Goal: Task Accomplishment & Management: Manage account settings

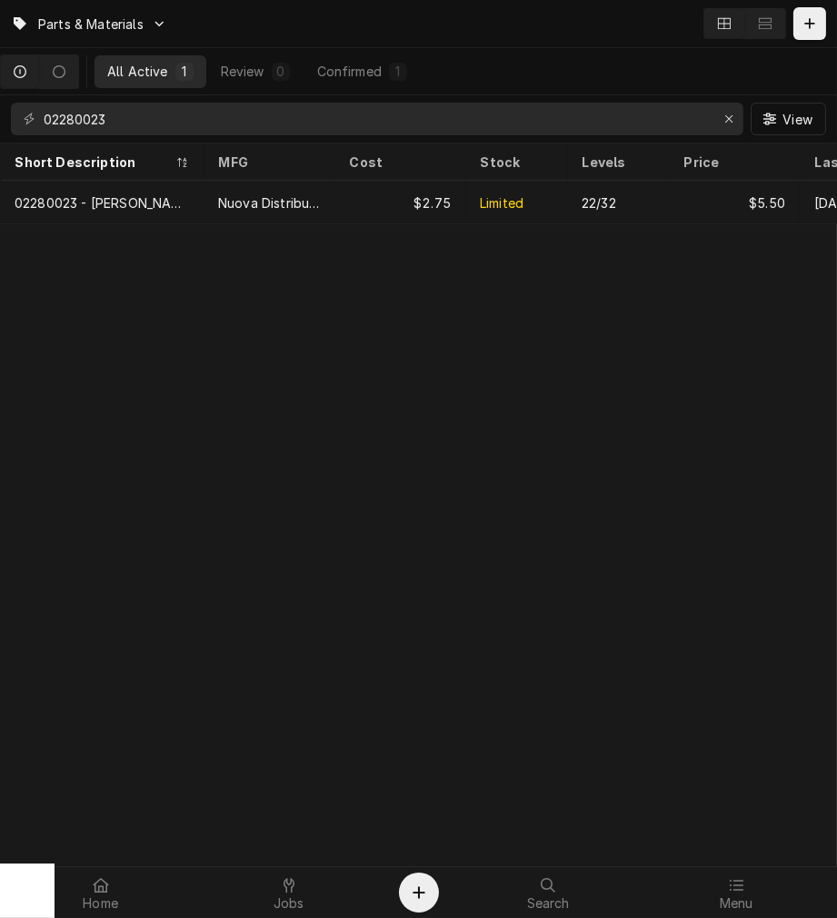
click at [157, 518] on div "Parts & Materials All Active 1 Review 0 Confirmed 1 02280023 View Short Descrip…" at bounding box center [418, 459] width 837 height 918
click at [315, 896] on div "Jobs" at bounding box center [288, 893] width 179 height 36
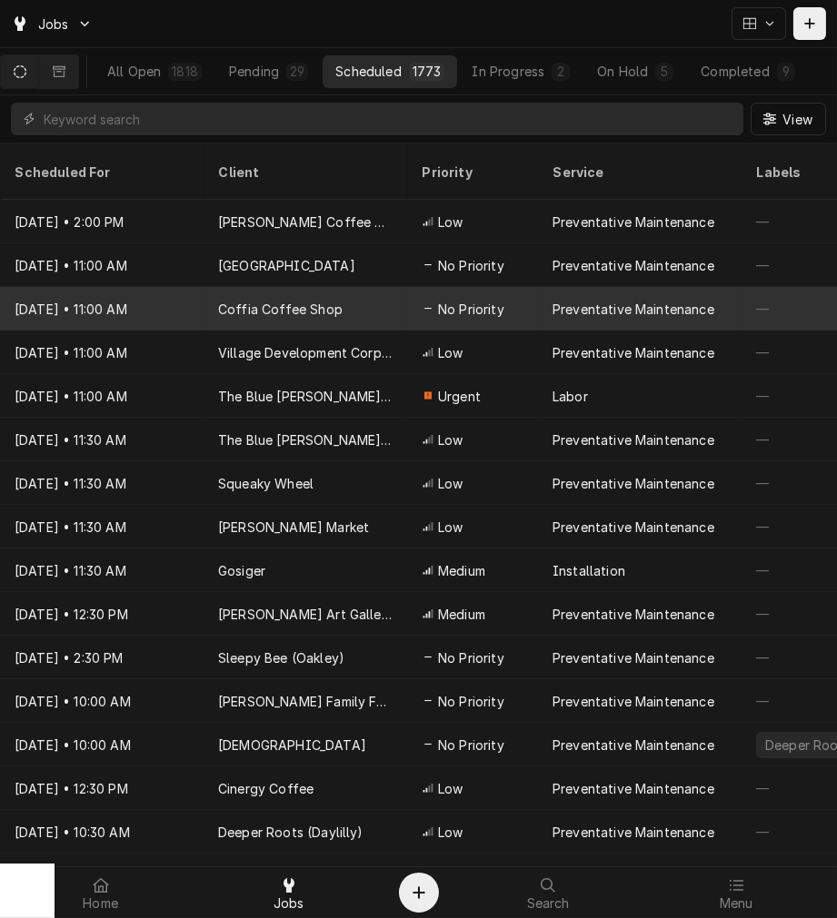
click at [309, 300] on div "Coffia Coffee Shop" at bounding box center [280, 309] width 124 height 19
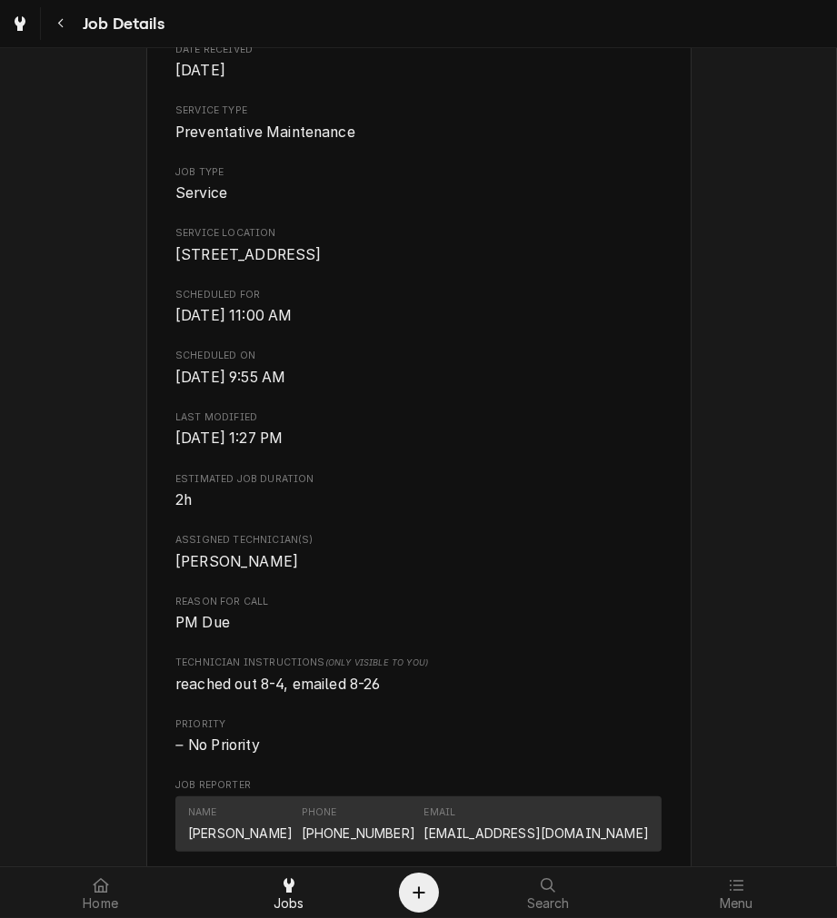
scroll to position [230, 0]
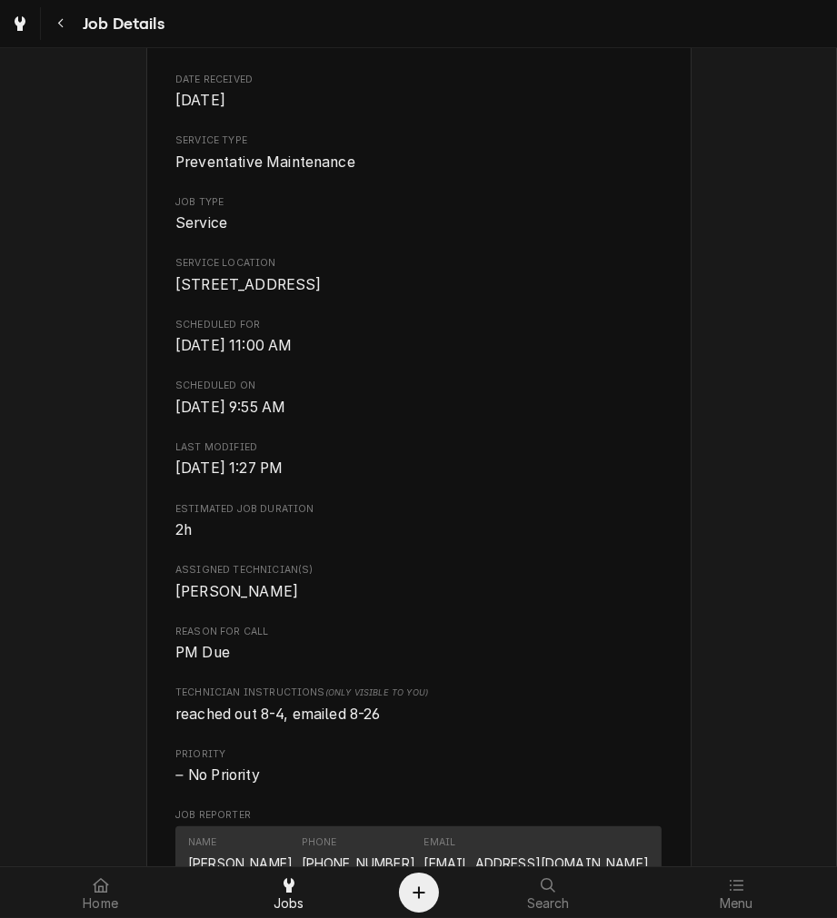
click at [501, 601] on span "[PERSON_NAME]" at bounding box center [418, 592] width 486 height 22
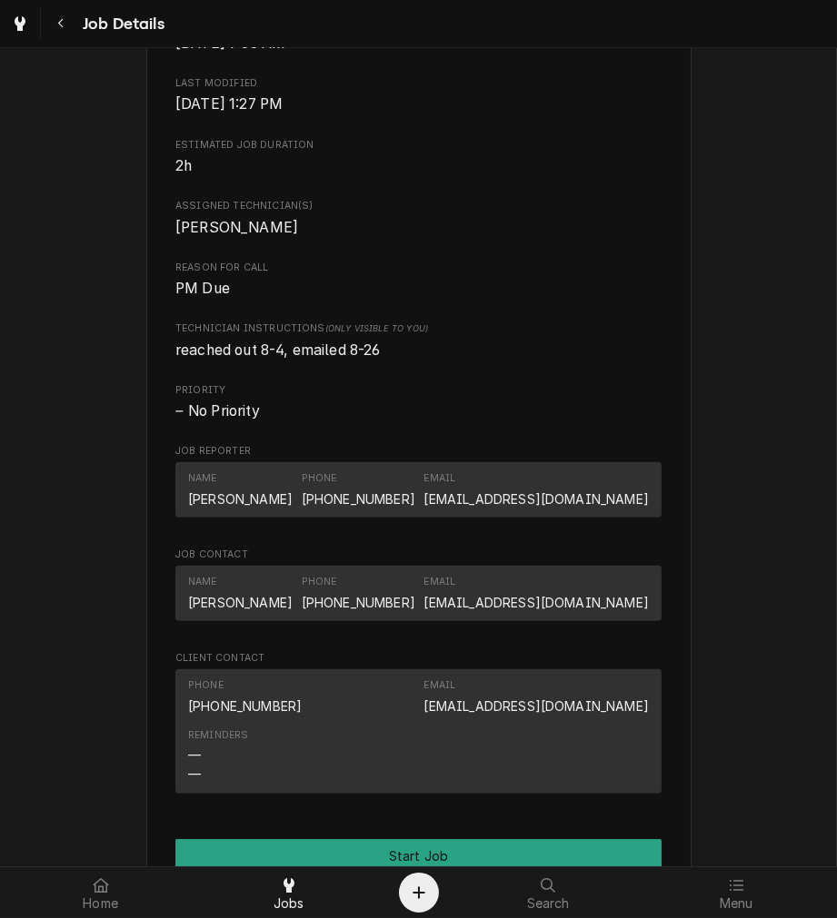
scroll to position [712, 0]
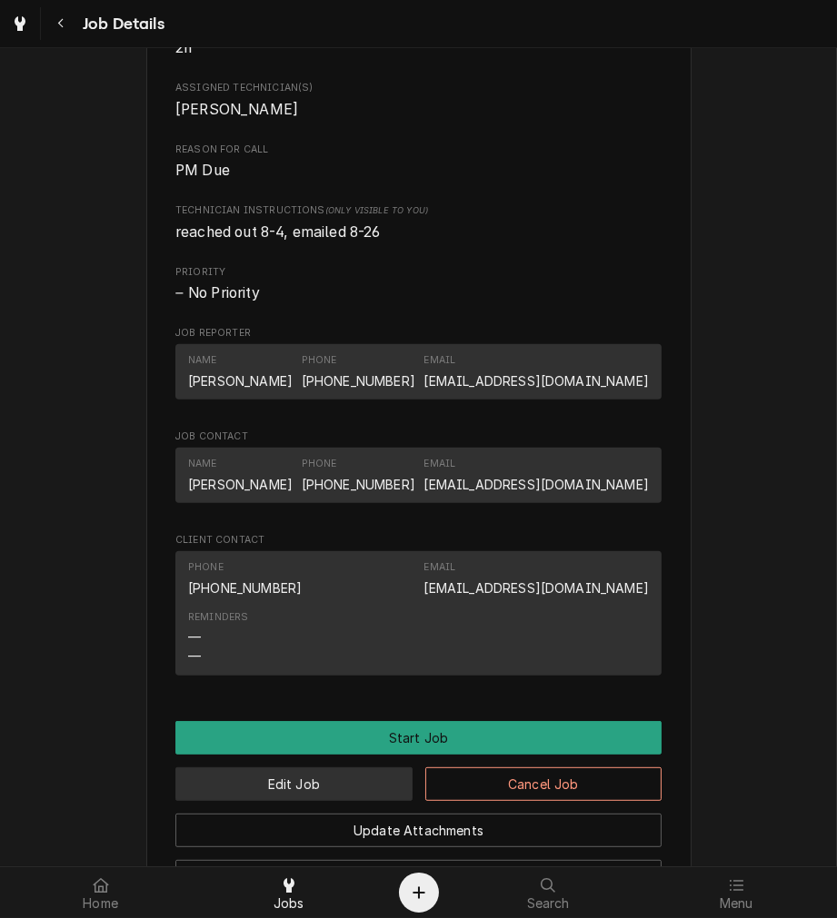
click at [292, 801] on button "Edit Job" at bounding box center [293, 785] width 237 height 34
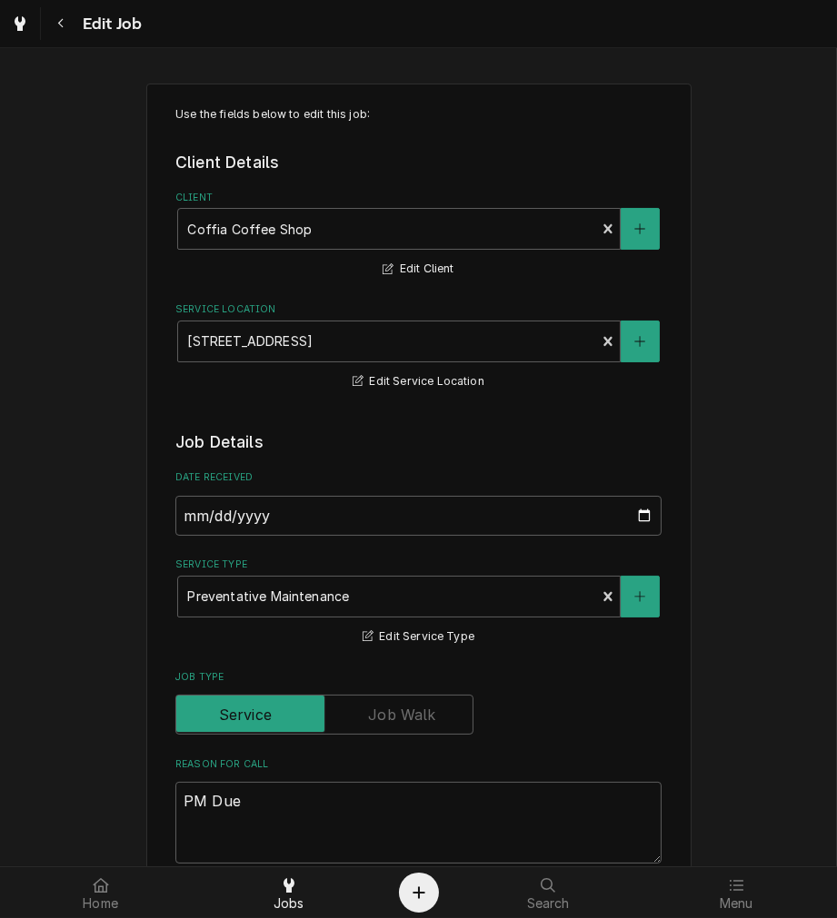
type textarea "x"
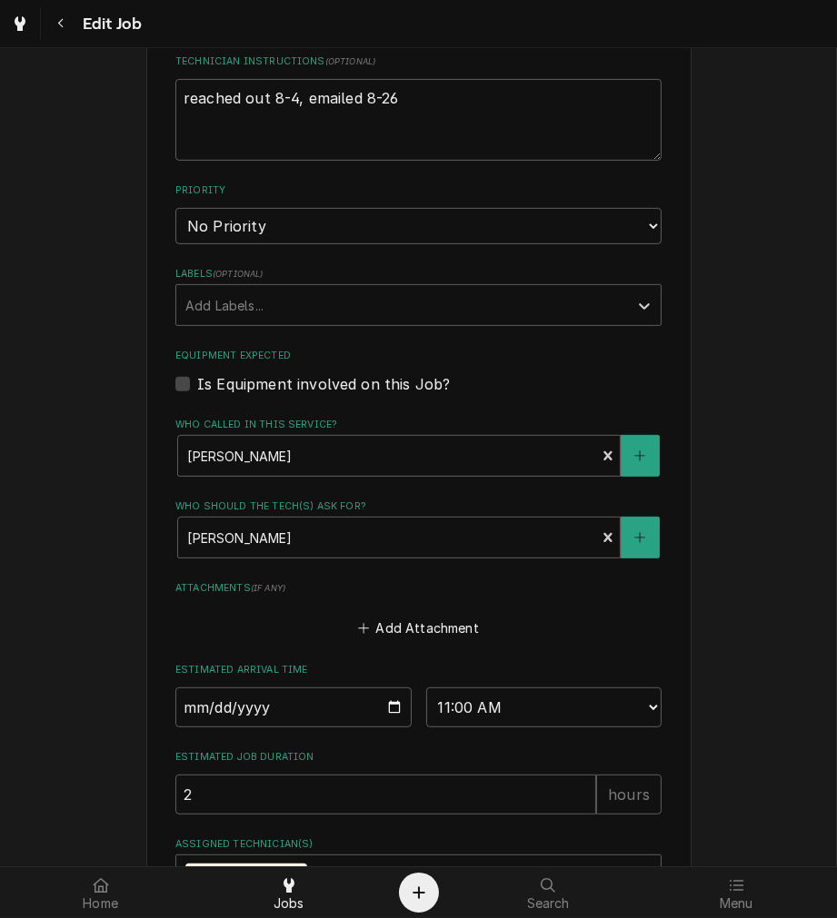
scroll to position [839, 0]
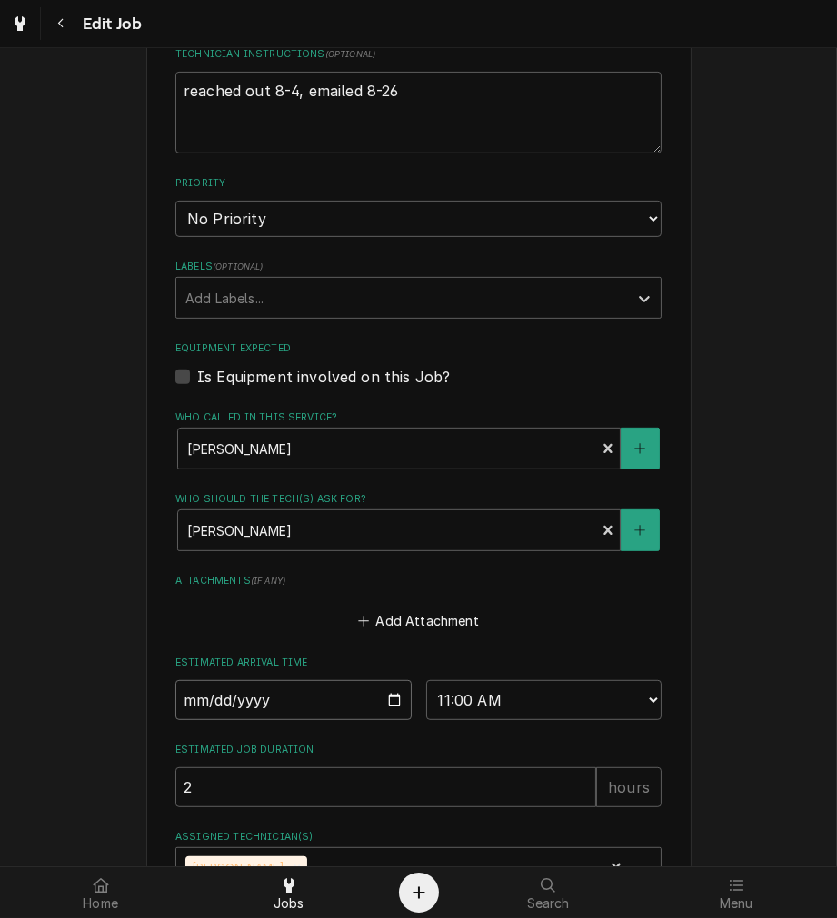
click at [392, 699] on input "2025-09-10" at bounding box center [293, 700] width 236 height 40
type input "2025-10-01"
click at [393, 703] on input "2025-10-01" at bounding box center [293, 700] width 236 height 40
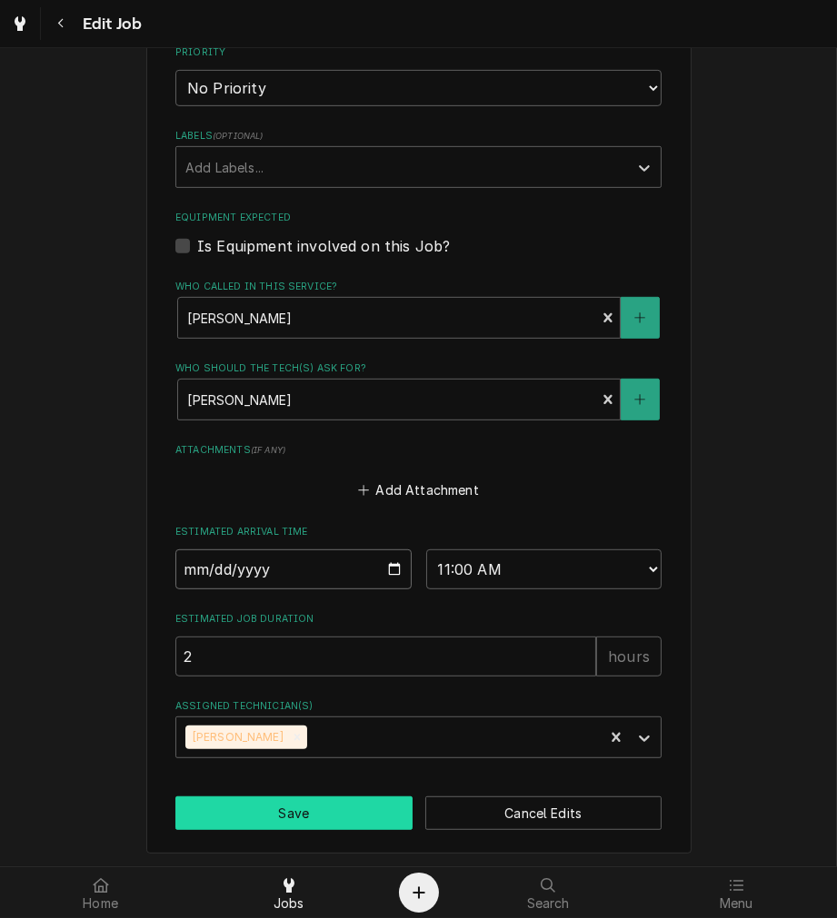
click at [276, 810] on button "Save" at bounding box center [293, 814] width 237 height 34
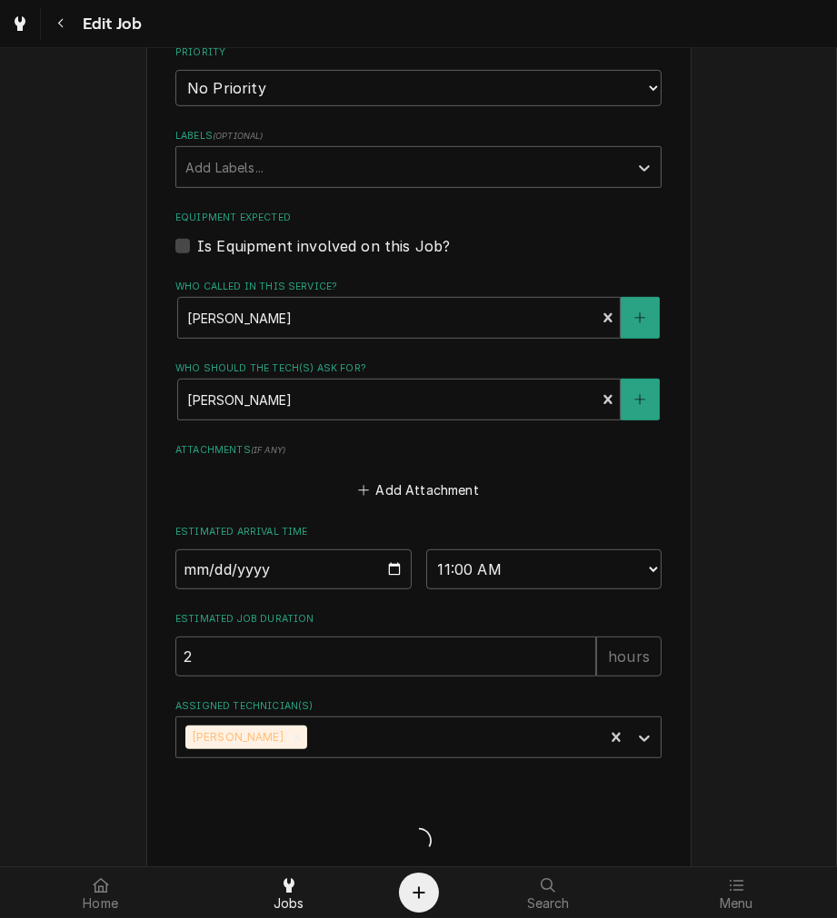
type textarea "x"
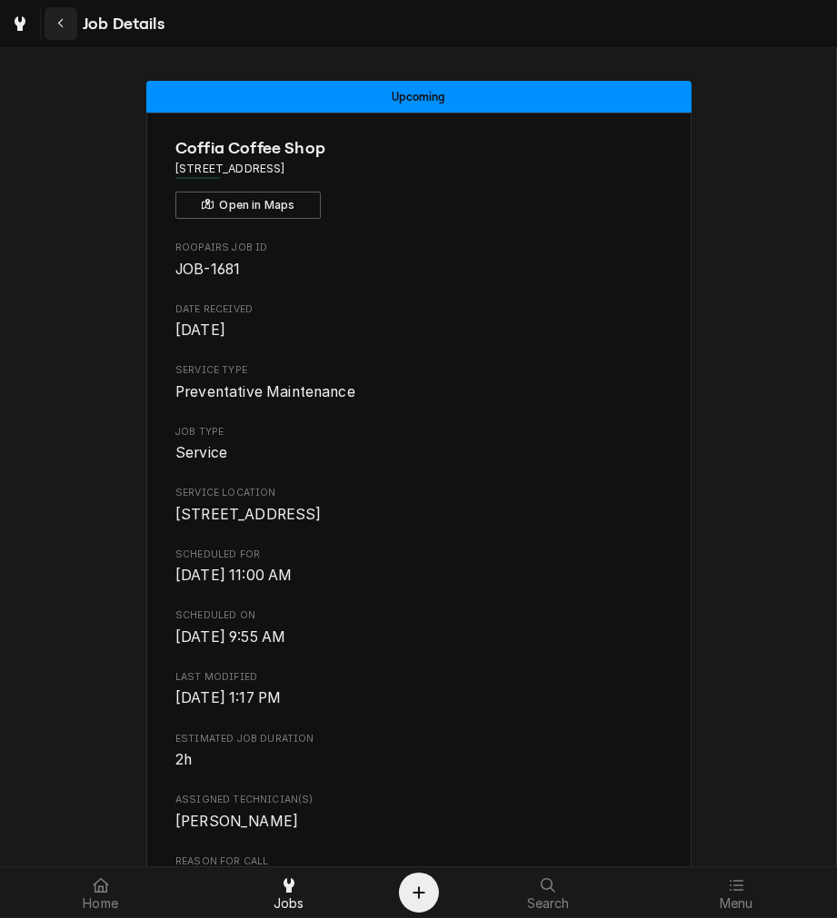
click at [58, 28] on icon "Navigate back" at bounding box center [61, 23] width 8 height 13
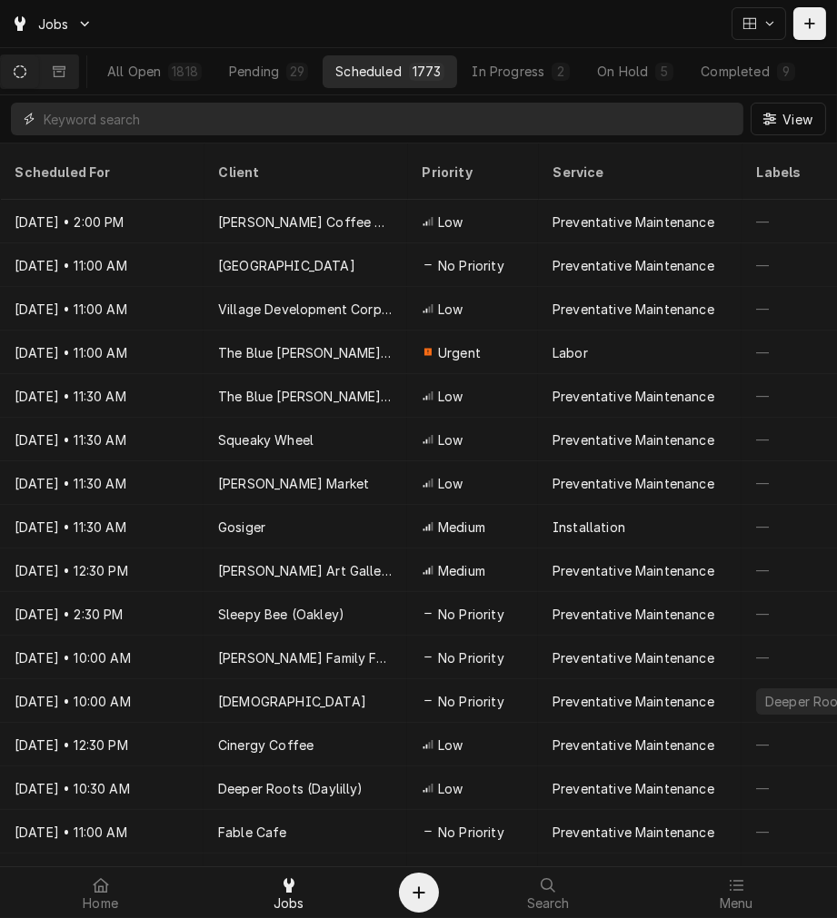
click at [84, 122] on input "Dynamic Content Wrapper" at bounding box center [389, 119] width 690 height 33
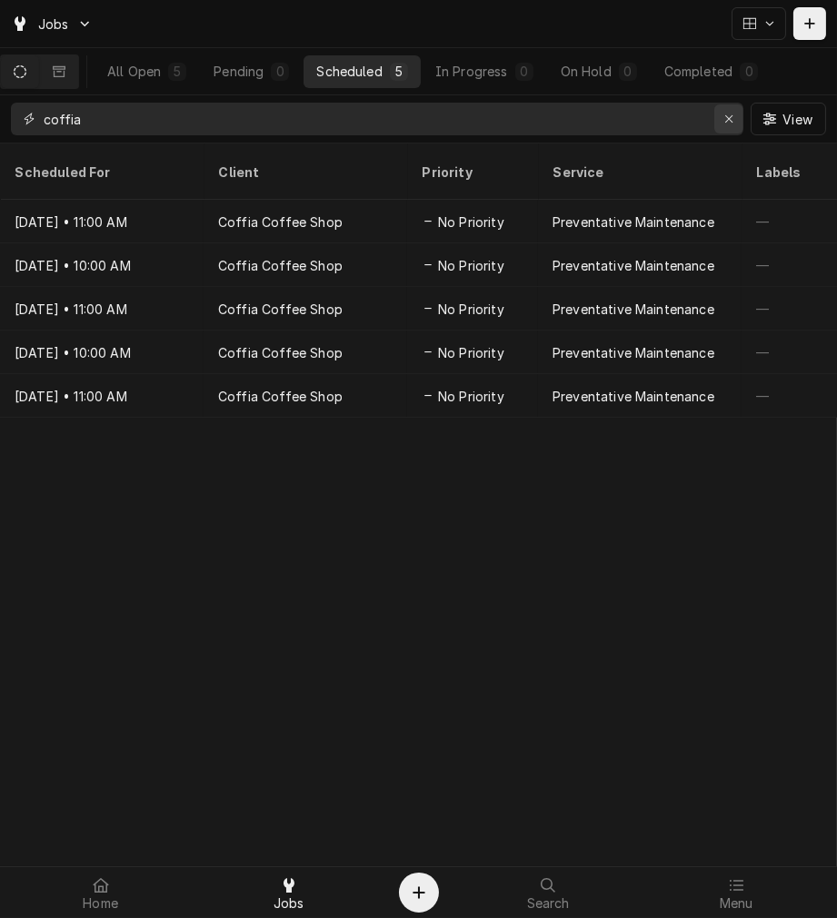
type input "coffia"
click at [734, 122] on div "Erase input" at bounding box center [728, 119] width 18 height 18
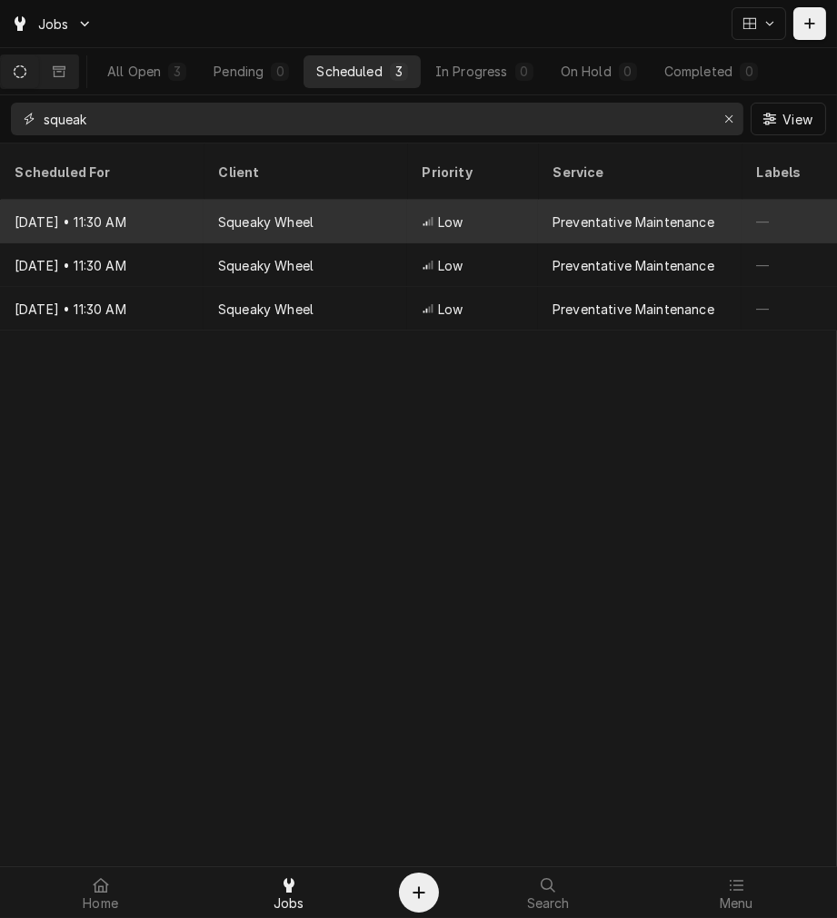
type input "squeak"
click at [325, 204] on div "Squeaky Wheel" at bounding box center [304, 222] width 203 height 44
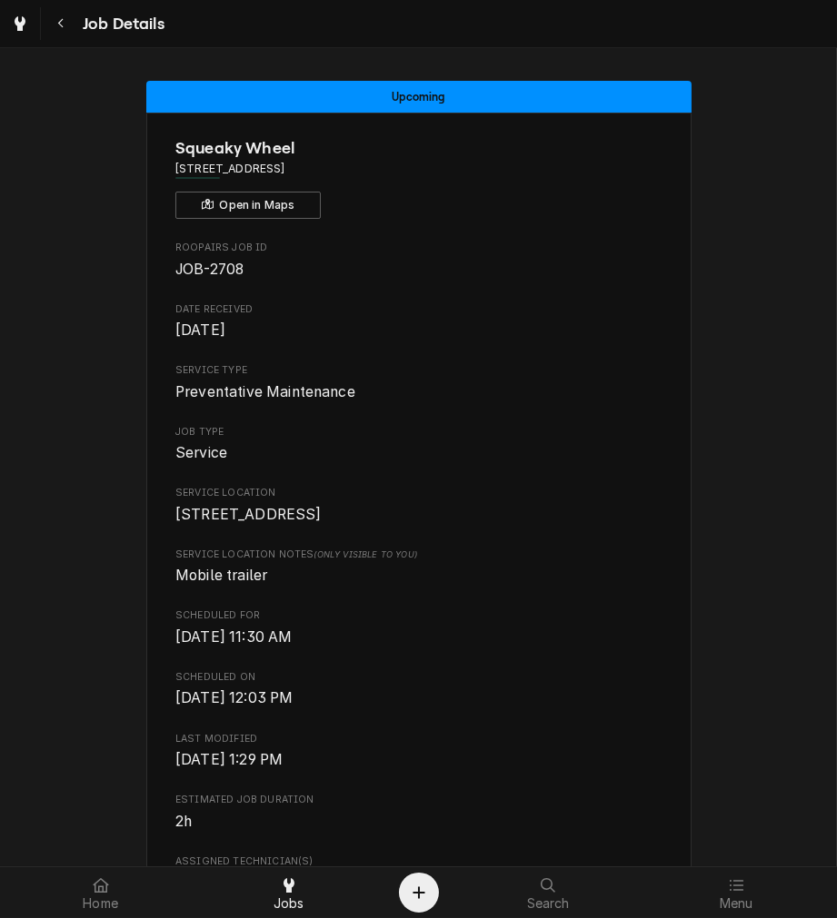
click at [485, 494] on span "Service Location" at bounding box center [418, 493] width 486 height 15
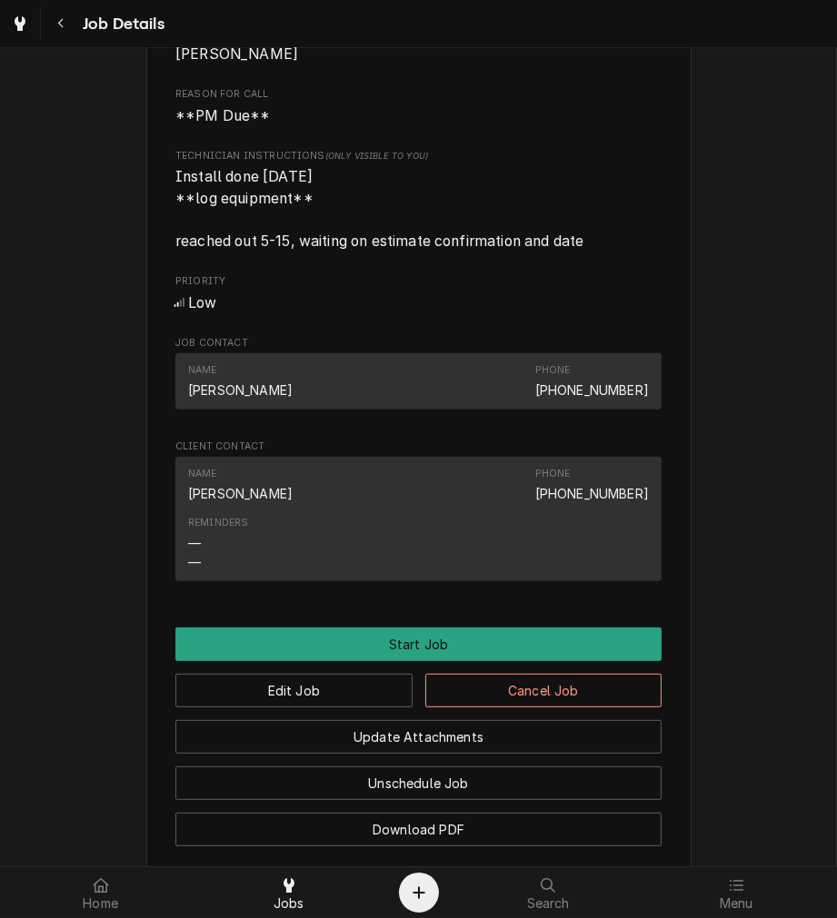
scroll to position [832, 0]
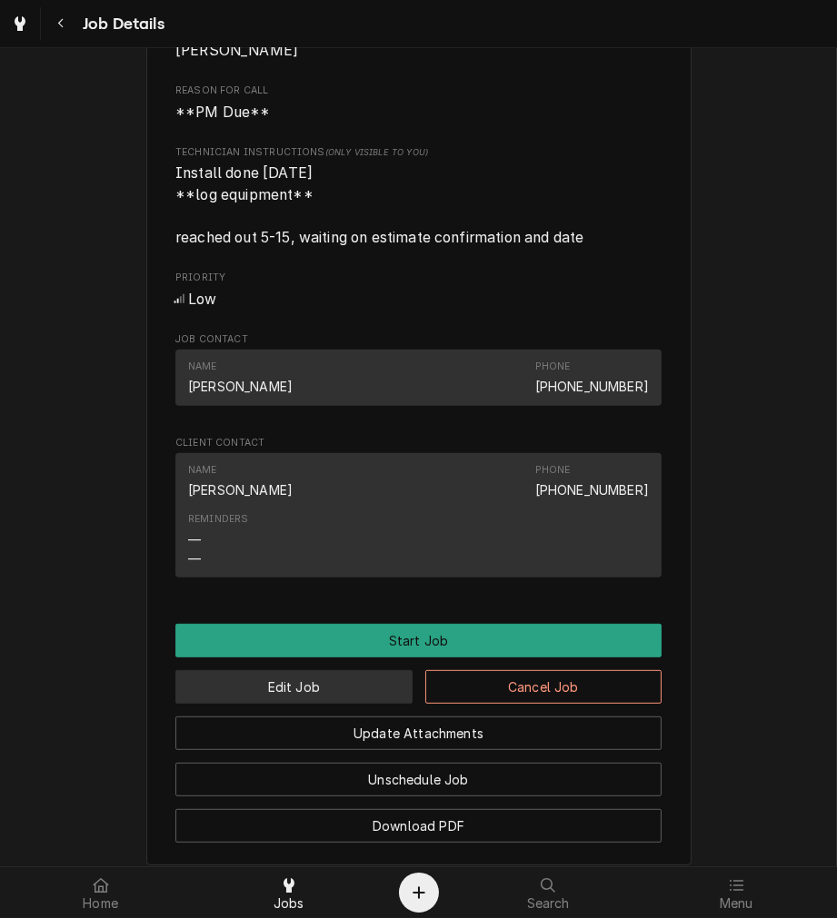
click at [342, 704] on button "Edit Job" at bounding box center [293, 687] width 237 height 34
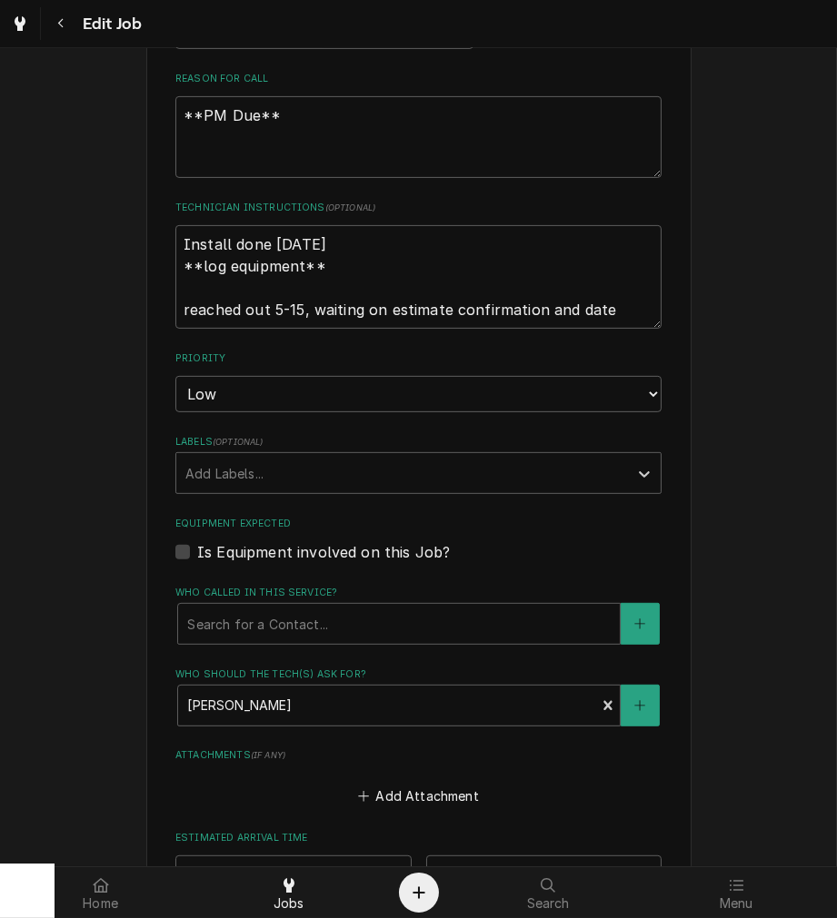
scroll to position [761, 0]
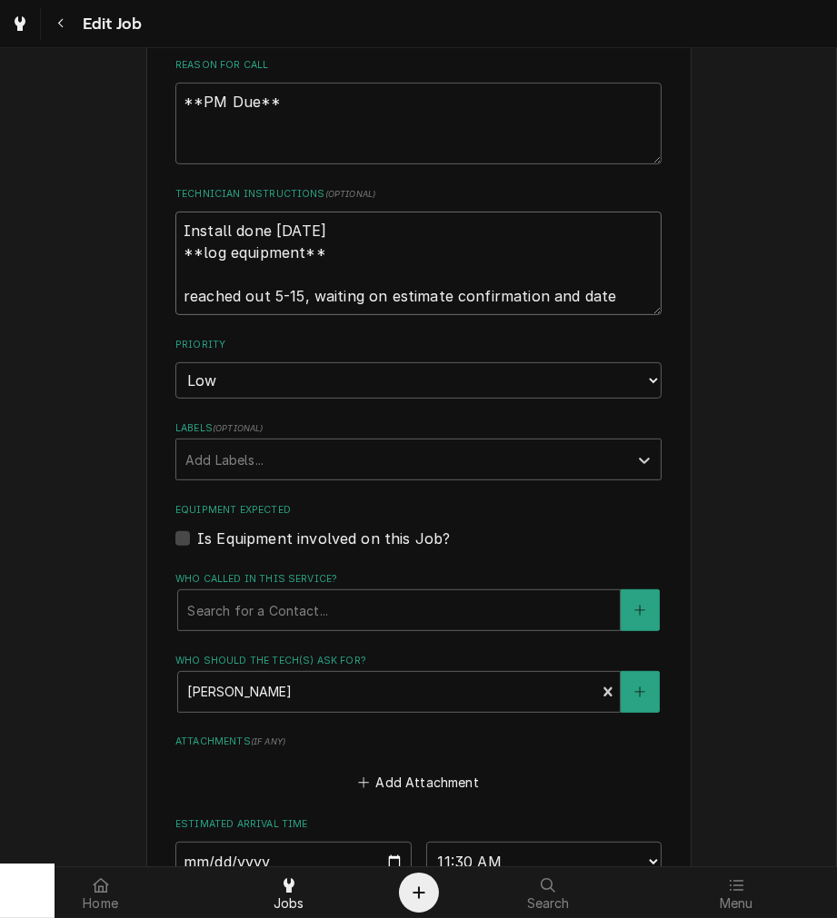
click at [628, 284] on textarea "Install done May 2024 **log equipment** reached out 5-15, waiting on estimate c…" at bounding box center [418, 264] width 486 height 104
click at [614, 304] on textarea "Install done May 2024 **log equipment** reached out 5-15, waiting on estimate c…" at bounding box center [418, 264] width 486 height 104
type textarea "x"
type textarea "Install done May 2024 **log equipment** reached out 5-15, waiting on estimate c…"
type textarea "x"
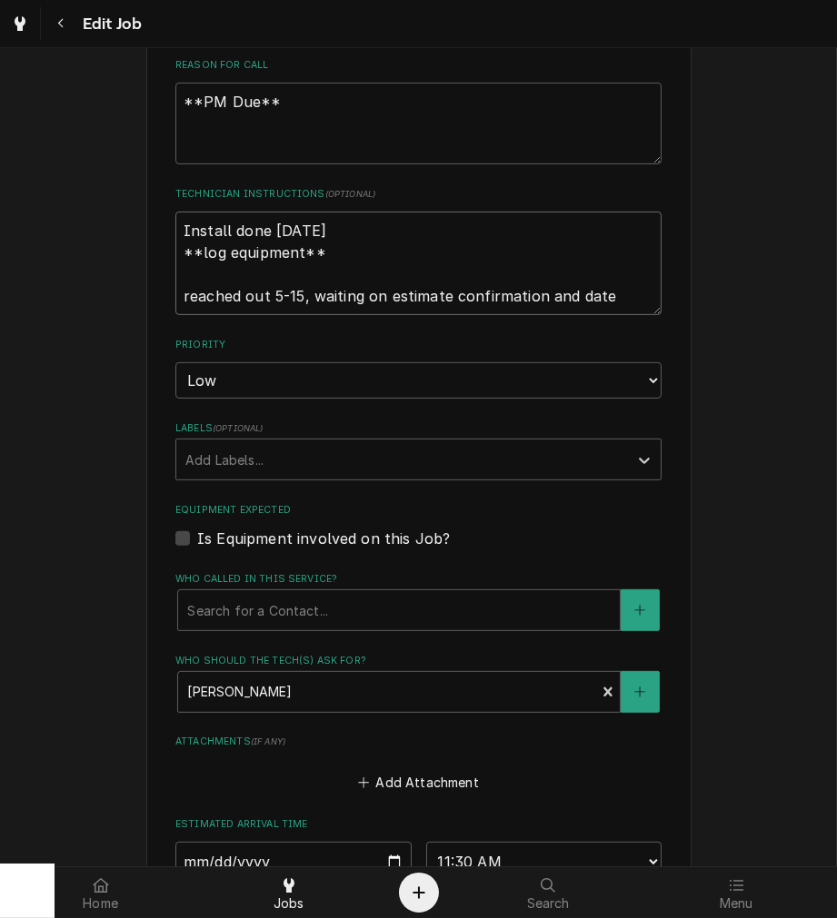
type textarea "Install done May 2024 **log equipment** reached out 5-15, waiting on estimate c…"
type textarea "x"
type textarea "Install done May 2024 **log equipment** reached out 5-15, waiting on estimate c…"
type textarea "x"
type textarea "Install done May 2024 **log equipment** reached out 5-15, waiting on estimate c…"
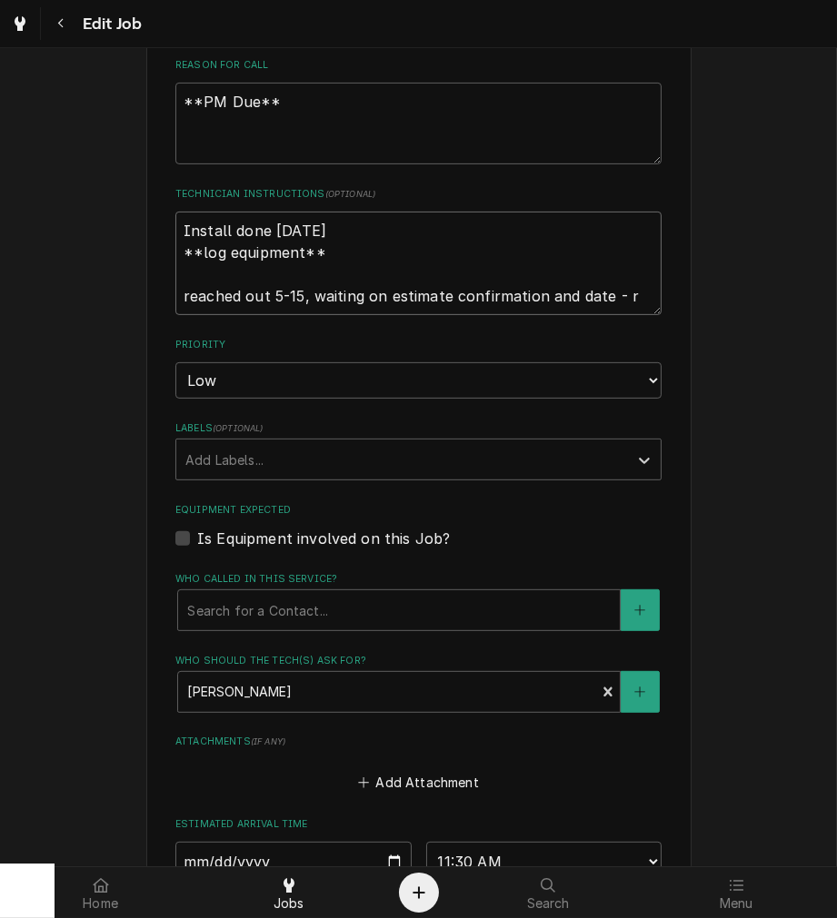
type textarea "x"
type textarea "Install done May 2024 **log equipment** reached out 5-15, waiting on estimate c…"
type textarea "x"
type textarea "Install done May 2024 **log equipment** reached out 5-15, waiting on estimate c…"
type textarea "x"
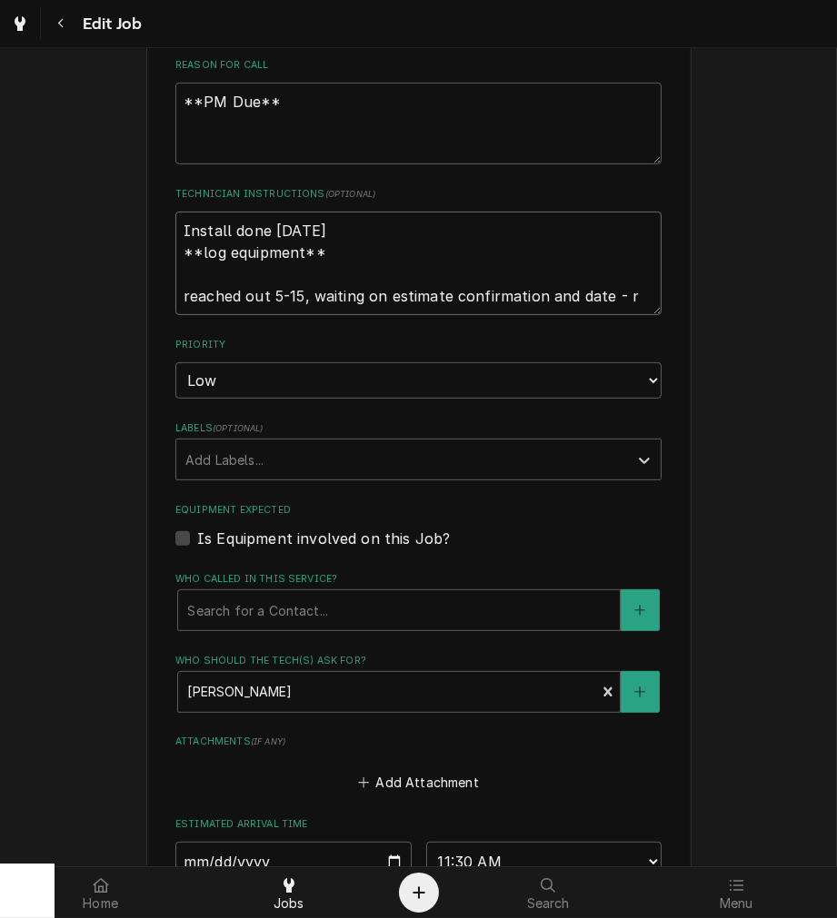
type textarea "Install done May 2024 **log equipment** reached out 5-15, waiting on estimate c…"
type textarea "x"
type textarea "Install done May 2024 **log equipment** reached out 5-15, waiting on estimate c…"
type textarea "x"
type textarea "Install done May 2024 **log equipment** reached out 5-15, waiting on estimate c…"
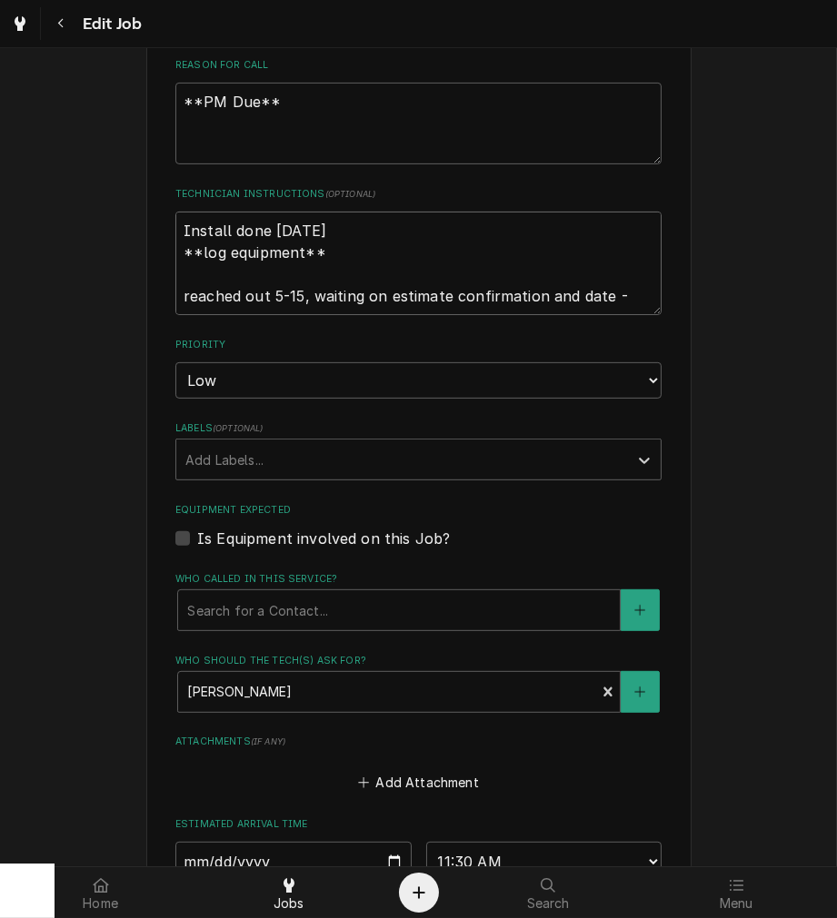
type textarea "x"
type textarea "Install done May 2024 **log equipment** reached out 5-15, waiting on estimate c…"
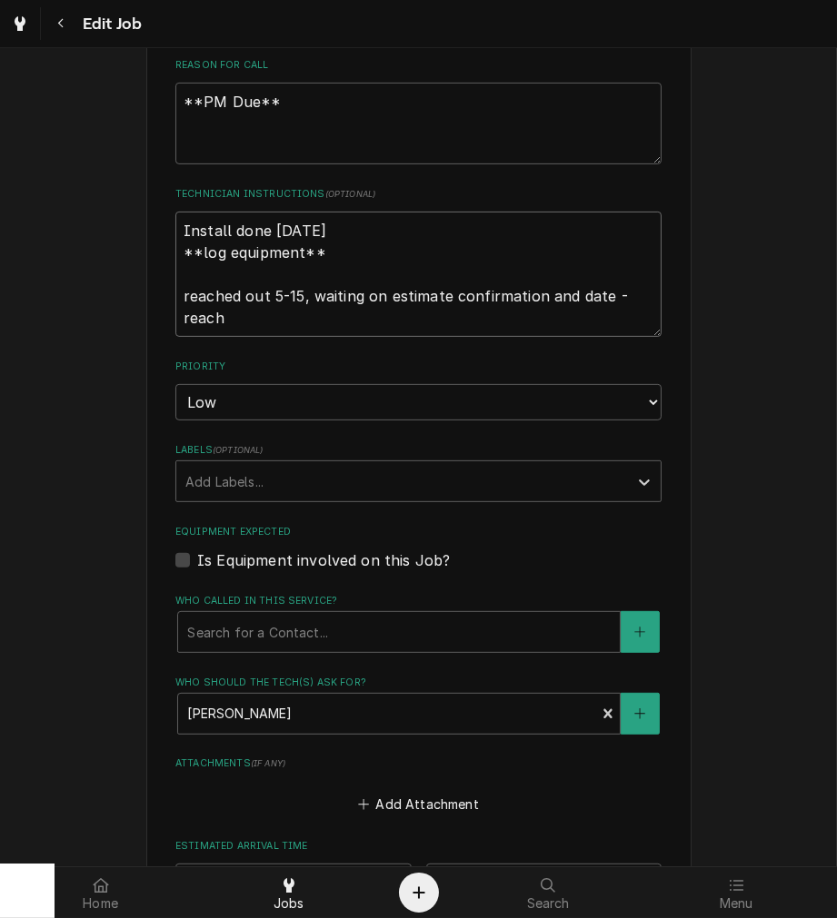
type textarea "x"
type textarea "Install done May 2024 **log equipment** reached out 5-15, waiting on estimate c…"
type textarea "x"
type textarea "Install done May 2024 **log equipment** reached out 5-15, waiting on estimate c…"
type textarea "x"
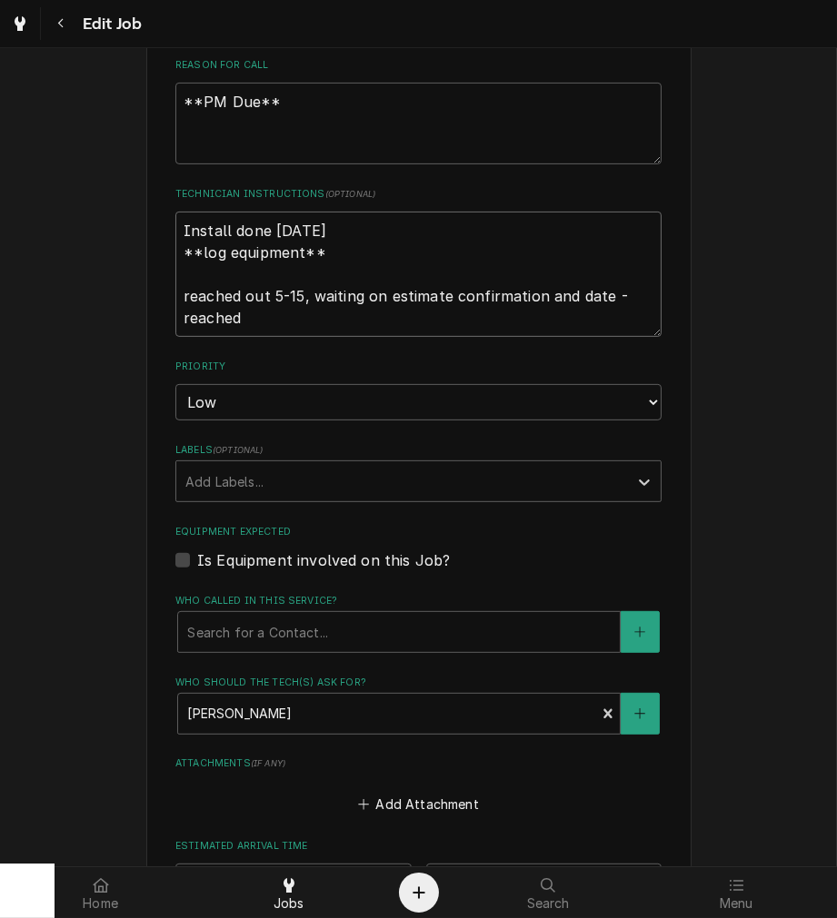
type textarea "Install done May 2024 **log equipment** reached out 5-15, waiting on estimate c…"
type textarea "x"
type textarea "Install done May 2024 **log equipment** reached out 5-15, waiting on estimate c…"
type textarea "x"
type textarea "Install done May 2024 **log equipment** reached out 5-15, waiting on estimate c…"
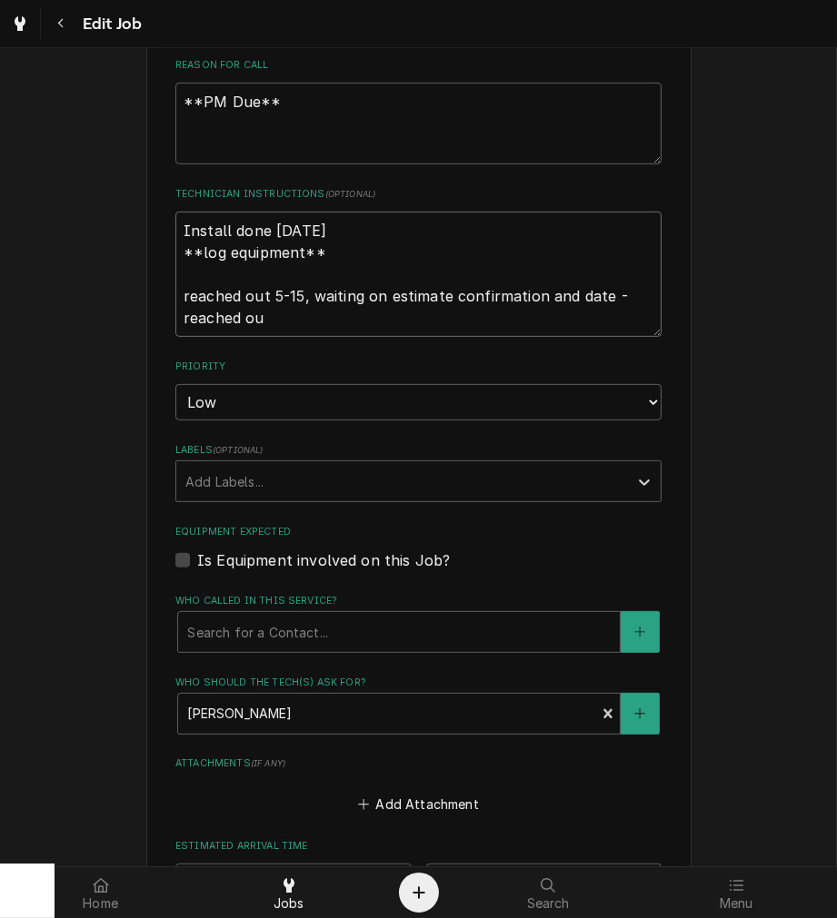
type textarea "x"
type textarea "Install done May 2024 **log equipment** reached out 5-15, waiting on estimate c…"
type textarea "x"
type textarea "Install done May 2024 **log equipment** reached out 5-15, waiting on estimate c…"
type textarea "x"
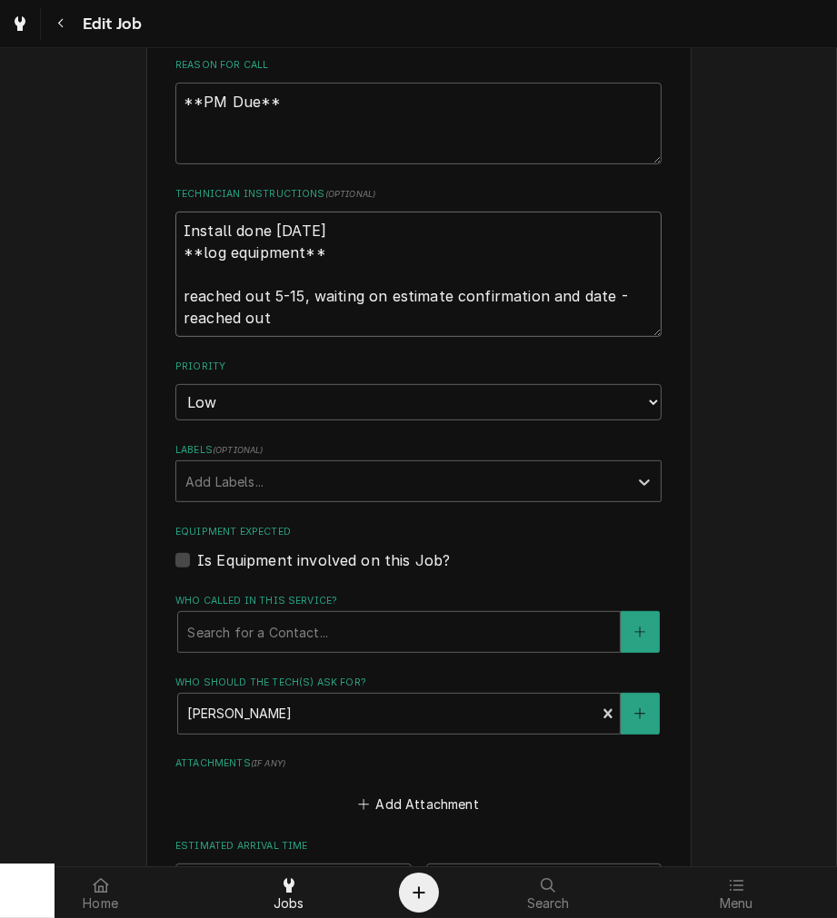
type textarea "Install done May 2024 **log equipment** reached out 5-15, waiting on estimate c…"
type textarea "x"
type textarea "Install done May 2024 **log equipment** reached out 5-15, waiting on estimate c…"
type textarea "x"
type textarea "Install done May 2024 **log equipment** reached out 5-15, waiting on estimate c…"
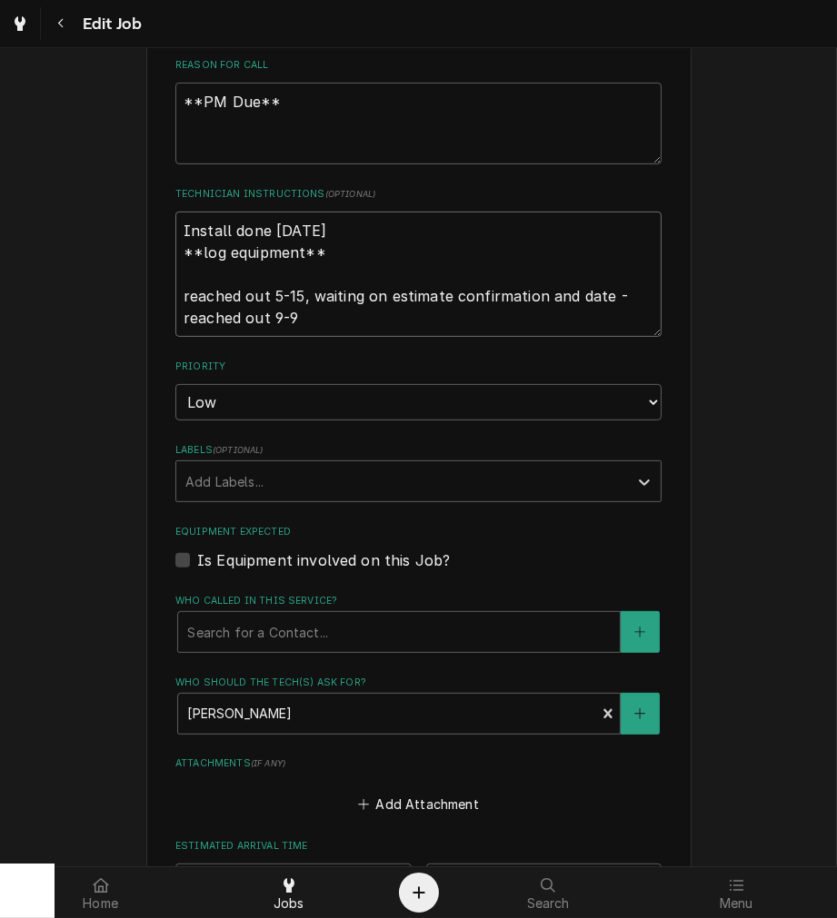
type textarea "x"
type textarea "Install done May 2024 **log equipment** reached out 5-15, waiting on estimate c…"
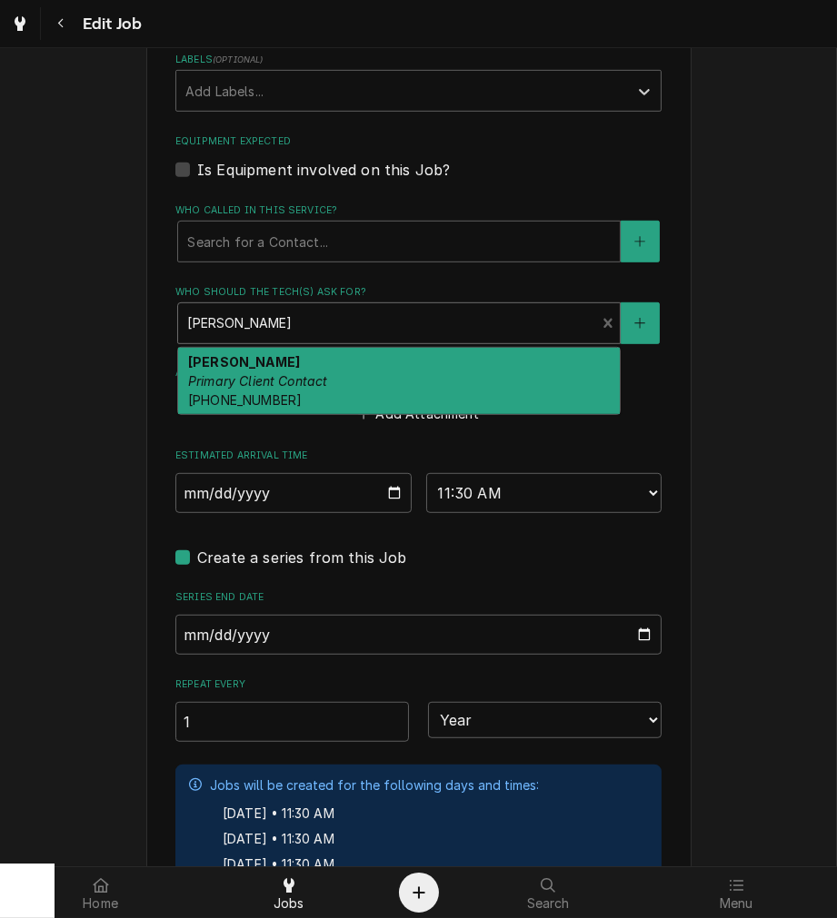
click at [752, 331] on div "Use the fields below to edit this job: Client Details Client Squeaky Wheel Edit…" at bounding box center [418, 39] width 837 height 2249
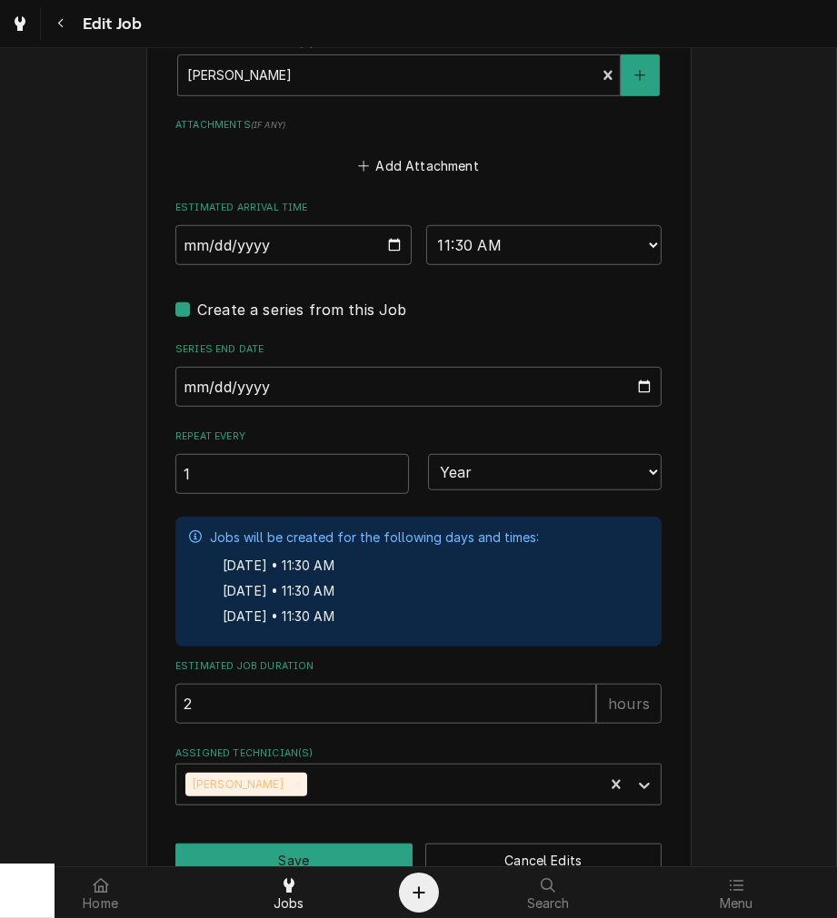
scroll to position [1449, 0]
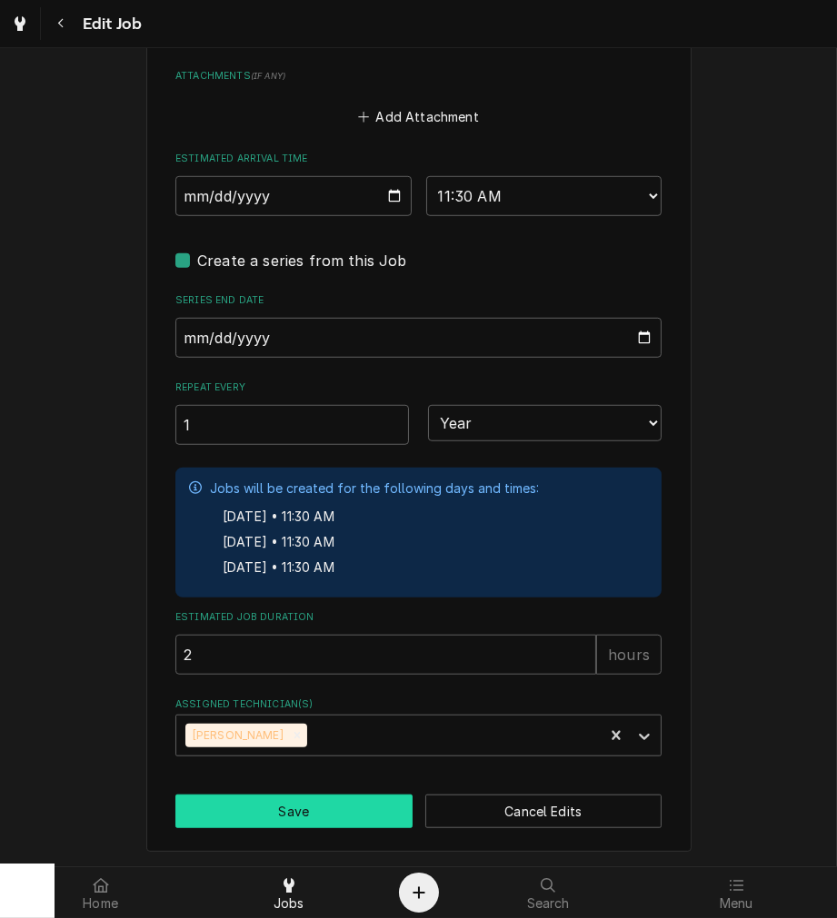
click at [332, 823] on button "Save" at bounding box center [293, 812] width 237 height 34
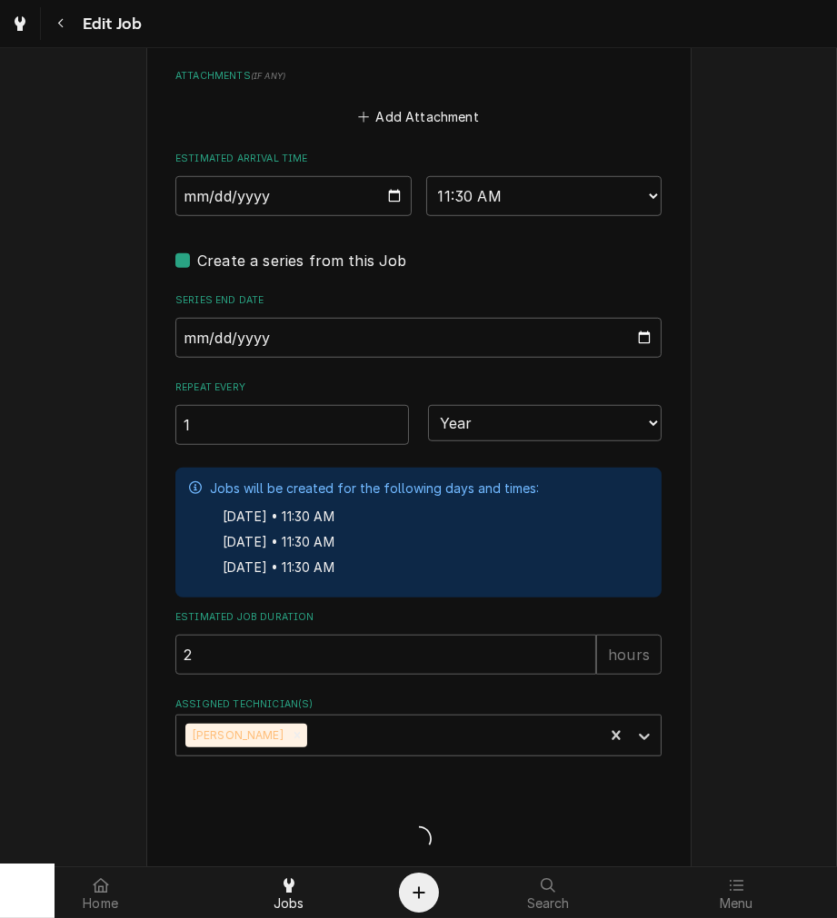
type textarea "x"
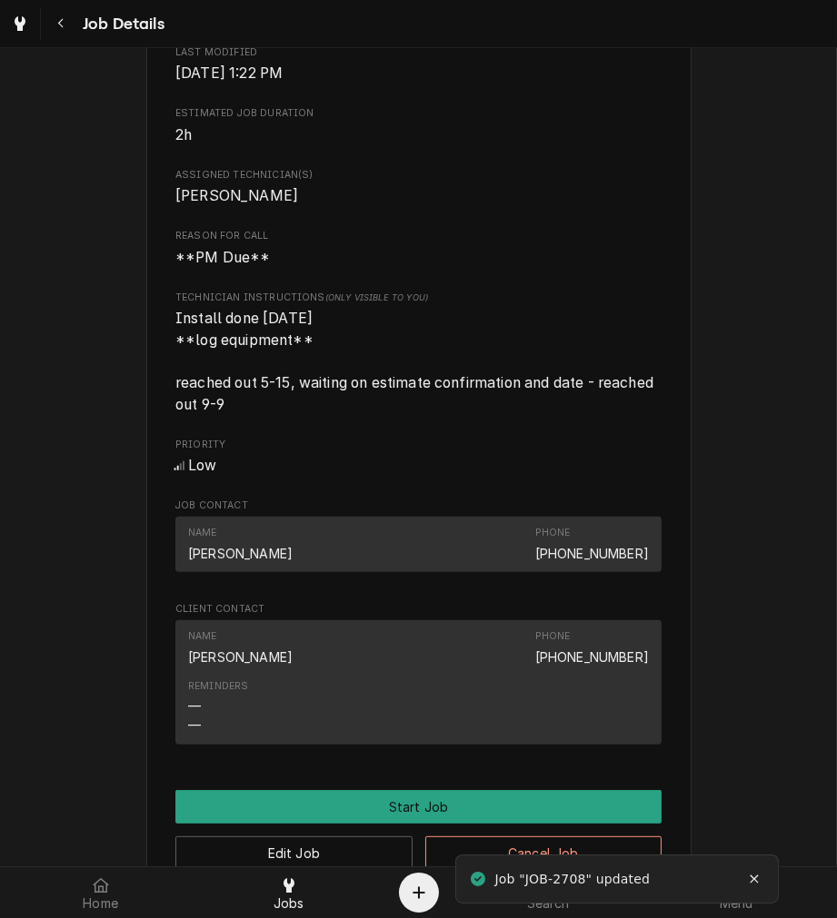
scroll to position [1054, 0]
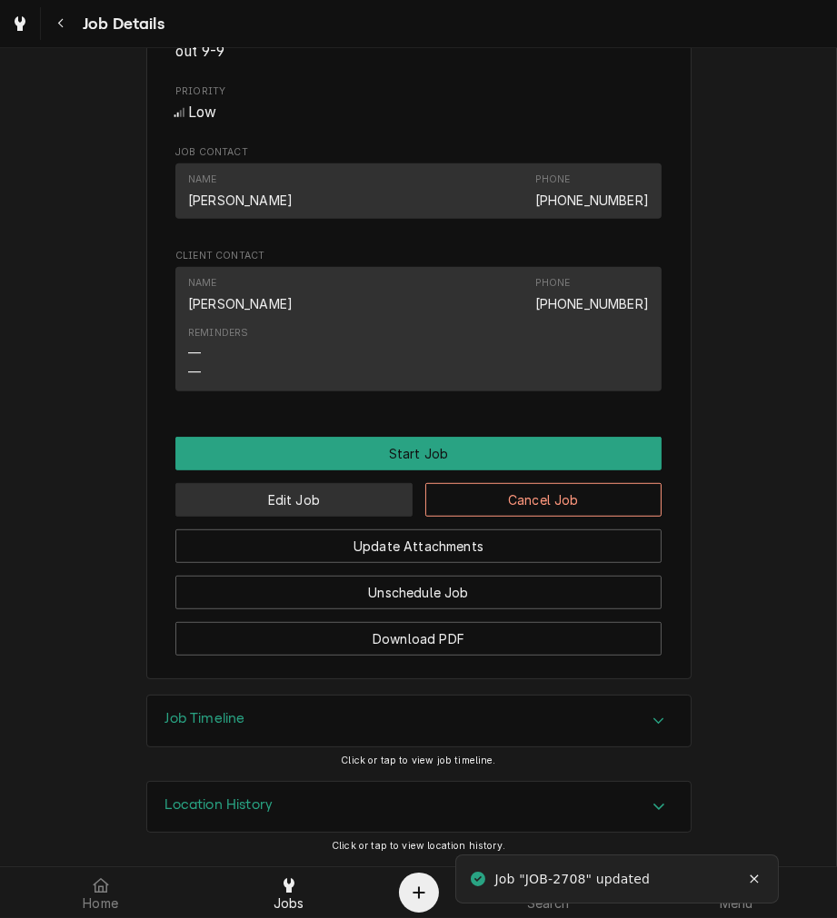
click at [362, 505] on button "Edit Job" at bounding box center [293, 500] width 237 height 34
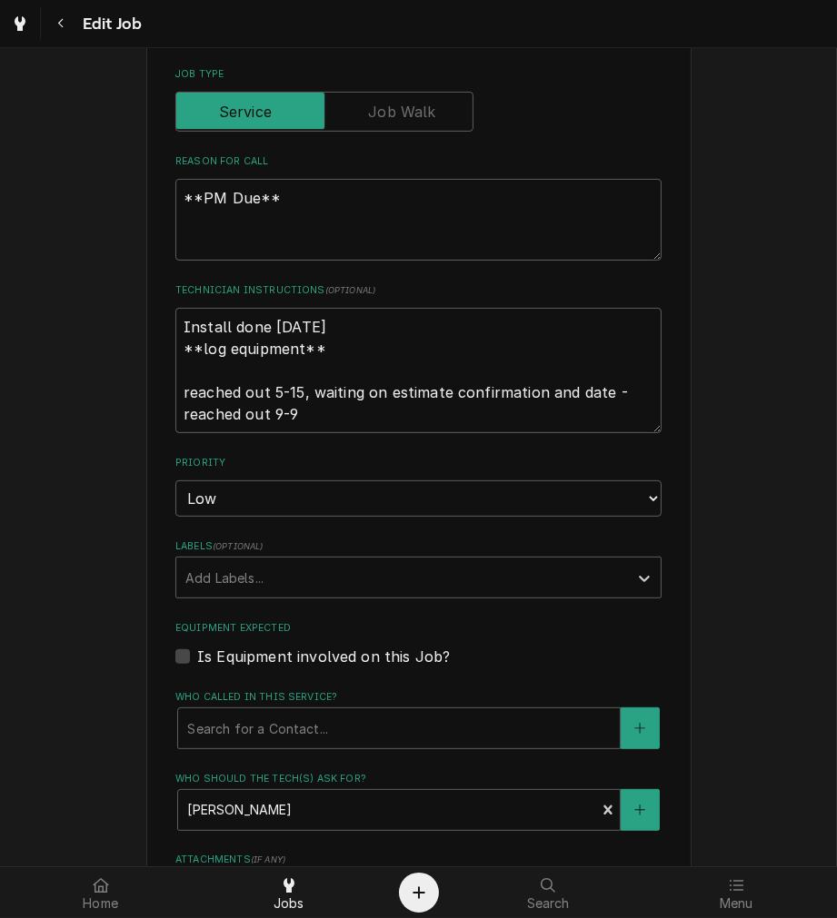
scroll to position [1449, 0]
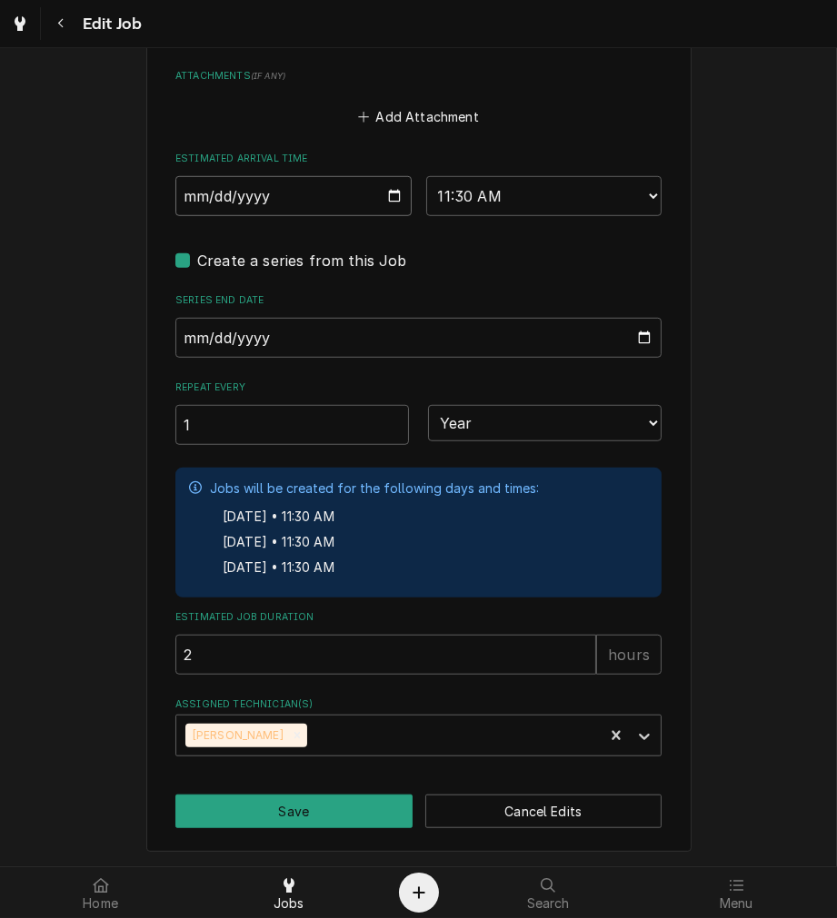
click at [383, 200] on input "2025-09-10" at bounding box center [293, 196] width 236 height 40
type textarea "x"
type input "2025-09-24"
click at [316, 795] on button "Save" at bounding box center [293, 812] width 237 height 34
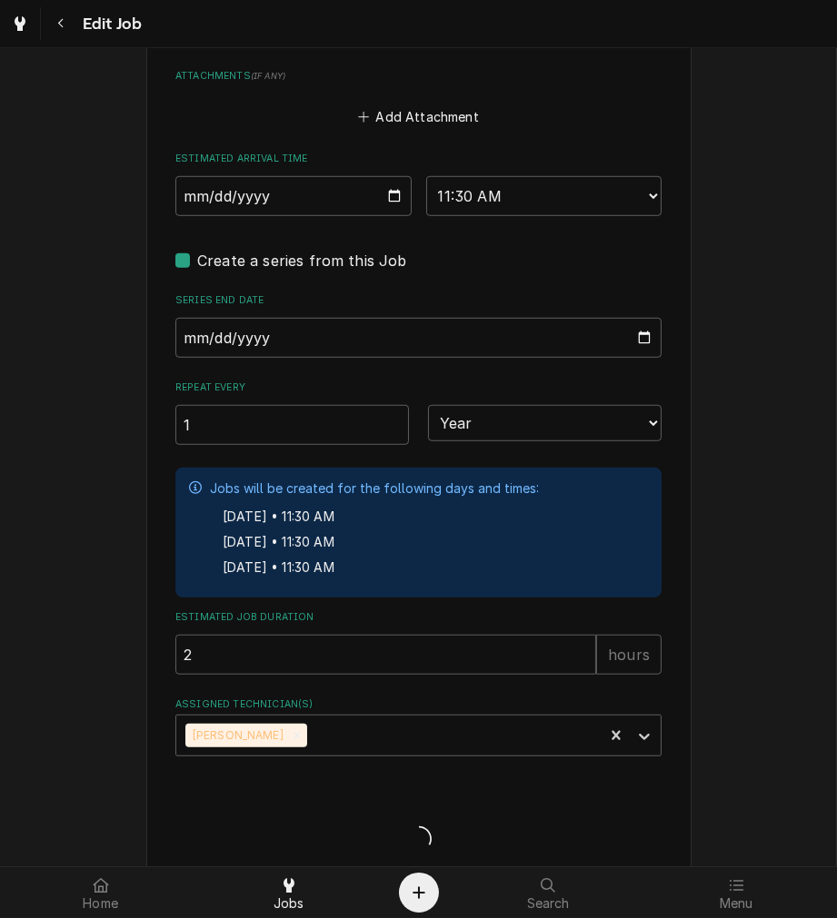
type textarea "x"
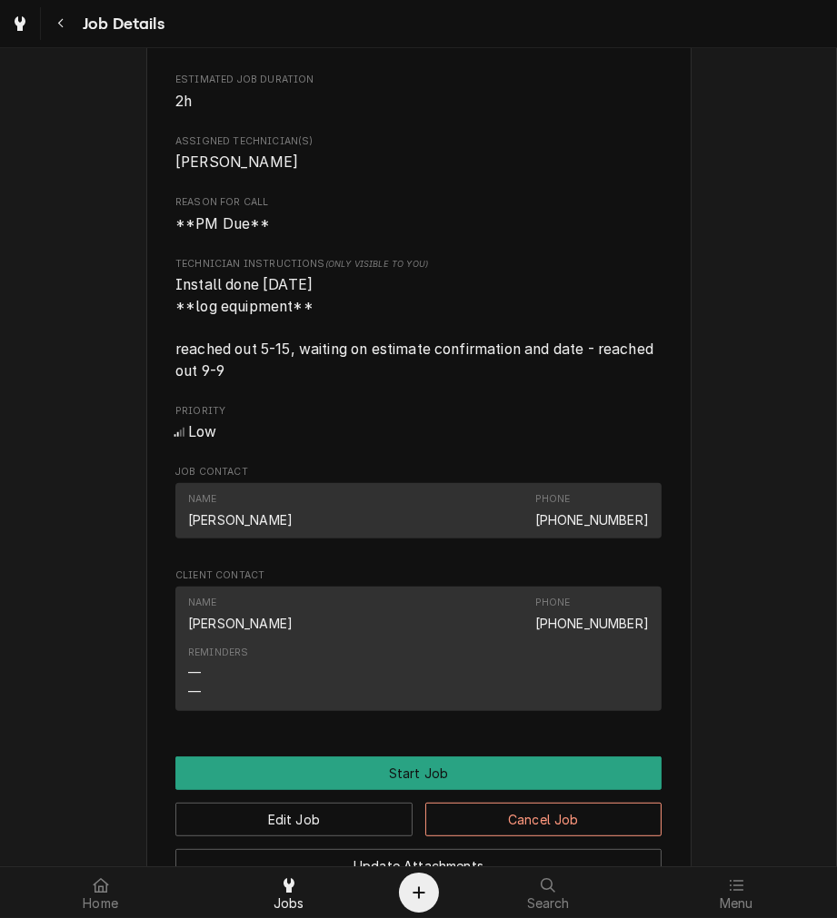
scroll to position [1063, 0]
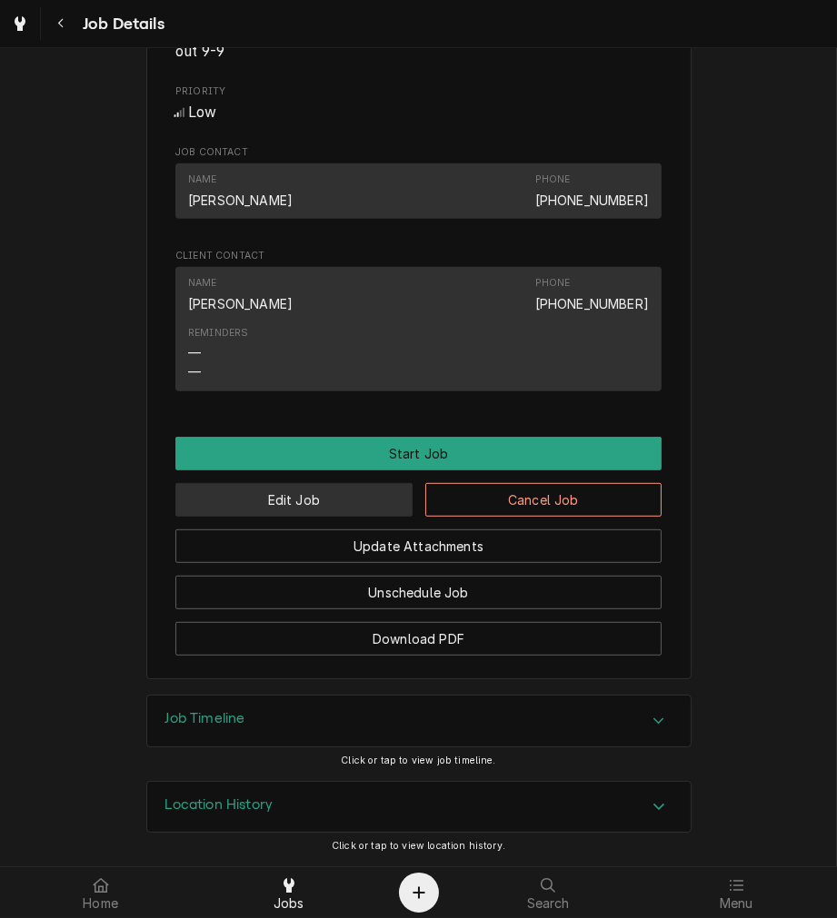
click at [333, 493] on button "Edit Job" at bounding box center [293, 500] width 237 height 34
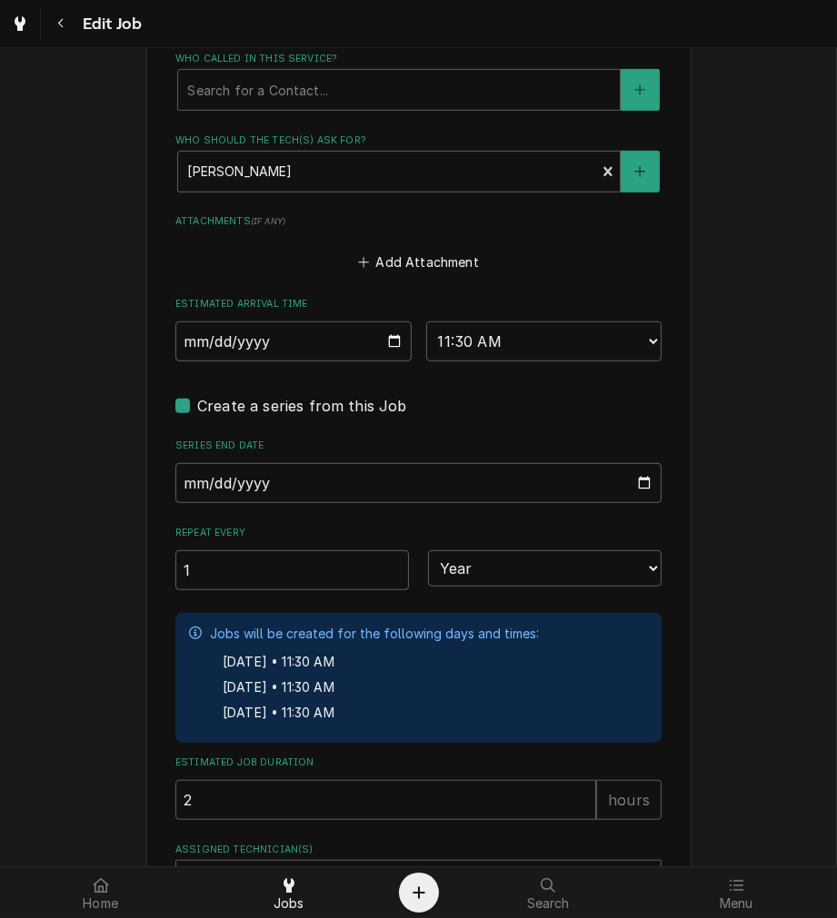
scroll to position [1275, 0]
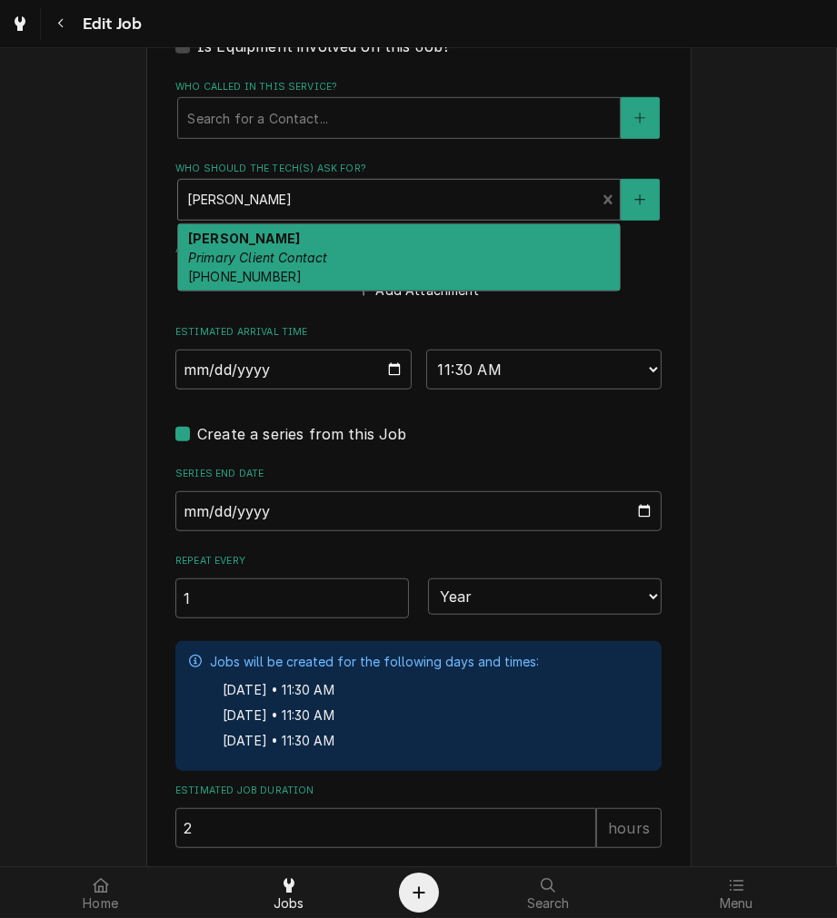
click at [375, 257] on div "[PERSON_NAME] Primary Client Contact [PHONE_NUMBER]" at bounding box center [398, 257] width 441 height 66
type textarea "x"
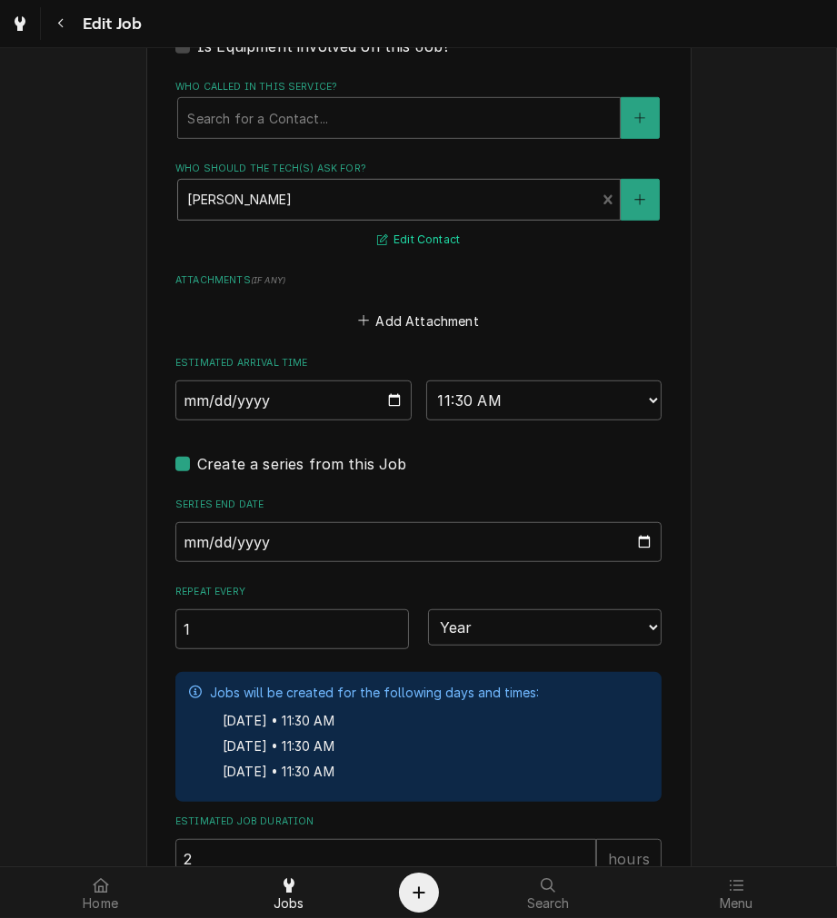
click at [429, 241] on button "Edit Contact" at bounding box center [418, 240] width 88 height 23
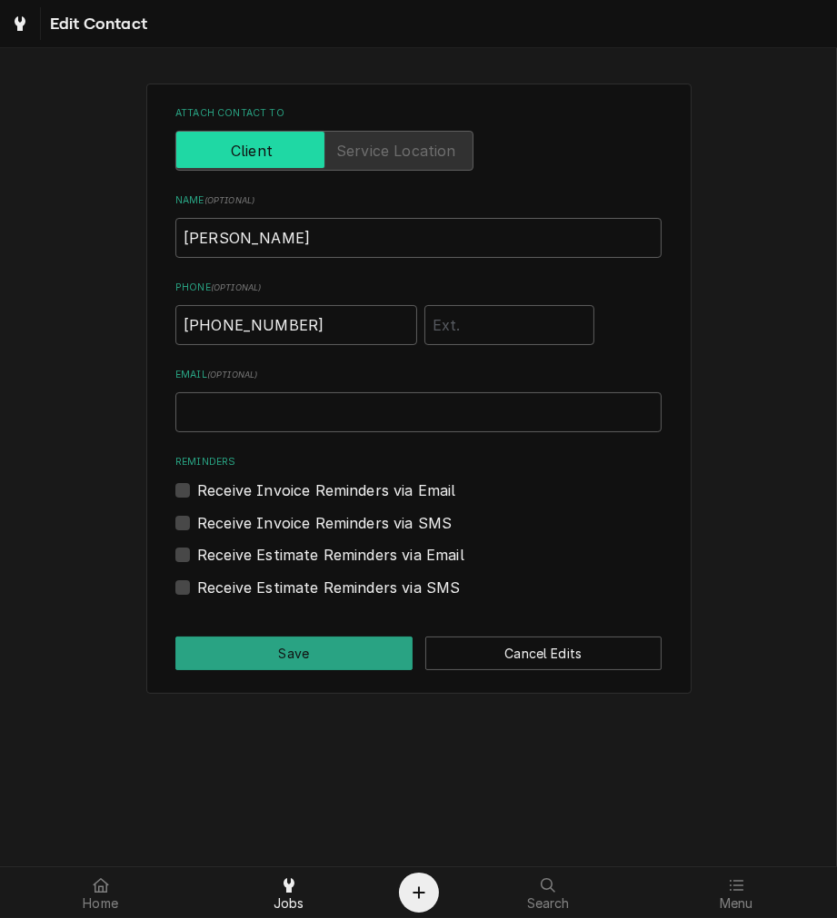
click at [305, 420] on input "Email ( optional )" at bounding box center [418, 412] width 486 height 40
paste input "[PERSON_NAME][EMAIL_ADDRESS][DOMAIN_NAME]"
type input "[PERSON_NAME][EMAIL_ADDRESS][DOMAIN_NAME]"
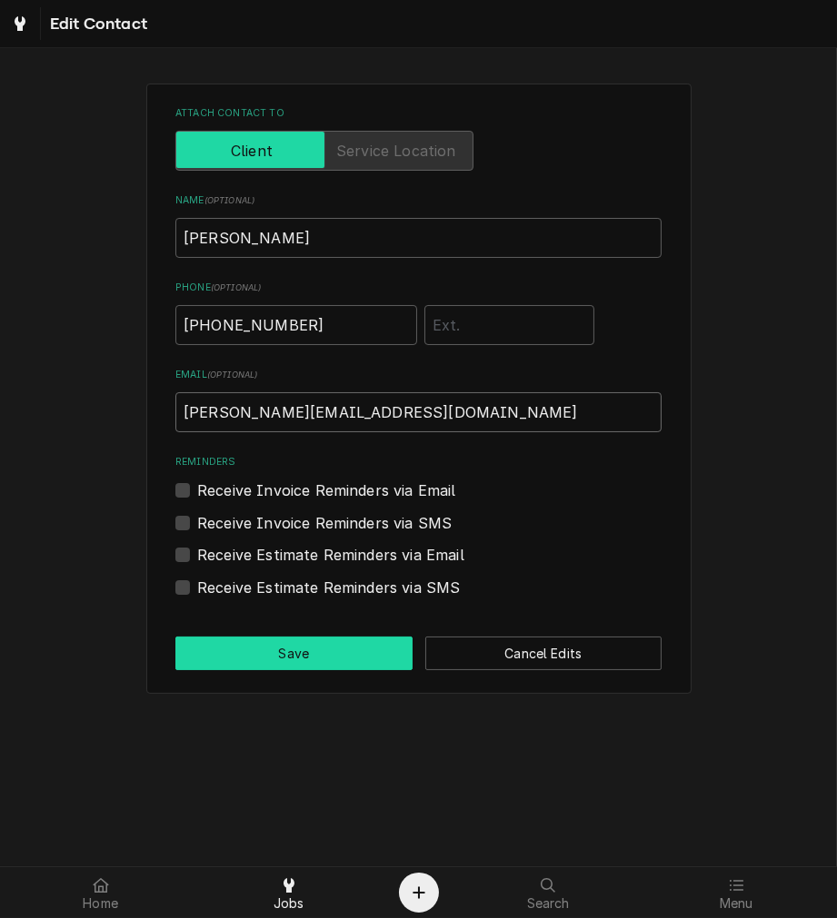
click at [338, 642] on button "Save" at bounding box center [293, 654] width 237 height 34
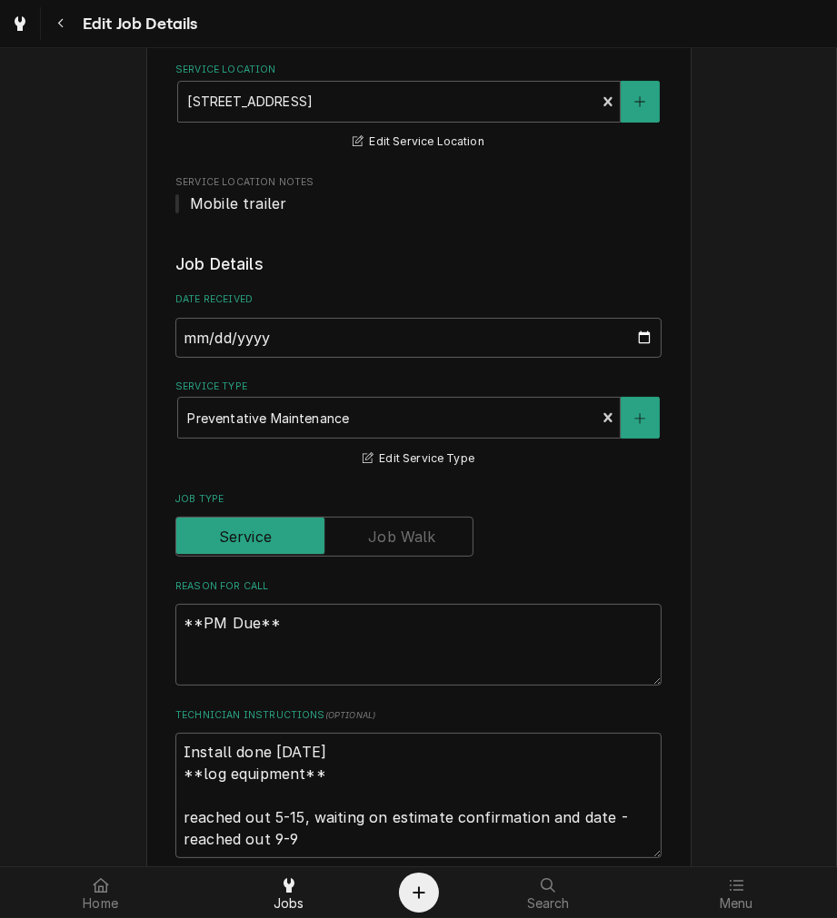
scroll to position [0, 0]
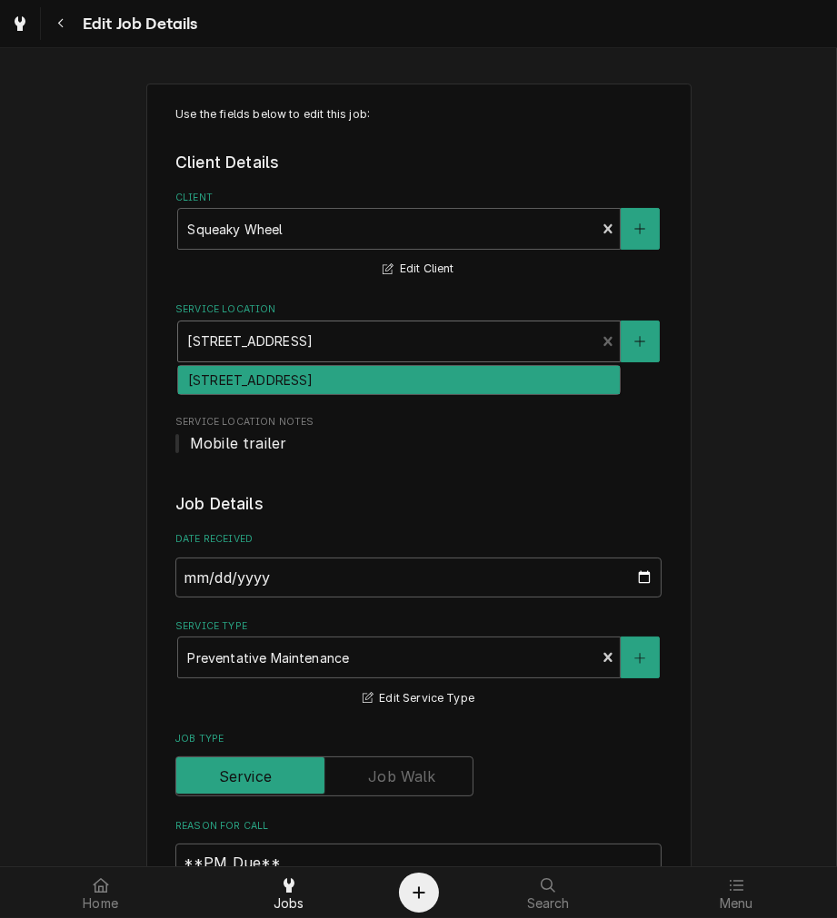
drag, startPoint x: 448, startPoint y: 352, endPoint x: 409, endPoint y: 352, distance: 39.1
click at [409, 352] on div "Service Location" at bounding box center [386, 341] width 399 height 33
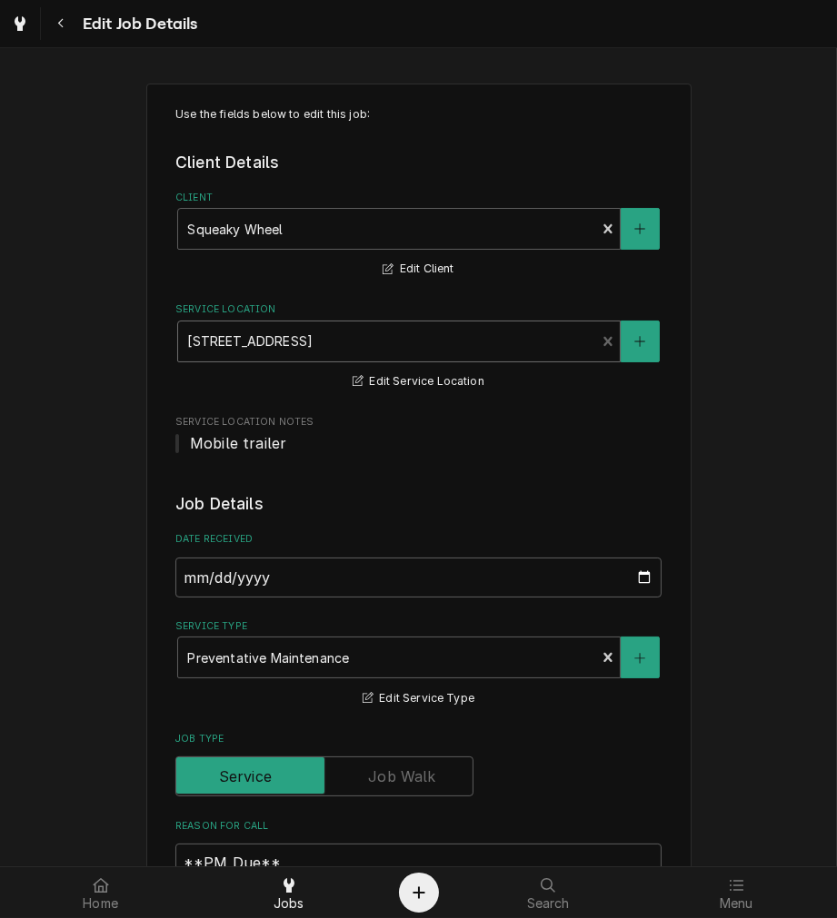
click at [421, 337] on div "Service Location" at bounding box center [386, 341] width 399 height 33
click at [643, 692] on div "Service Type Preventative Maintenance Edit Service Type" at bounding box center [418, 665] width 486 height 90
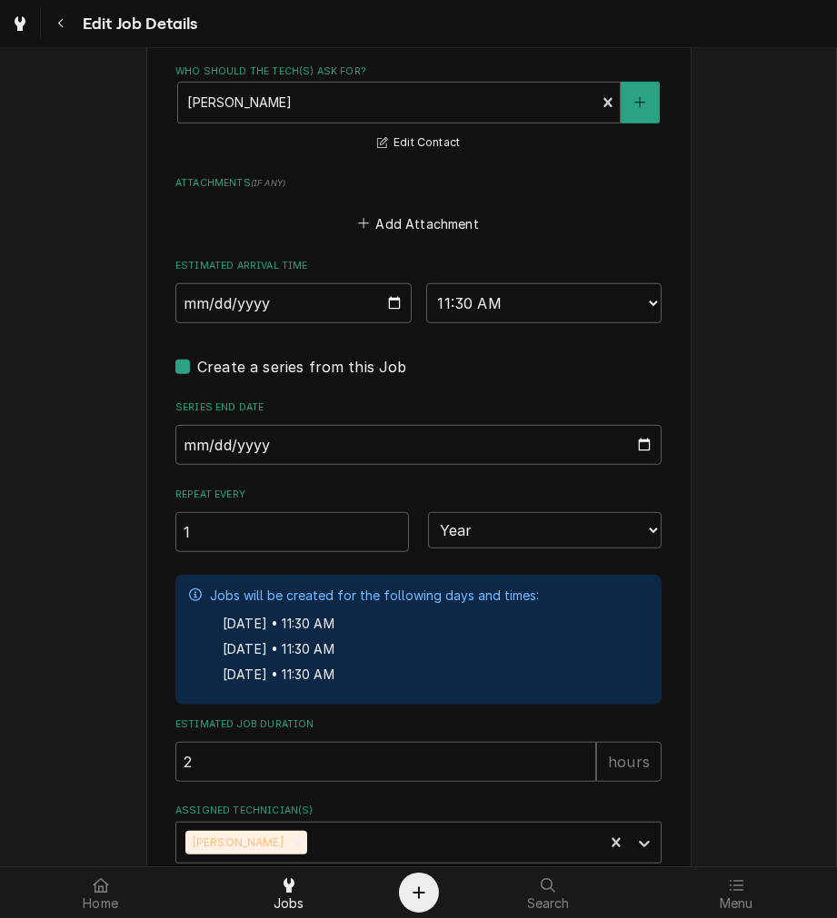
scroll to position [1481, 0]
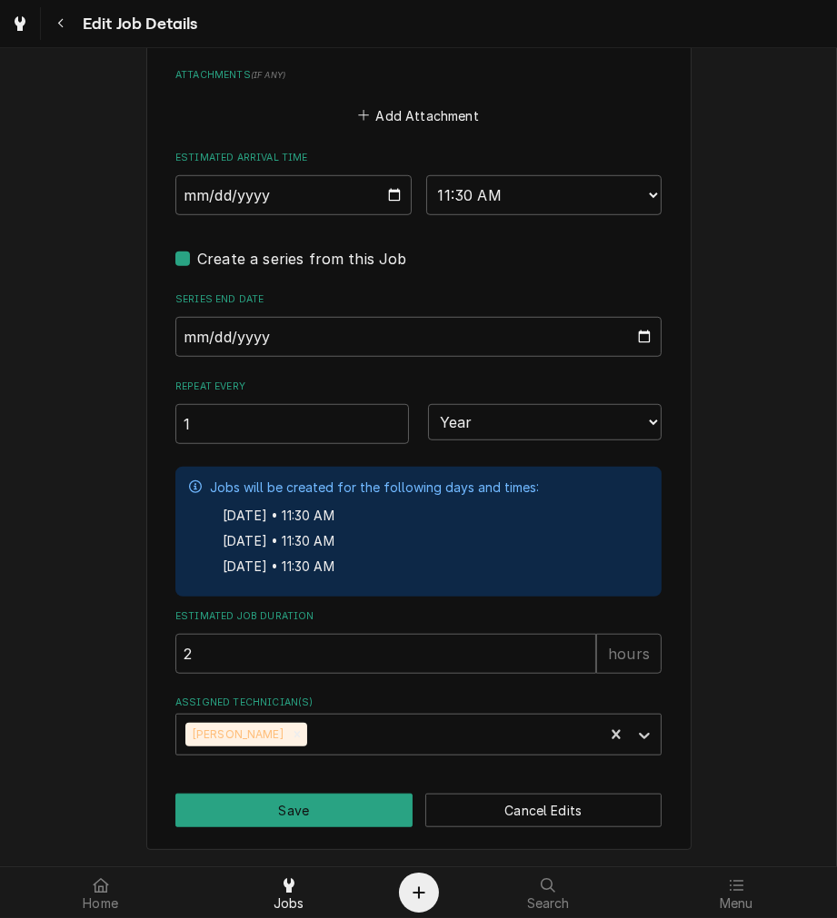
click at [333, 810] on button "Save" at bounding box center [293, 811] width 237 height 34
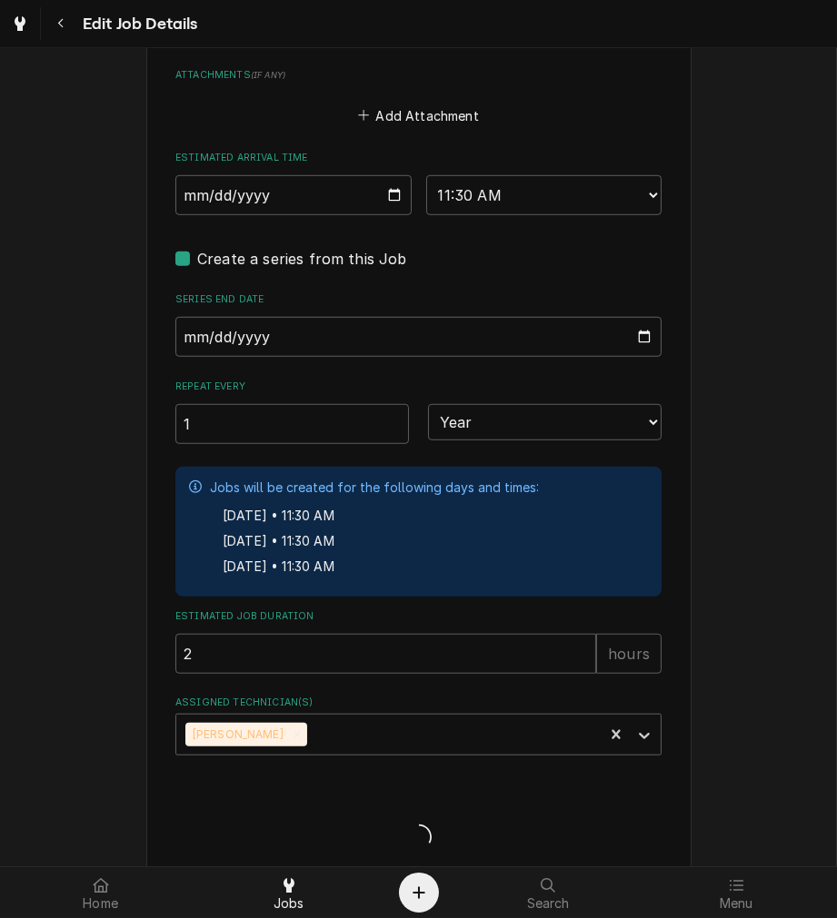
type textarea "x"
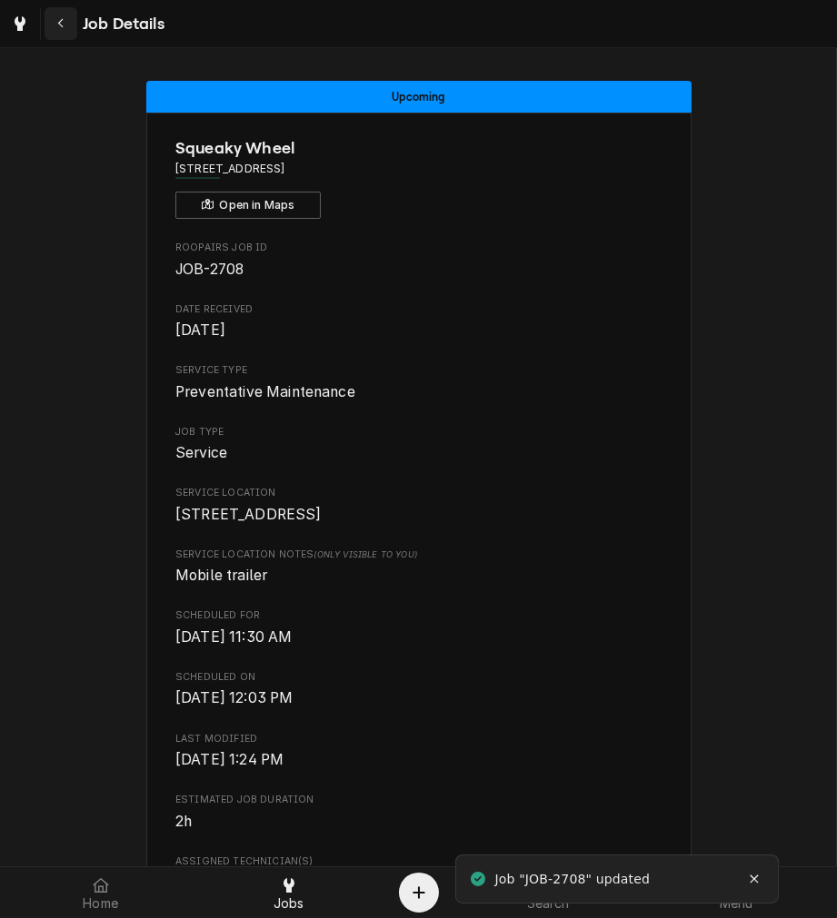
click at [55, 22] on div "Navigate back" at bounding box center [61, 24] width 18 height 18
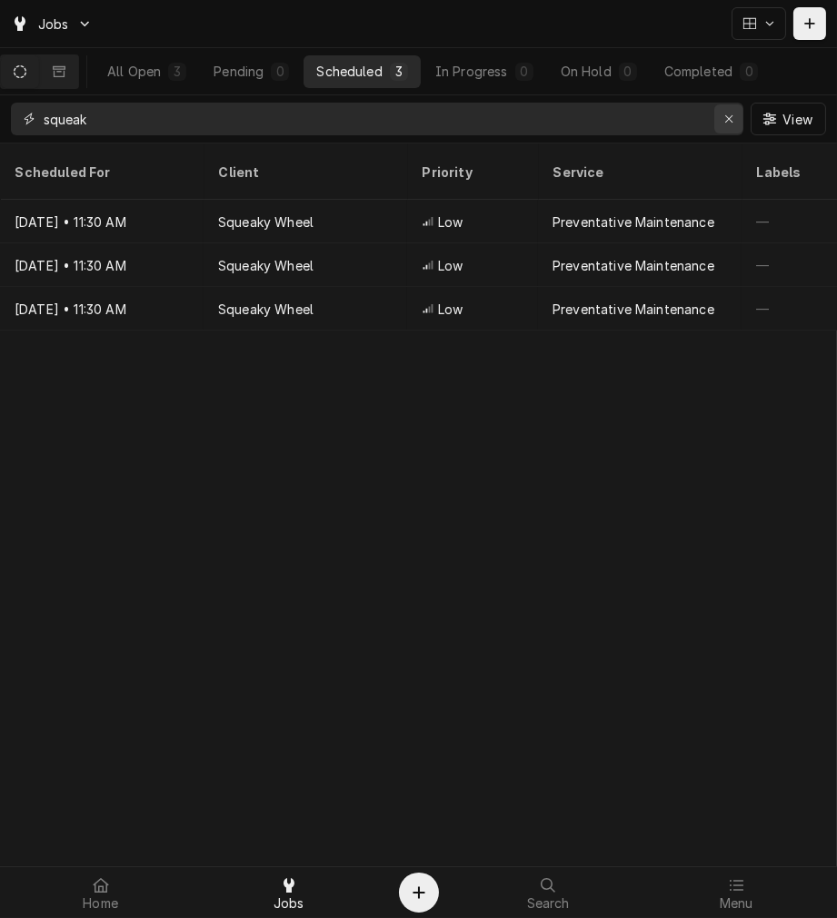
click at [714, 111] on button "Erase input" at bounding box center [728, 118] width 29 height 29
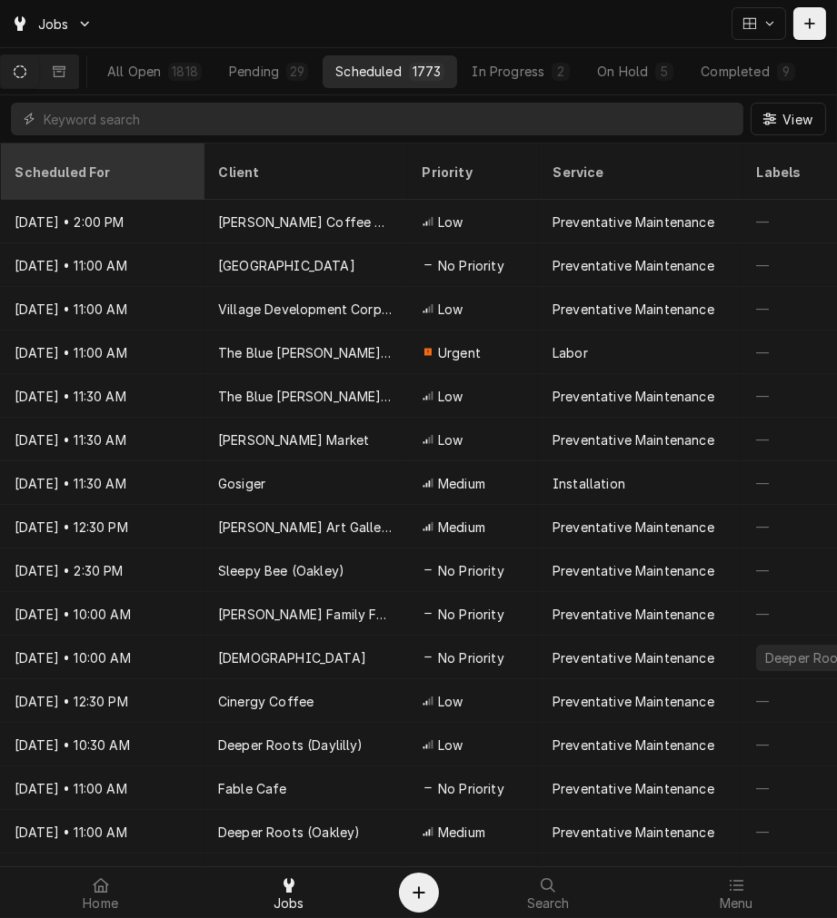
click at [64, 148] on div "Scheduled For" at bounding box center [102, 171] width 196 height 49
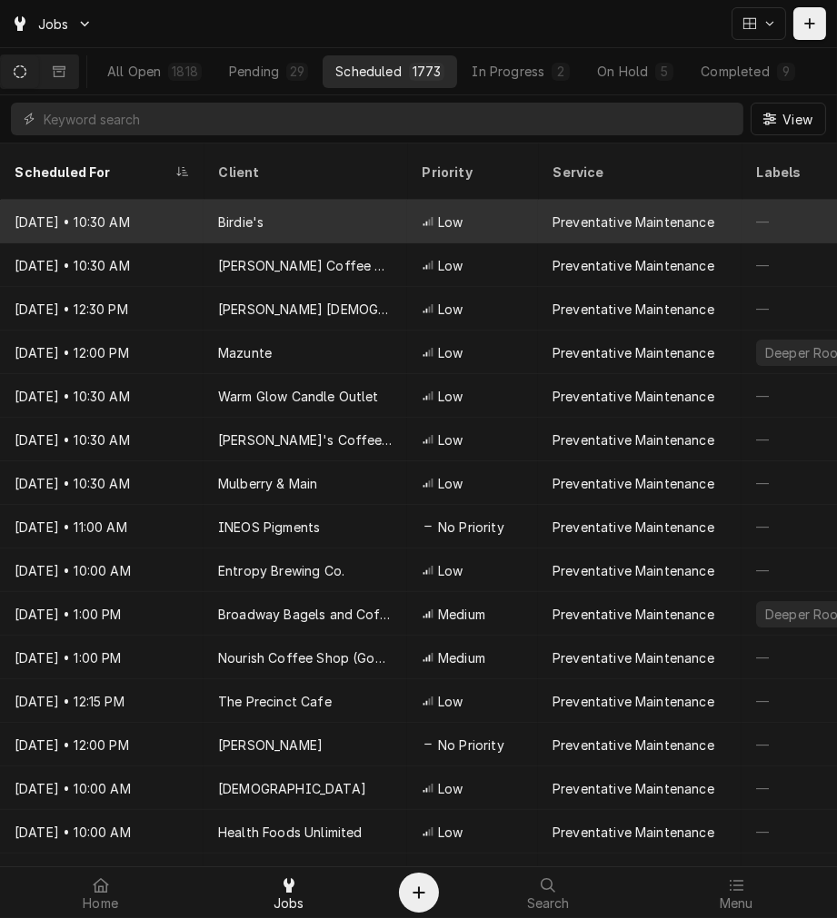
click at [79, 211] on div "[DATE] • 10:30 AM" at bounding box center [101, 222] width 203 height 44
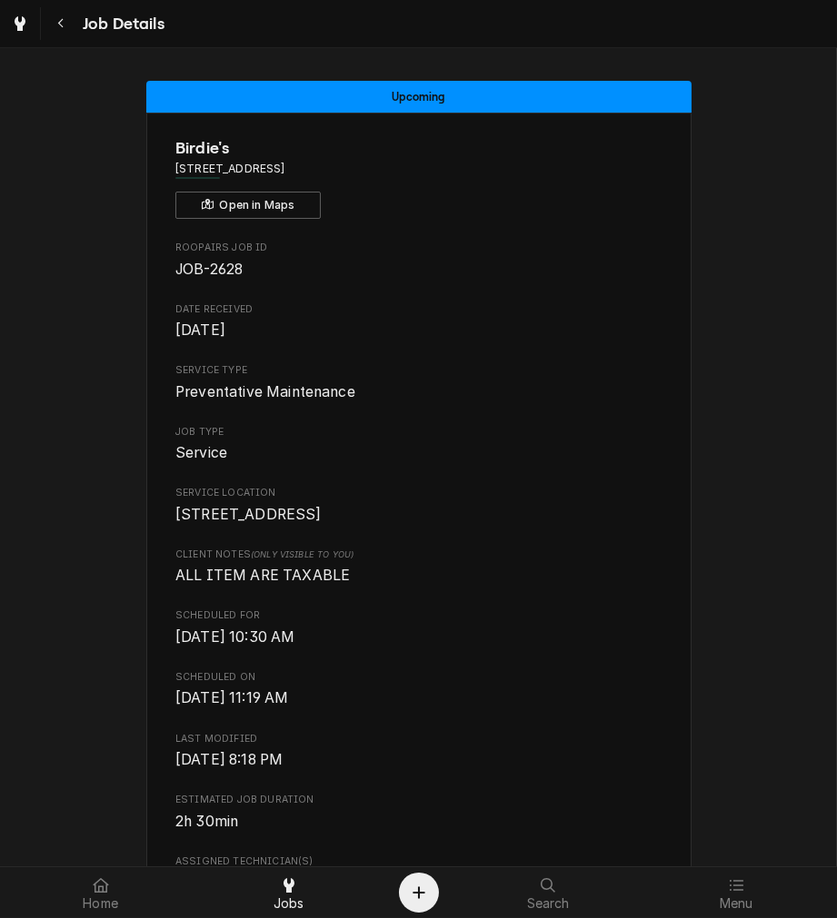
click at [620, 771] on span "[DATE] 8:18 PM" at bounding box center [418, 760] width 486 height 22
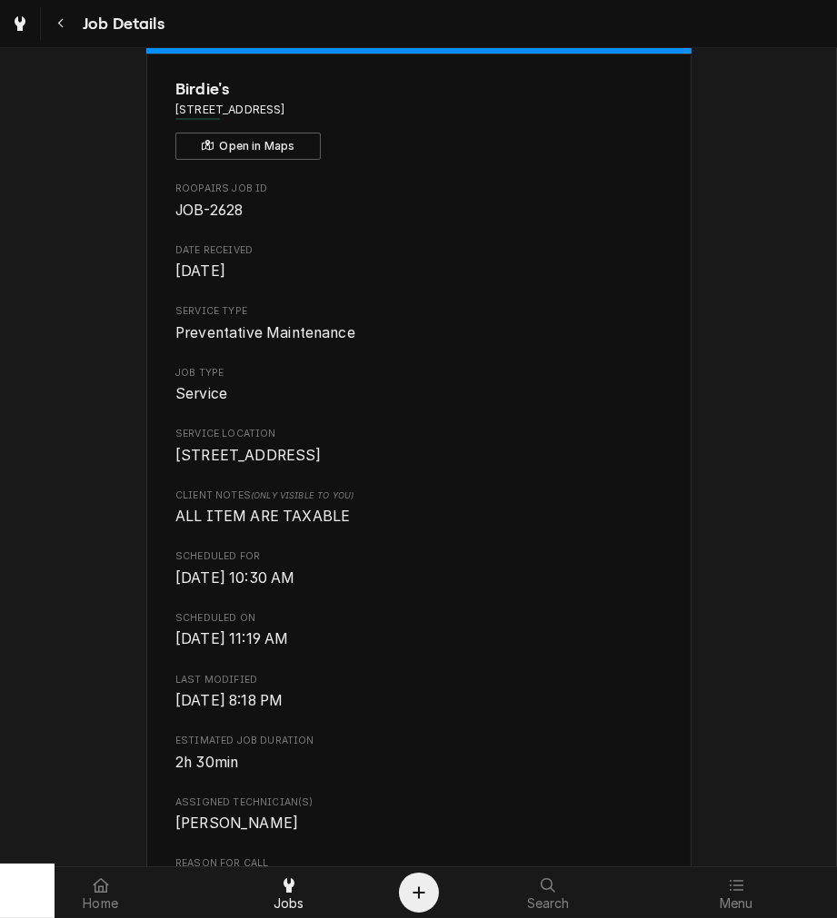
click at [575, 590] on span "[DATE] 10:30 AM" at bounding box center [418, 579] width 486 height 22
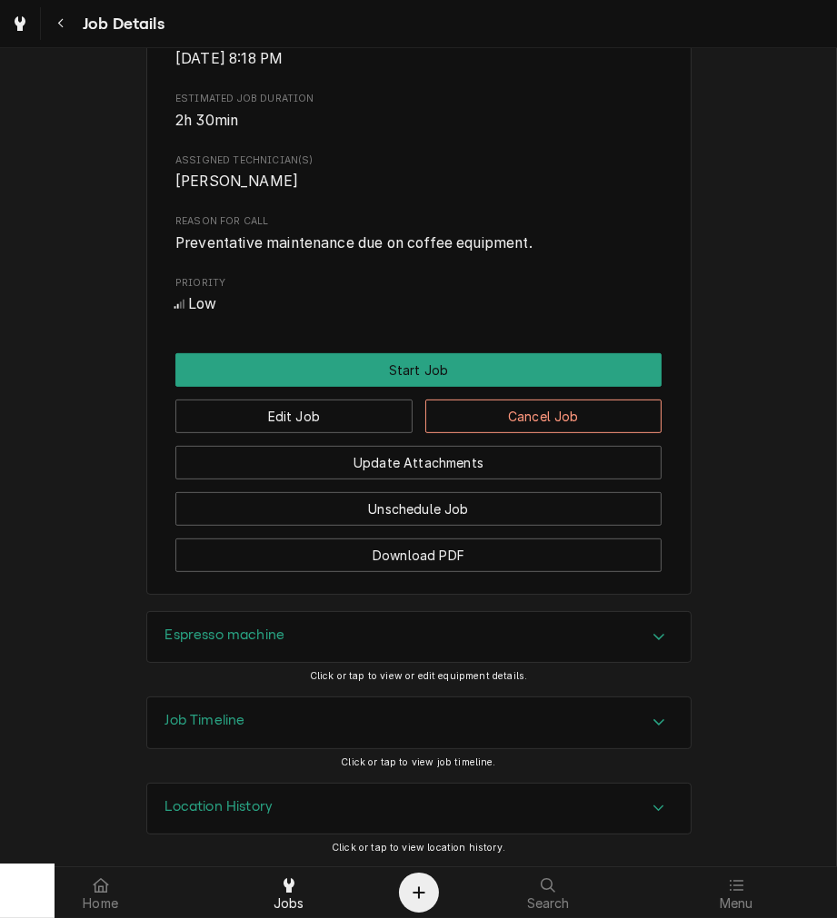
scroll to position [711, 0]
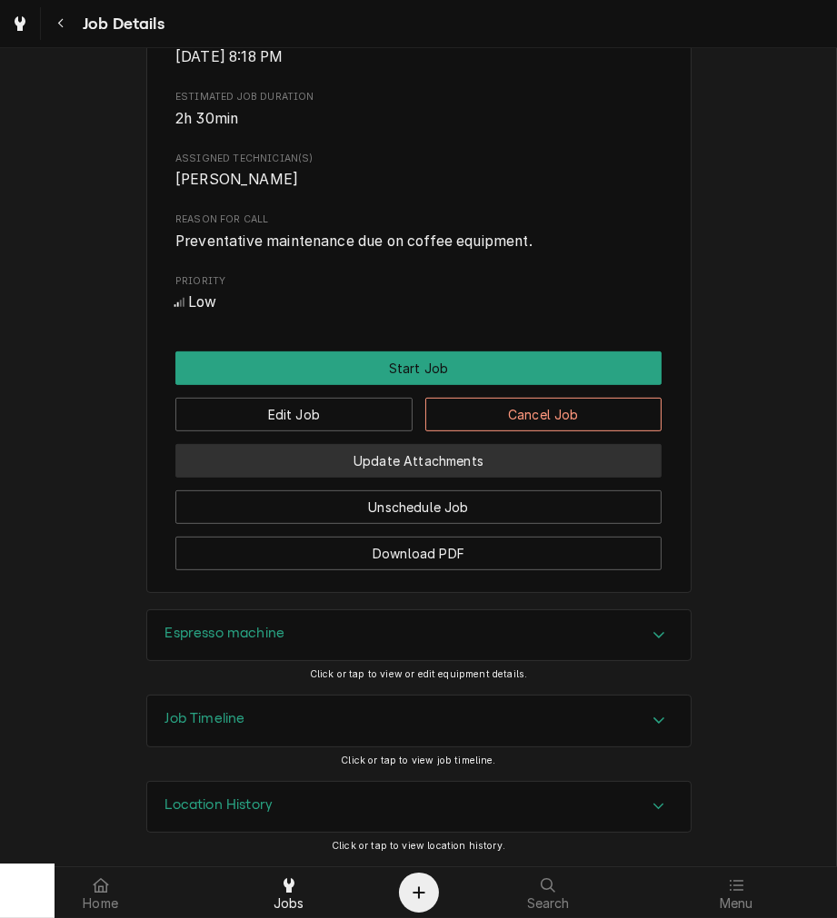
click at [578, 467] on button "Update Attachments" at bounding box center [418, 461] width 486 height 34
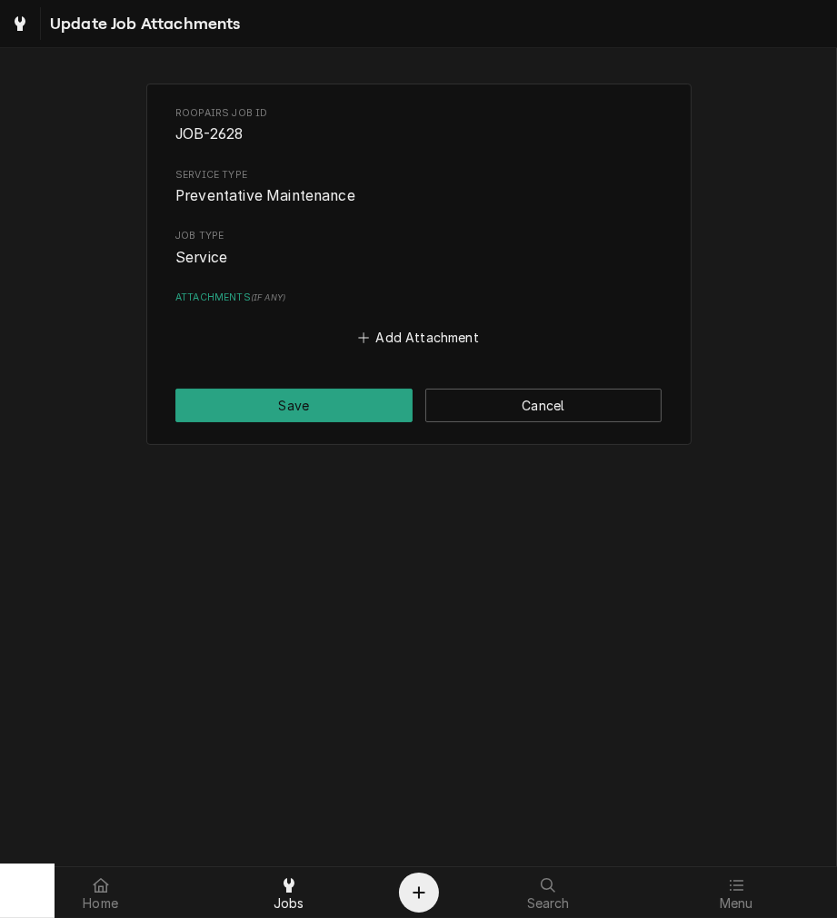
click at [616, 392] on button "Cancel" at bounding box center [543, 406] width 237 height 34
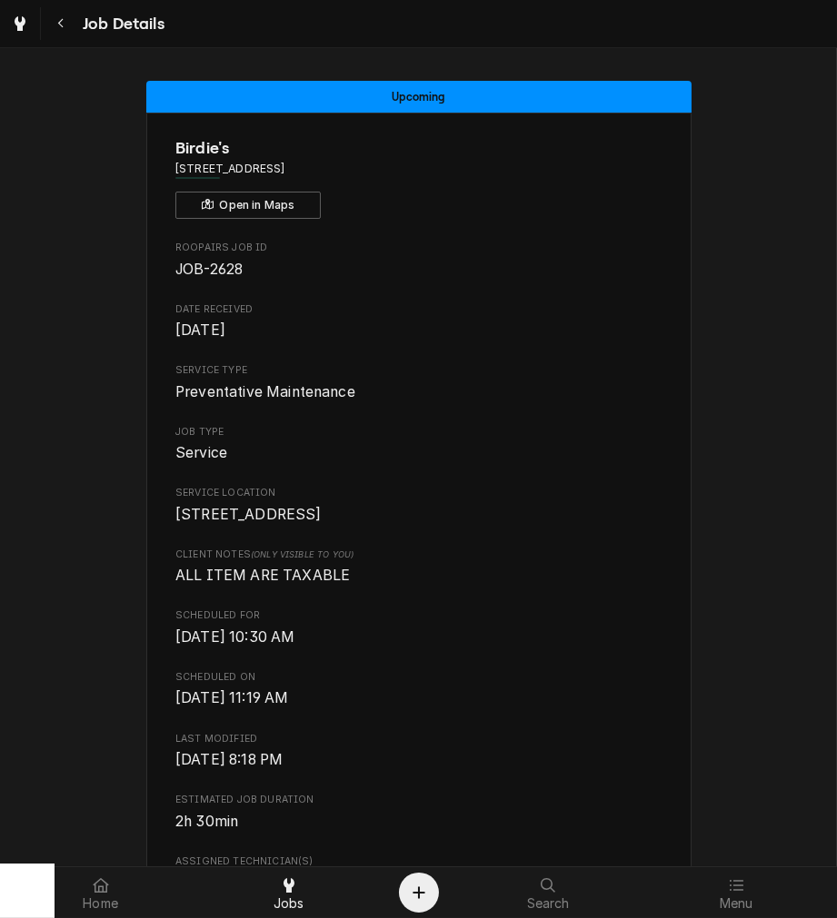
scroll to position [711, 0]
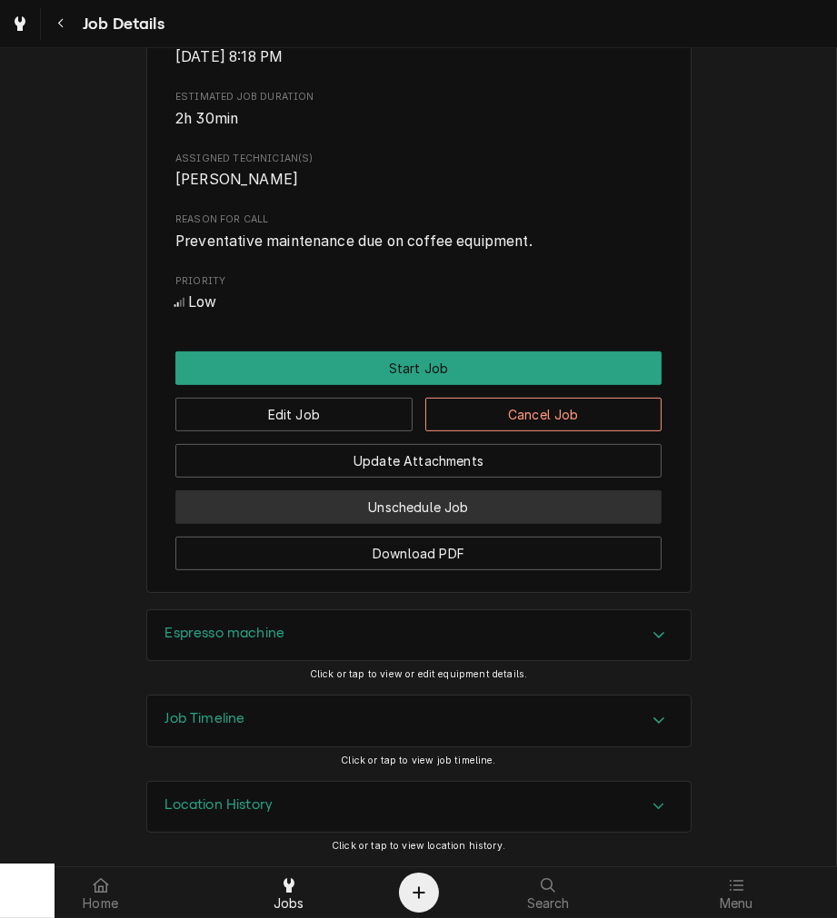
click at [579, 515] on button "Unschedule Job" at bounding box center [418, 508] width 486 height 34
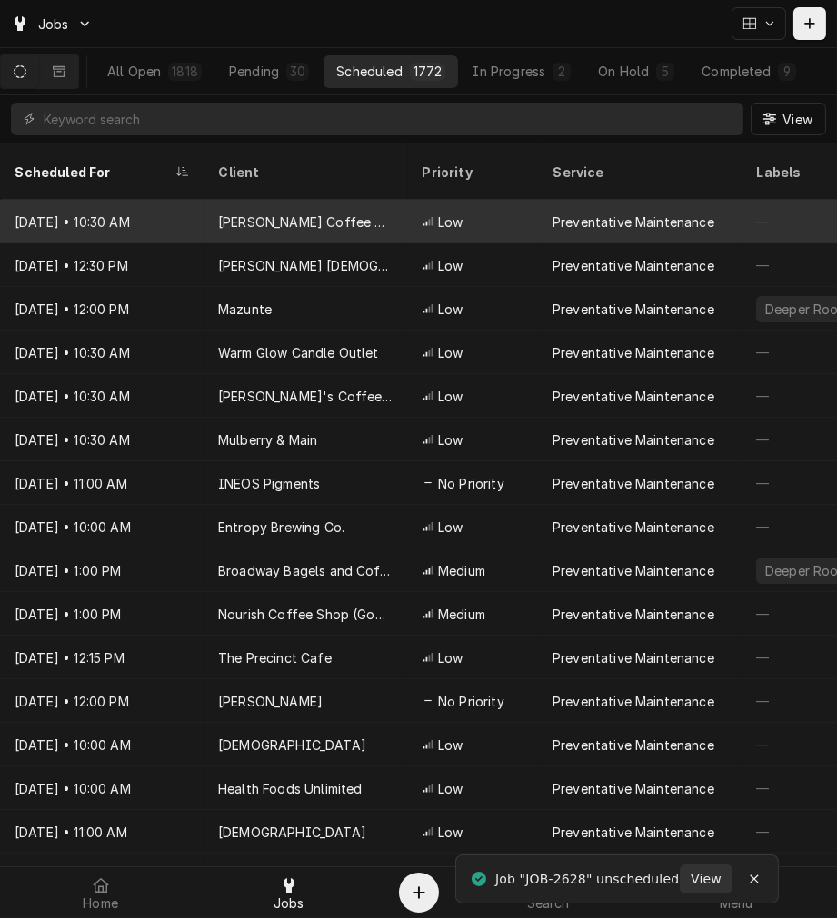
click at [595, 213] on div "Preventative Maintenance" at bounding box center [633, 222] width 162 height 19
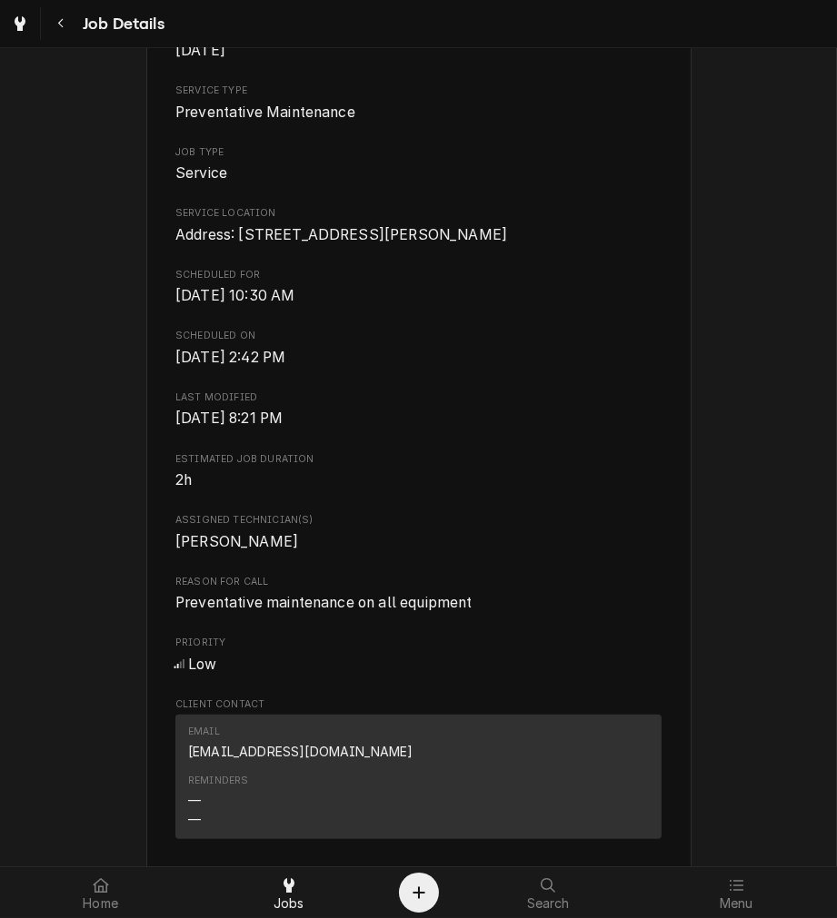
scroll to position [749, 0]
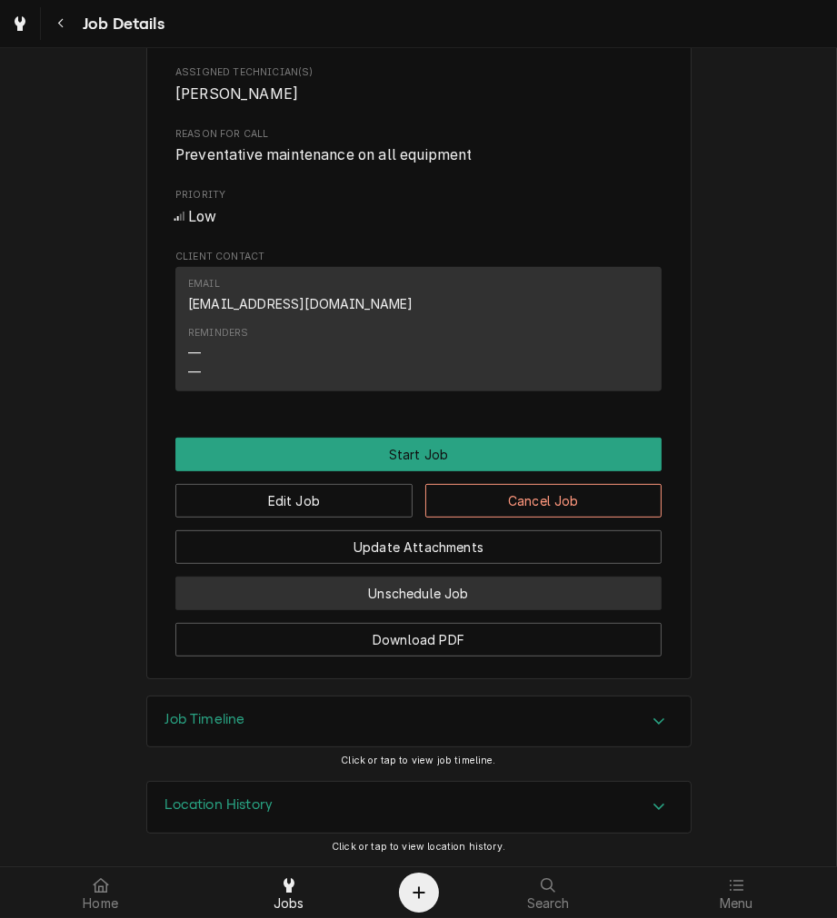
click at [574, 592] on button "Unschedule Job" at bounding box center [418, 594] width 486 height 34
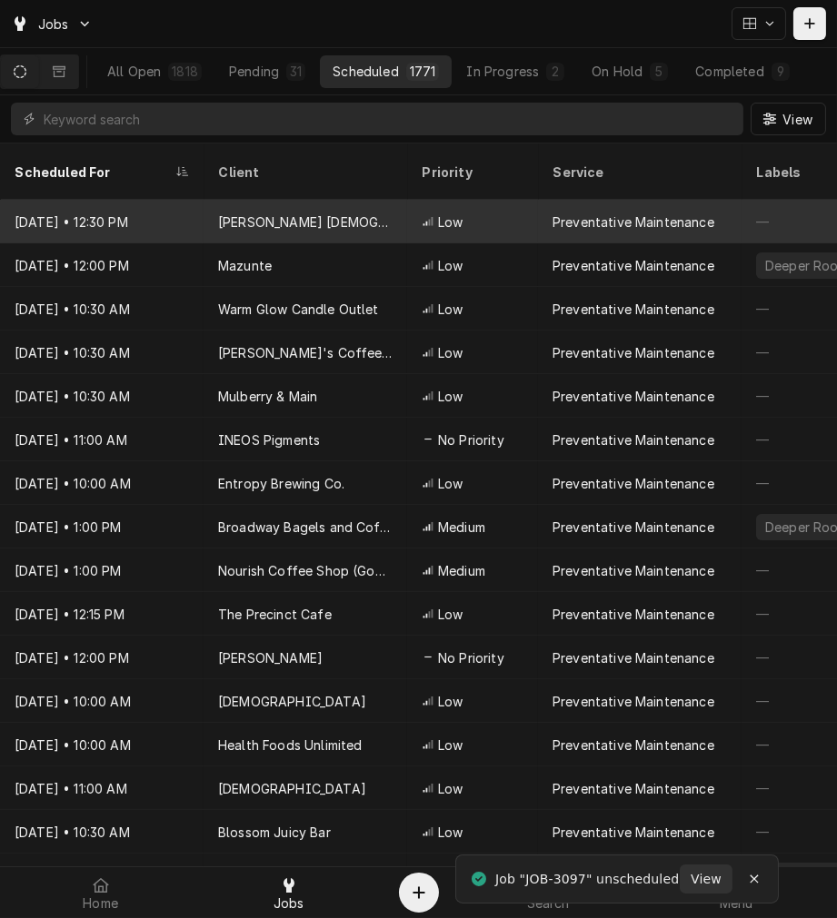
click at [622, 213] on div "Preventative Maintenance" at bounding box center [633, 222] width 162 height 19
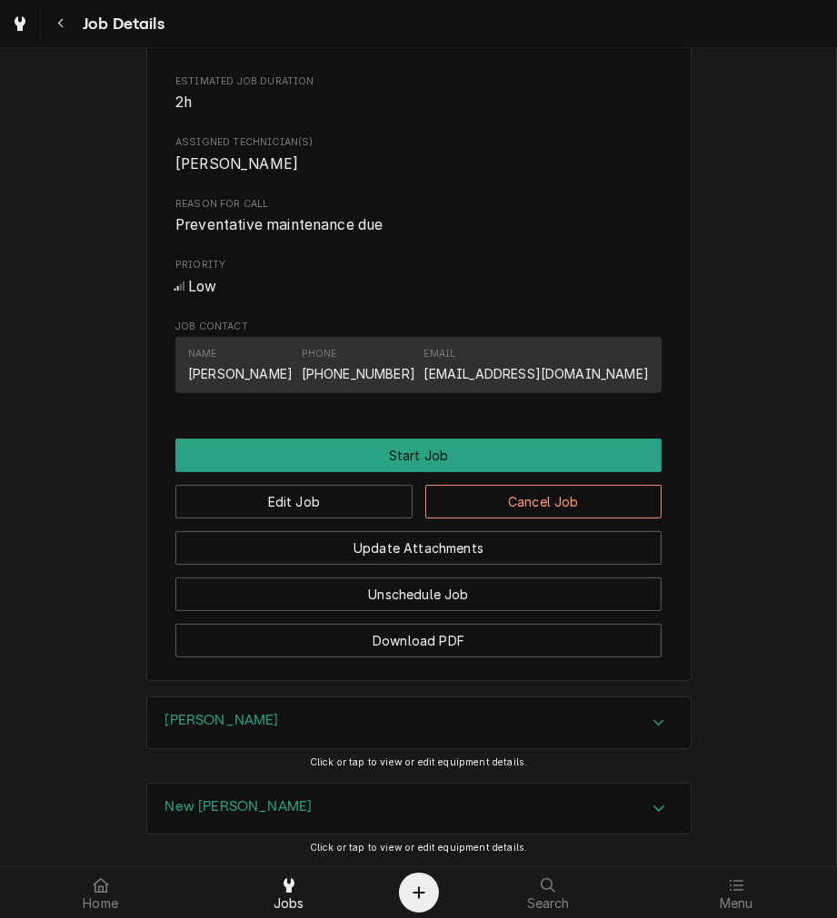
scroll to position [854, 0]
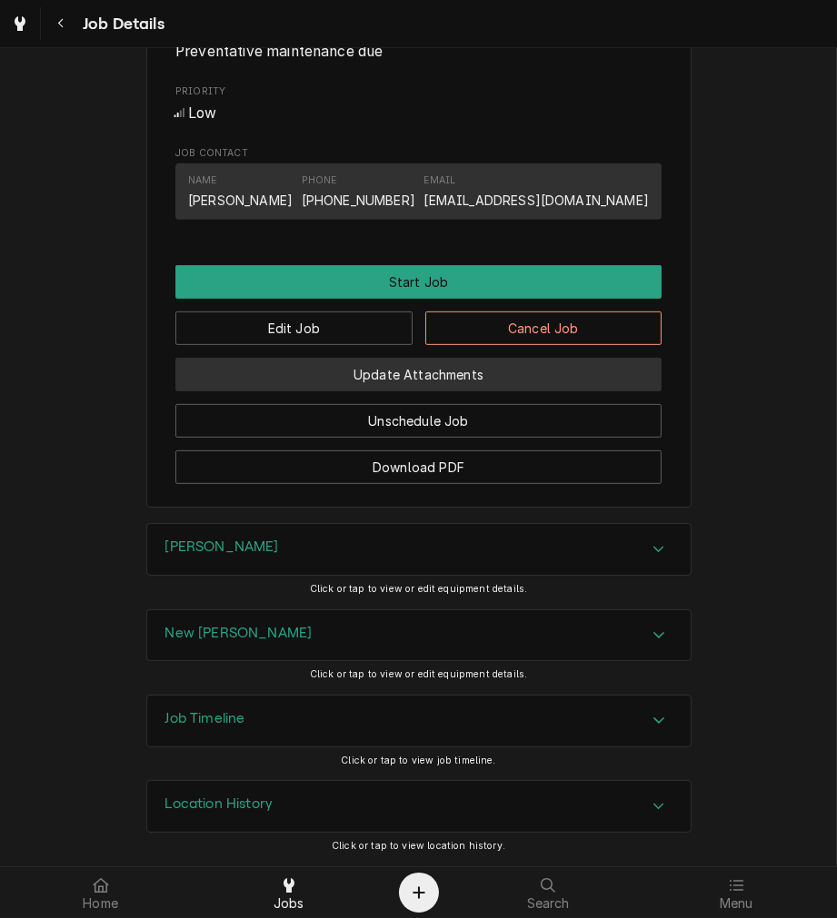
click at [612, 379] on button "Update Attachments" at bounding box center [418, 375] width 486 height 34
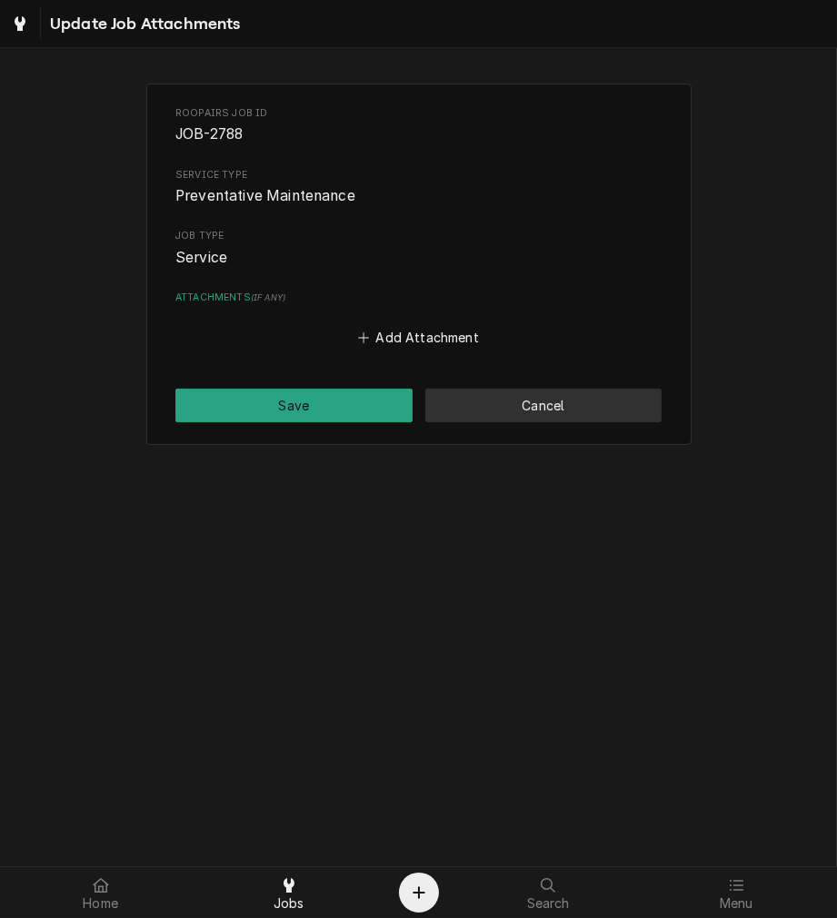
click at [595, 412] on button "Cancel" at bounding box center [543, 406] width 237 height 34
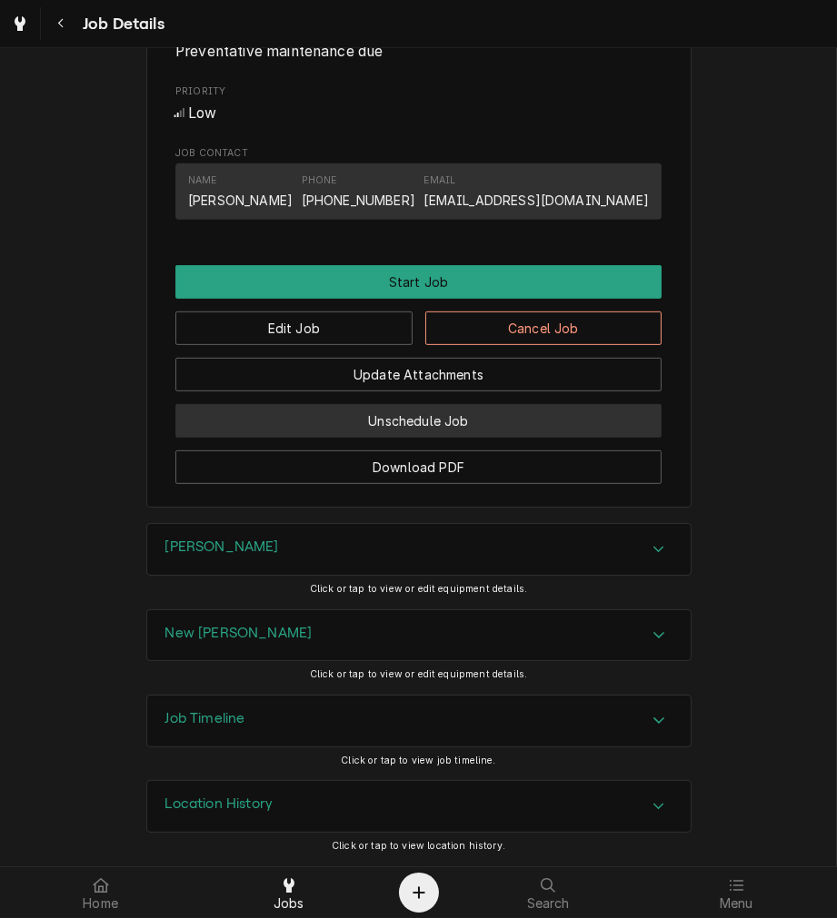
click at [584, 438] on button "Unschedule Job" at bounding box center [418, 421] width 486 height 34
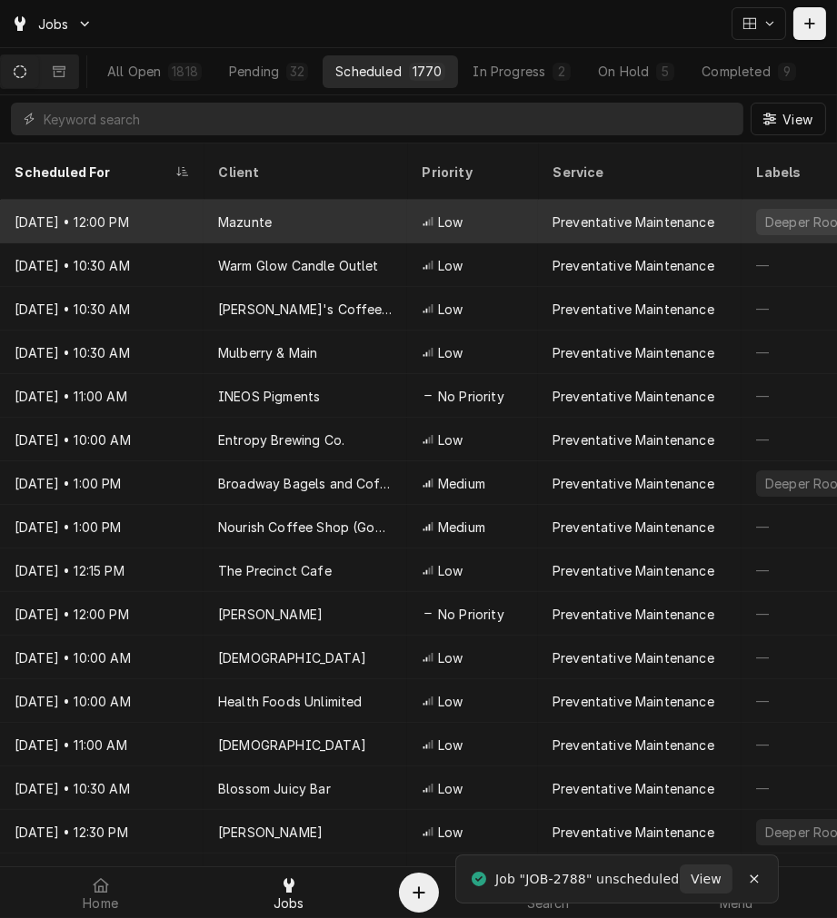
click at [582, 213] on div "Preventative Maintenance" at bounding box center [633, 222] width 162 height 19
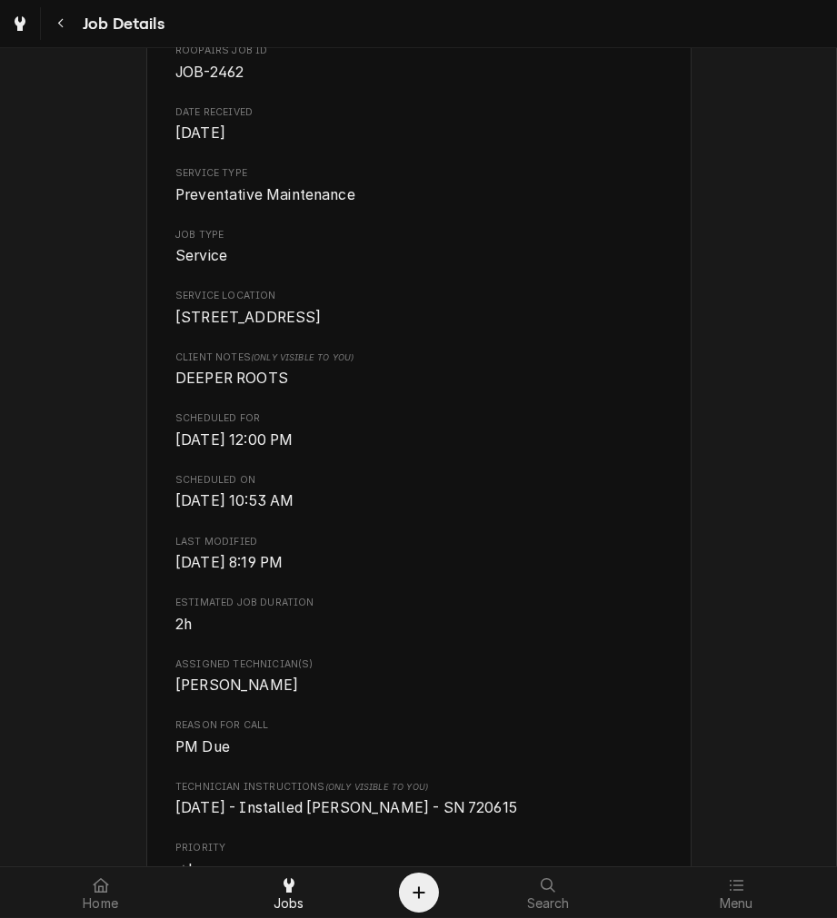
scroll to position [768, 0]
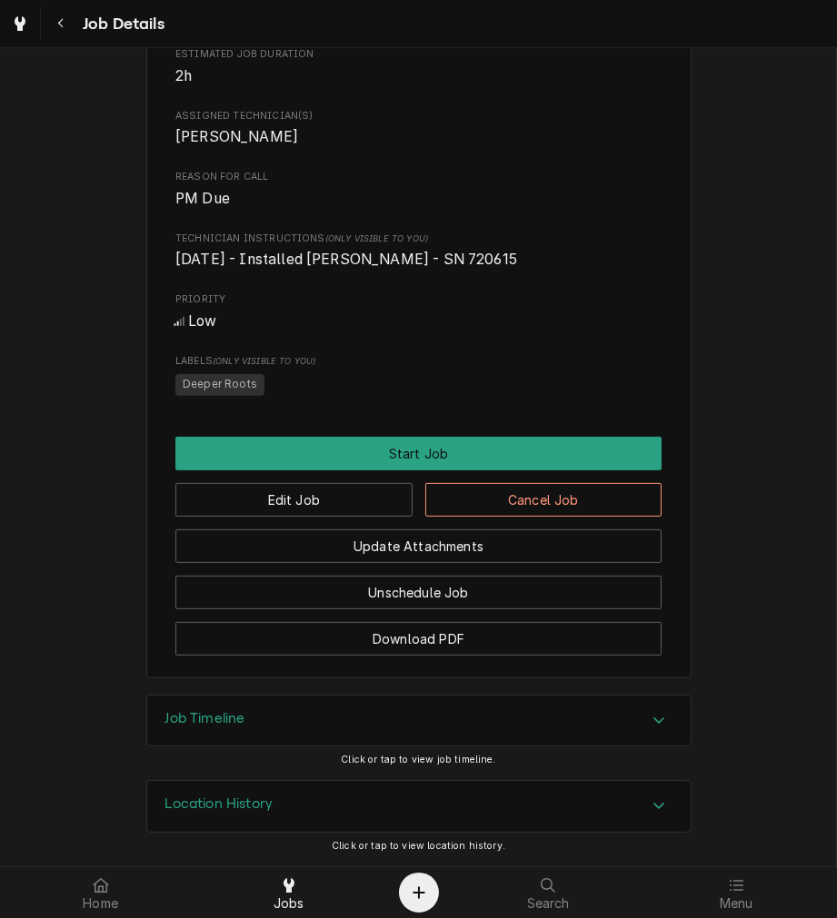
click at [575, 588] on button "Unschedule Job" at bounding box center [418, 593] width 486 height 34
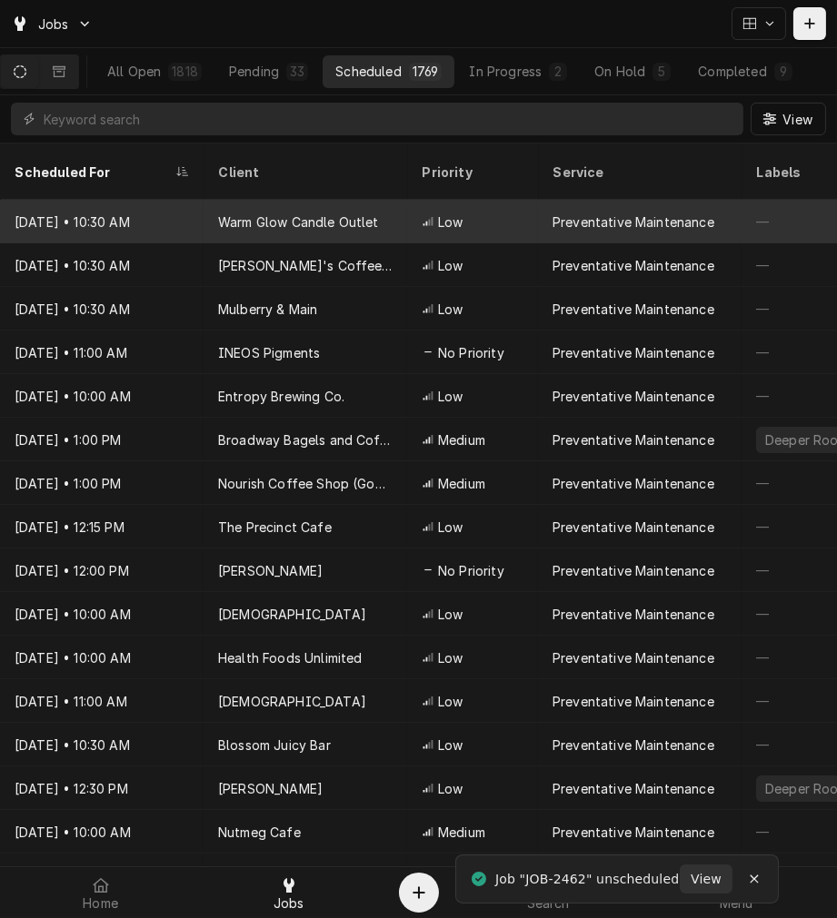
click at [578, 210] on div "Preventative Maintenance" at bounding box center [639, 222] width 203 height 44
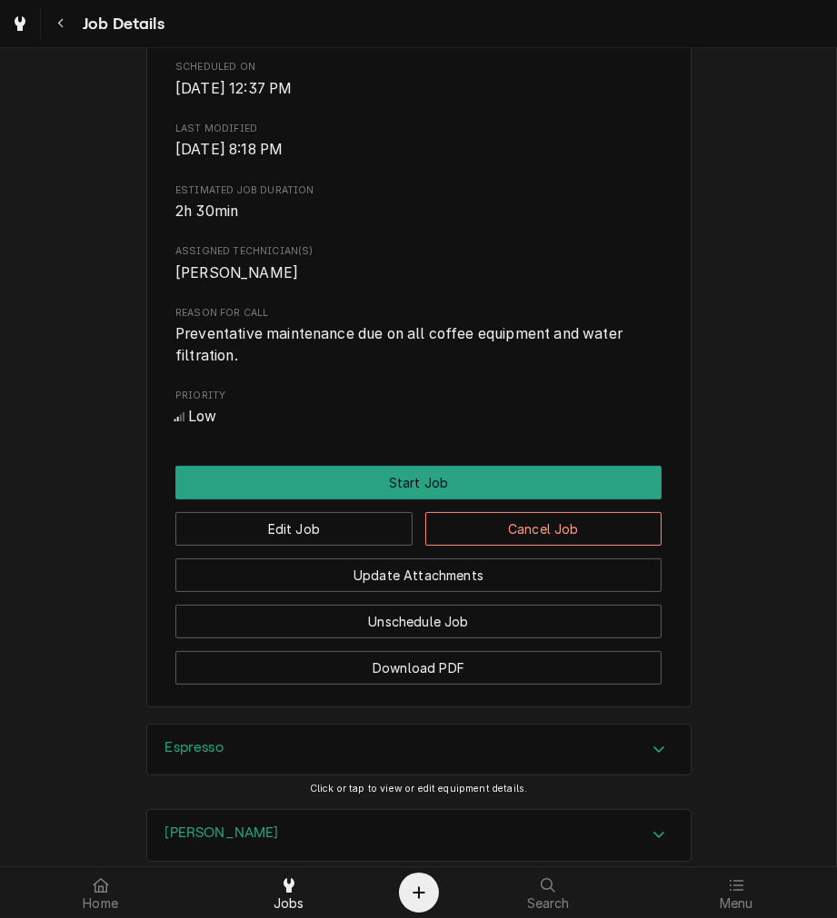
scroll to position [770, 0]
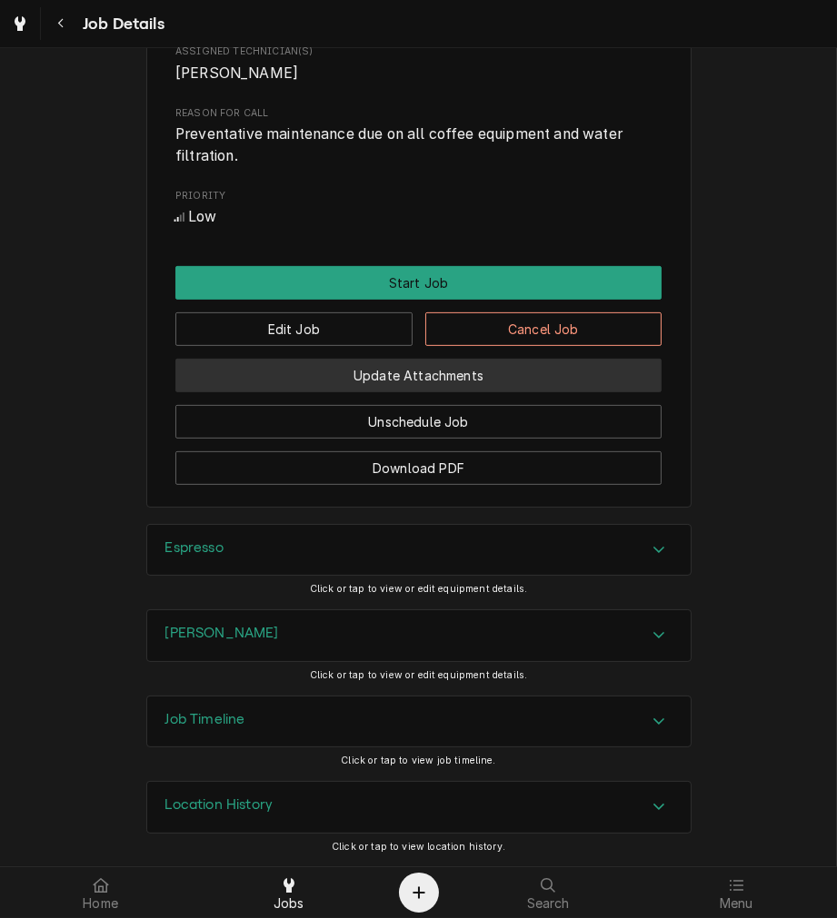
click at [589, 382] on button "Update Attachments" at bounding box center [418, 376] width 486 height 34
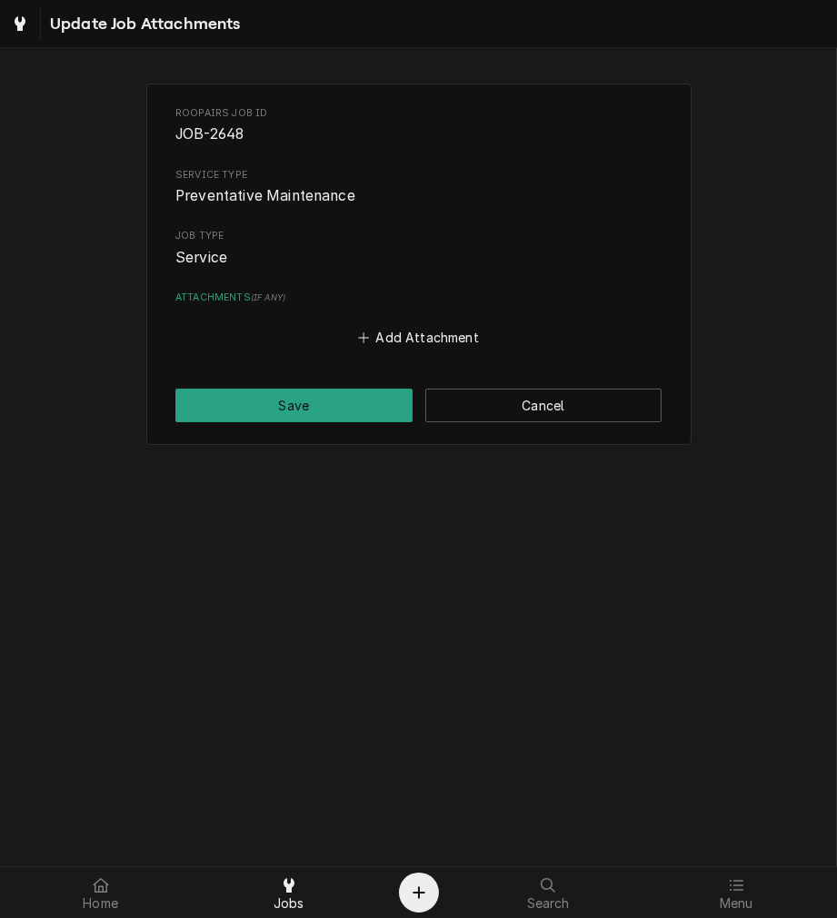
click at [572, 409] on button "Cancel" at bounding box center [543, 406] width 237 height 34
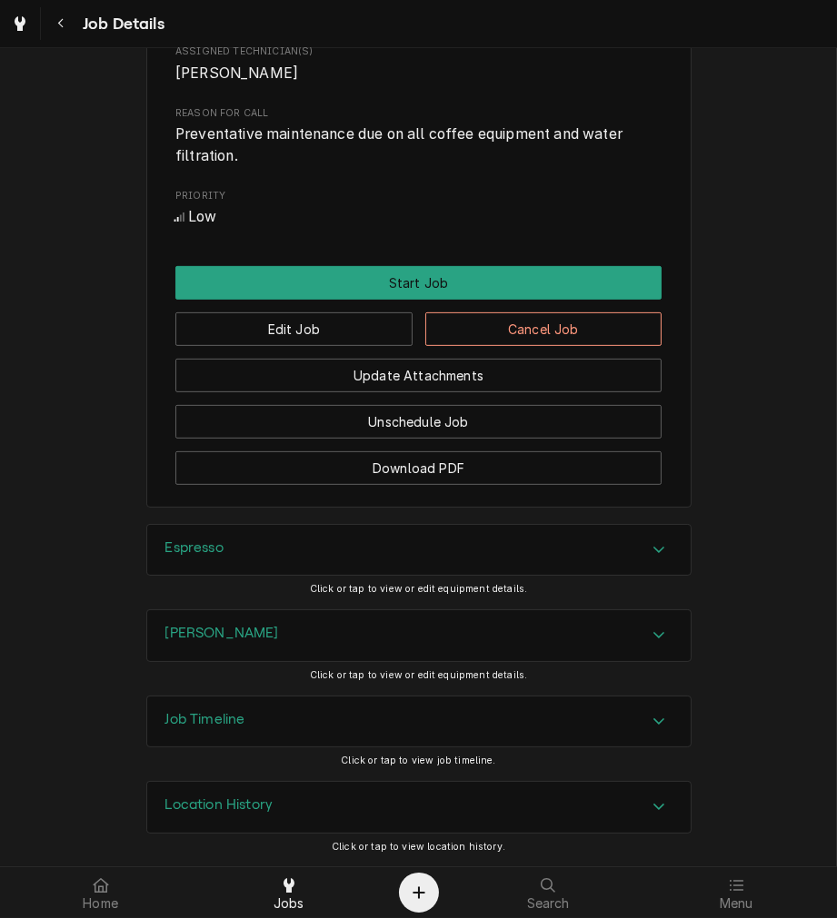
click at [587, 433] on button "Unschedule Job" at bounding box center [418, 422] width 486 height 34
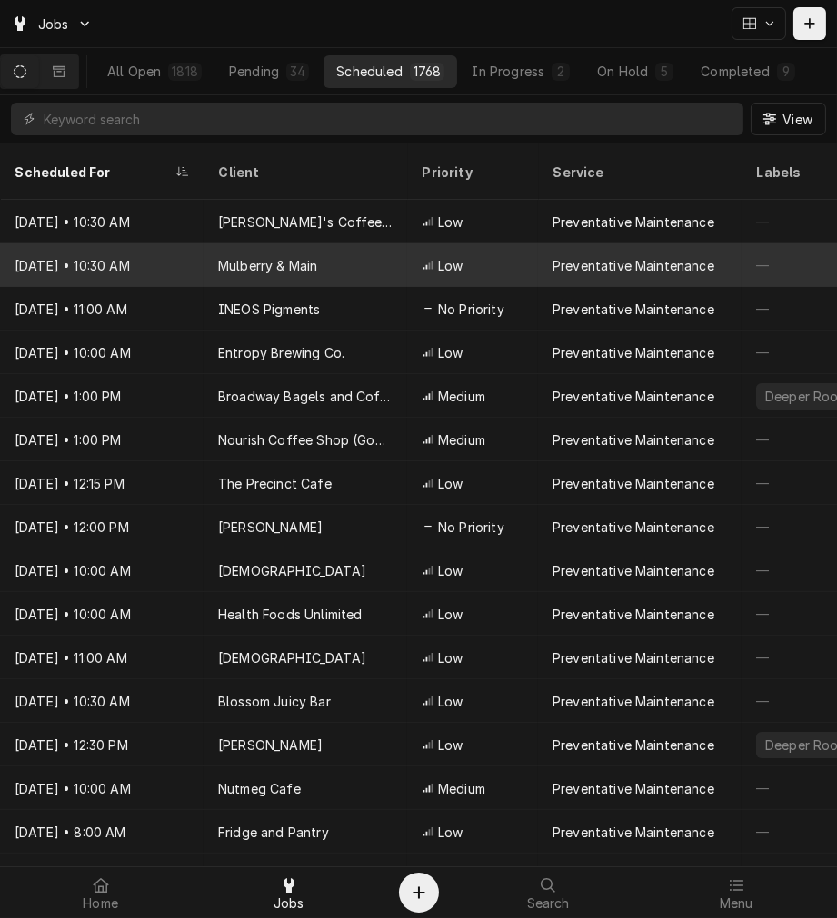
click at [483, 243] on div "Low" at bounding box center [472, 265] width 131 height 44
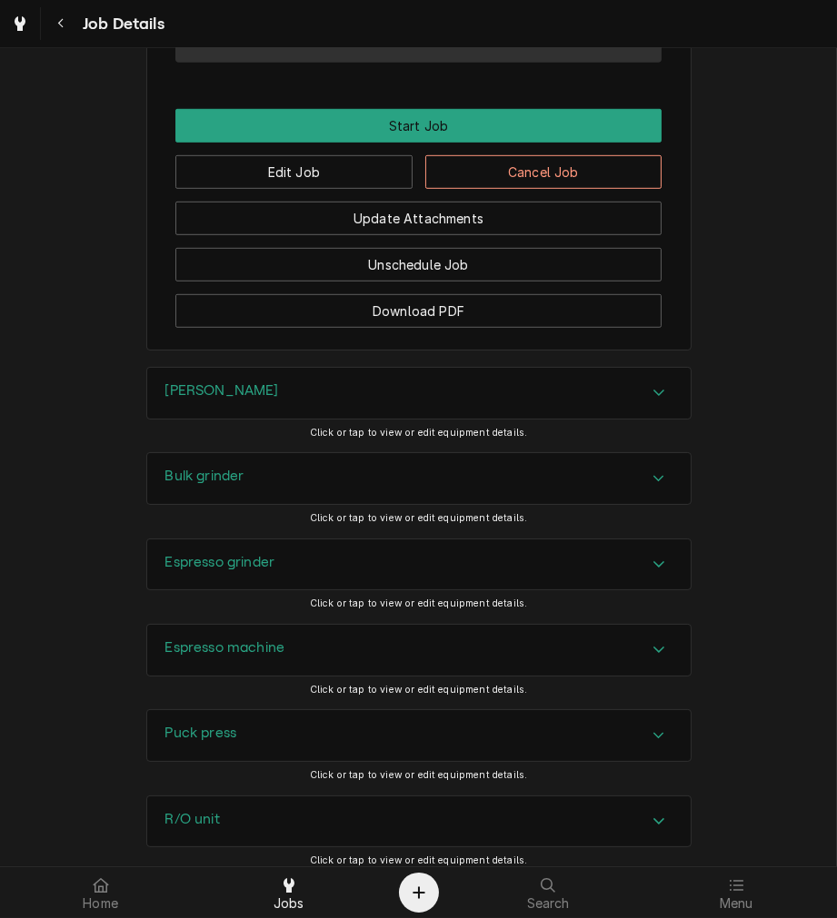
scroll to position [1092, 0]
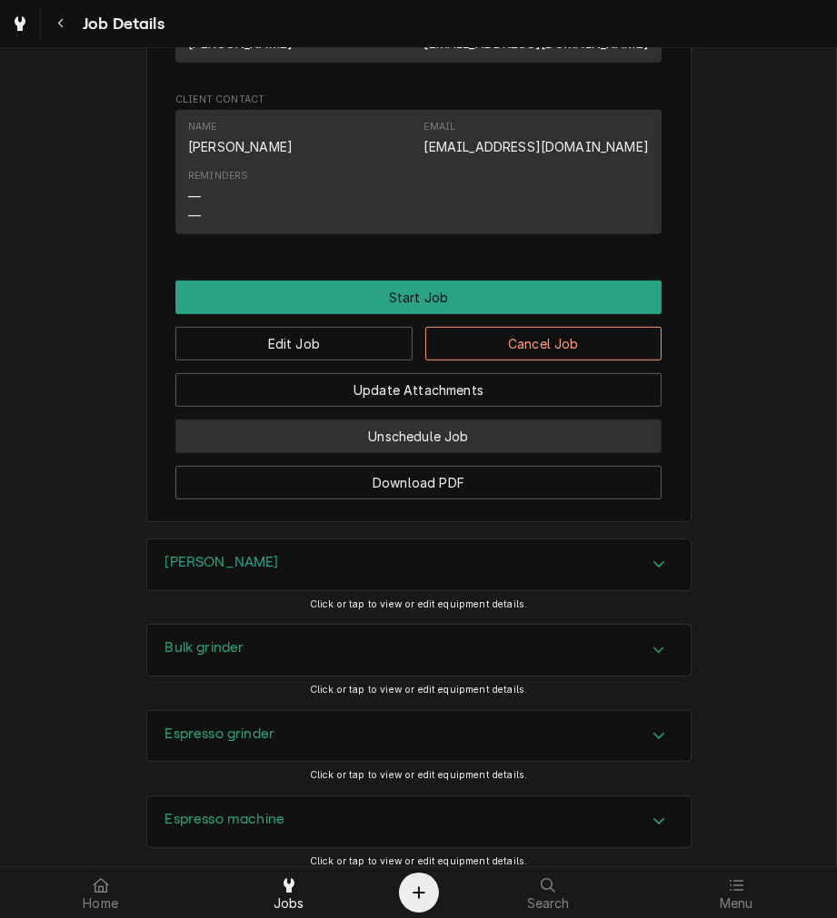
click at [494, 453] on button "Unschedule Job" at bounding box center [418, 437] width 486 height 34
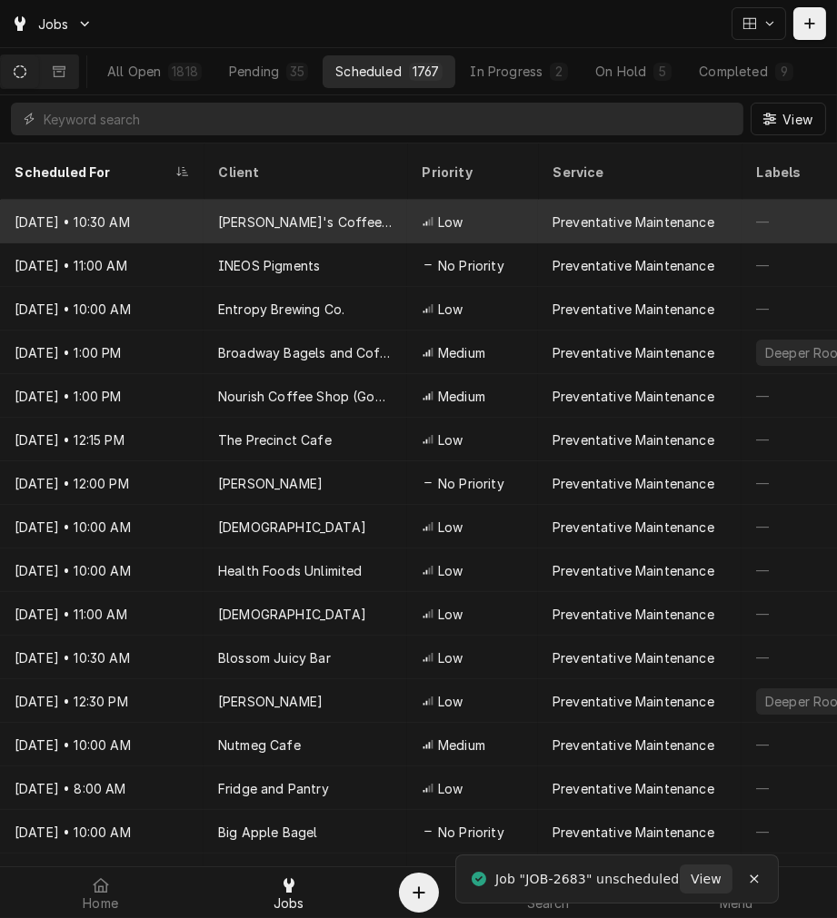
click at [523, 200] on div "Low" at bounding box center [472, 222] width 131 height 44
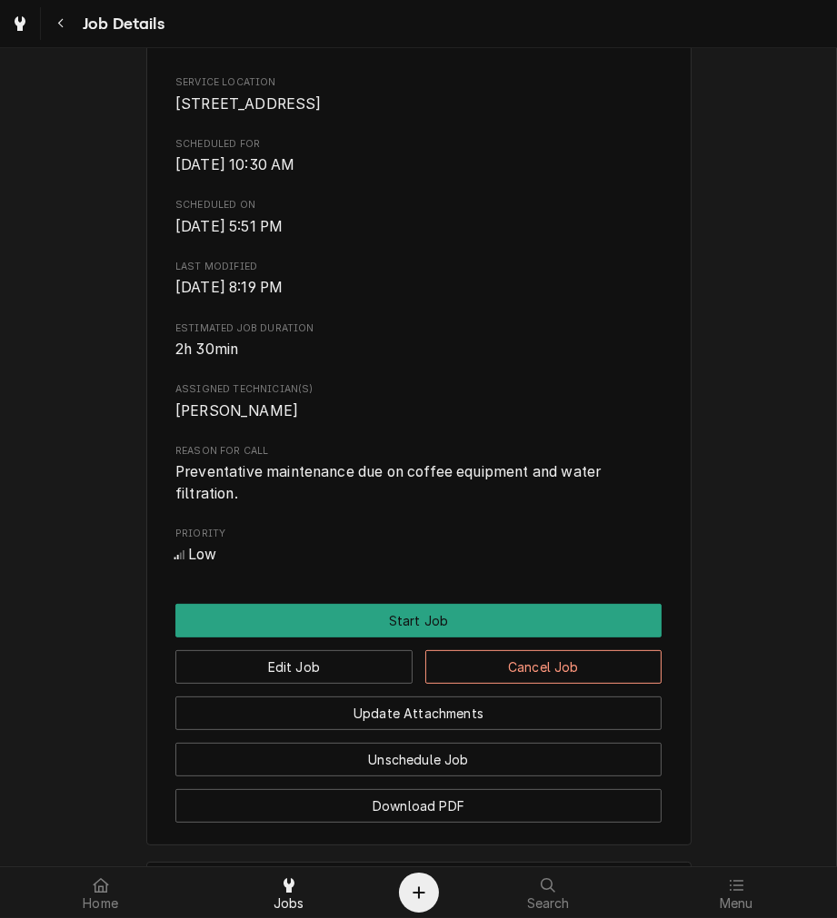
scroll to position [770, 0]
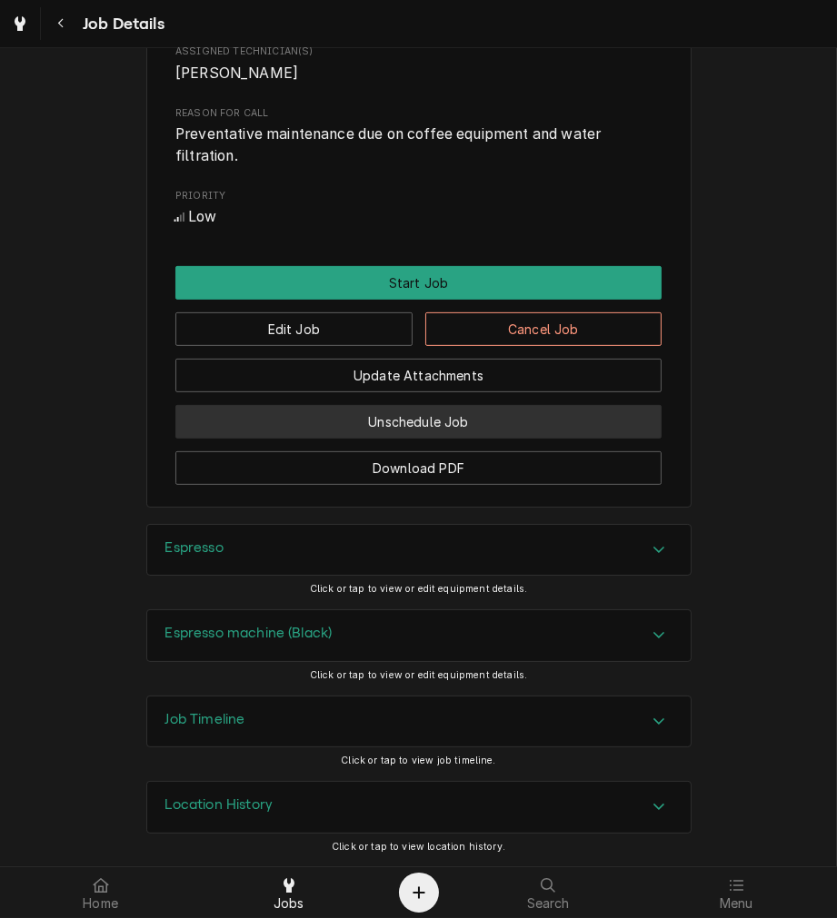
click at [536, 416] on button "Unschedule Job" at bounding box center [418, 422] width 486 height 34
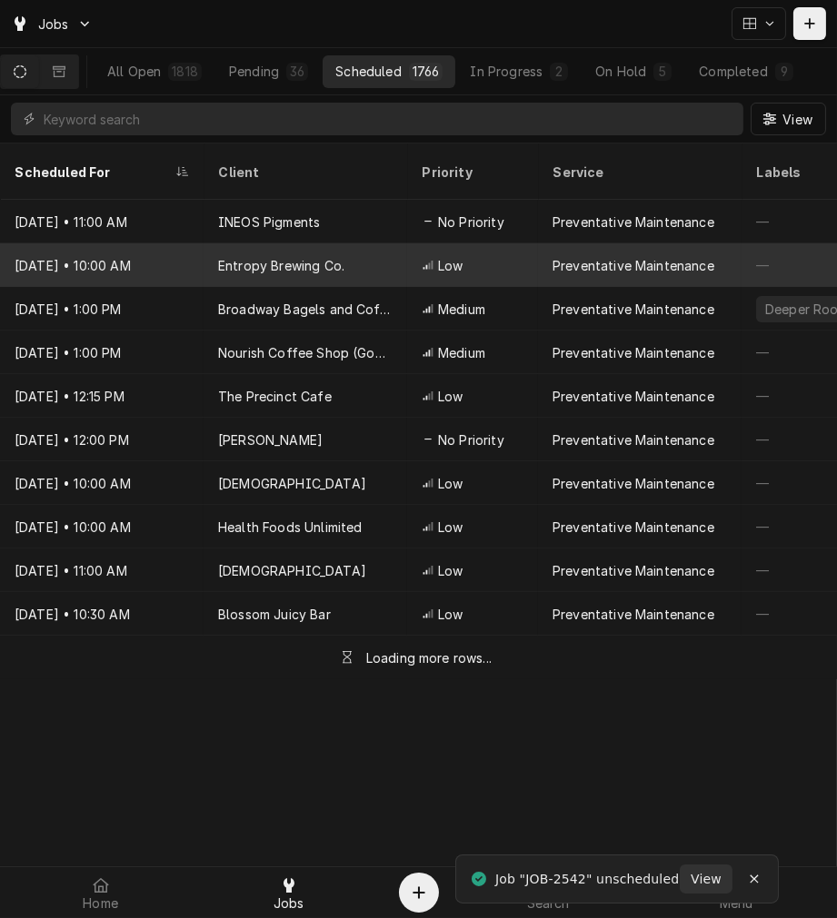
click at [474, 243] on div "Low" at bounding box center [472, 265] width 131 height 44
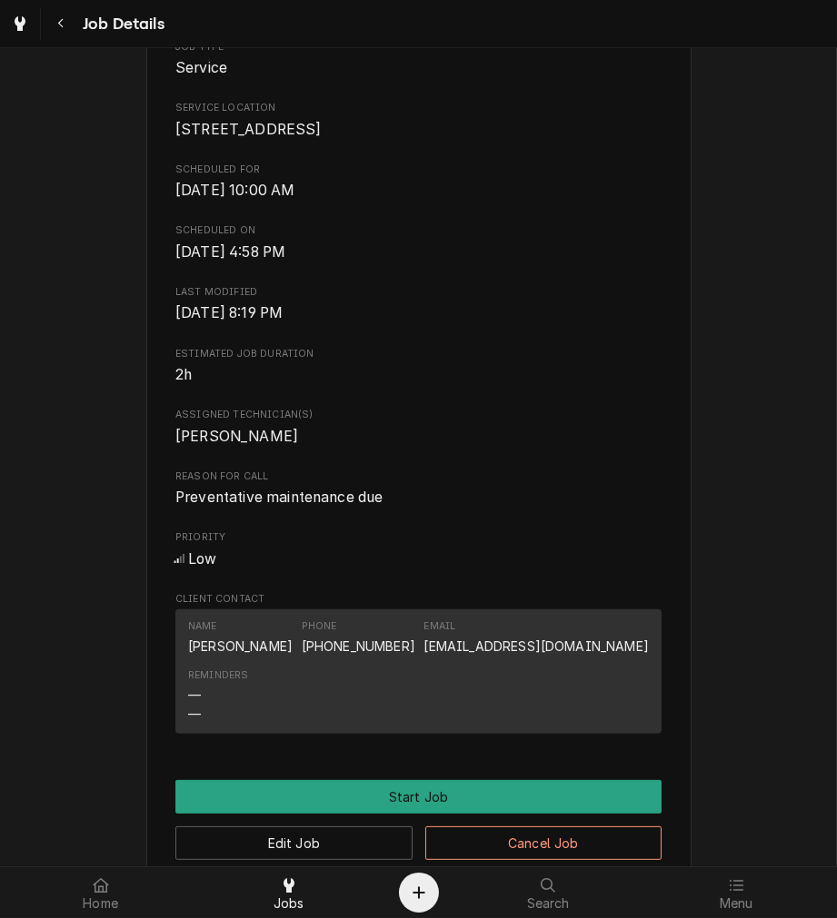
scroll to position [837, 0]
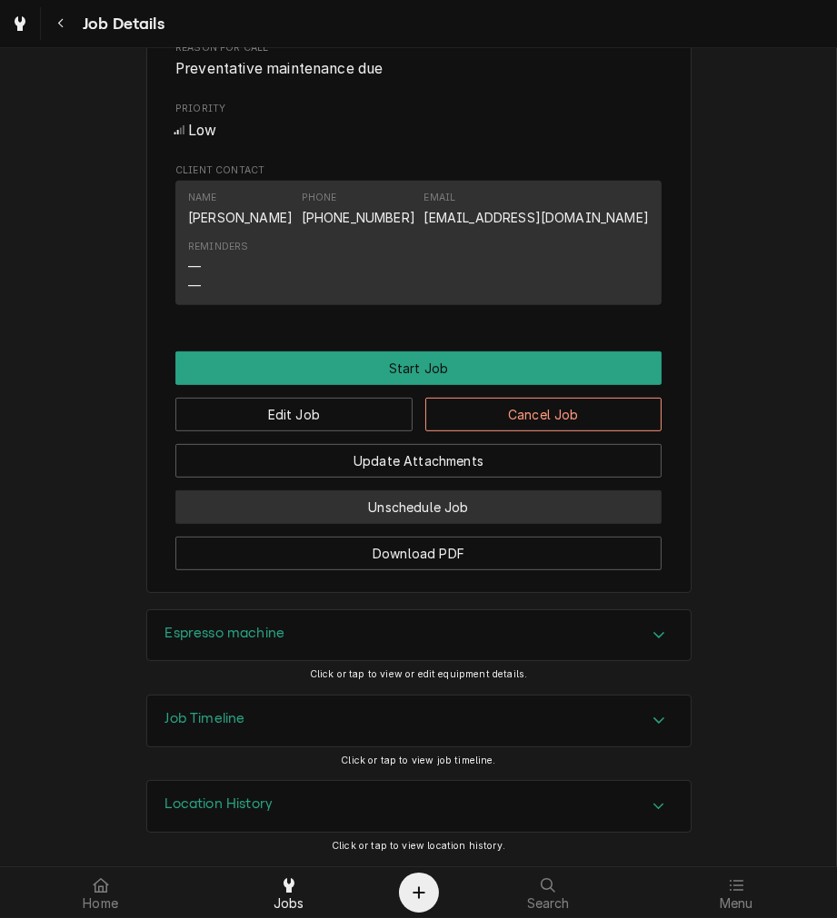
click at [268, 503] on button "Unschedule Job" at bounding box center [418, 508] width 486 height 34
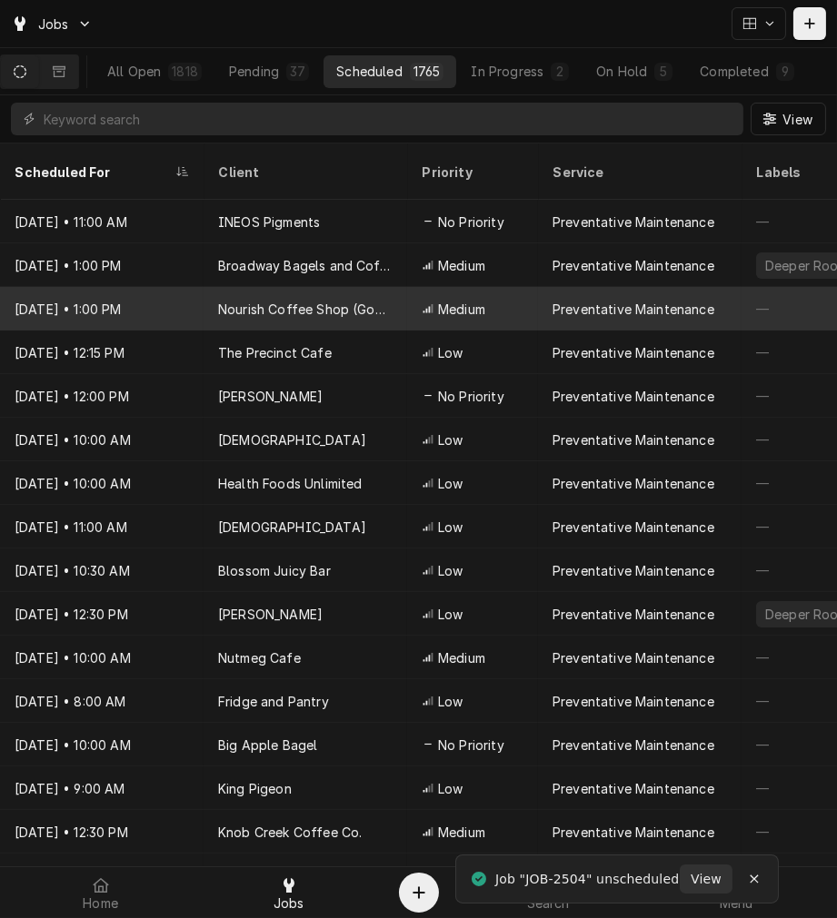
click at [502, 287] on div "Medium" at bounding box center [472, 309] width 131 height 44
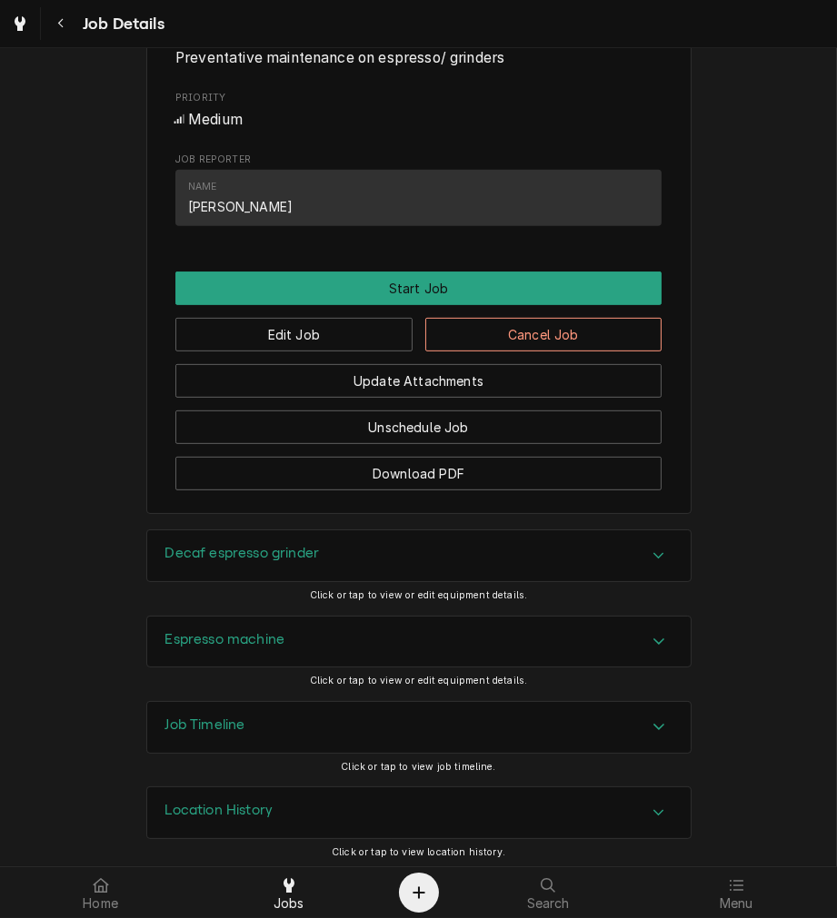
scroll to position [854, 0]
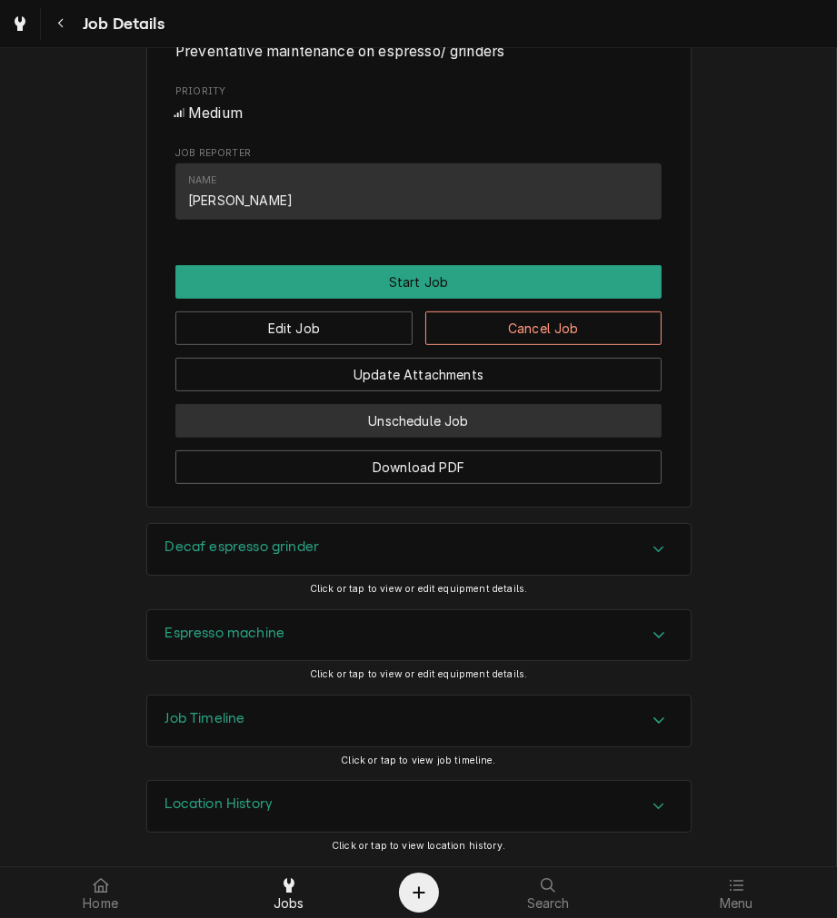
click at [589, 406] on button "Unschedule Job" at bounding box center [418, 421] width 486 height 34
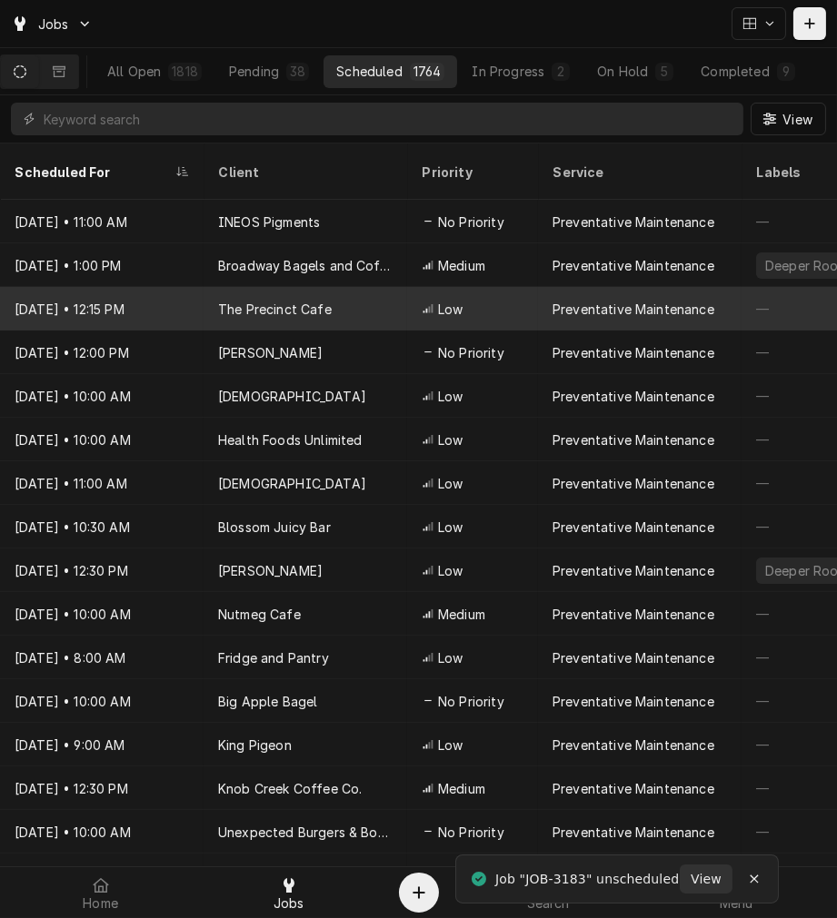
click at [594, 287] on div "Preventative Maintenance" at bounding box center [639, 309] width 203 height 44
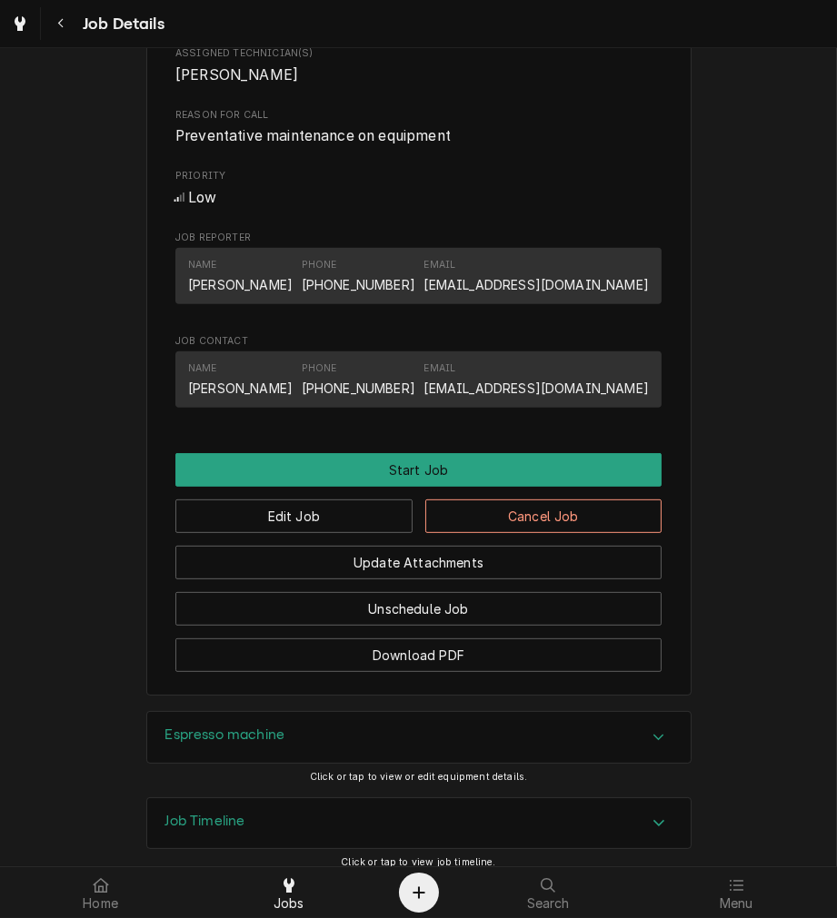
scroll to position [870, 0]
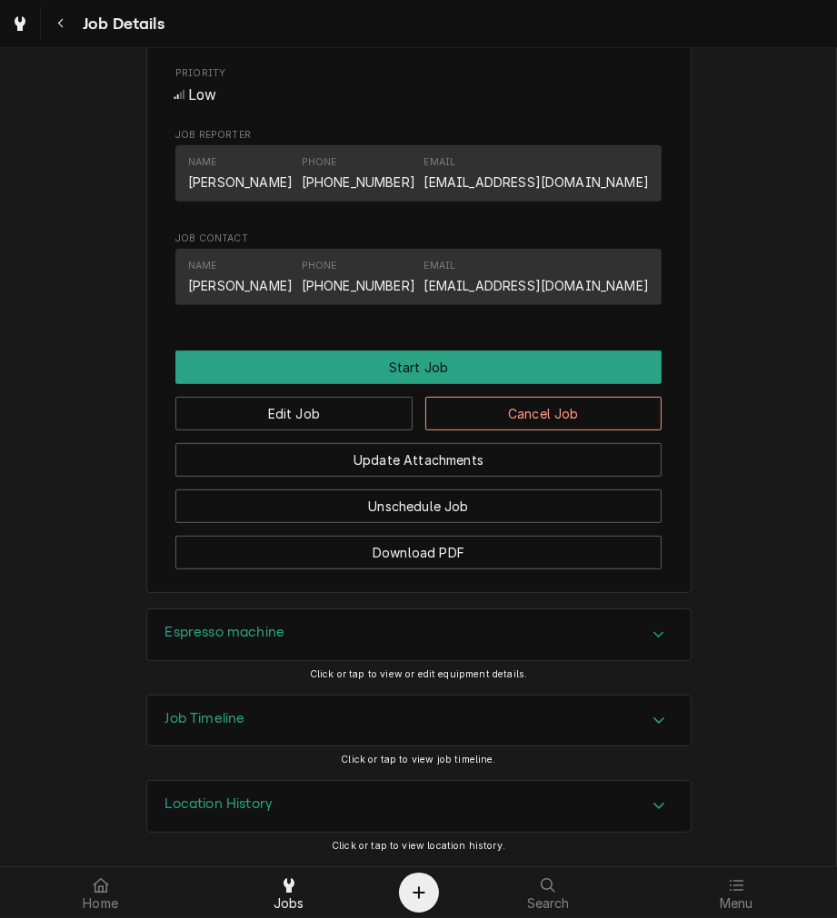
click at [532, 494] on button "Unschedule Job" at bounding box center [418, 507] width 486 height 34
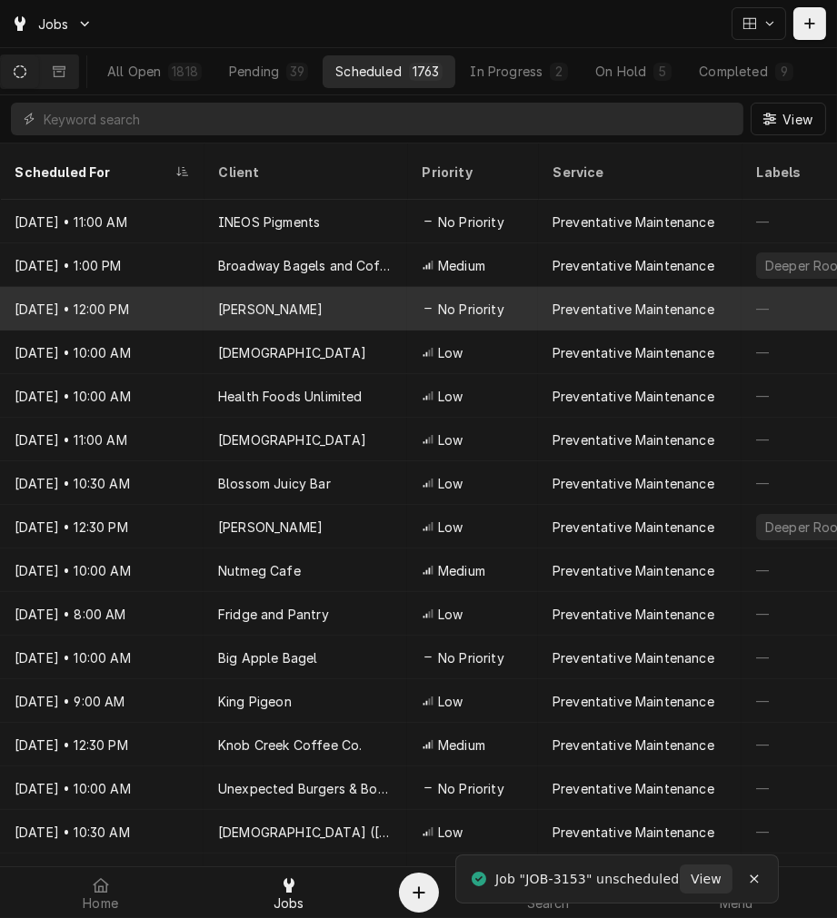
click at [539, 287] on div "Preventative Maintenance" at bounding box center [639, 309] width 203 height 44
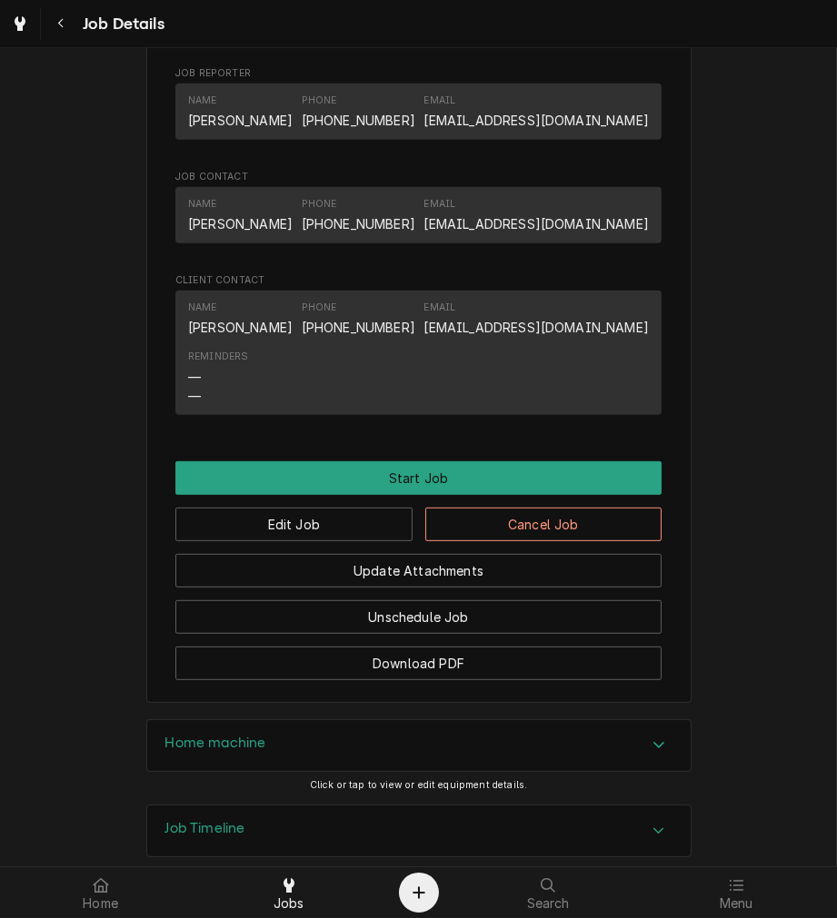
scroll to position [1043, 0]
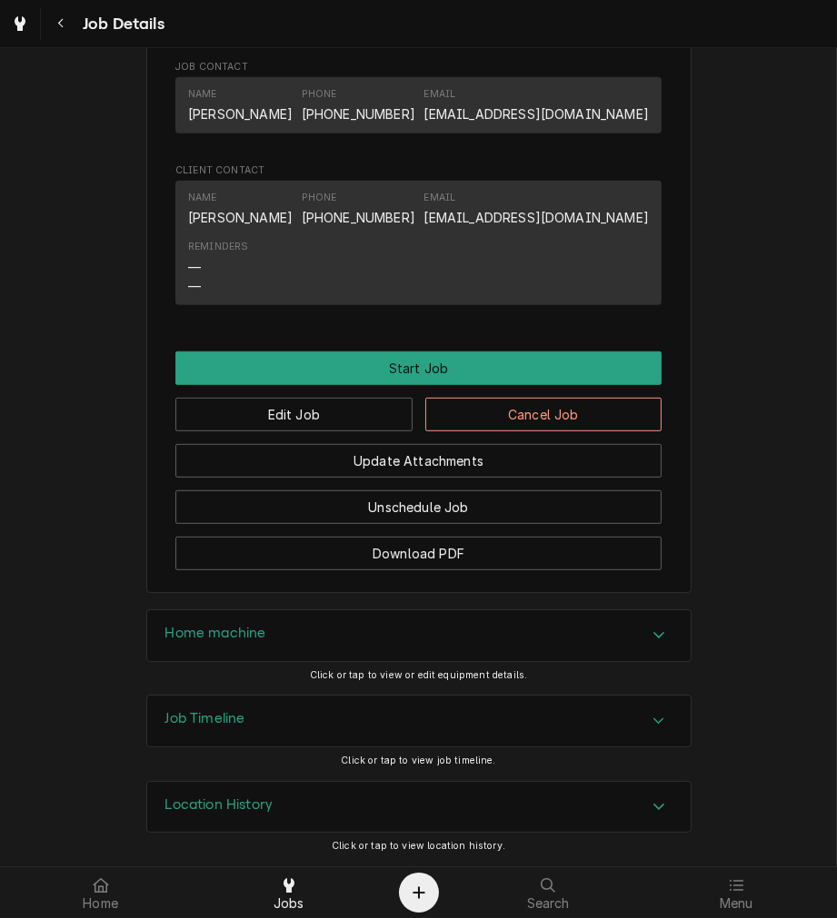
click at [560, 450] on button "Update Attachments" at bounding box center [418, 461] width 486 height 34
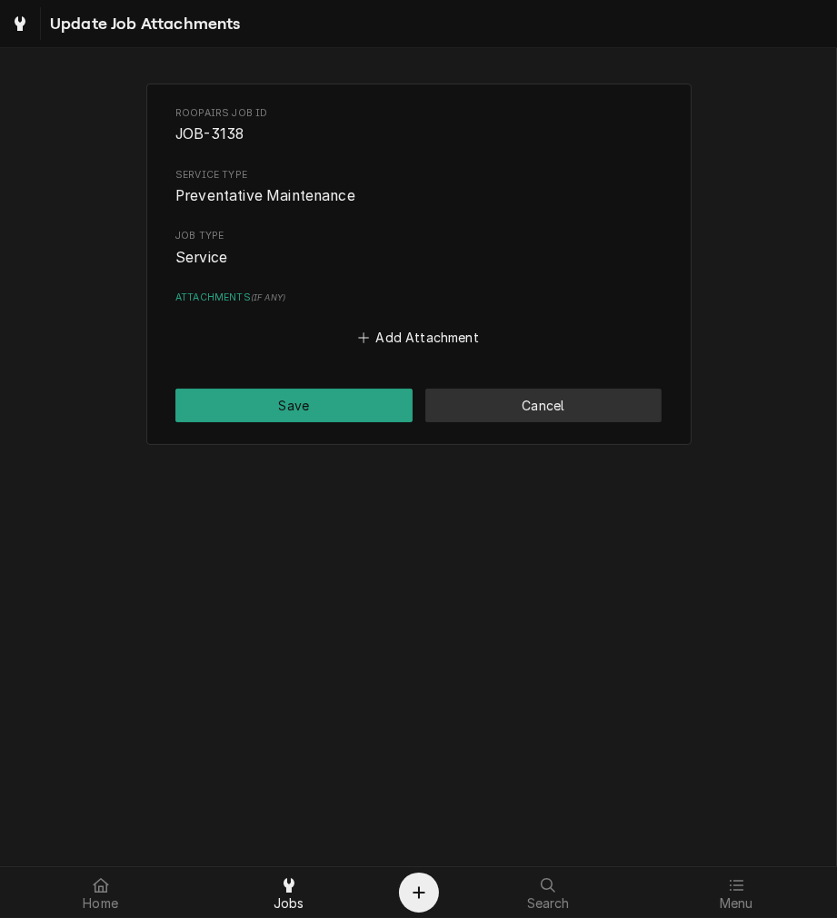
click at [563, 421] on button "Cancel" at bounding box center [543, 406] width 237 height 34
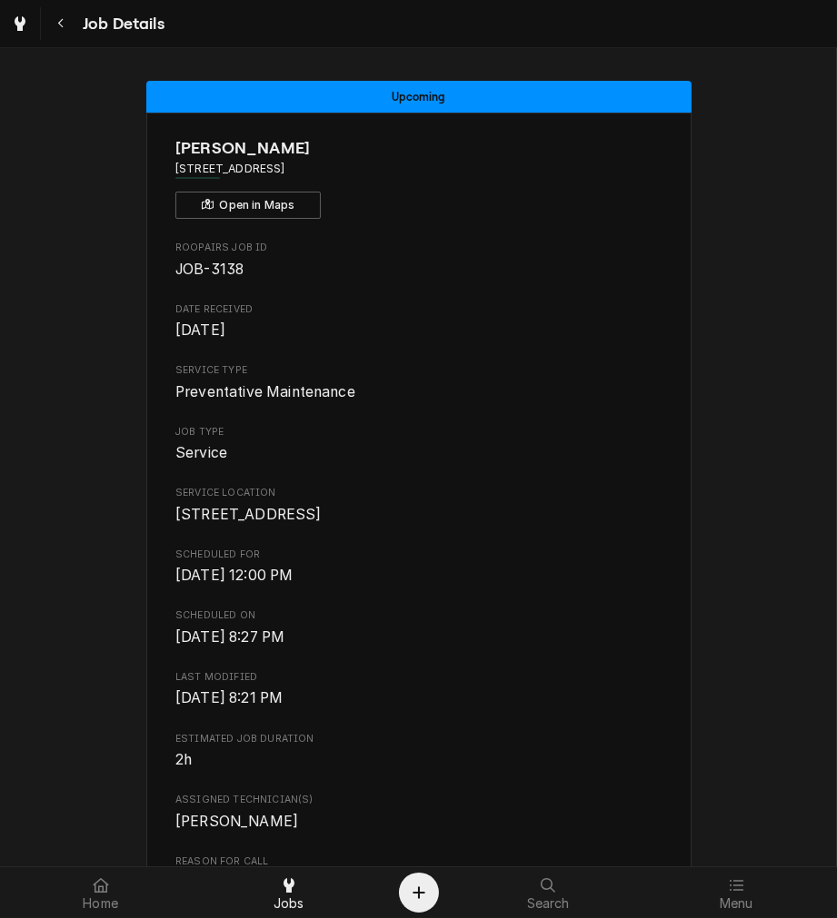
scroll to position [1030, 0]
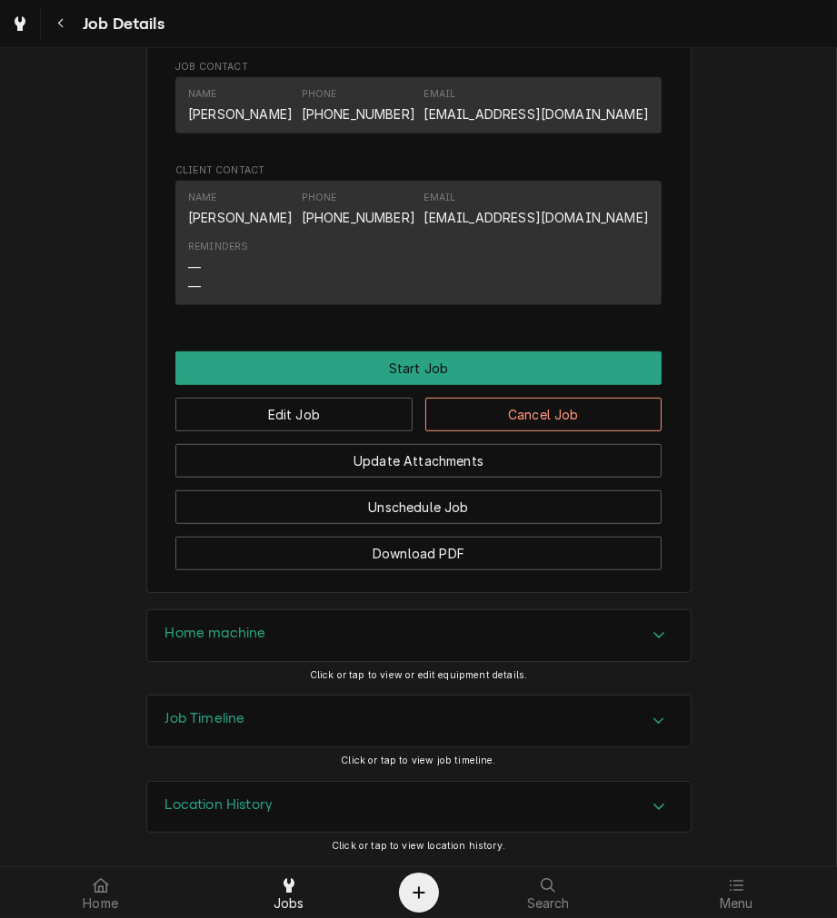
click at [583, 510] on button "Unschedule Job" at bounding box center [418, 508] width 486 height 34
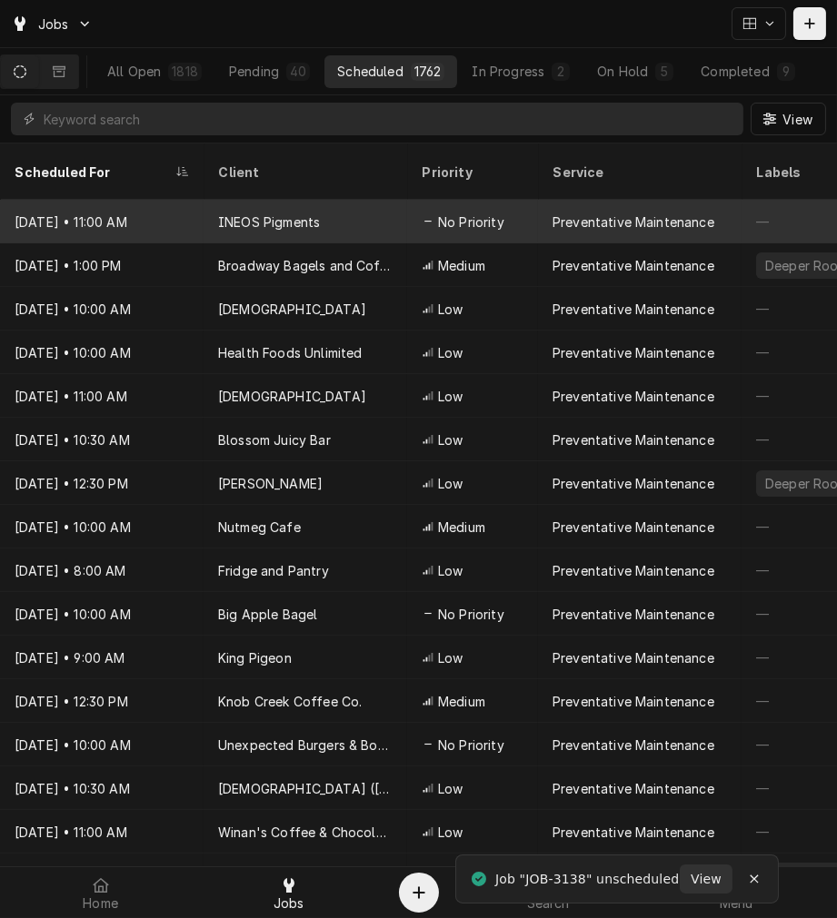
click tr "Dec 22, 2030 • 11:00 AM INEOS Pigments No Priority Preventative Maintenance — 9…"
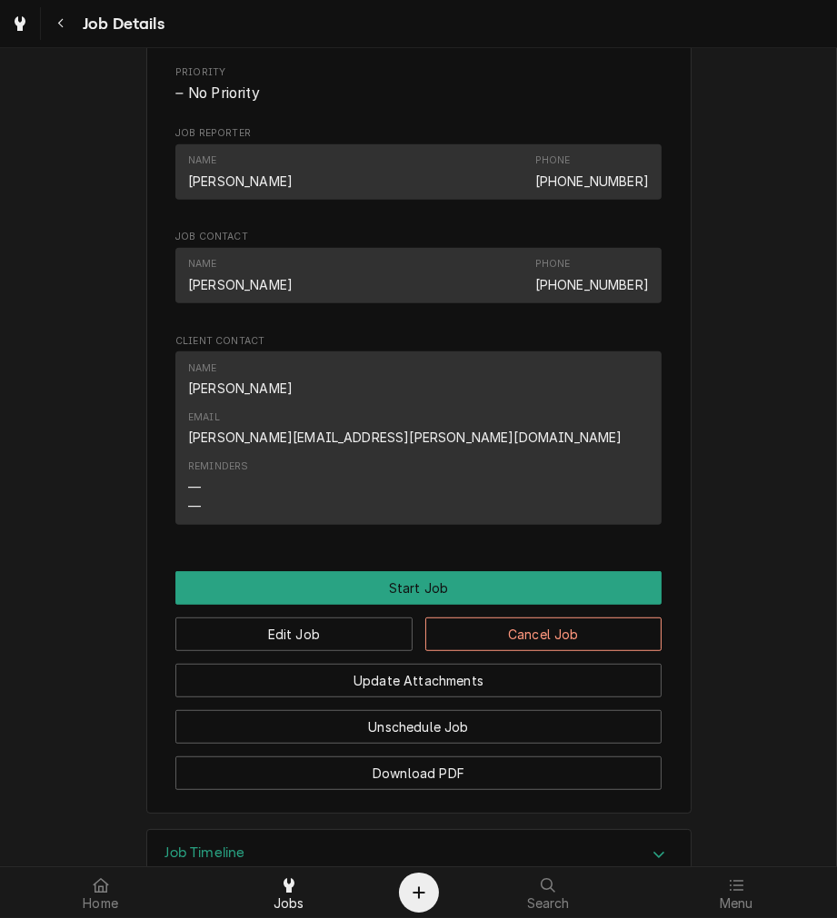
scroll to position [1104, 0]
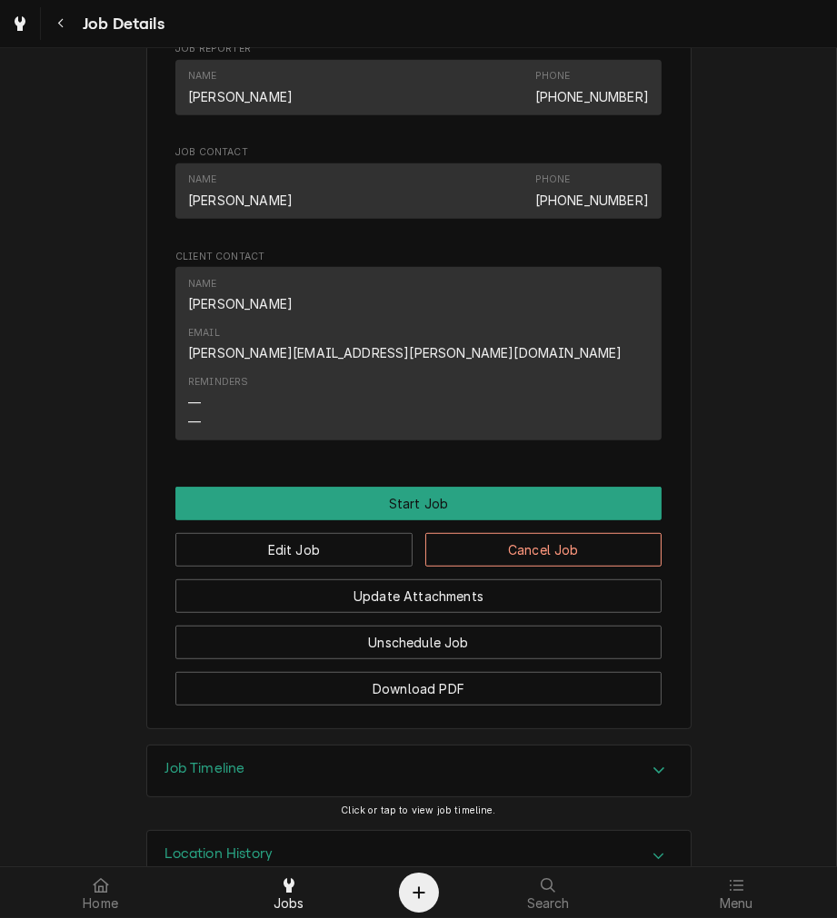
click at [551, 626] on button "Unschedule Job" at bounding box center [418, 643] width 486 height 34
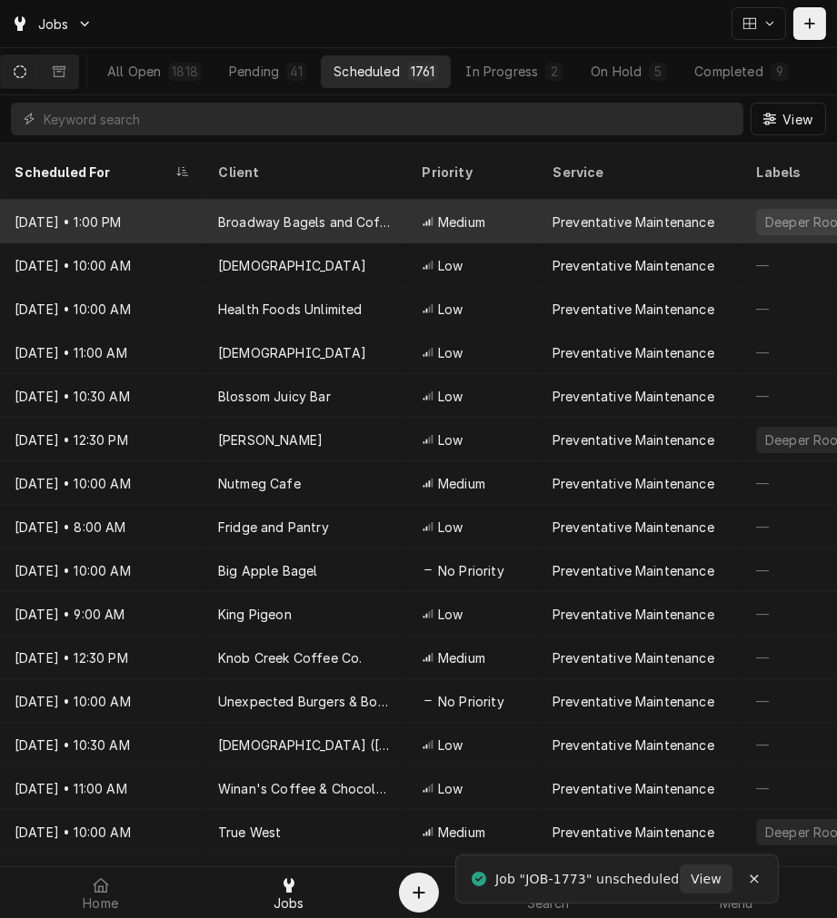
click at [542, 200] on div "Preventative Maintenance" at bounding box center [639, 222] width 203 height 44
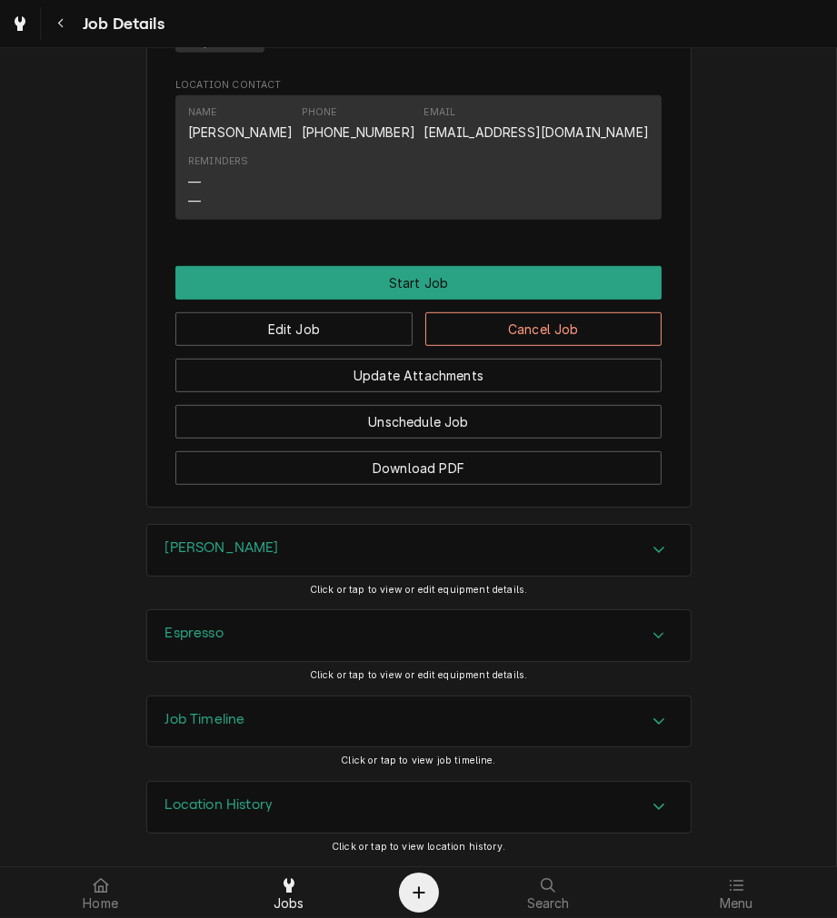
scroll to position [1132, 0]
click at [531, 421] on button "Unschedule Job" at bounding box center [418, 422] width 486 height 34
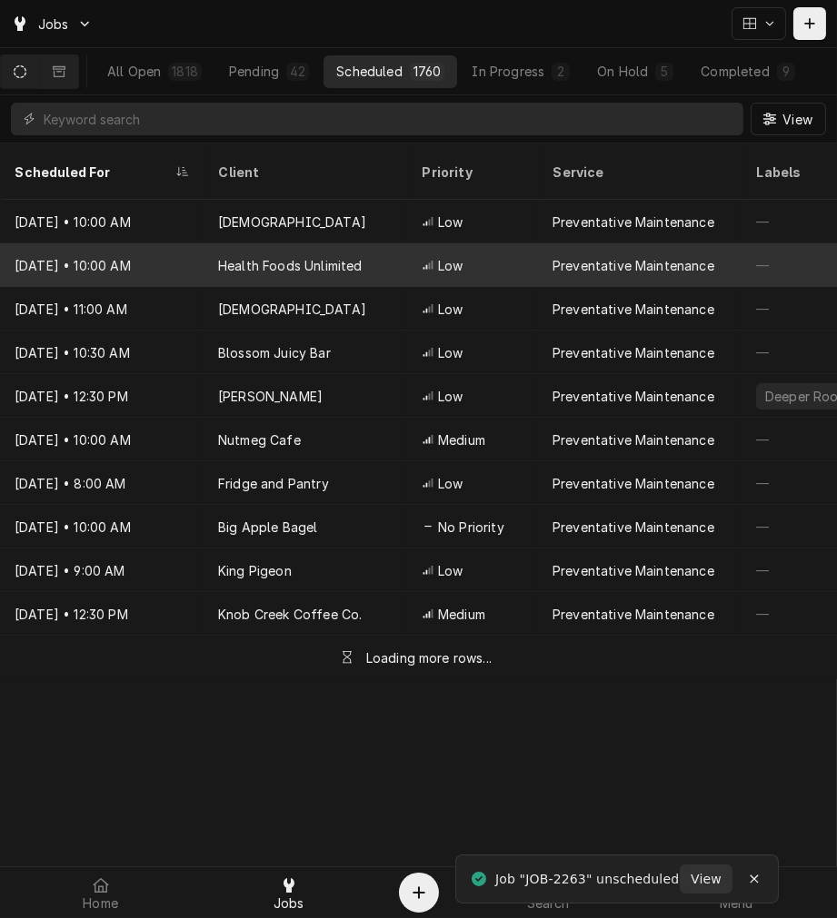
click at [515, 243] on div "Low" at bounding box center [472, 265] width 131 height 44
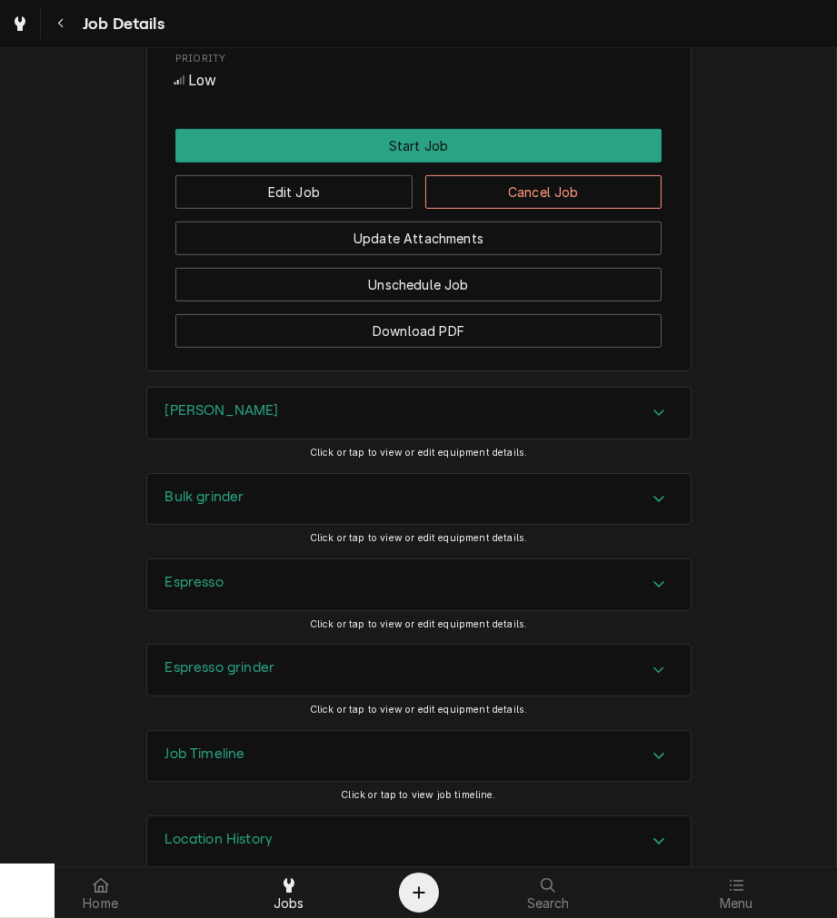
scroll to position [921, 0]
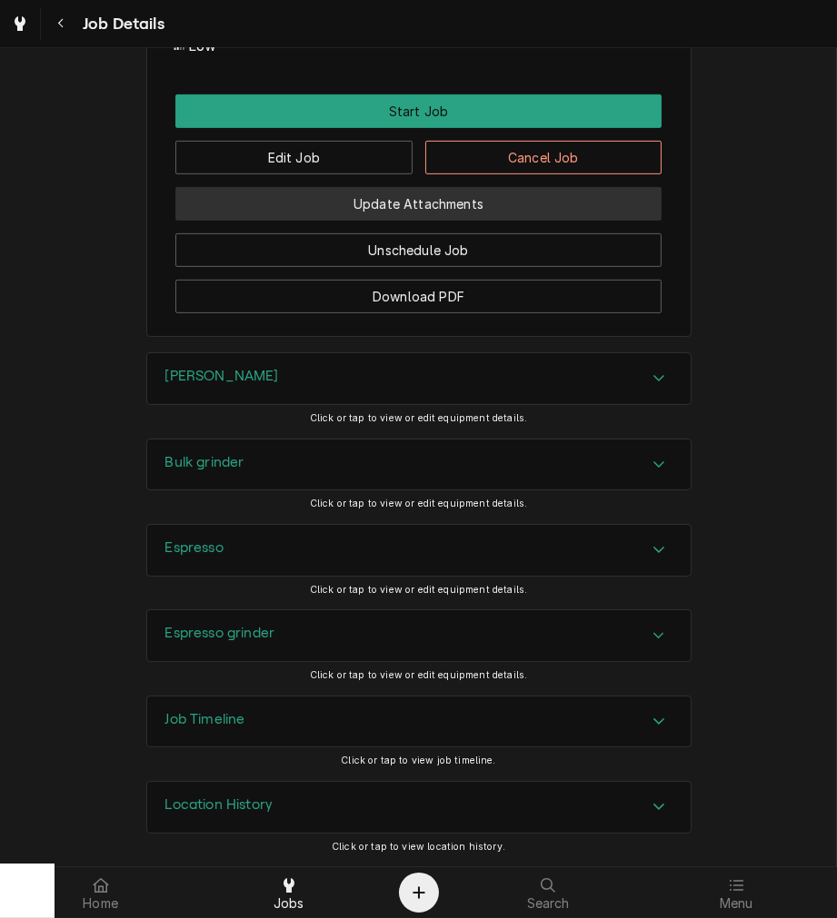
click at [561, 218] on button "Update Attachments" at bounding box center [418, 204] width 486 height 34
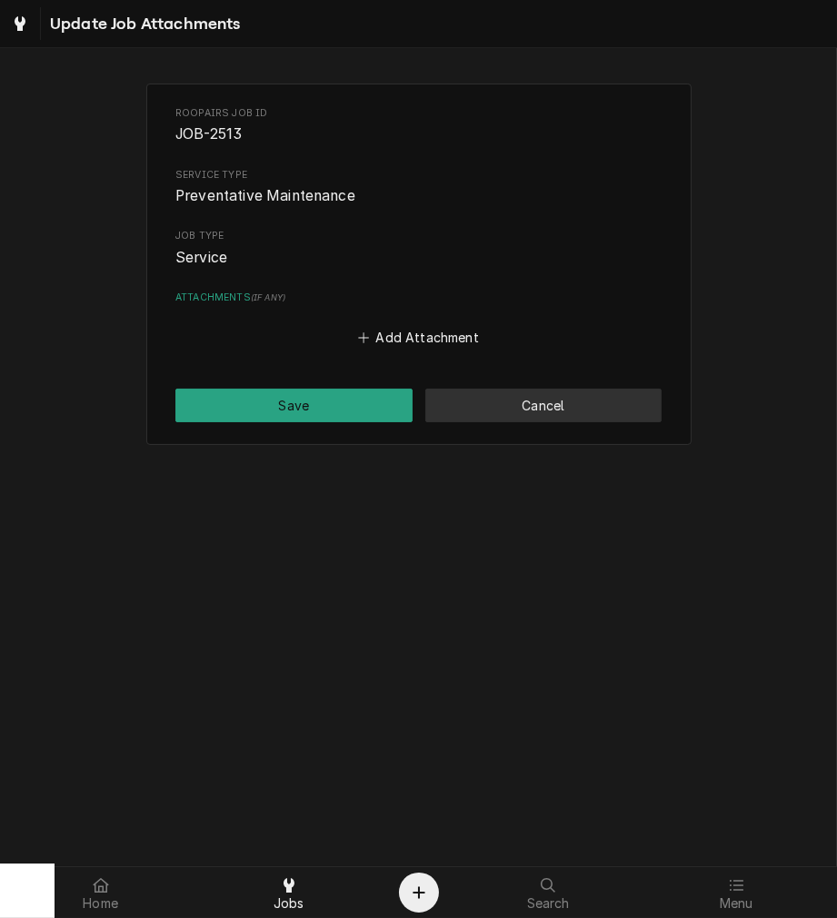
click at [559, 391] on button "Cancel" at bounding box center [543, 406] width 237 height 34
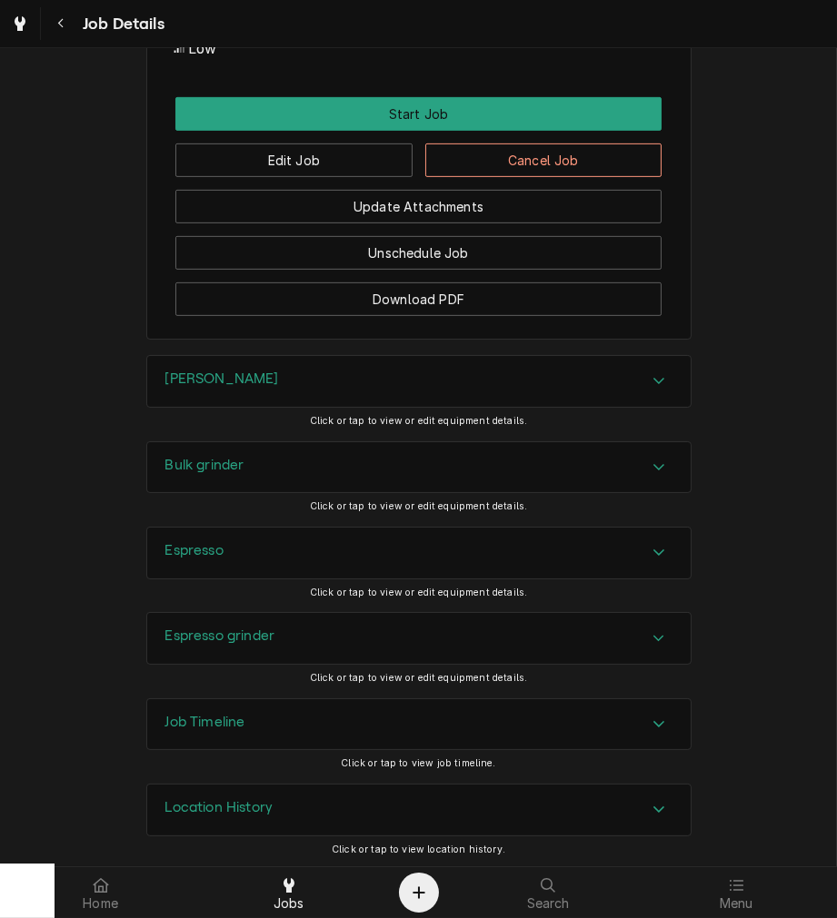
click at [587, 268] on button "Unschedule Job" at bounding box center [418, 253] width 486 height 34
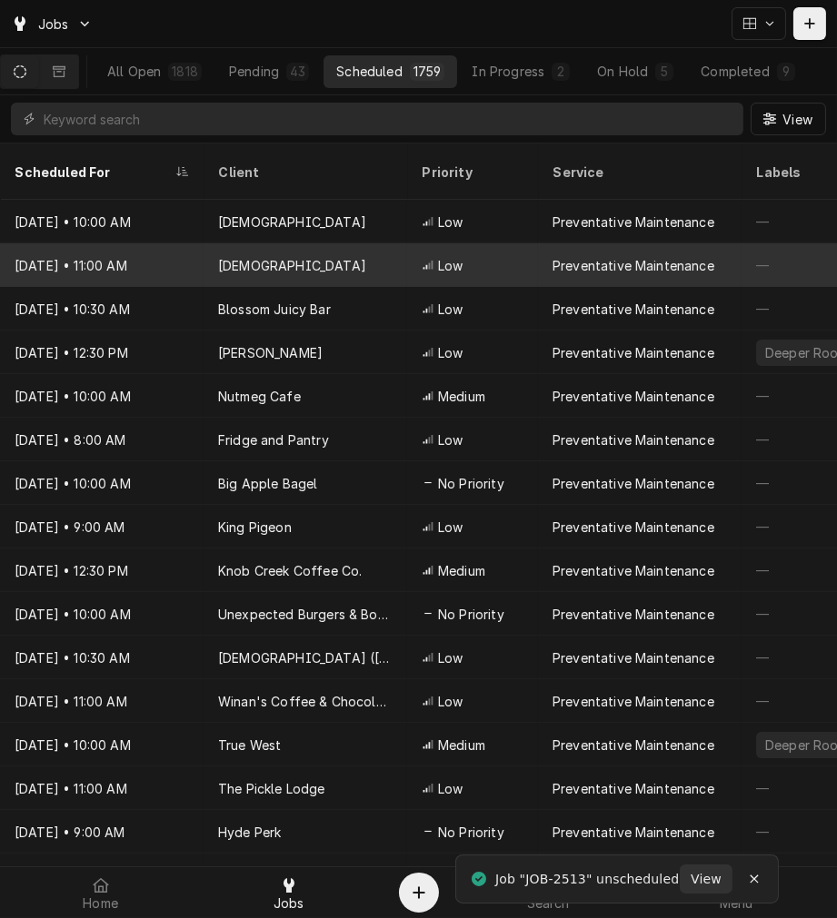
click at [451, 256] on span "Low" at bounding box center [450, 265] width 25 height 19
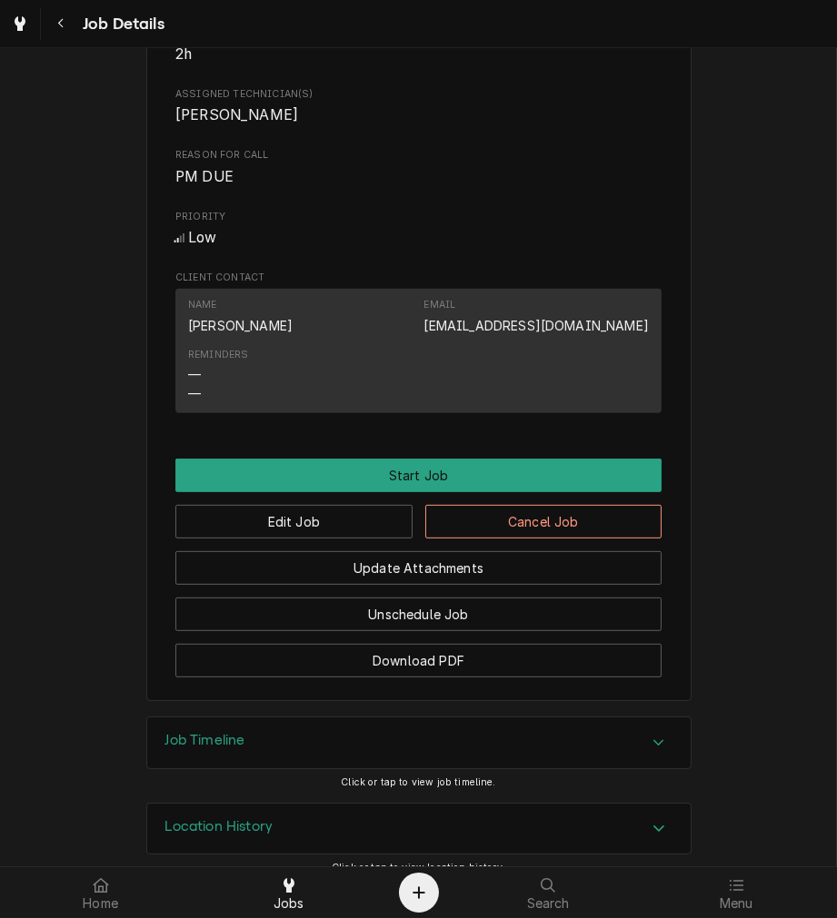
scroll to position [749, 0]
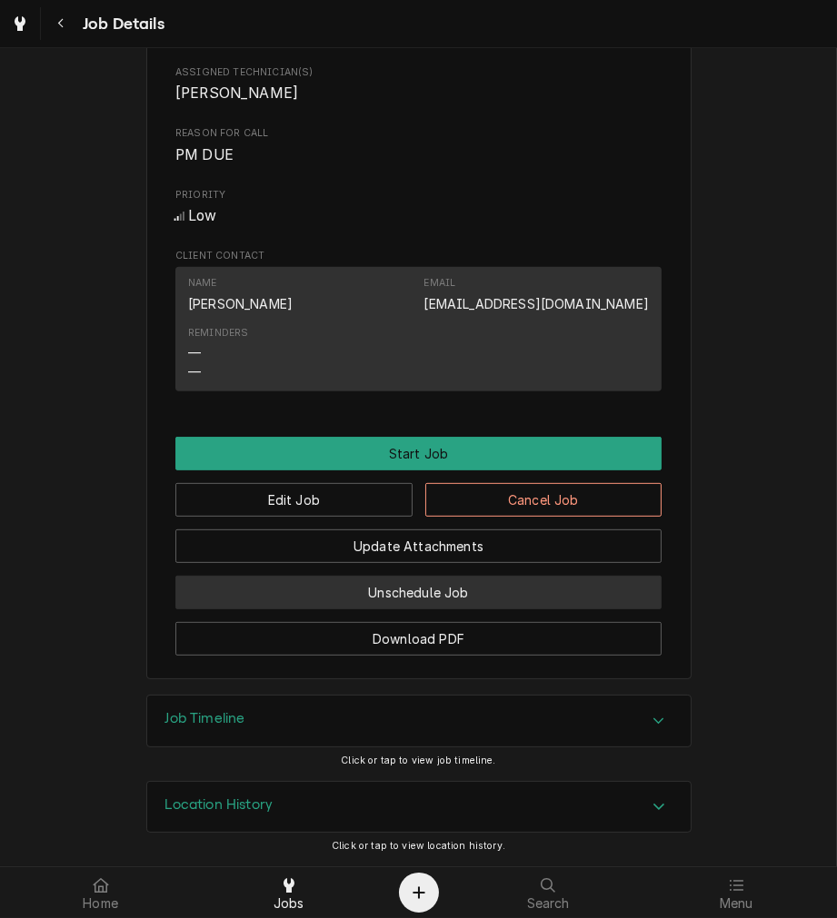
click at [536, 595] on button "Unschedule Job" at bounding box center [418, 593] width 486 height 34
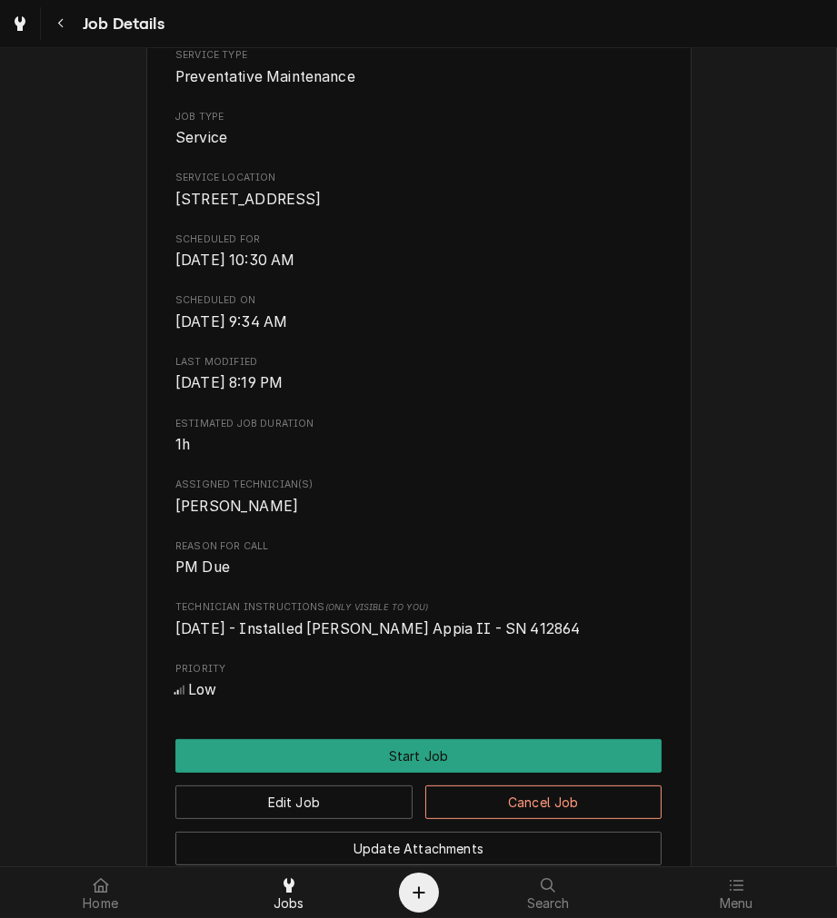
scroll to position [640, 0]
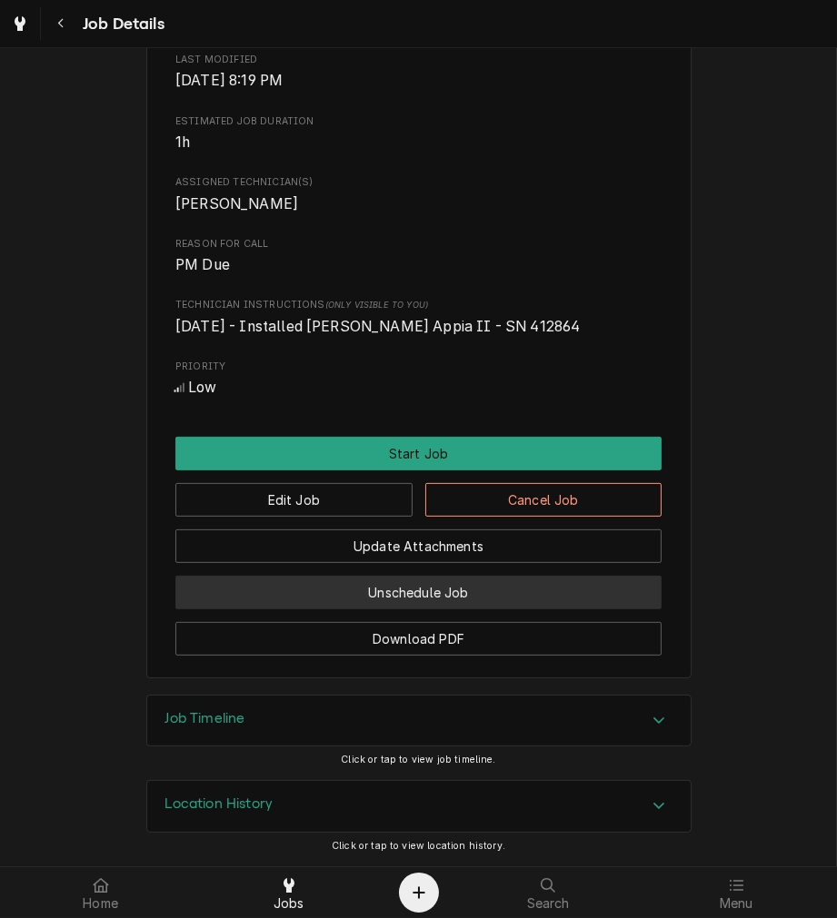
click at [484, 598] on button "Unschedule Job" at bounding box center [418, 593] width 486 height 34
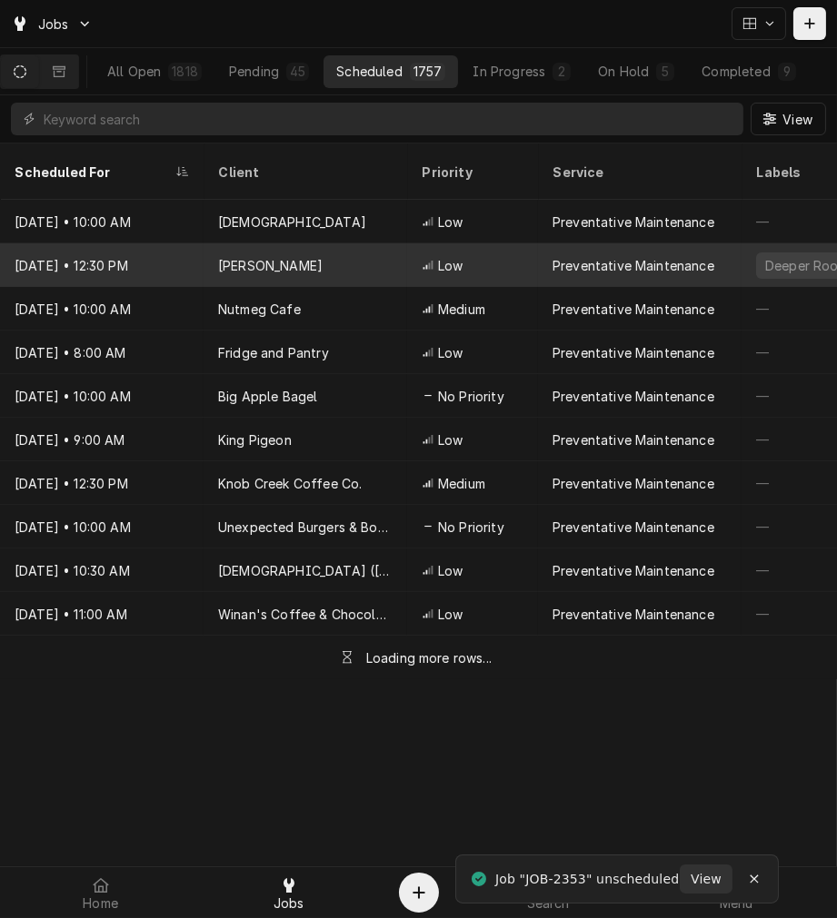
click at [522, 243] on div "Low" at bounding box center [472, 265] width 131 height 44
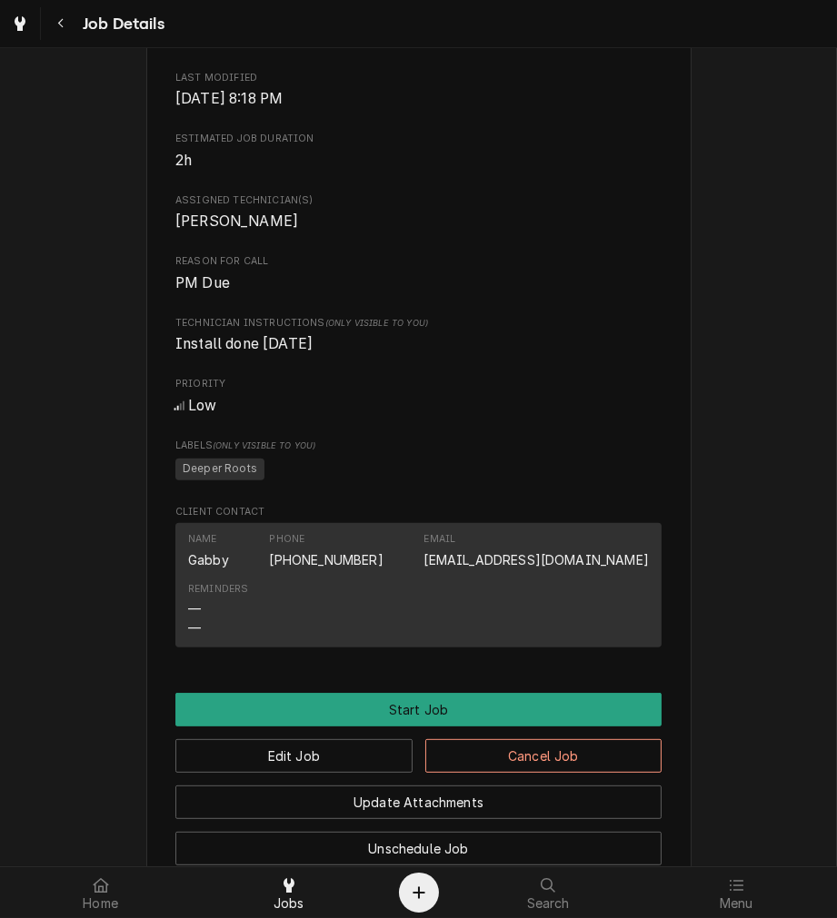
scroll to position [939, 0]
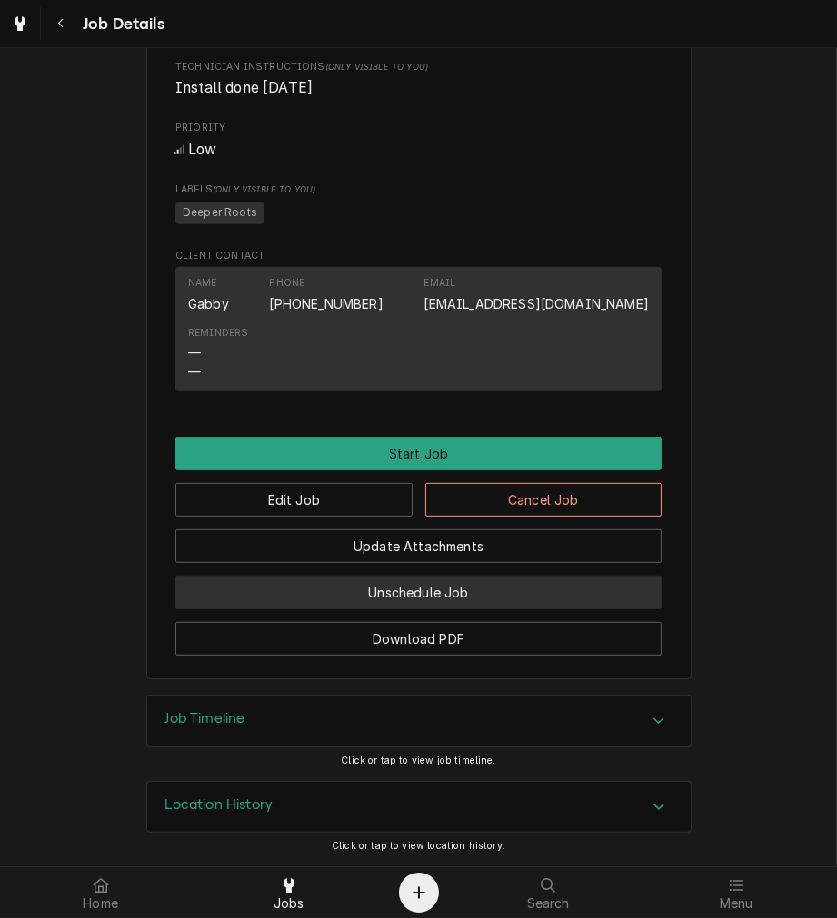
click at [536, 597] on button "Unschedule Job" at bounding box center [418, 593] width 486 height 34
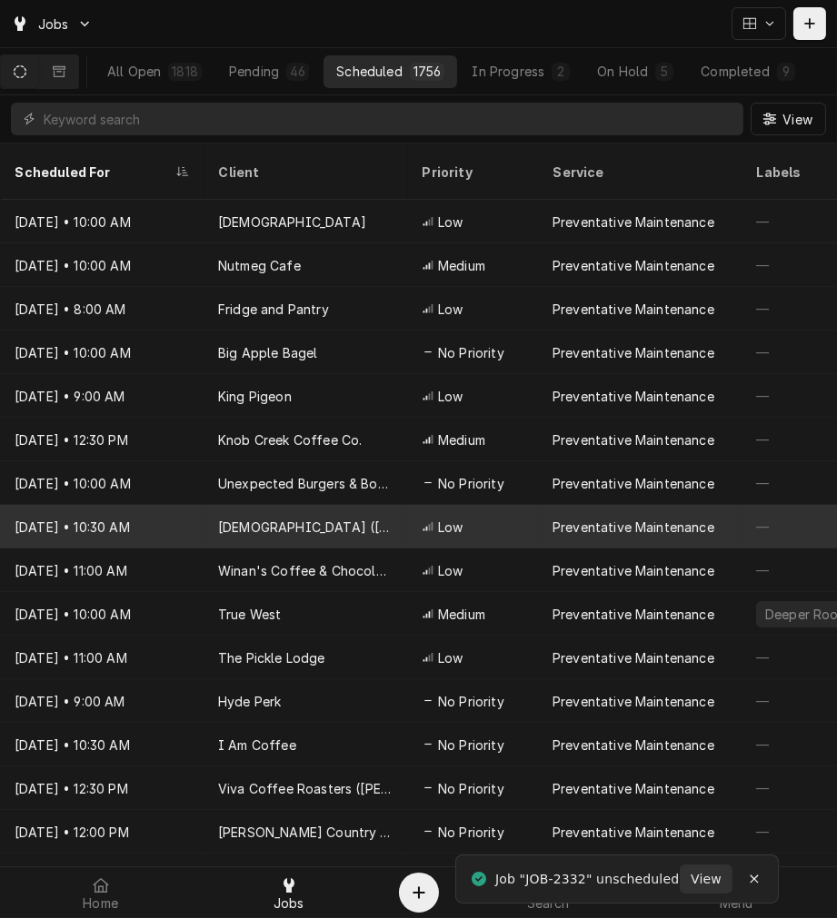
click at [572, 505] on div "Preventative Maintenance" at bounding box center [639, 527] width 203 height 44
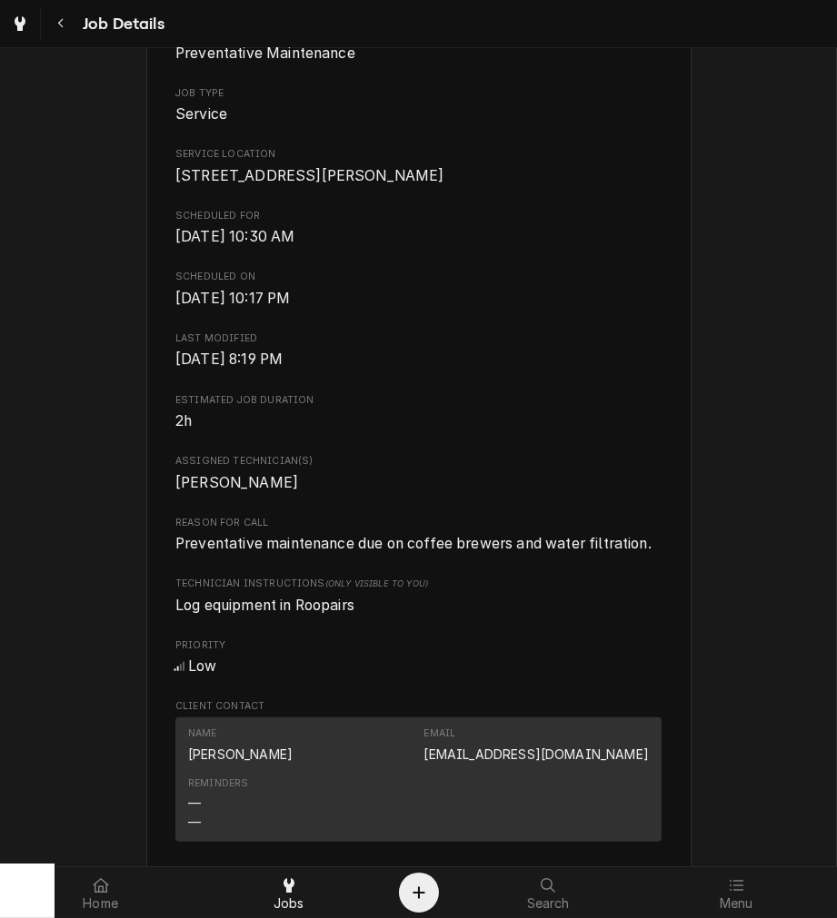
scroll to position [811, 0]
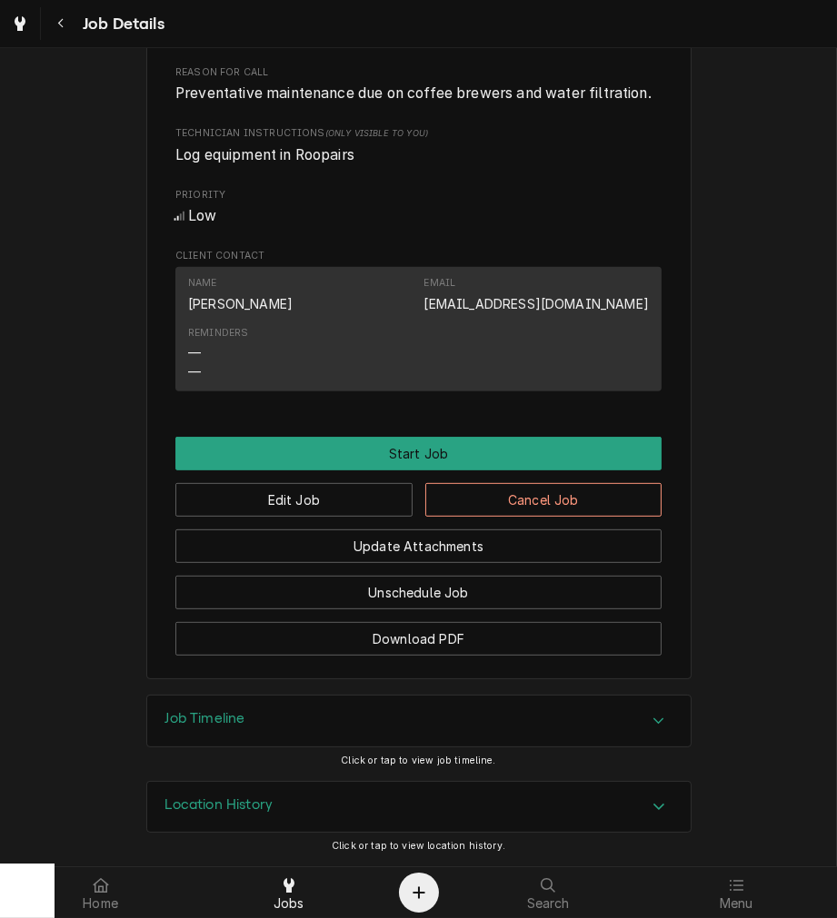
click at [495, 603] on button "Unschedule Job" at bounding box center [418, 593] width 486 height 34
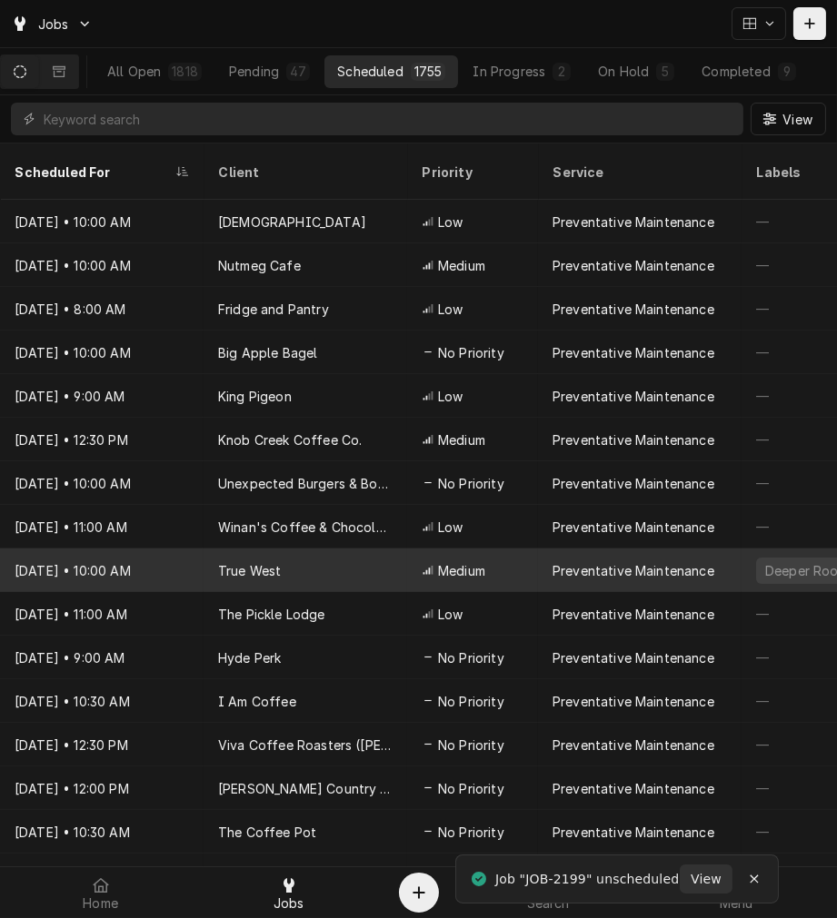
click at [547, 549] on div "Preventative Maintenance" at bounding box center [639, 571] width 203 height 44
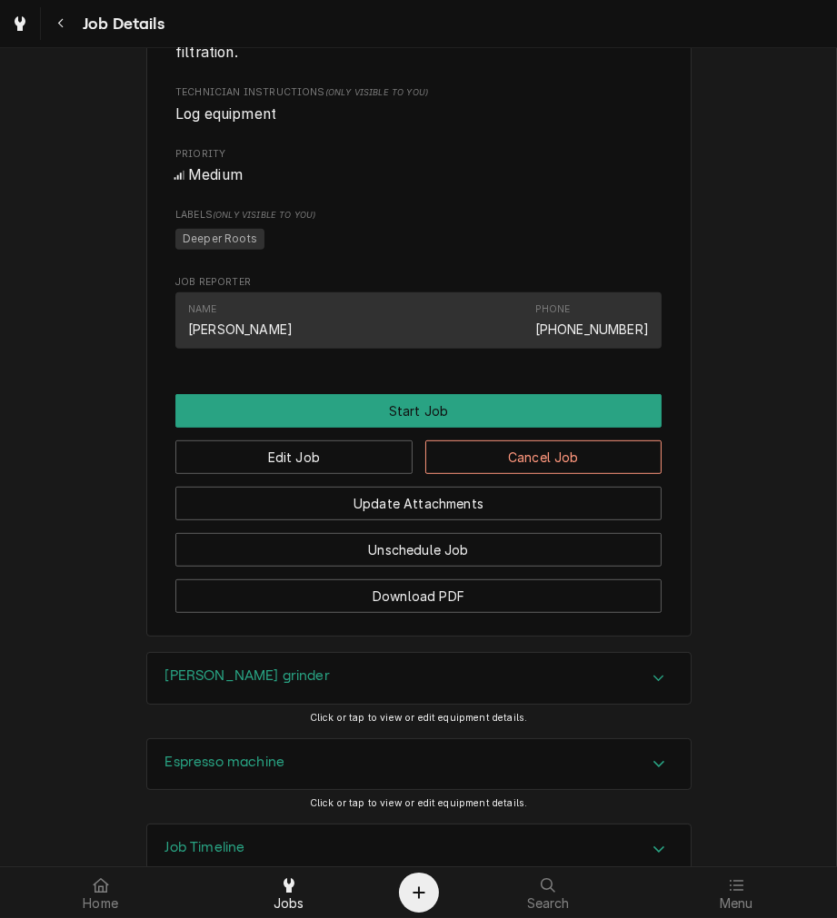
scroll to position [911, 0]
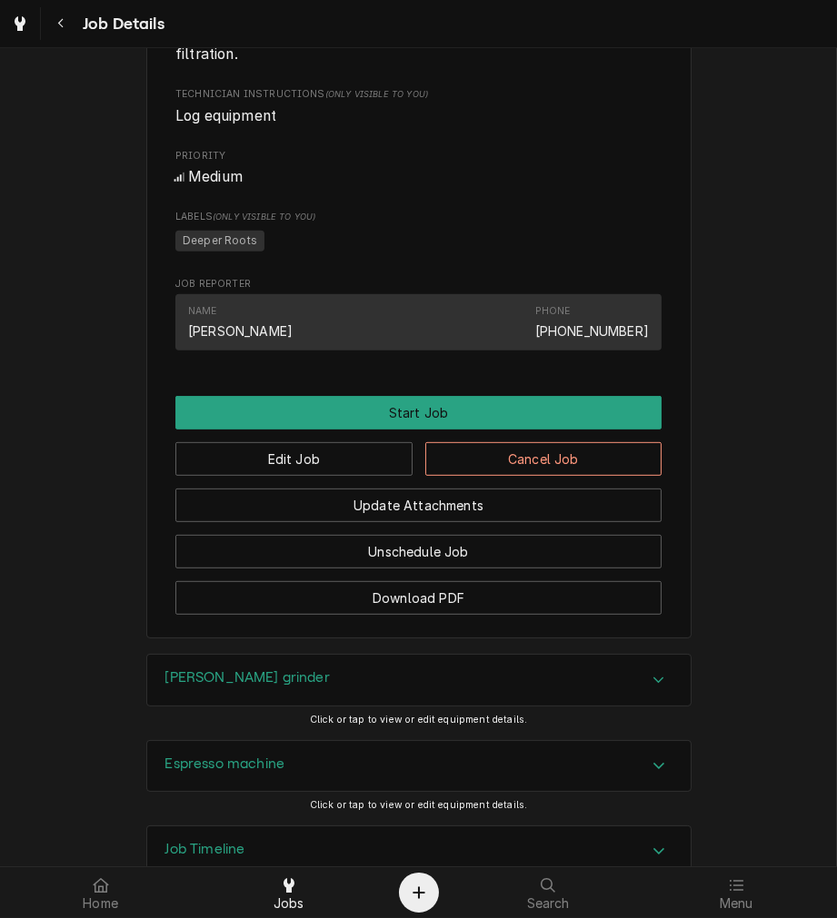
click at [539, 569] on button "Unschedule Job" at bounding box center [418, 552] width 486 height 34
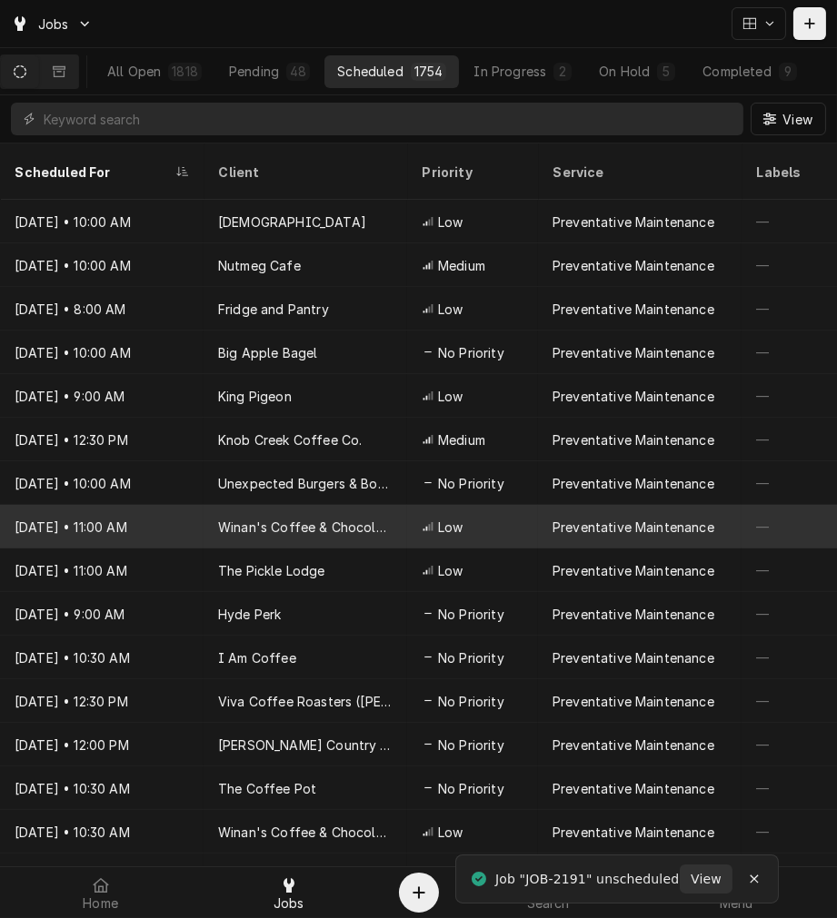
click at [572, 518] on div "Preventative Maintenance" at bounding box center [633, 527] width 162 height 19
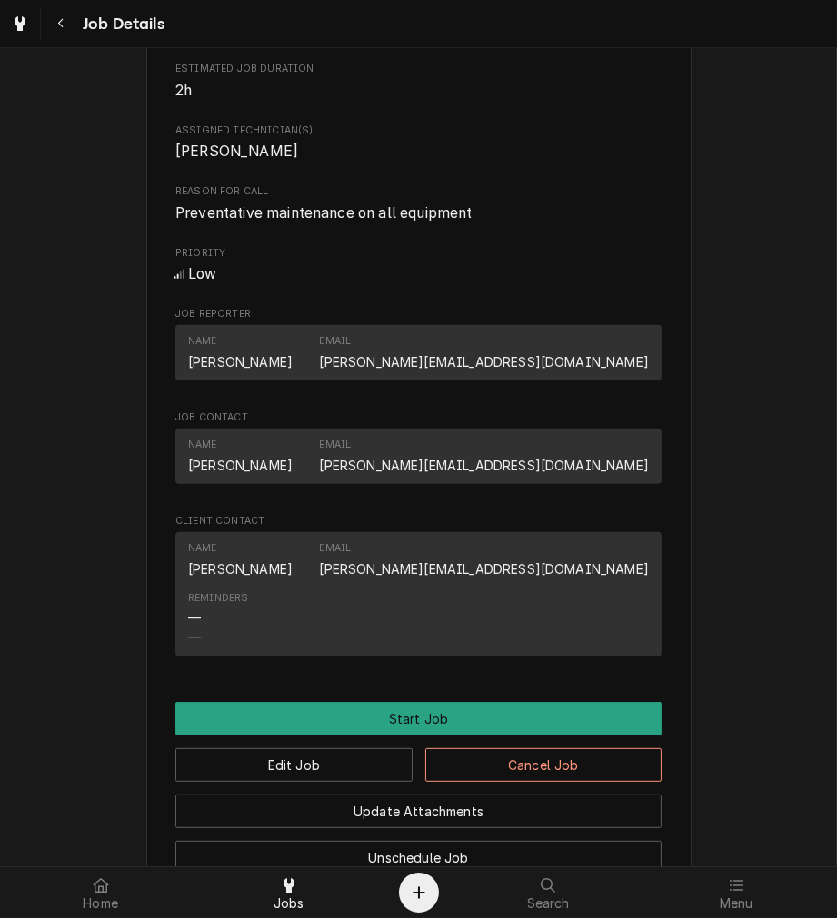
scroll to position [1018, 0]
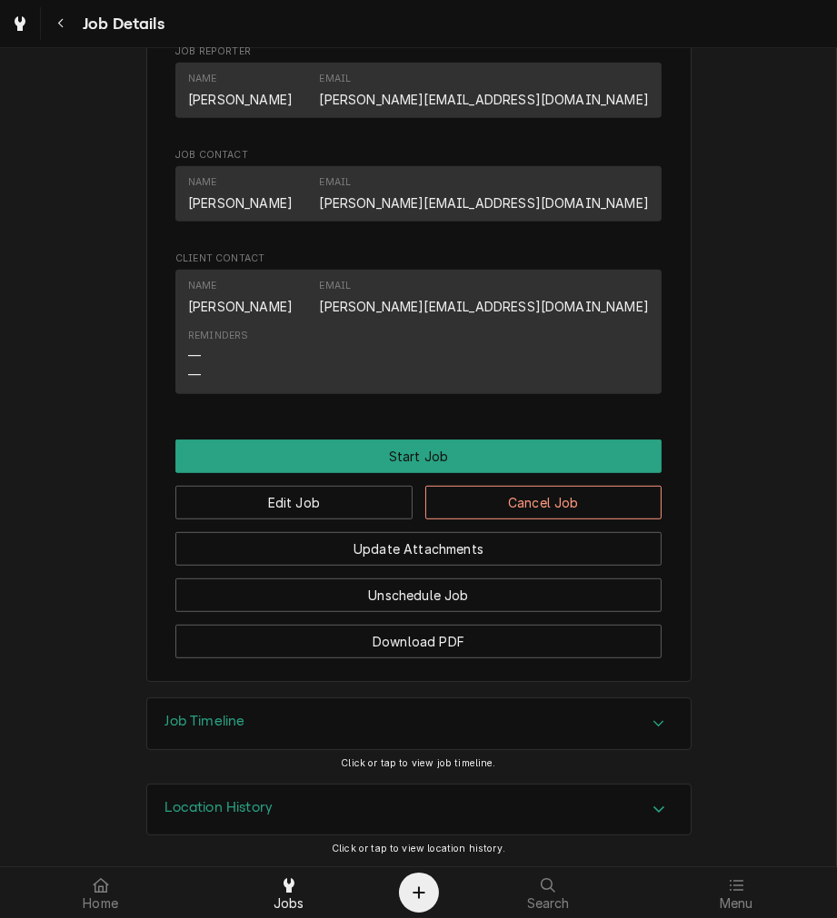
click at [546, 590] on button "Unschedule Job" at bounding box center [418, 596] width 486 height 34
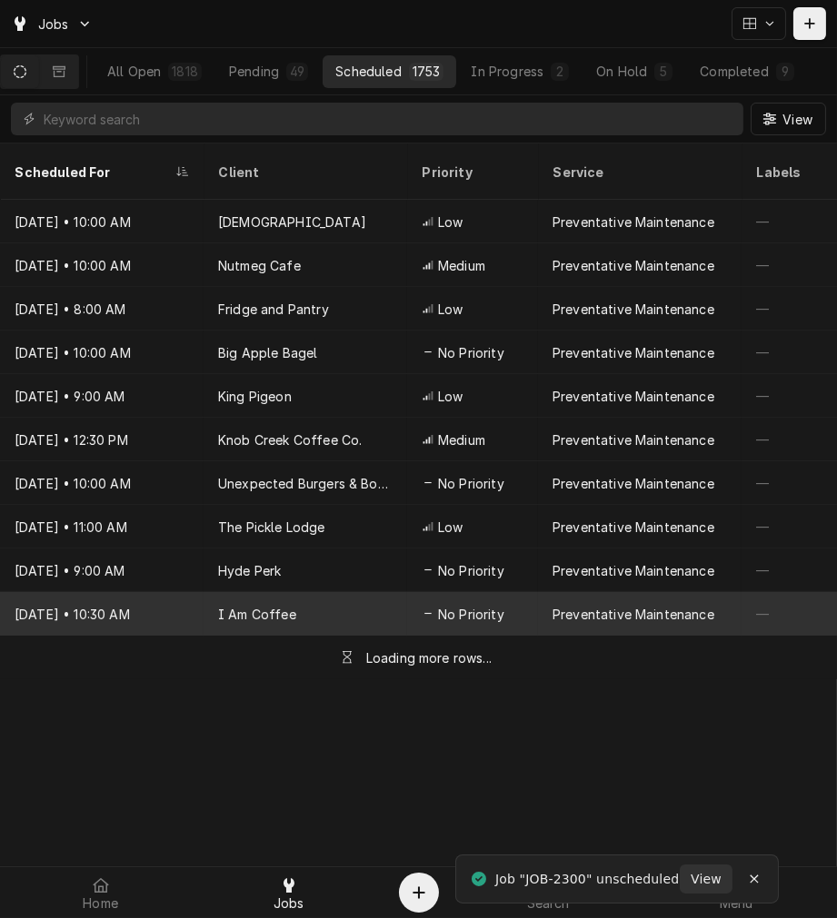
click at [557, 605] on div "Preventative Maintenance" at bounding box center [633, 614] width 162 height 19
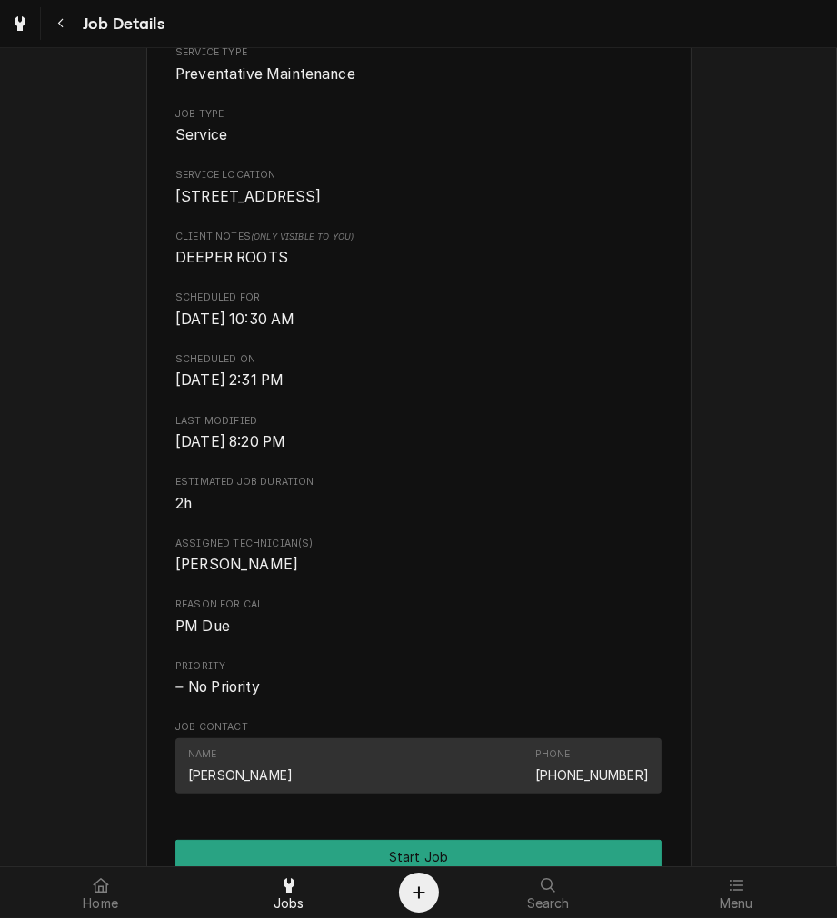
scroll to position [742, 0]
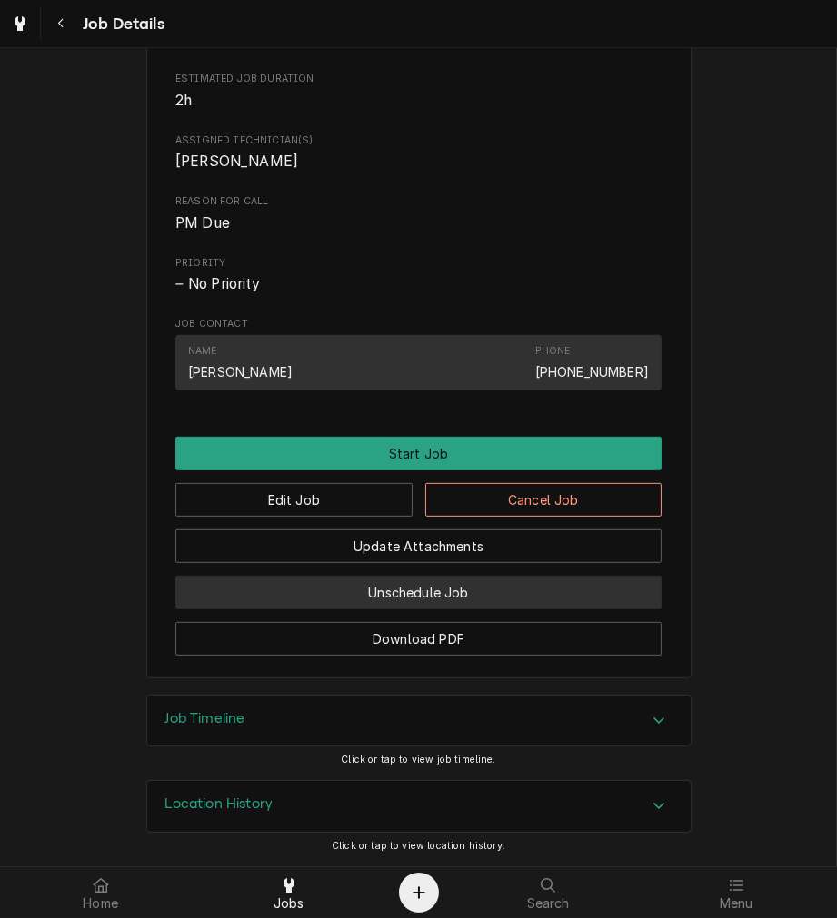
click at [551, 601] on button "Unschedule Job" at bounding box center [418, 593] width 486 height 34
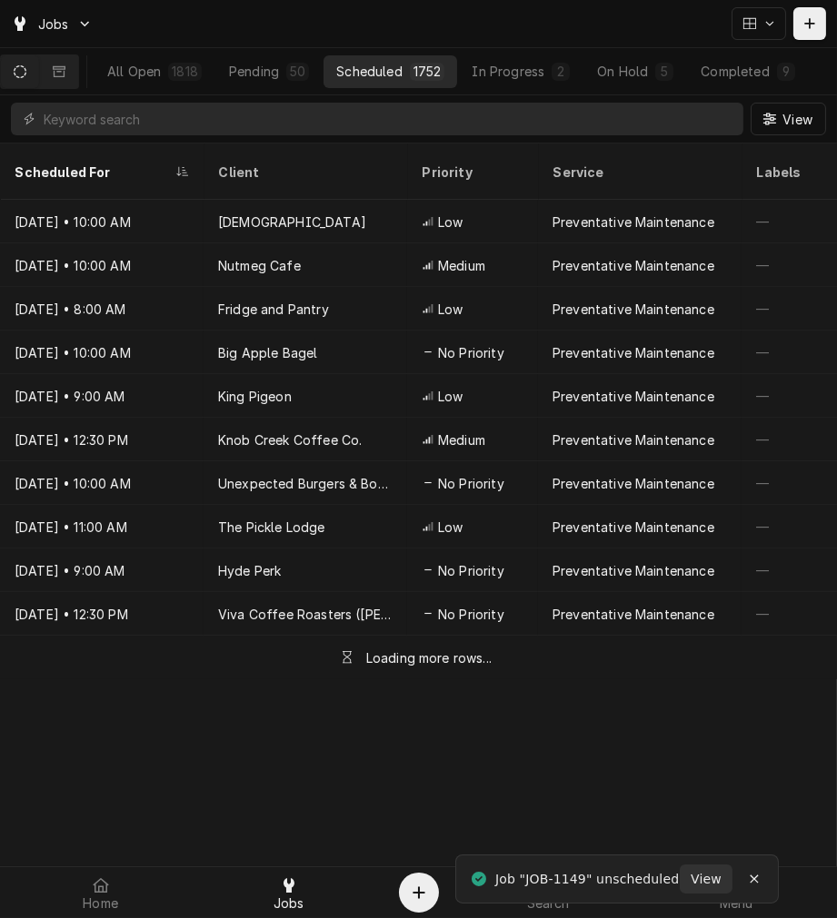
click at [548, 636] on div "Loading more rows..." at bounding box center [418, 658] width 837 height 44
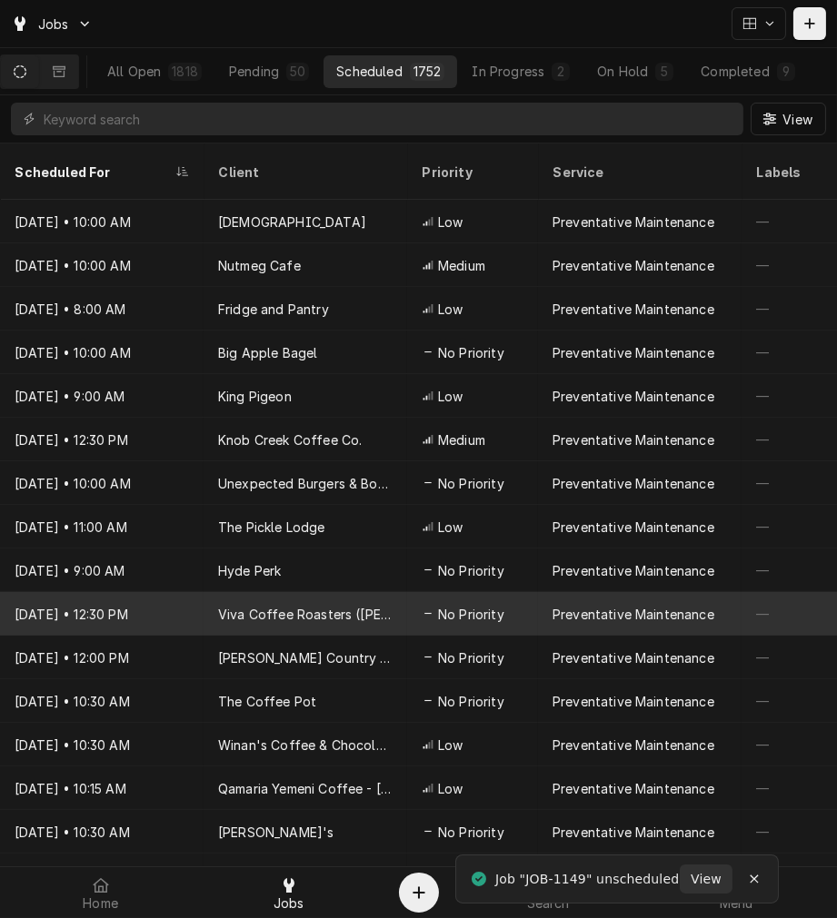
click at [559, 605] on div "Preventative Maintenance" at bounding box center [633, 614] width 162 height 19
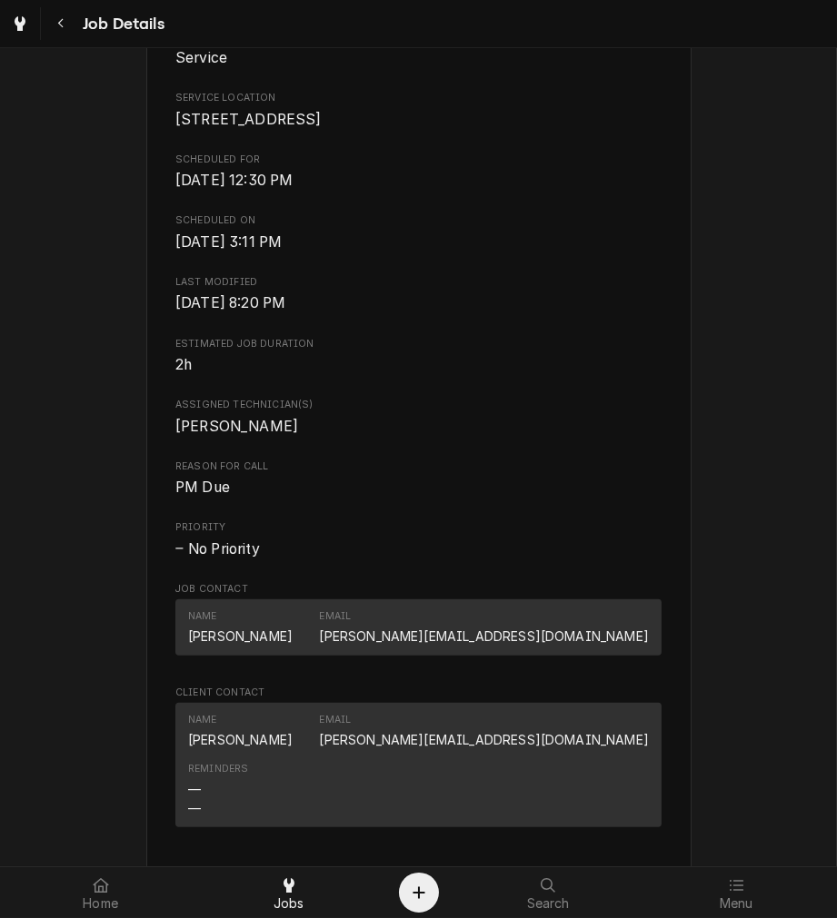
scroll to position [854, 0]
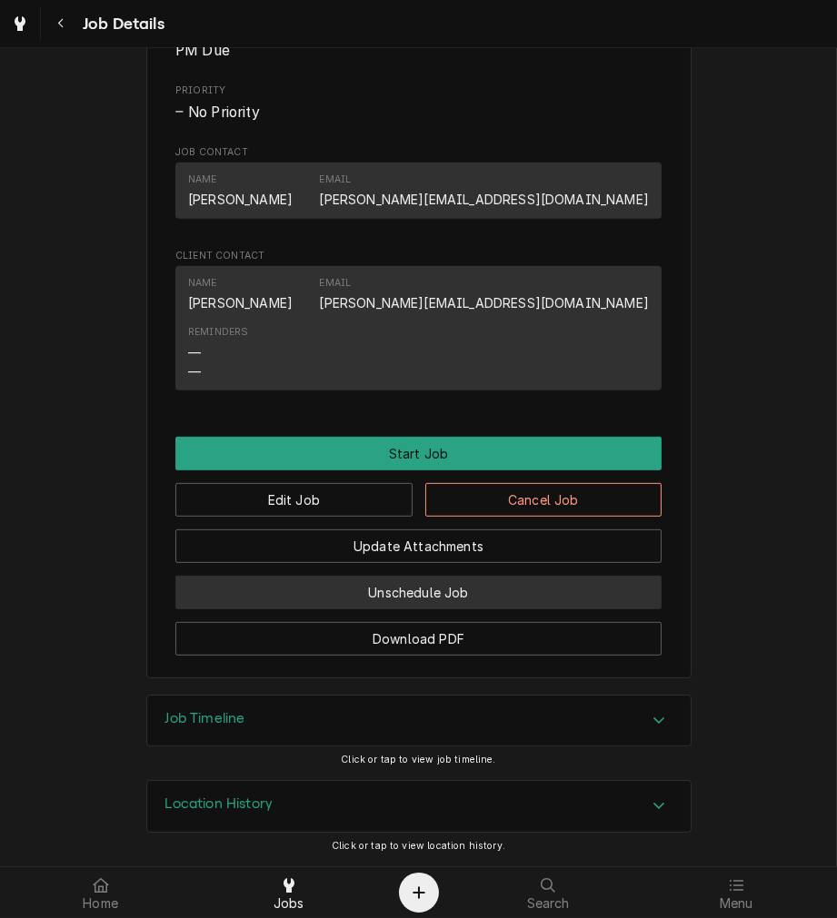
click at [558, 586] on button "Unschedule Job" at bounding box center [418, 593] width 486 height 34
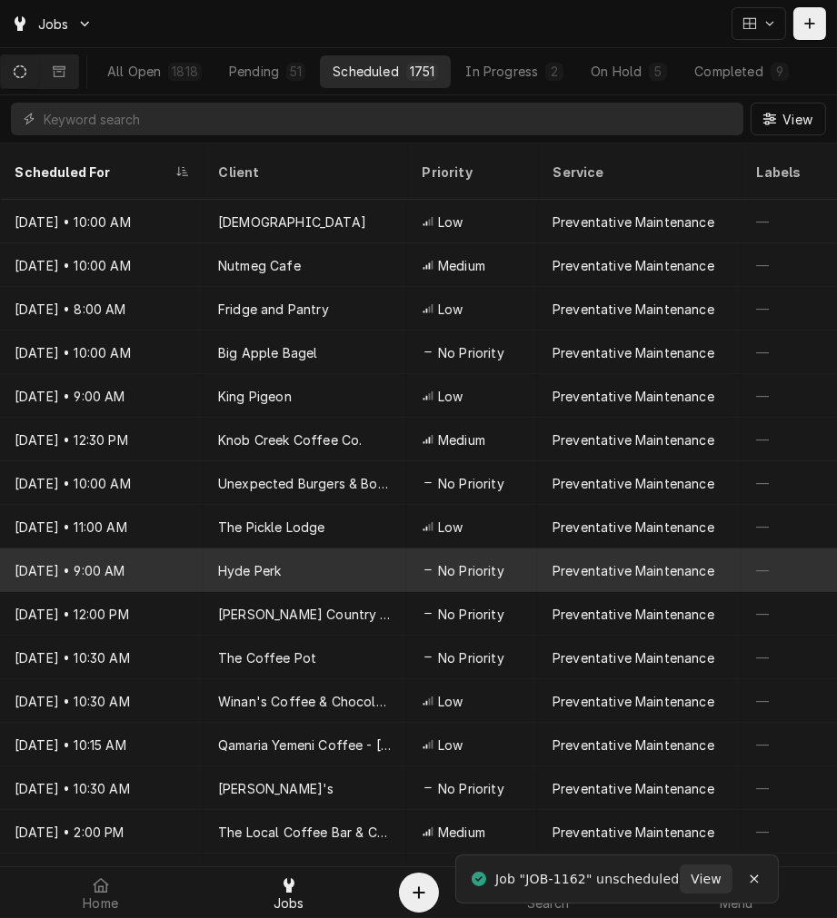
click at [583, 561] on div "Preventative Maintenance" at bounding box center [633, 570] width 162 height 19
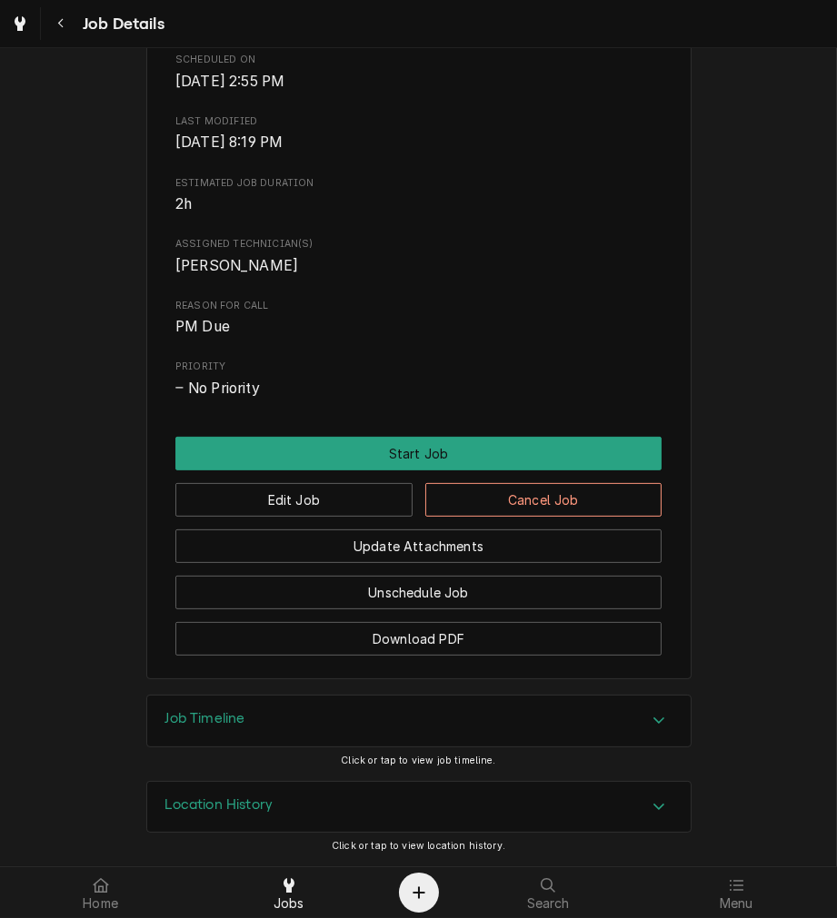
scroll to position [578, 0]
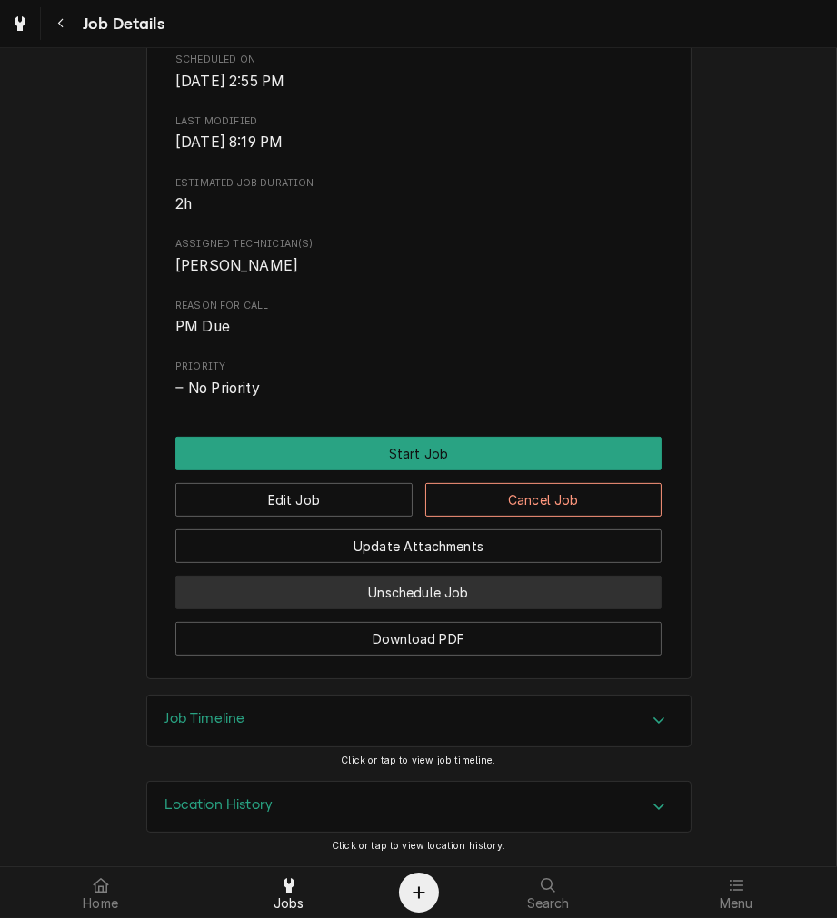
click at [560, 591] on button "Unschedule Job" at bounding box center [418, 593] width 486 height 34
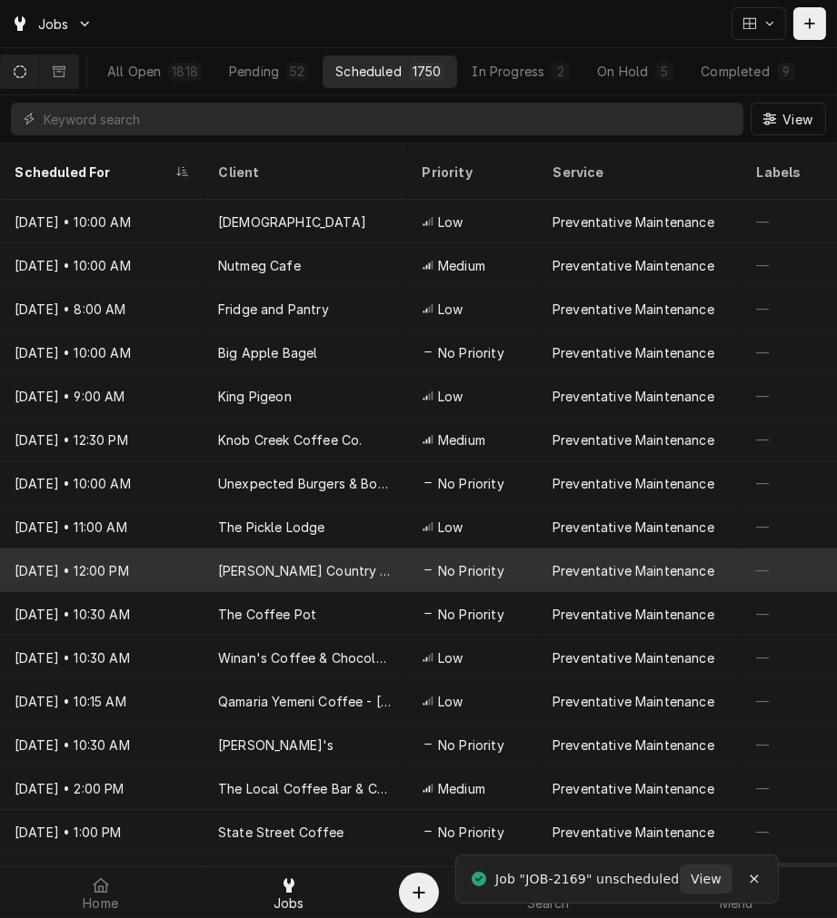
click at [620, 561] on div "Preventative Maintenance" at bounding box center [633, 570] width 162 height 19
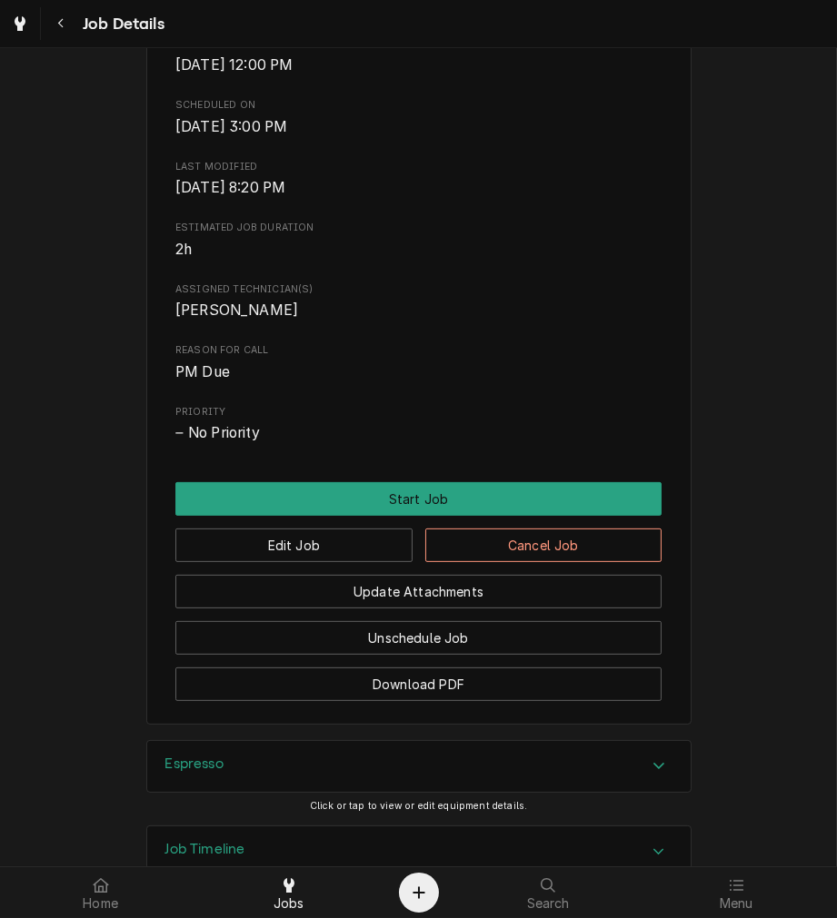
scroll to position [768, 0]
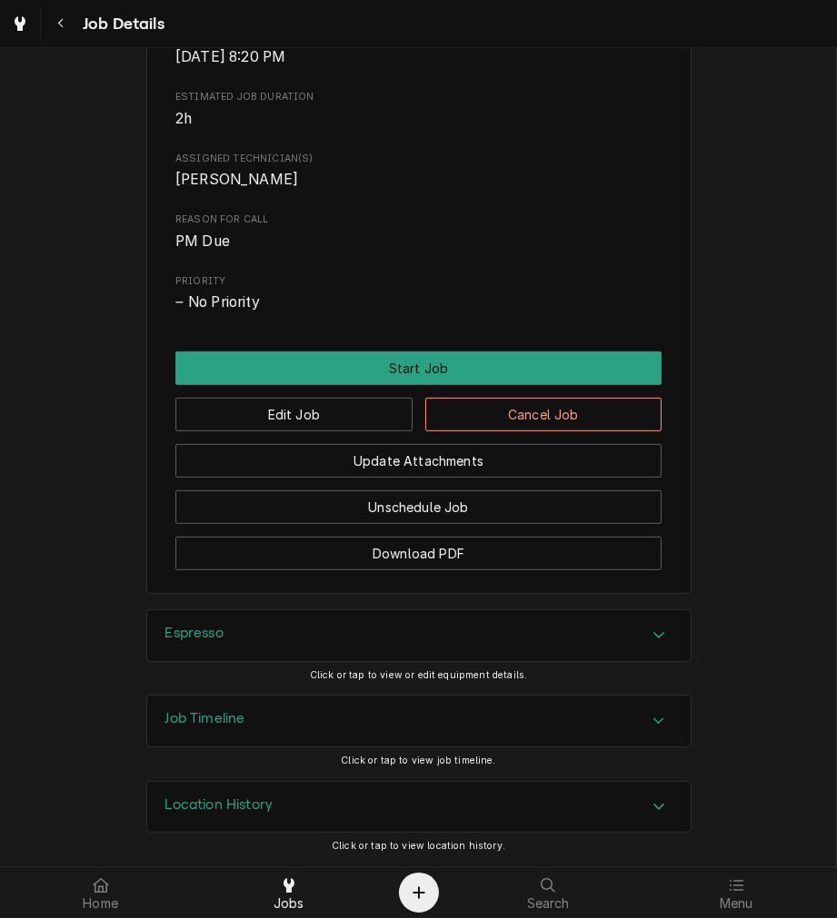
click at [567, 496] on button "Unschedule Job" at bounding box center [418, 508] width 486 height 34
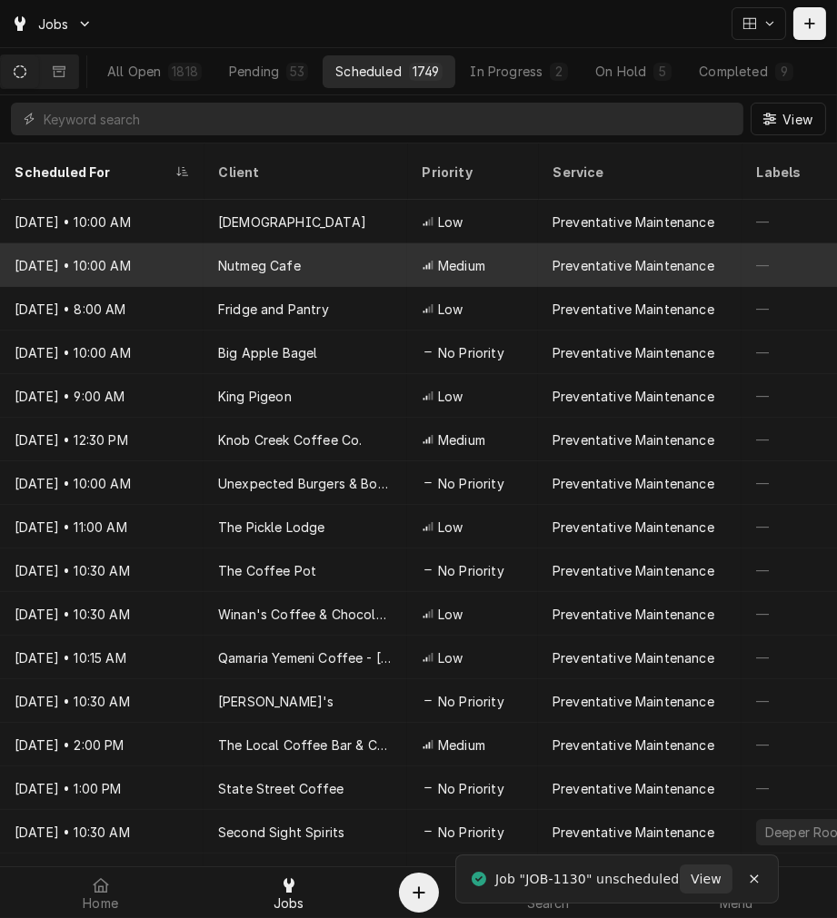
click at [614, 243] on div "Preventative Maintenance" at bounding box center [639, 265] width 203 height 44
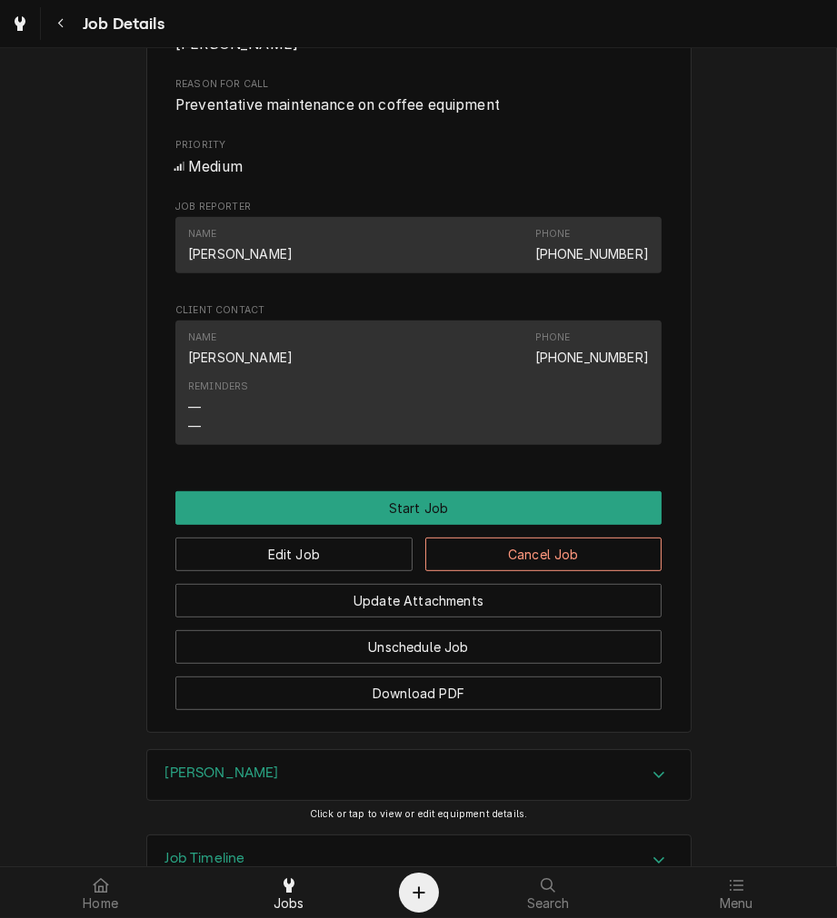
scroll to position [939, 0]
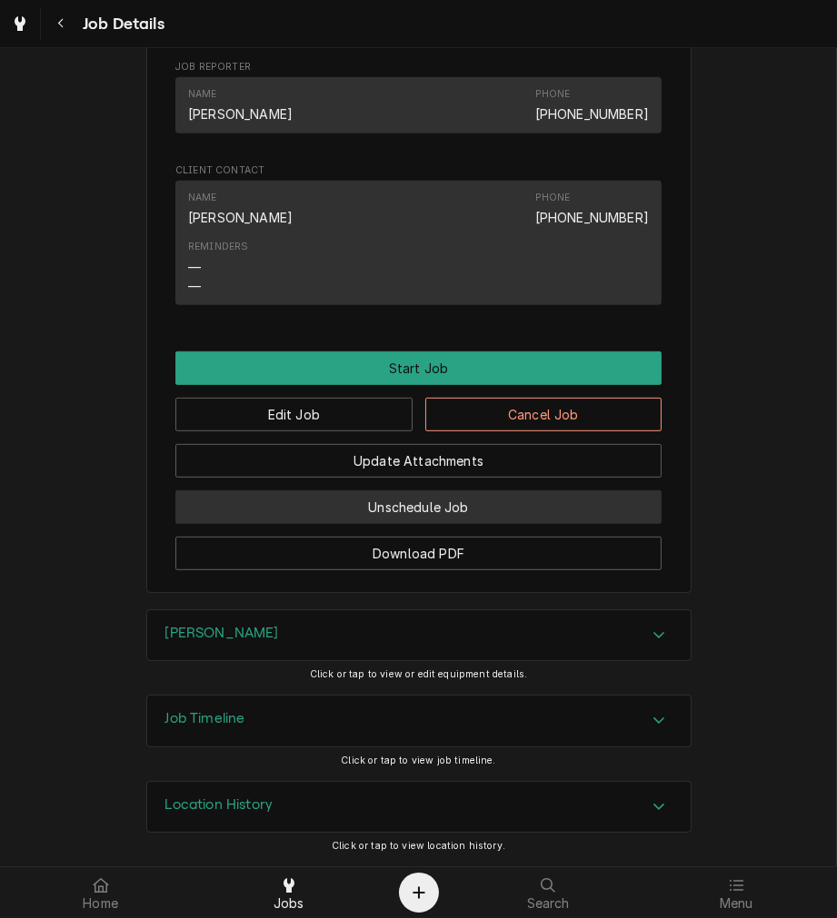
click at [573, 503] on button "Unschedule Job" at bounding box center [418, 508] width 486 height 34
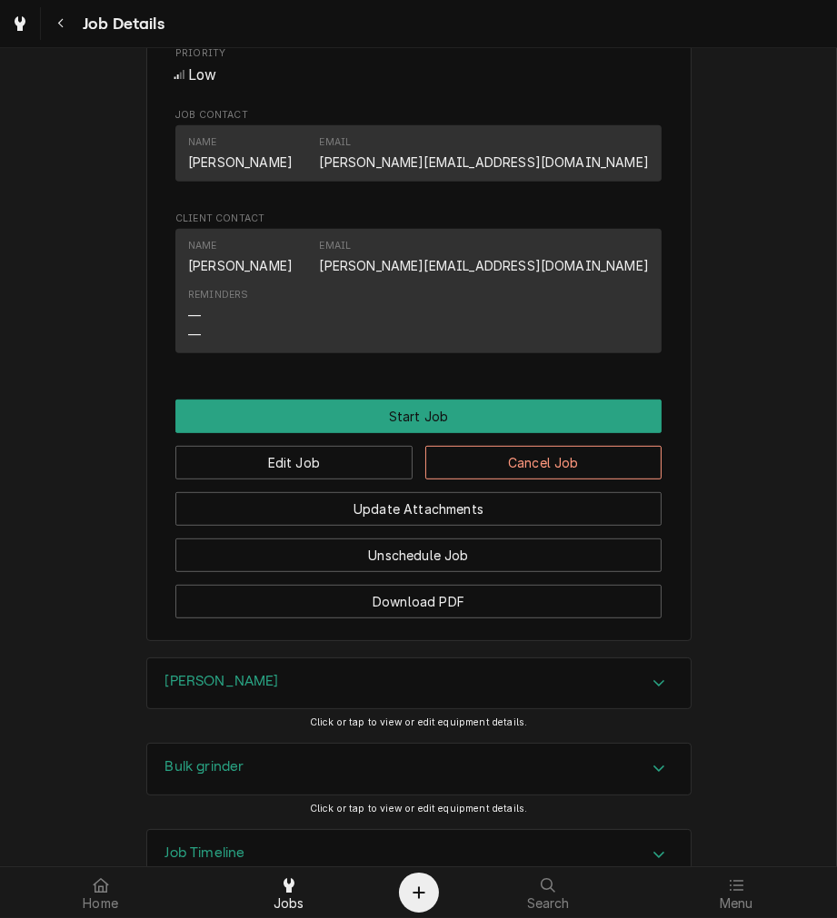
scroll to position [1025, 0]
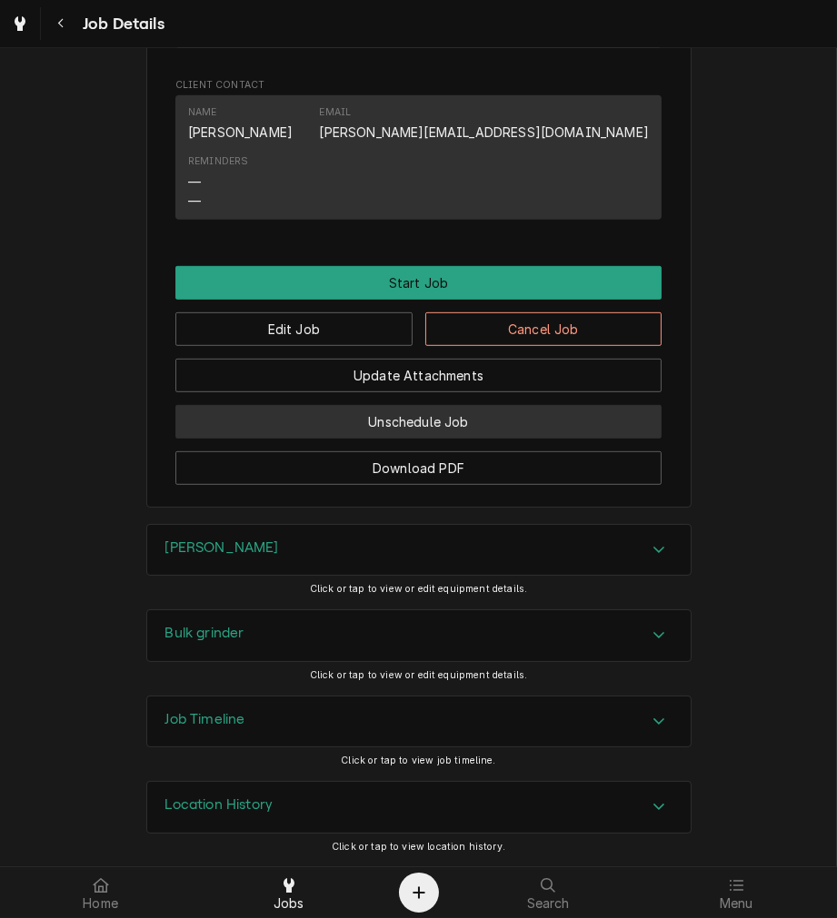
click at [548, 418] on button "Unschedule Job" at bounding box center [418, 422] width 486 height 34
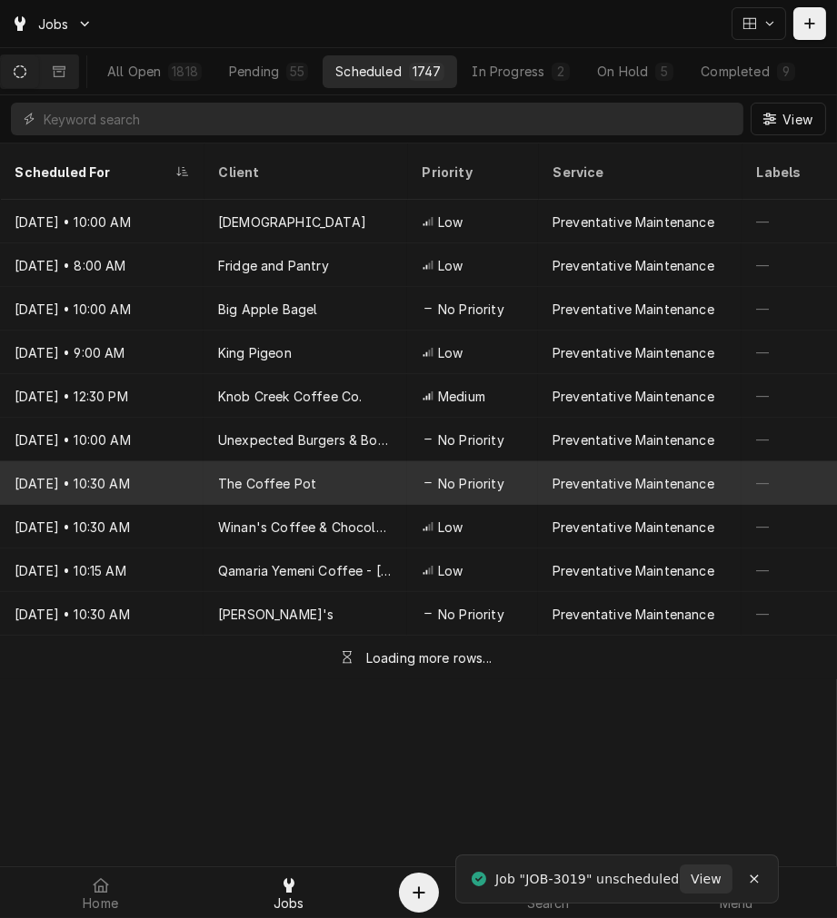
click at [551, 461] on div "Preventative Maintenance" at bounding box center [639, 483] width 203 height 44
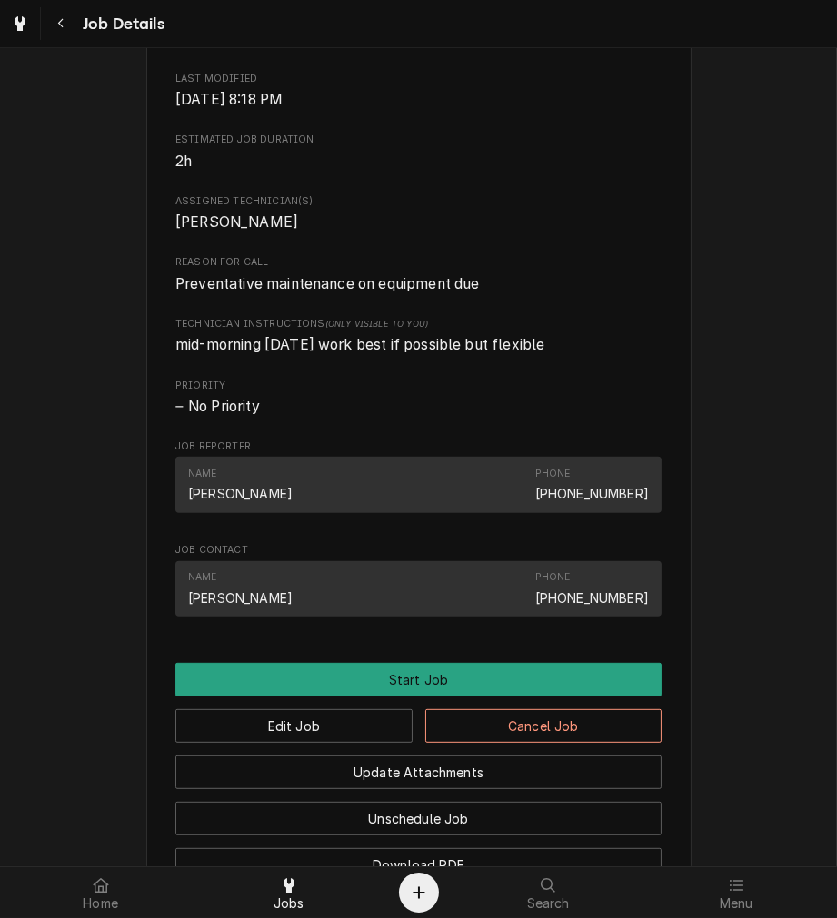
scroll to position [950, 0]
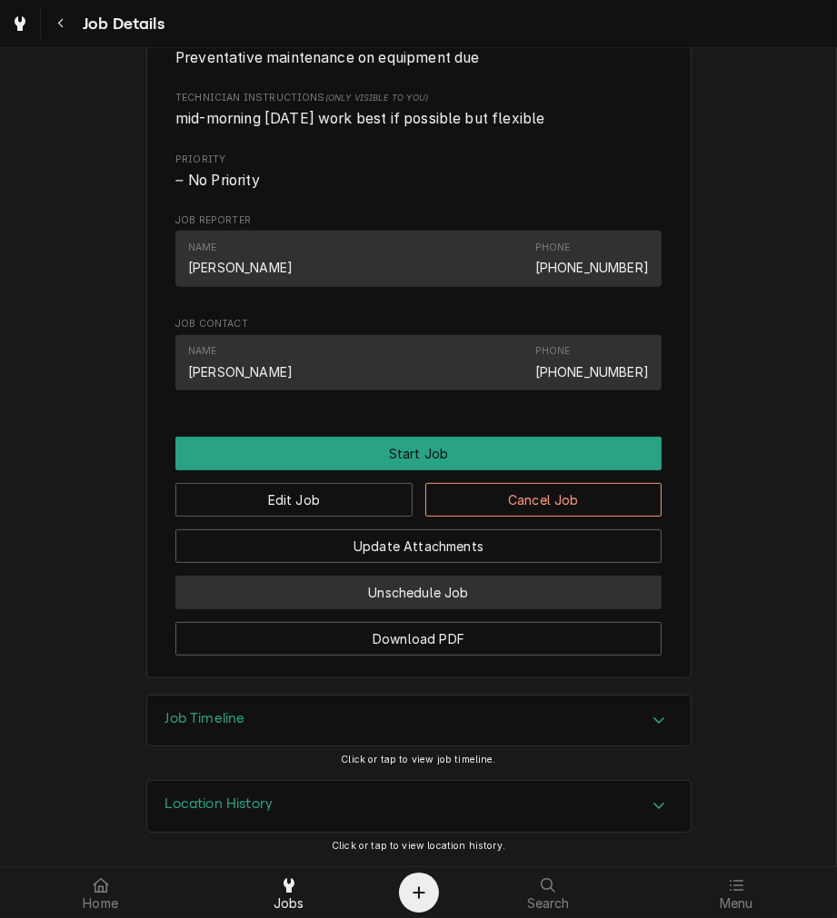
click at [513, 585] on button "Unschedule Job" at bounding box center [418, 593] width 486 height 34
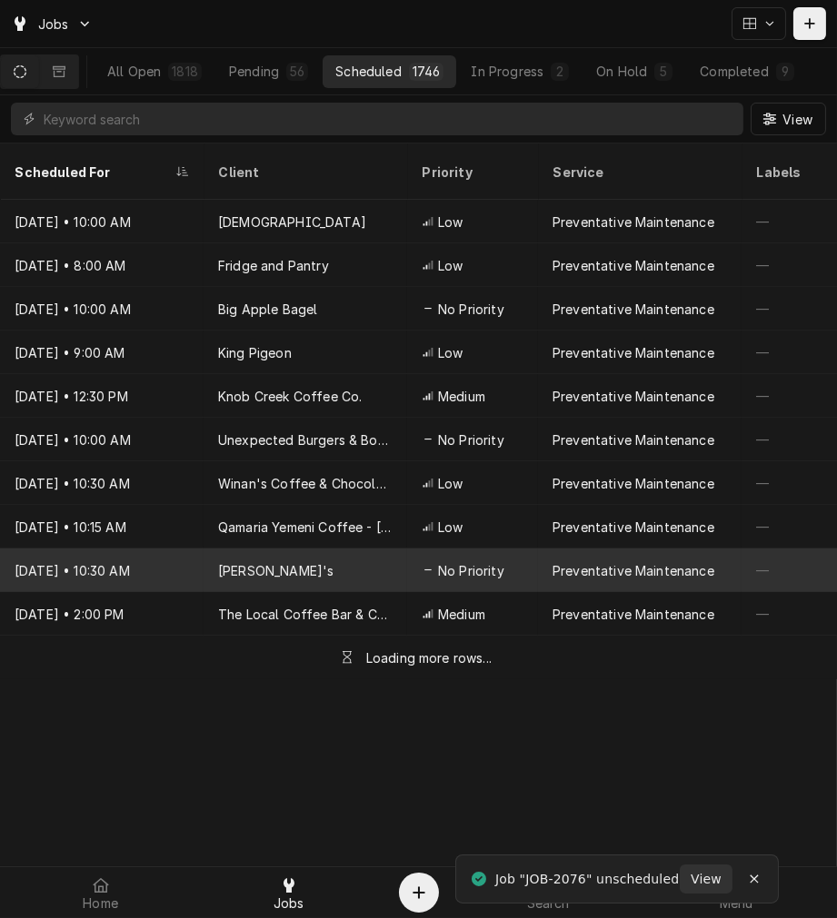
click at [533, 549] on div "No Priority" at bounding box center [472, 571] width 131 height 44
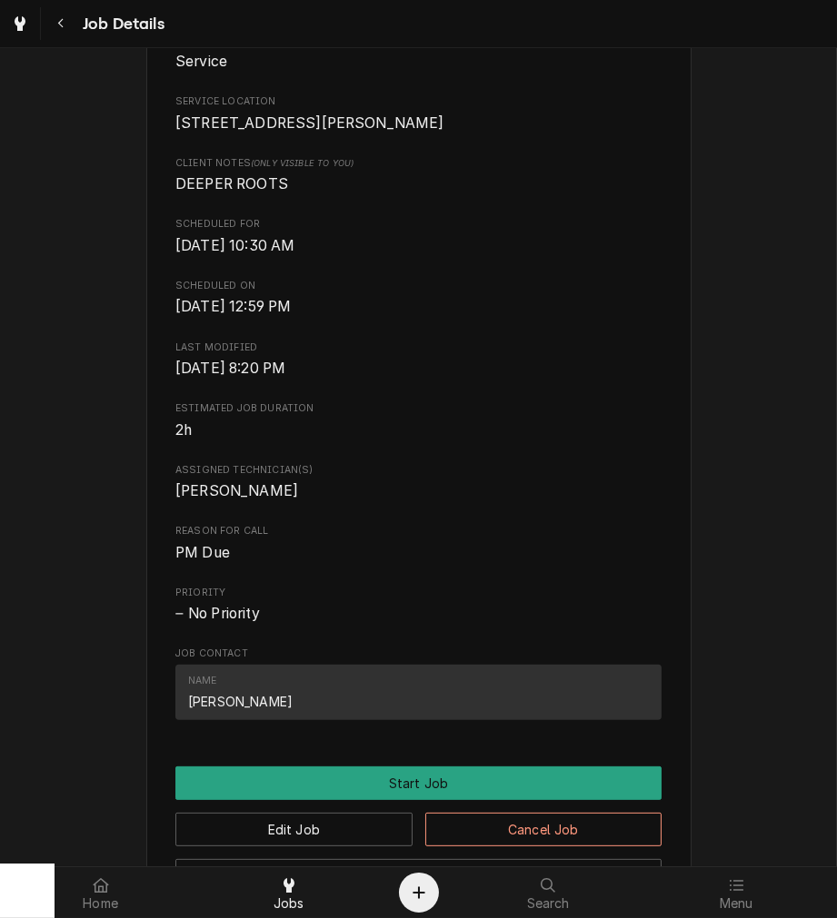
scroll to position [742, 0]
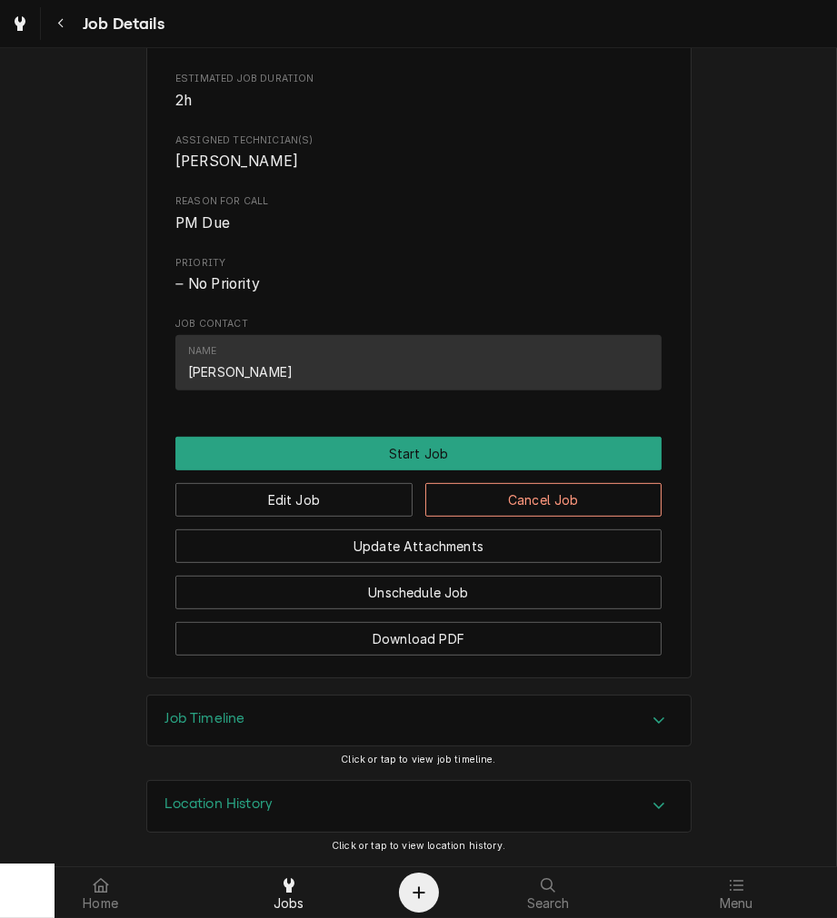
click at [539, 593] on button "Unschedule Job" at bounding box center [418, 593] width 486 height 34
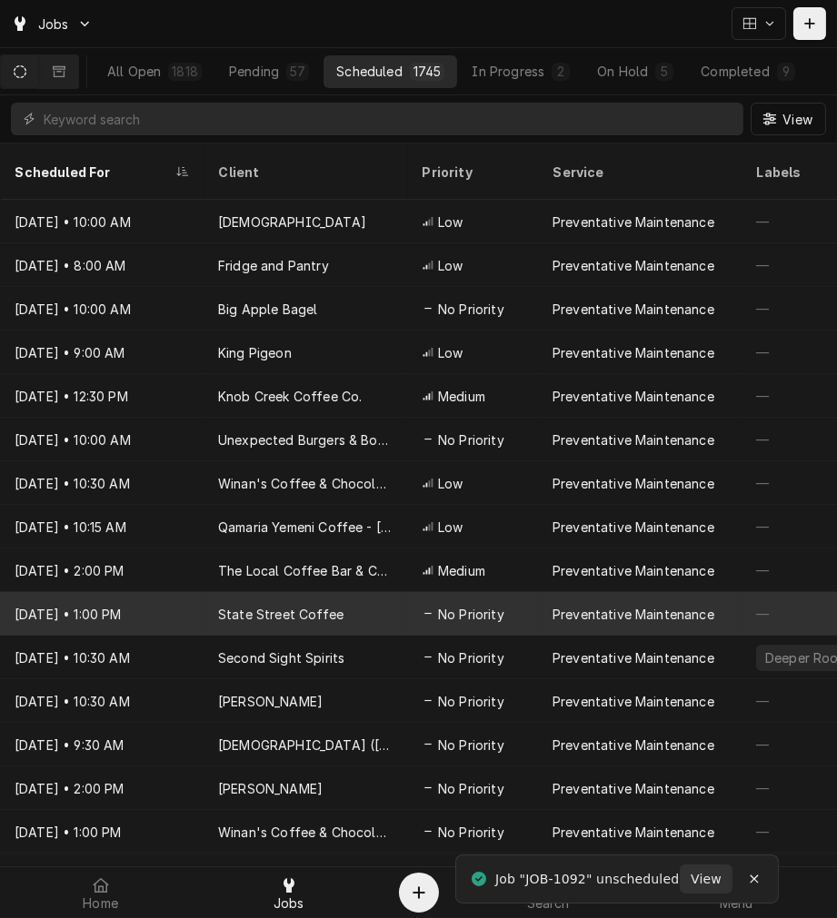
click at [536, 592] on div "No Priority" at bounding box center [472, 614] width 131 height 44
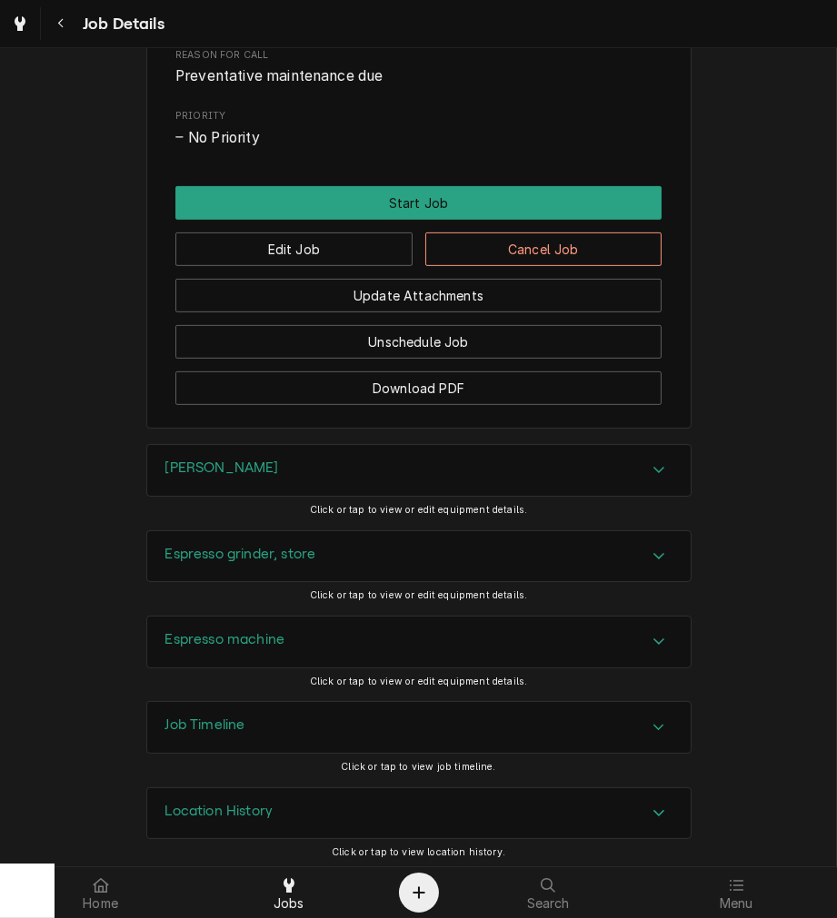
scroll to position [836, 0]
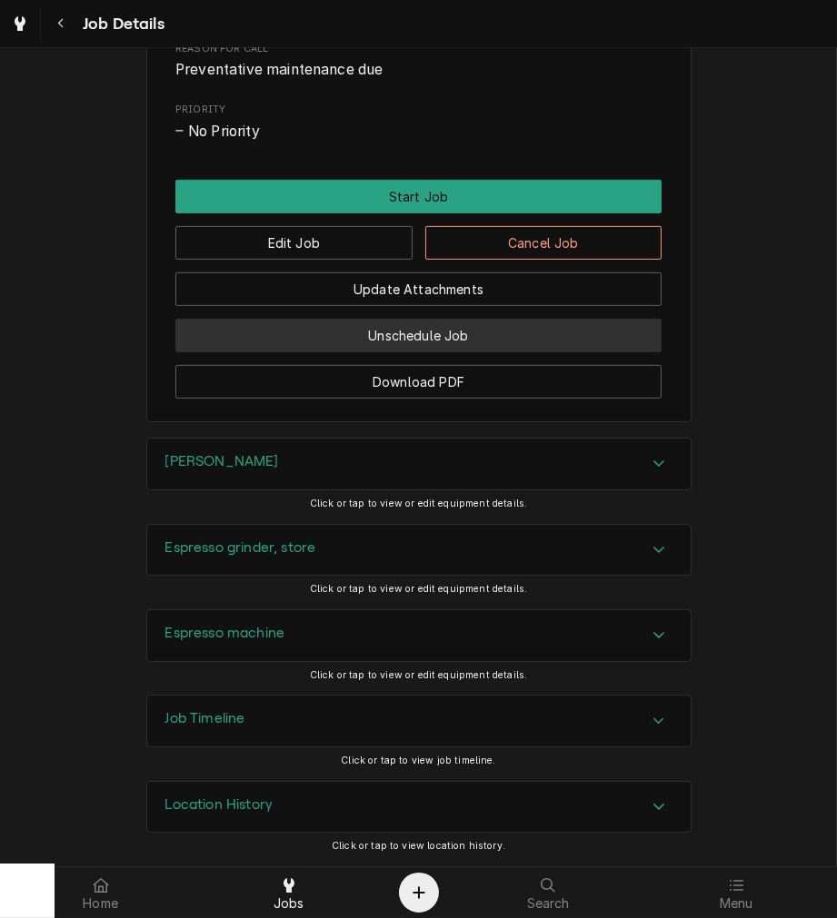
click at [589, 334] on button "Unschedule Job" at bounding box center [418, 336] width 486 height 34
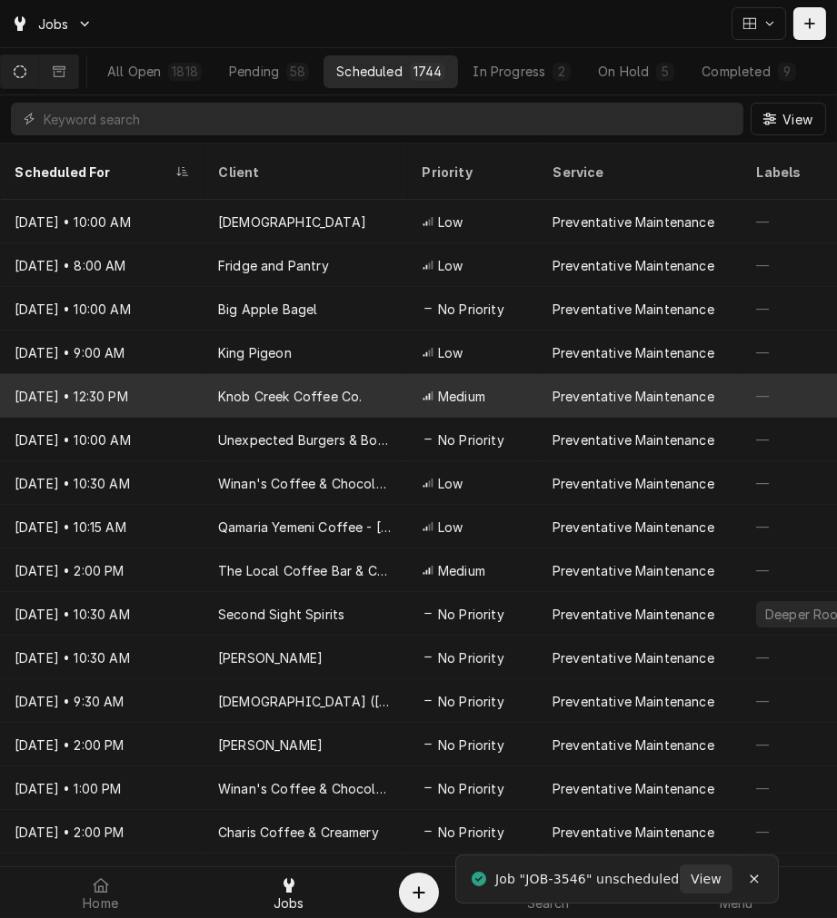
click at [605, 374] on div "Preventative Maintenance" at bounding box center [639, 396] width 203 height 44
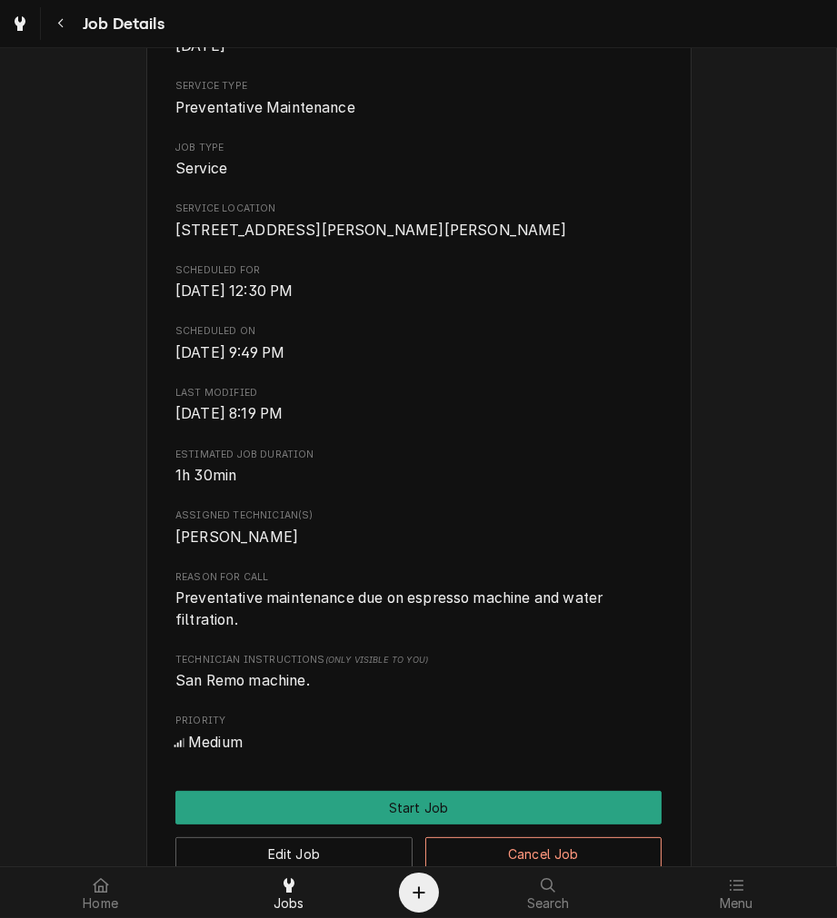
scroll to position [660, 0]
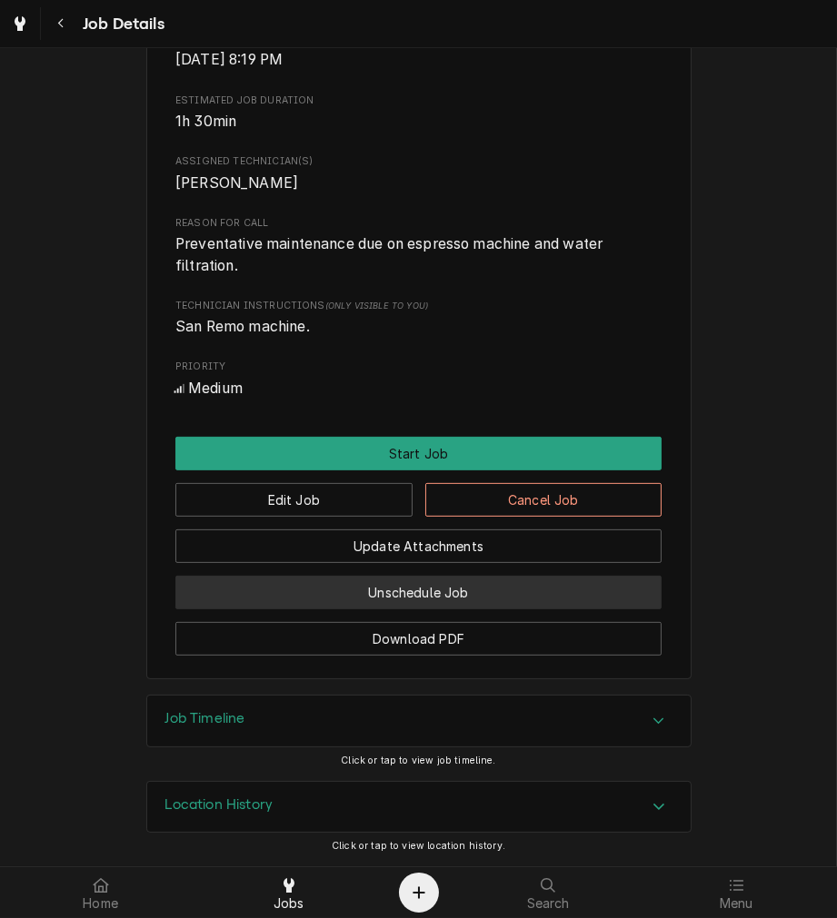
click at [521, 587] on button "Unschedule Job" at bounding box center [418, 593] width 486 height 34
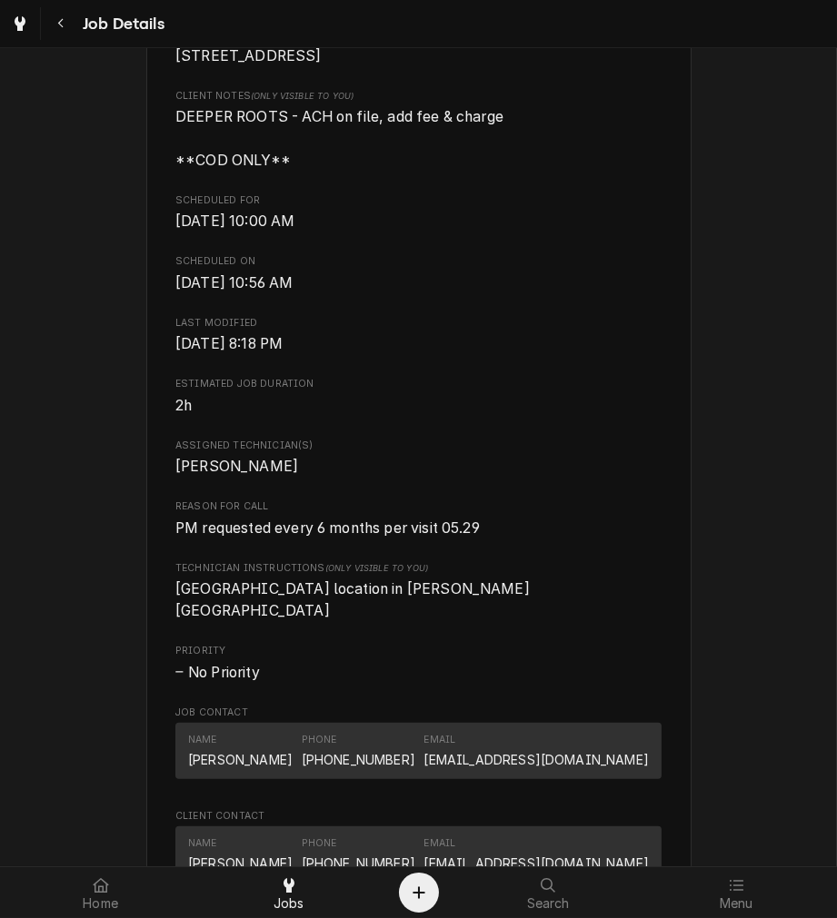
scroll to position [1019, 0]
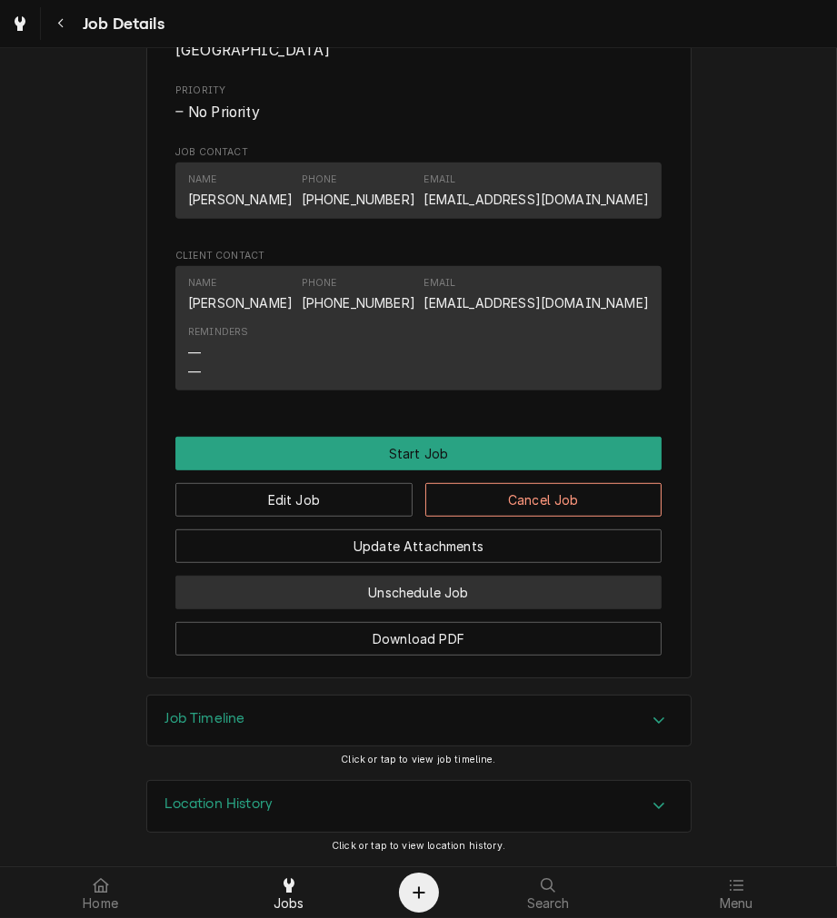
click at [515, 593] on button "Unschedule Job" at bounding box center [418, 593] width 486 height 34
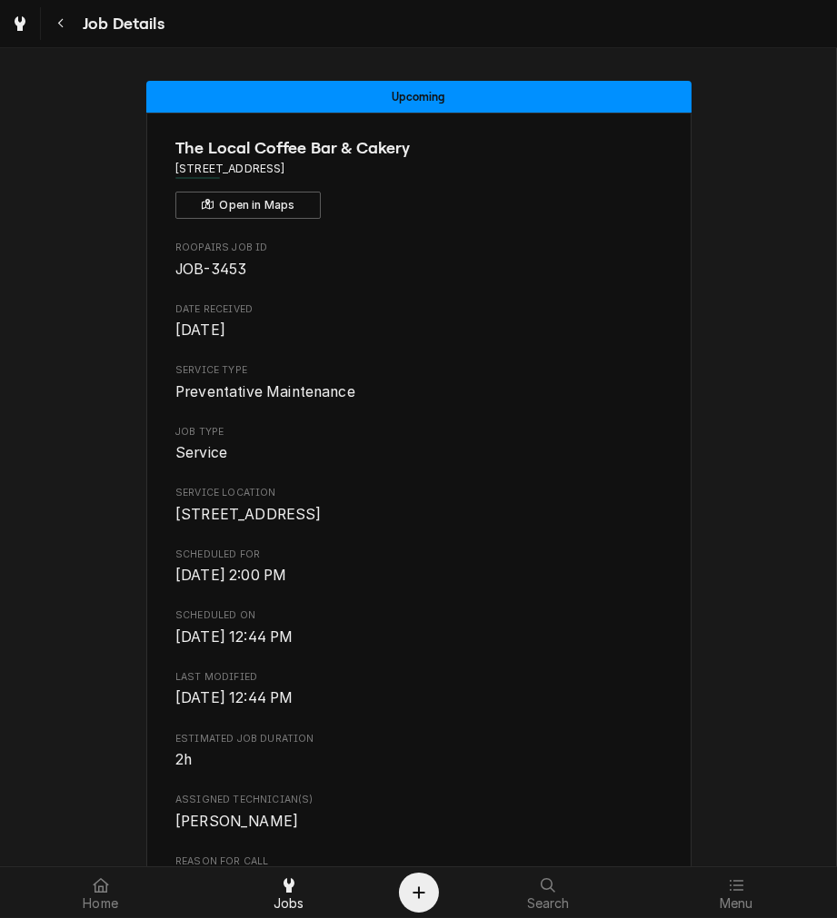
click at [587, 800] on div "Roopairs Job ID JOB-3453 Date Received Apr 5, 2025 Service Type Preventative Ma…" at bounding box center [418, 812] width 486 height 1143
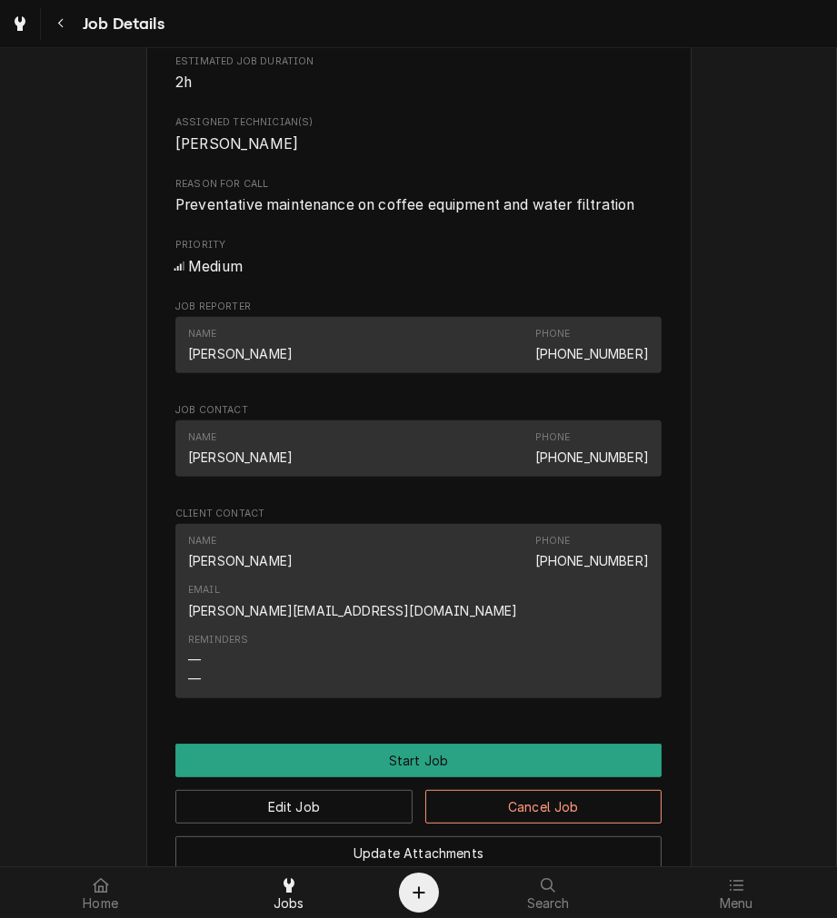
scroll to position [957, 0]
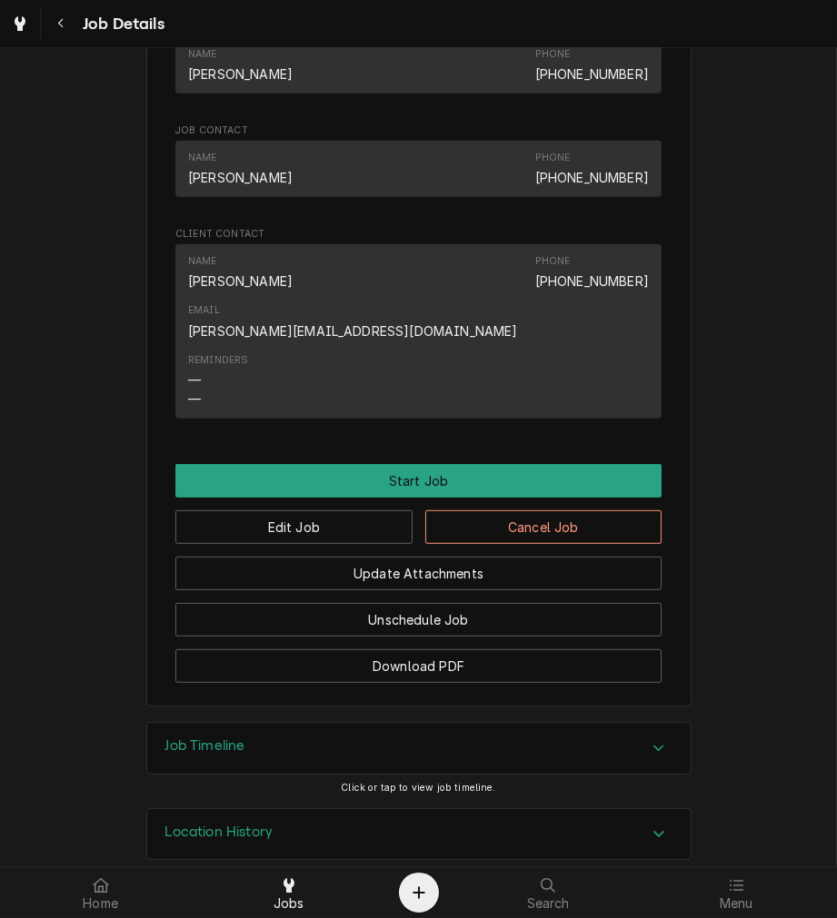
click at [548, 603] on button "Unschedule Job" at bounding box center [418, 620] width 486 height 34
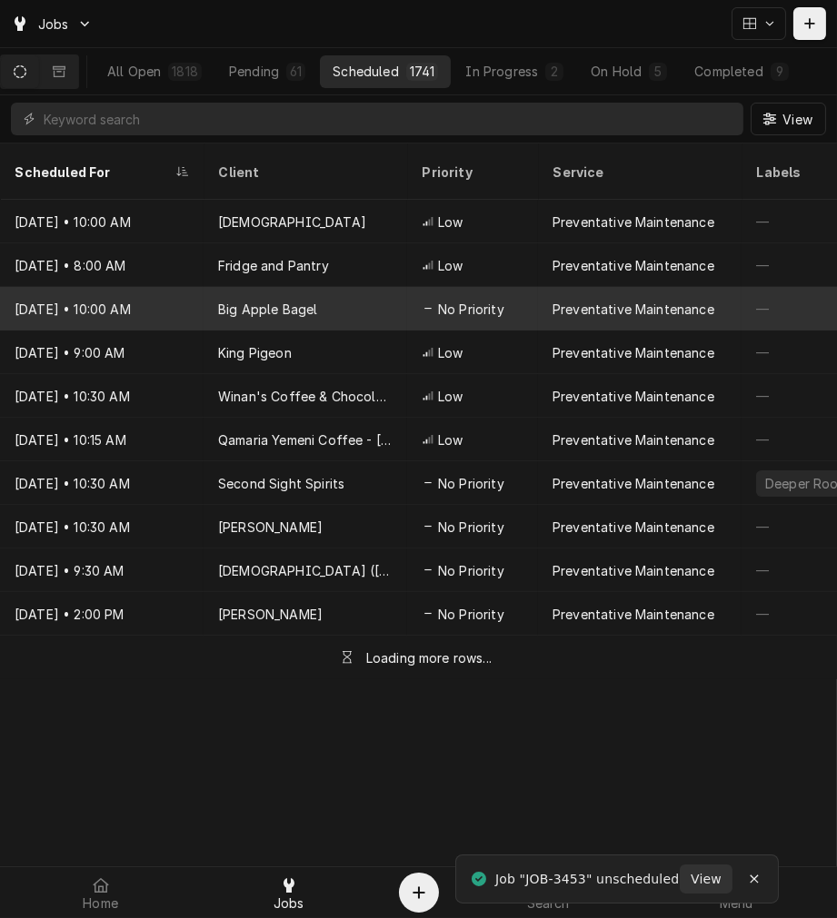
click at [538, 287] on div "Preventative Maintenance" at bounding box center [639, 309] width 203 height 44
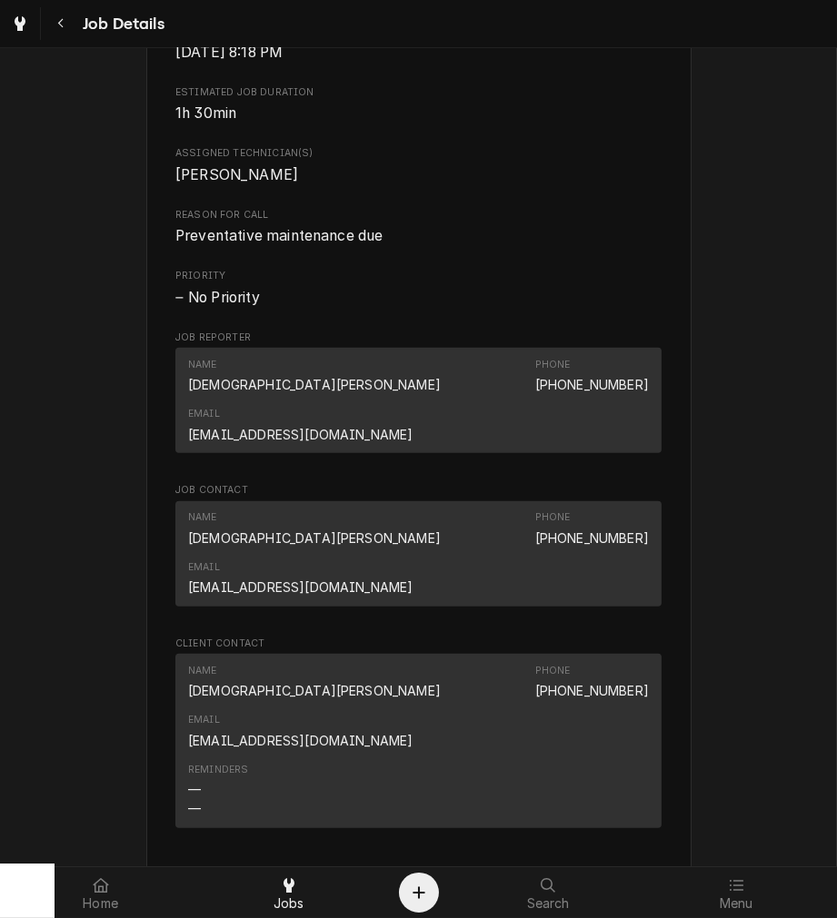
scroll to position [1040, 0]
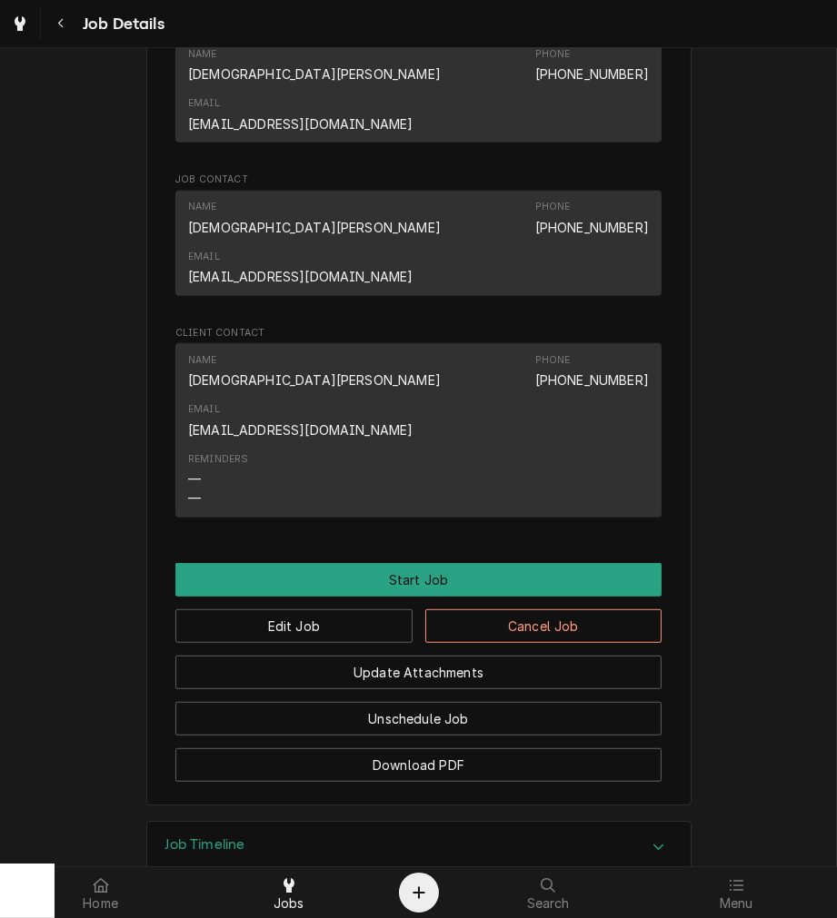
click at [540, 702] on button "Unschedule Job" at bounding box center [418, 719] width 486 height 34
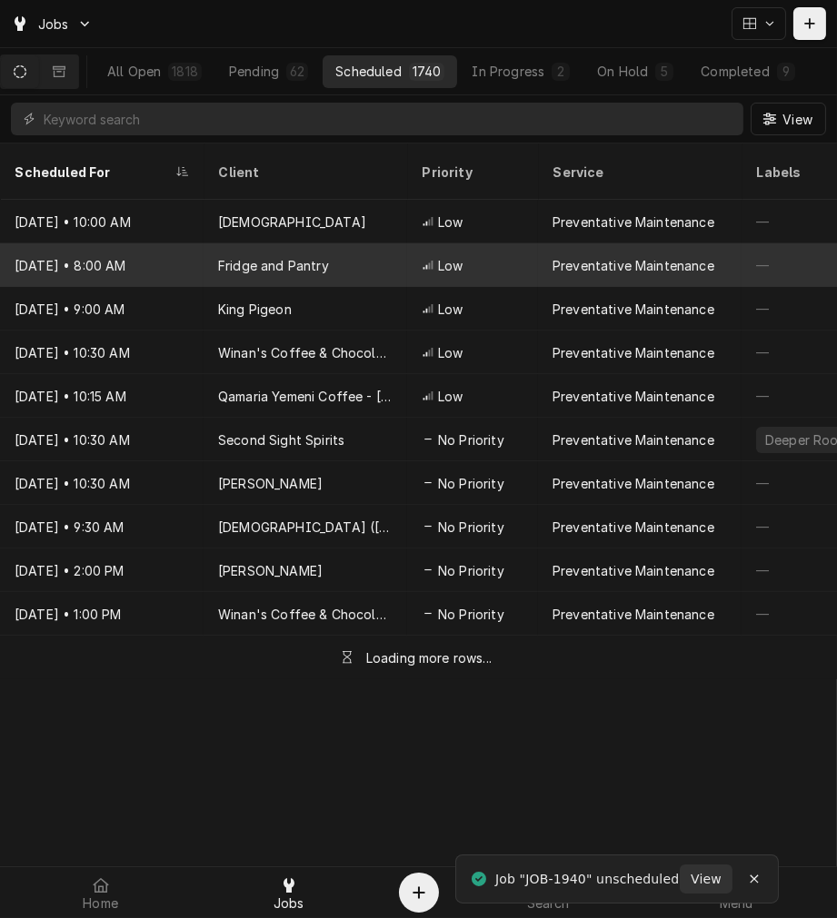
click at [590, 256] on div "Preventative Maintenance" at bounding box center [633, 265] width 162 height 19
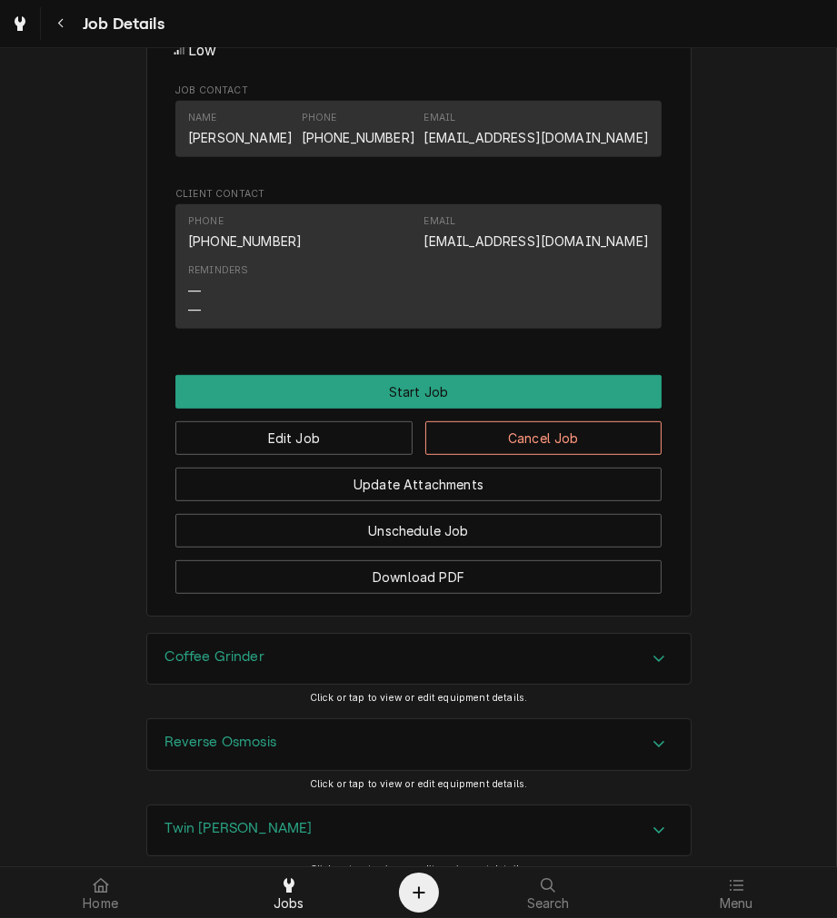
scroll to position [888, 0]
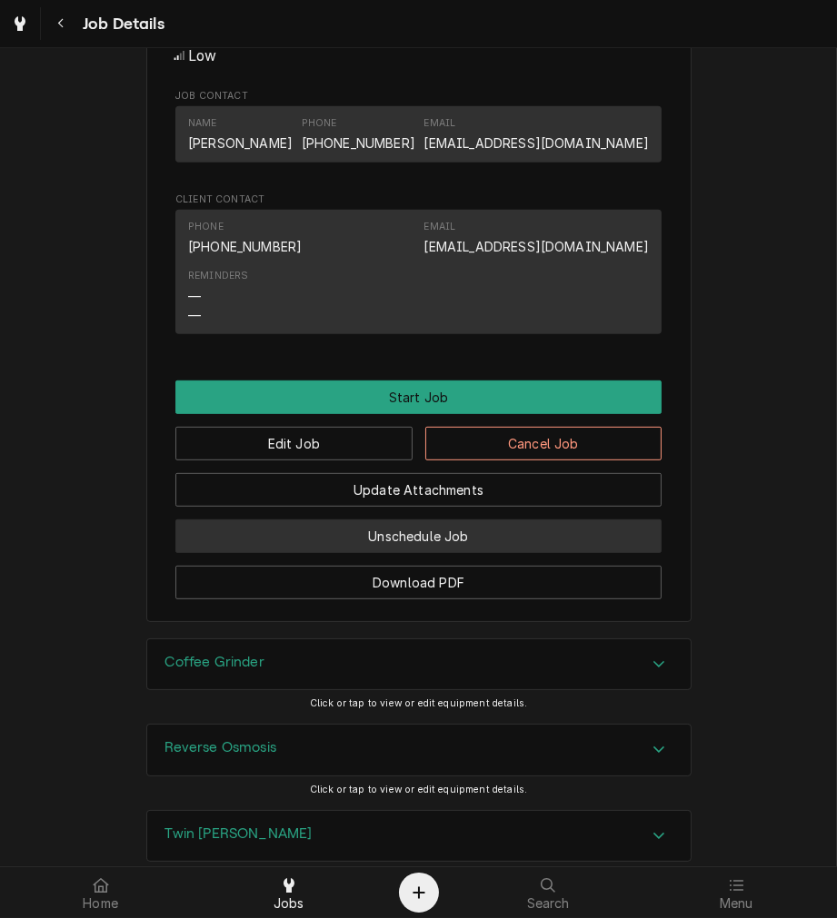
click at [393, 553] on button "Unschedule Job" at bounding box center [418, 537] width 486 height 34
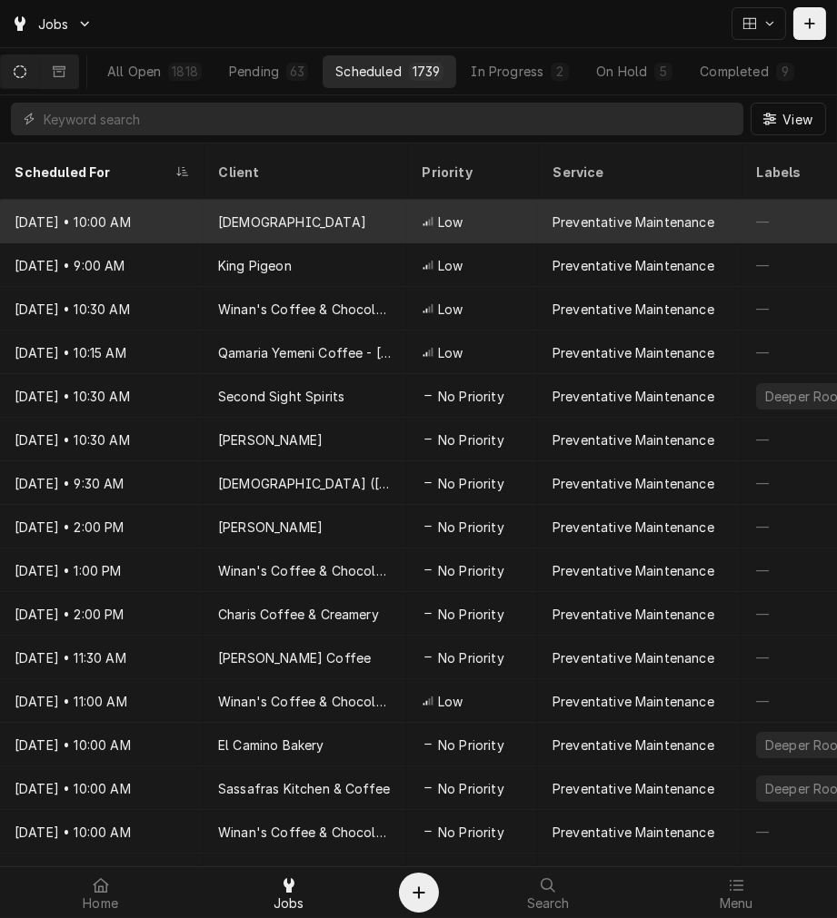
click at [164, 200] on div "[DATE] • 10:00 AM" at bounding box center [101, 222] width 203 height 44
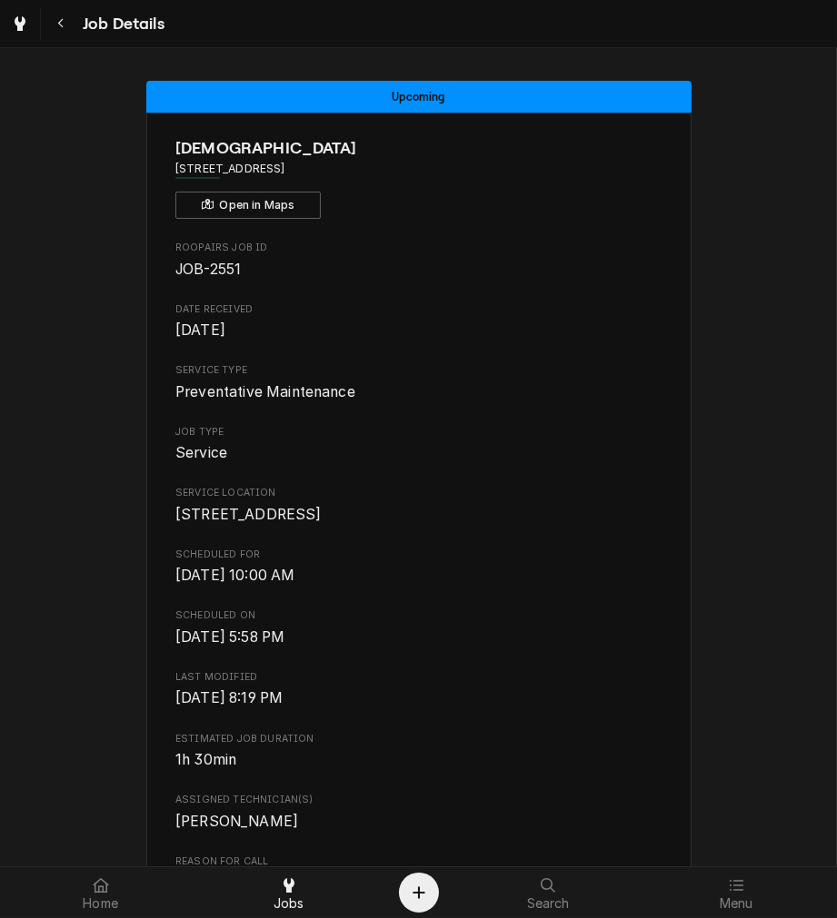
click at [541, 794] on div "Roopairs Job ID JOB-2551 Date Received [DATE] Service Type Preventative Mainten…" at bounding box center [418, 598] width 486 height 714
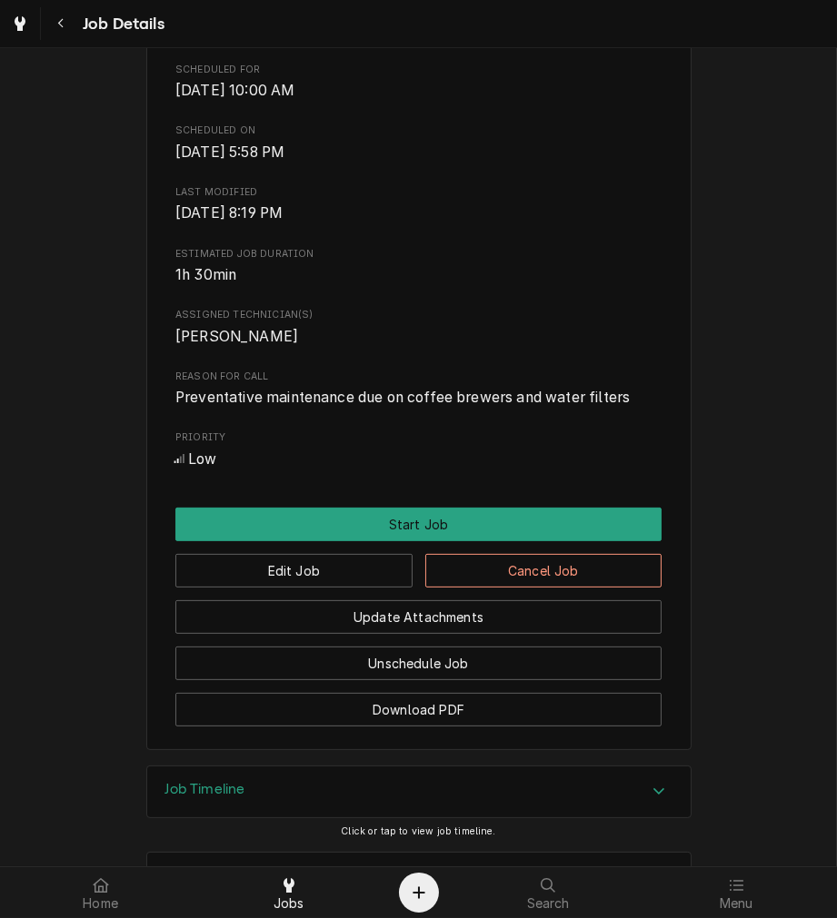
scroll to position [578, 0]
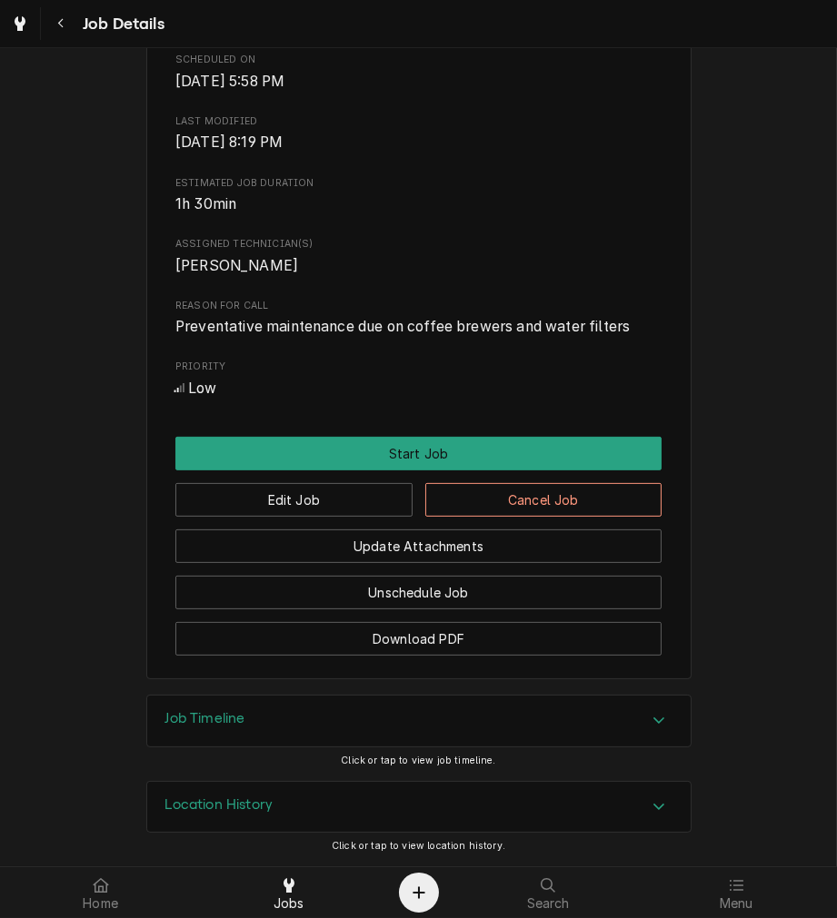
click at [511, 594] on button "Unschedule Job" at bounding box center [418, 593] width 486 height 34
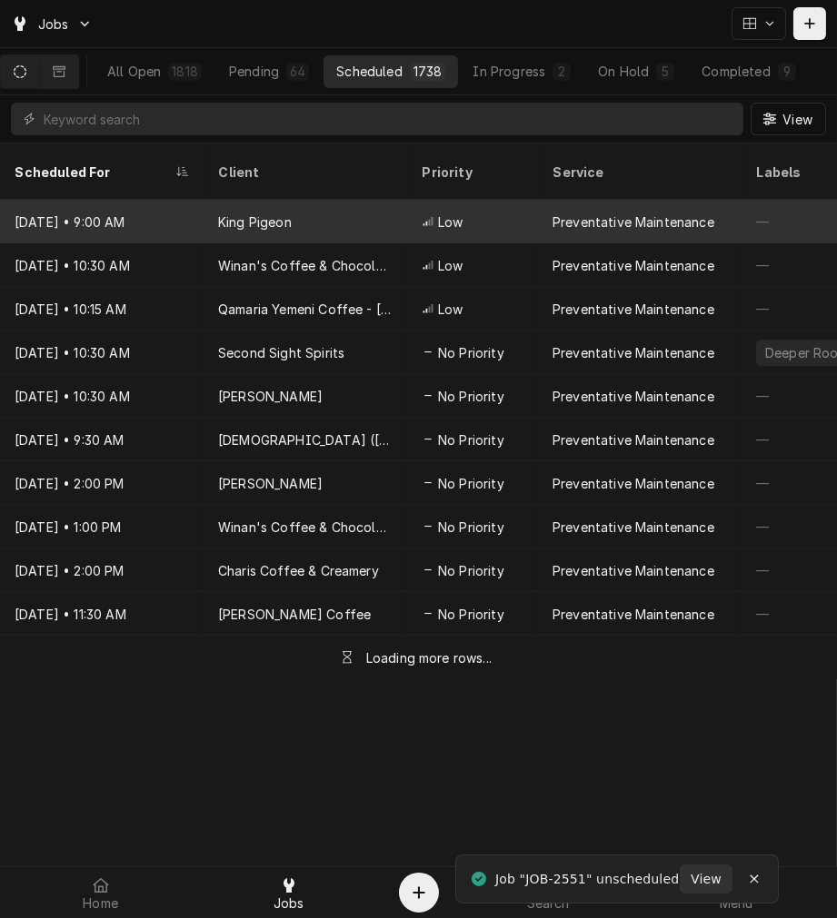
click at [559, 213] on div "Preventative Maintenance" at bounding box center [633, 222] width 162 height 19
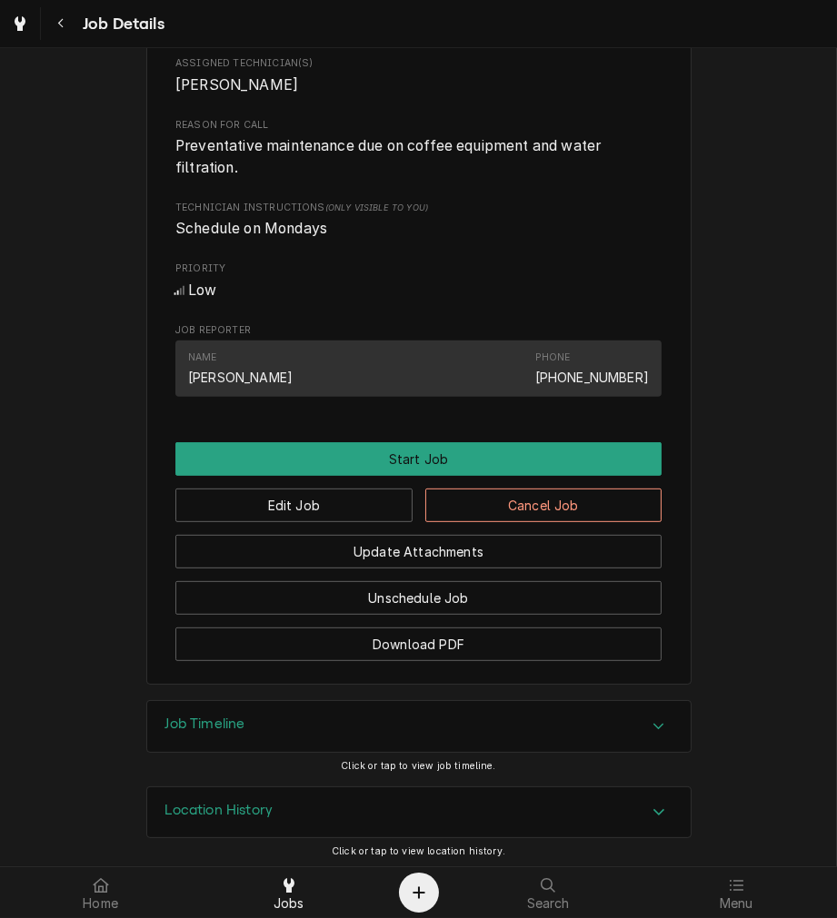
scroll to position [765, 0]
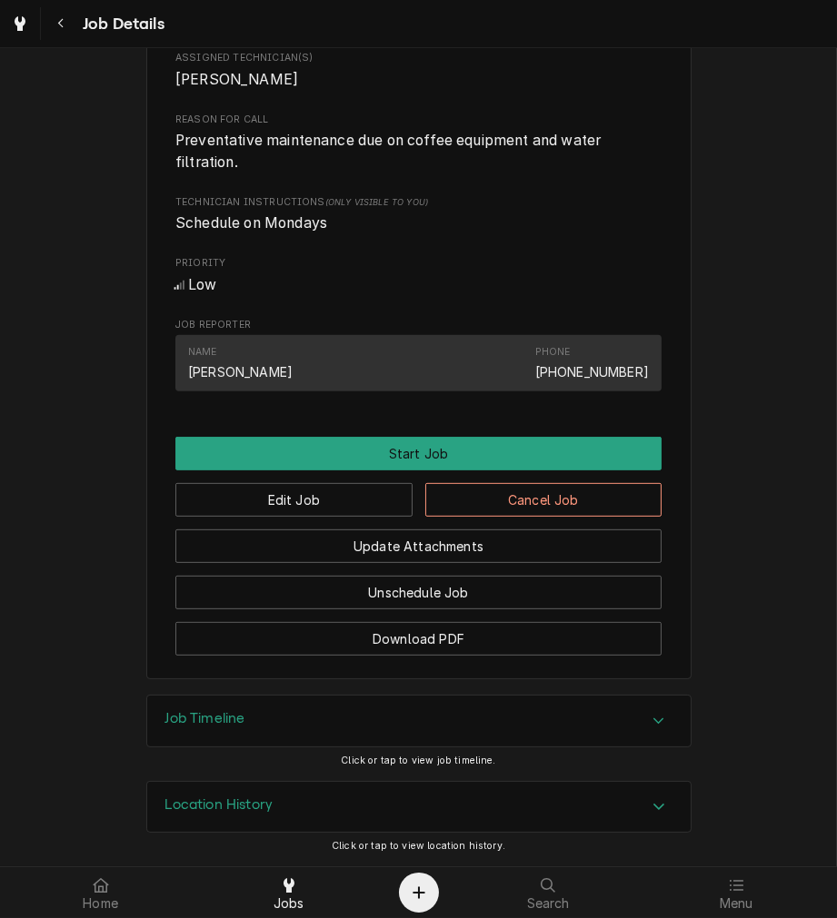
click at [439, 549] on button "Update Attachments" at bounding box center [418, 547] width 486 height 34
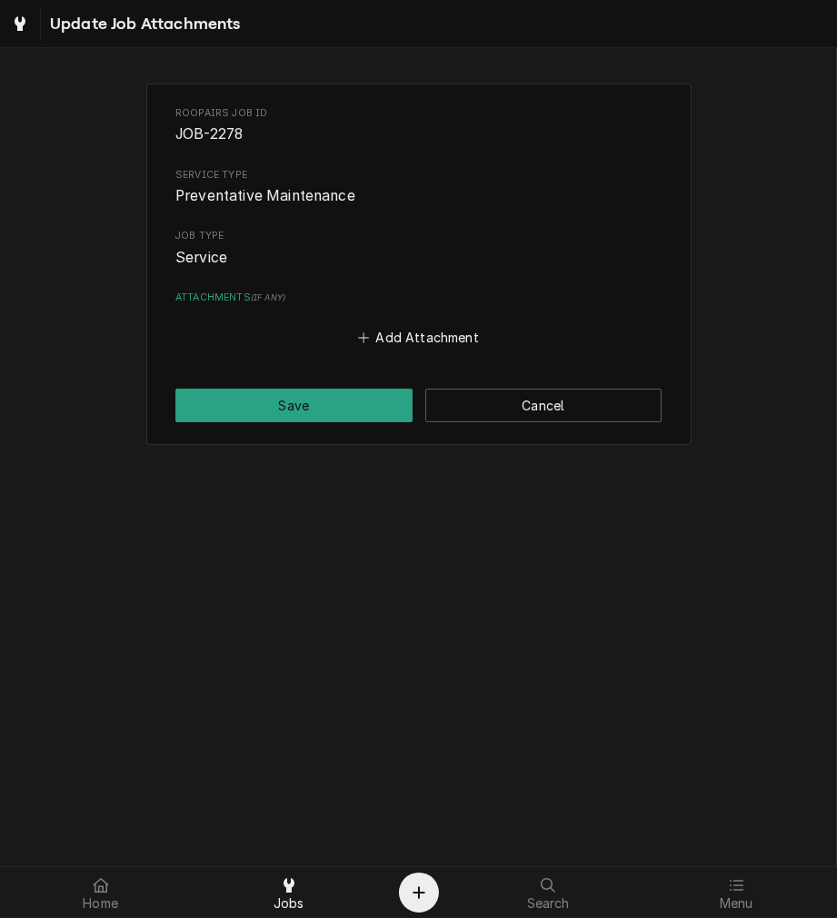
click at [532, 405] on button "Cancel" at bounding box center [543, 406] width 237 height 34
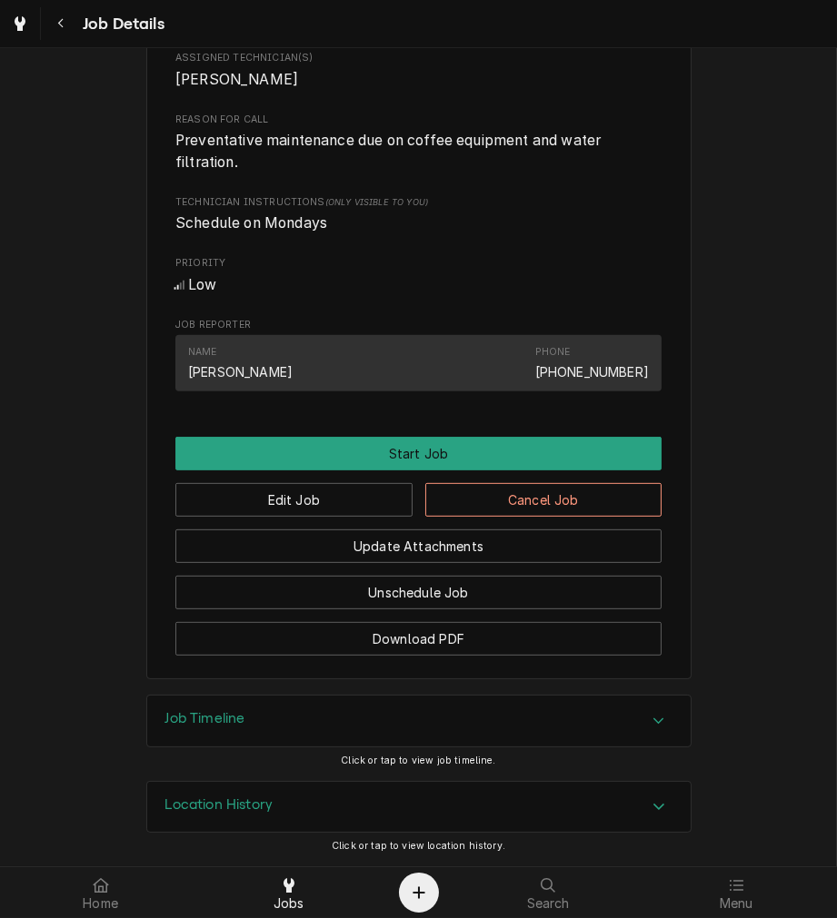
click at [455, 610] on button "Unschedule Job" at bounding box center [418, 593] width 486 height 34
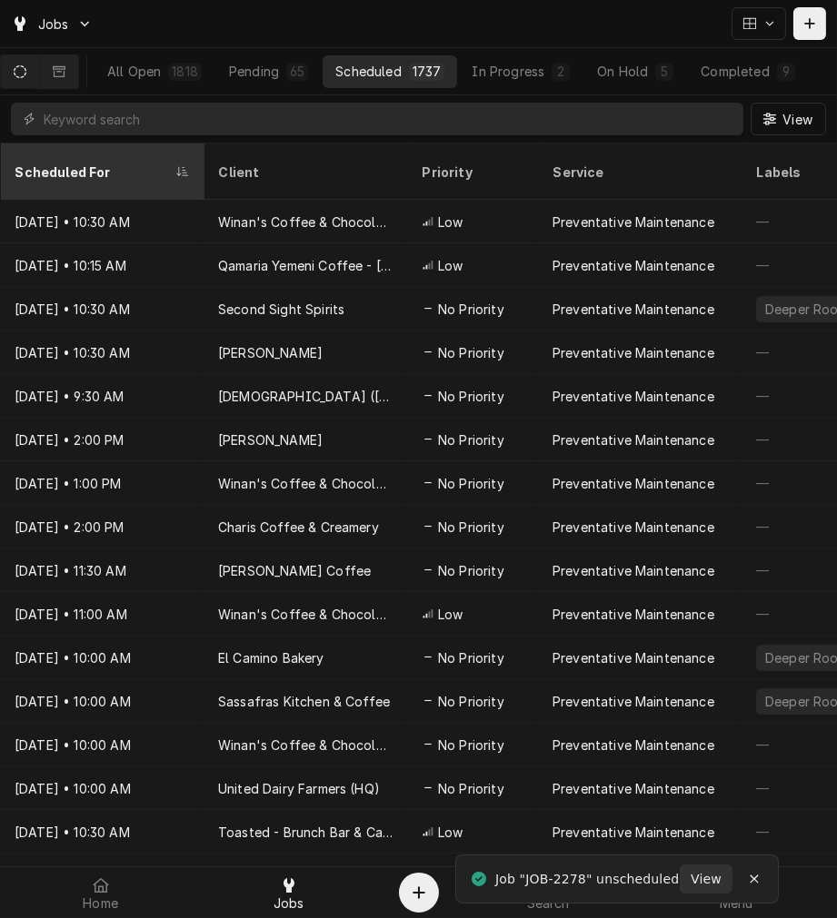
click at [76, 177] on th "Scheduled For" at bounding box center [101, 172] width 203 height 56
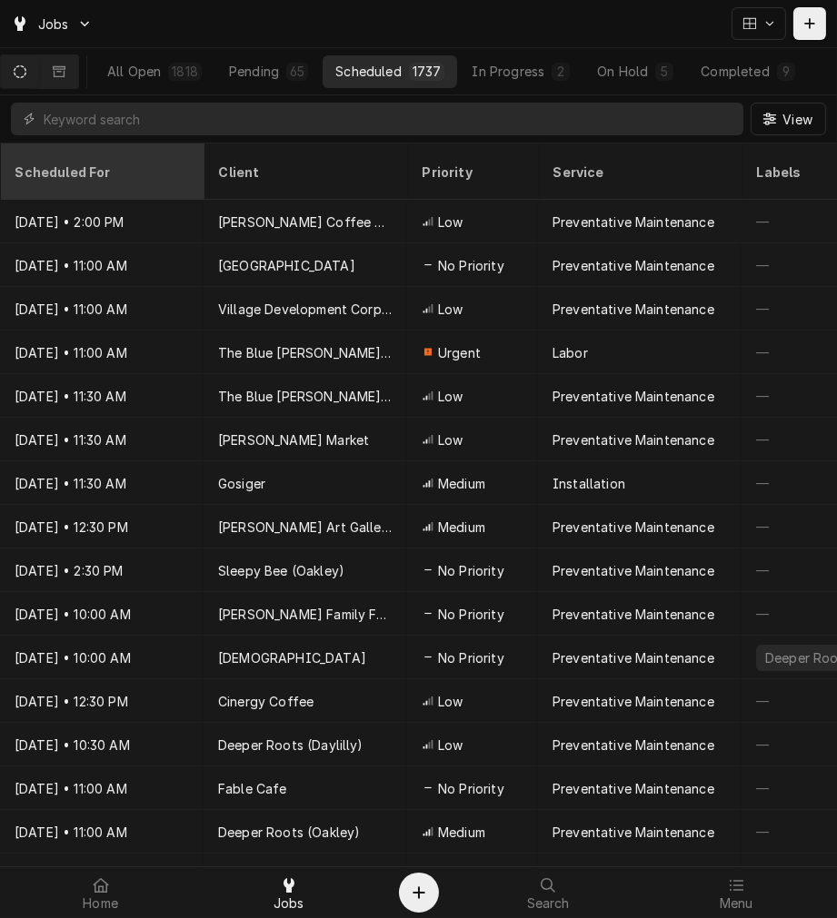
click at [105, 164] on div "Scheduled For" at bounding box center [100, 172] width 171 height 19
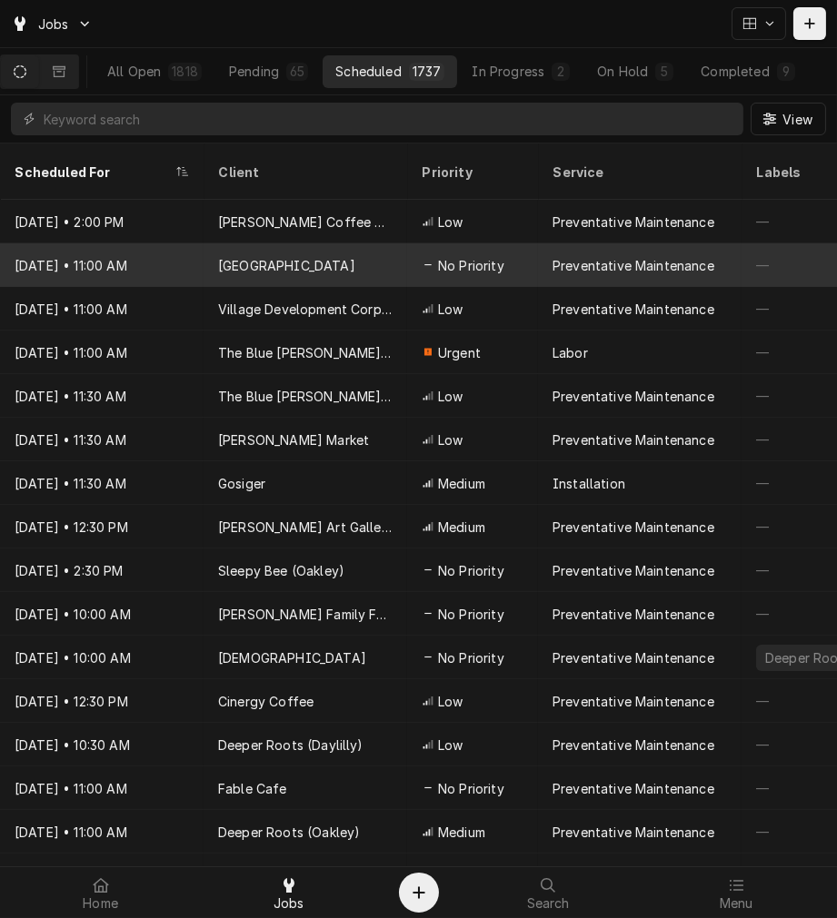
click at [359, 253] on div "[GEOGRAPHIC_DATA]" at bounding box center [304, 265] width 203 height 44
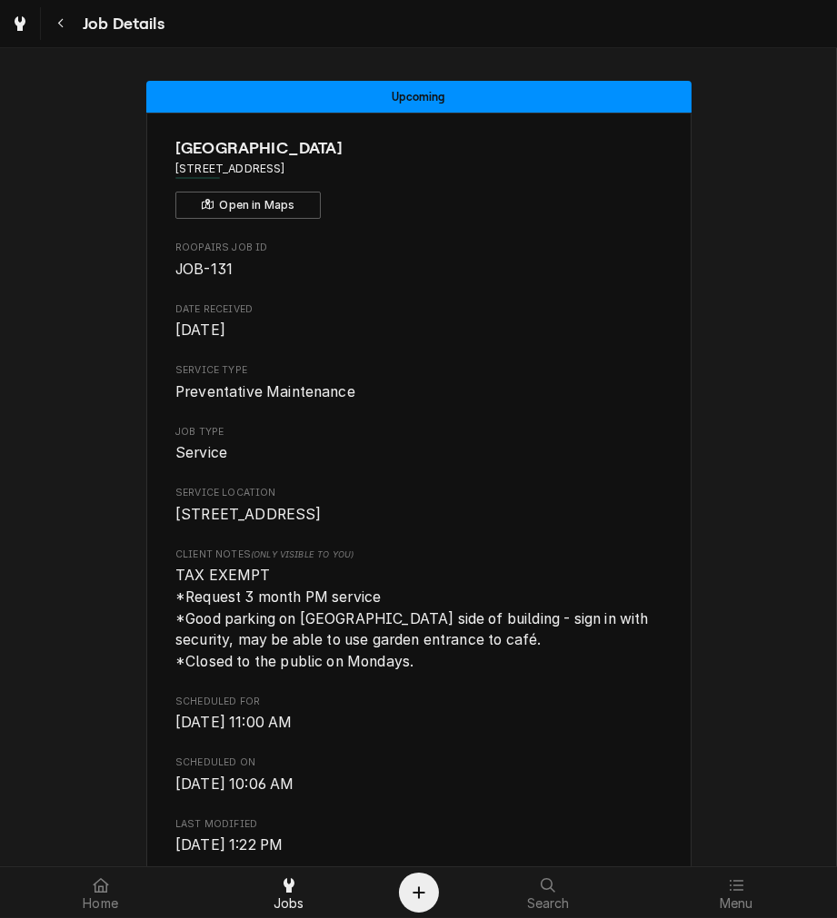
click at [540, 734] on span "Wed, Sep 10th, 2025 - 11:00 AM" at bounding box center [418, 723] width 486 height 22
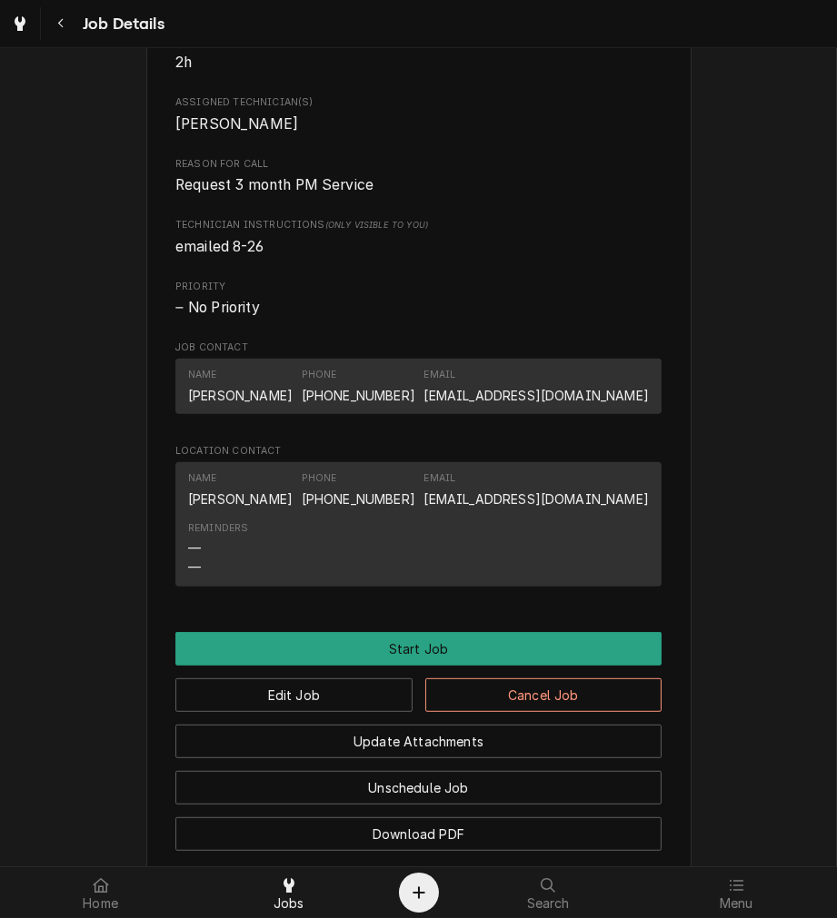
scroll to position [847, 0]
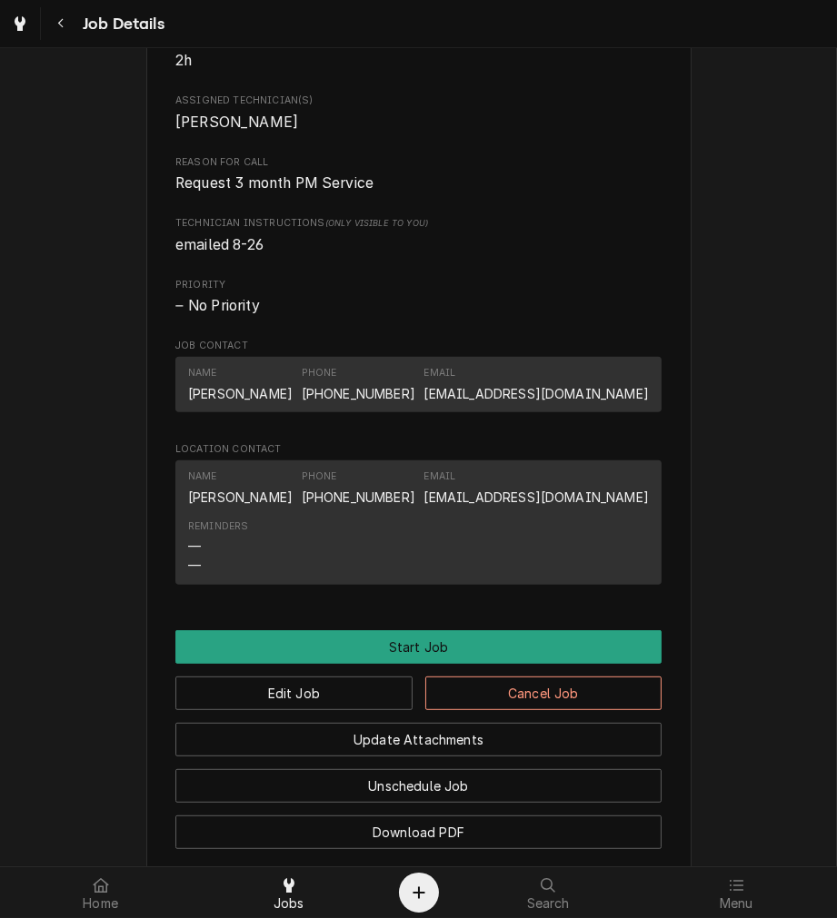
click at [503, 560] on div "Reminders — —" at bounding box center [418, 547] width 461 height 68
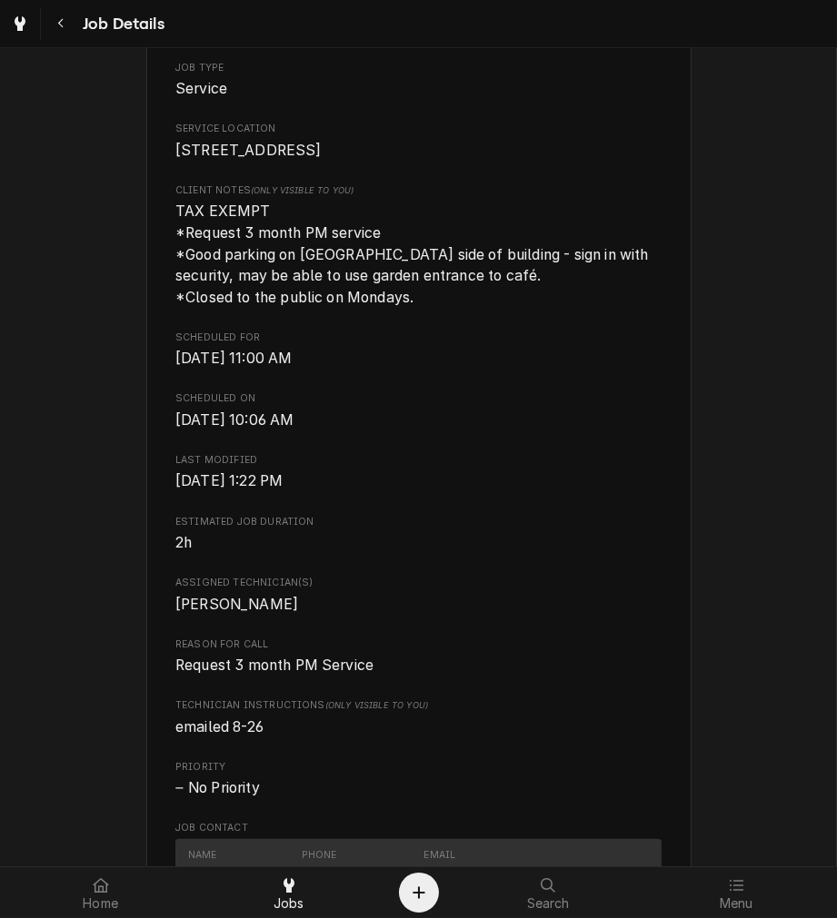
scroll to position [357, 0]
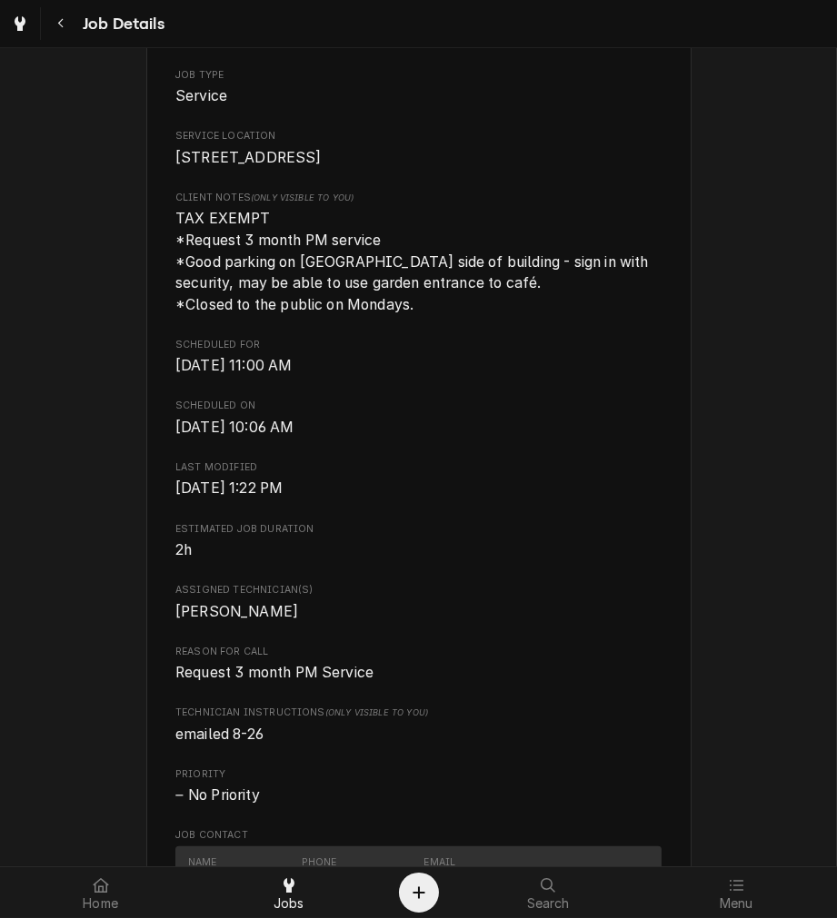
click at [461, 541] on div "Roopairs Job ID JOB-131 Date Received May 1, 2024 Service Type Preventative Mai…" at bounding box center [418, 483] width 486 height 1198
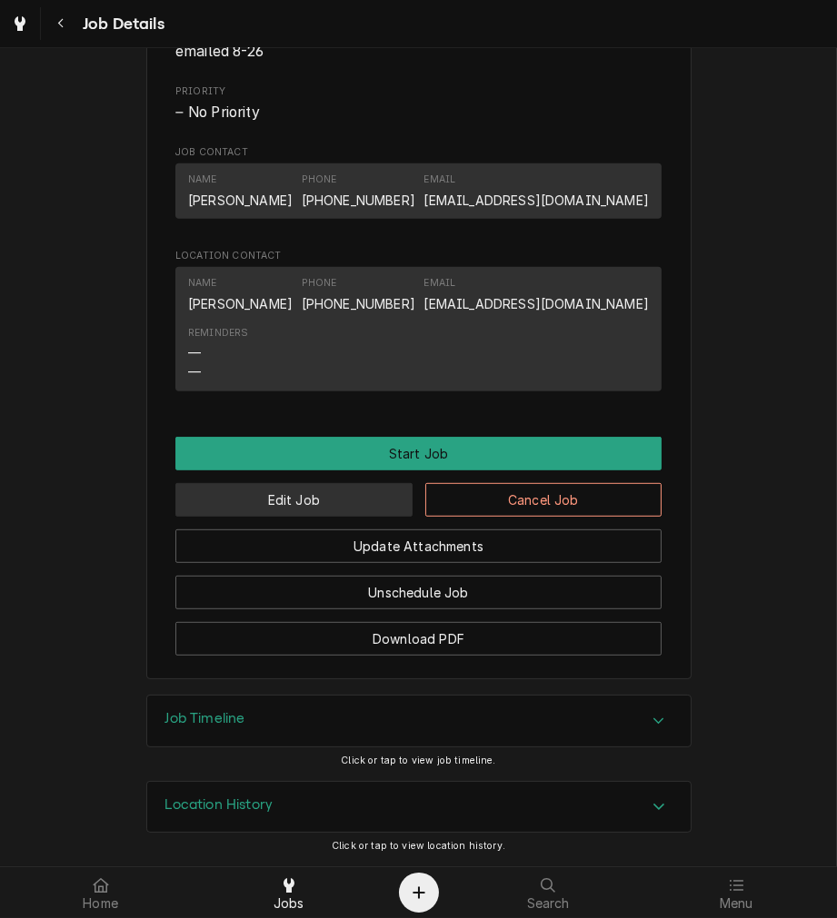
click at [339, 503] on button "Edit Job" at bounding box center [293, 500] width 237 height 34
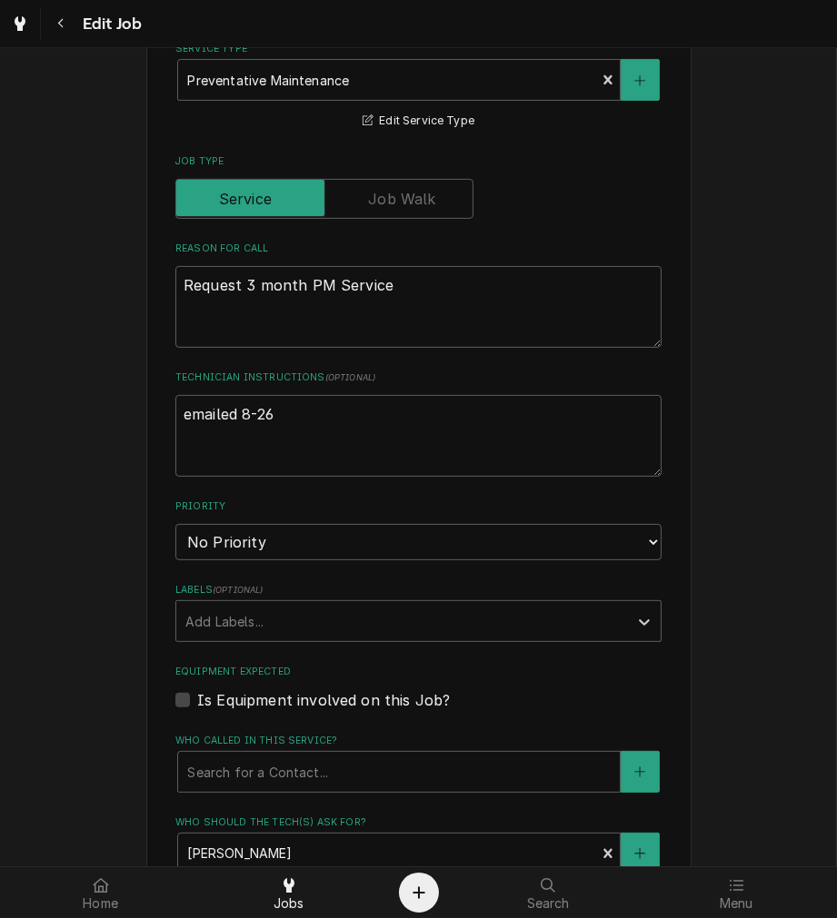
scroll to position [676, 0]
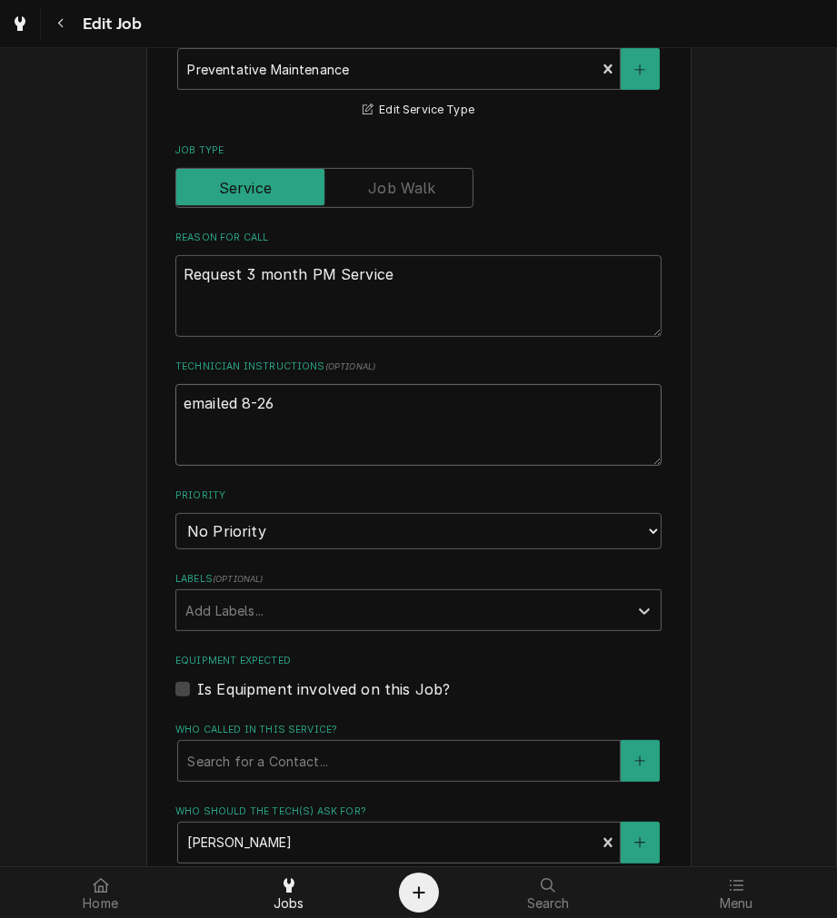
click at [375, 411] on textarea "emailed 8-26" at bounding box center [418, 425] width 486 height 82
type textarea "x"
type textarea "emailed 8-26,"
type textarea "x"
type textarea "emailed 8-26,"
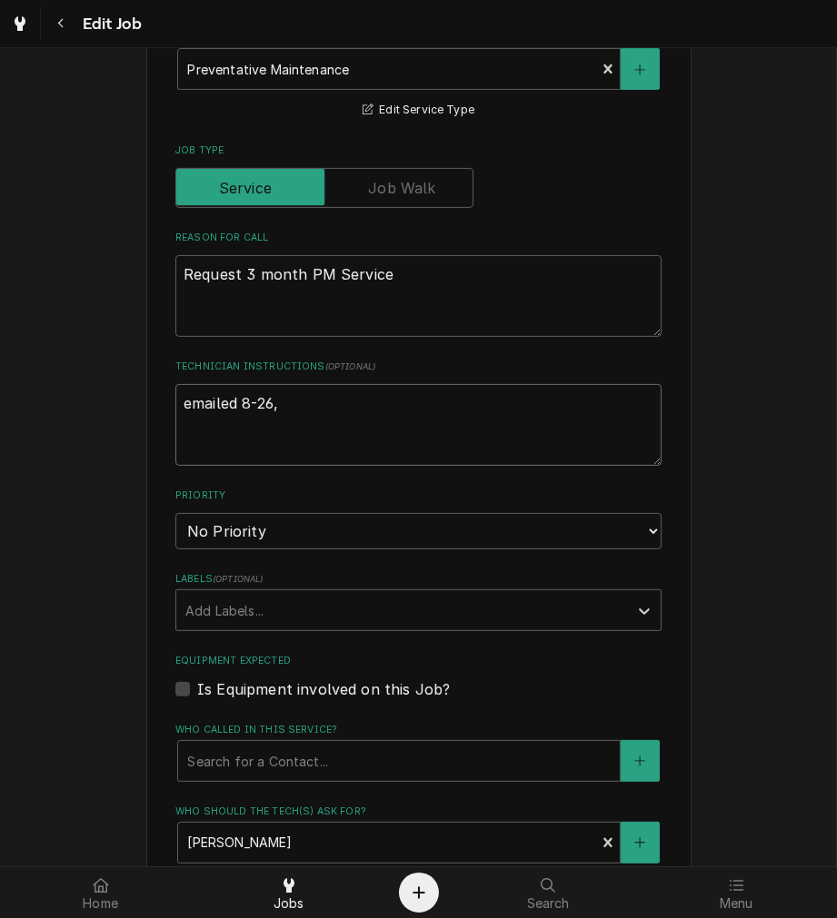
type textarea "x"
type textarea "emailed 8-26, 9"
type textarea "x"
type textarea "emailed 8-26, 9-"
type textarea "x"
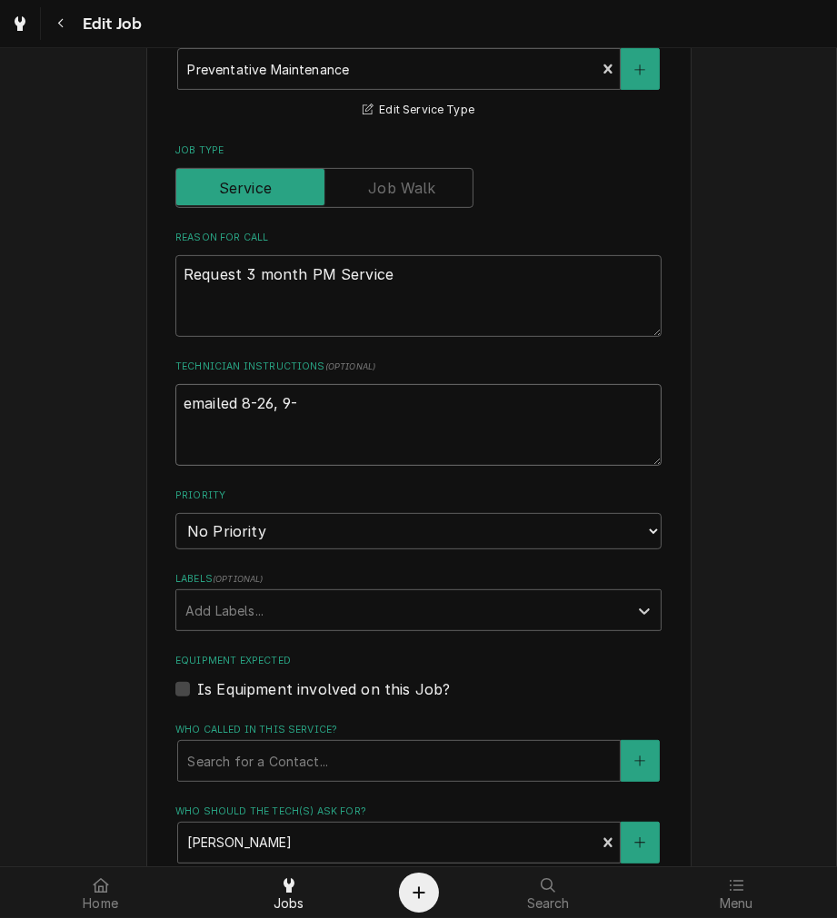
type textarea "emailed 8-26, 9-8"
type textarea "x"
type textarea "emailed 8-26, 9-"
type textarea "x"
type textarea "emailed 8-26, 9-9"
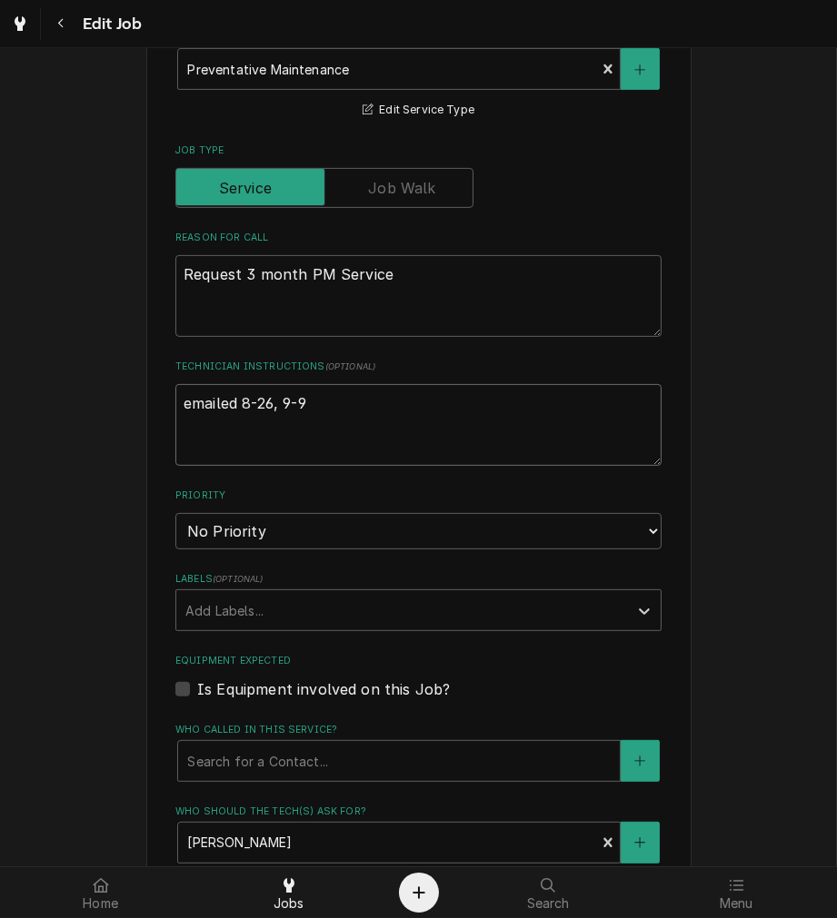
type textarea "x"
type textarea "emailed 8-26, 9-9"
click at [515, 625] on div "Add Labels..." at bounding box center [401, 610] width 451 height 40
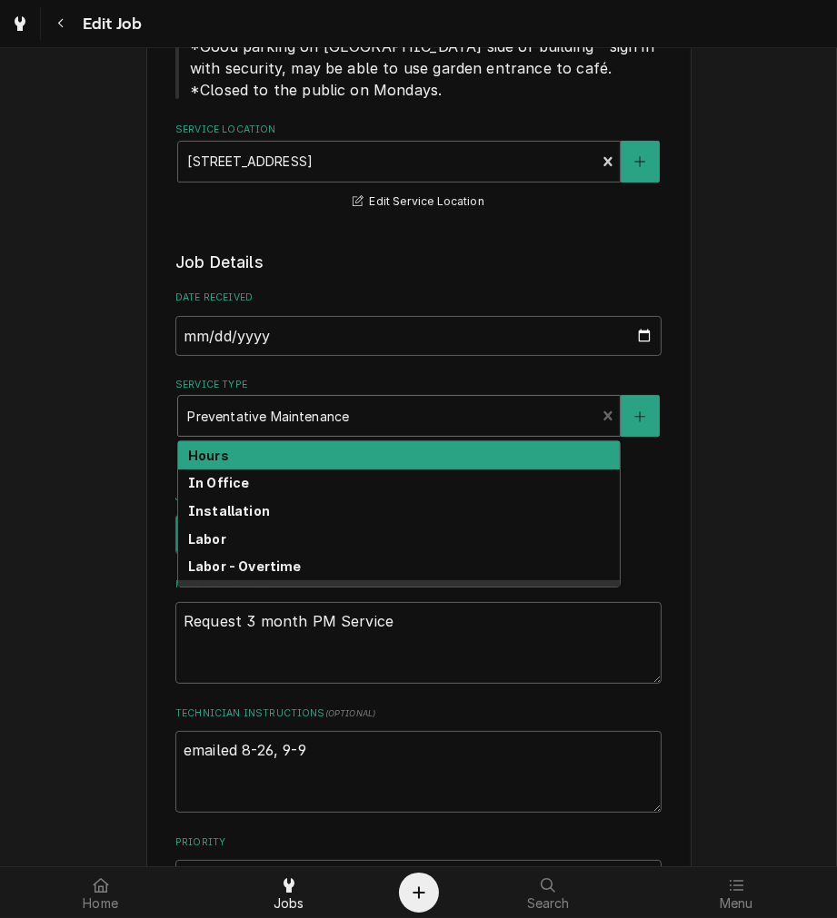
scroll to position [391, 0]
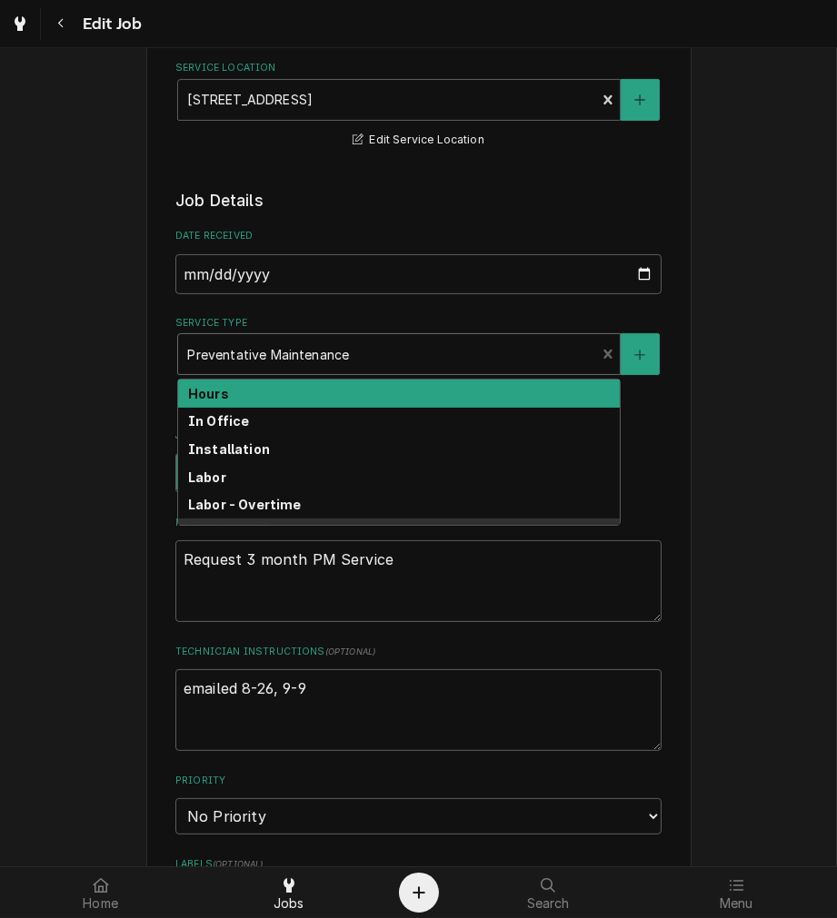
click at [440, 679] on textarea "emailed 8-26, 9-9" at bounding box center [418, 710] width 486 height 82
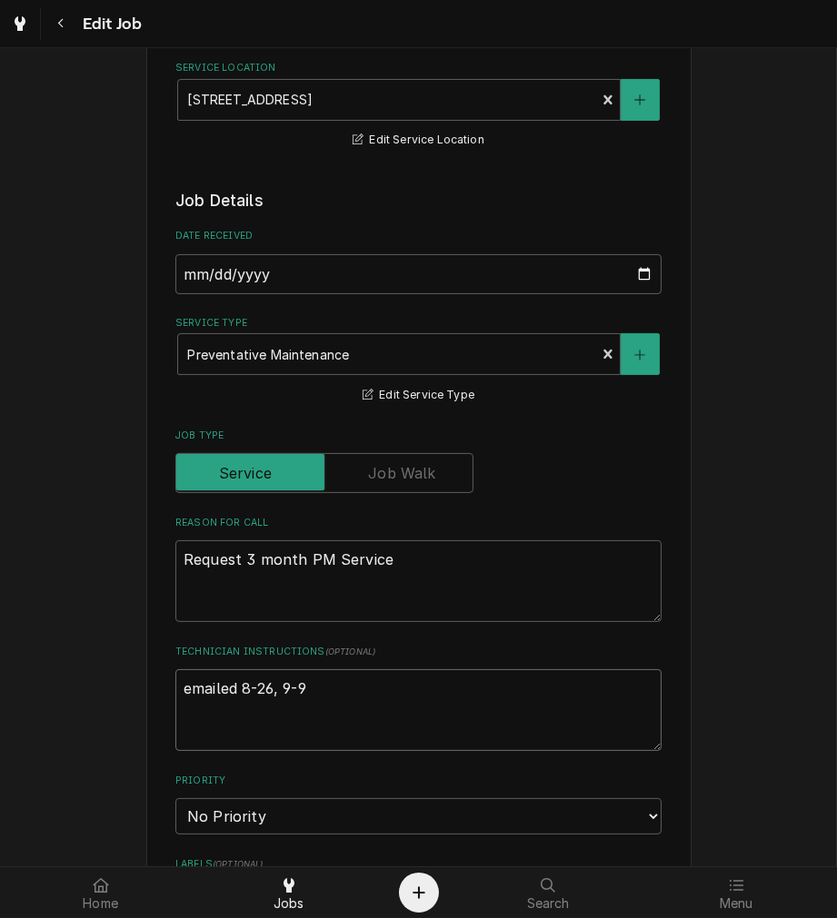
type textarea "x"
type textarea "emailed 8-26, 9-"
type textarea "x"
type textarea "emailed 8-26, 9"
type textarea "x"
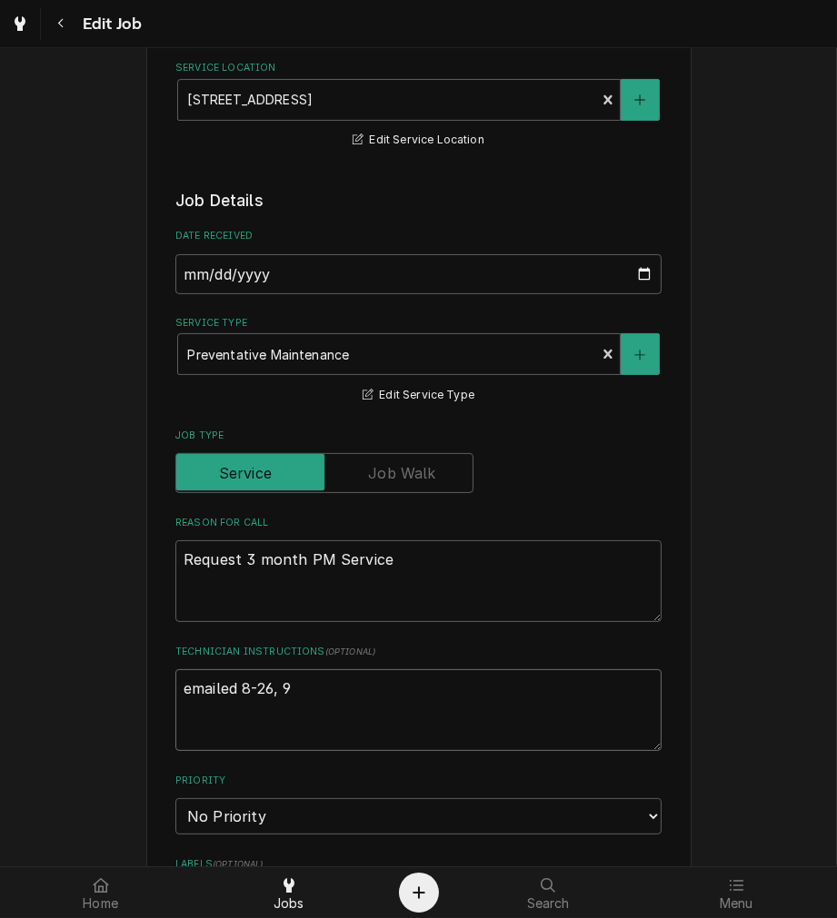
type textarea "emailed 8-26,"
type textarea "x"
type textarea "emailed 8-26,"
type textarea "x"
type textarea "emailed 8-26"
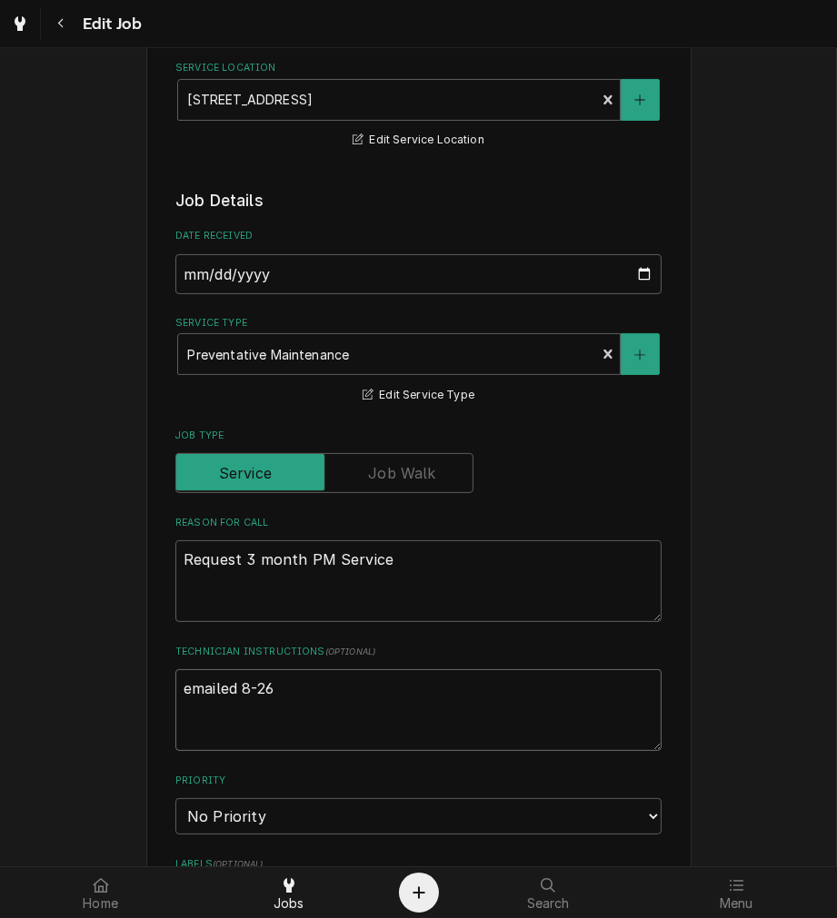
type textarea "x"
type textarea "emailed 8-2"
type textarea "x"
type textarea "emailed 8-"
type textarea "x"
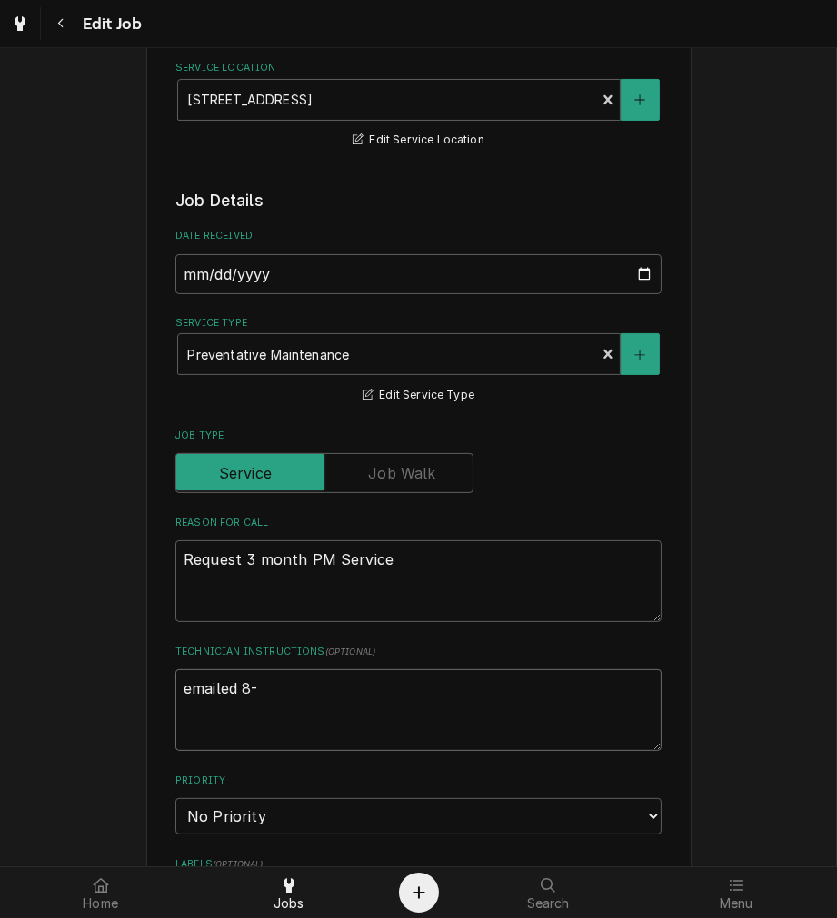
type textarea "emailed 8"
type textarea "x"
type textarea "emailed"
type textarea "x"
type textarea "emailed"
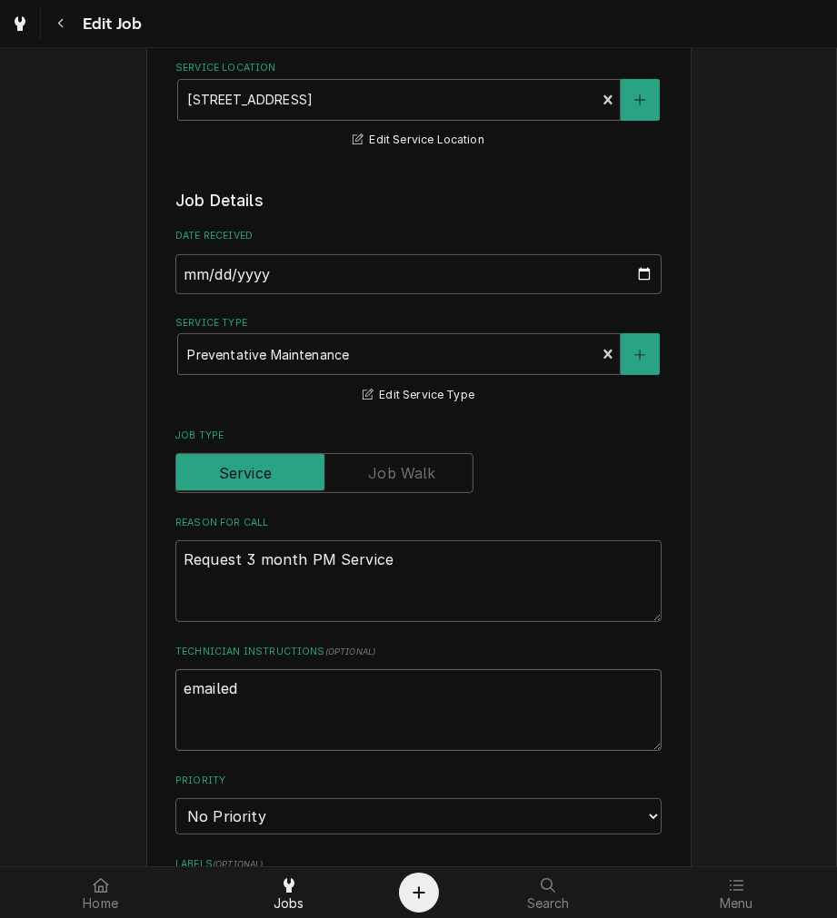
type textarea "x"
type textarea "emaile"
type textarea "x"
type textarea "email"
type textarea "x"
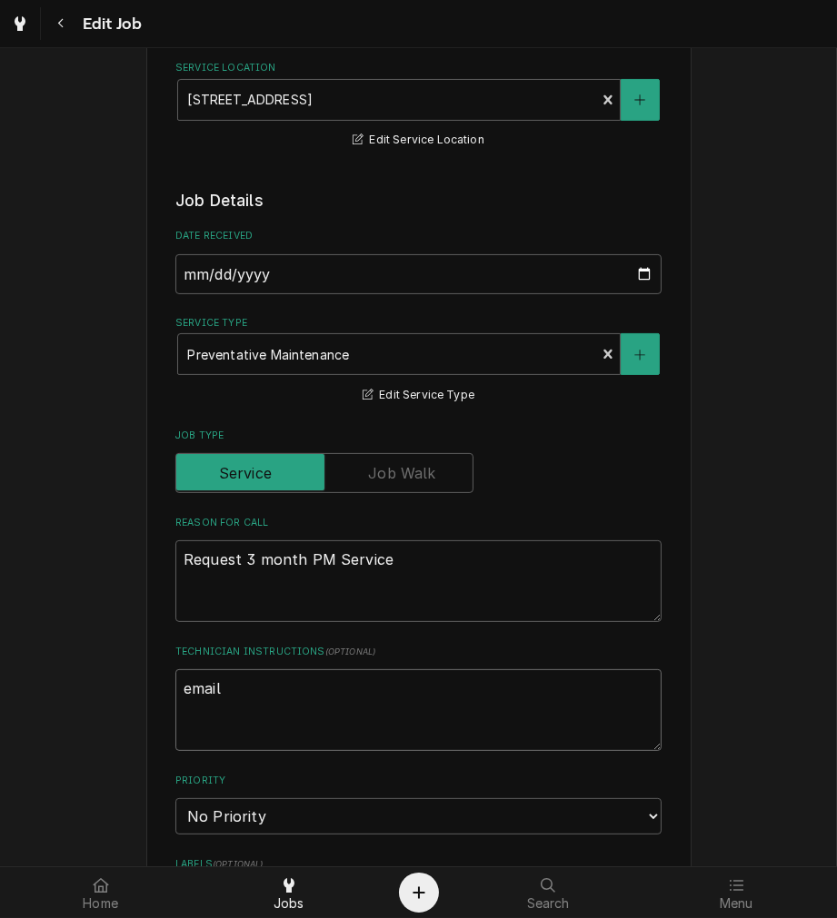
type textarea "emai"
type textarea "x"
type textarea "ema"
type textarea "x"
type textarea "em"
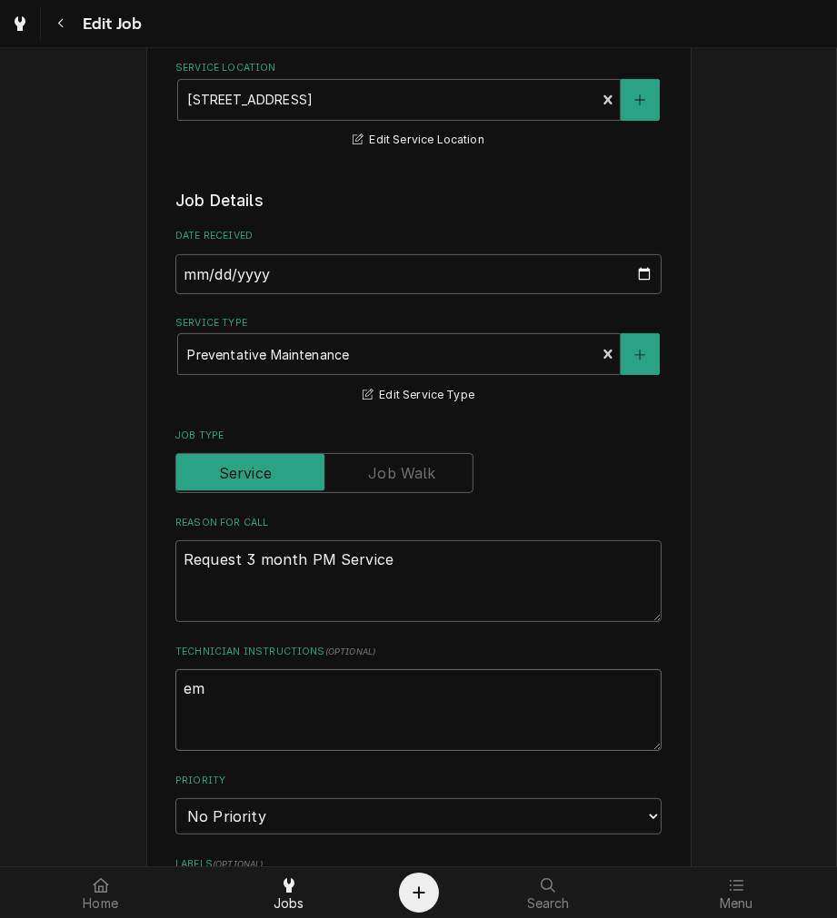
type textarea "x"
type textarea "e"
type textarea "x"
paste textarea "11:30 ETA SET"
type textarea "x"
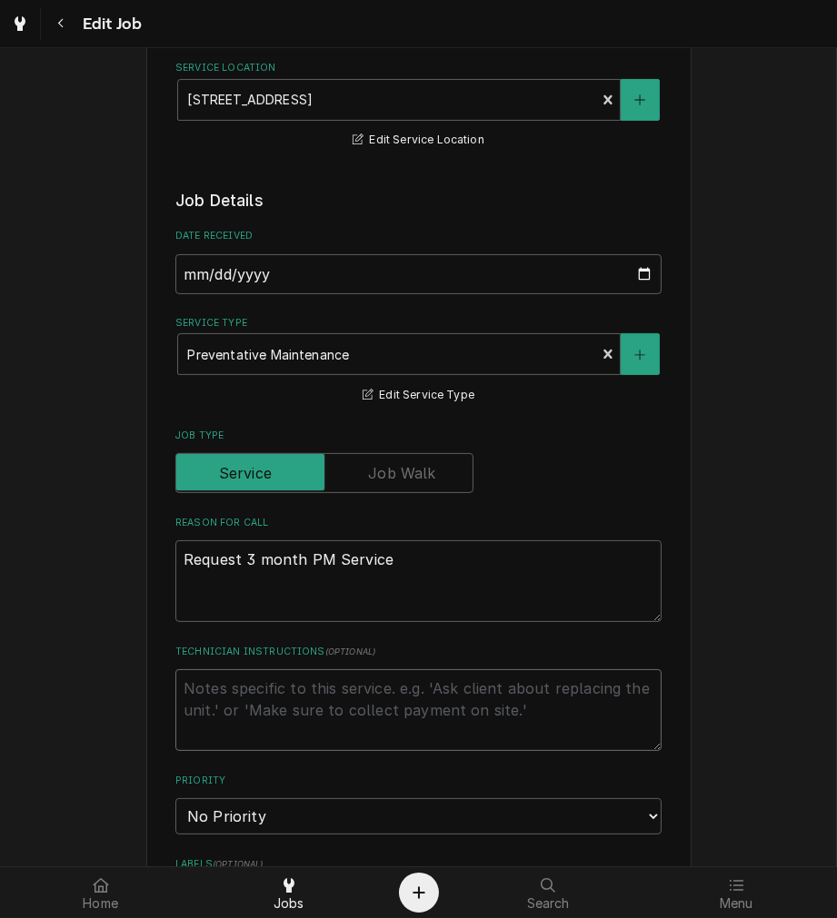
type textarea "11:30 ETA SET"
type textarea "x"
type textarea "11:30 ETA SET"
type textarea "x"
type textarea "11:30 ETA SET 9"
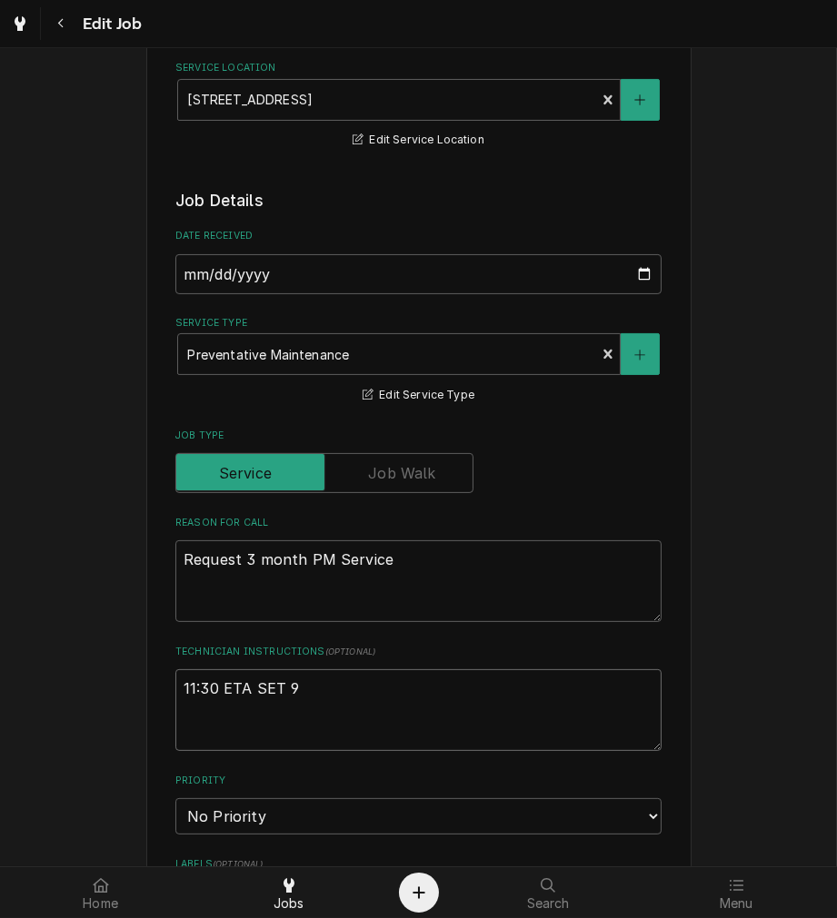
type textarea "x"
type textarea "11:30 ETA SET 9-"
type textarea "x"
type textarea "11:30 ETA SET 9-9"
type textarea "x"
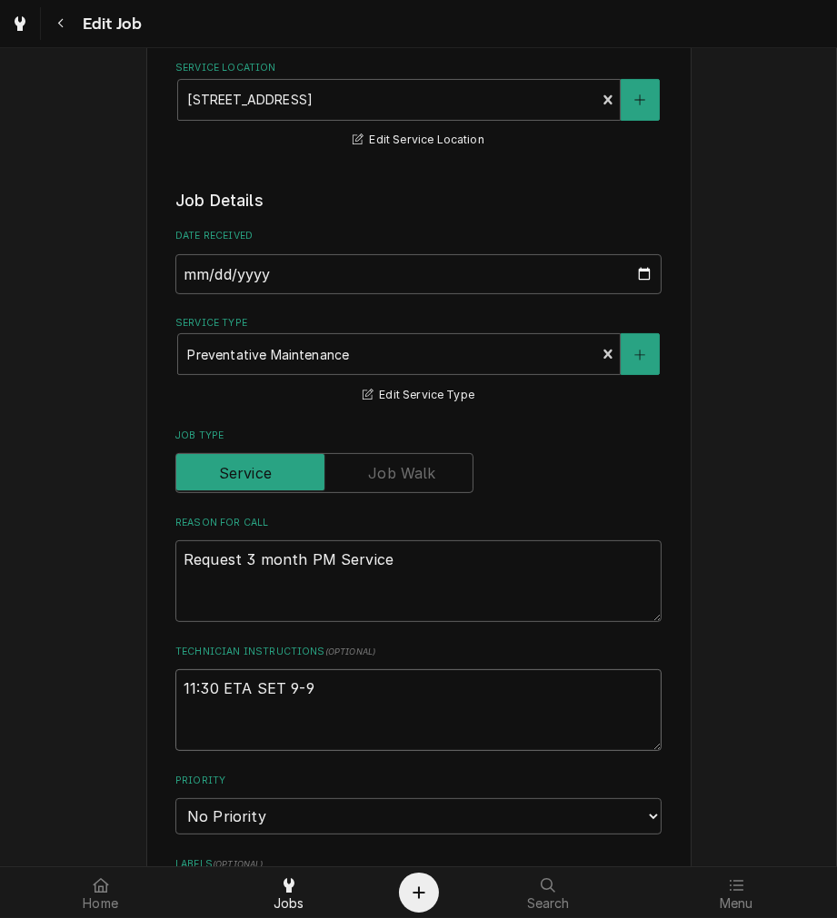
click at [509, 743] on textarea "11:30 ETA SET 9-9" at bounding box center [418, 710] width 486 height 82
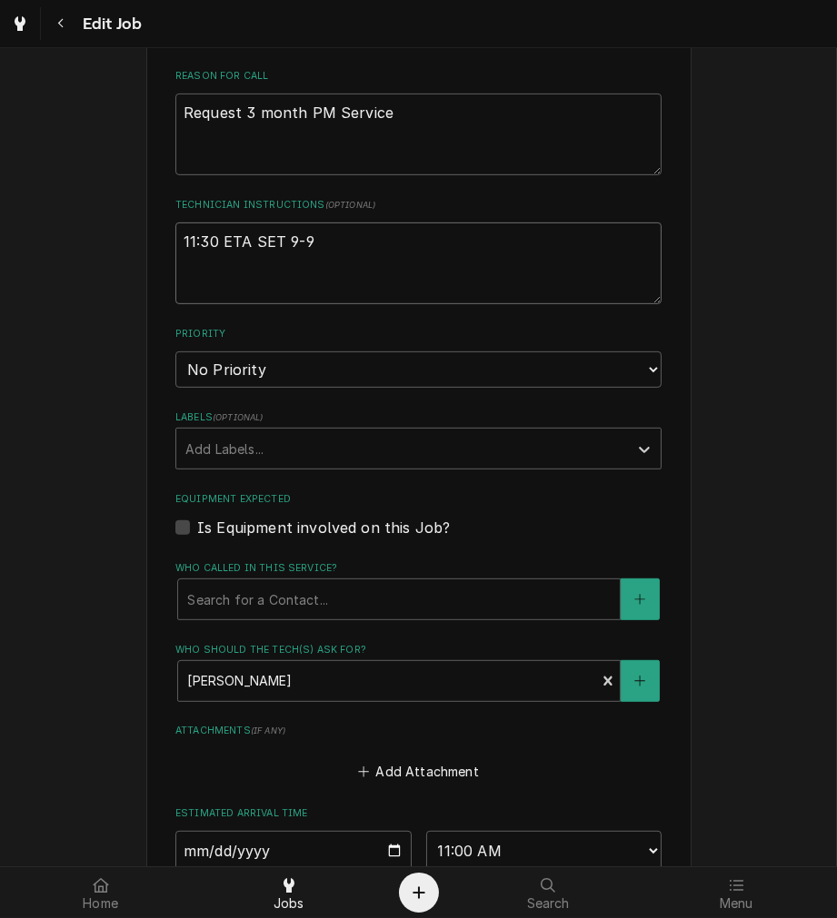
scroll to position [850, 0]
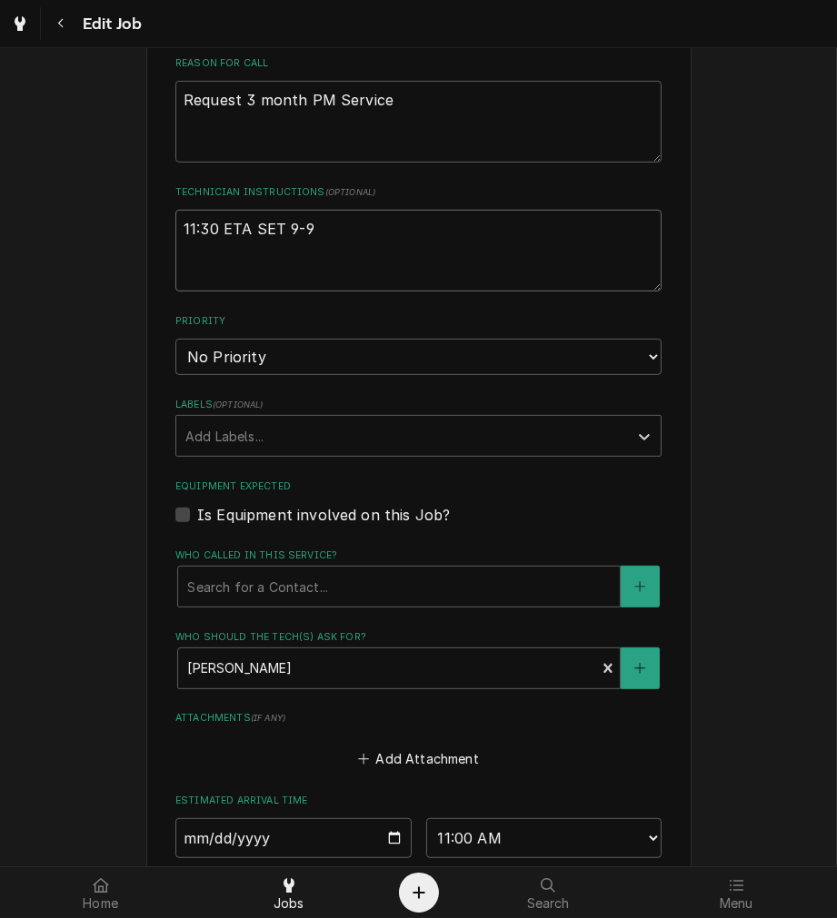
type textarea "11:30 ETA SET 9-9"
click at [430, 360] on select "No Priority Urgent High Medium Low" at bounding box center [418, 357] width 486 height 36
select select "2"
click at [175, 339] on select "No Priority Urgent High Medium Low" at bounding box center [418, 357] width 486 height 36
type textarea "x"
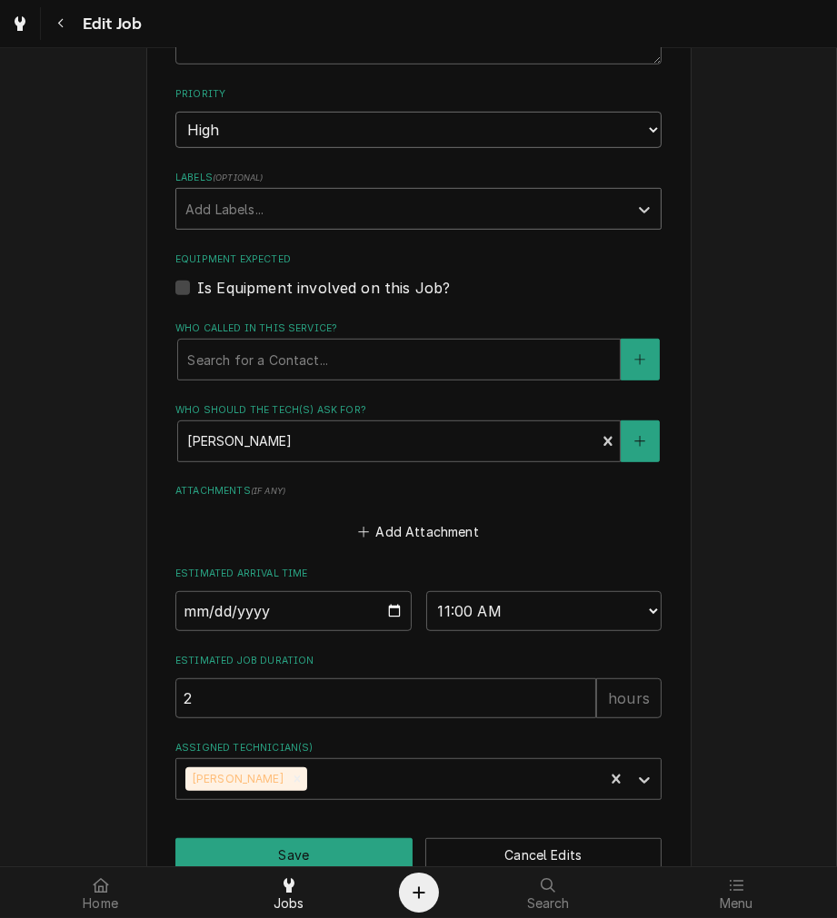
scroll to position [1085, 0]
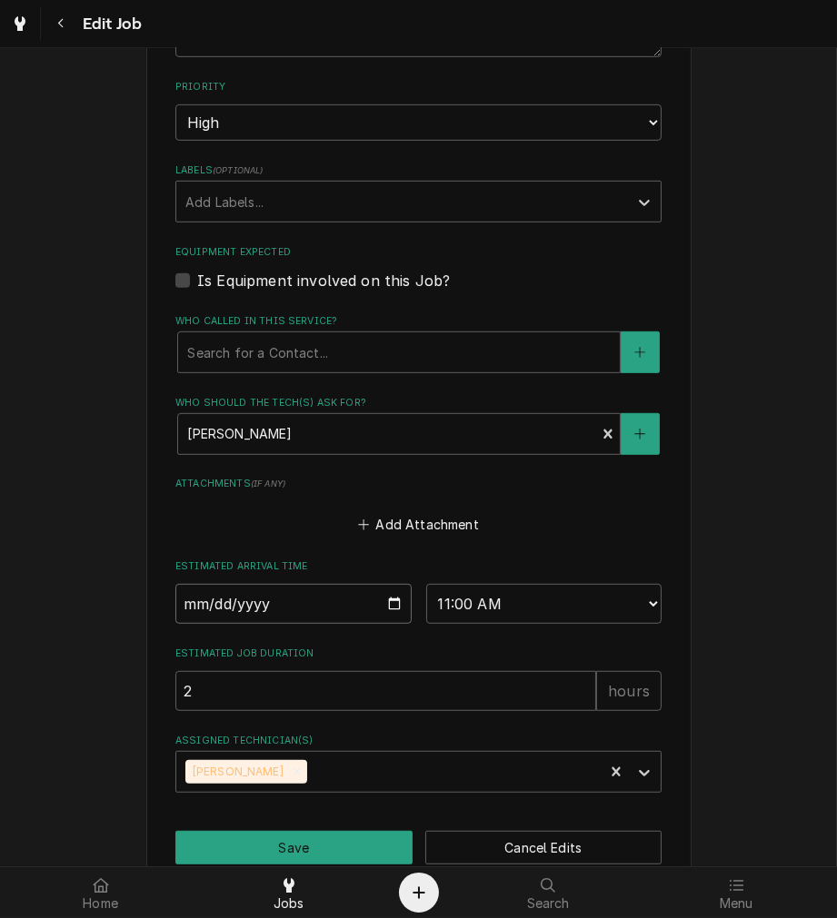
click at [391, 606] on input "2025-09-10" at bounding box center [293, 604] width 236 height 40
type input "2025-09-23"
type textarea "x"
click at [505, 604] on select "AM / PM 6:00 AM 6:15 AM 6:30 AM 6:45 AM 7:00 AM 7:15 AM 7:30 AM 7:45 AM 8:00 AM…" at bounding box center [544, 604] width 236 height 40
select select "11:30:00"
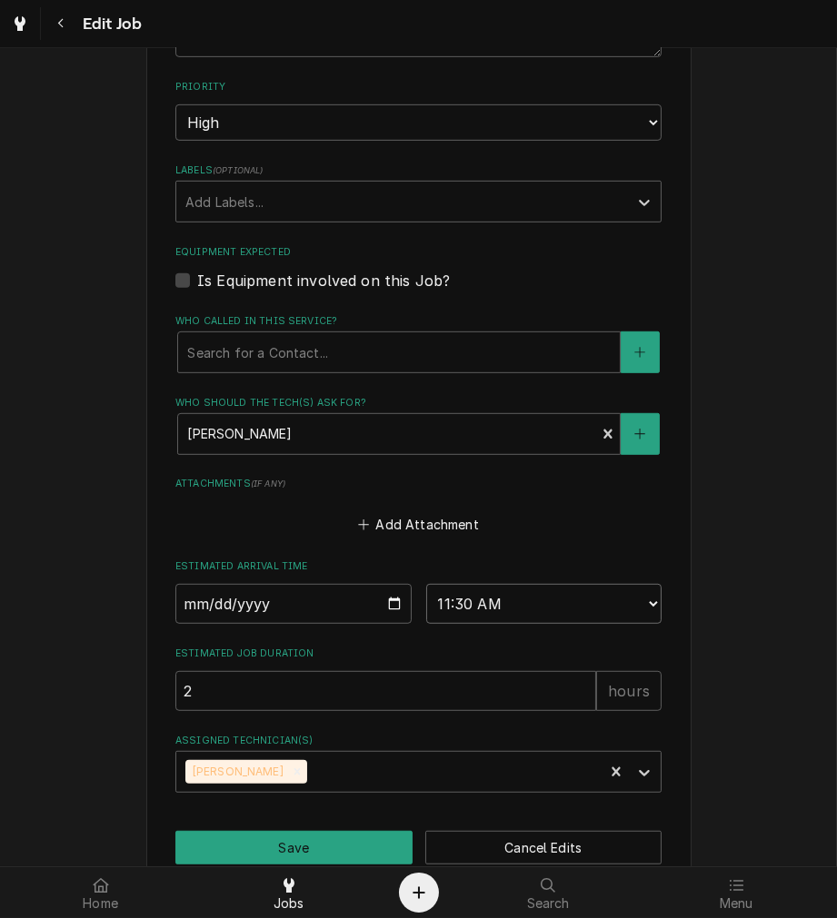
click at [426, 584] on select "AM / PM 6:00 AM 6:15 AM 6:30 AM 6:45 AM 7:00 AM 7:15 AM 7:30 AM 7:45 AM 8:00 AM…" at bounding box center [544, 604] width 236 height 40
click at [330, 843] on button "Save" at bounding box center [293, 848] width 237 height 34
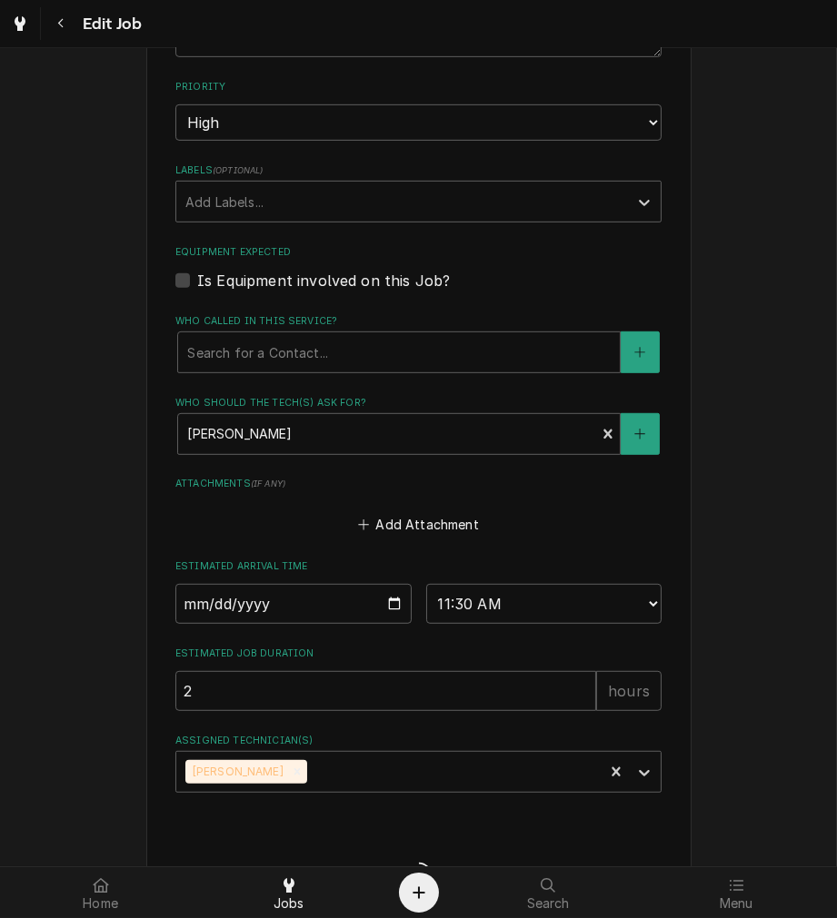
type textarea "x"
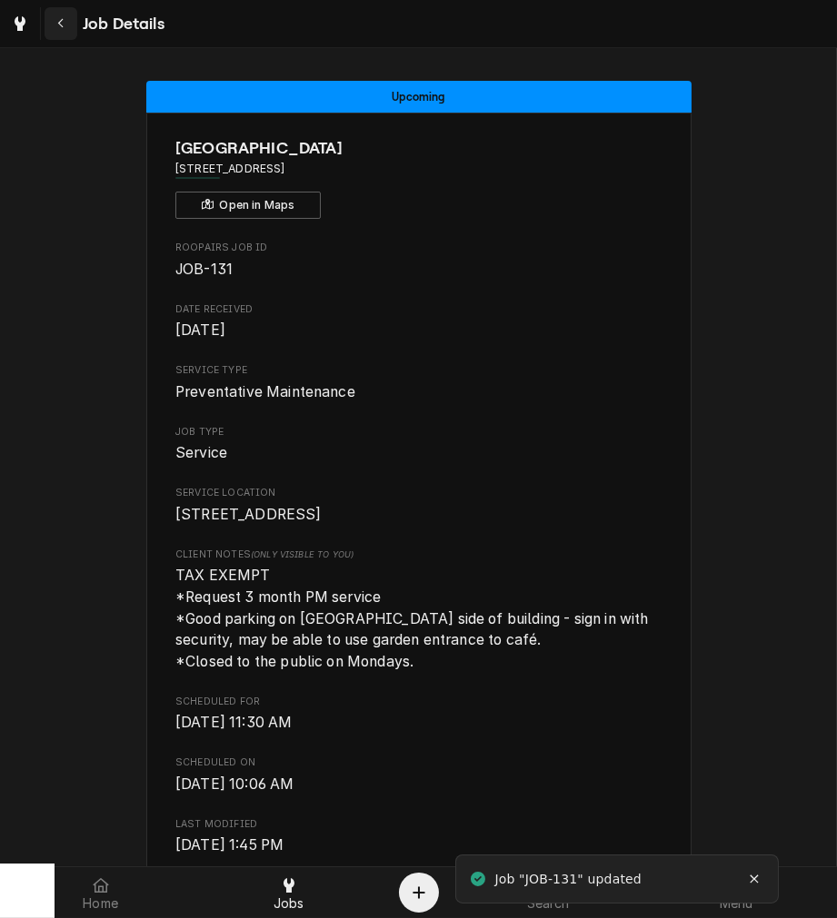
click at [67, 16] on div "Navigate back" at bounding box center [61, 24] width 18 height 18
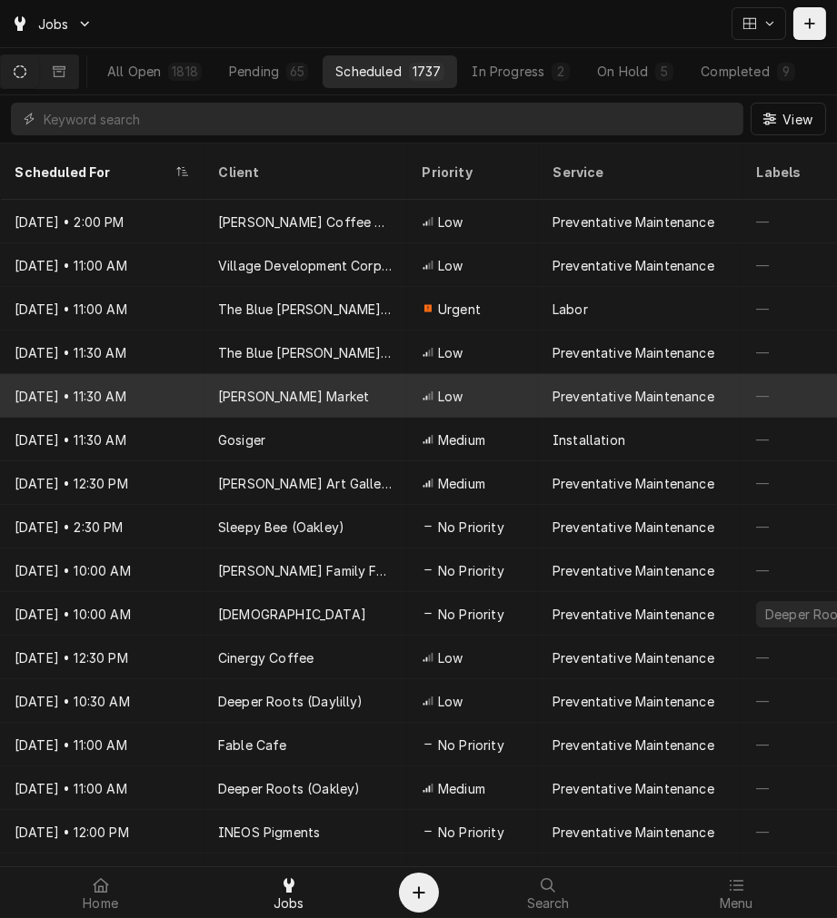
click at [283, 387] on div "[PERSON_NAME] Market" at bounding box center [293, 396] width 151 height 19
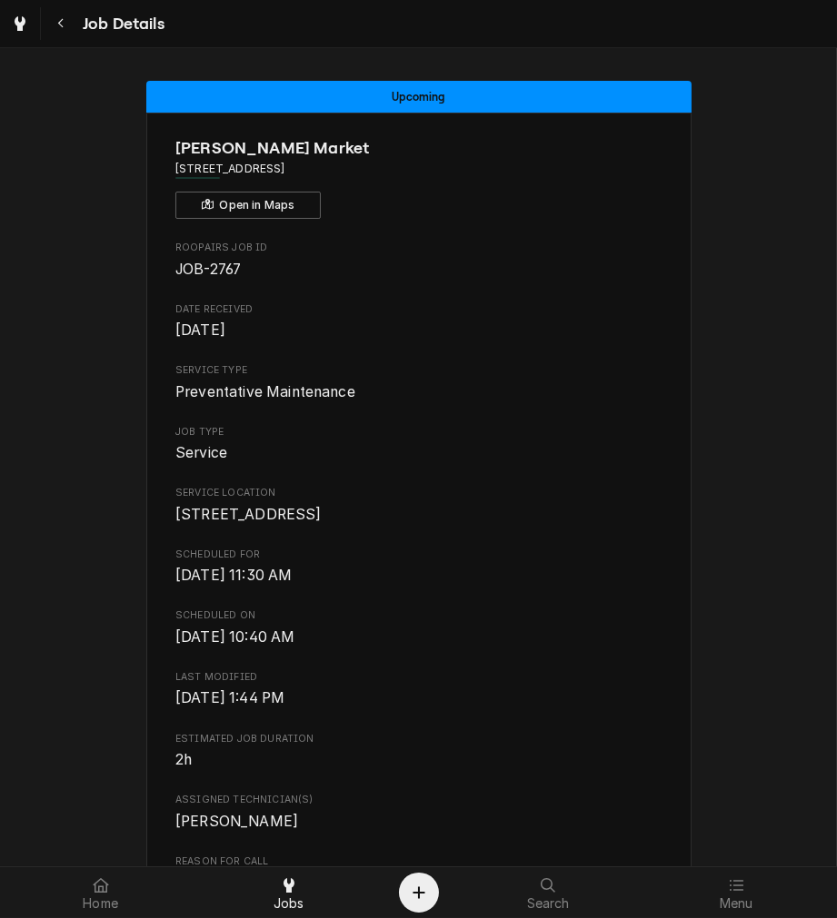
click at [515, 686] on div "Roopairs Job ID JOB-2767 Date Received [DATE] Service Type Preventative Mainten…" at bounding box center [418, 893] width 486 height 1304
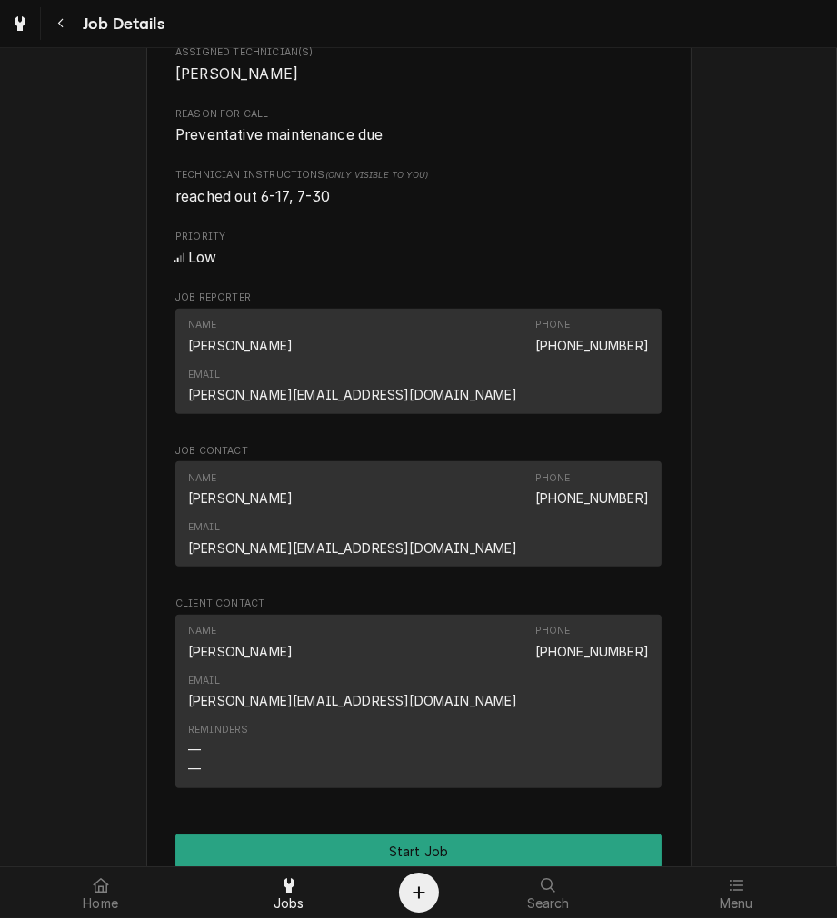
scroll to position [807, 0]
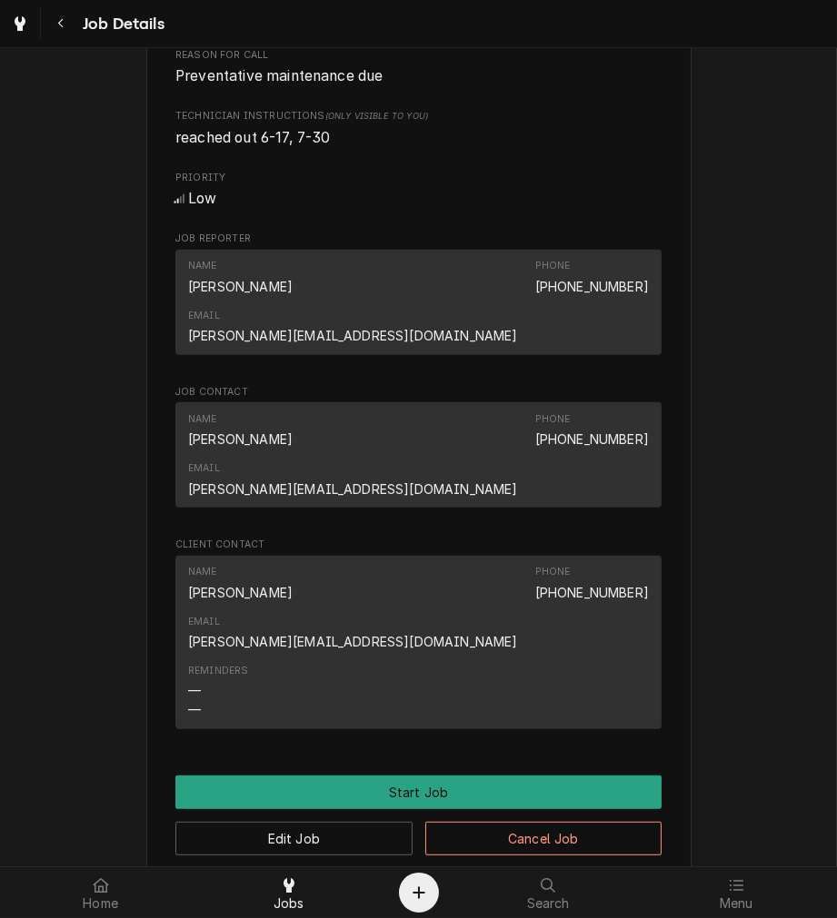
click at [294, 882] on div at bounding box center [289, 886] width 22 height 22
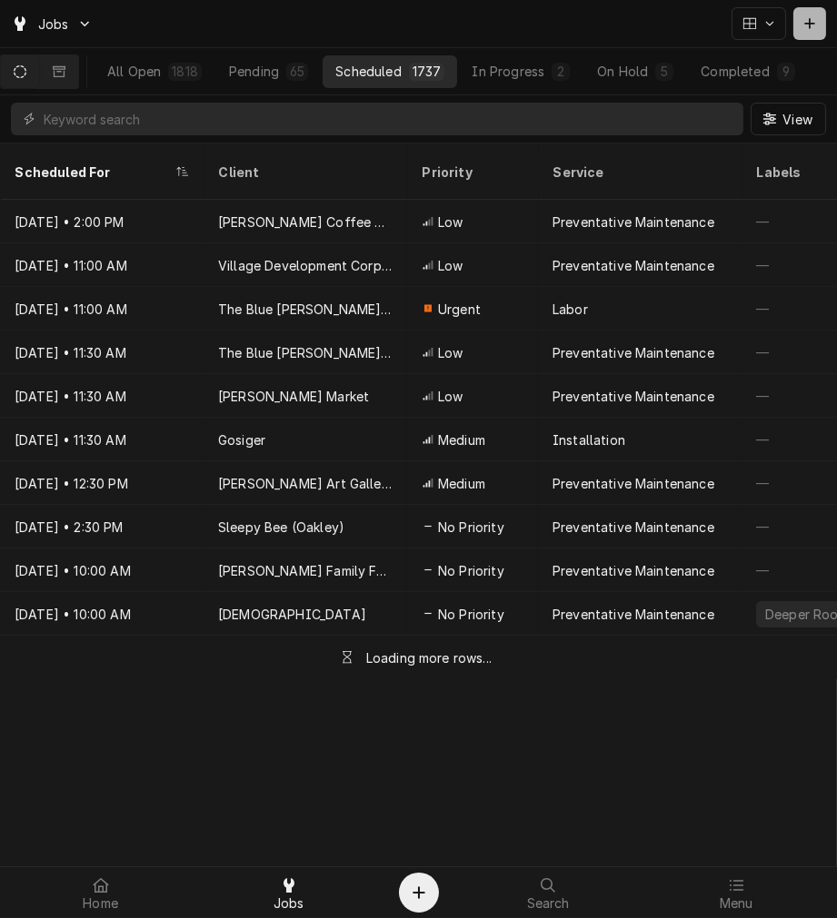
click at [804, 23] on icon "Dynamic Content Wrapper" at bounding box center [809, 23] width 11 height 13
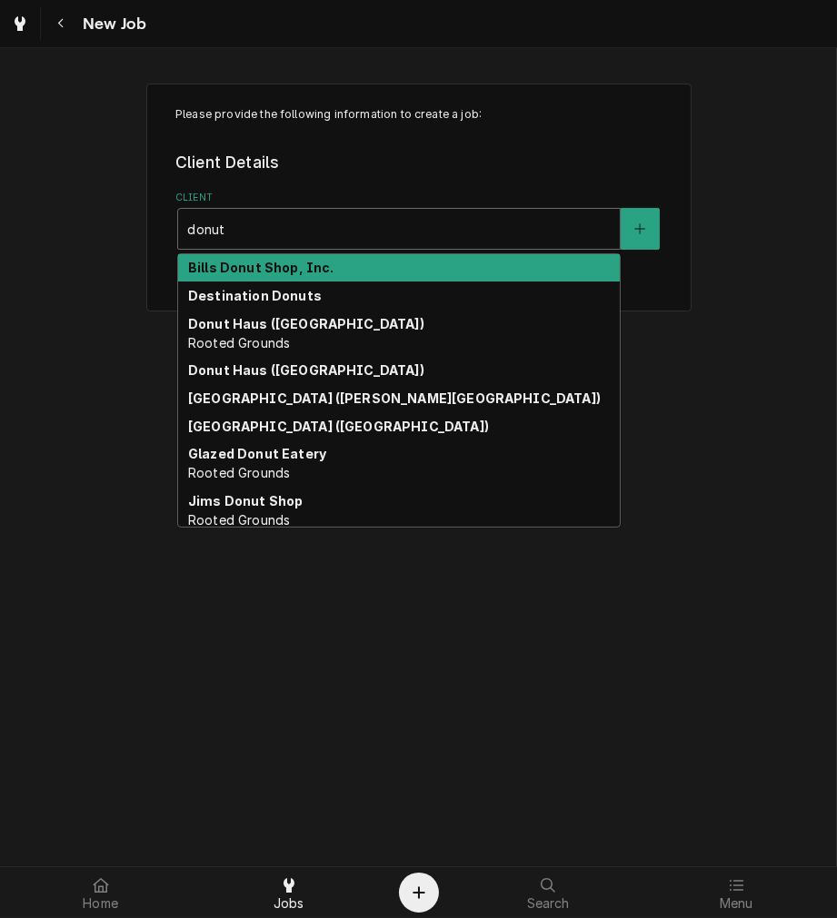
type input "donut"
click at [61, 22] on icon "Navigate back" at bounding box center [61, 23] width 8 height 13
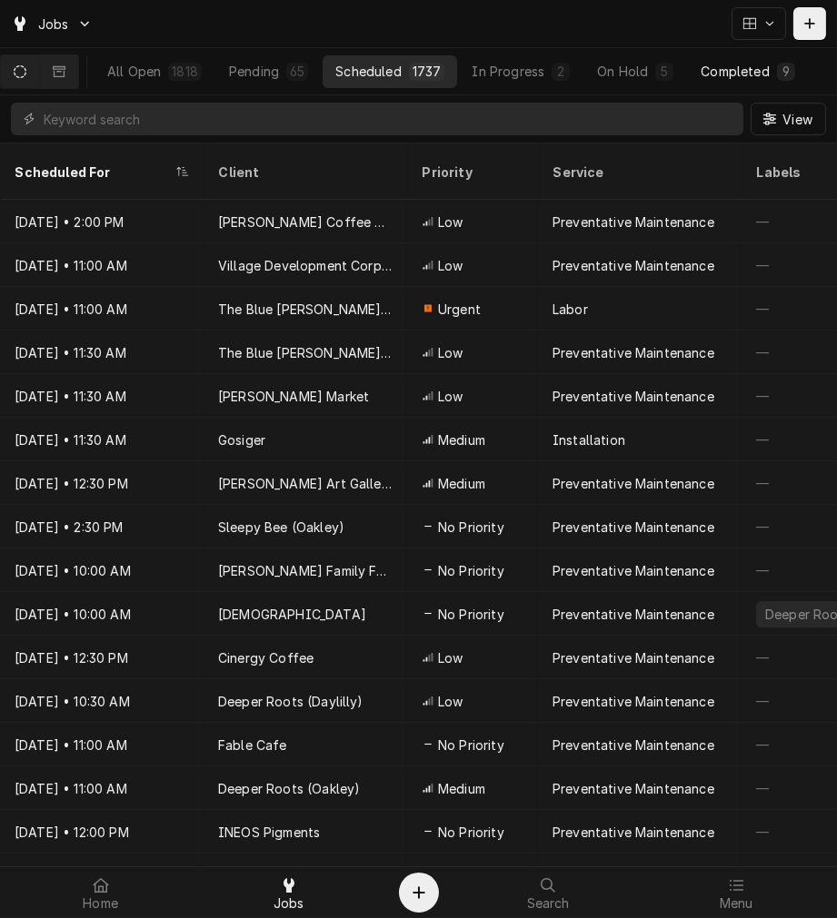
click at [740, 80] on button "Completed 9" at bounding box center [747, 71] width 119 height 33
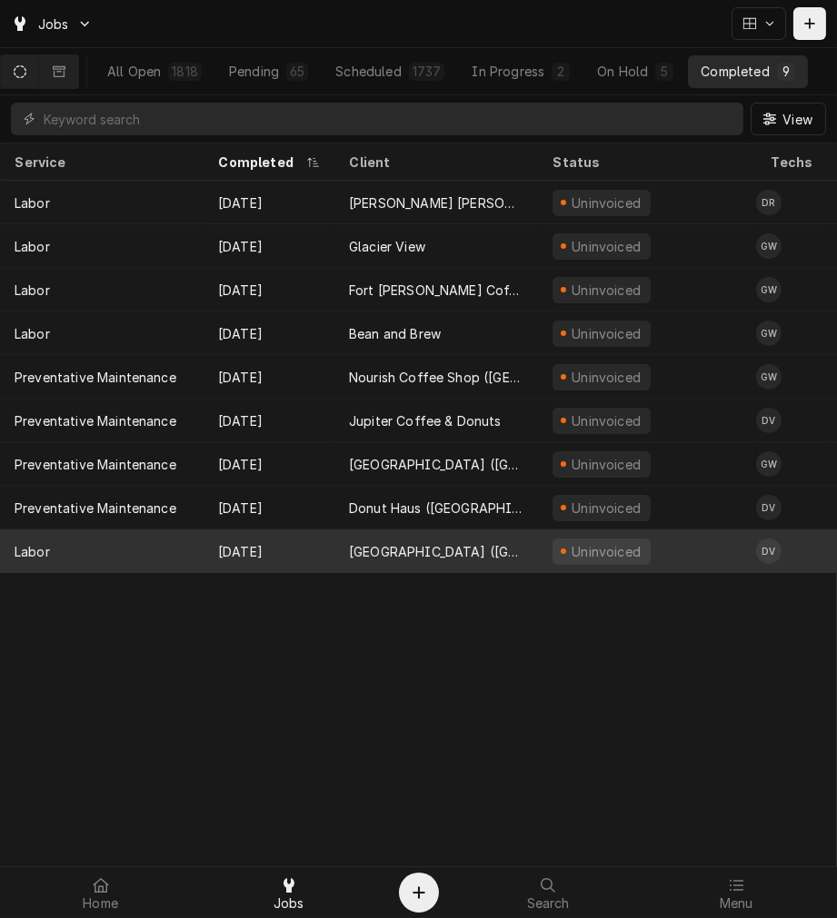
click at [396, 559] on div "[GEOGRAPHIC_DATA] ([GEOGRAPHIC_DATA])" at bounding box center [435, 552] width 203 height 44
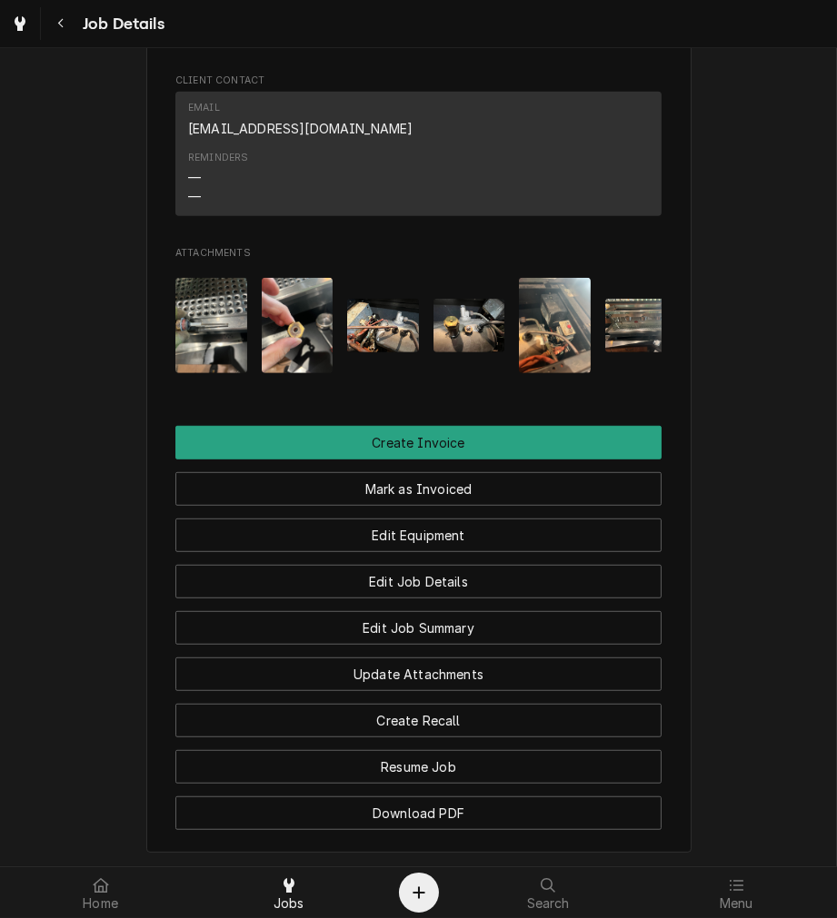
scroll to position [1173, 0]
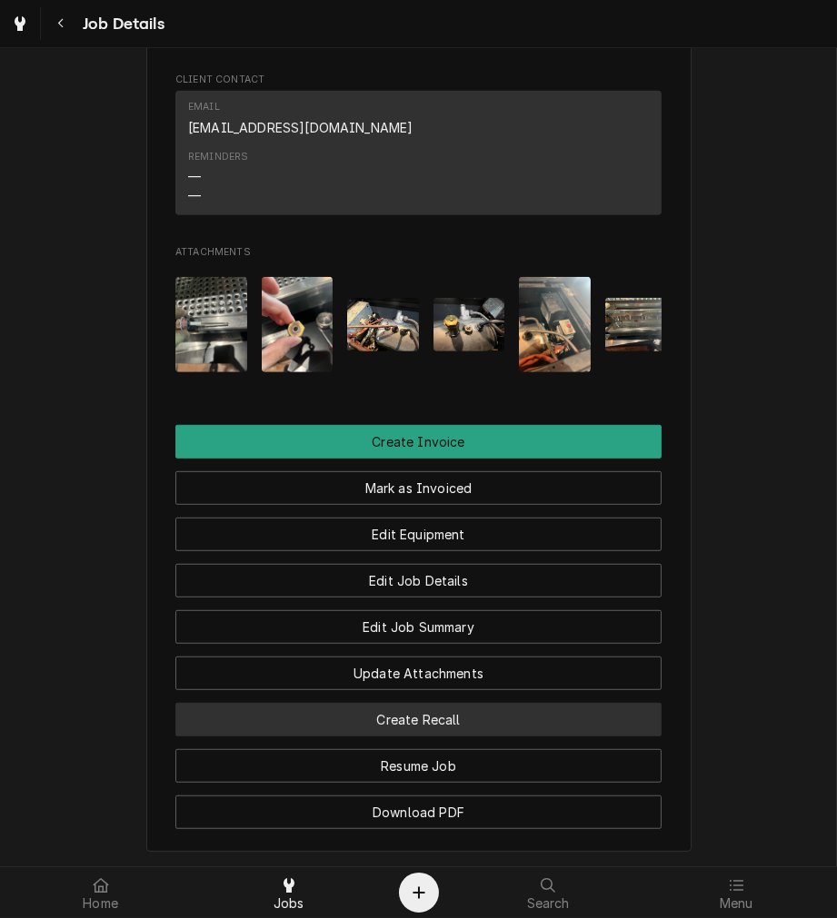
click at [496, 737] on button "Create Recall" at bounding box center [418, 720] width 486 height 34
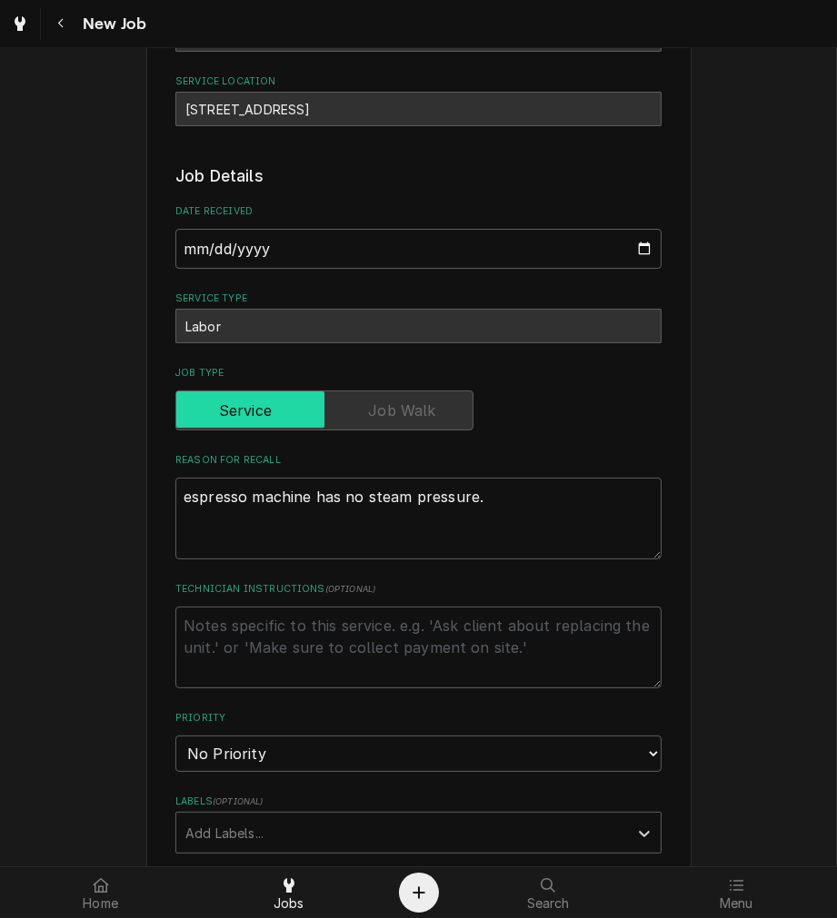
scroll to position [195, 0]
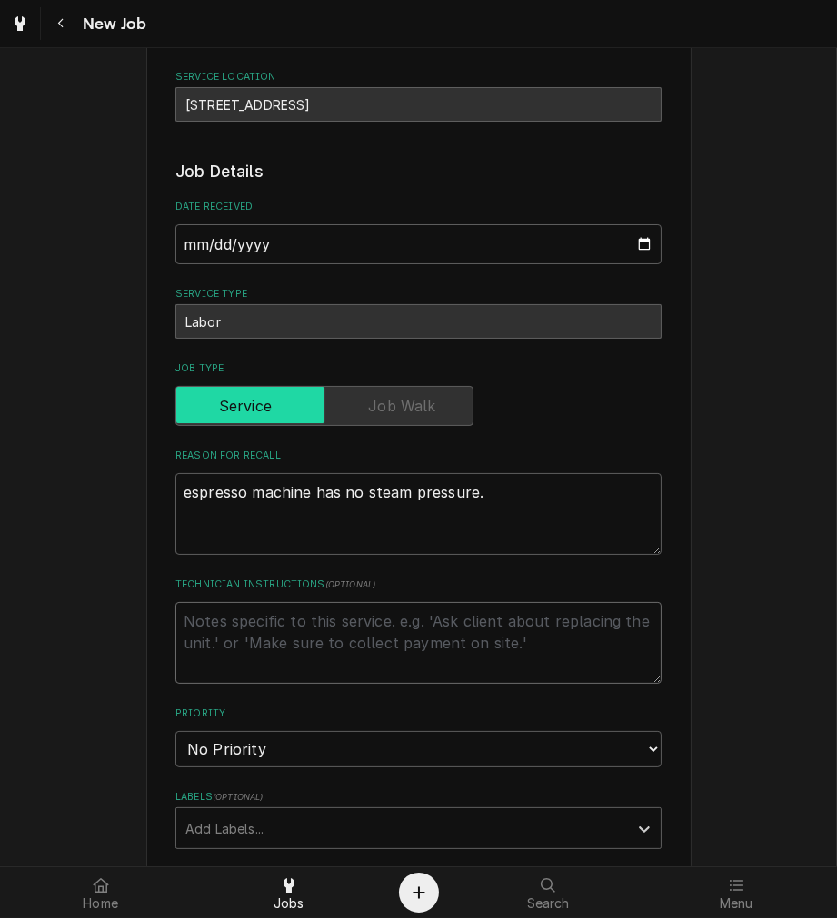
click at [498, 621] on textarea "Technician Instructions ( optional )" at bounding box center [418, 643] width 486 height 82
type textarea "x"
type textarea "9"
type textarea "x"
type textarea "9-"
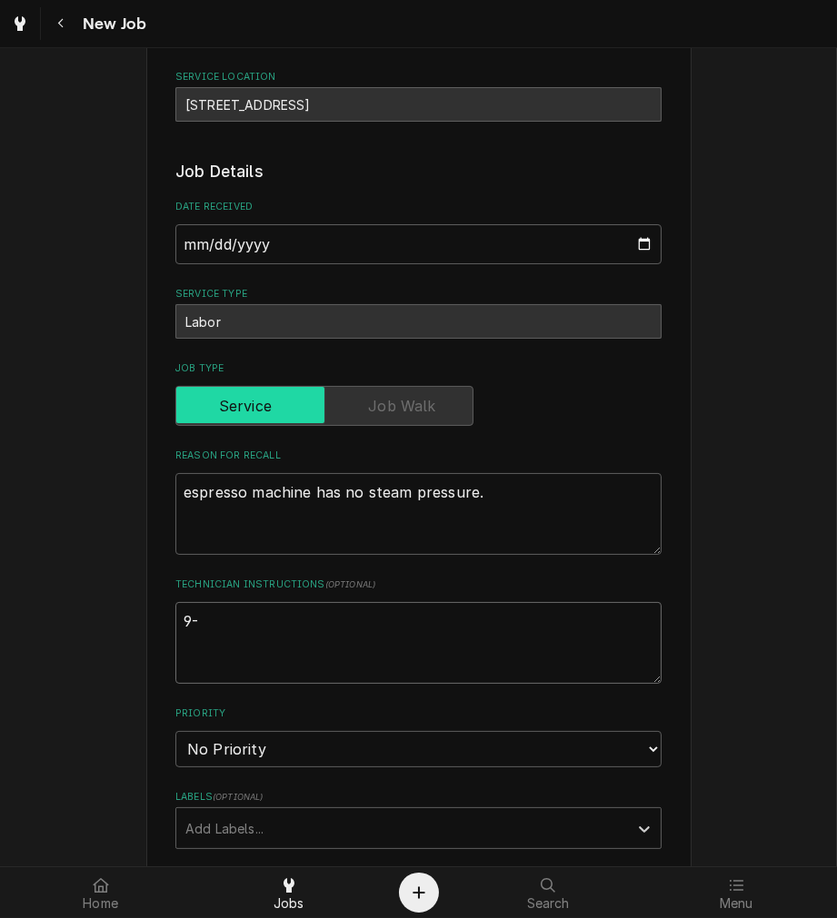
type textarea "x"
type textarea "9-9"
type textarea "x"
type textarea "9-9"
type textarea "x"
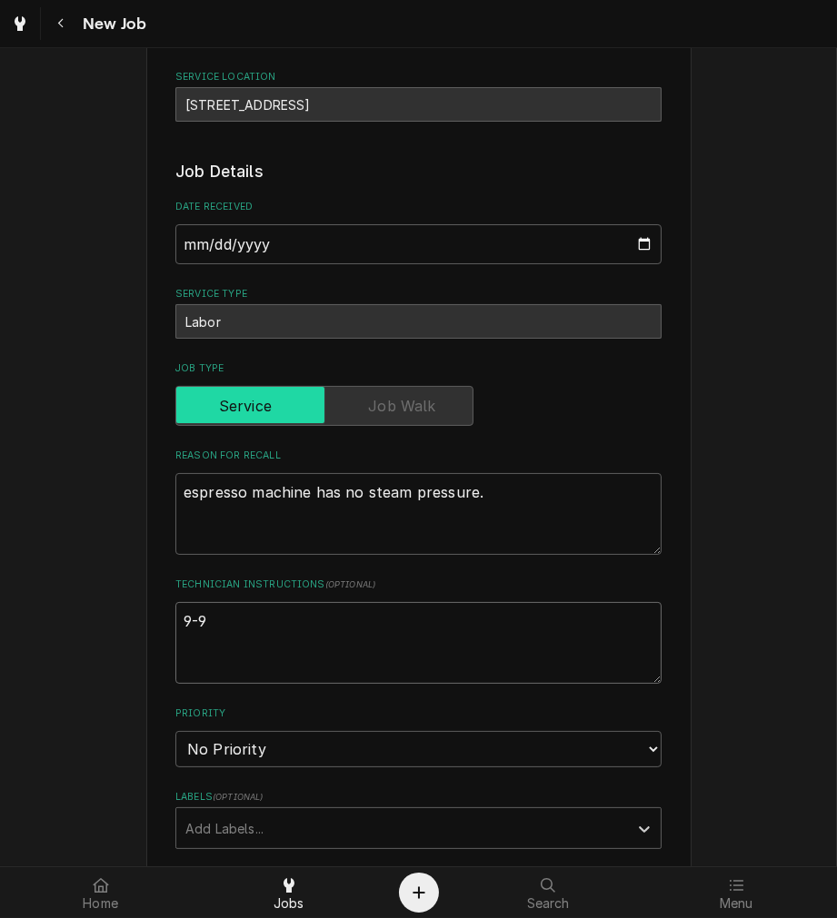
type textarea "9-9 -"
type textarea "x"
type textarea "9-9 -"
type textarea "x"
type textarea "9-9 -"
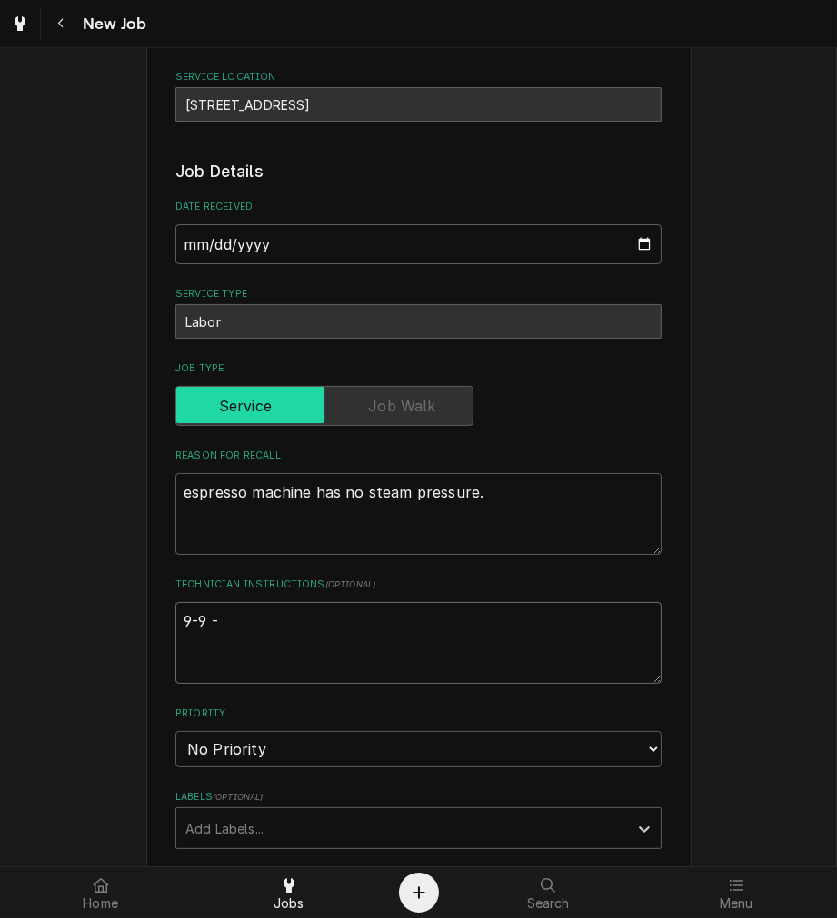
type textarea "x"
type textarea "9-9"
type textarea "x"
type textarea "9-9"
type textarea "x"
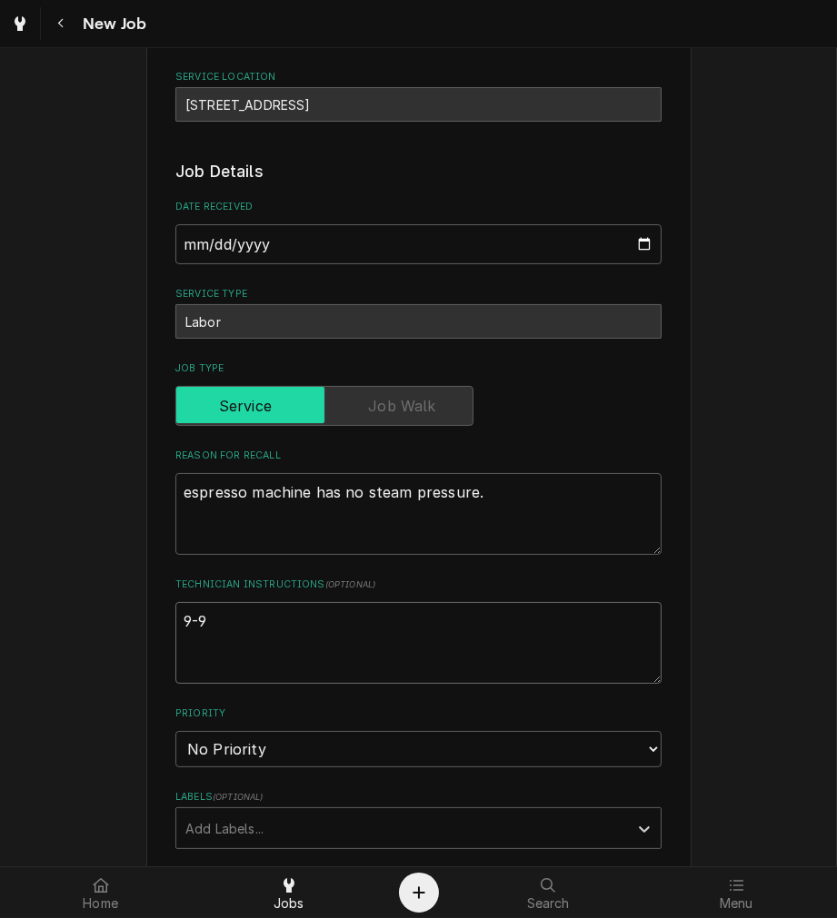
type textarea "9-9"
type textarea "x"
type textarea "9-9 d"
type textarea "x"
type textarea "9-9 do"
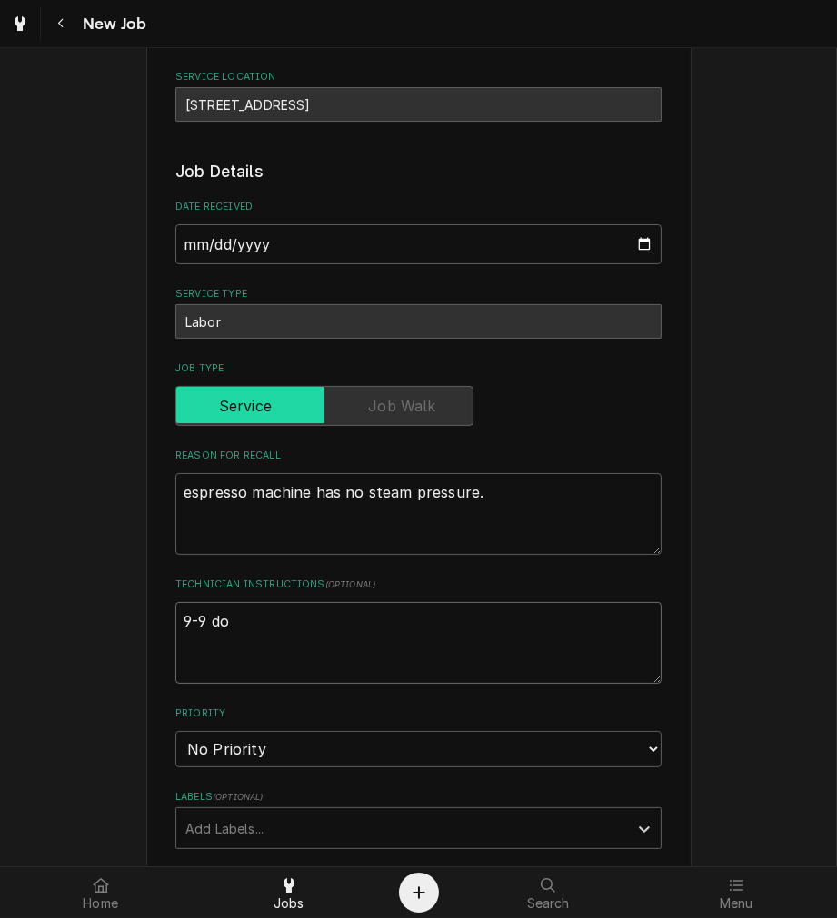
type textarea "x"
type textarea "9-9 doi"
type textarea "x"
type textarea "9-9 doin"
type textarea "x"
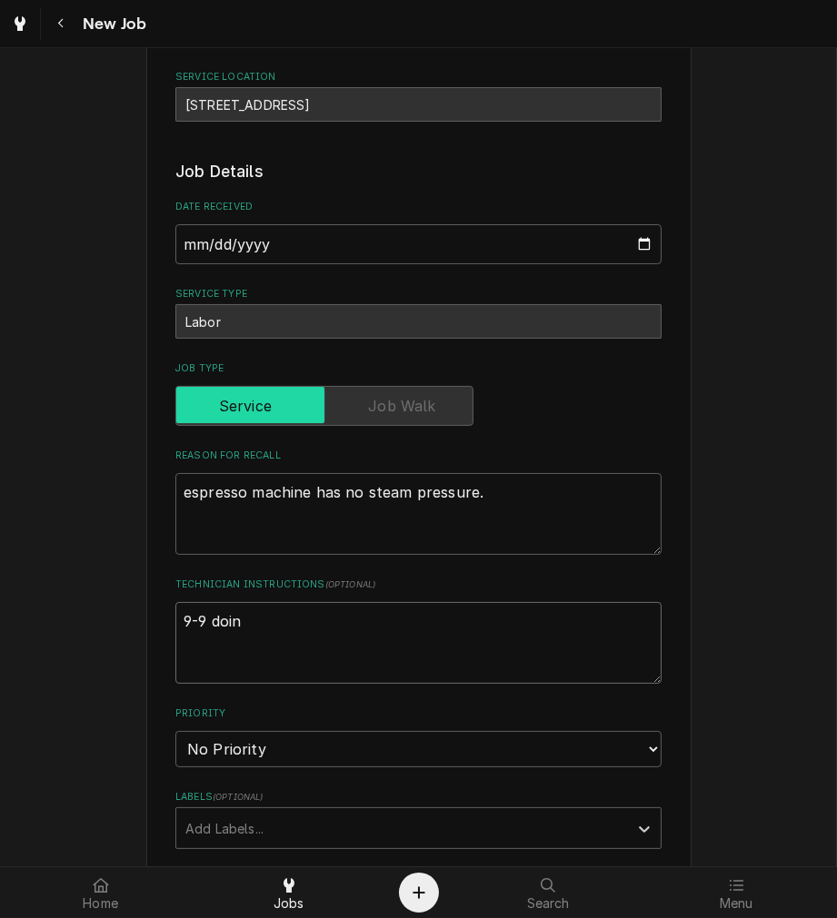
type textarea "9-9 doing"
type textarea "x"
type textarea "9-9 doing t"
type textarea "x"
type textarea "9-9 doing th"
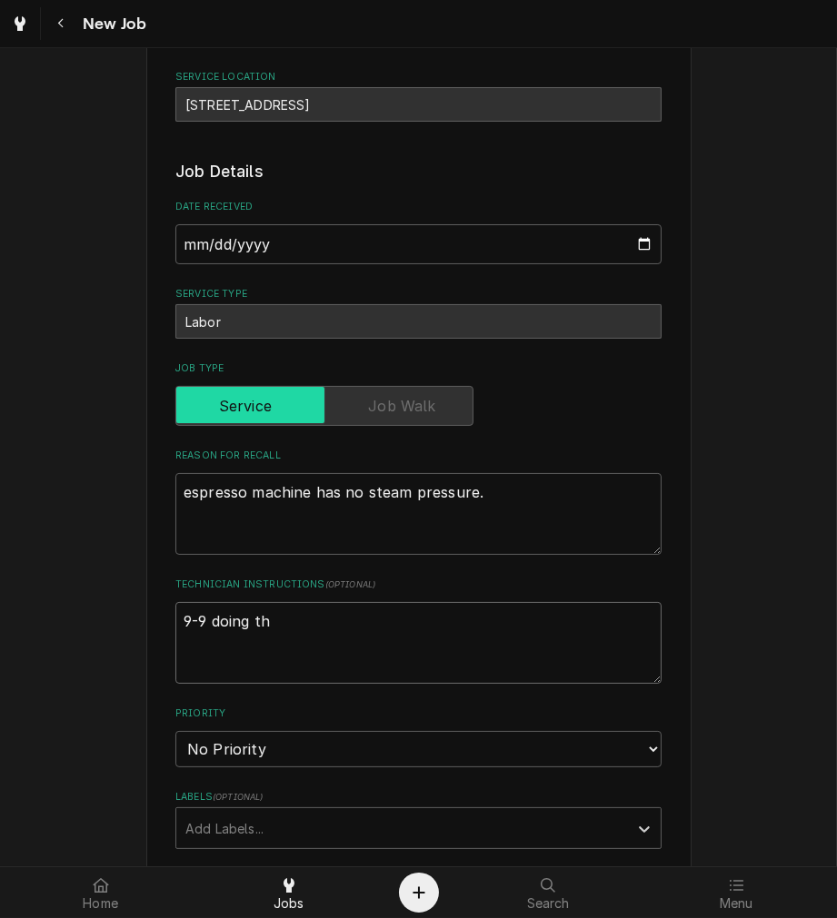
type textarea "x"
type textarea "9-9 doing the"
type textarea "x"
type textarea "9-9 doing the"
type textarea "x"
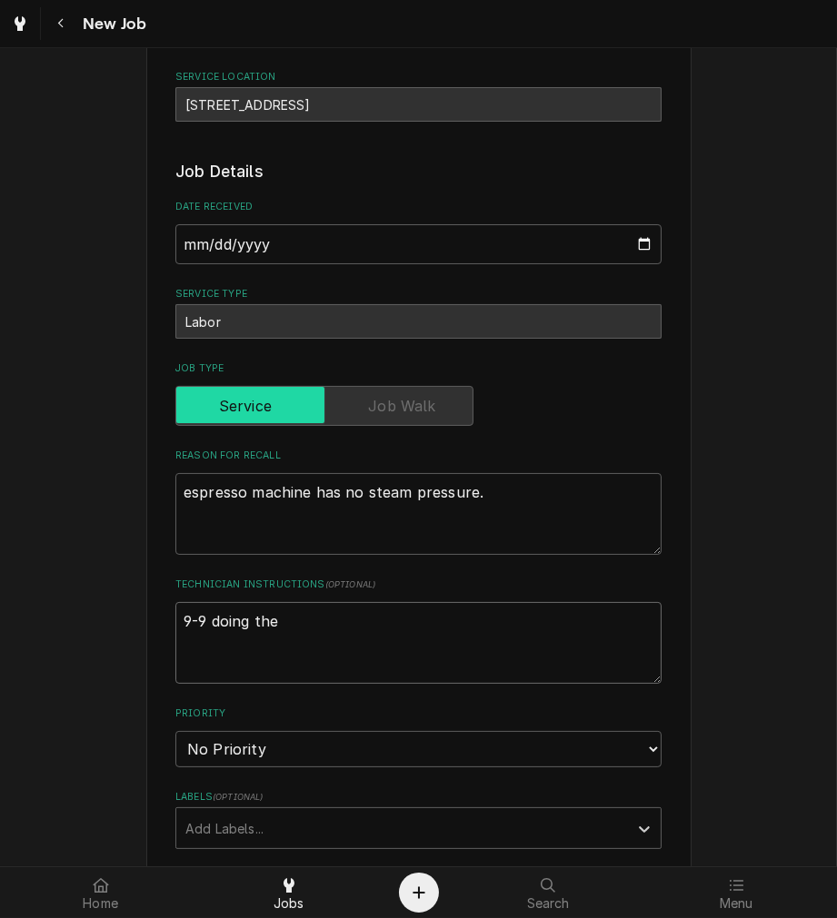
type textarea "9-9 doing the s"
type textarea "x"
type textarea "9-9 doing the sa"
type textarea "x"
type textarea "9-9 doing the sam"
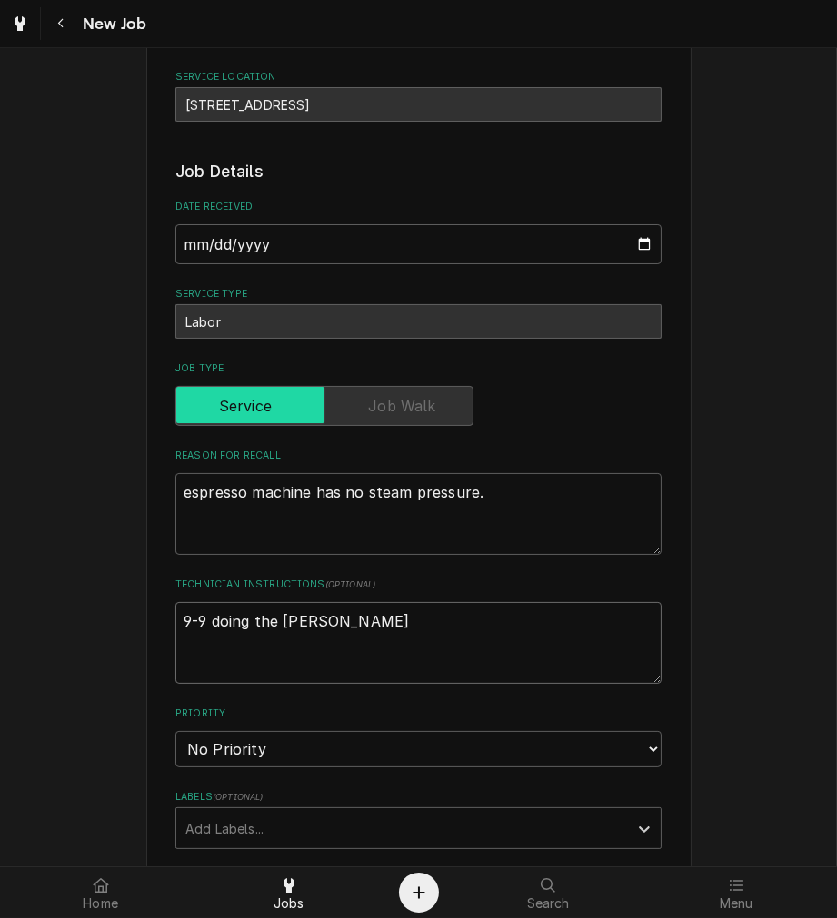
type textarea "x"
type textarea "9-9 doing the same"
type textarea "x"
type textarea "9-9 doing the same"
type textarea "x"
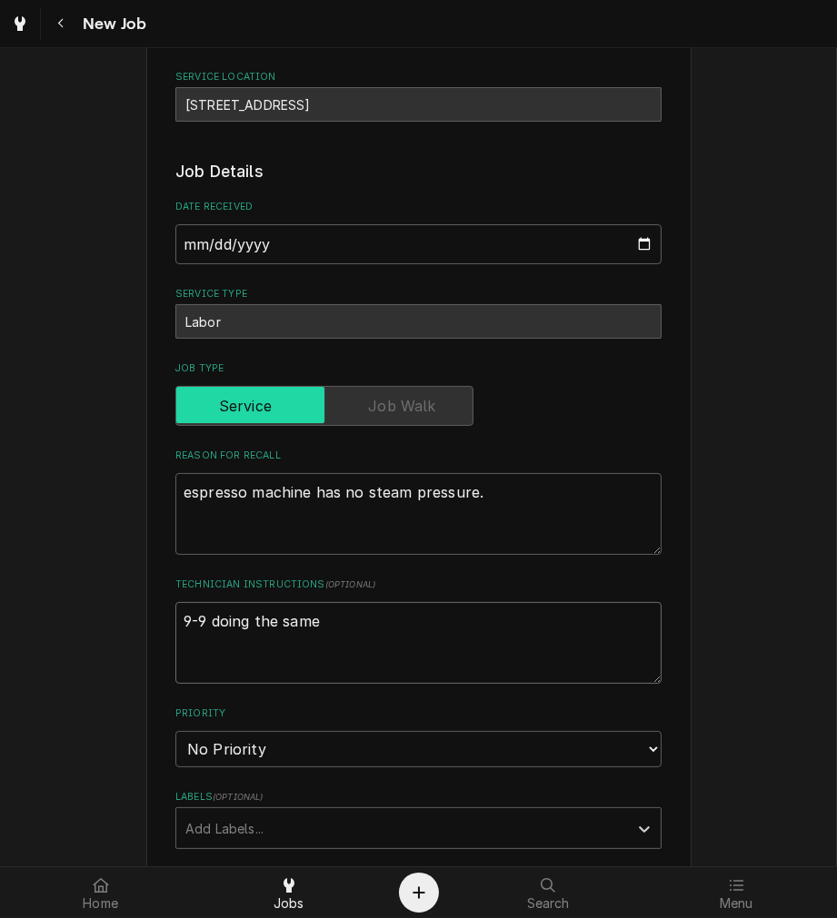
type textarea "9-9 doing the same t"
type textarea "x"
type textarea "9-9 doing the same th"
type textarea "x"
type textarea "9-9 doing the same thi"
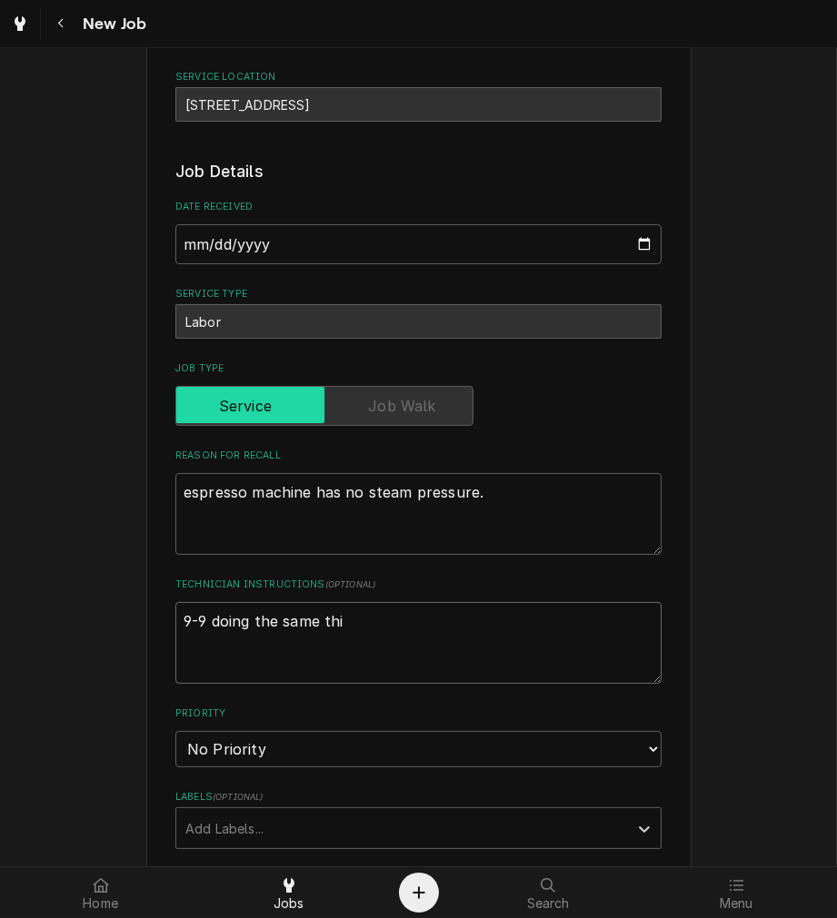
type textarea "x"
type textarea "9-9 doing the same thin"
type textarea "x"
type textarea "9-9 doing the same thing"
type textarea "x"
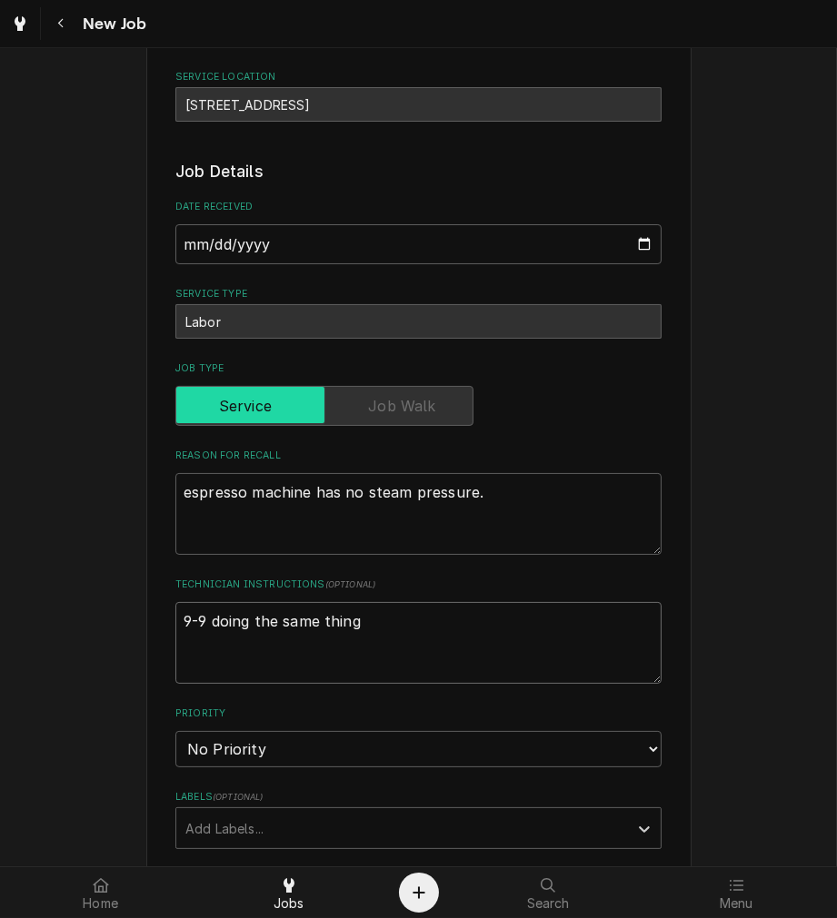
type textarea "9-9 doing the same thing"
type textarea "x"
type textarea "9-9 doing the same thing a"
type textarea "x"
type textarea "9-9 doing the same thing ag"
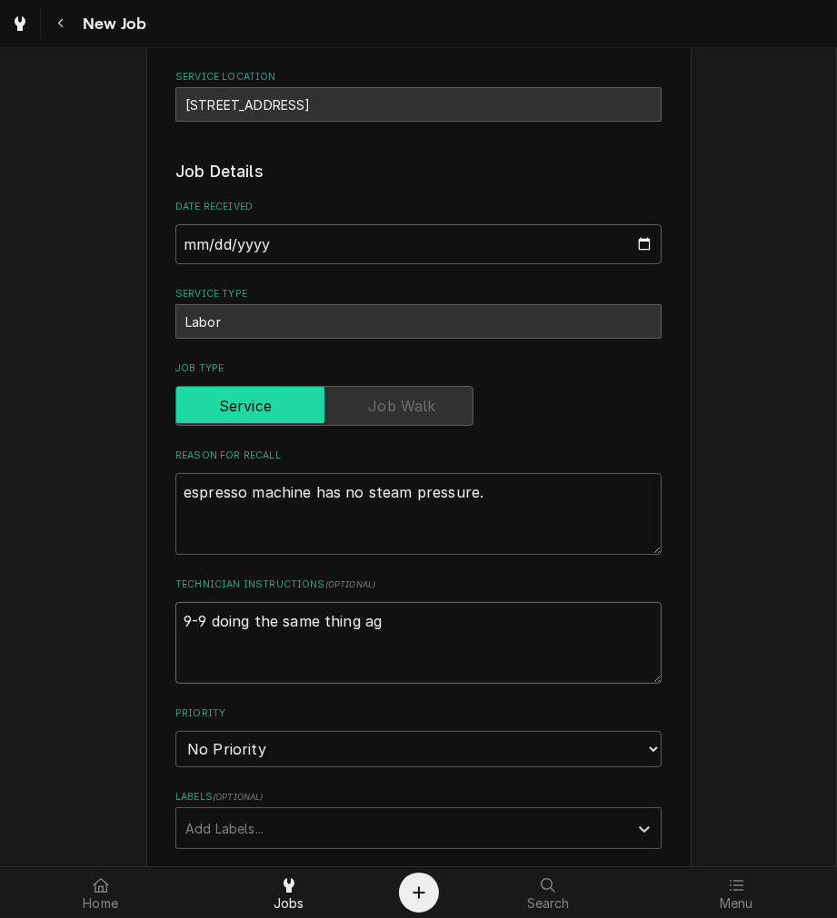
type textarea "x"
type textarea "9-9 doing the same thing aga"
type textarea "x"
type textarea "9-9 doing the same thing agai"
type textarea "x"
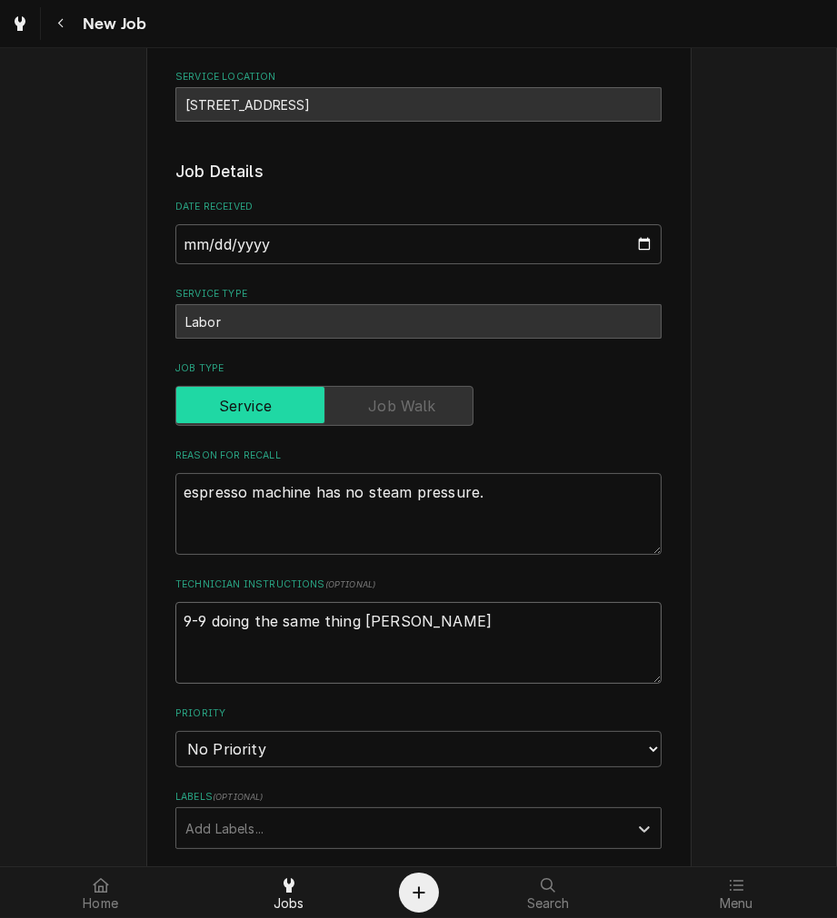
type textarea "9-9 doing the same thing again"
type textarea "x"
type textarea "9-9 doing the same thing again."
click at [206, 625] on textarea "9-9 doing the same thing again." at bounding box center [418, 643] width 486 height 82
type textarea "x"
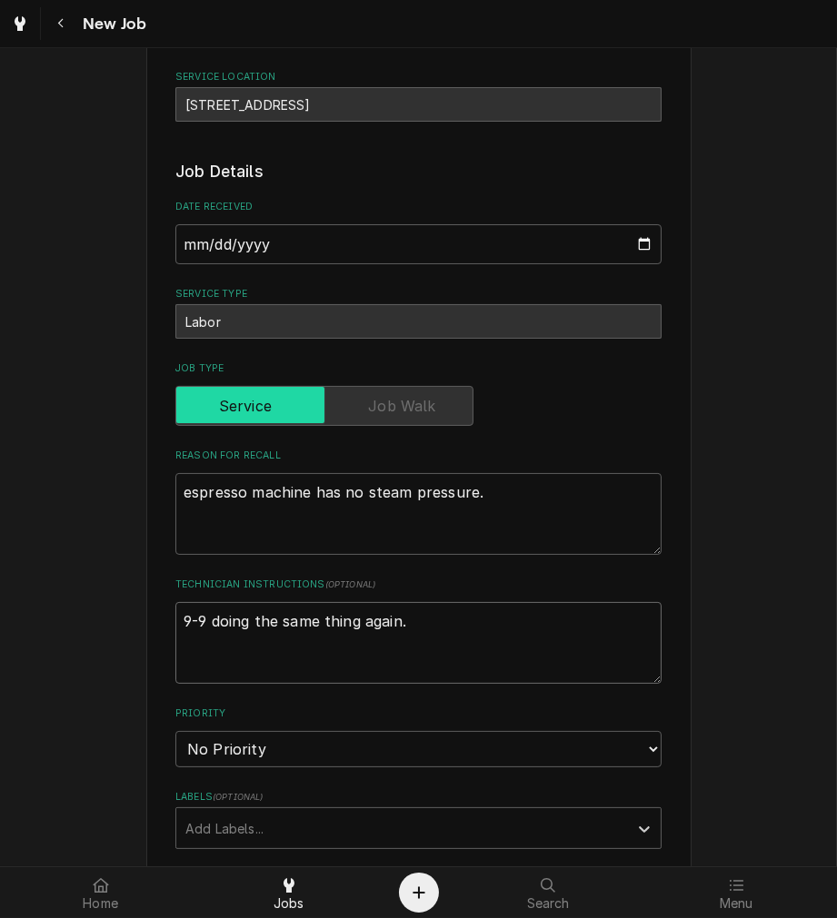
type textarea "9-9 idoing the same thing again."
type textarea "x"
type textarea "9-9 isdoing the same thing again."
type textarea "x"
type textarea "9-9 issdoing the same thing again."
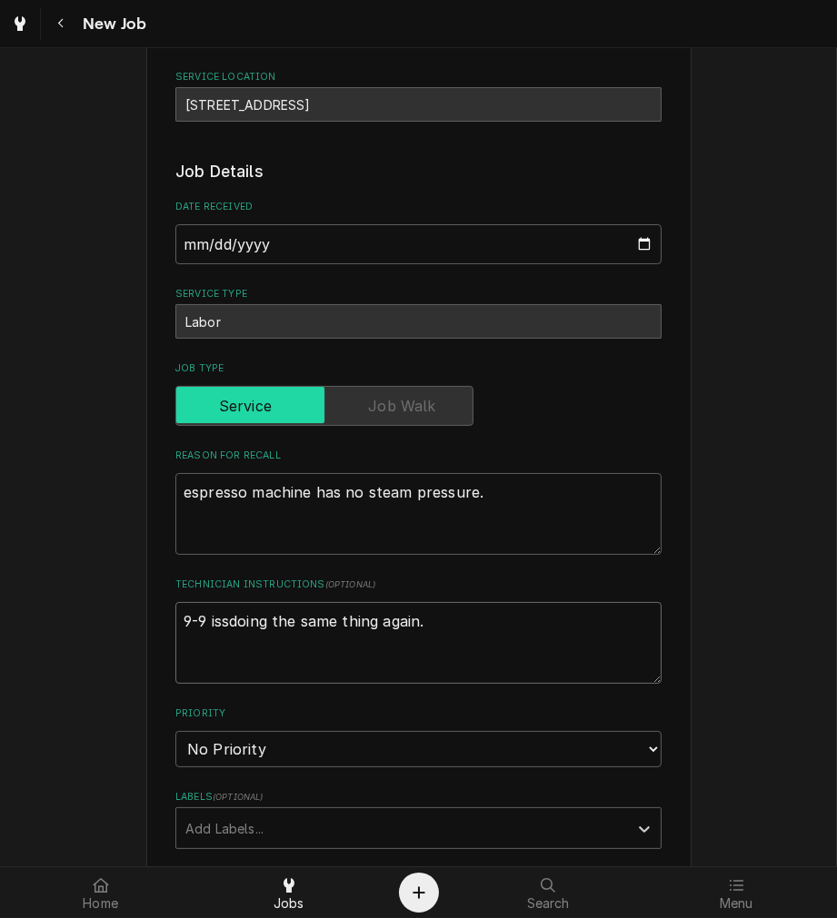
type textarea "x"
type textarea "9-9 issudoing the same thing again."
type textarea "x"
type textarea "9-9 issuedoing the same thing again."
type textarea "x"
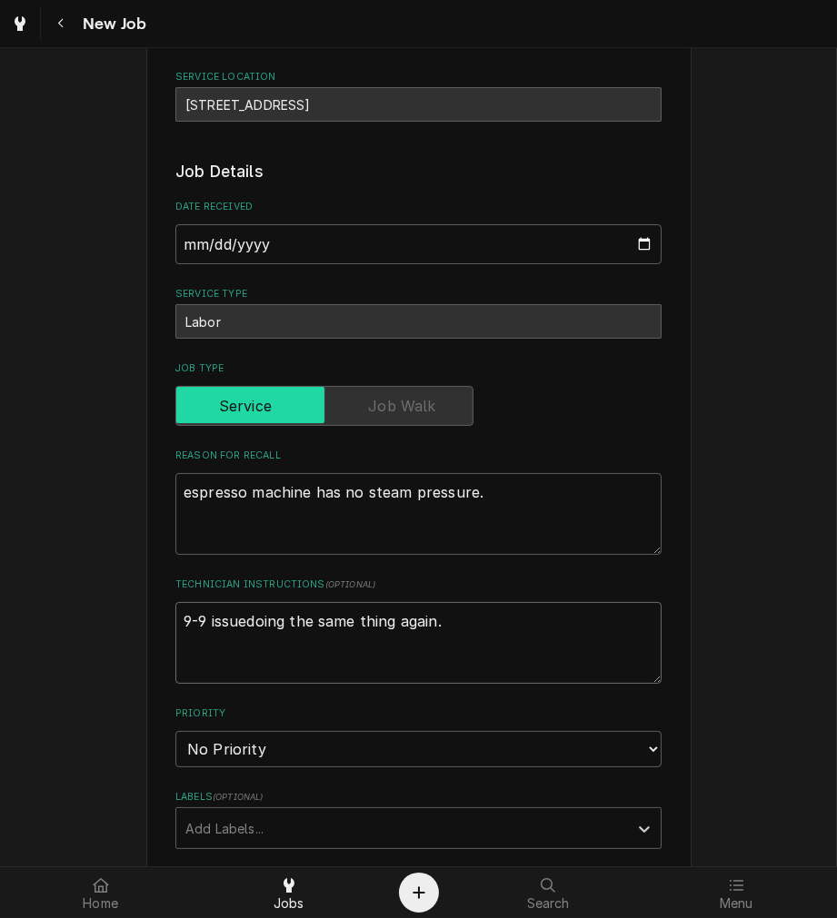
type textarea "9-9 issue doing the same thing again."
type textarea "x"
type textarea "9-9 issue rdoing the same thing again."
type textarea "x"
type textarea "9-9 issue redoing the same thing again."
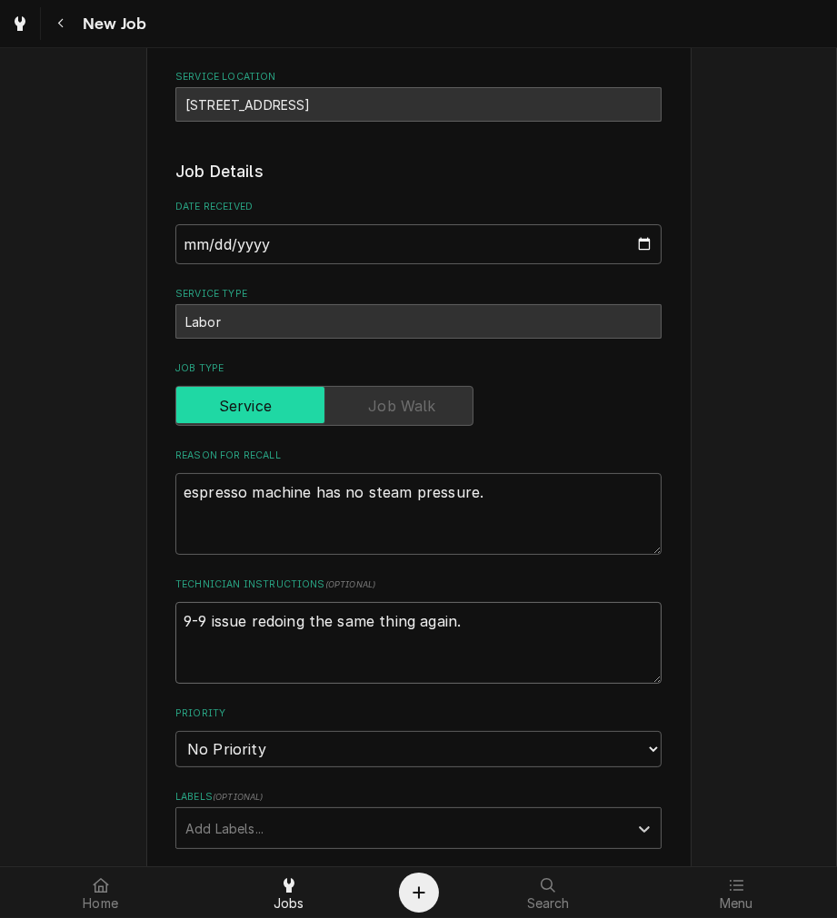
type textarea "x"
type textarea "9-9 issue retdoing the same thing again."
type textarea "x"
type textarea "9-9 issue retudoing the same thing again."
type textarea "x"
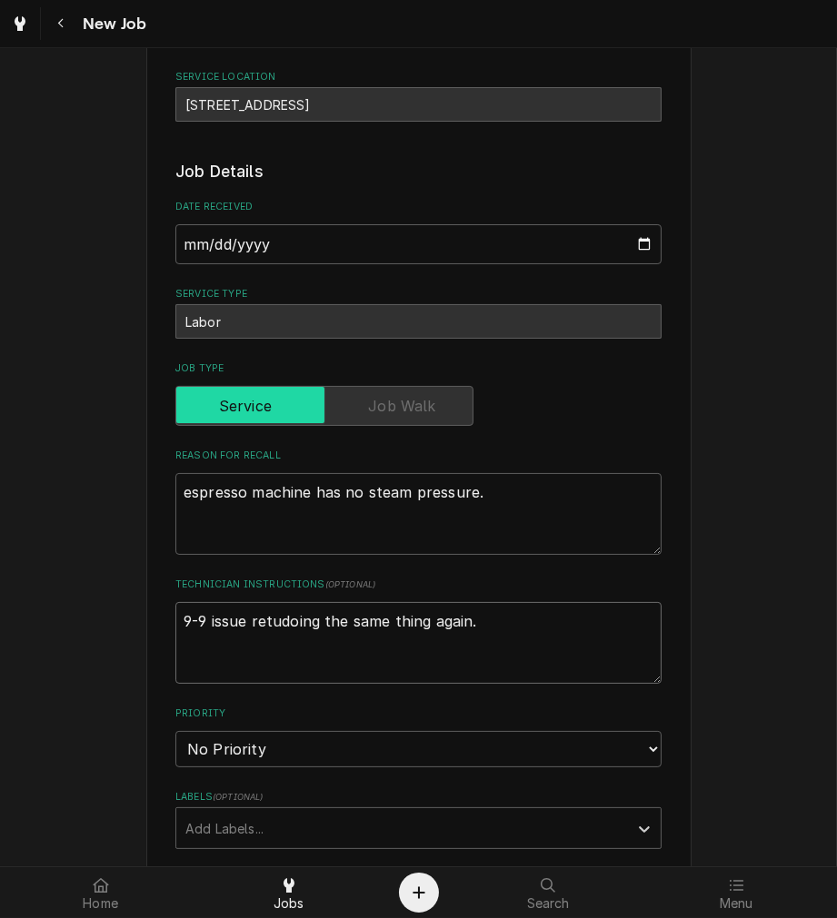
type textarea "9-9 issue returdoing the same thing again."
type textarea "x"
type textarea "9-9 issue returndoing the same thing again."
type textarea "x"
type textarea "9-9 issue returnedoing the same thing again."
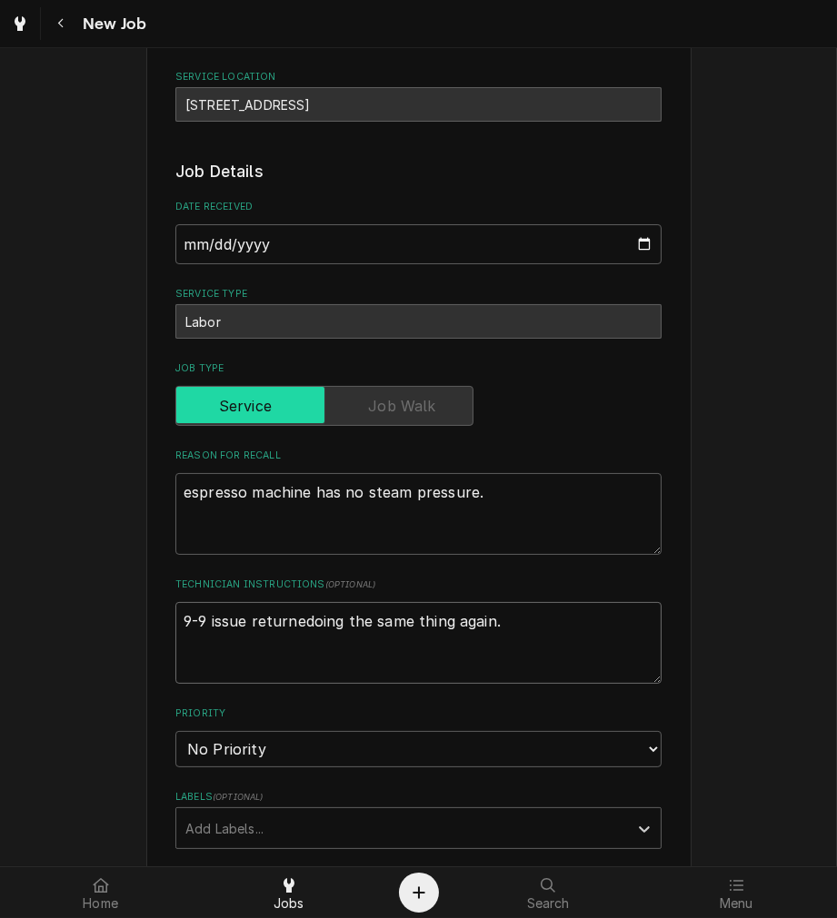
type textarea "x"
type textarea "9-9 issue returneddoing the same thing again."
type textarea "x"
type textarea "9-9 issue returned doing the same thing again."
type textarea "x"
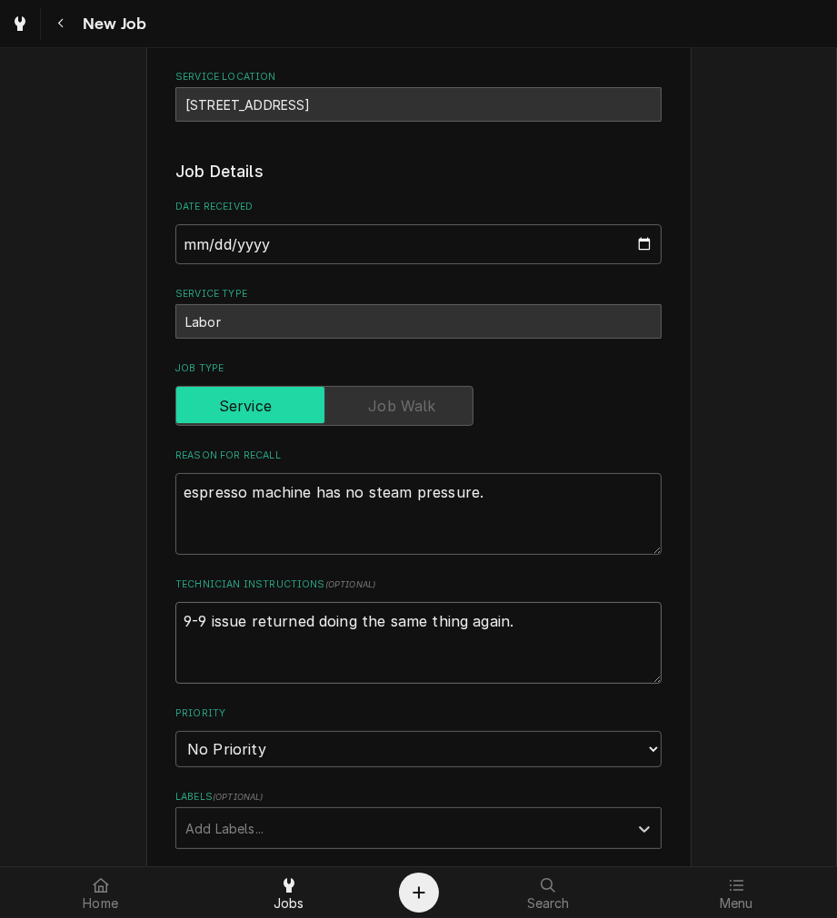
type textarea "9-9 issue returneddoing the same thing again."
type textarea "x"
type textarea "9-9 issue returned,doing the same thing again."
type textarea "x"
type textarea "9-9 issue returned, doing the same thing again."
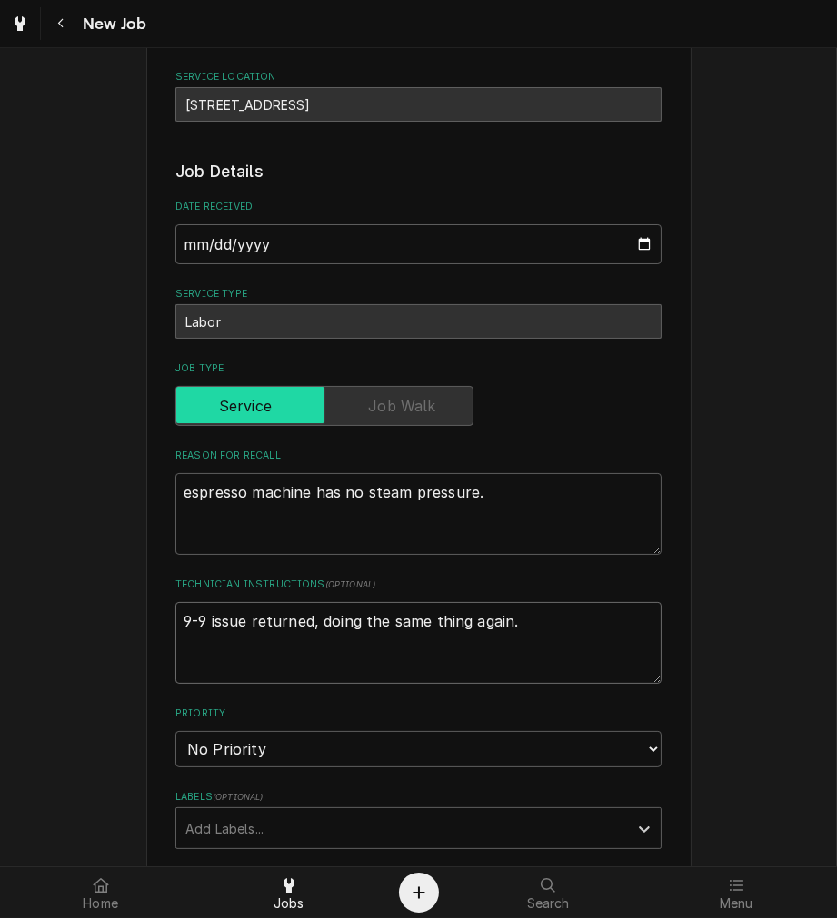
type textarea "x"
type textarea "9-9 issue returned, doing the same thing again."
click at [695, 633] on div "Please provide the following information to create a job: Client Details Client…" at bounding box center [418, 724] width 837 height 1705
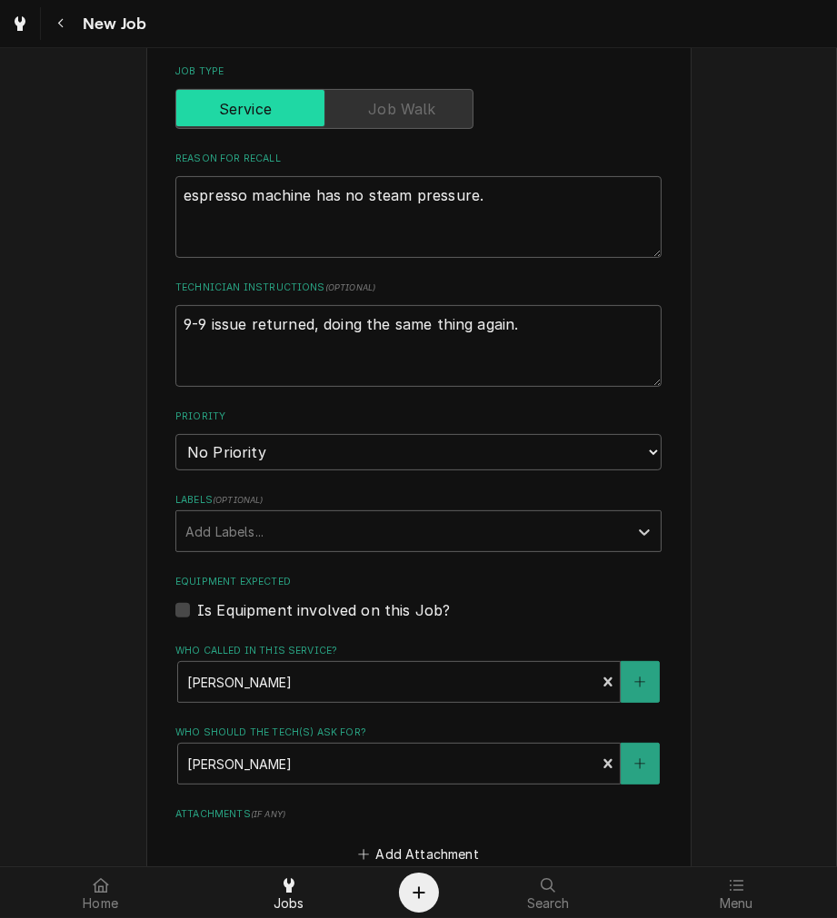
scroll to position [521, 0]
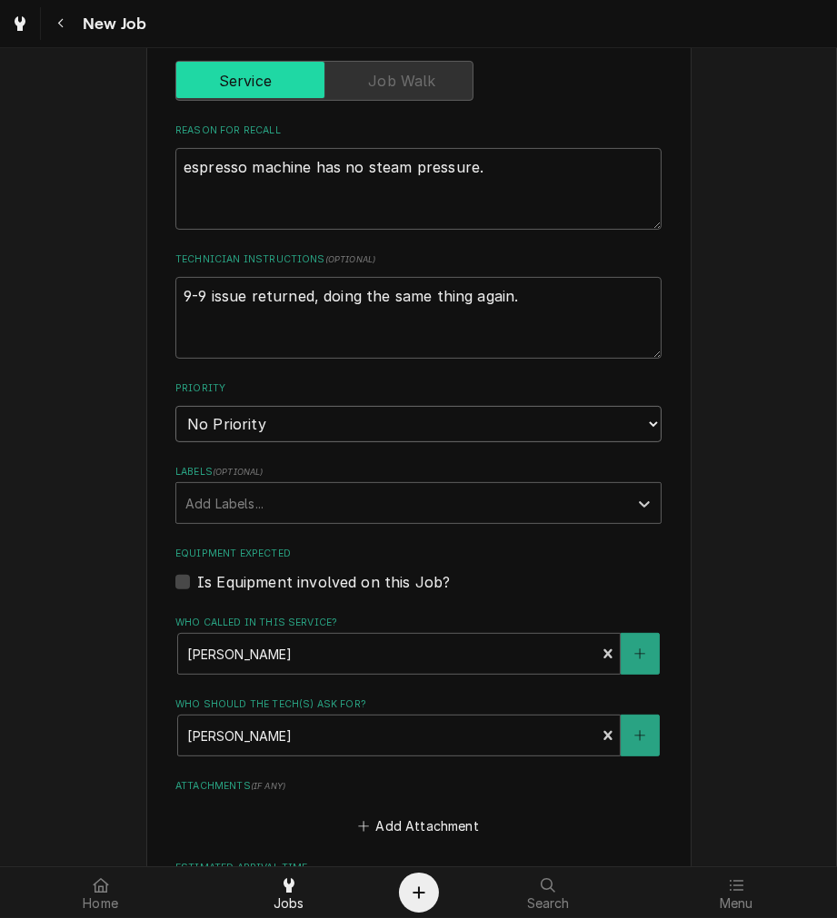
click at [551, 418] on select "No Priority Urgent High Medium Low" at bounding box center [418, 424] width 486 height 36
select select "2"
click at [175, 406] on select "No Priority Urgent High Medium Low" at bounding box center [418, 424] width 486 height 36
type textarea "x"
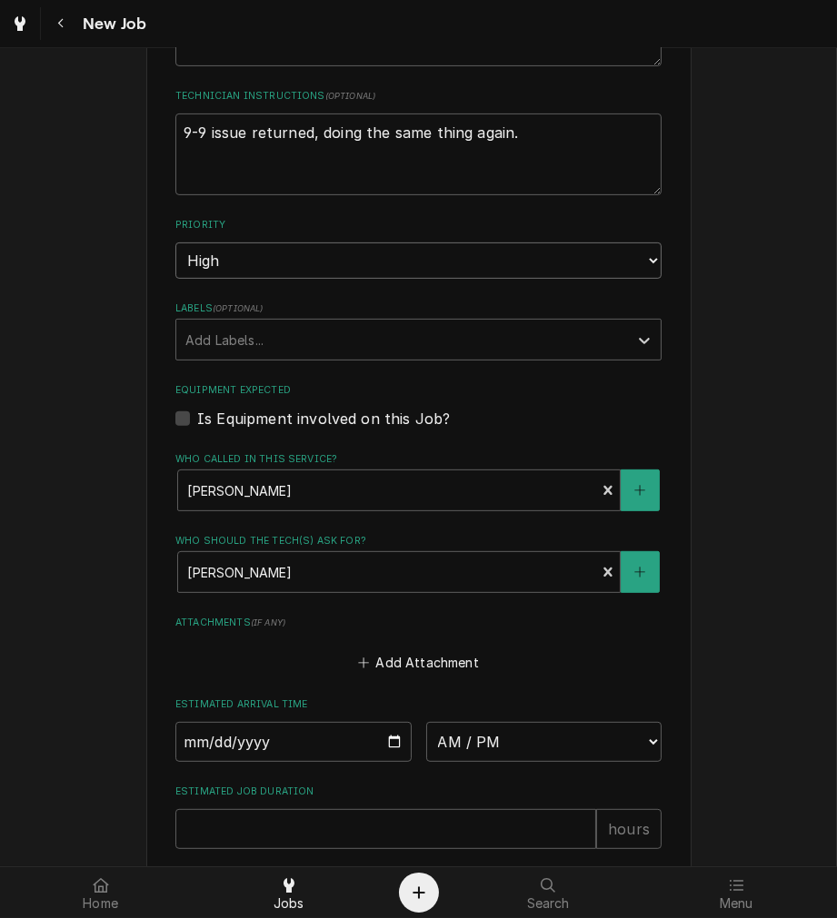
scroll to position [688, 0]
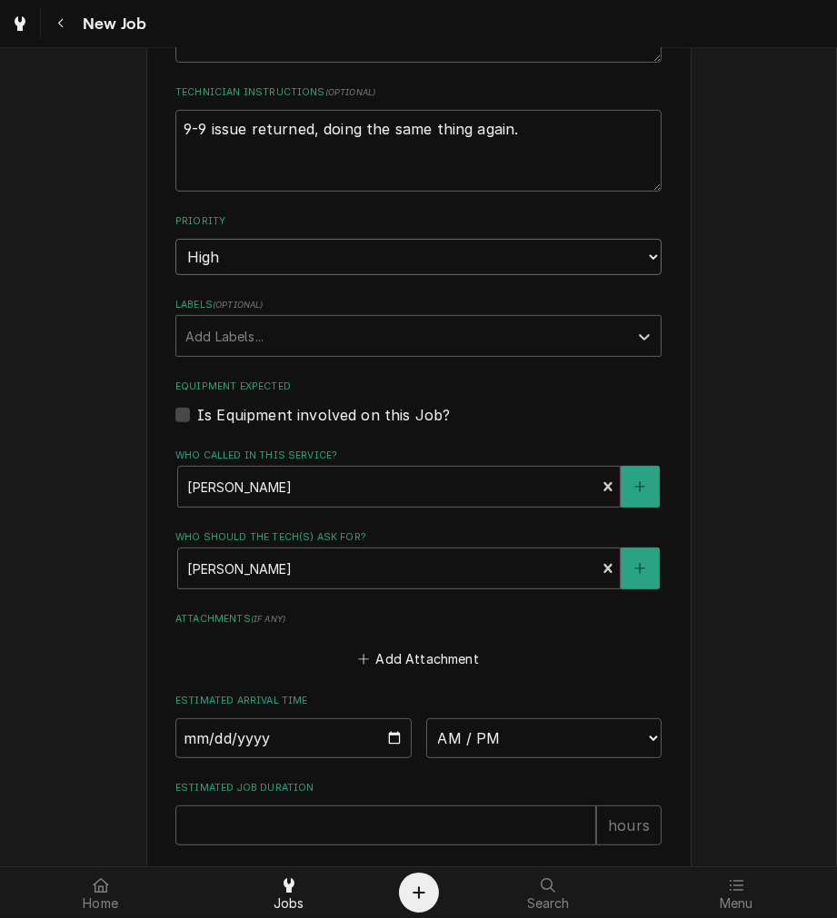
click at [393, 739] on input "Date" at bounding box center [293, 739] width 236 height 40
type input "2025-09-10"
type textarea "x"
click at [593, 745] on select "AM / PM 6:00 AM 6:15 AM 6:30 AM 6:45 AM 7:00 AM 7:15 AM 7:30 AM 7:45 AM 8:00 AM…" at bounding box center [544, 739] width 236 height 40
select select "12:00:00"
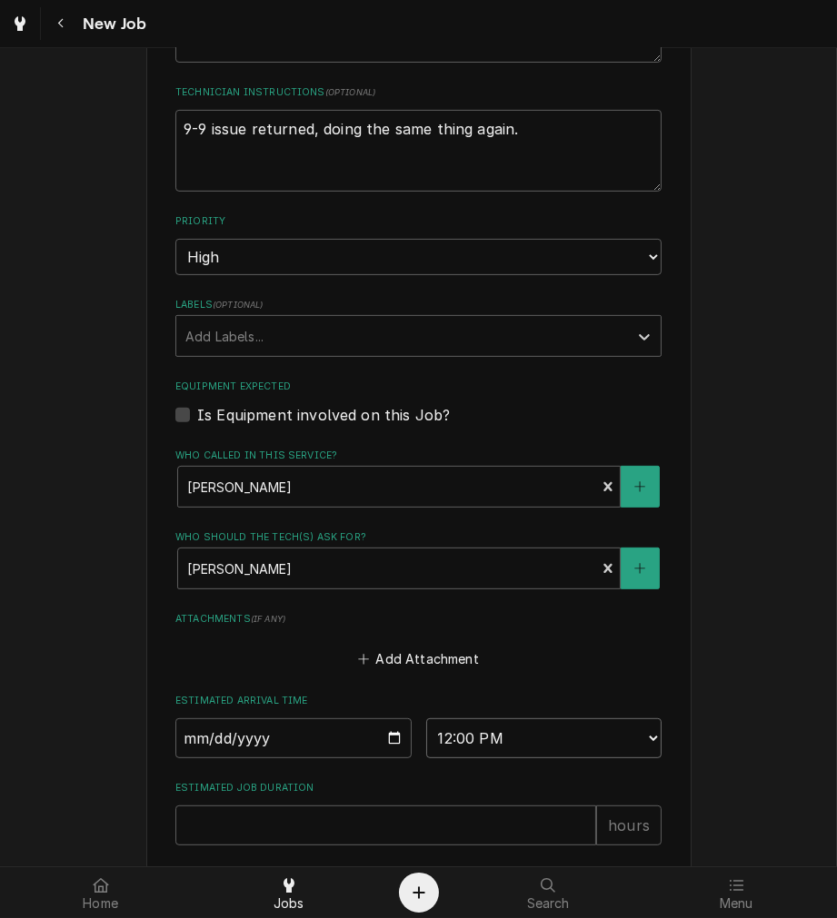
click at [426, 719] on select "AM / PM 6:00 AM 6:15 AM 6:30 AM 6:45 AM 7:00 AM 7:15 AM 7:30 AM 7:45 AM 8:00 AM…" at bounding box center [544, 739] width 236 height 40
click at [494, 806] on input "Estimated Job Duration" at bounding box center [385, 826] width 421 height 40
type textarea "x"
type input "2"
type textarea "x"
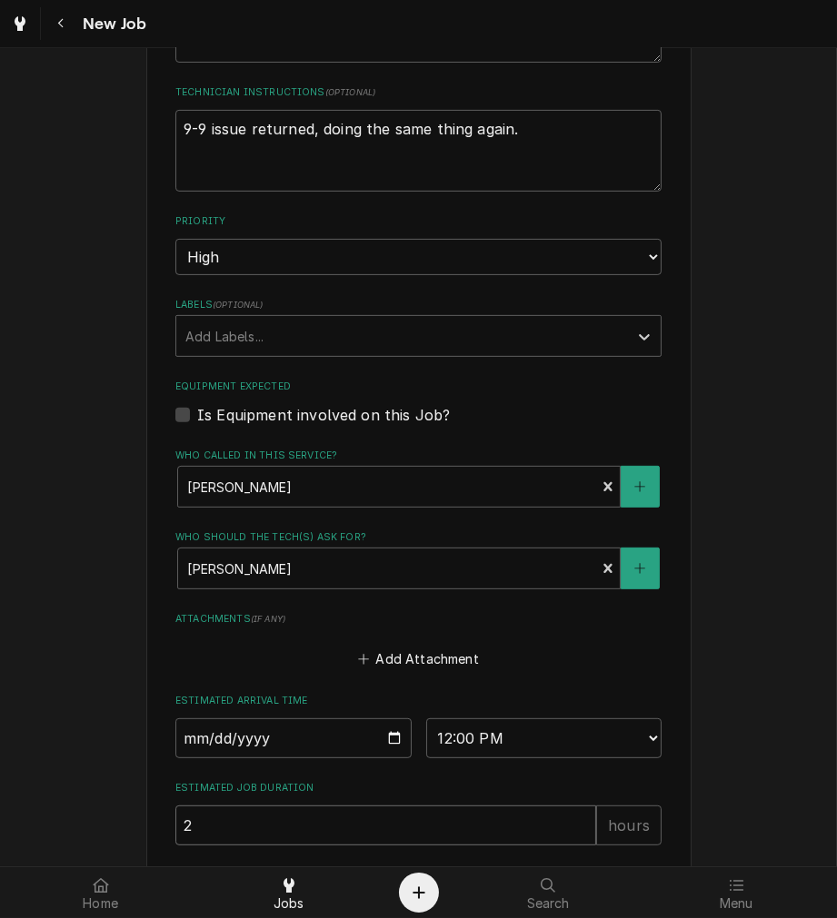
scroll to position [904, 0]
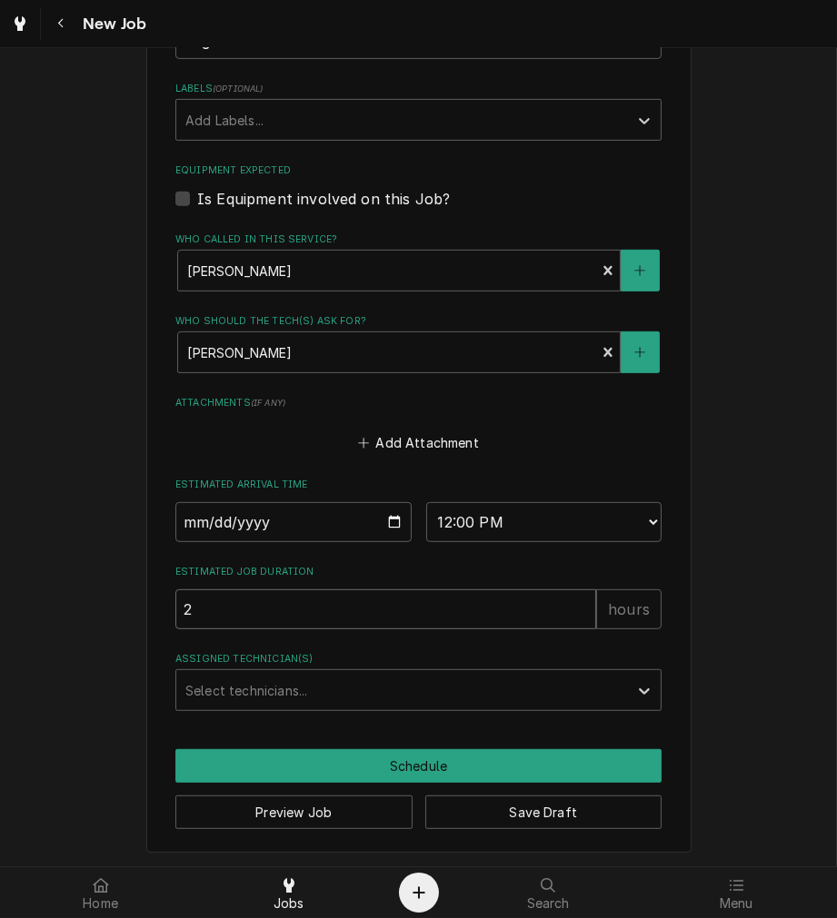
type input "2"
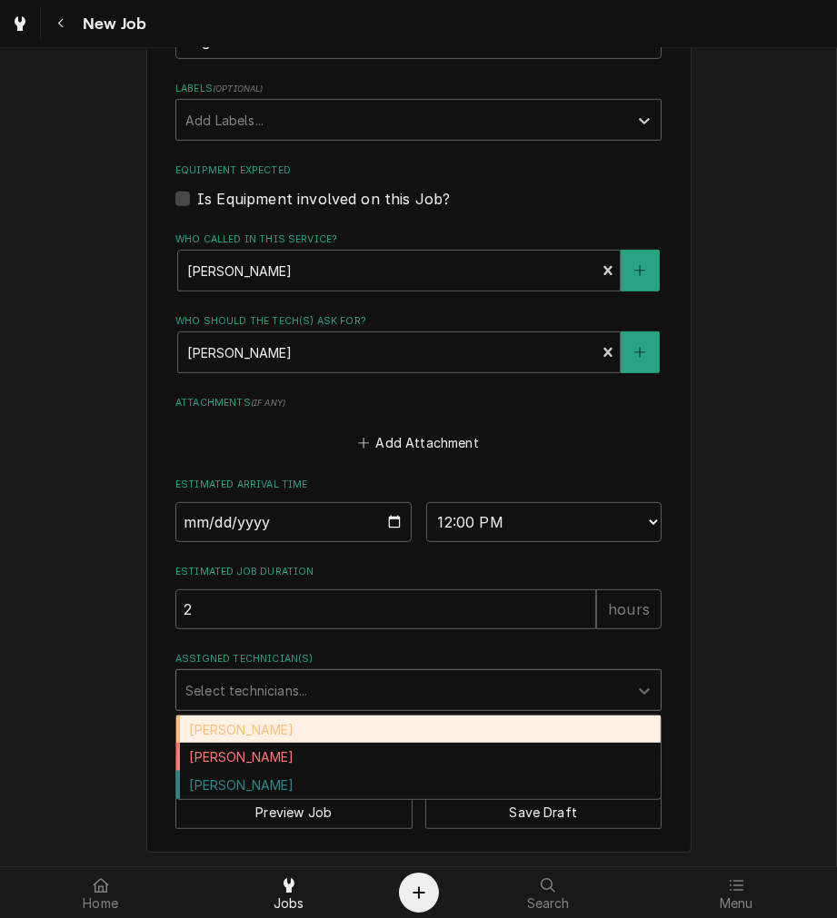
click at [295, 720] on div "Damon Rinehart" at bounding box center [418, 730] width 484 height 28
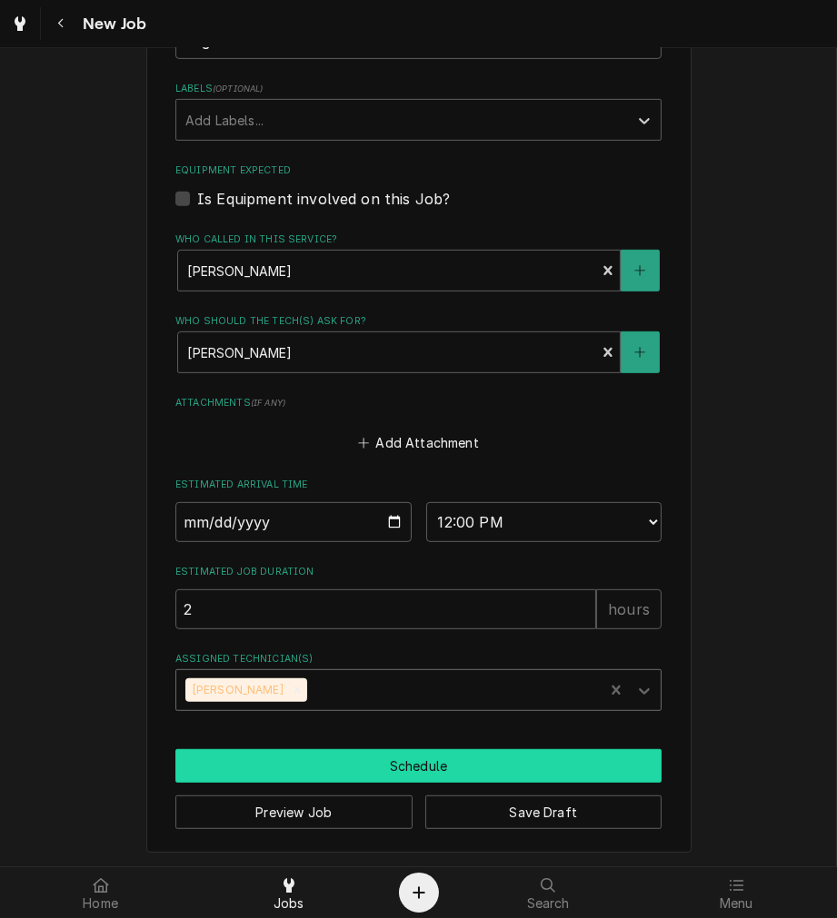
click at [442, 755] on button "Schedule" at bounding box center [418, 766] width 486 height 34
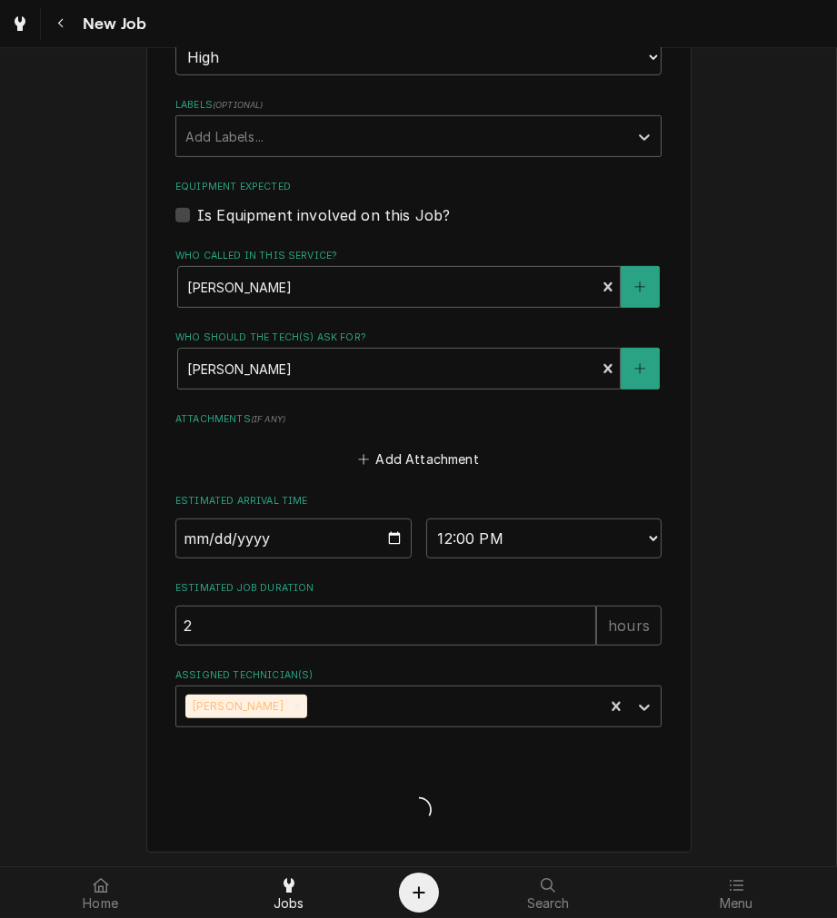
type textarea "x"
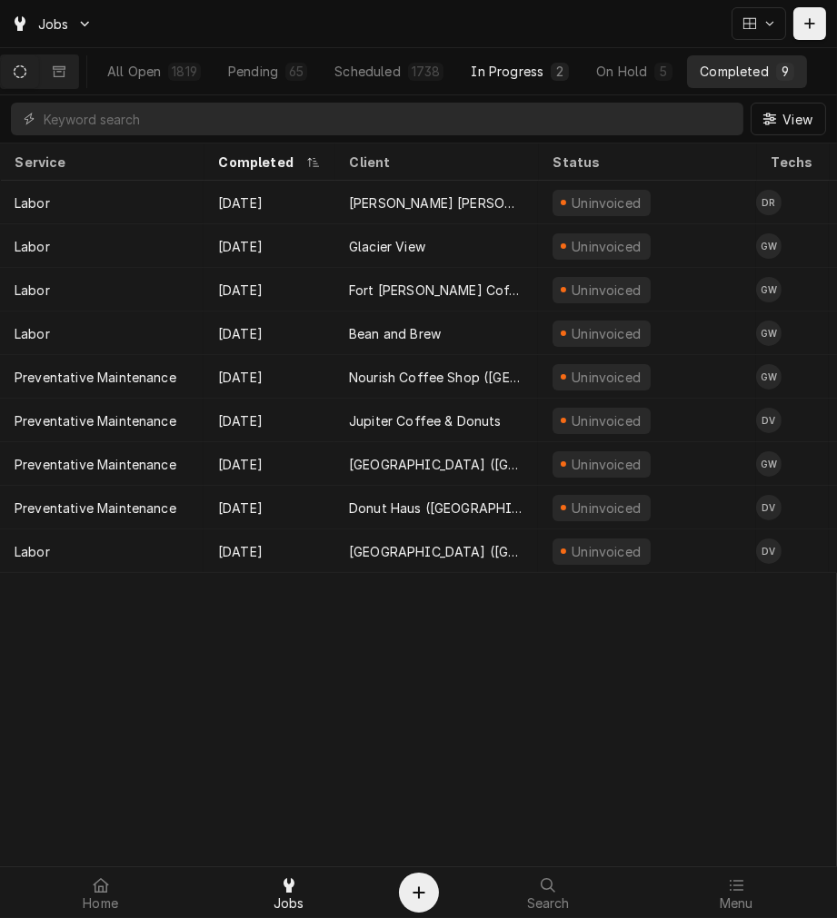
click at [521, 77] on div "In Progress" at bounding box center [507, 71] width 73 height 19
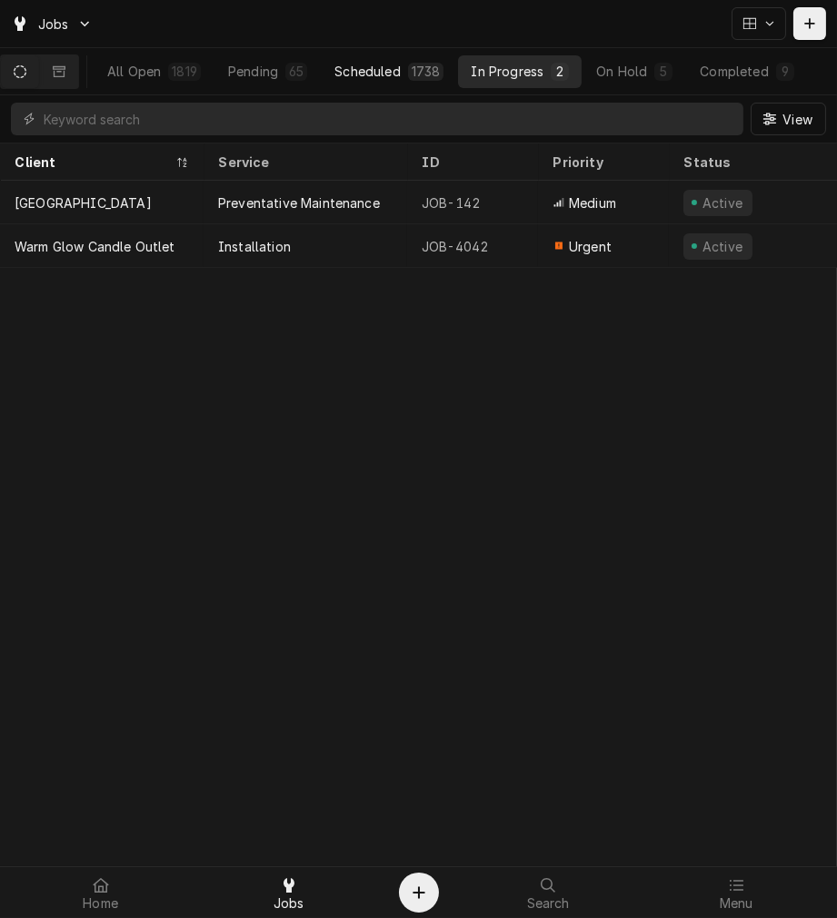
click at [385, 75] on div "Scheduled" at bounding box center [366, 71] width 65 height 19
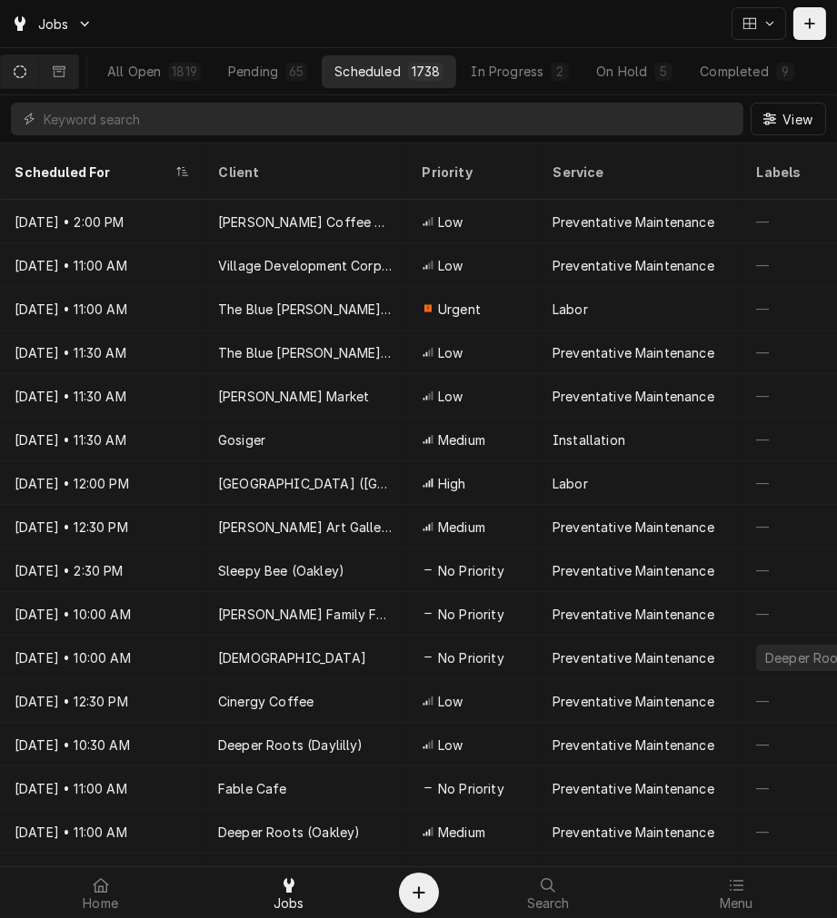
click at [768, 70] on div "Completed" at bounding box center [733, 71] width 68 height 19
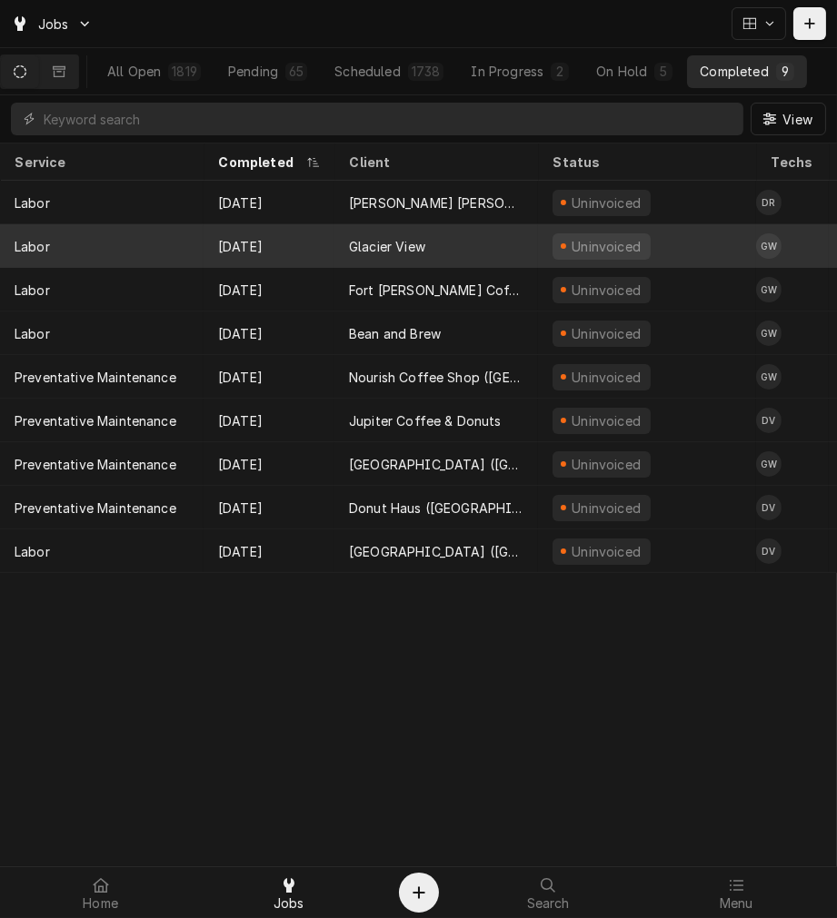
click at [430, 241] on div "Glacier View" at bounding box center [435, 246] width 203 height 44
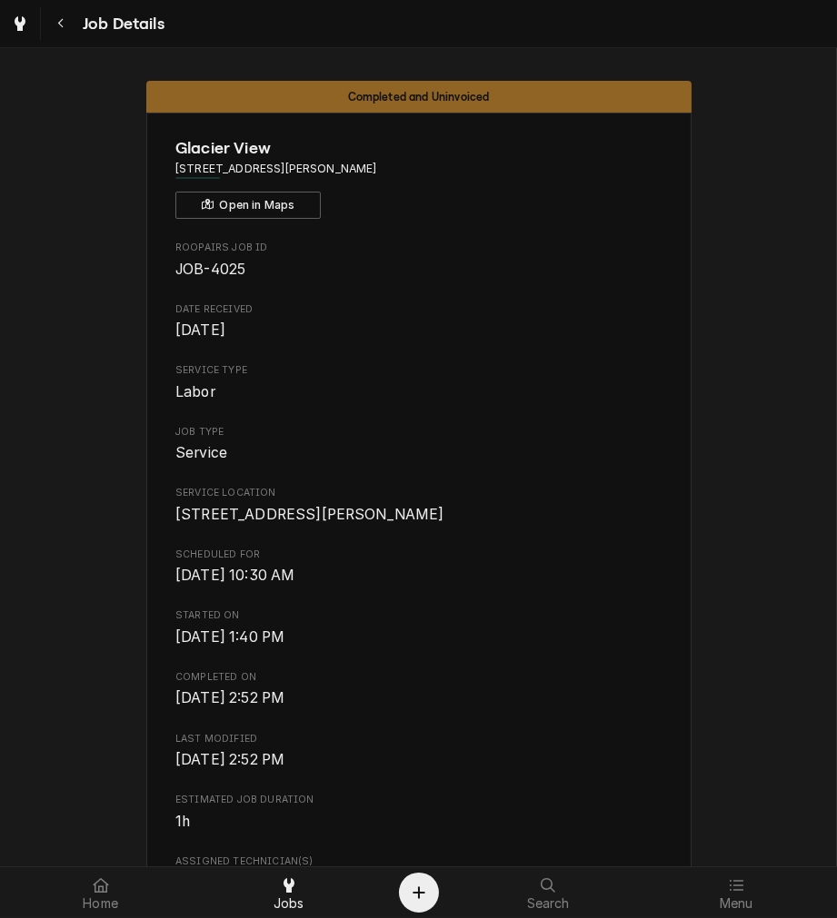
click at [577, 771] on span "[DATE] 2:52 PM" at bounding box center [418, 760] width 486 height 22
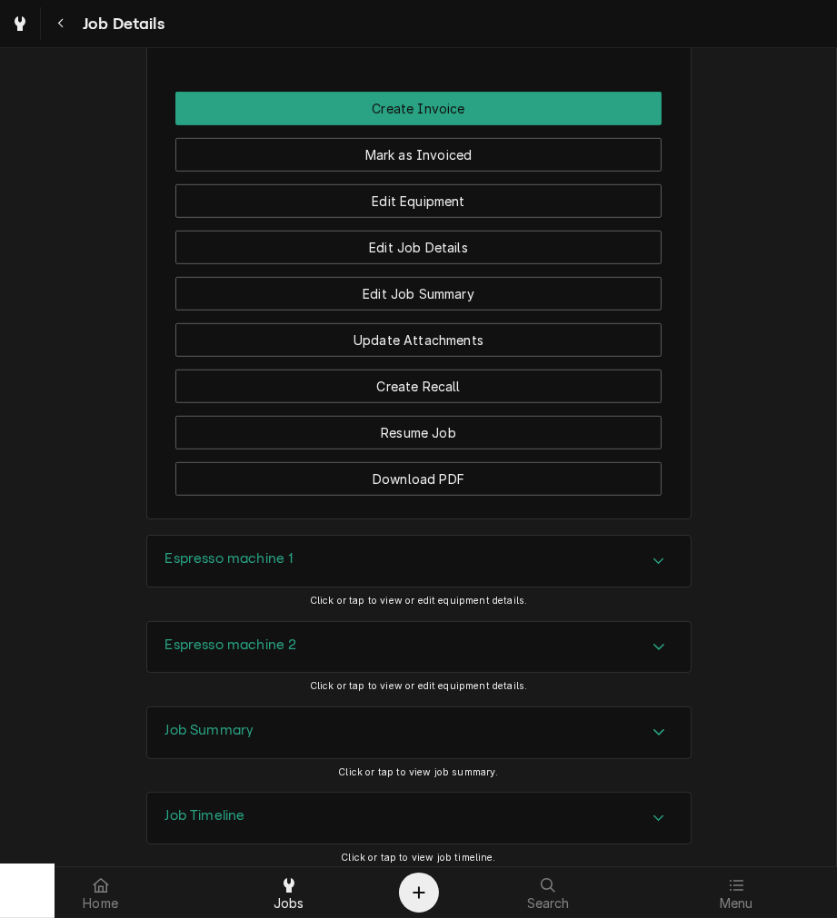
scroll to position [1334, 0]
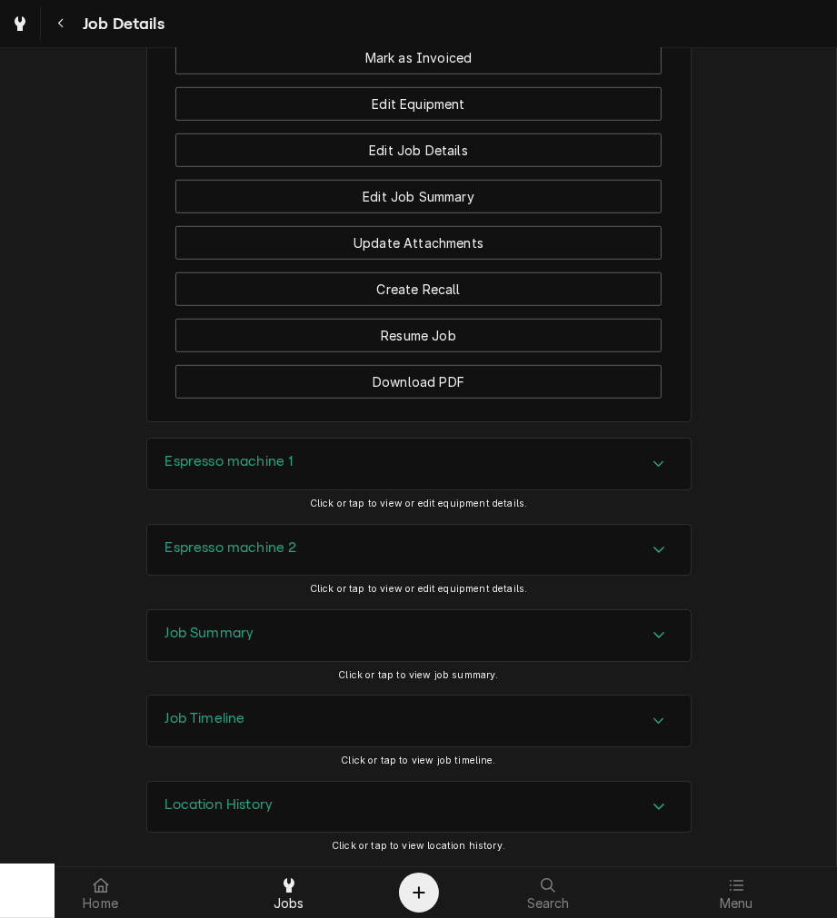
click at [364, 643] on div "Job Summary" at bounding box center [418, 635] width 543 height 51
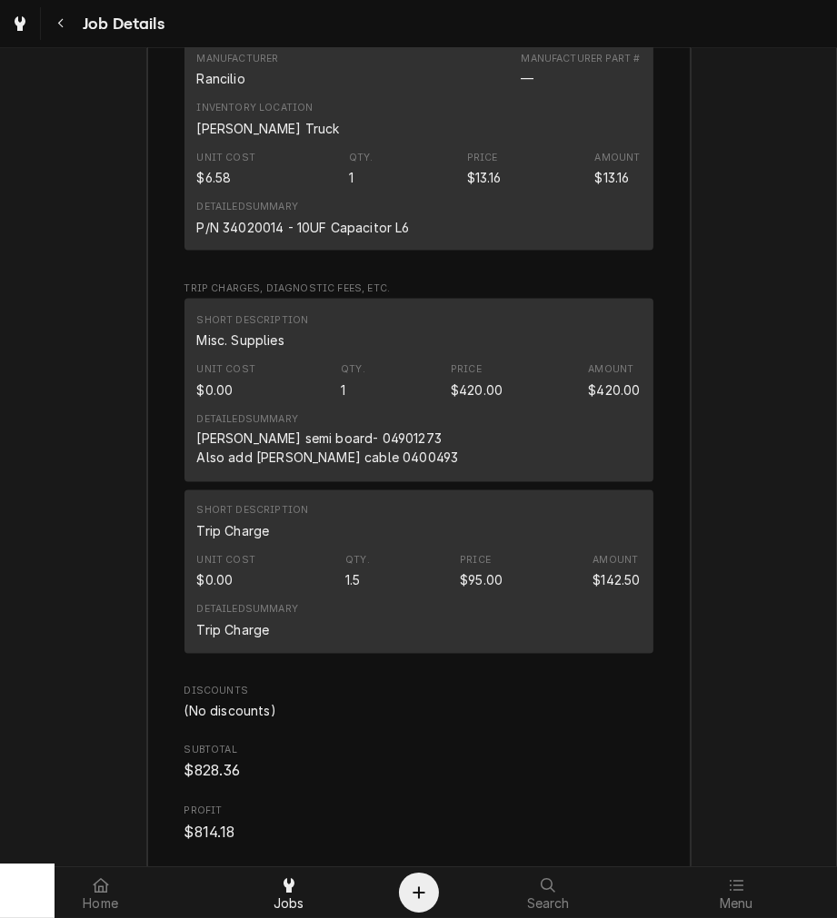
scroll to position [3375, 0]
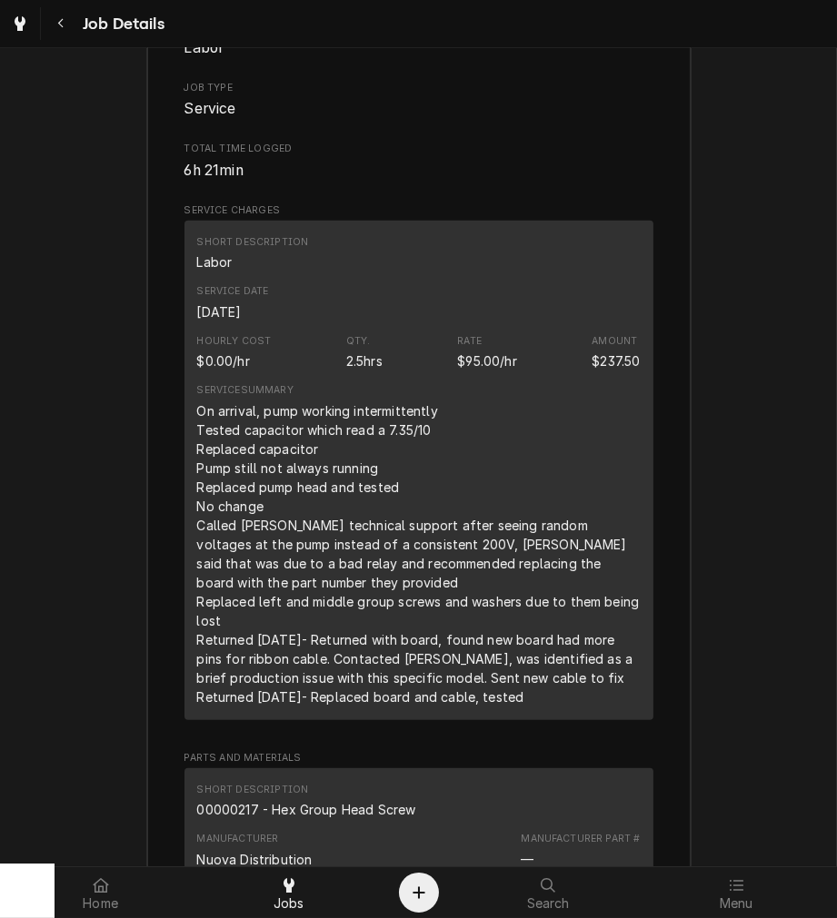
scroll to position [1790, 0]
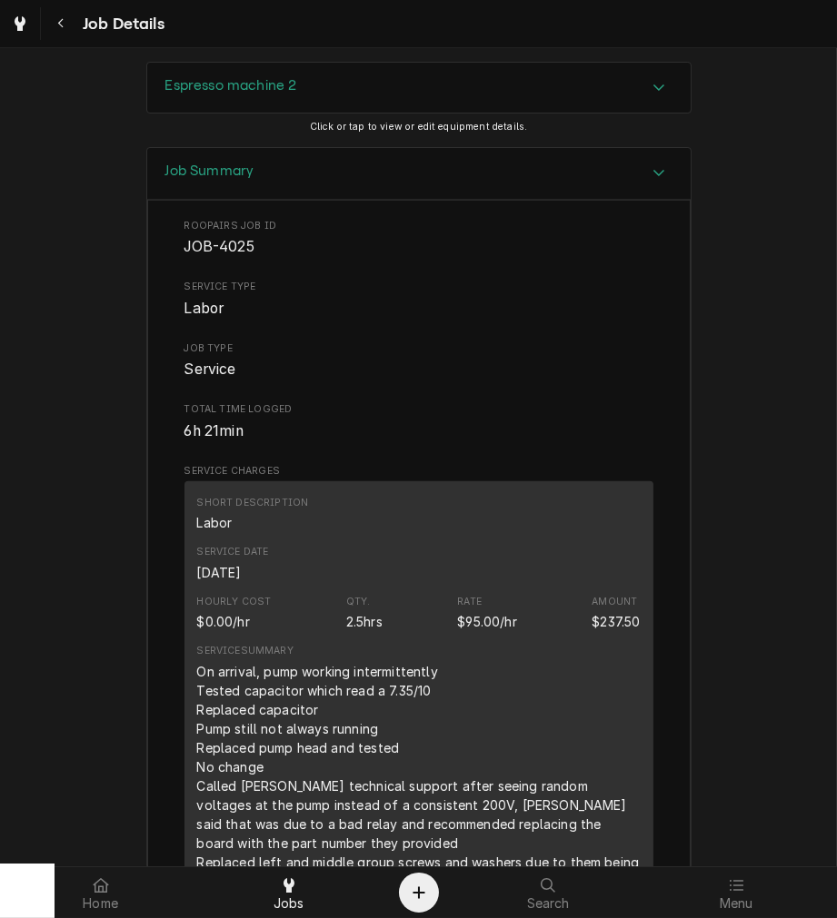
click at [548, 539] on div "Short Description Labor" at bounding box center [418, 514] width 443 height 49
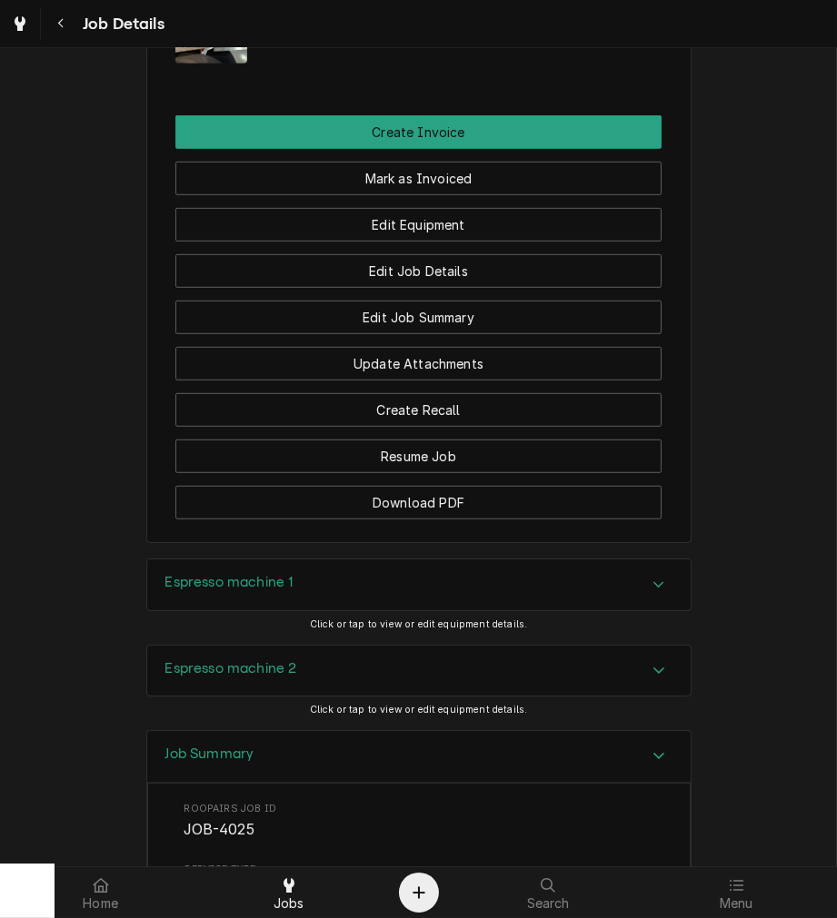
scroll to position [1136, 0]
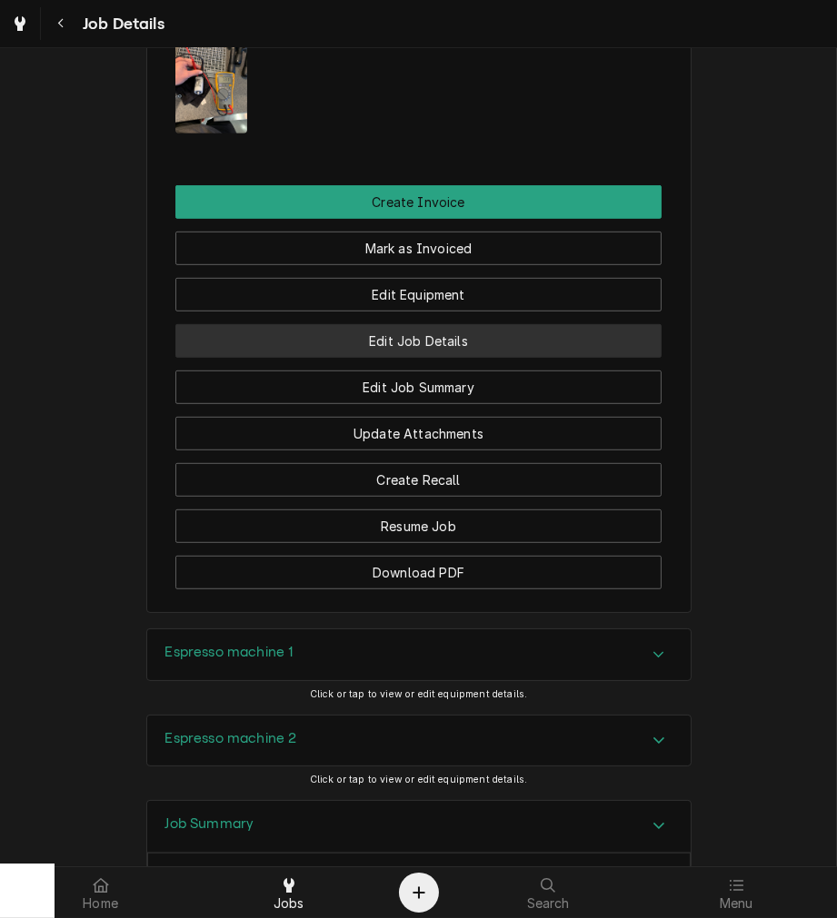
click at [467, 355] on button "Edit Job Details" at bounding box center [418, 341] width 486 height 34
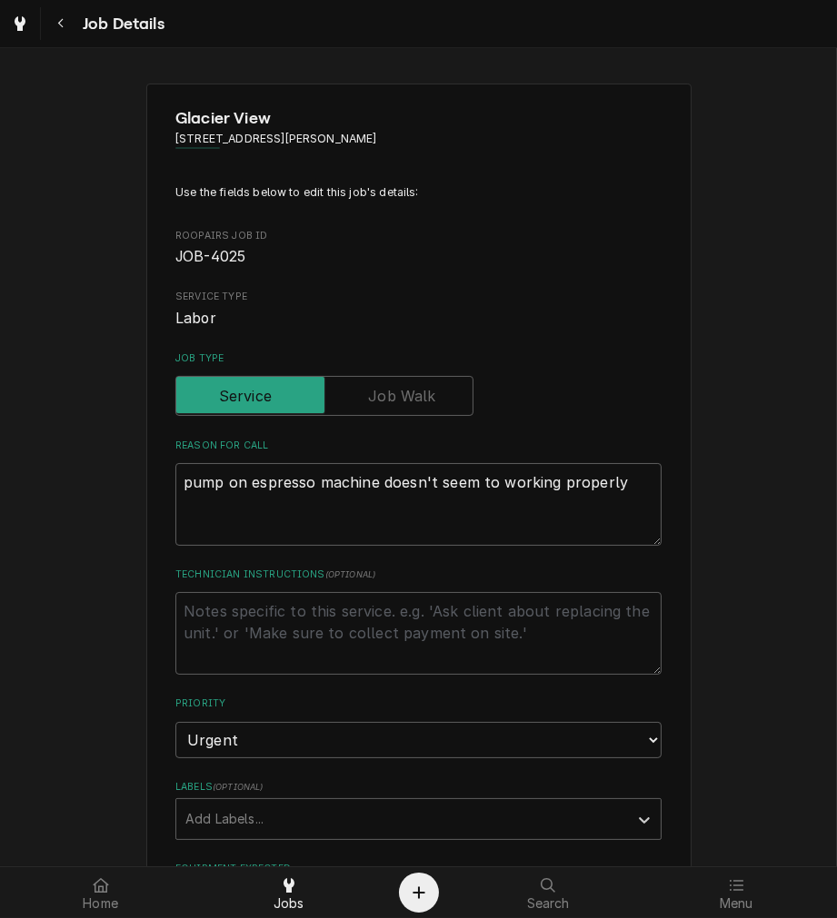
type textarea "x"
click at [464, 728] on select "No Priority Urgent High Medium Low" at bounding box center [418, 740] width 486 height 36
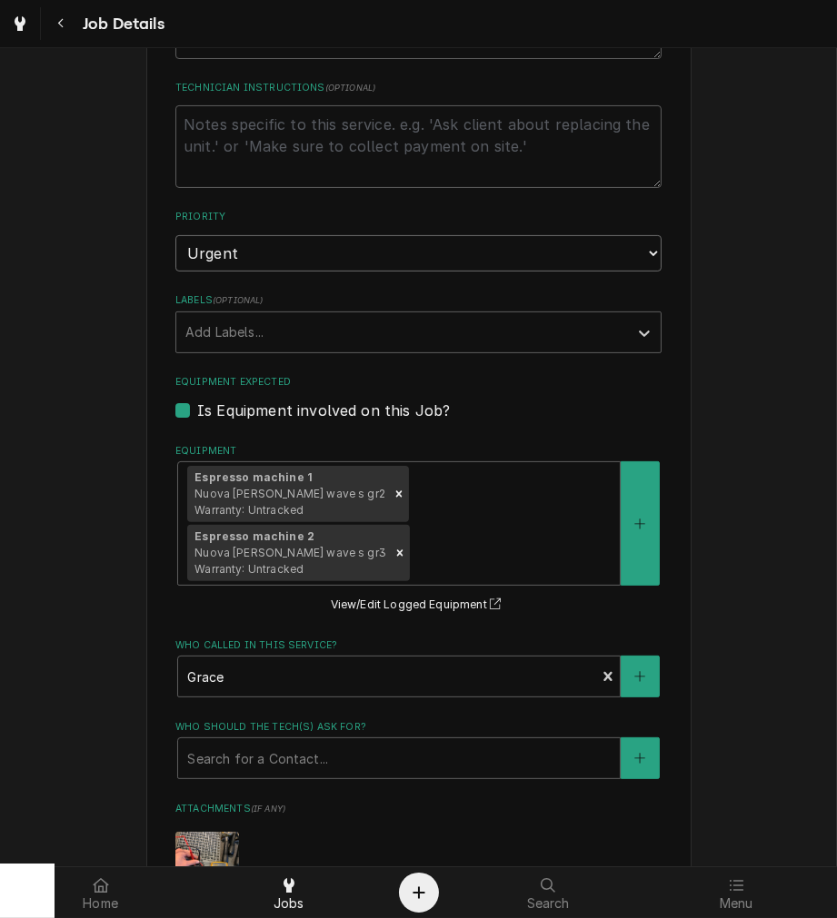
scroll to position [957, 0]
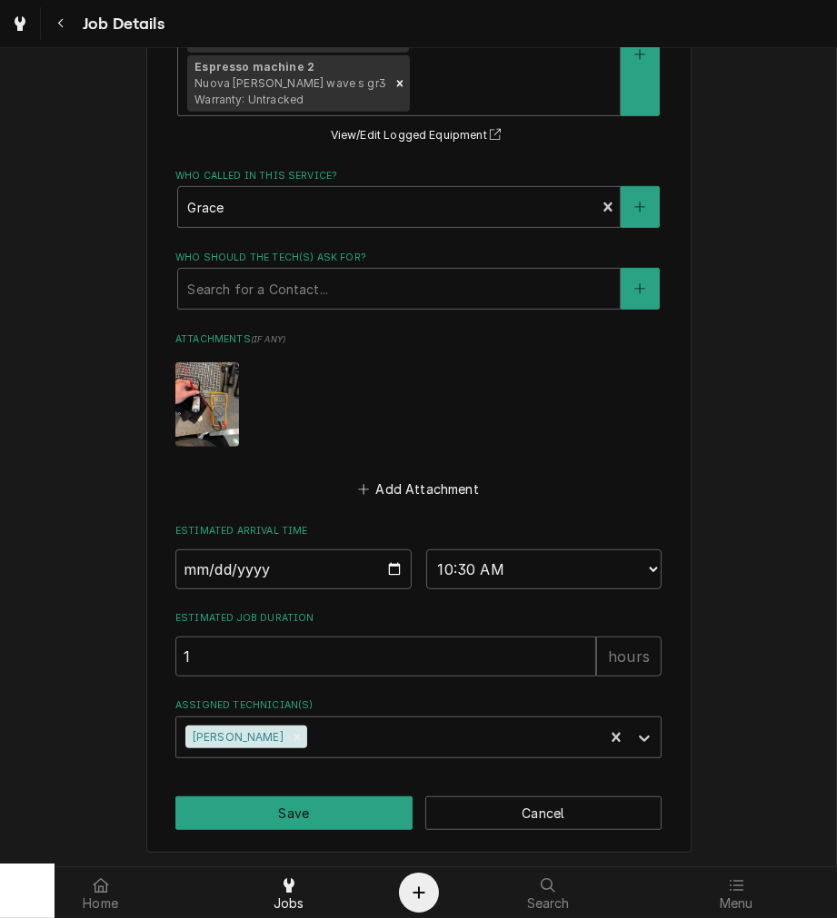
click at [570, 810] on button "Cancel" at bounding box center [543, 814] width 237 height 34
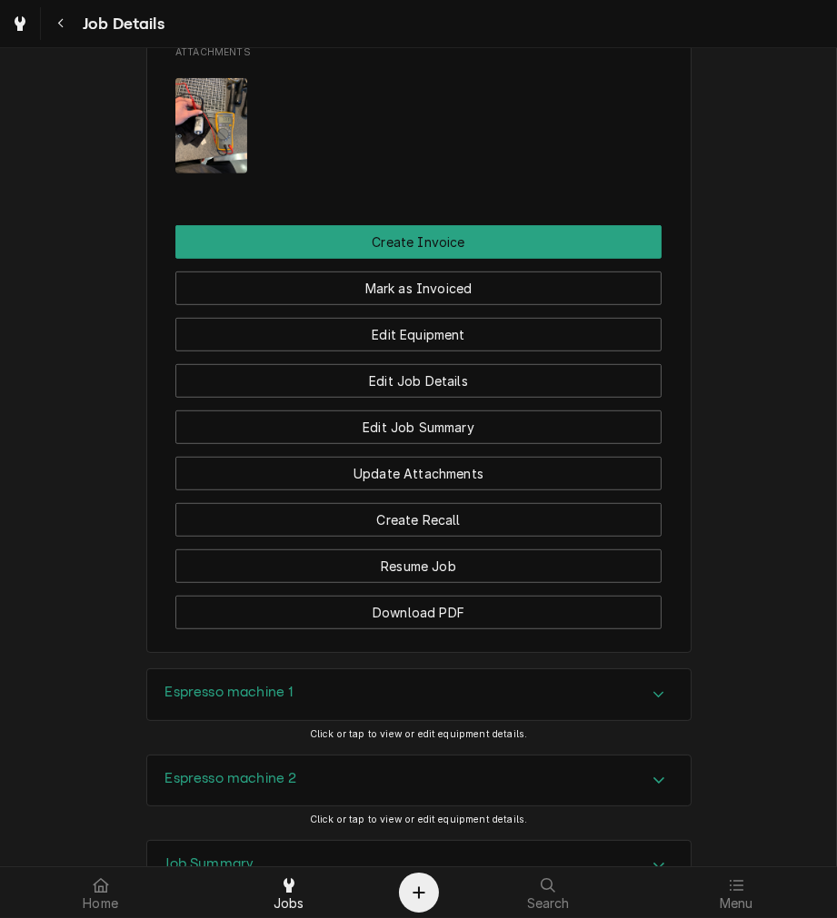
scroll to position [1102, 0]
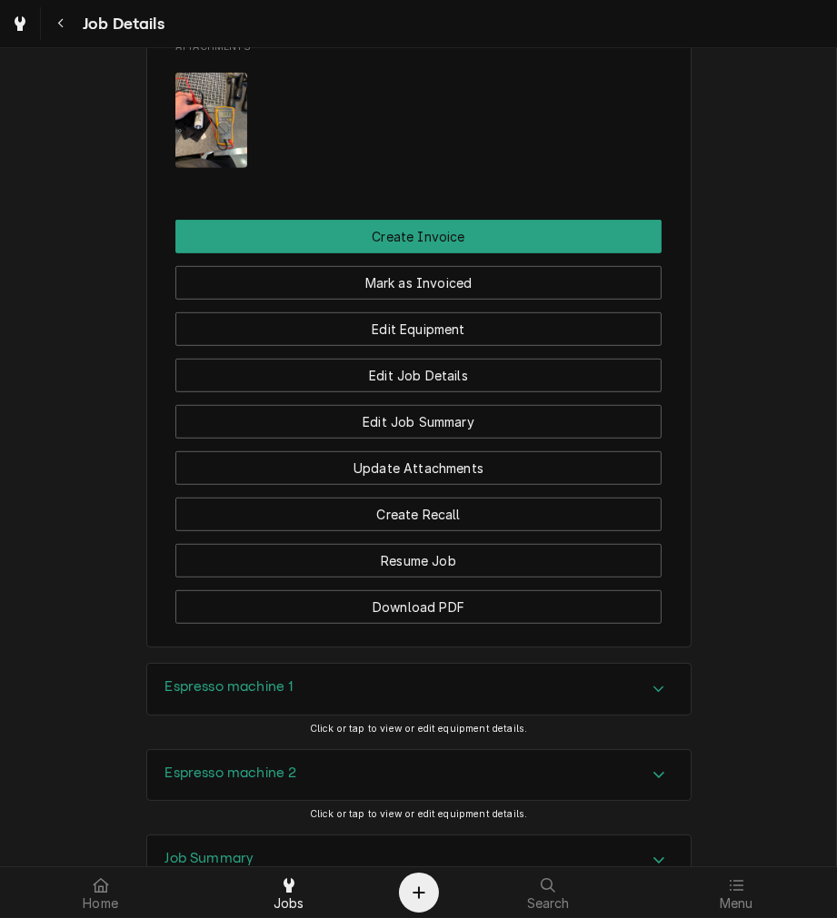
click at [423, 439] on button "Edit Job Summary" at bounding box center [418, 422] width 486 height 34
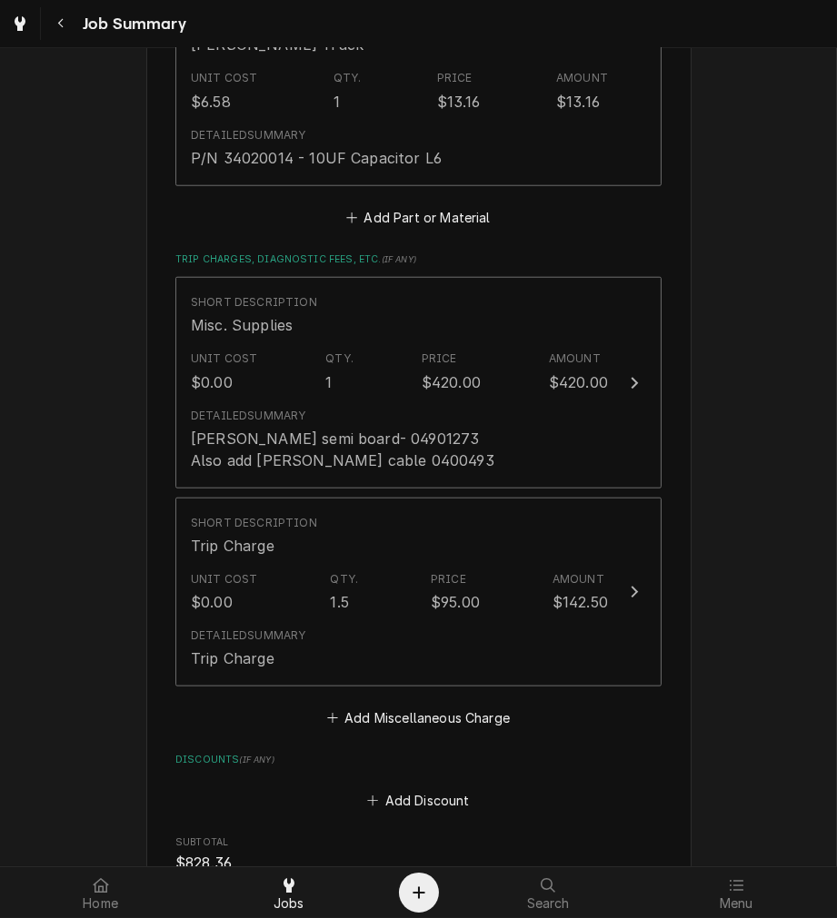
scroll to position [1959, 0]
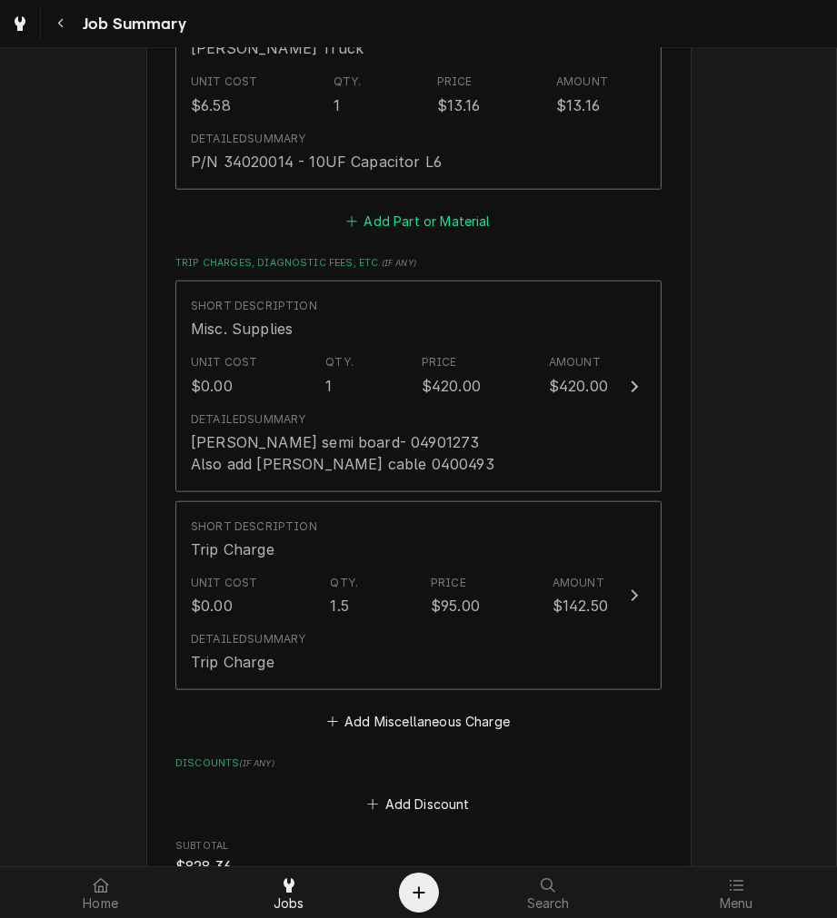
click at [427, 219] on button "Add Part or Material" at bounding box center [418, 220] width 150 height 25
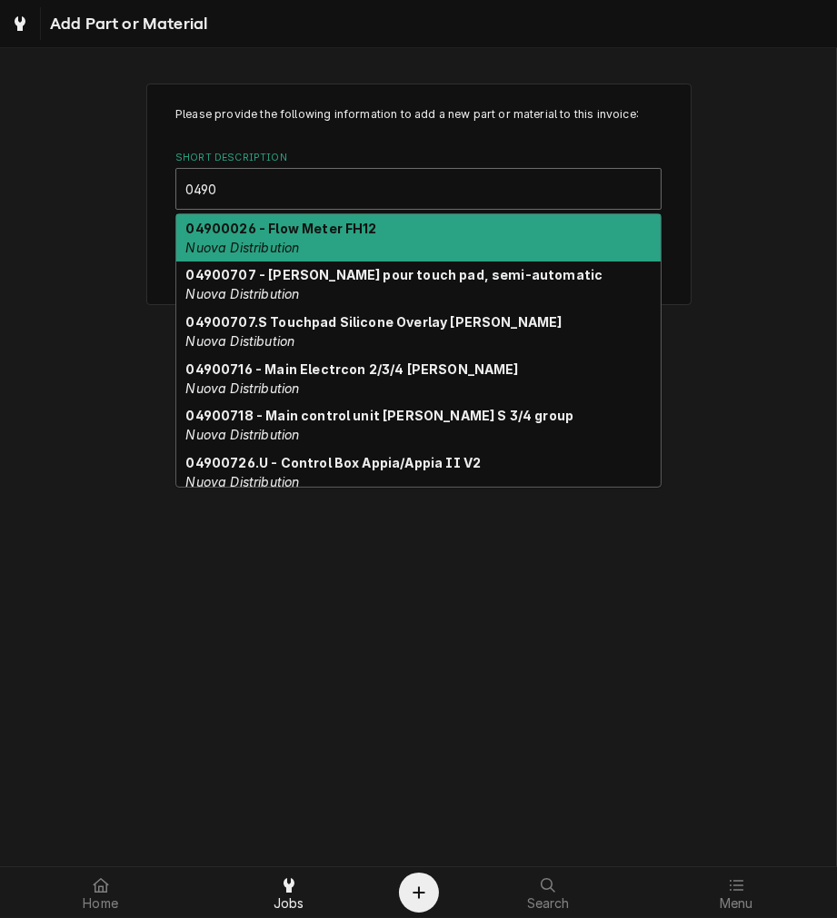
type input "04900"
click at [527, 400] on div "04900716 - Main Electrcon 2/3/4 [PERSON_NAME] Nuova Distribution" at bounding box center [418, 378] width 484 height 47
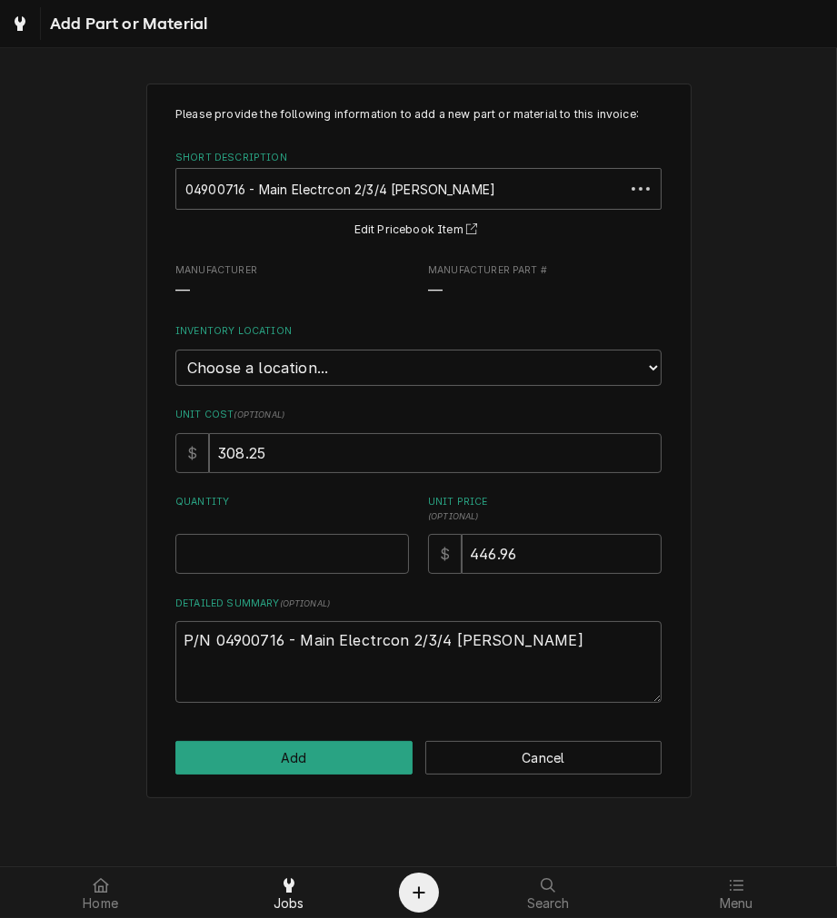
type textarea "x"
type input "ribbon cable"
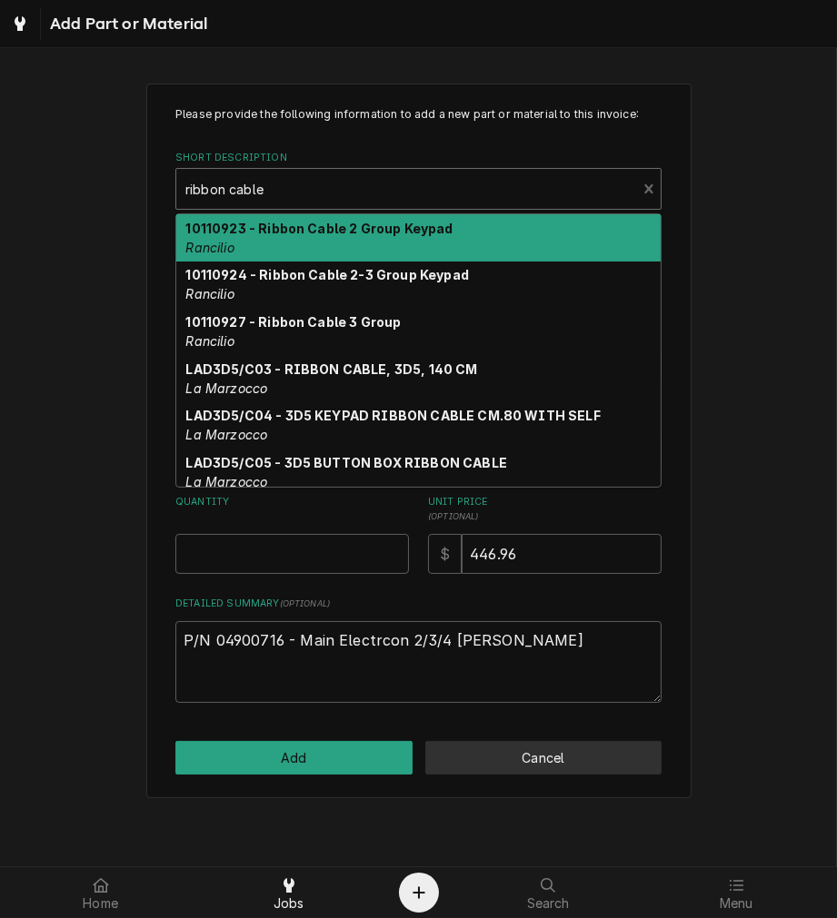
click at [593, 759] on button "Cancel" at bounding box center [543, 758] width 237 height 34
type textarea "x"
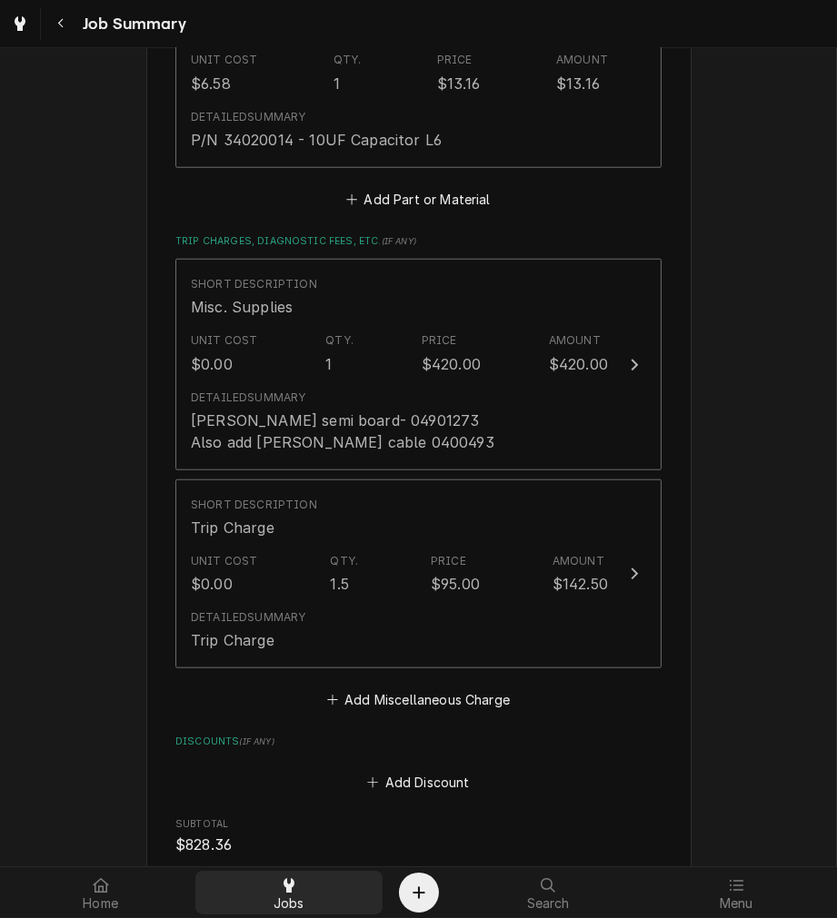
click at [276, 885] on div "Jobs" at bounding box center [288, 893] width 179 height 36
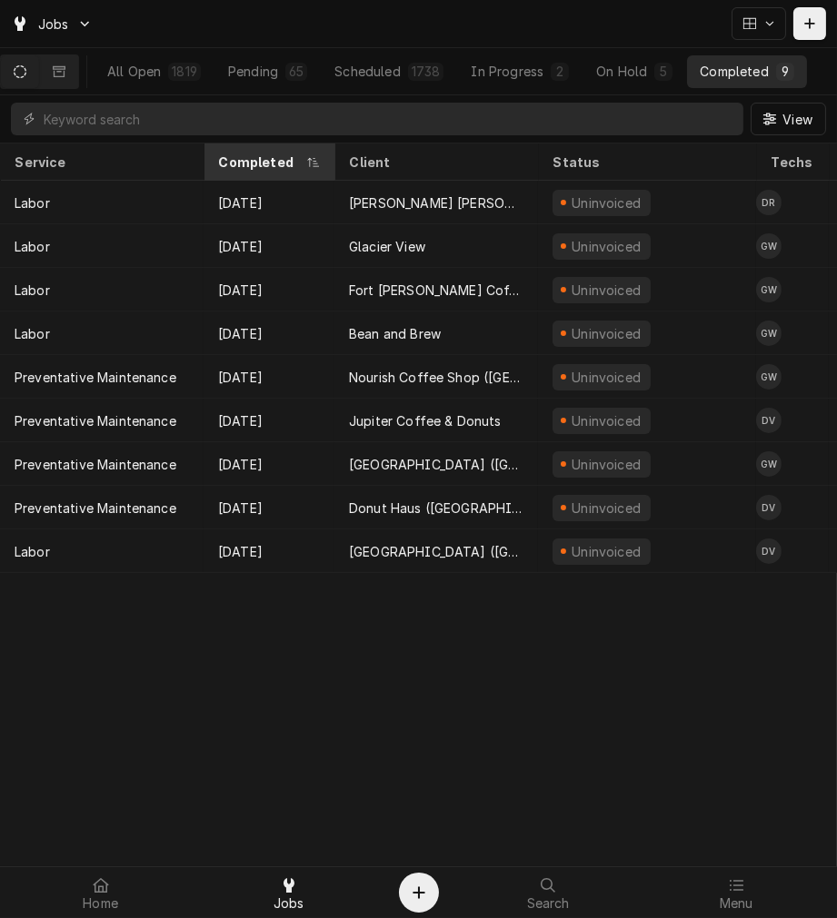
click at [222, 159] on div "Completed" at bounding box center [260, 162] width 84 height 19
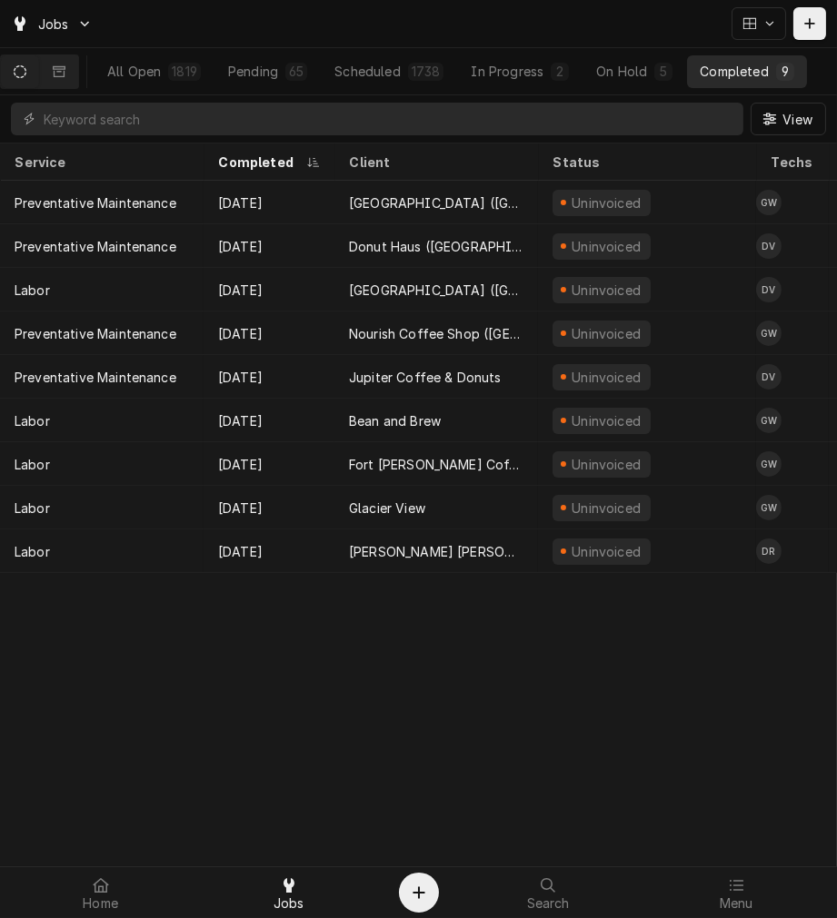
click at [222, 159] on div "Completed" at bounding box center [260, 162] width 84 height 19
click at [222, 159] on div "Completed" at bounding box center [267, 162] width 98 height 19
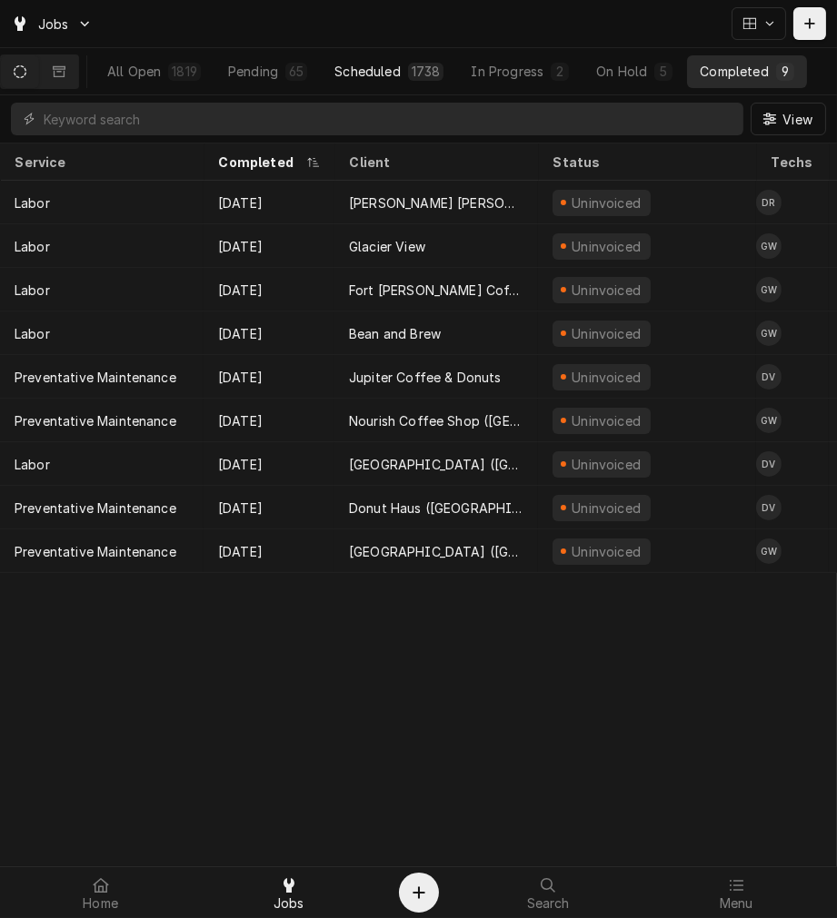
click at [388, 68] on div "Scheduled" at bounding box center [366, 71] width 65 height 19
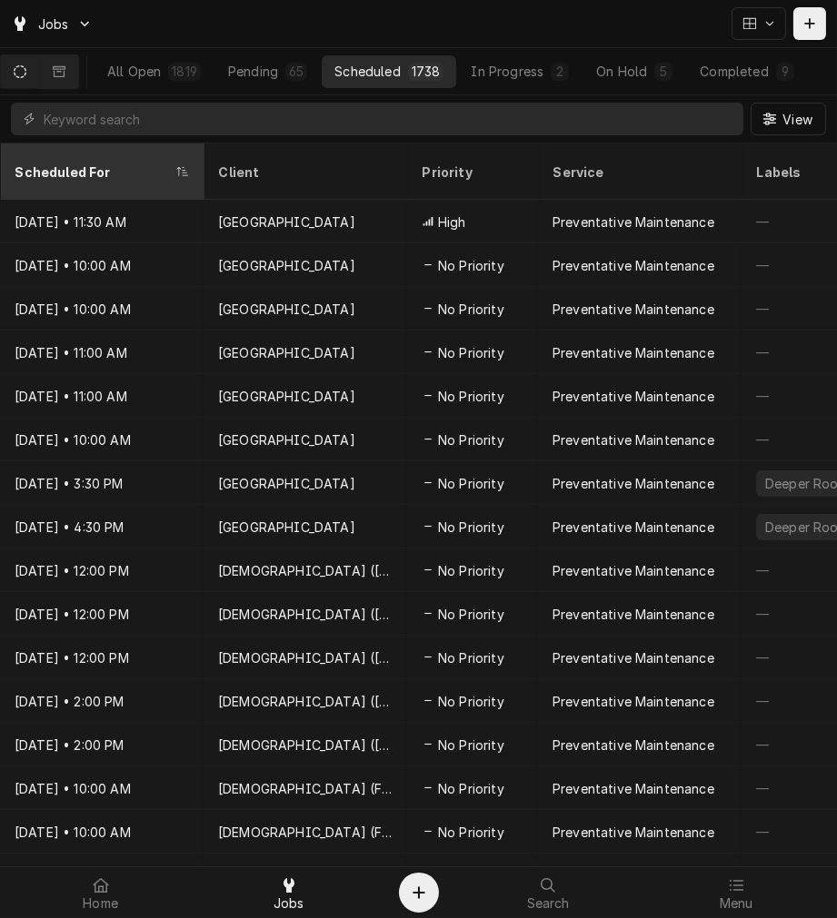
click at [65, 174] on th "Scheduled For" at bounding box center [101, 172] width 203 height 56
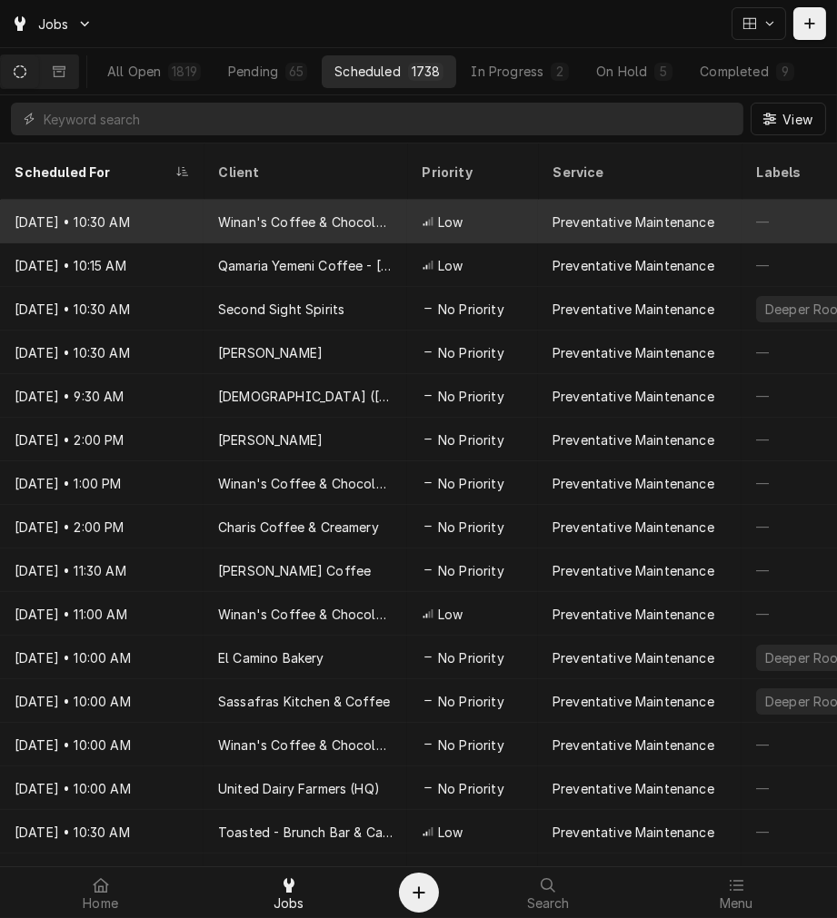
click at [58, 210] on div "Oct 30, 2030 • 10:30 AM" at bounding box center [101, 222] width 203 height 44
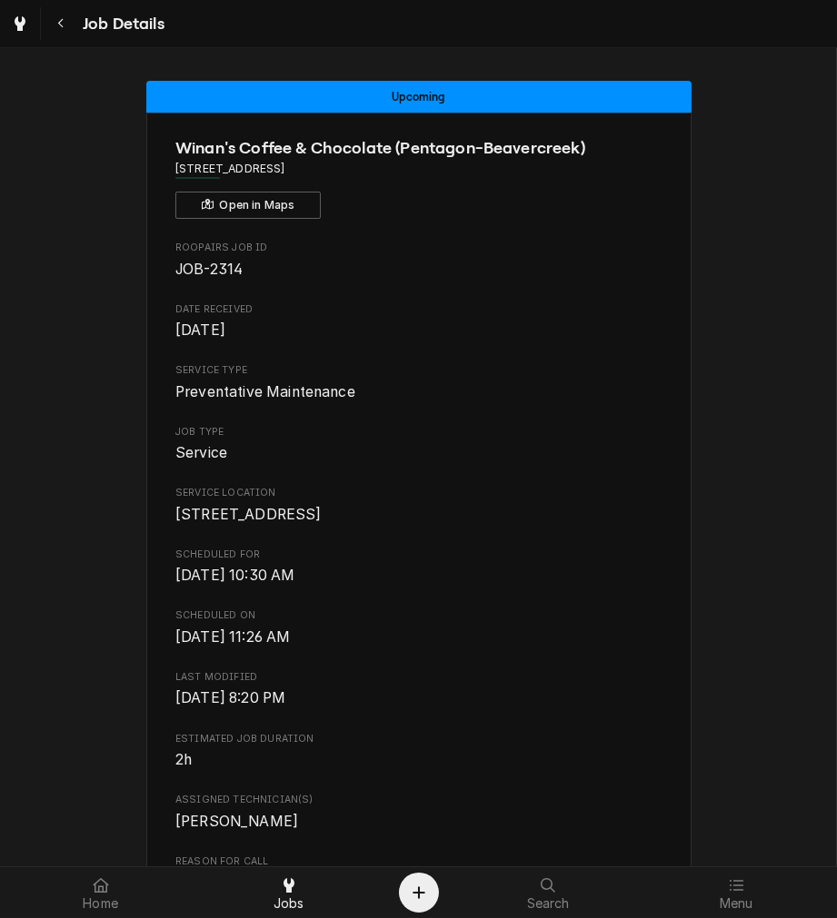
click at [628, 709] on span "[DATE] 8:20 PM" at bounding box center [418, 699] width 486 height 22
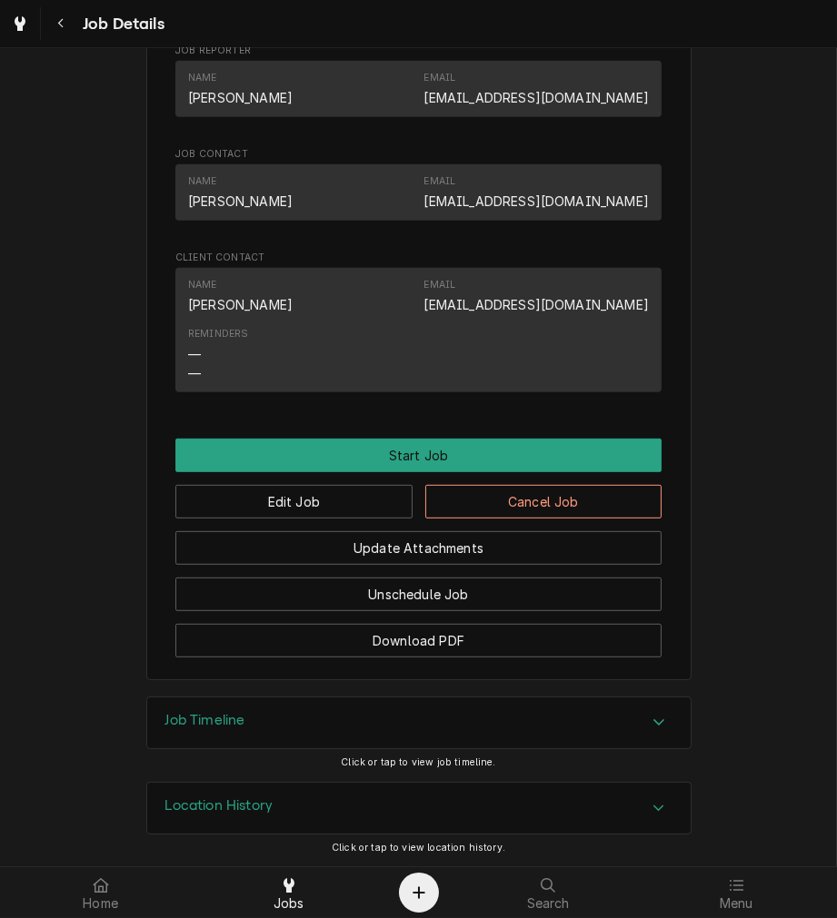
scroll to position [921, 0]
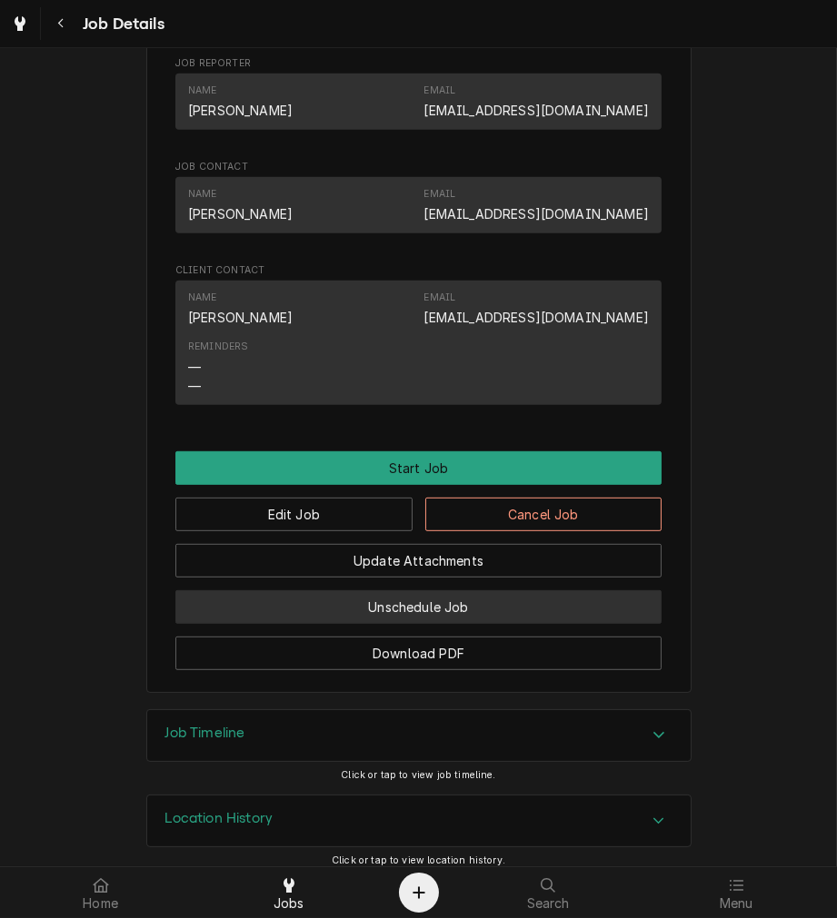
click at [559, 624] on button "Unschedule Job" at bounding box center [418, 607] width 486 height 34
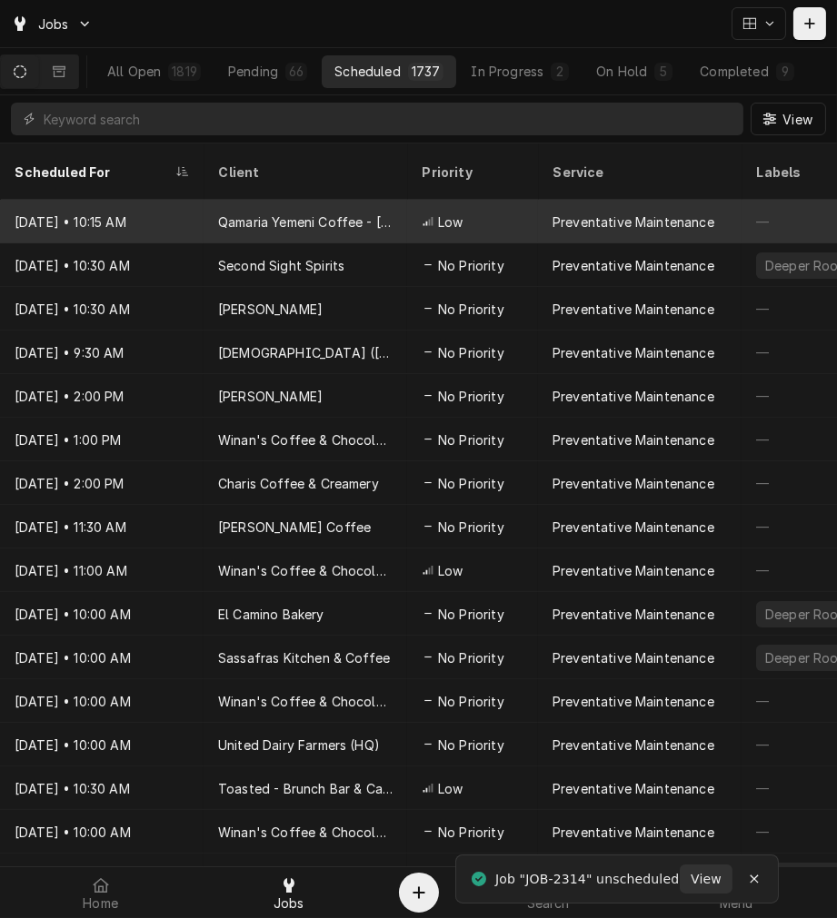
click at [576, 200] on div "Preventative Maintenance" at bounding box center [639, 222] width 203 height 44
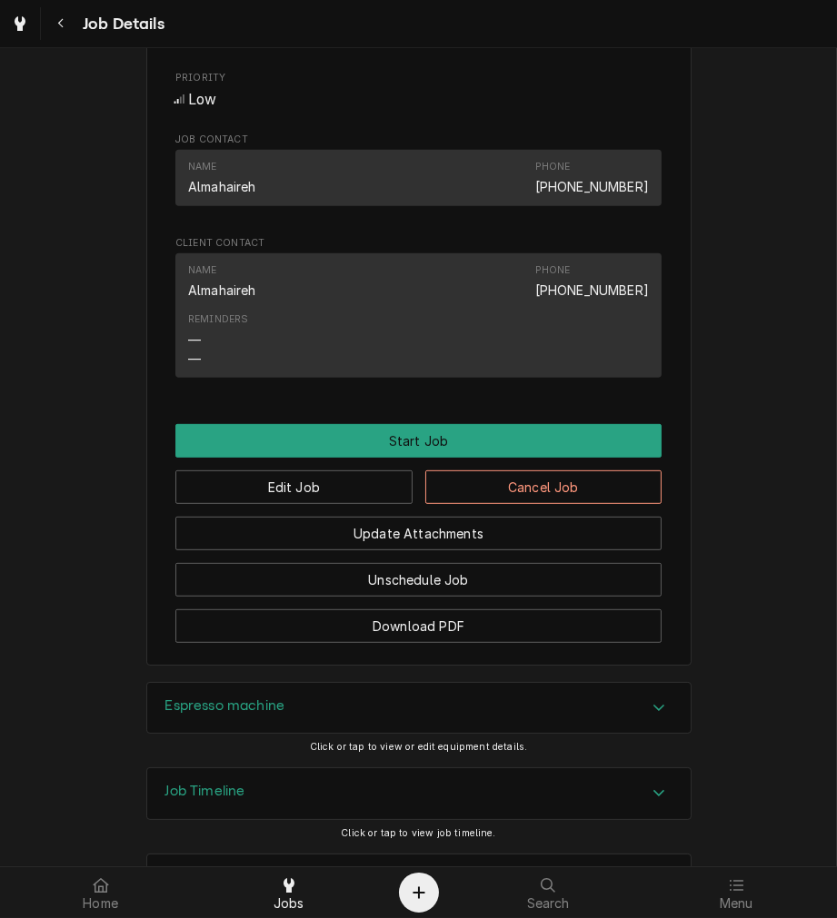
scroll to position [939, 0]
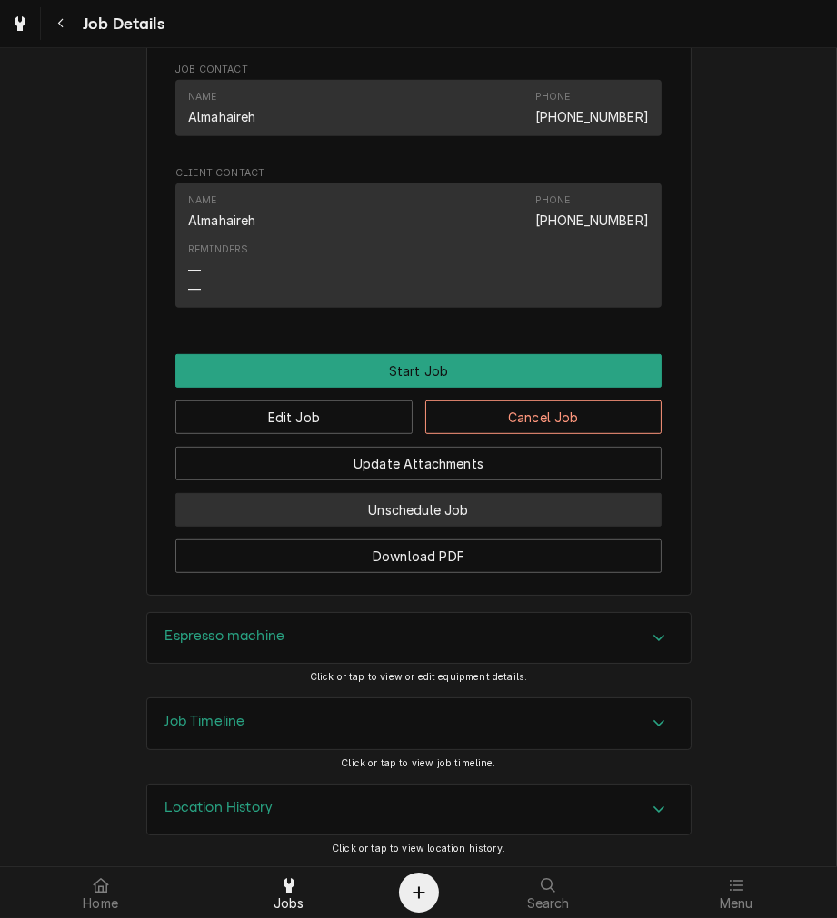
click at [529, 510] on button "Unschedule Job" at bounding box center [418, 510] width 486 height 34
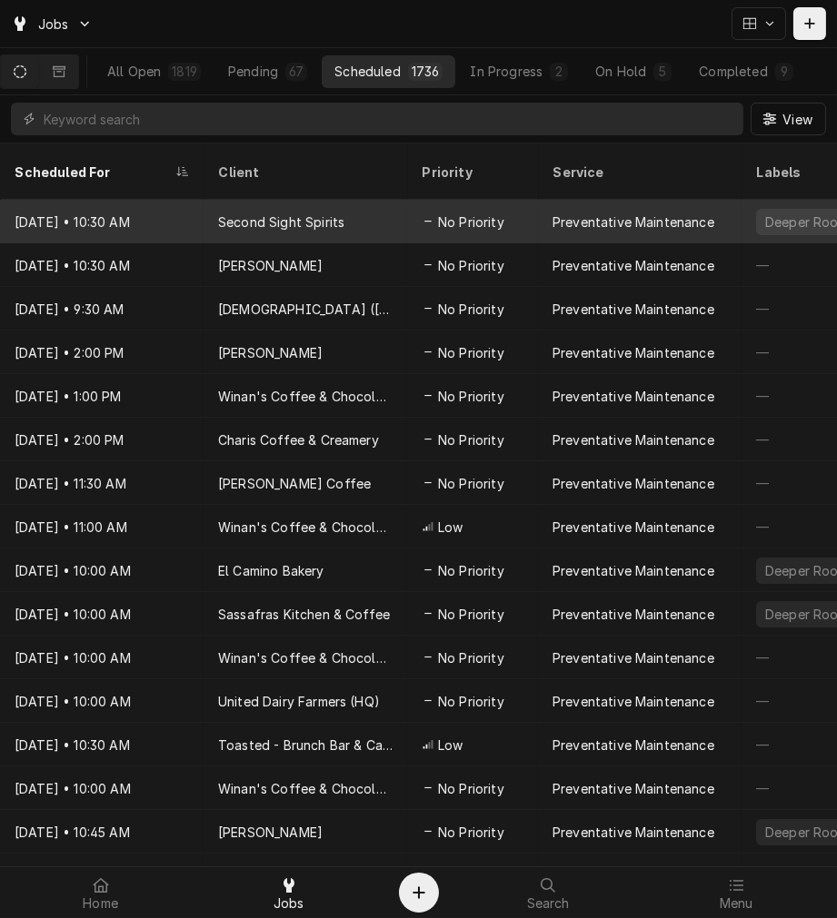
click at [621, 213] on div "Preventative Maintenance" at bounding box center [633, 222] width 162 height 19
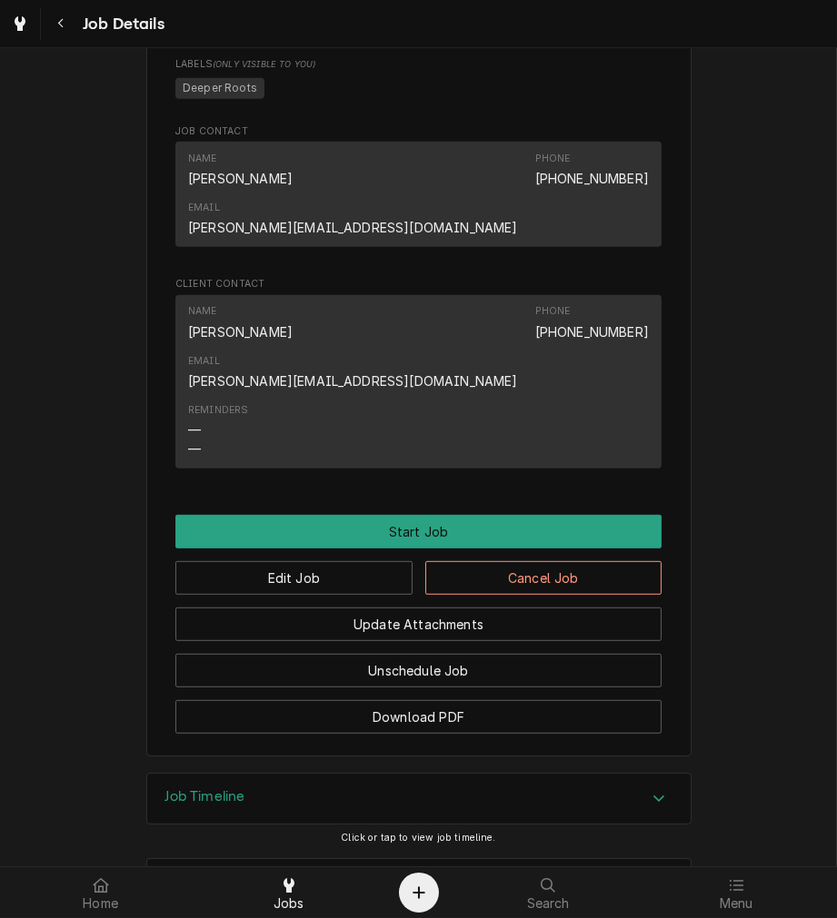
scroll to position [982, 0]
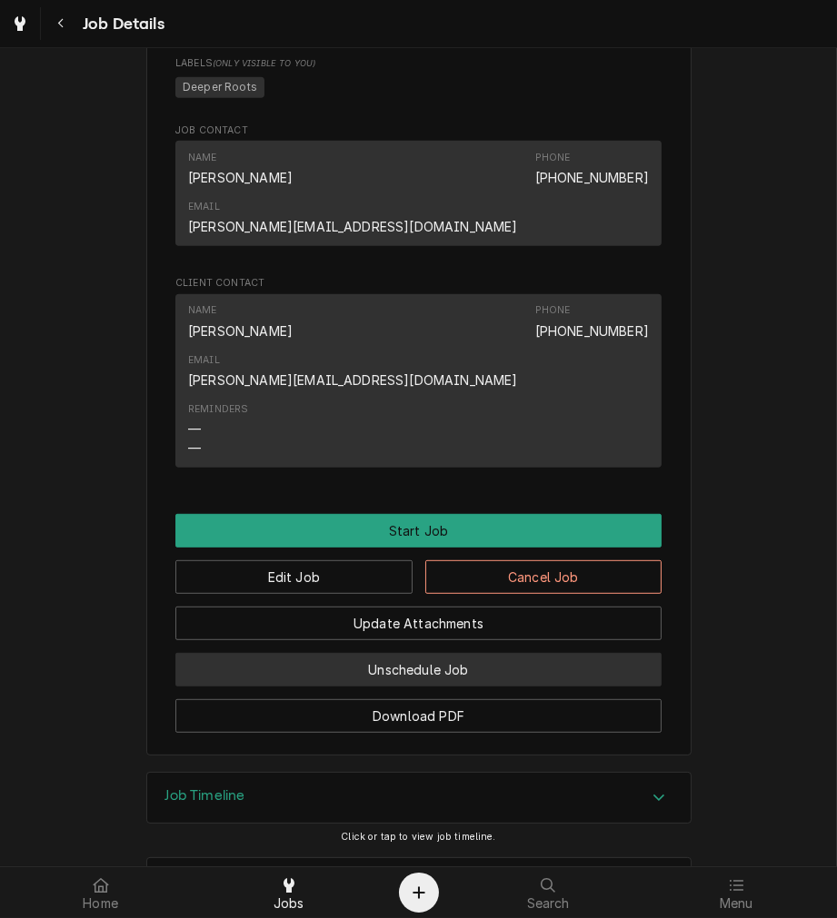
click at [566, 653] on button "Unschedule Job" at bounding box center [418, 670] width 486 height 34
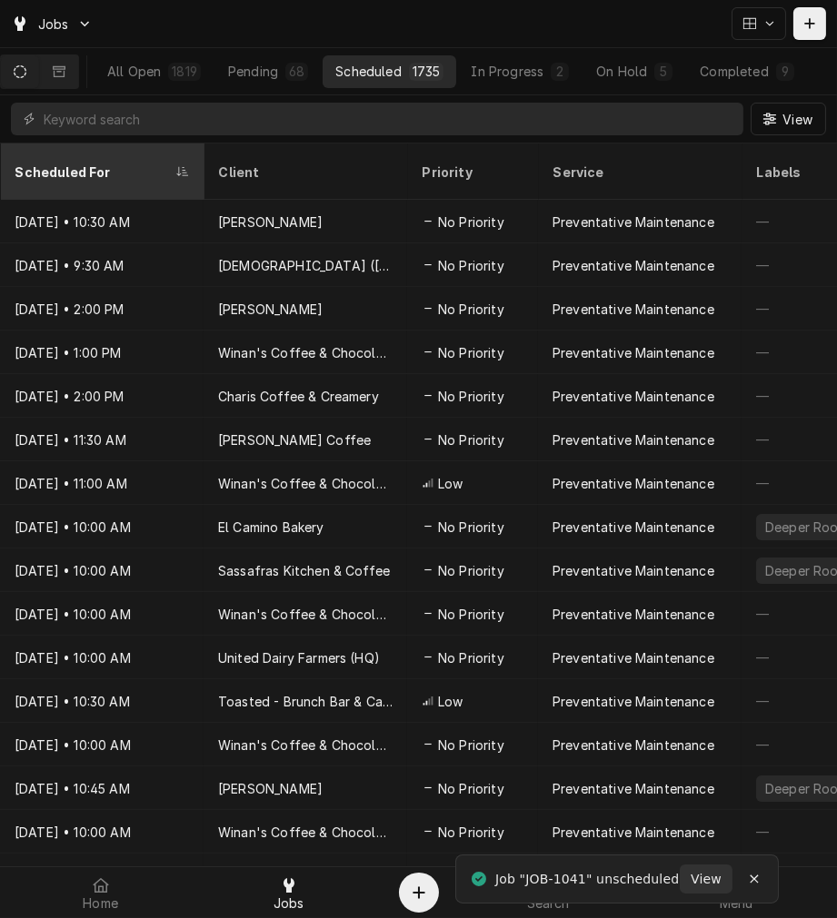
click at [83, 163] on div "Scheduled For" at bounding box center [93, 172] width 156 height 19
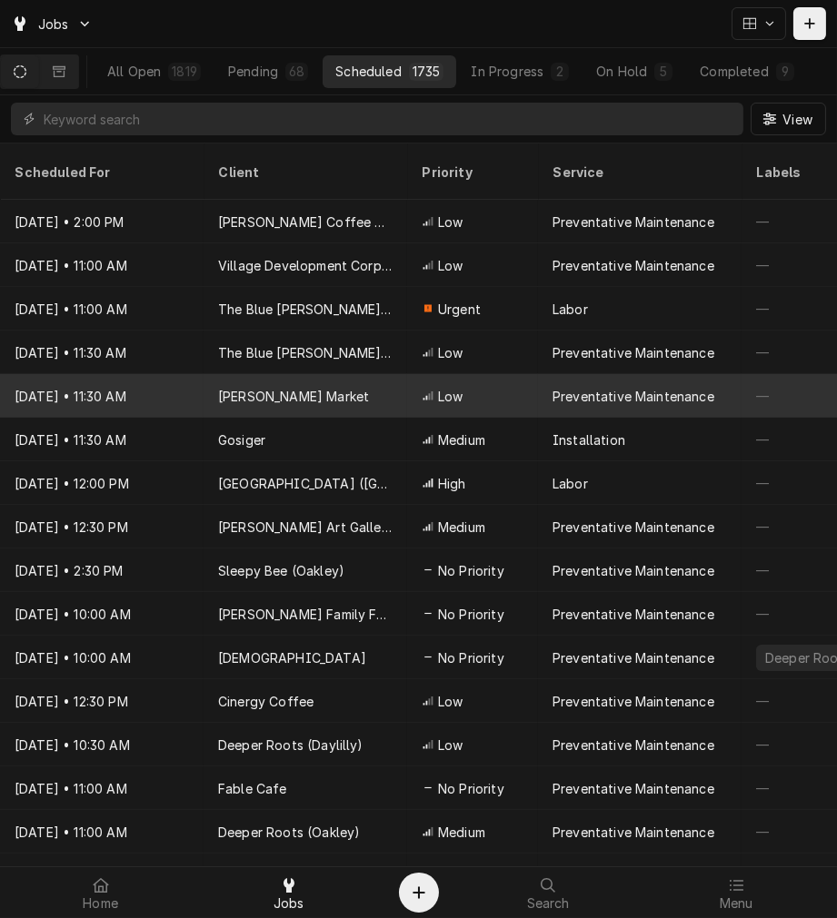
click at [676, 387] on div "Preventative Maintenance" at bounding box center [633, 396] width 162 height 19
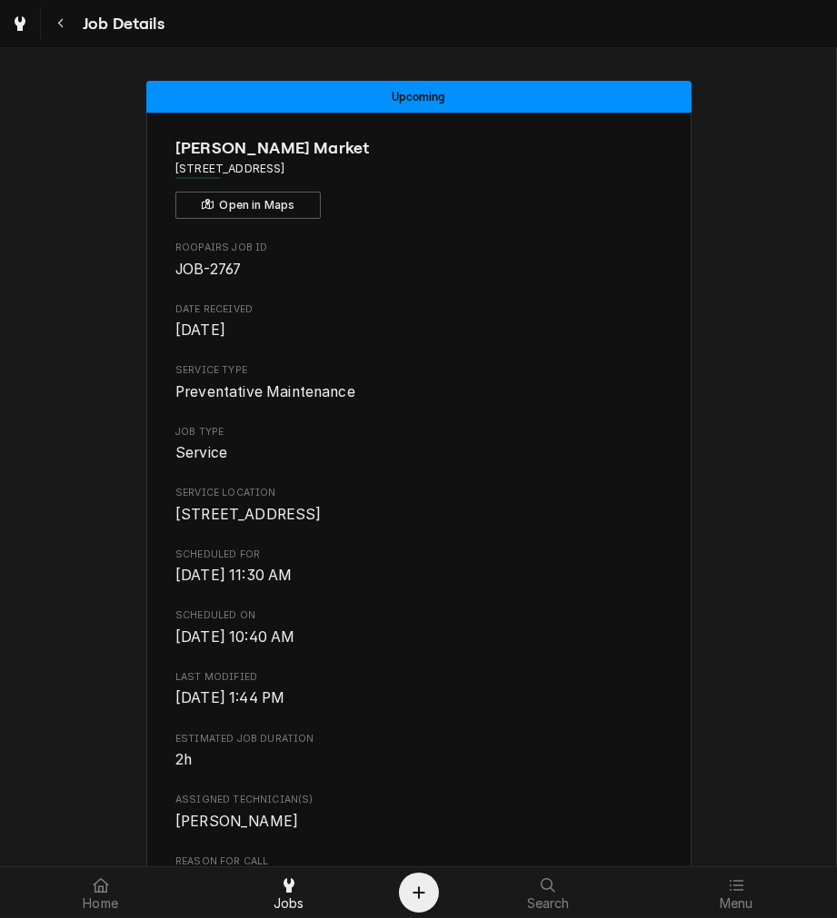
click at [214, 201] on button "Open in Maps" at bounding box center [247, 205] width 145 height 27
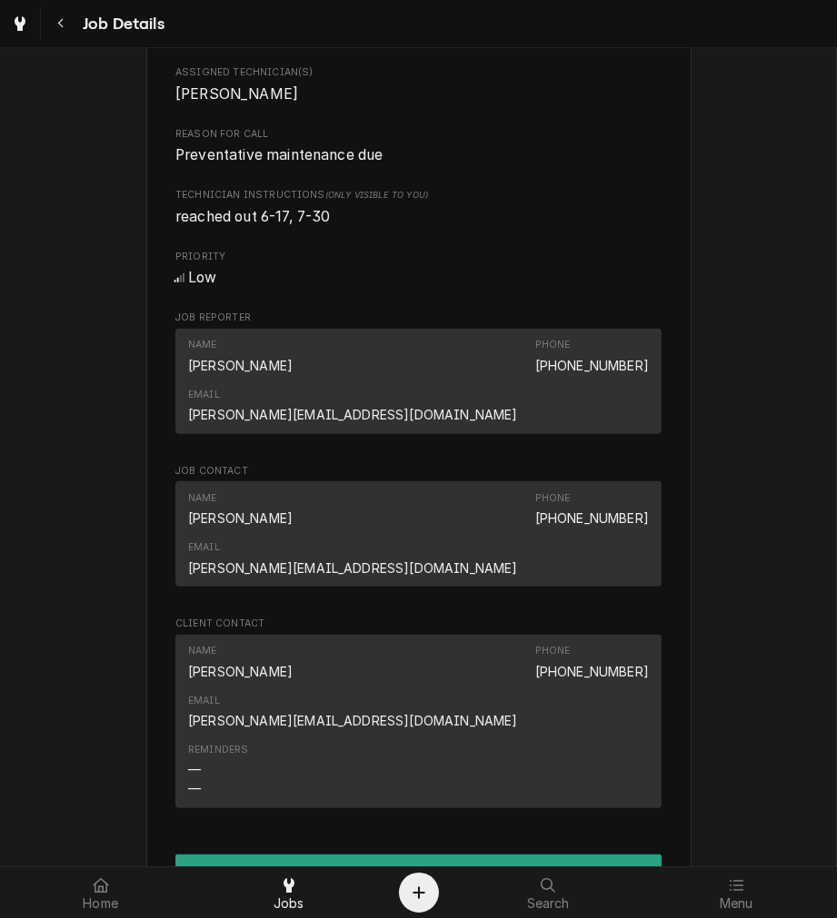
scroll to position [1276, 0]
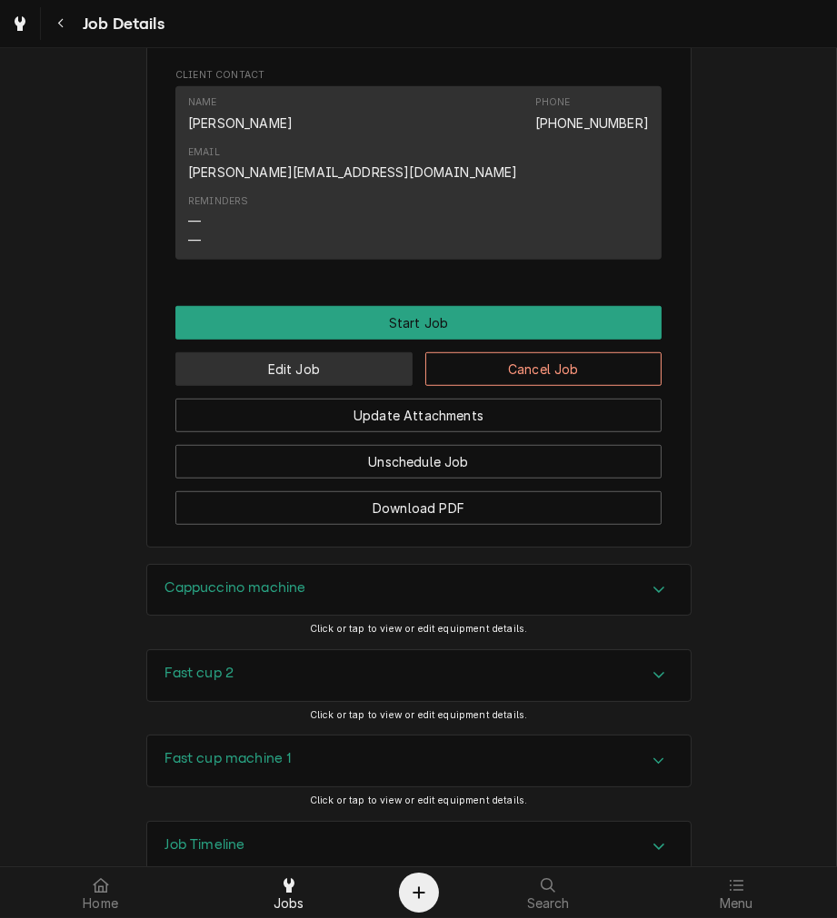
click at [366, 352] on button "Edit Job" at bounding box center [293, 369] width 237 height 34
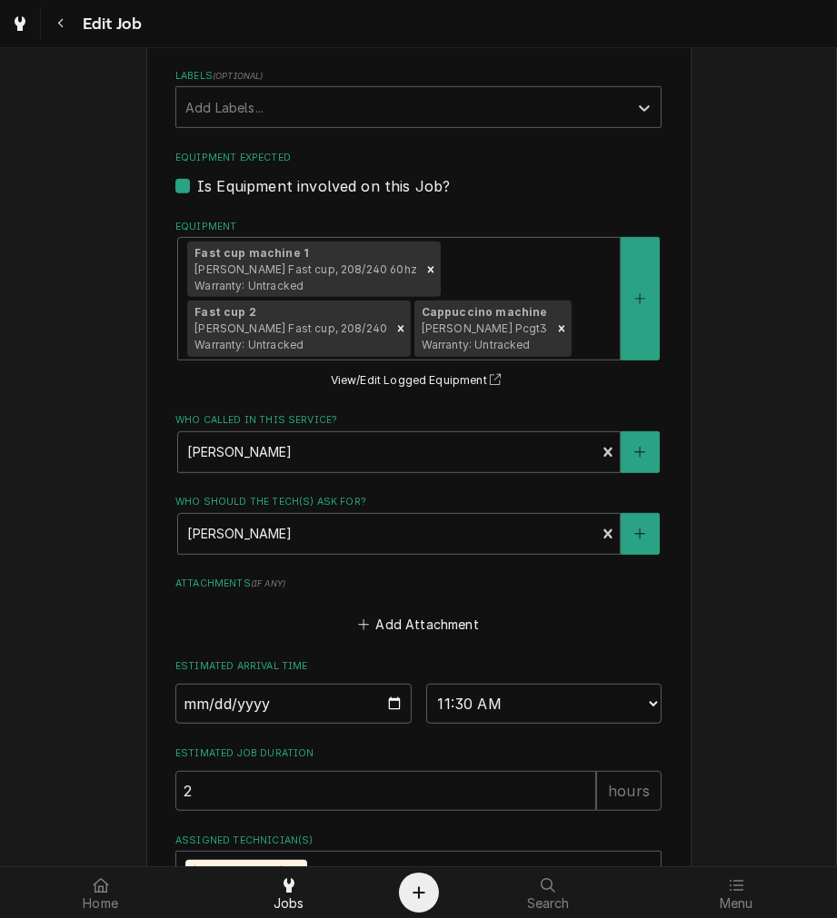
scroll to position [1165, 0]
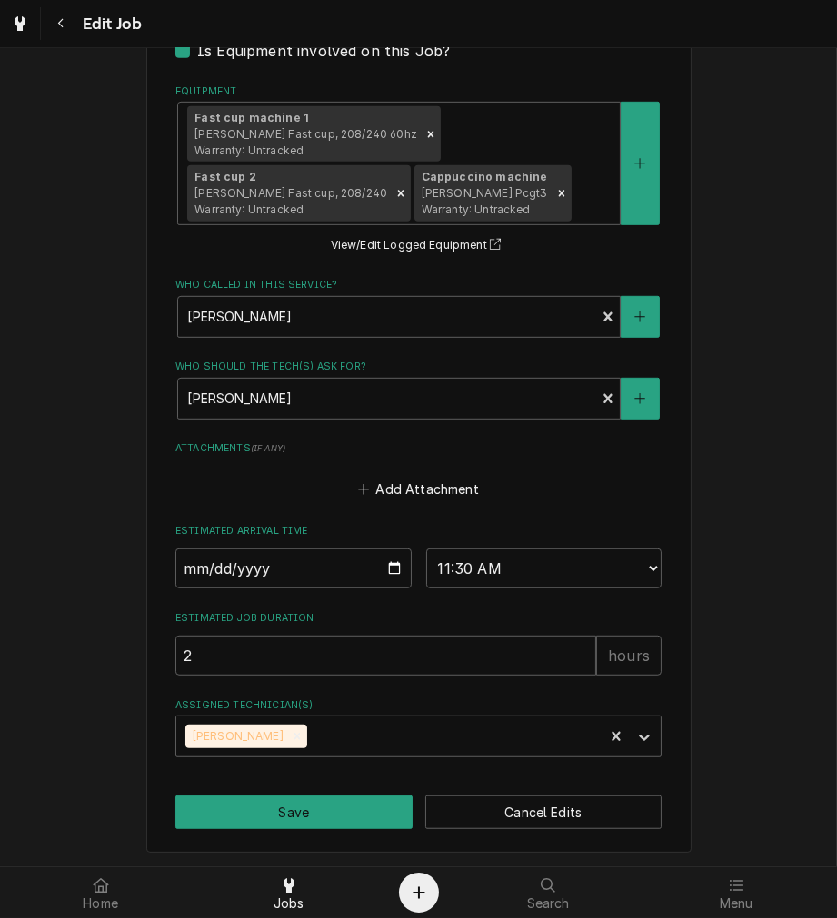
click at [386, 575] on input "2025-09-10" at bounding box center [293, 569] width 236 height 40
type textarea "x"
type input "2025-10-07"
click at [323, 813] on button "Save" at bounding box center [293, 813] width 237 height 34
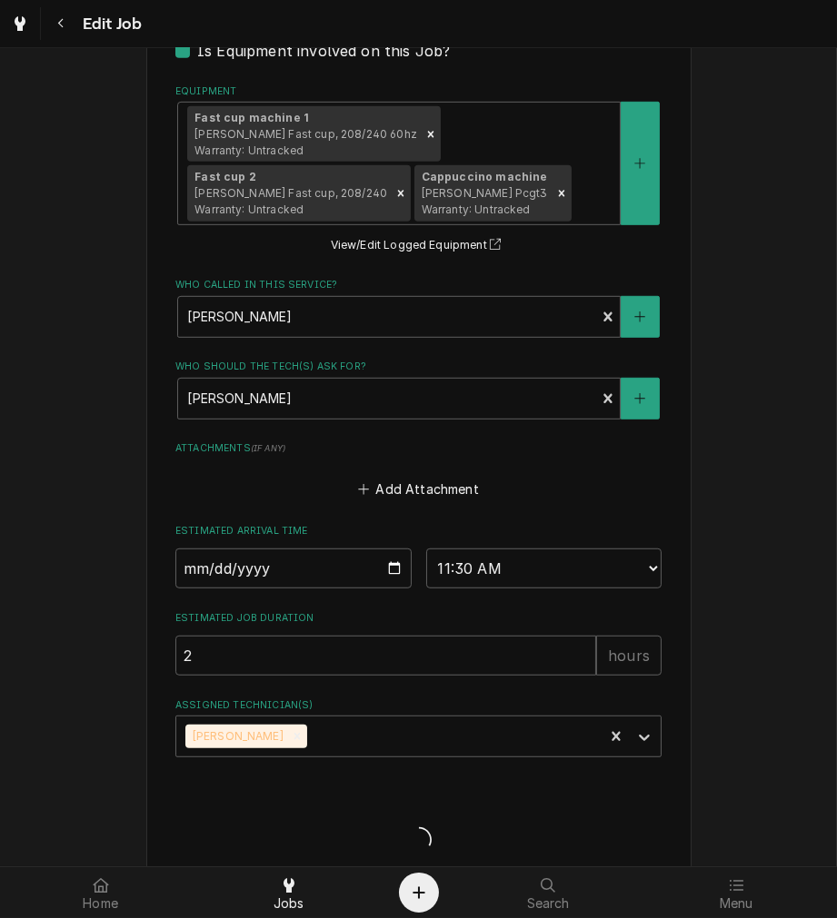
type textarea "x"
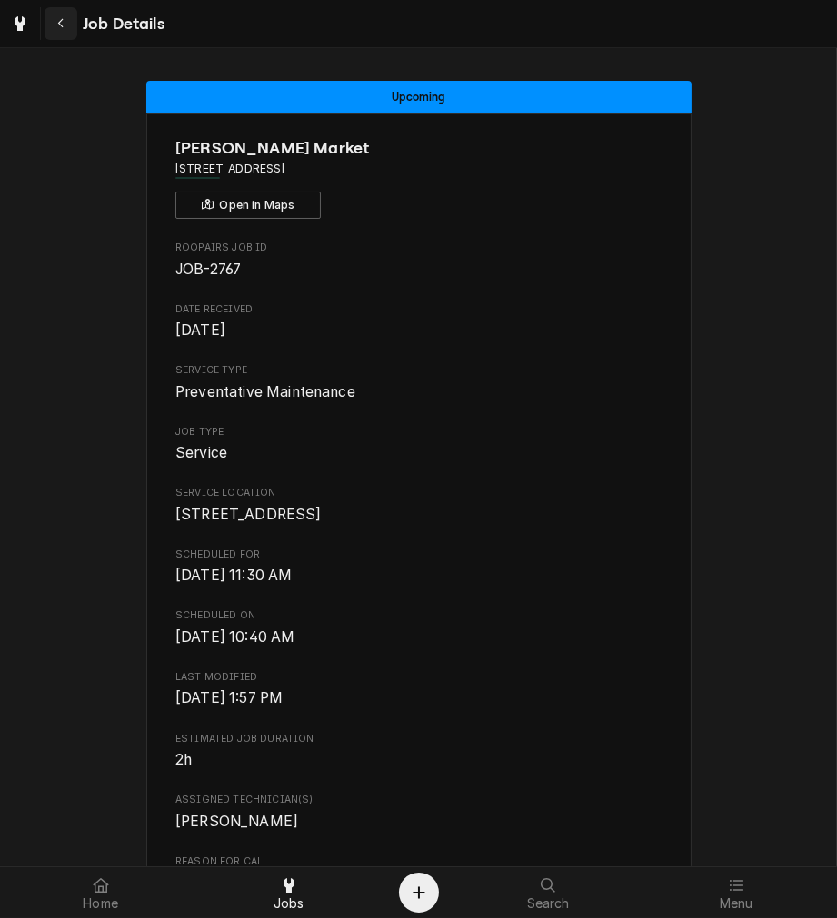
drag, startPoint x: 78, startPoint y: 20, endPoint x: 65, endPoint y: 18, distance: 12.8
click at [65, 18] on div "Job Details" at bounding box center [105, 23] width 120 height 33
click at [65, 18] on div "Navigate back" at bounding box center [61, 24] width 18 height 18
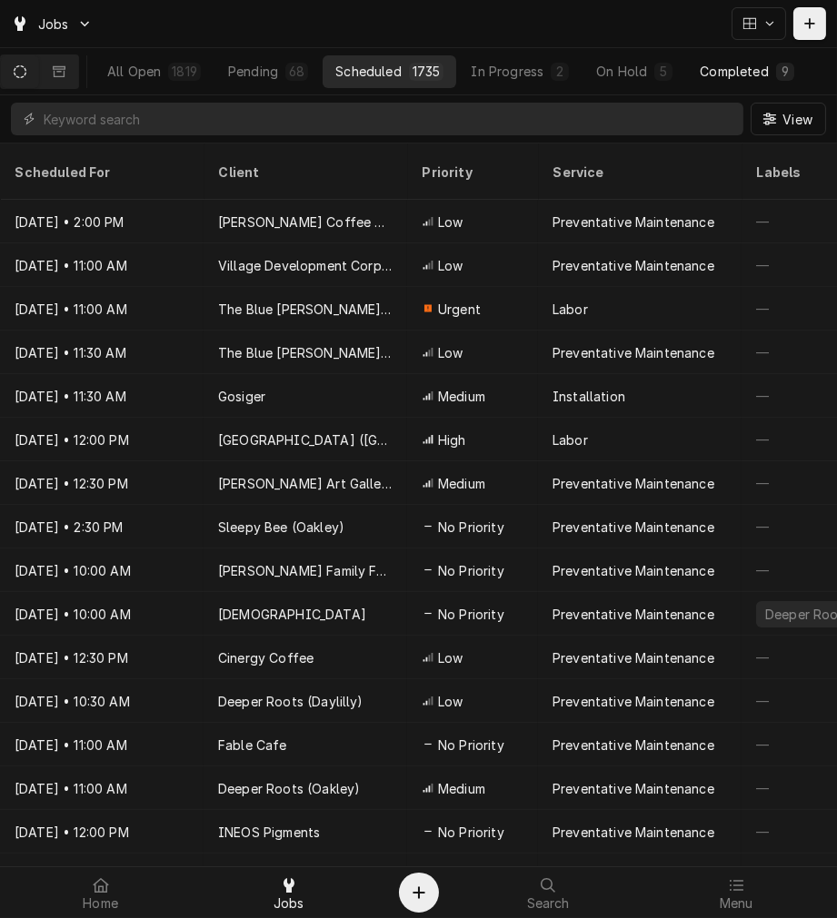
click at [767, 60] on button "Completed 9" at bounding box center [746, 71] width 119 height 33
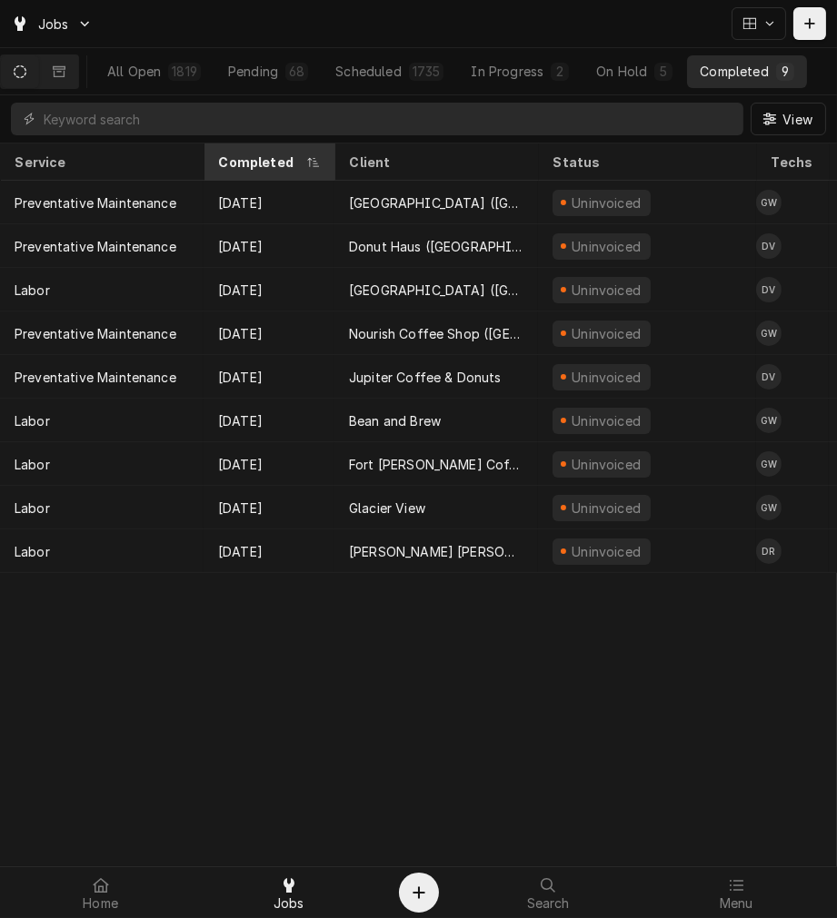
click at [261, 156] on div "Completed" at bounding box center [260, 162] width 84 height 19
click at [261, 156] on div "Completed" at bounding box center [267, 162] width 98 height 19
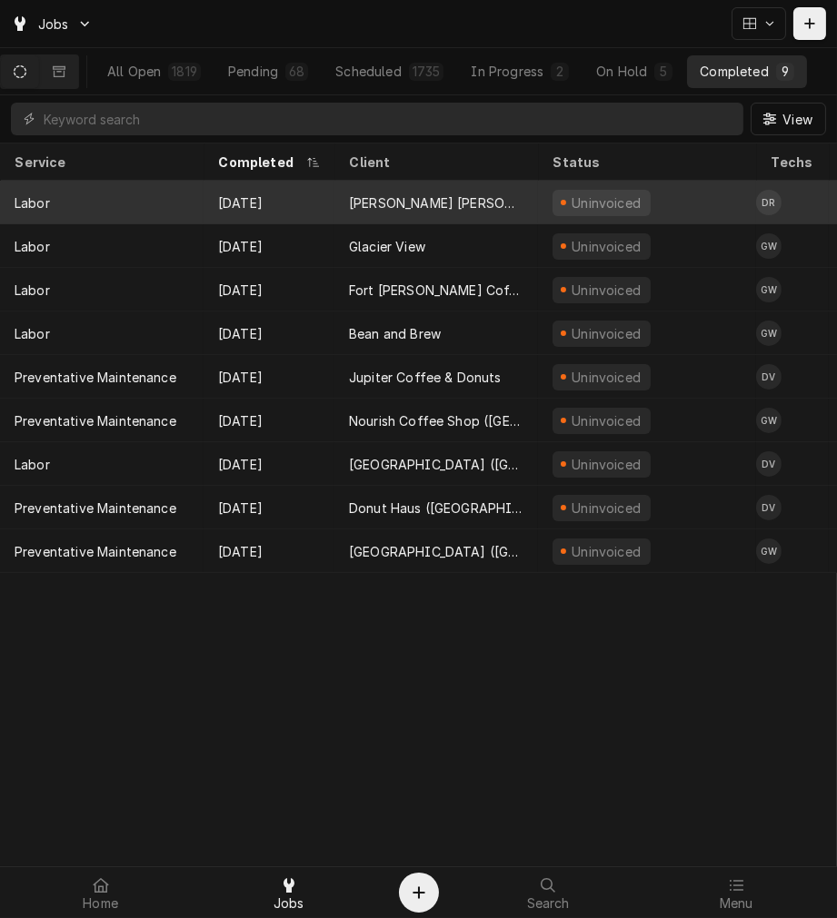
click at [264, 200] on div "Sep 5" at bounding box center [268, 203] width 131 height 44
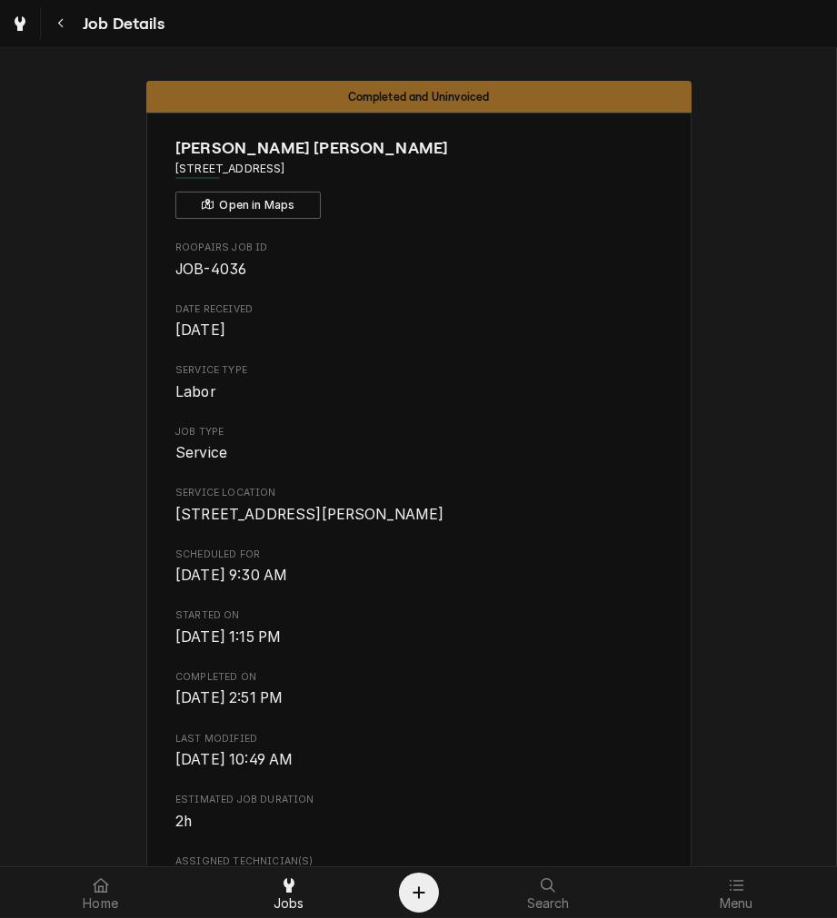
click at [531, 709] on span "[DATE] 2:51 PM" at bounding box center [418, 699] width 486 height 22
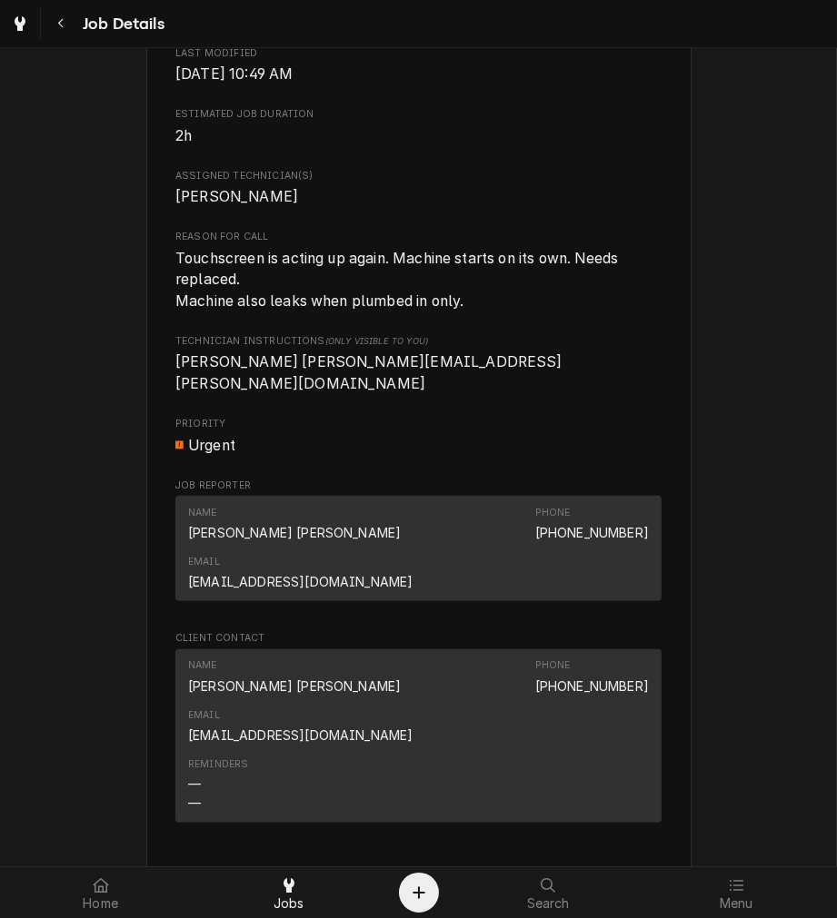
scroll to position [689, 0]
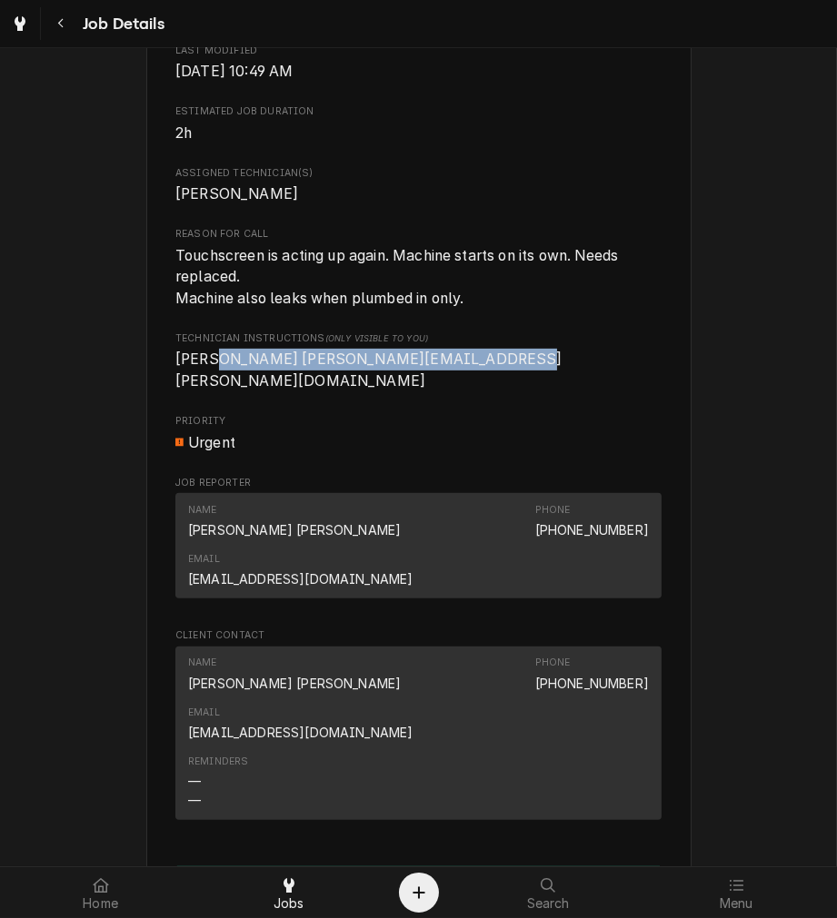
drag, startPoint x: 465, startPoint y: 386, endPoint x: 196, endPoint y: 386, distance: 268.9
click at [196, 386] on span "[PERSON_NAME] [PERSON_NAME][EMAIL_ADDRESS][PERSON_NAME][DOMAIN_NAME]" at bounding box center [418, 370] width 486 height 43
copy span "[PERSON_NAME][EMAIL_ADDRESS][PERSON_NAME][DOMAIN_NAME]"
click at [471, 242] on span "Reason For Call" at bounding box center [418, 234] width 486 height 15
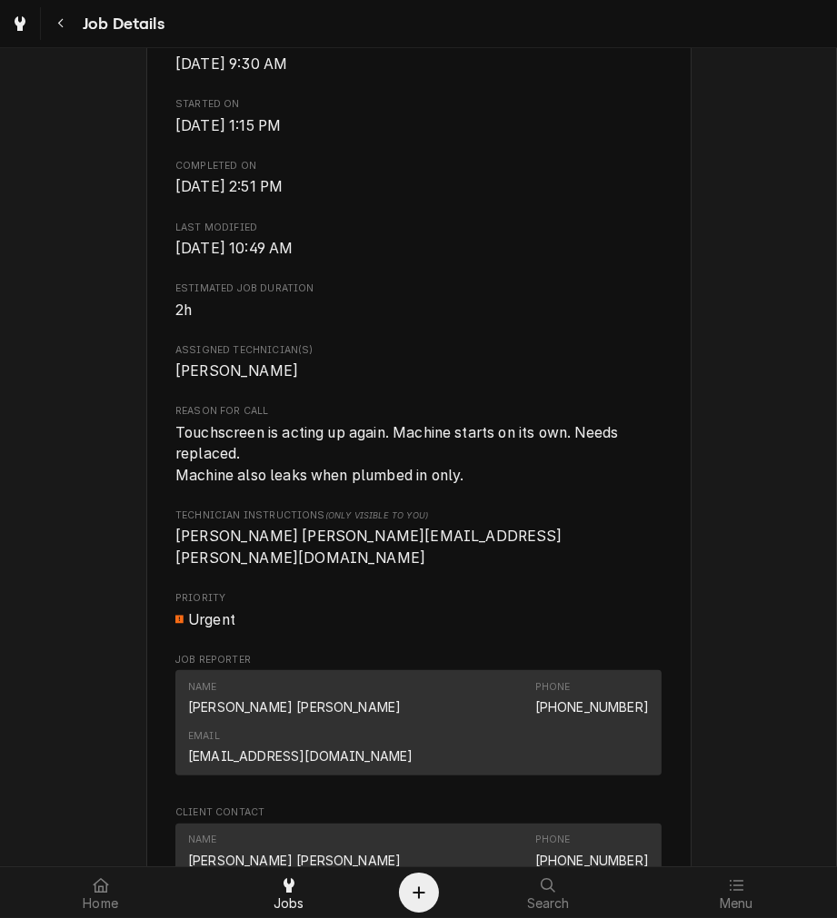
scroll to position [507, 0]
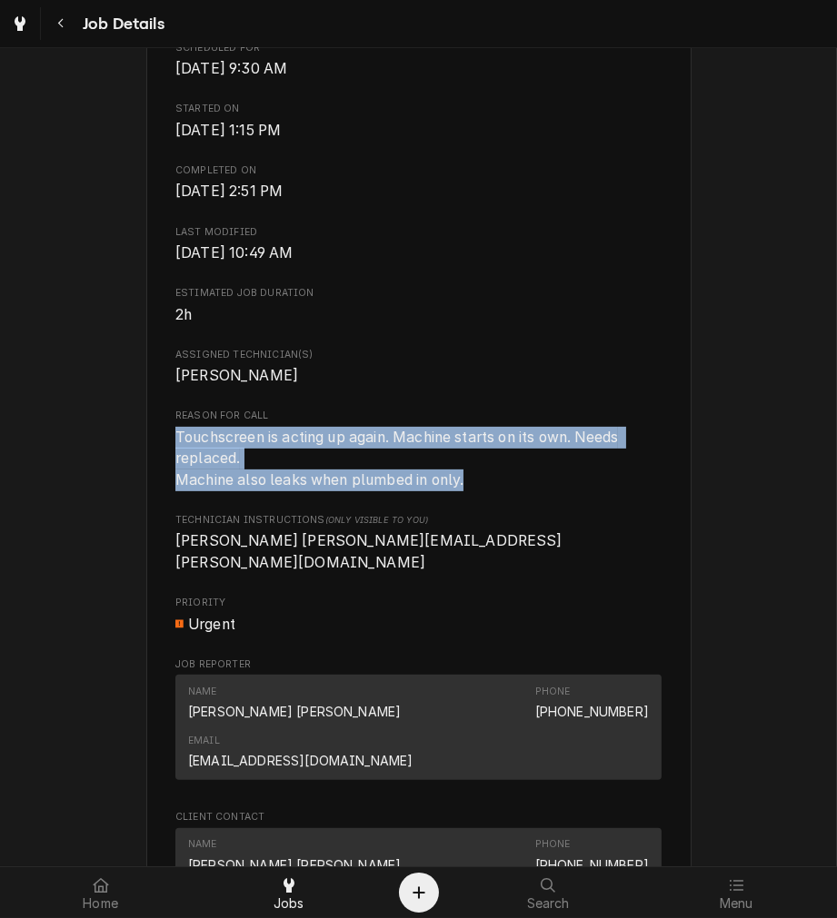
drag, startPoint x: 468, startPoint y: 497, endPoint x: 161, endPoint y: 454, distance: 310.0
click at [161, 454] on div "[PERSON_NAME] [PERSON_NAME] [STREET_ADDRESS] Open in Maps Roopairs Job ID JOB-4…" at bounding box center [418, 540] width 545 height 1869
copy span "Touchscreen is acting up again. Machine starts on its own. Needs replaced. Mach…"
click at [563, 178] on span "Completed On" at bounding box center [418, 171] width 486 height 15
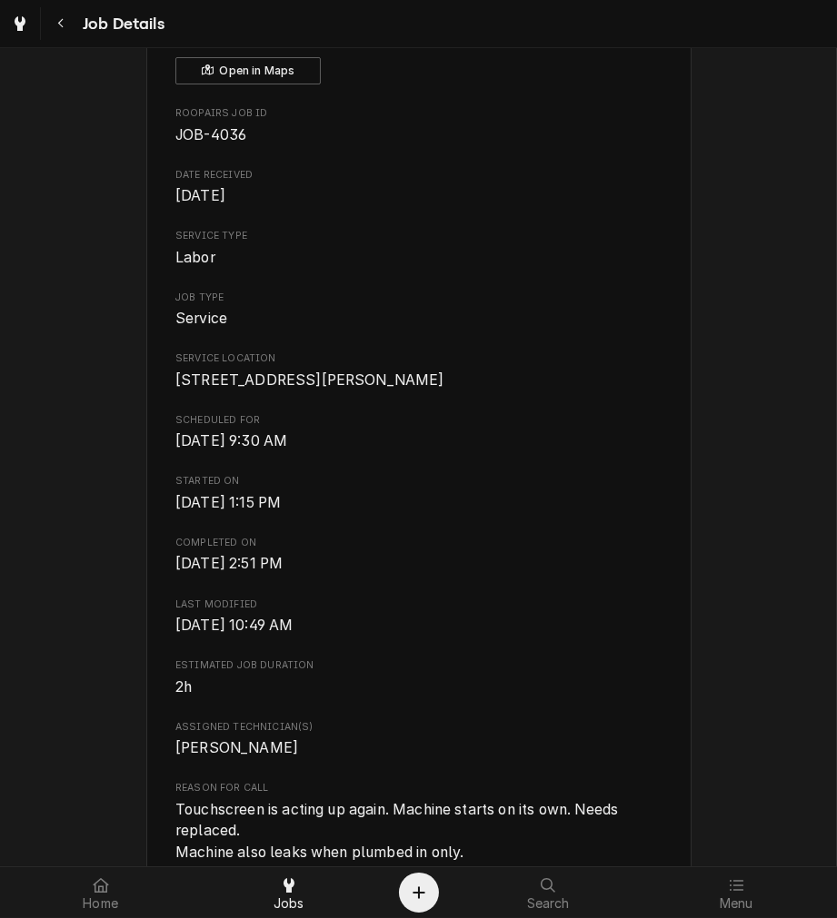
scroll to position [134, 0]
click at [613, 576] on span "[DATE] 2:51 PM" at bounding box center [418, 565] width 486 height 22
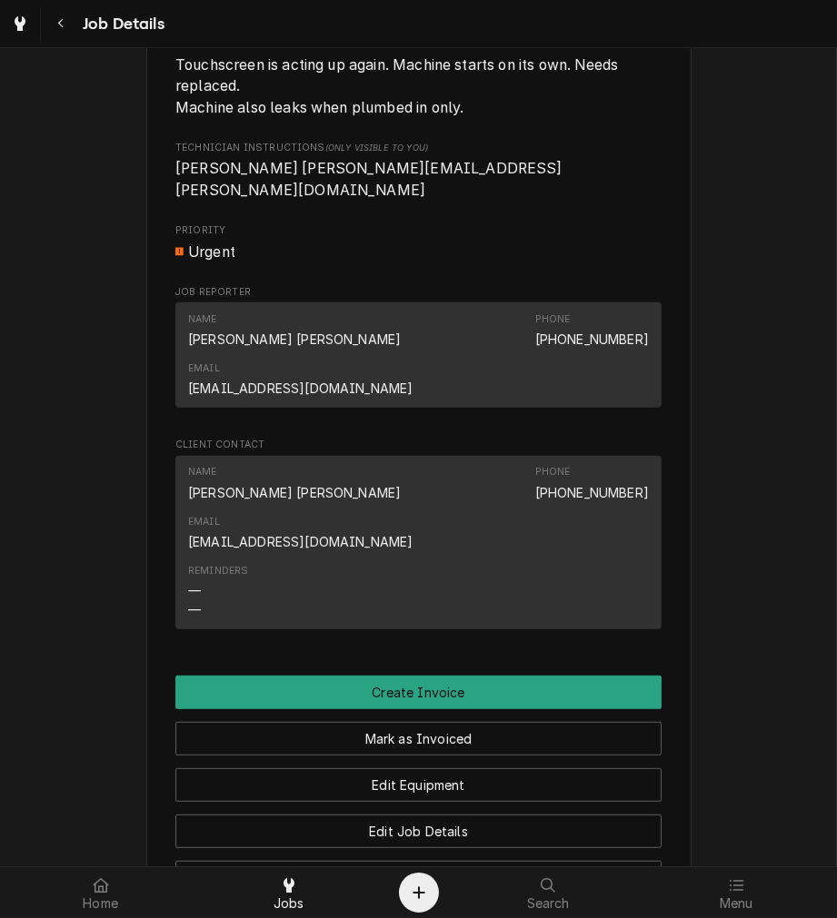
scroll to position [1377, 0]
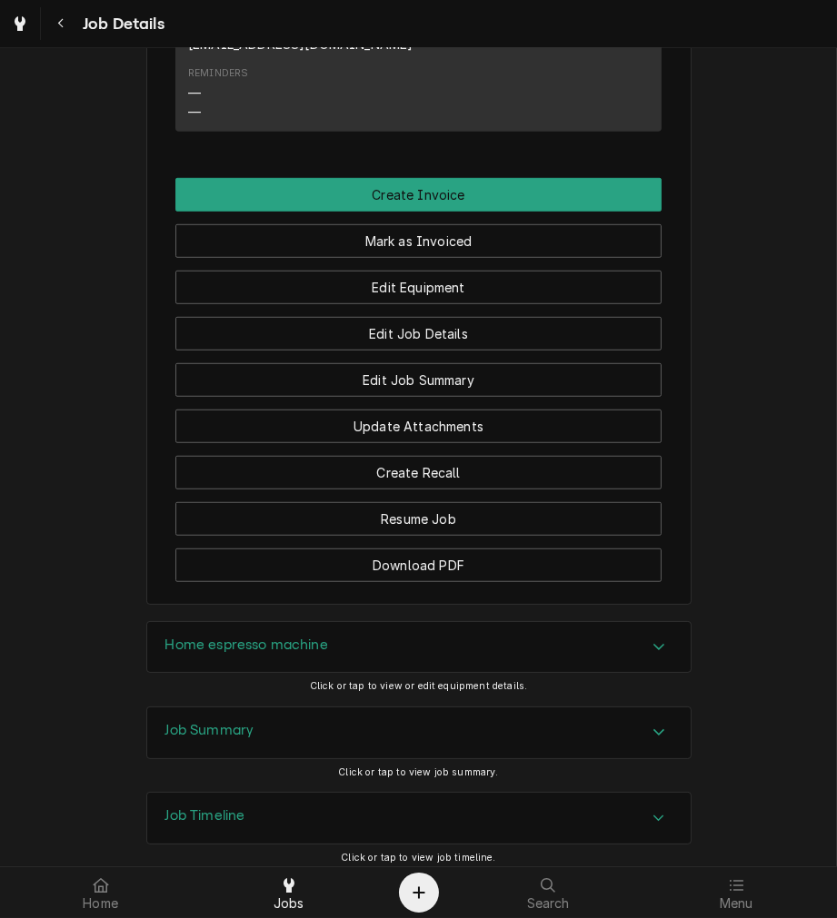
click at [532, 622] on div "Home espresso machine" at bounding box center [418, 647] width 543 height 51
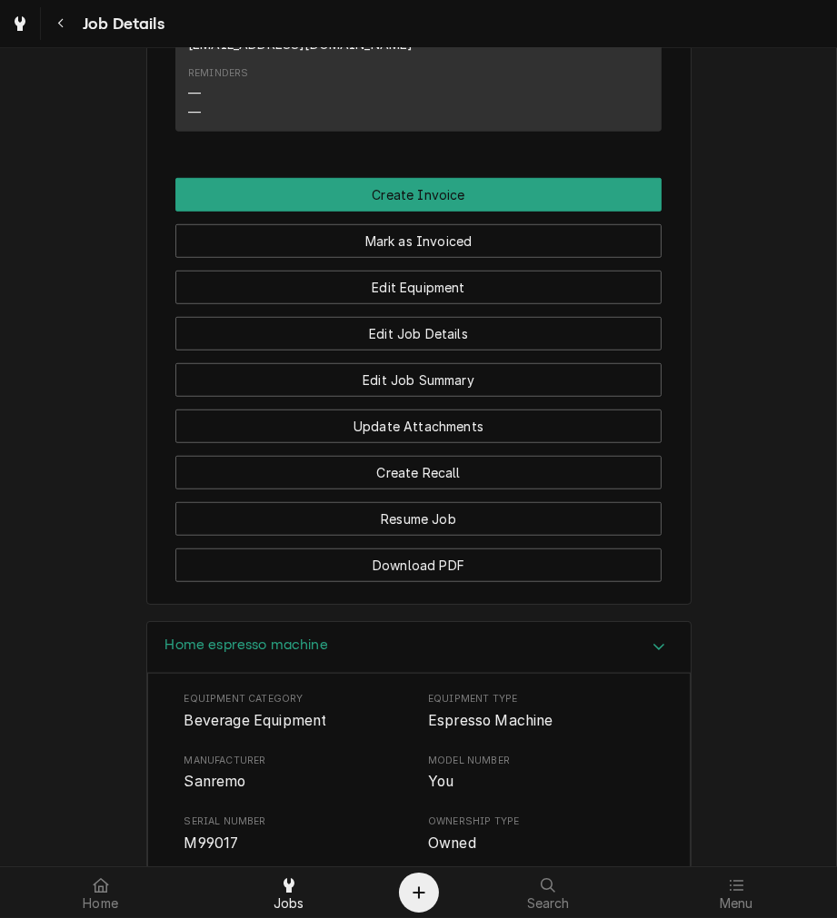
click at [380, 622] on div "Home espresso machine" at bounding box center [418, 648] width 543 height 52
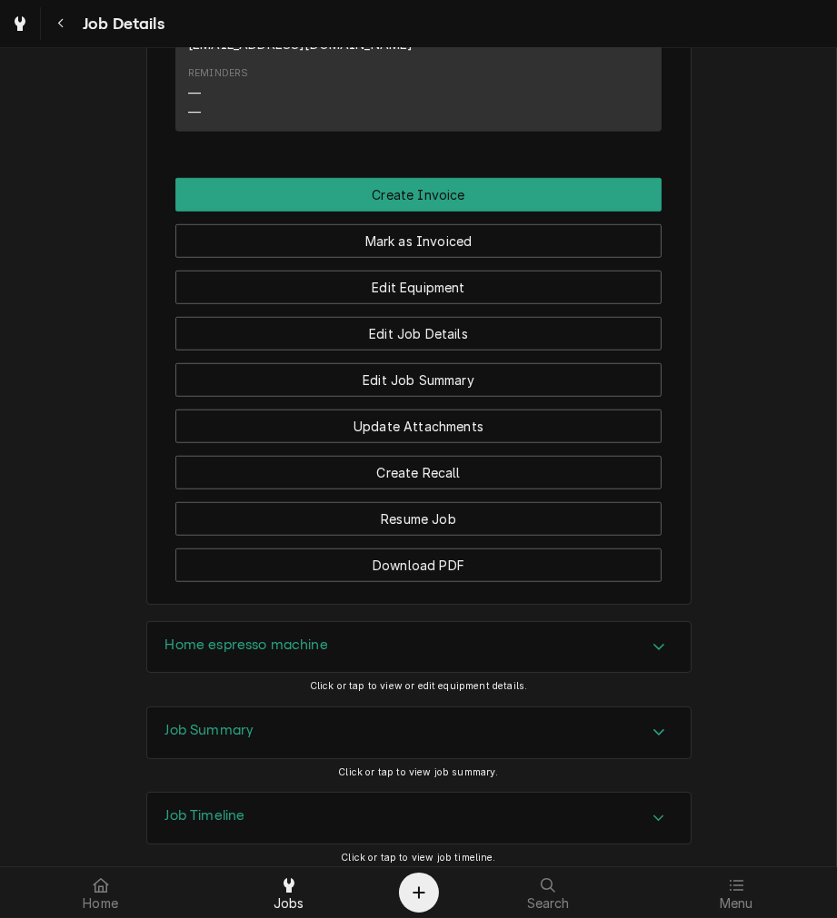
click at [262, 708] on div "Job Summary" at bounding box center [418, 733] width 543 height 51
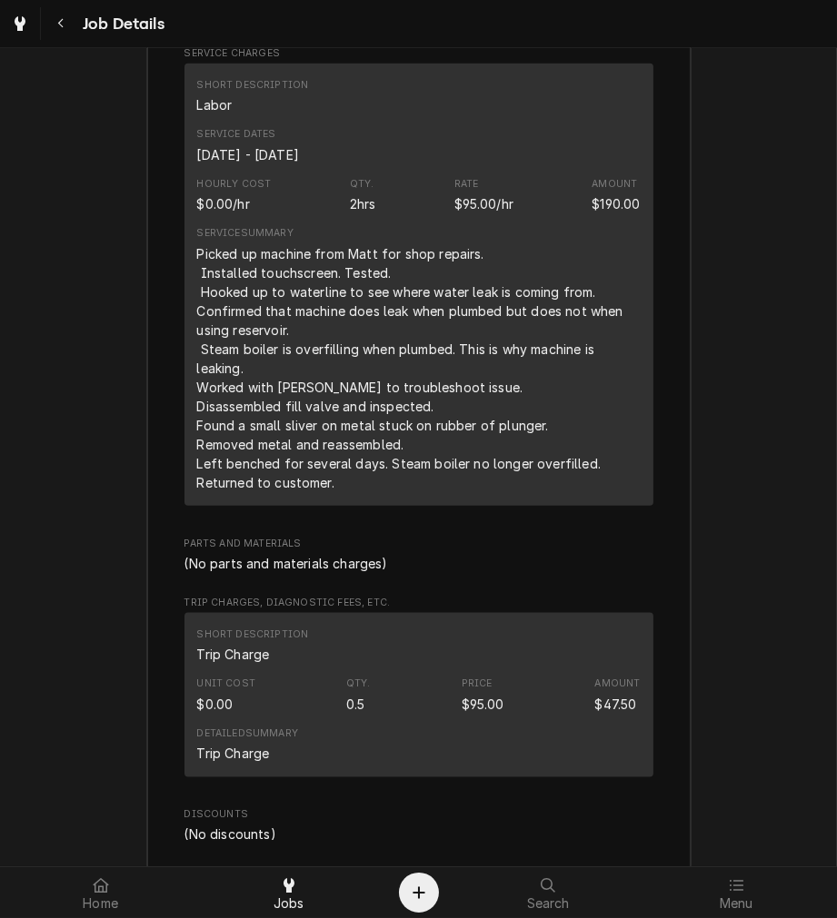
scroll to position [2345, 0]
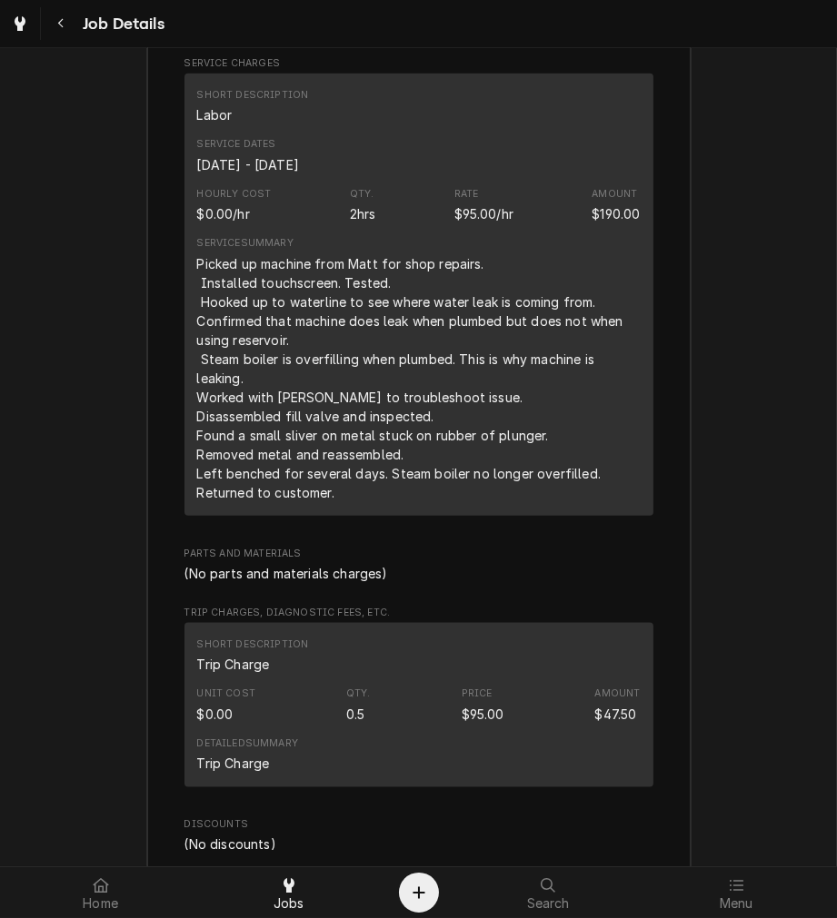
drag, startPoint x: 341, startPoint y: 392, endPoint x: 186, endPoint y: 166, distance: 273.1
click at [186, 166] on div "Short Description Labor Service Dates Sep 1, 2025 - Sep 5, 2025 Hourly Cost $0.…" at bounding box center [418, 295] width 469 height 442
copy div "Picked up machine from Matt for shop repairs. Installed touchscreen. Tested. Ho…"
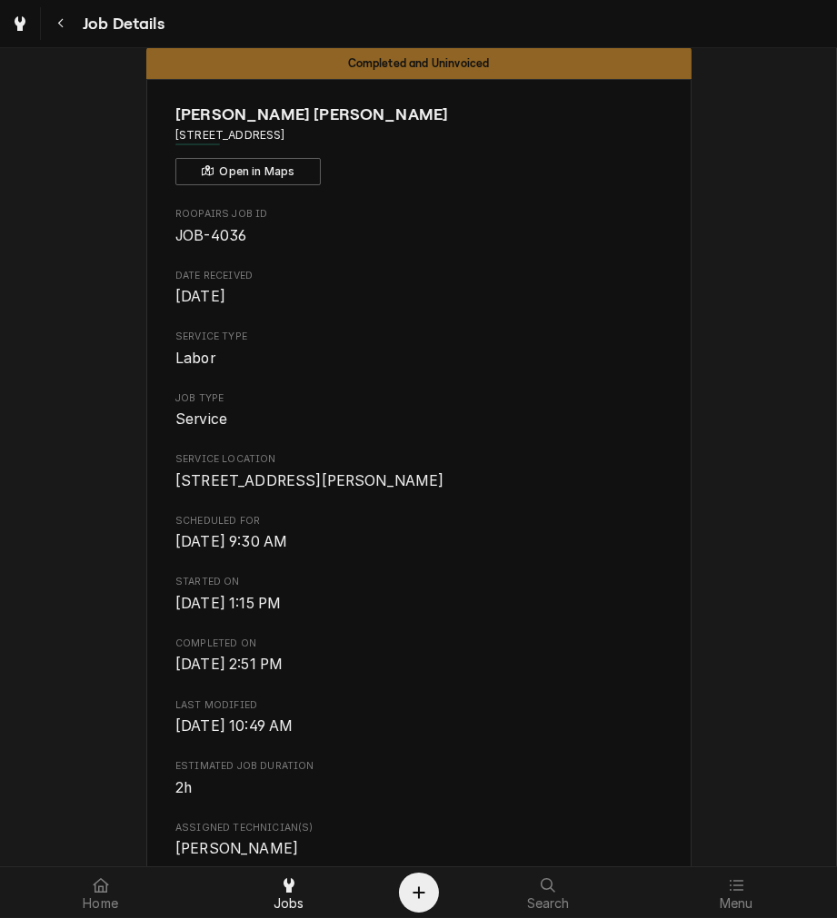
scroll to position [0, 0]
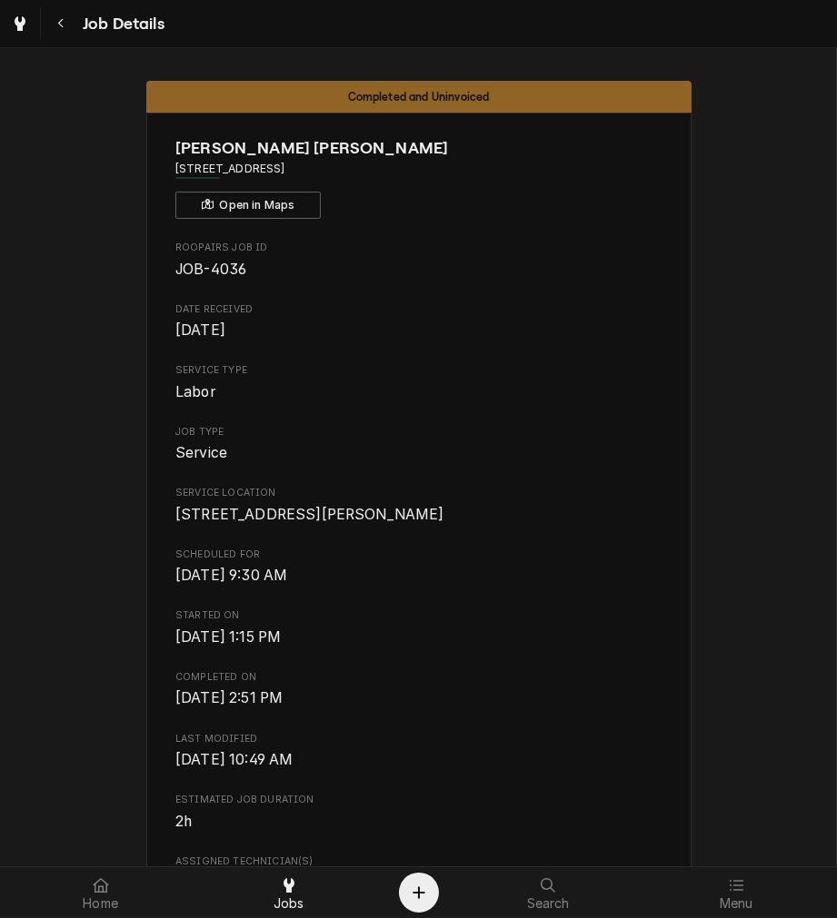
click at [415, 623] on span "Started On" at bounding box center [418, 616] width 486 height 15
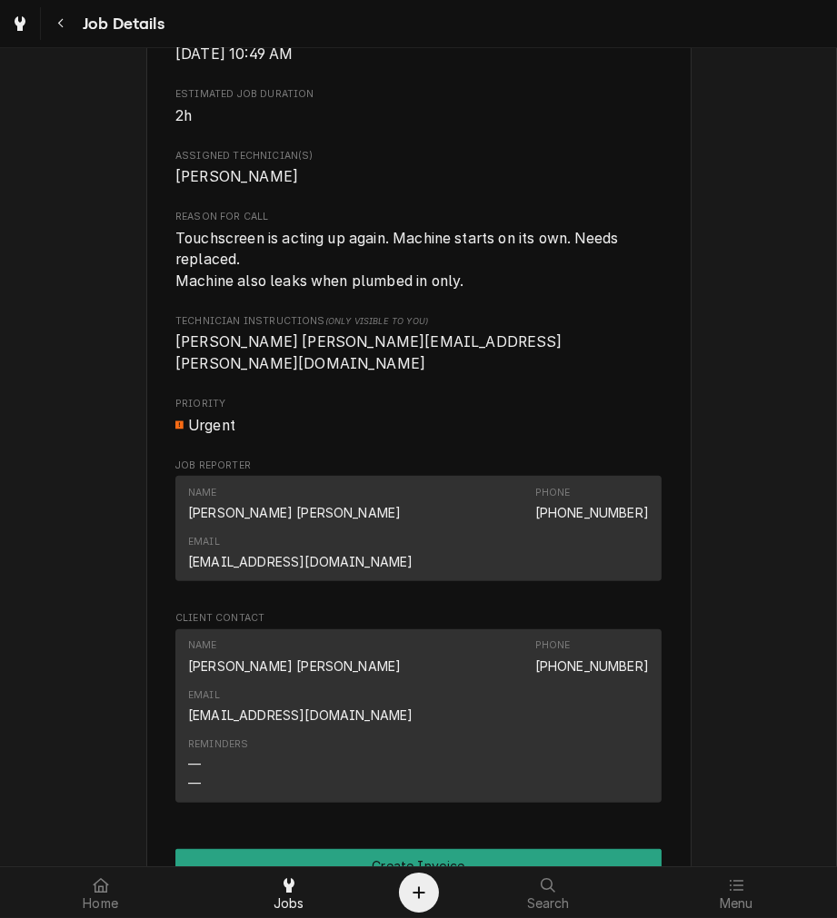
scroll to position [718, 0]
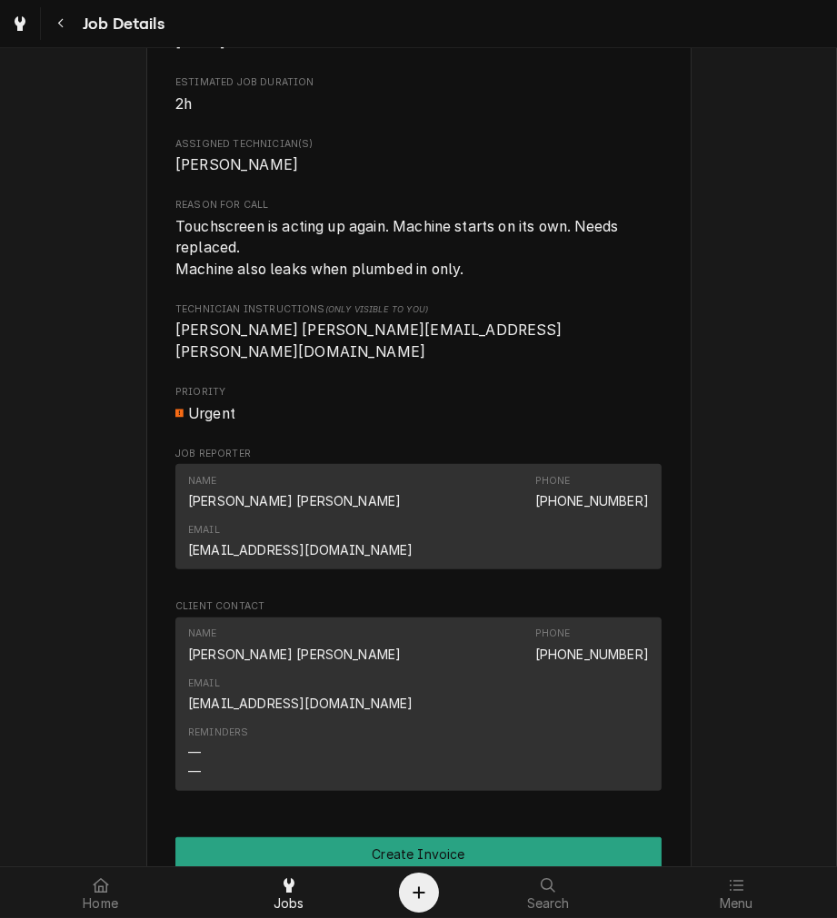
click at [532, 884] on button "Mark as Invoiced" at bounding box center [418, 901] width 486 height 34
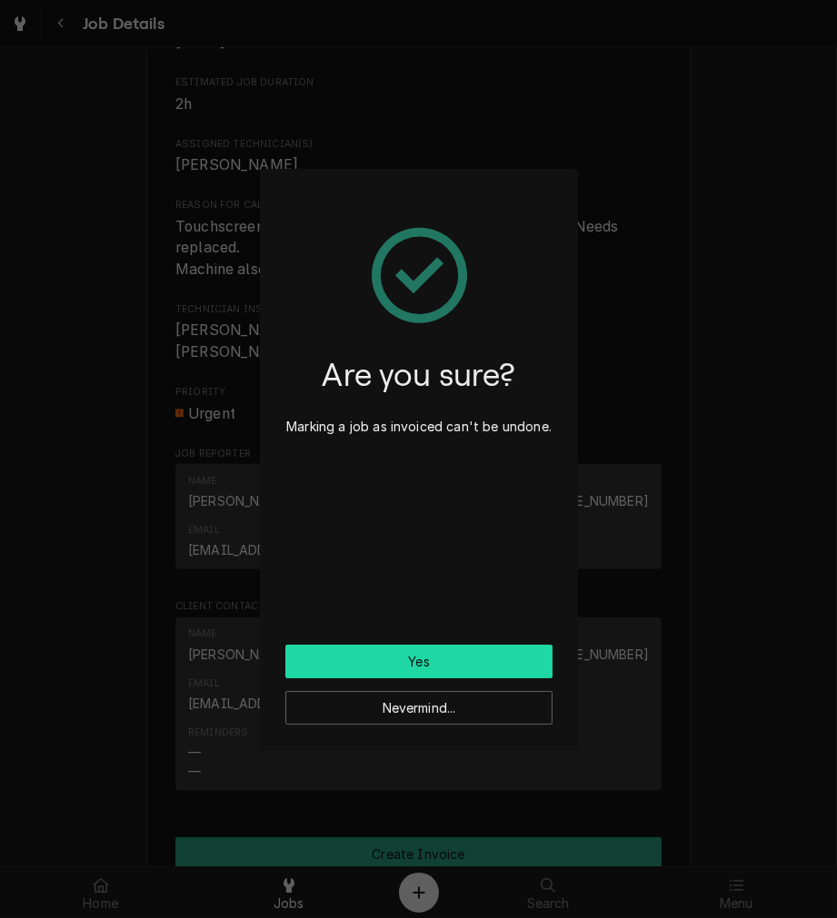
click at [511, 676] on button "Yes" at bounding box center [418, 662] width 267 height 34
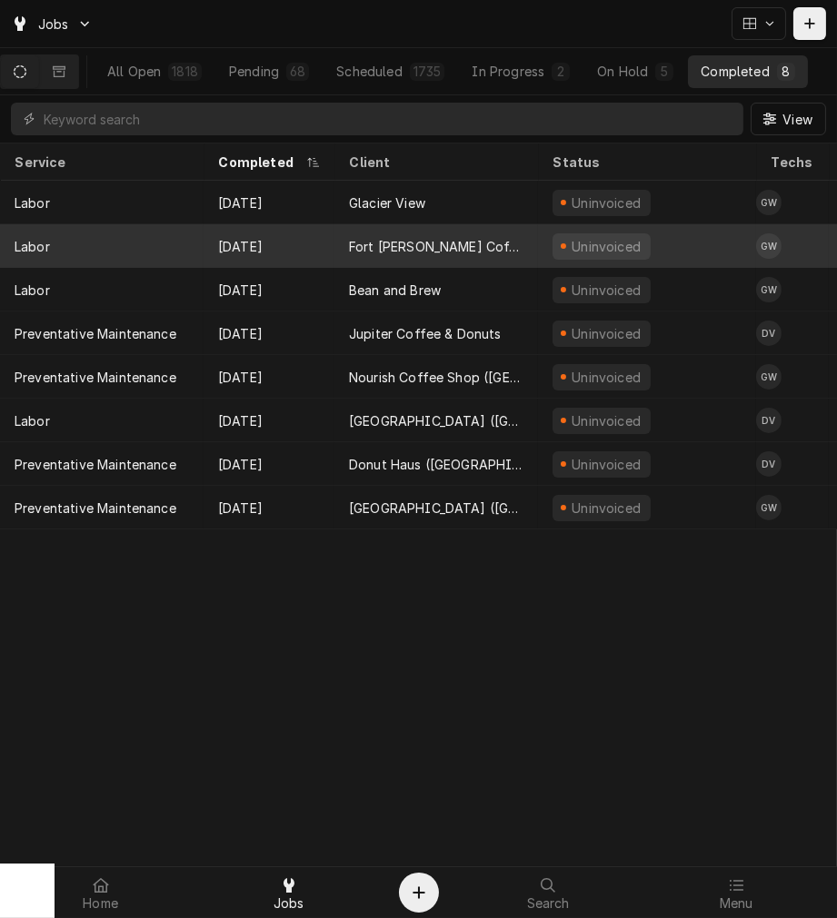
click at [388, 243] on div "Fort [PERSON_NAME] Coffee" at bounding box center [436, 246] width 174 height 19
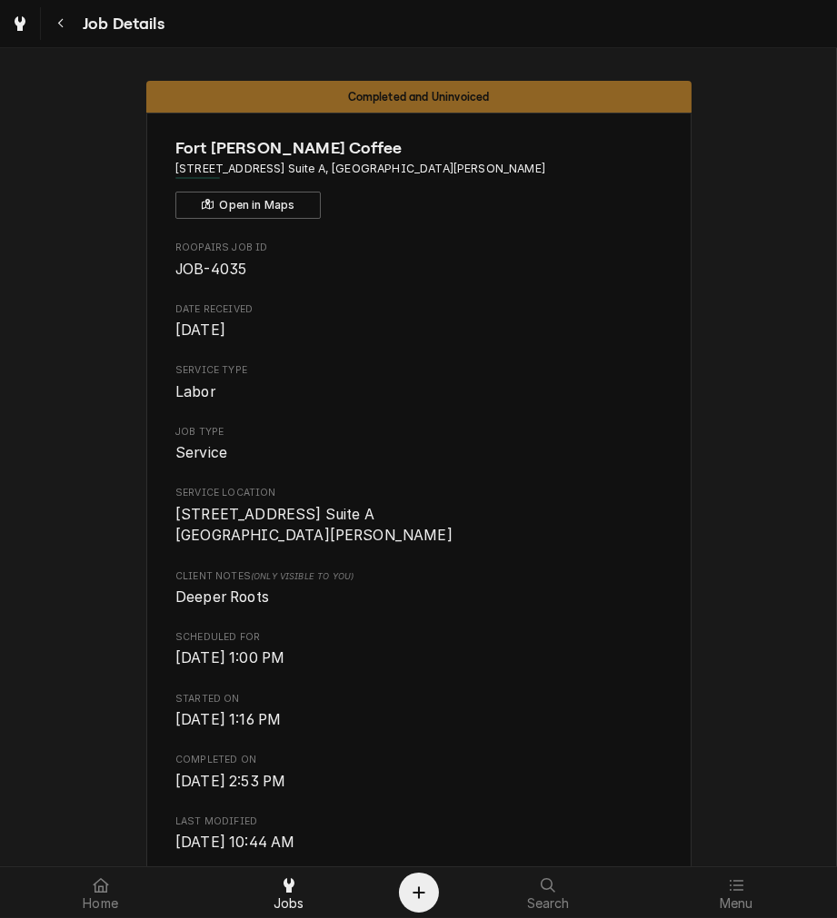
click at [452, 693] on span "Started On" at bounding box center [418, 699] width 486 height 15
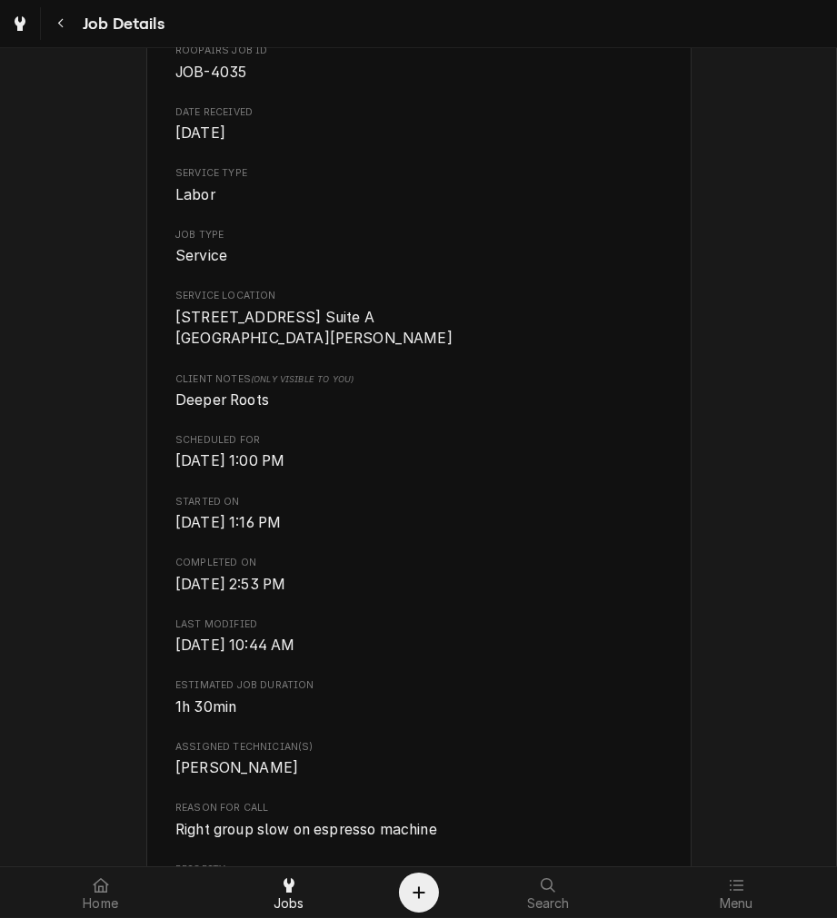
scroll to position [198, 0]
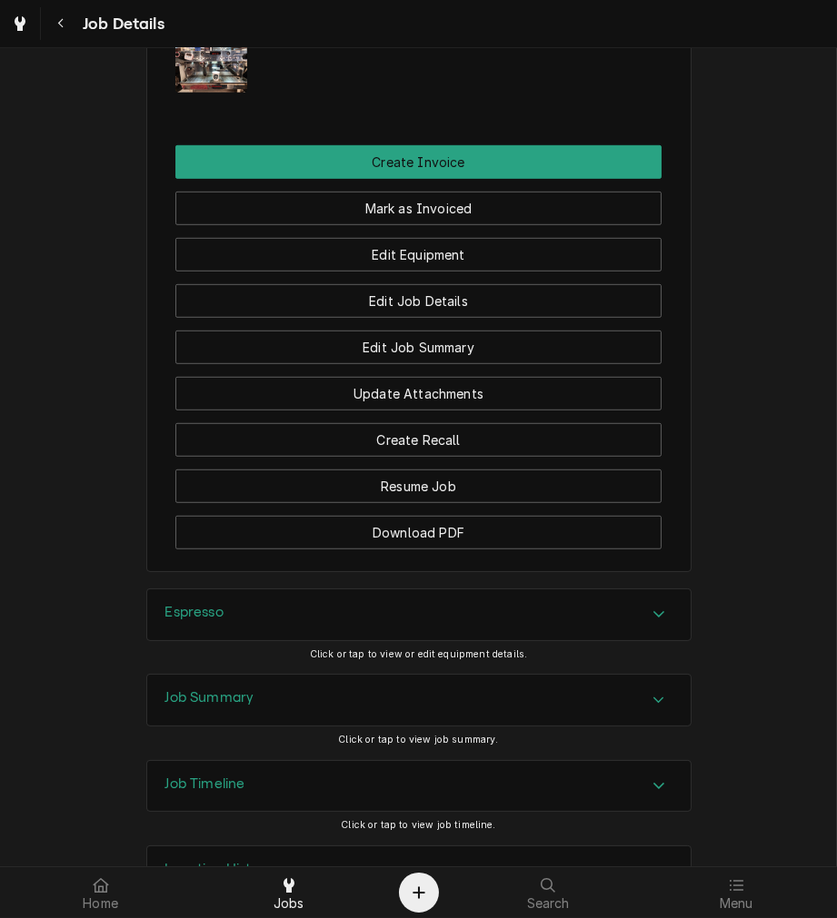
click at [495, 618] on div "Espresso" at bounding box center [418, 615] width 543 height 51
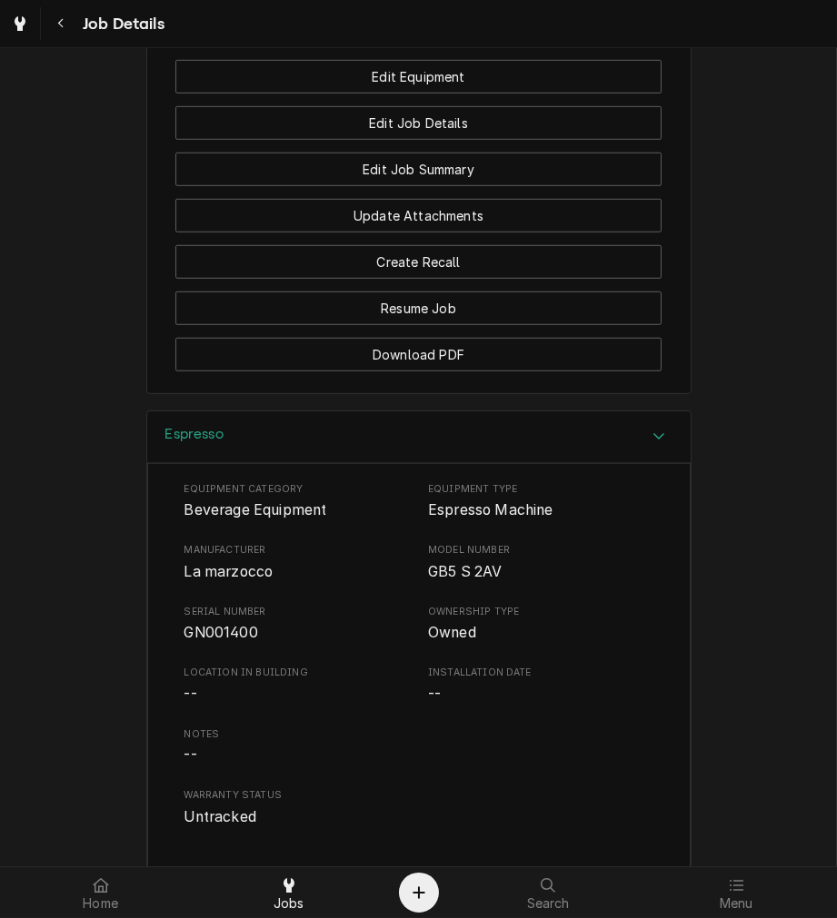
scroll to position [1467, 0]
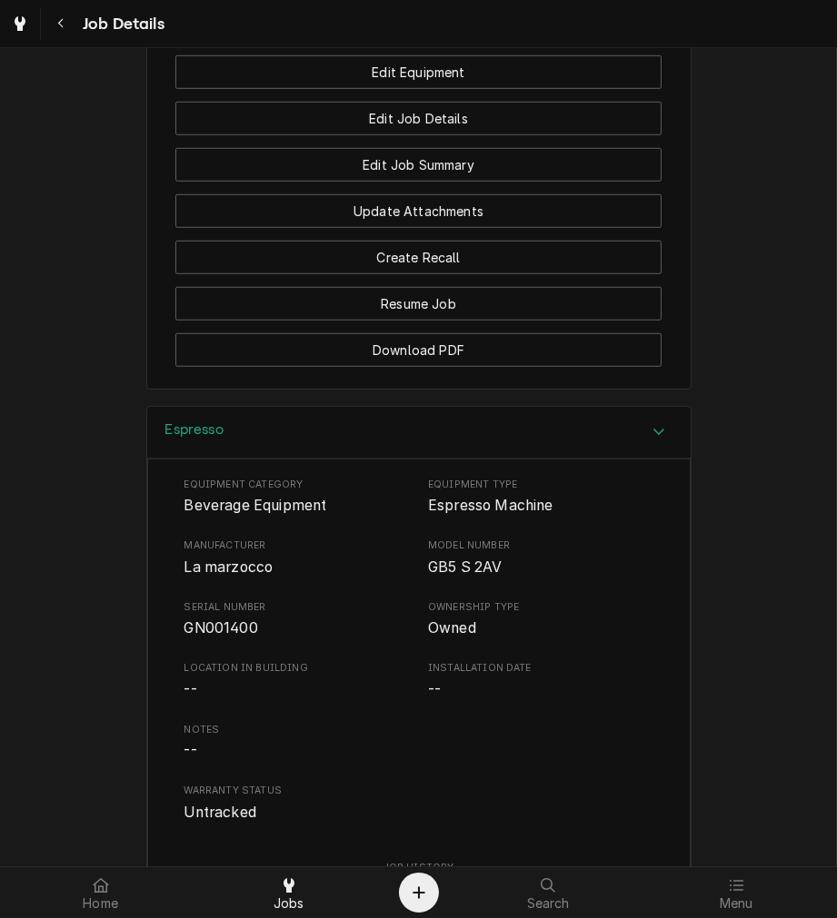
click at [437, 436] on div "Espresso" at bounding box center [418, 433] width 543 height 52
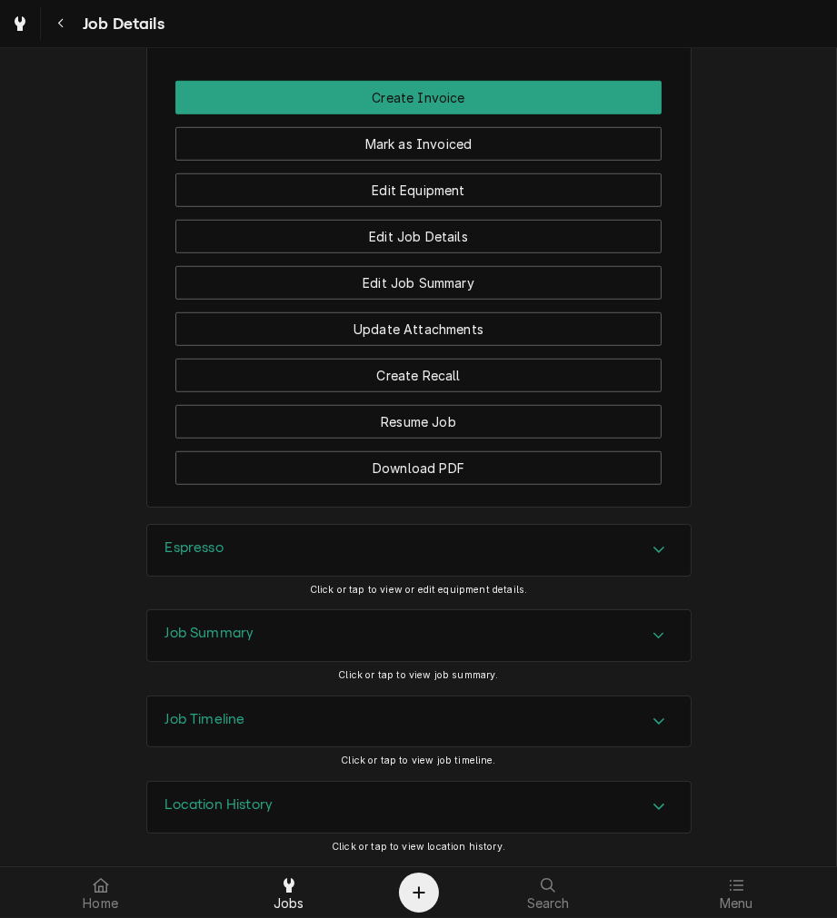
scroll to position [1351, 0]
click at [383, 618] on div "Job Summary" at bounding box center [418, 635] width 543 height 51
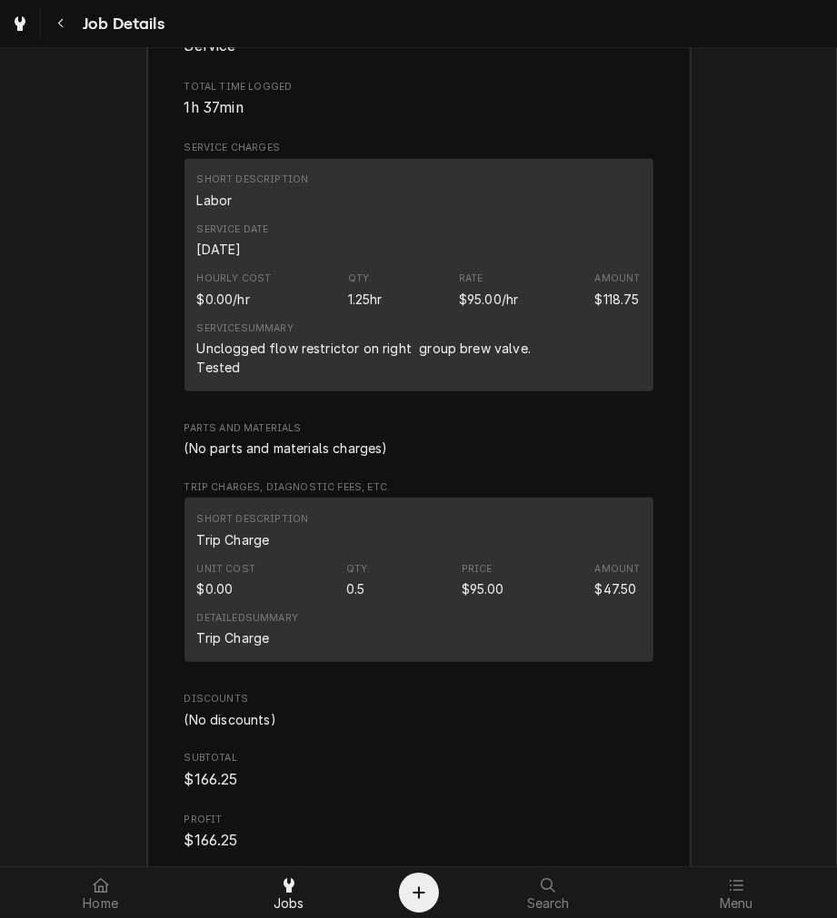
scroll to position [2158, 0]
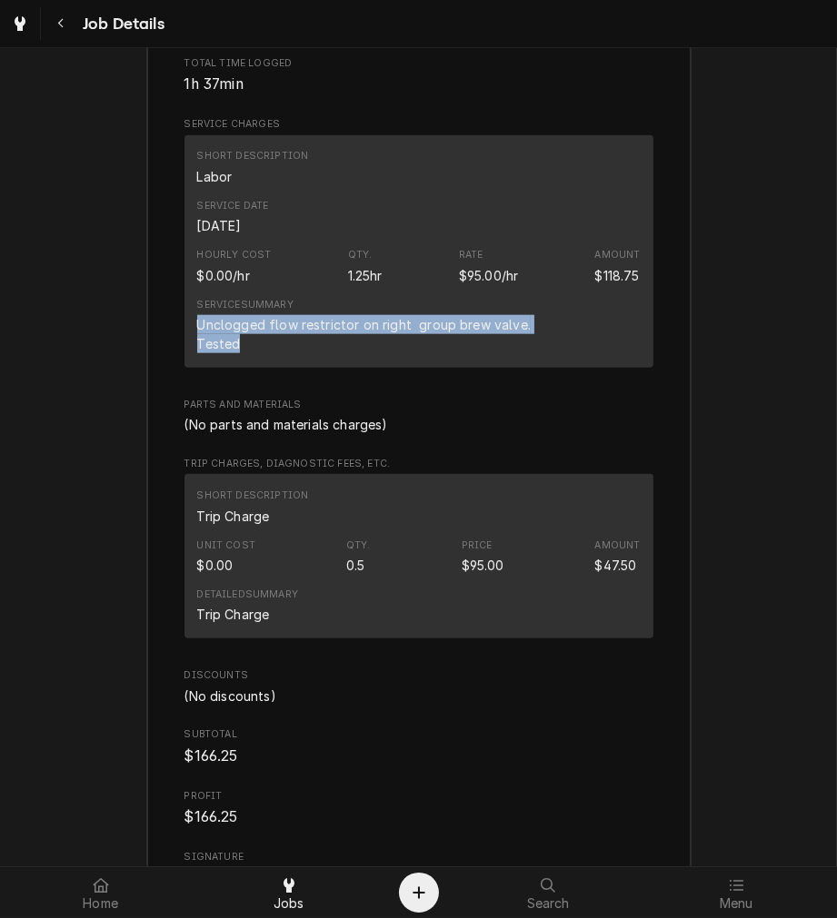
drag, startPoint x: 239, startPoint y: 343, endPoint x: 154, endPoint y: 319, distance: 88.0
click at [154, 319] on div "Roopairs Job ID JOB-4035 Service Type Labor Job Type Service Total Time Logged …" at bounding box center [418, 391] width 543 height 1076
copy div "Unclogged flow restrictor on right group brew valve. Tested"
click at [367, 379] on div "Roopairs Job ID JOB-4035 Service Type Labor Job Type Service Total Time Logged …" at bounding box center [418, 380] width 469 height 1017
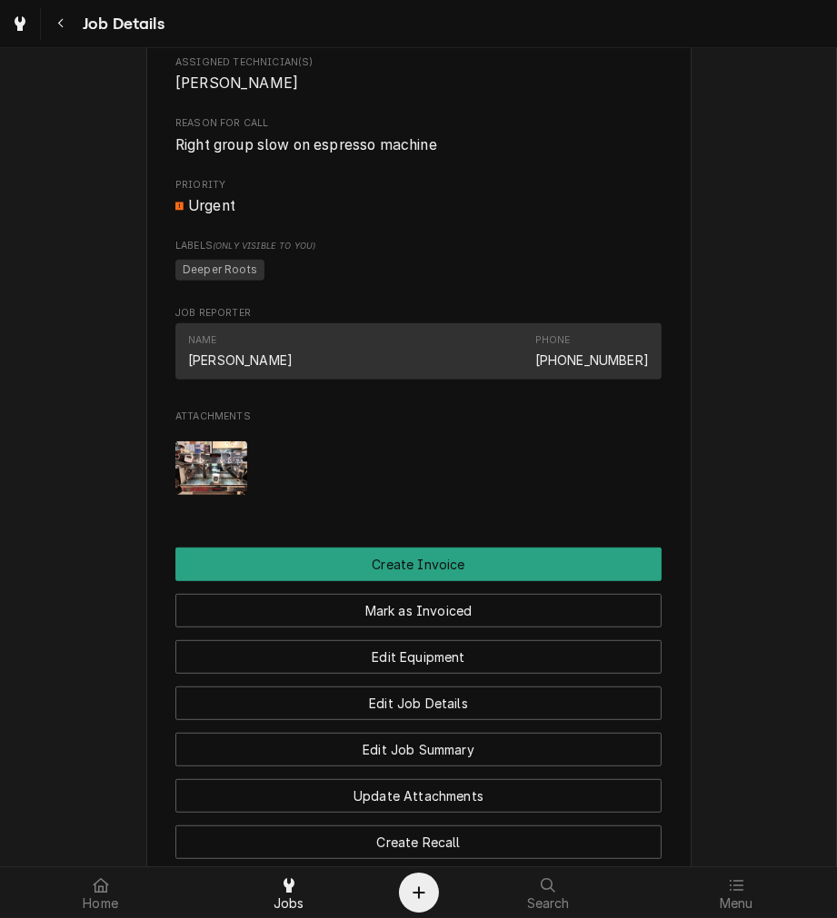
scroll to position [883, 0]
click at [541, 606] on button "Mark as Invoiced" at bounding box center [418, 610] width 486 height 34
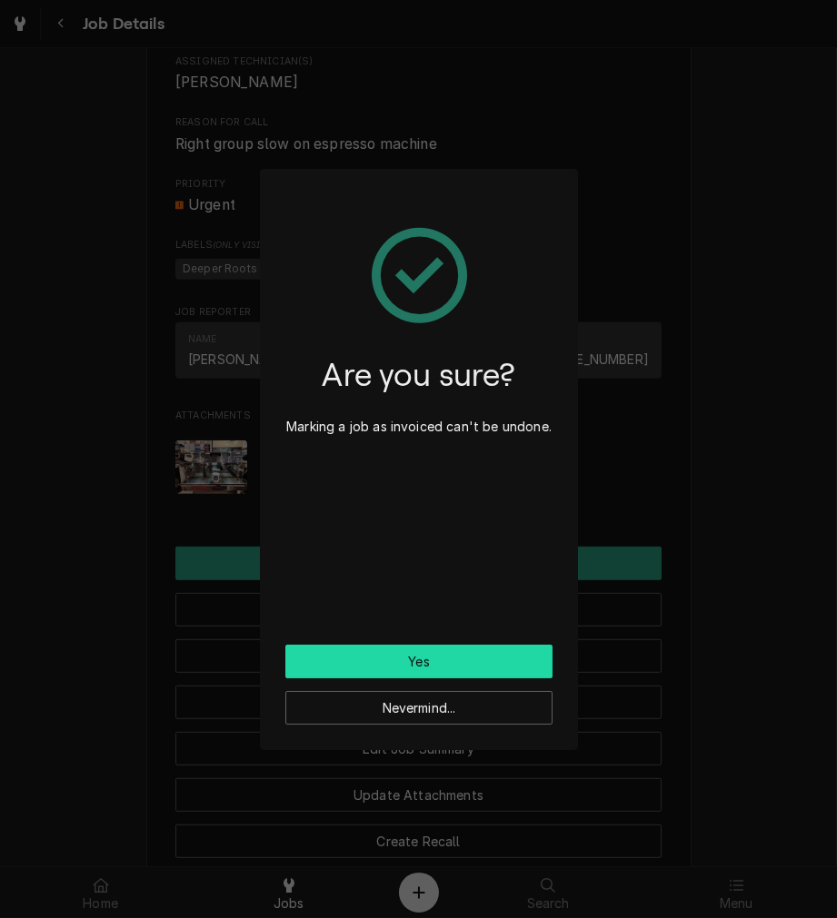
click at [528, 650] on button "Yes" at bounding box center [418, 662] width 267 height 34
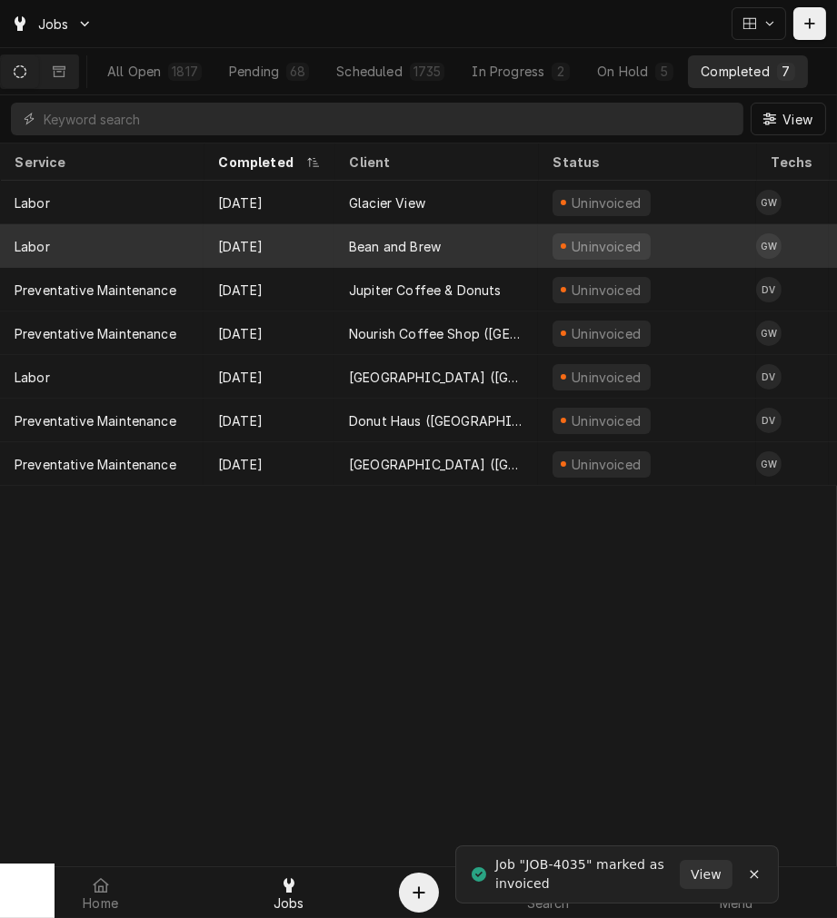
click at [327, 248] on div "Sep 5" at bounding box center [268, 246] width 131 height 44
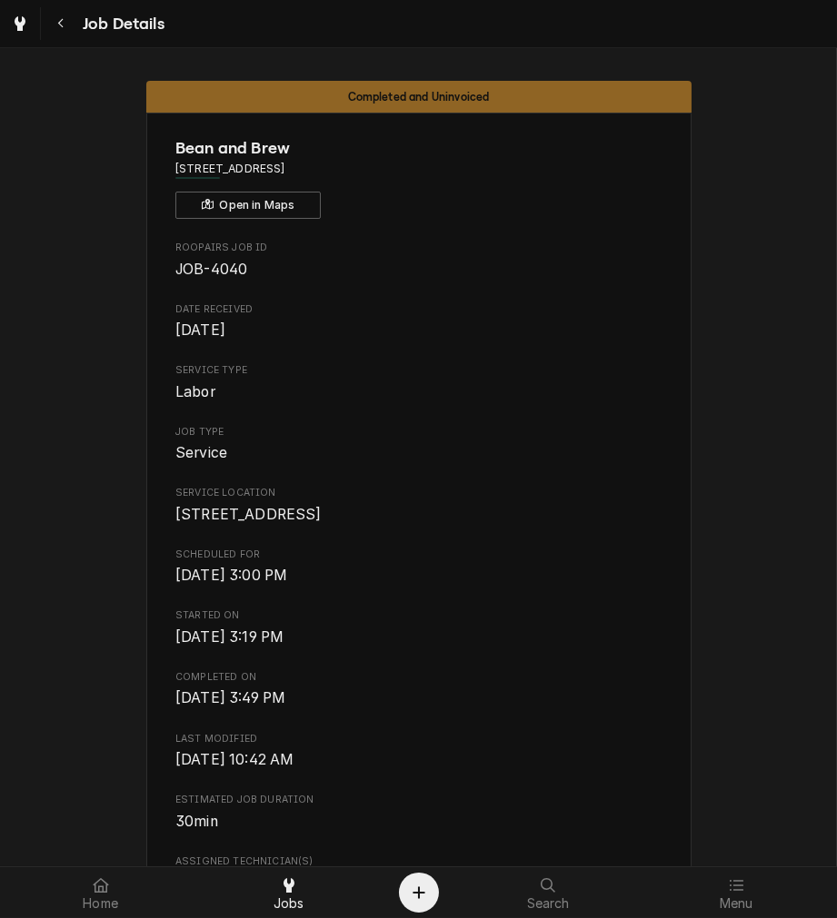
click at [539, 747] on span "Last Modified" at bounding box center [418, 739] width 486 height 15
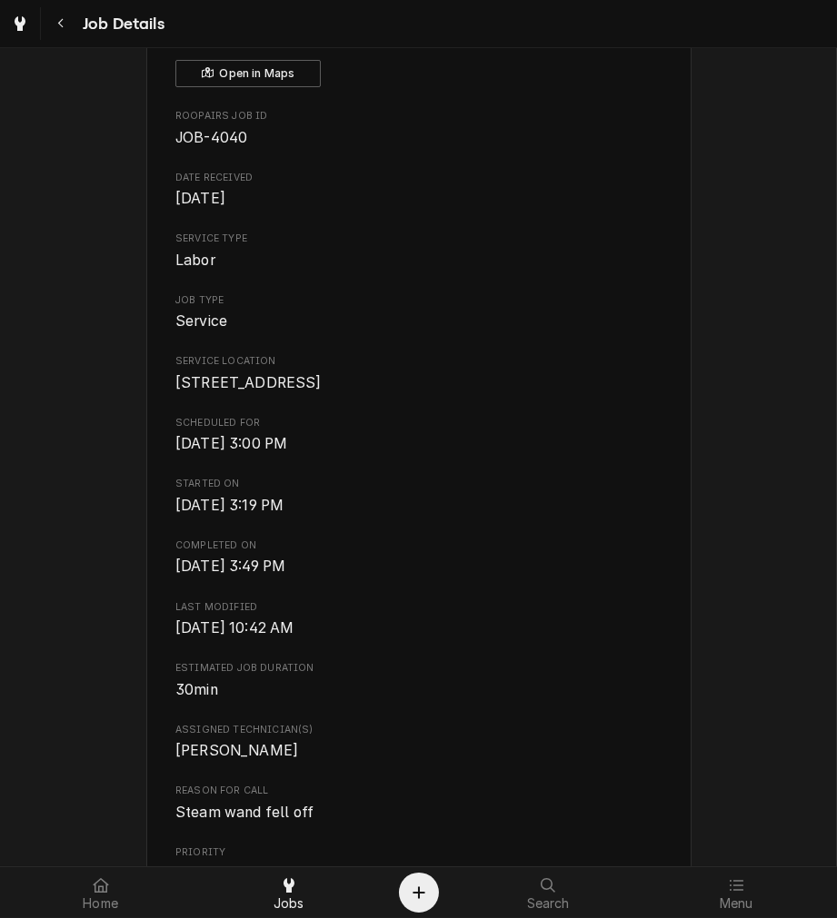
scroll to position [134, 0]
click at [583, 736] on span "Assigned Technician(s)" at bounding box center [418, 728] width 486 height 15
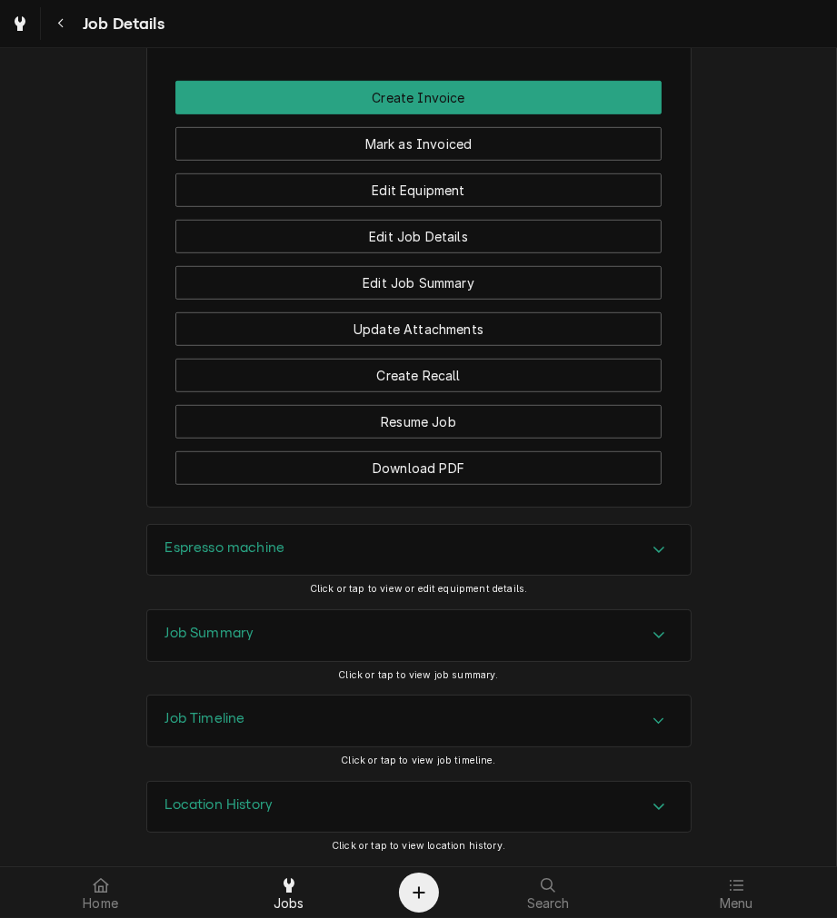
scroll to position [1228, 0]
click at [552, 550] on div "Espresso machine" at bounding box center [418, 550] width 543 height 51
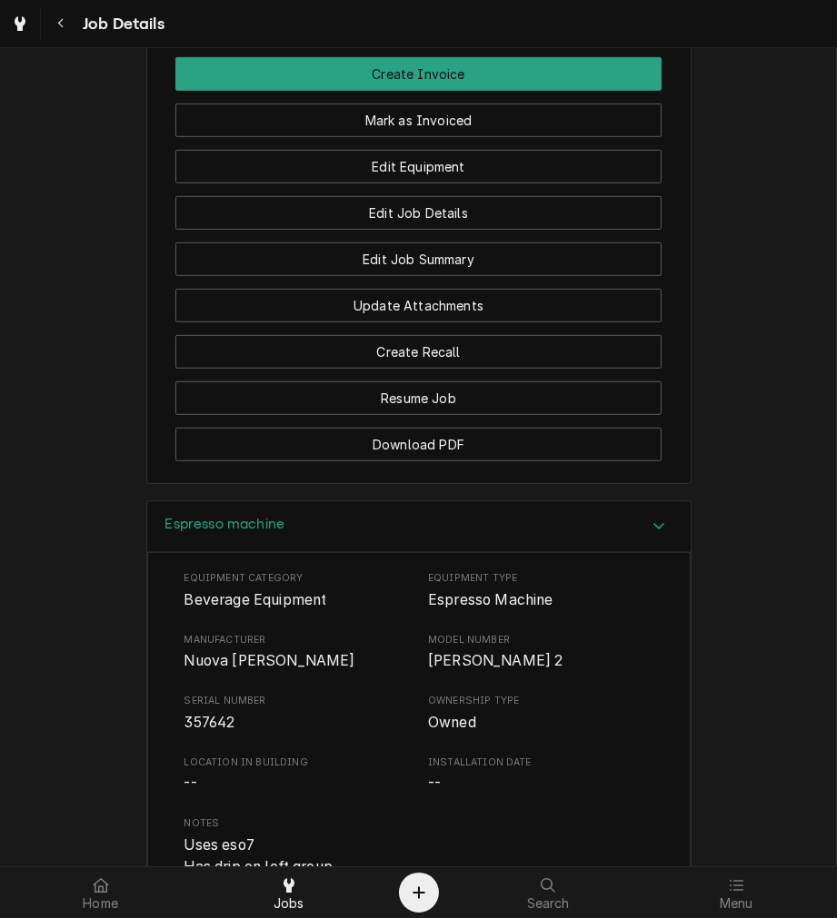
click at [551, 545] on div "Espresso machine" at bounding box center [418, 527] width 543 height 52
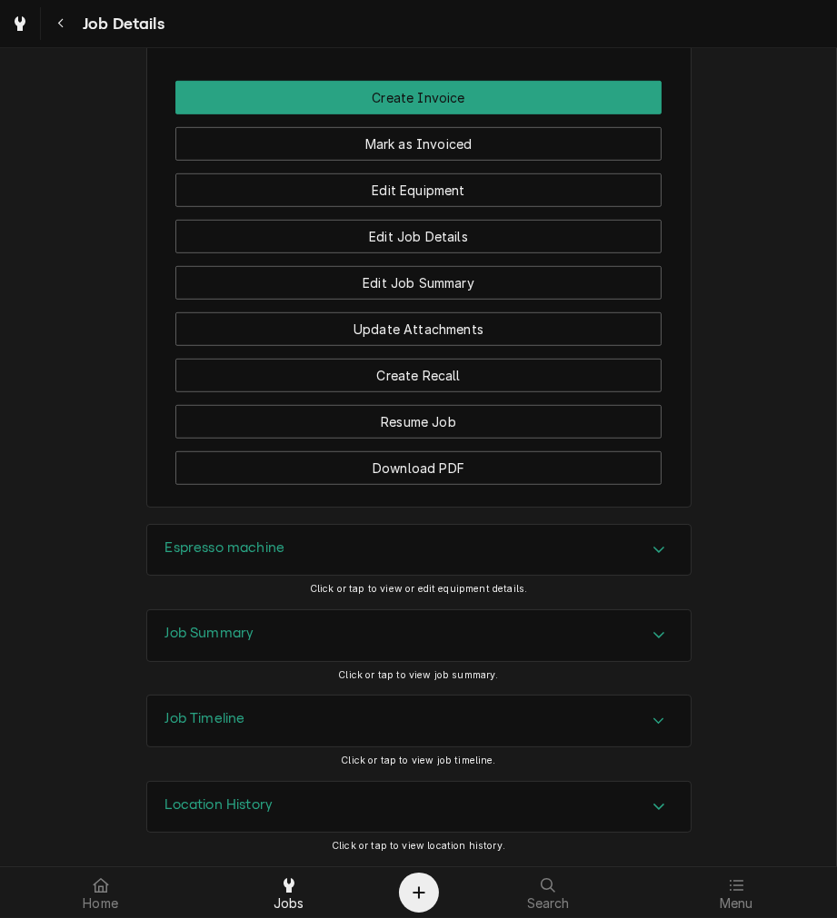
click at [570, 614] on div "Job Summary" at bounding box center [418, 635] width 543 height 51
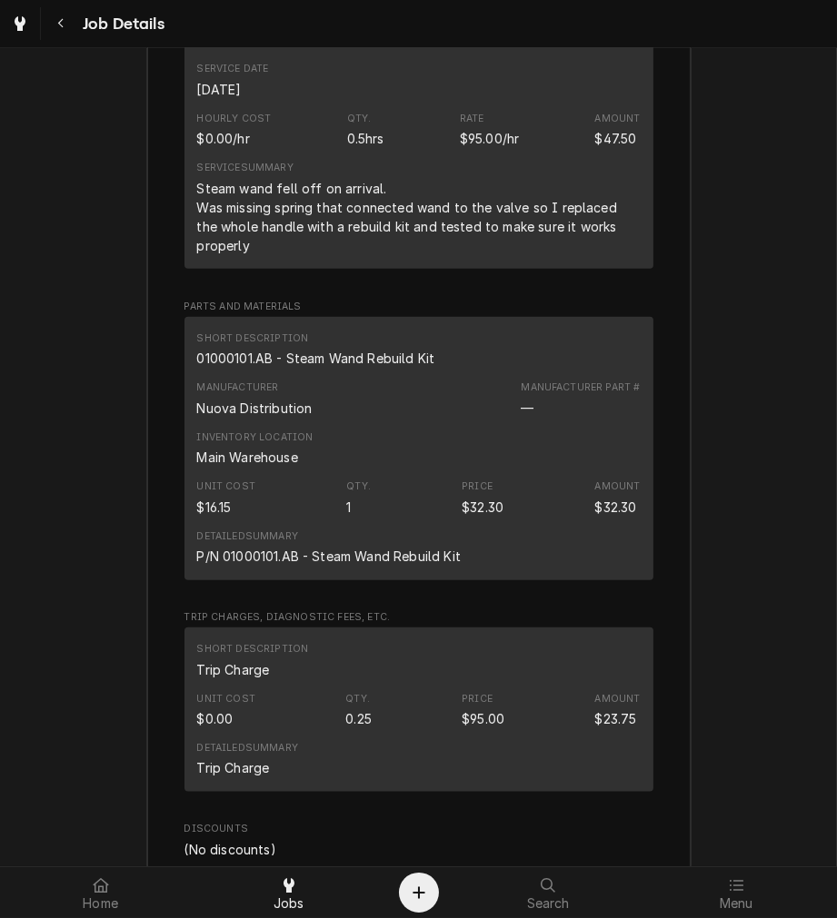
scroll to position [2141, 0]
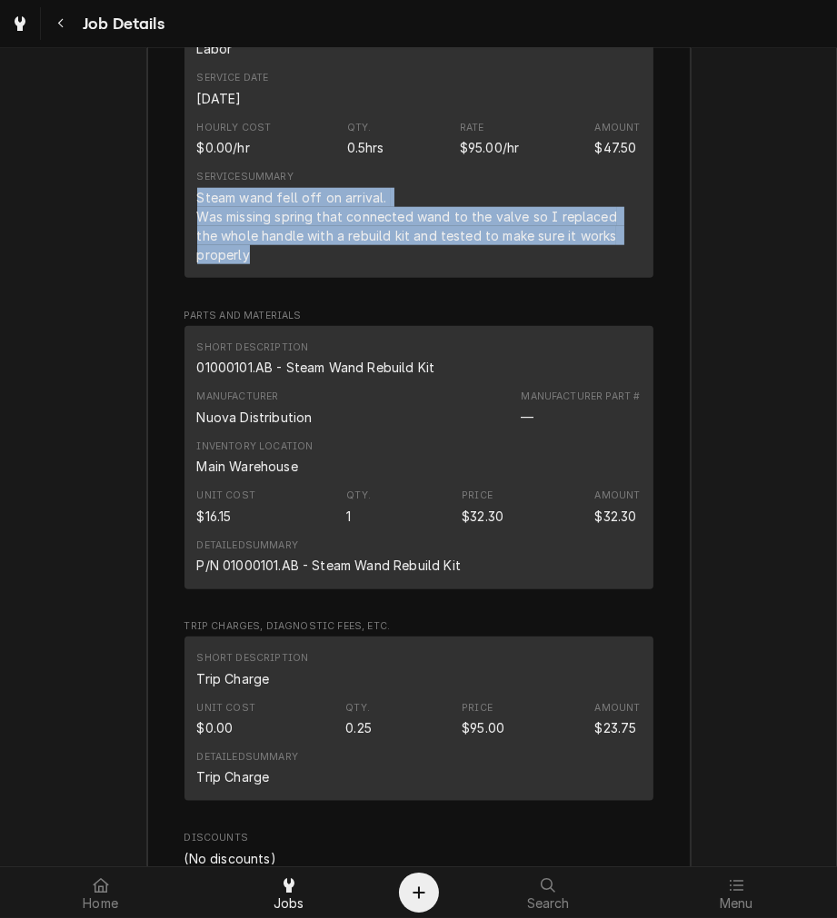
drag, startPoint x: 255, startPoint y: 283, endPoint x: 188, endPoint y: 223, distance: 89.5
click at [197, 223] on div "Steam wand fell off on arrival. Was missing spring that connected wand to the v…" at bounding box center [418, 226] width 443 height 76
copy div "Steam wand fell off on arrival. Was missing spring that connected wand to the v…"
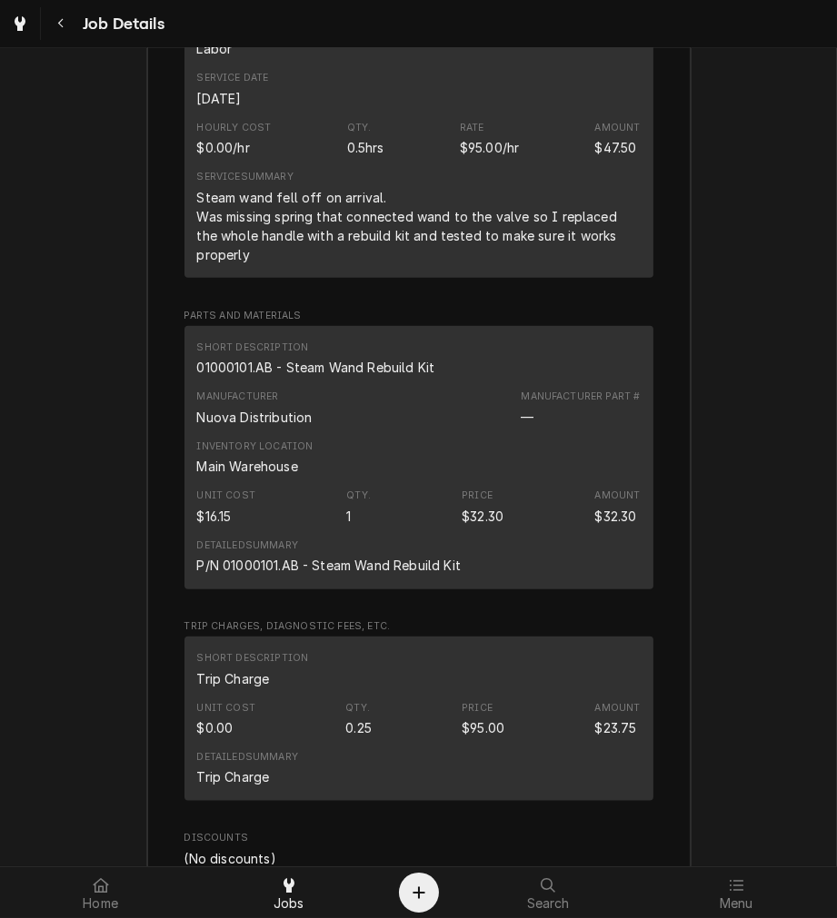
click at [355, 377] on div "01000101.AB - Steam Wand Rebuild Kit" at bounding box center [316, 367] width 238 height 19
click at [356, 377] on div "01000101.AB - Steam Wand Rebuild Kit" at bounding box center [316, 367] width 238 height 19
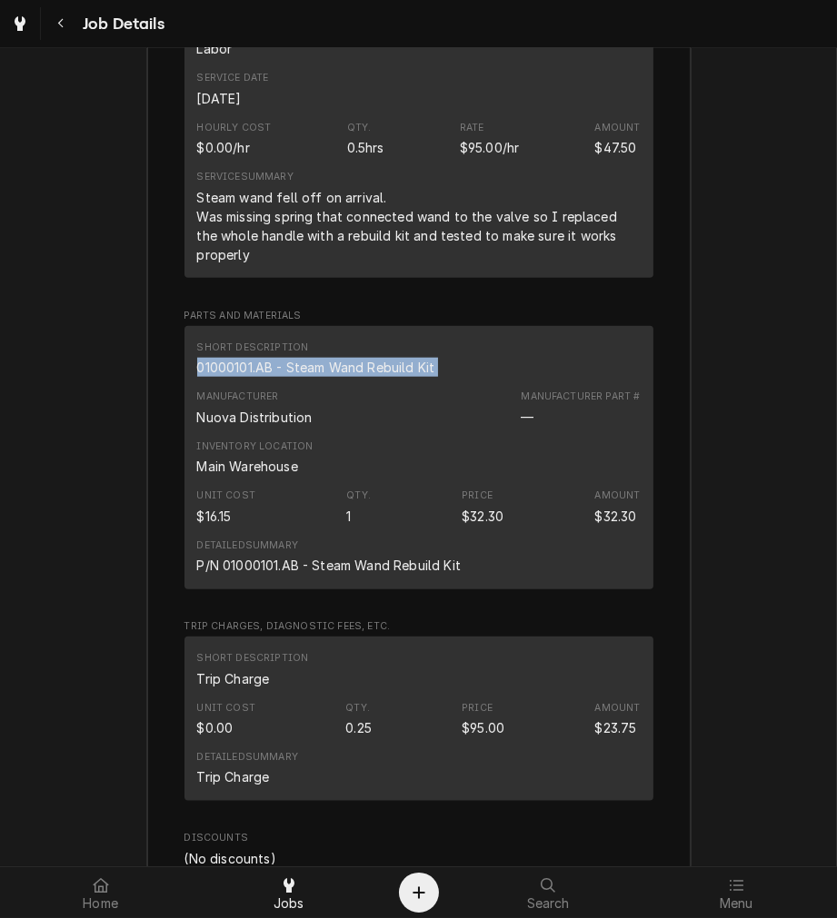
click at [356, 377] on div "01000101.AB - Steam Wand Rebuild Kit" at bounding box center [316, 367] width 238 height 19
click at [439, 428] on div "Manufacturer Nuova Distribution Manufacturer Part # —" at bounding box center [418, 407] width 443 height 49
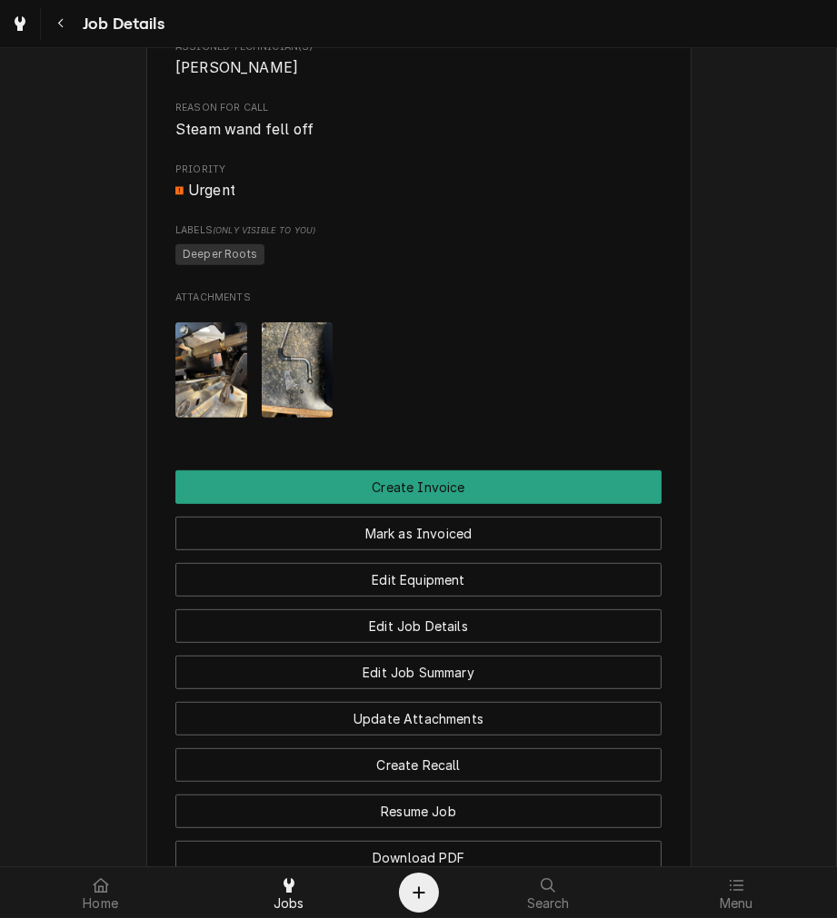
scroll to position [816, 0]
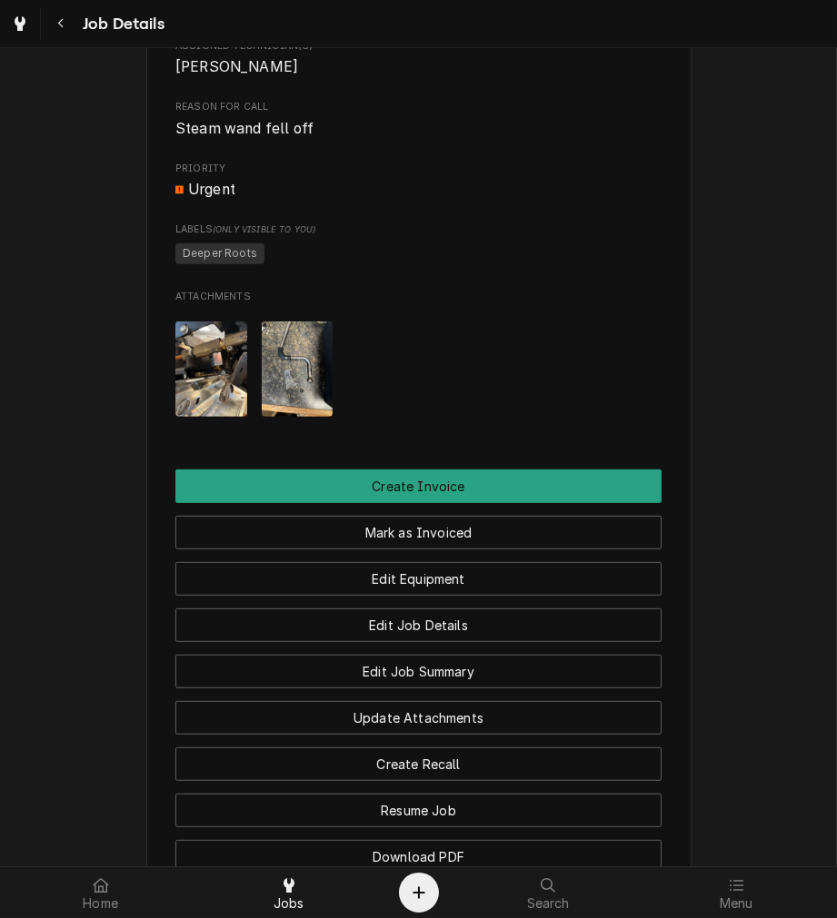
click at [527, 550] on button "Mark as Invoiced" at bounding box center [418, 533] width 486 height 34
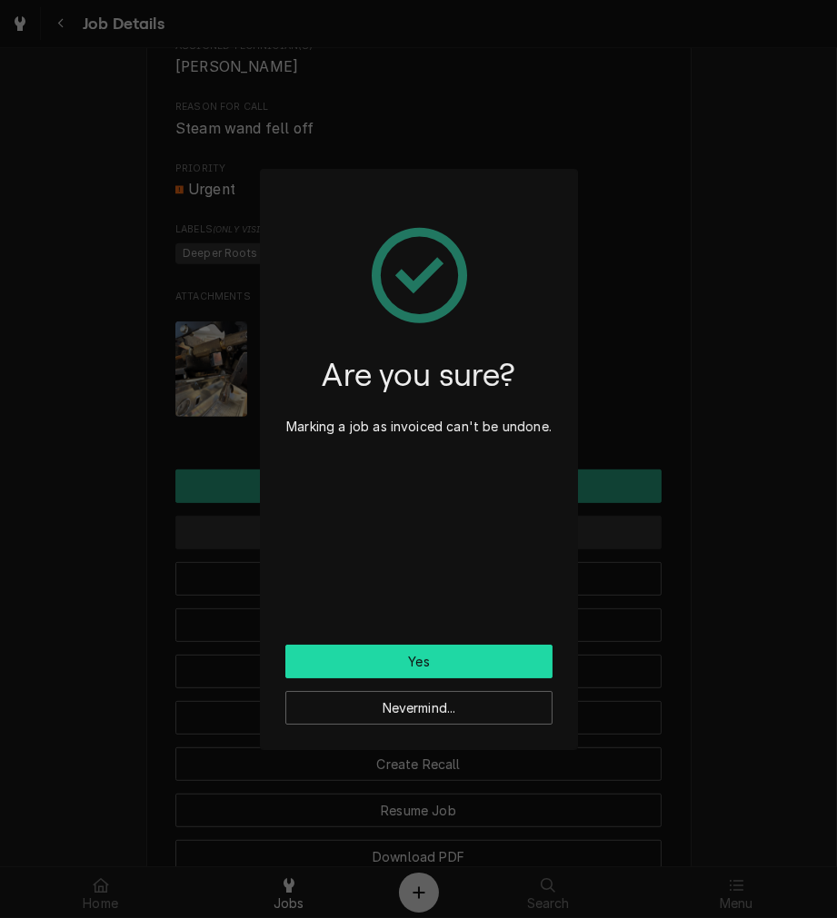
click at [493, 664] on button "Yes" at bounding box center [418, 662] width 267 height 34
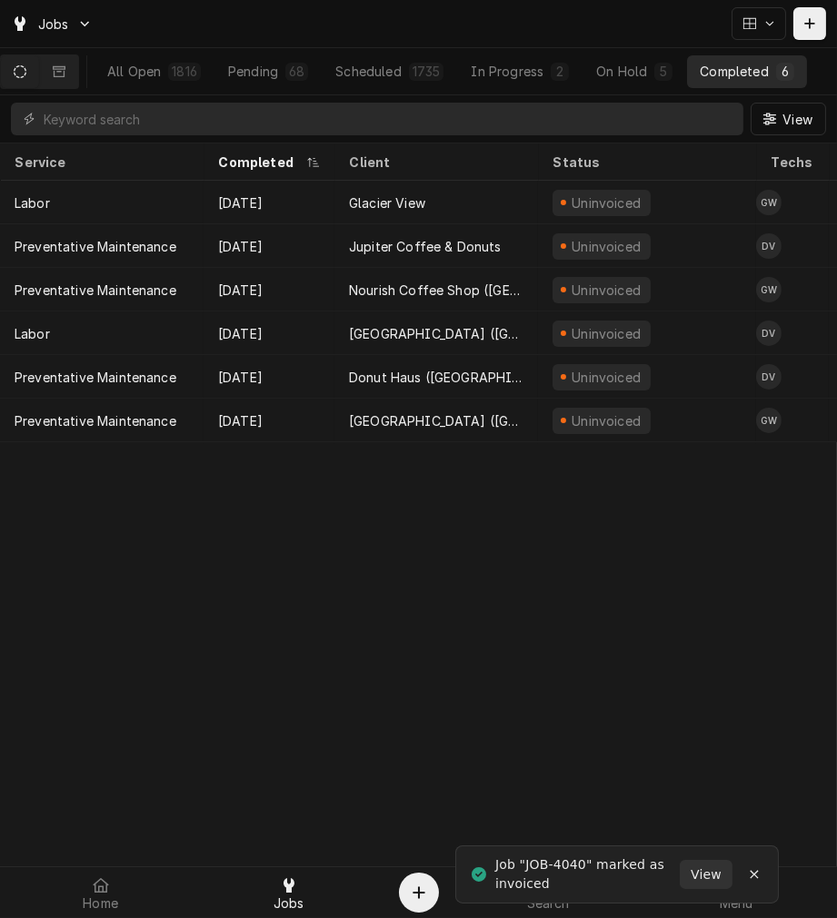
click at [455, 243] on div "Jupiter Coffee & Donuts" at bounding box center [425, 246] width 153 height 19
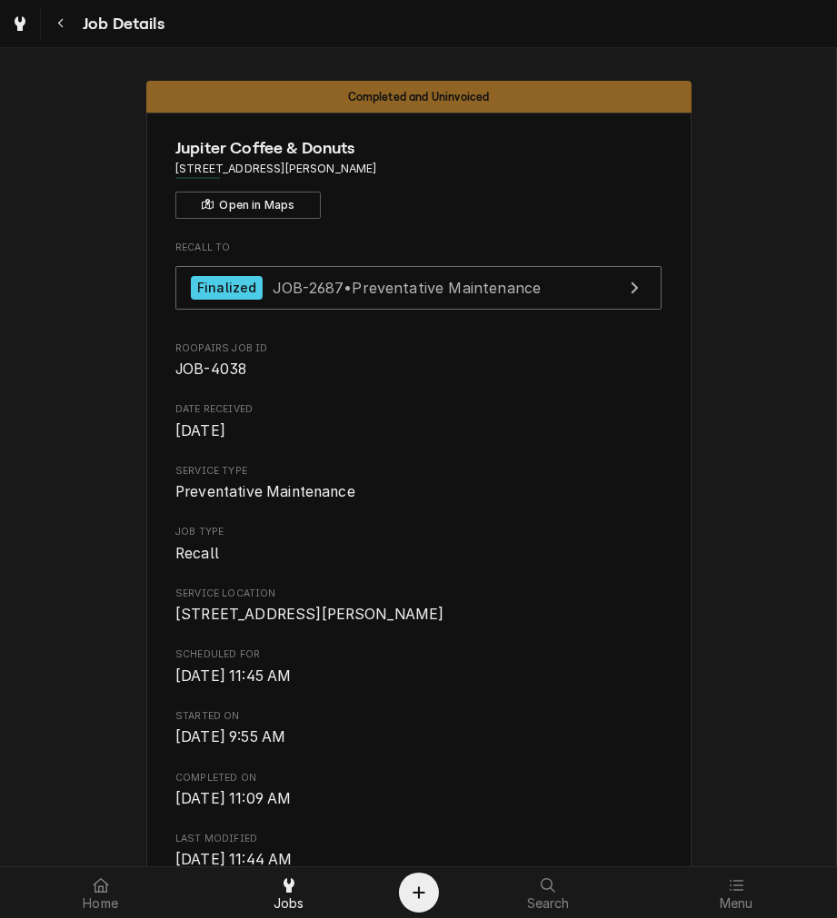
click at [513, 662] on span "Scheduled For" at bounding box center [418, 655] width 486 height 15
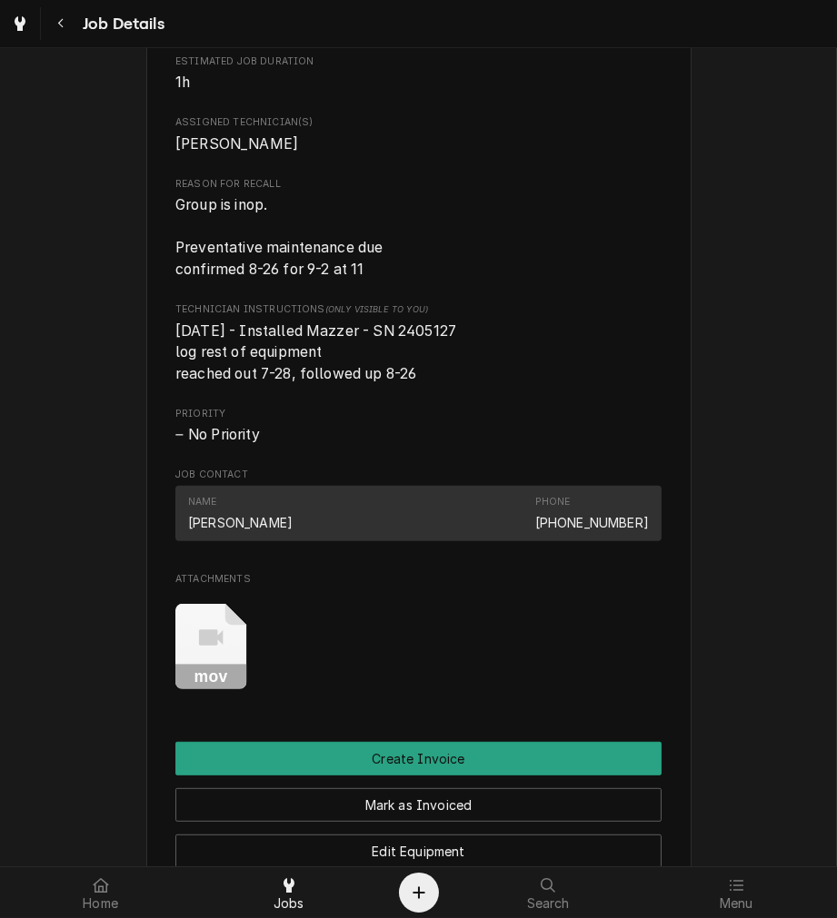
scroll to position [842, 0]
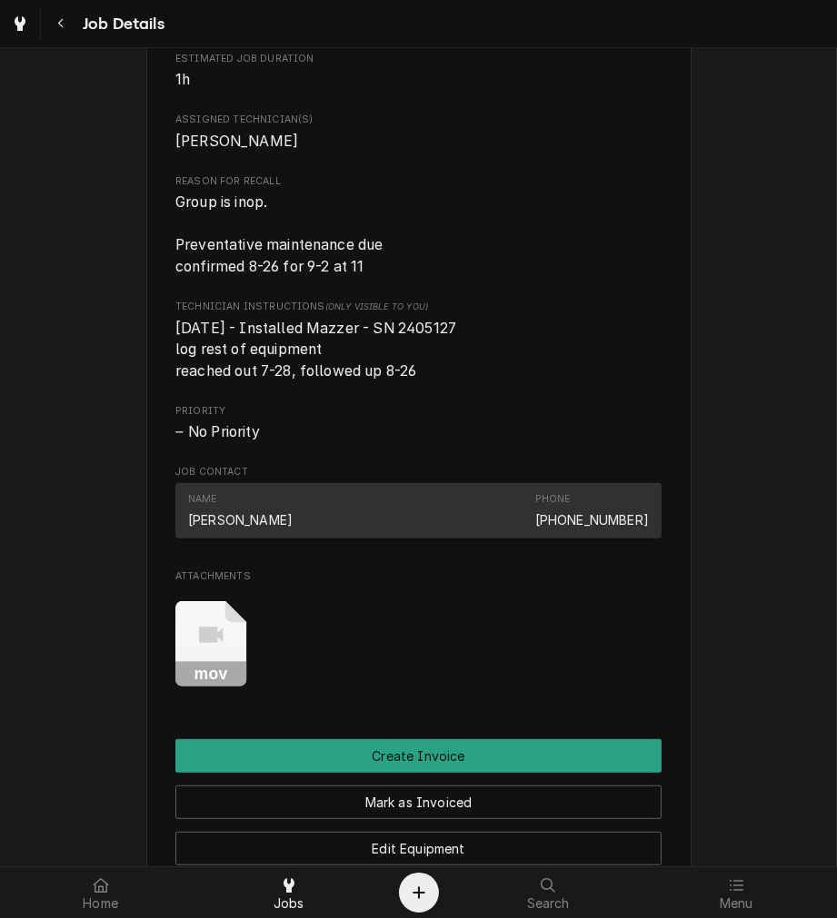
click at [603, 672] on div "mov" at bounding box center [418, 644] width 486 height 114
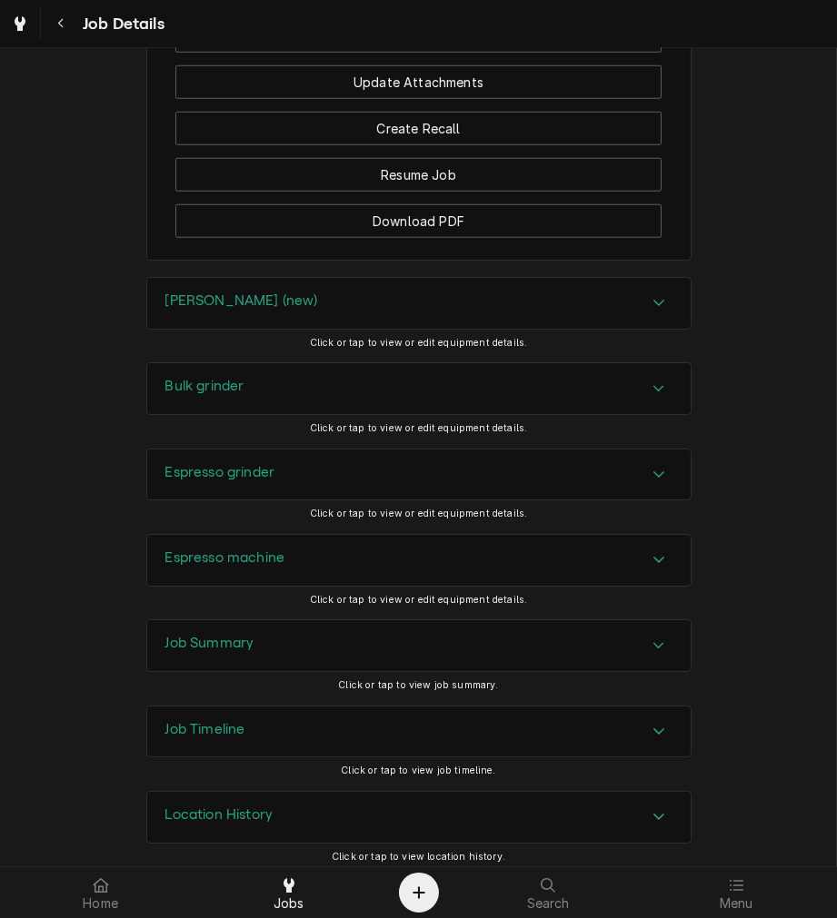
scroll to position [1782, 0]
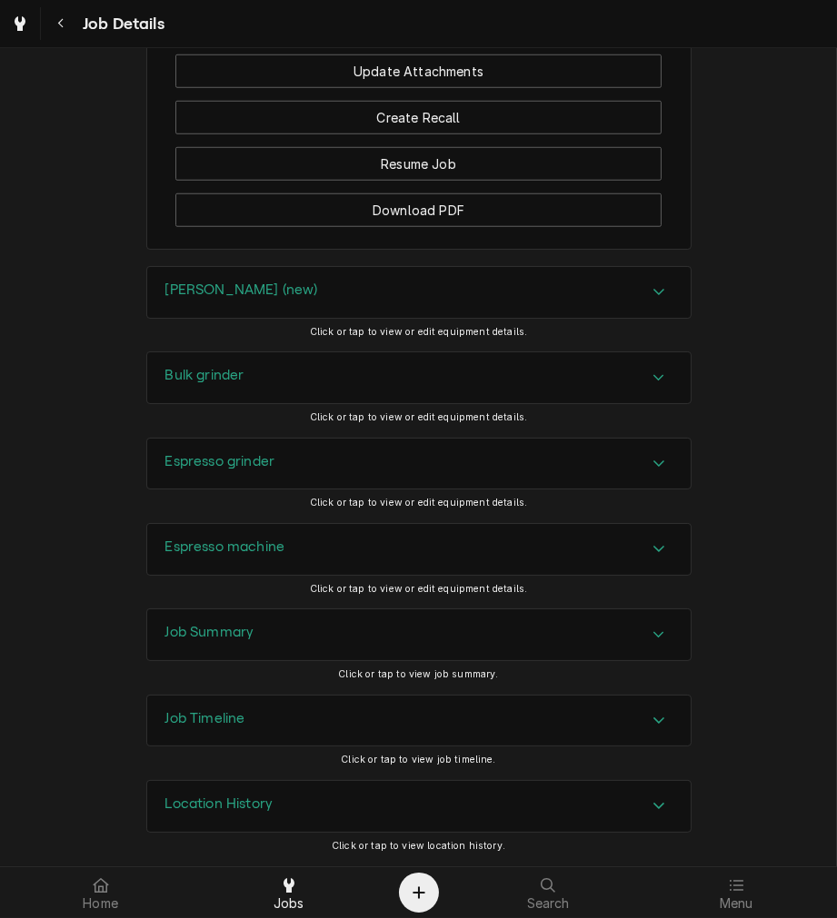
click at [455, 645] on div "Job Summary" at bounding box center [418, 635] width 543 height 51
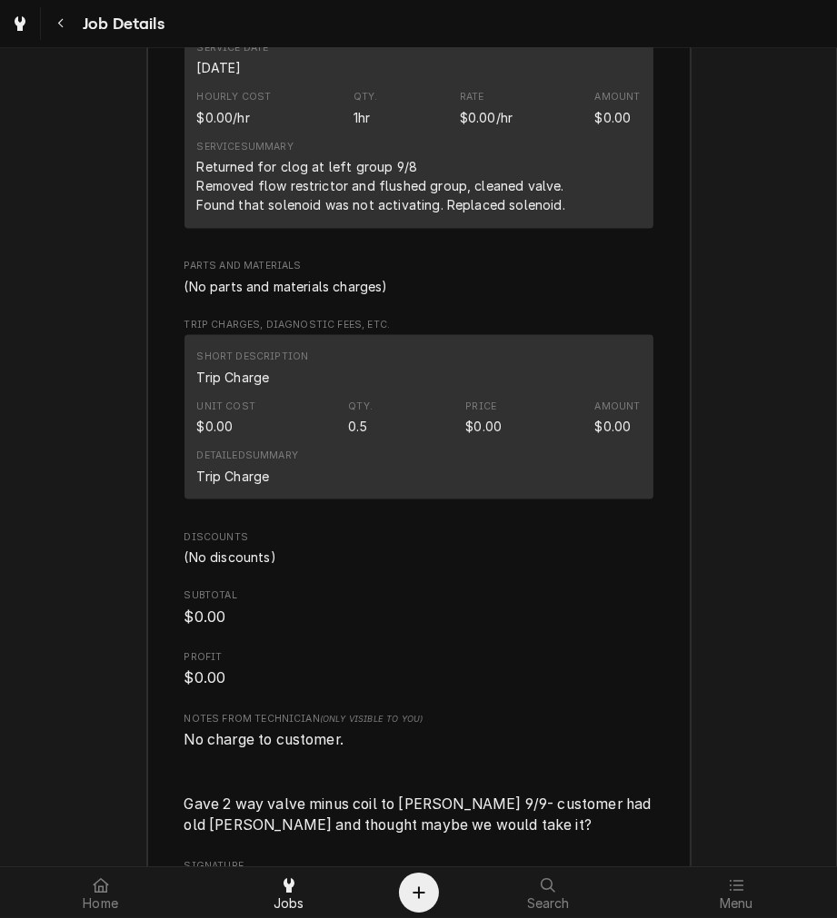
scroll to position [2726, 0]
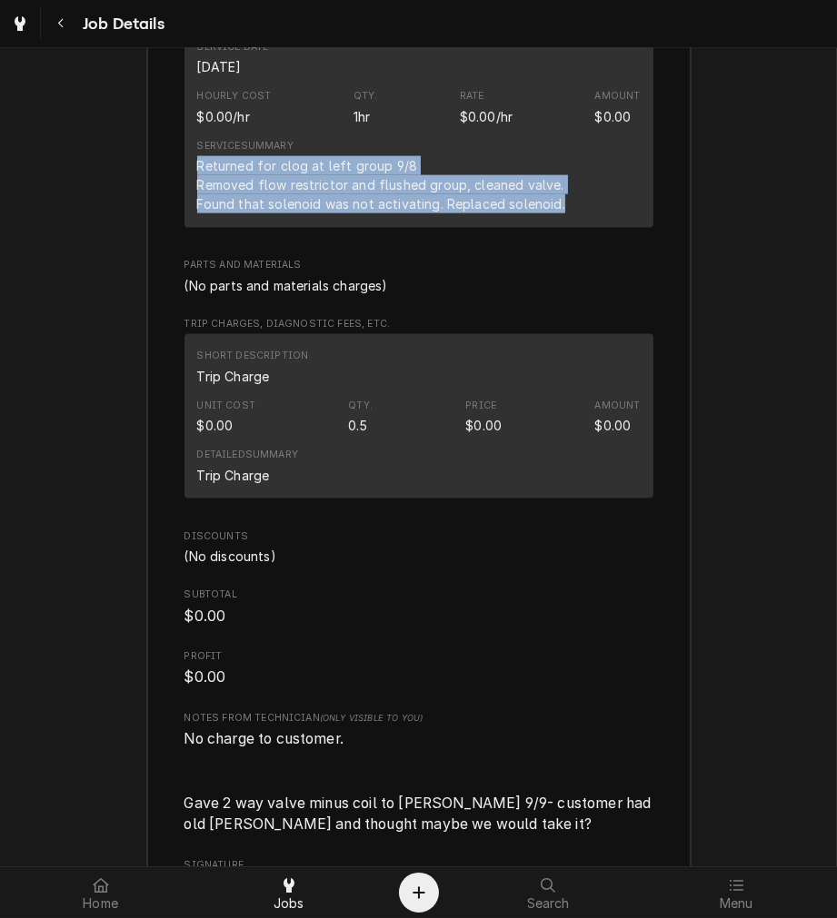
drag, startPoint x: 551, startPoint y: 219, endPoint x: 189, endPoint y: 187, distance: 363.8
click at [197, 187] on div "Service Summary Returned for clog at left group 9/8 Removed flow restrictor and…" at bounding box center [418, 176] width 443 height 87
copy div "Returned for clog at left group 9/8 Removed flow restrictor and flushed group, …"
click at [661, 188] on div "Roopairs Job ID JOB-4038 Service Type Preventative Maintenance Job Type Recall …" at bounding box center [418, 507] width 543 height 1627
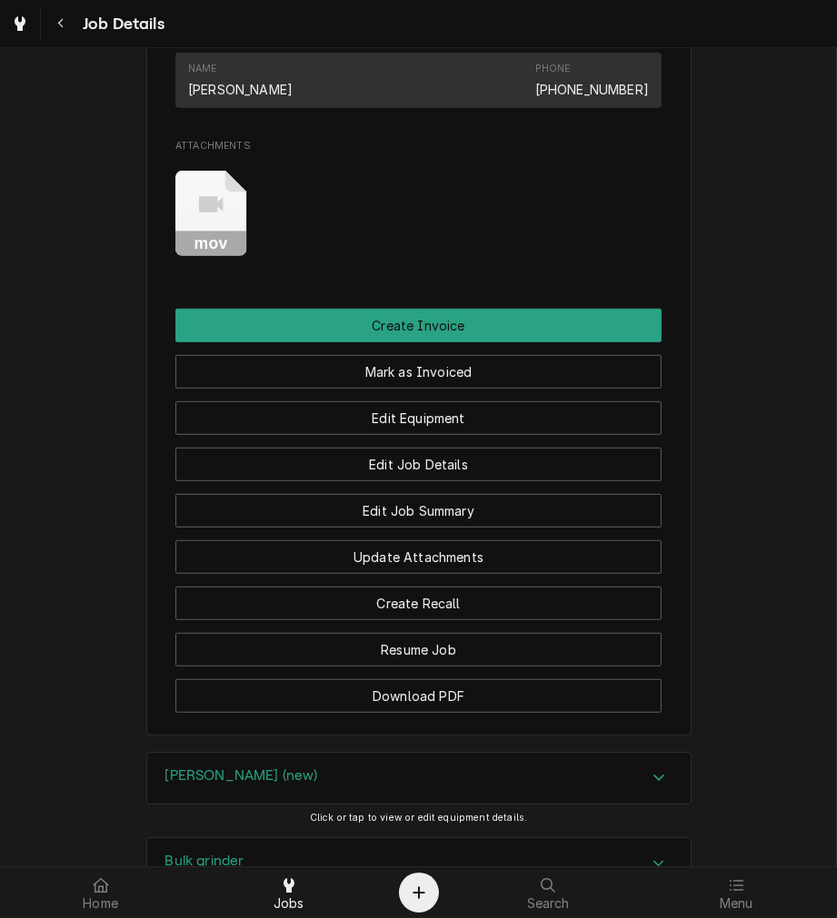
scroll to position [1287, 0]
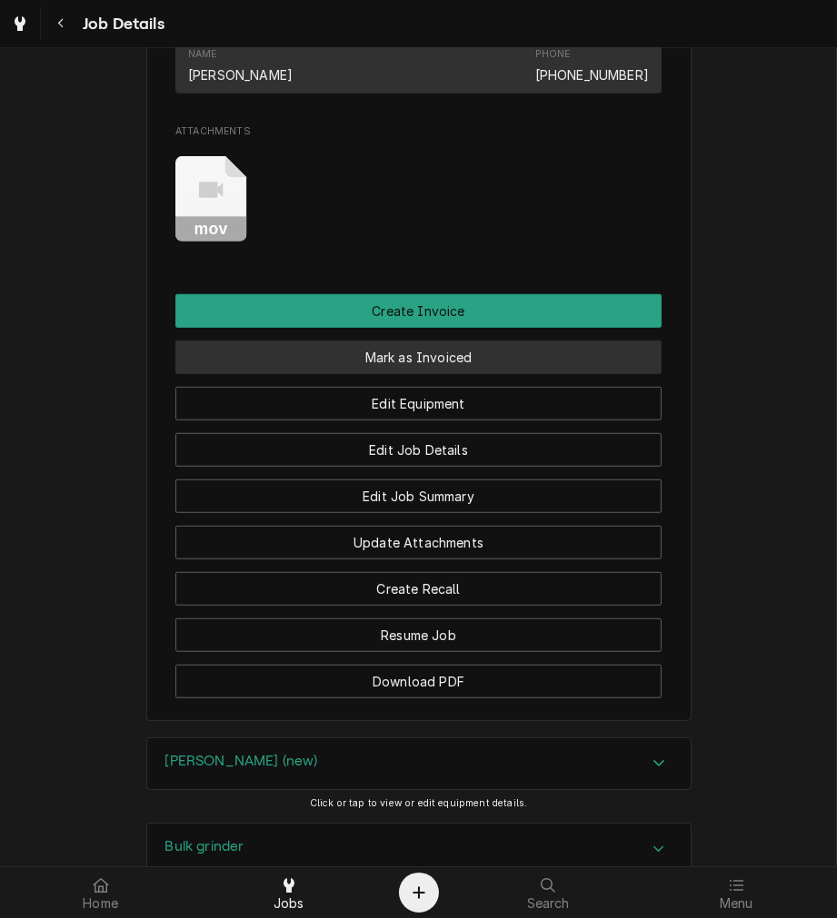
click at [559, 374] on button "Mark as Invoiced" at bounding box center [418, 358] width 486 height 34
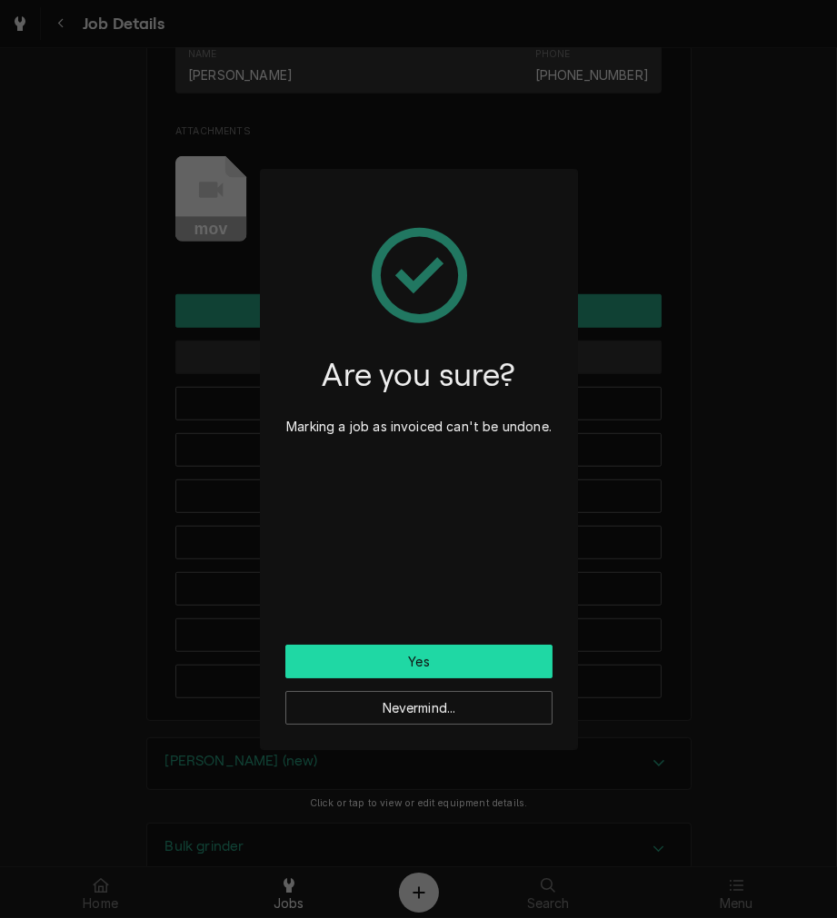
click at [491, 649] on button "Yes" at bounding box center [418, 662] width 267 height 34
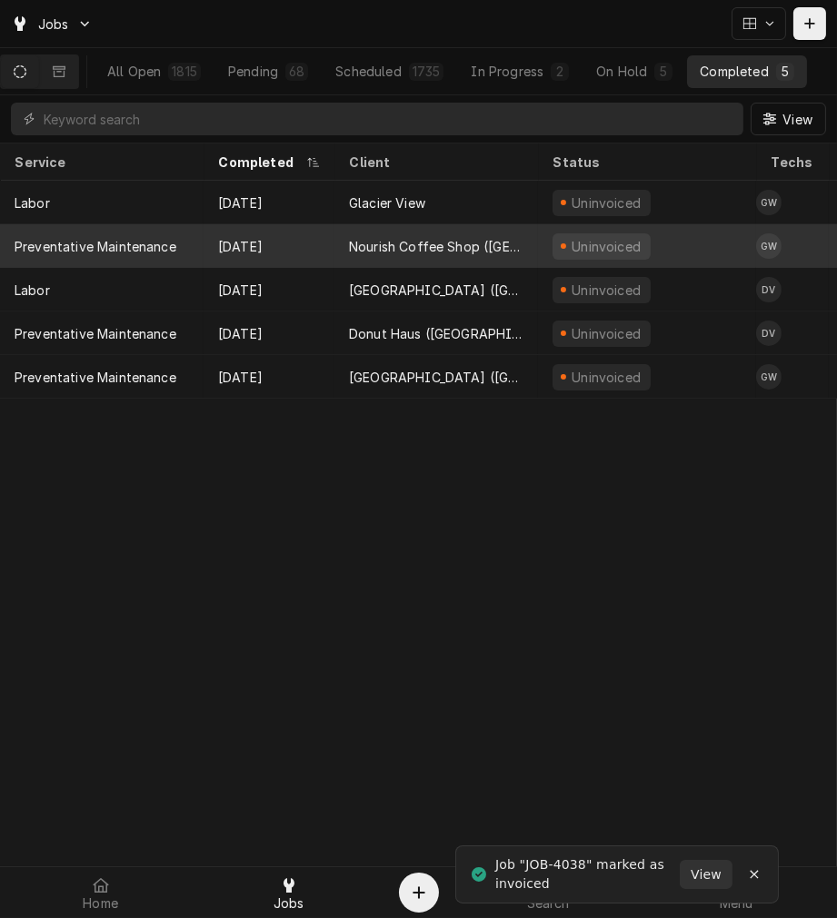
click at [461, 241] on div "Nourish Coffee Shop ([GEOGRAPHIC_DATA])" at bounding box center [436, 246] width 174 height 19
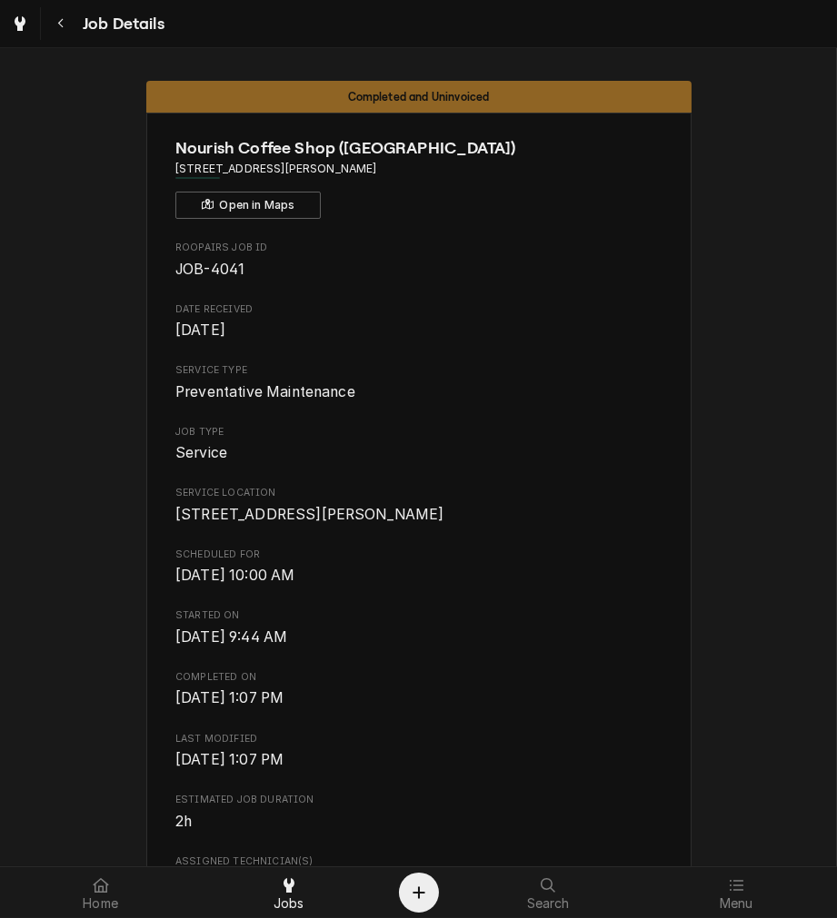
click at [564, 709] on span "Mon, Sep 8th, 2025 - 1:07 PM" at bounding box center [418, 699] width 486 height 22
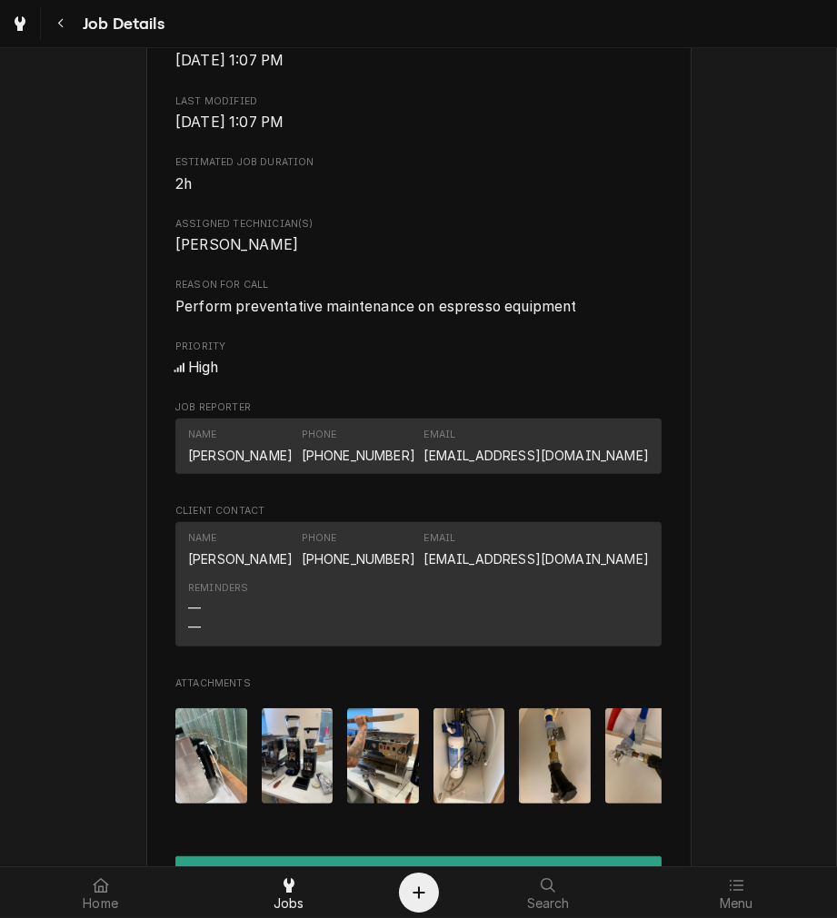
scroll to position [633, 0]
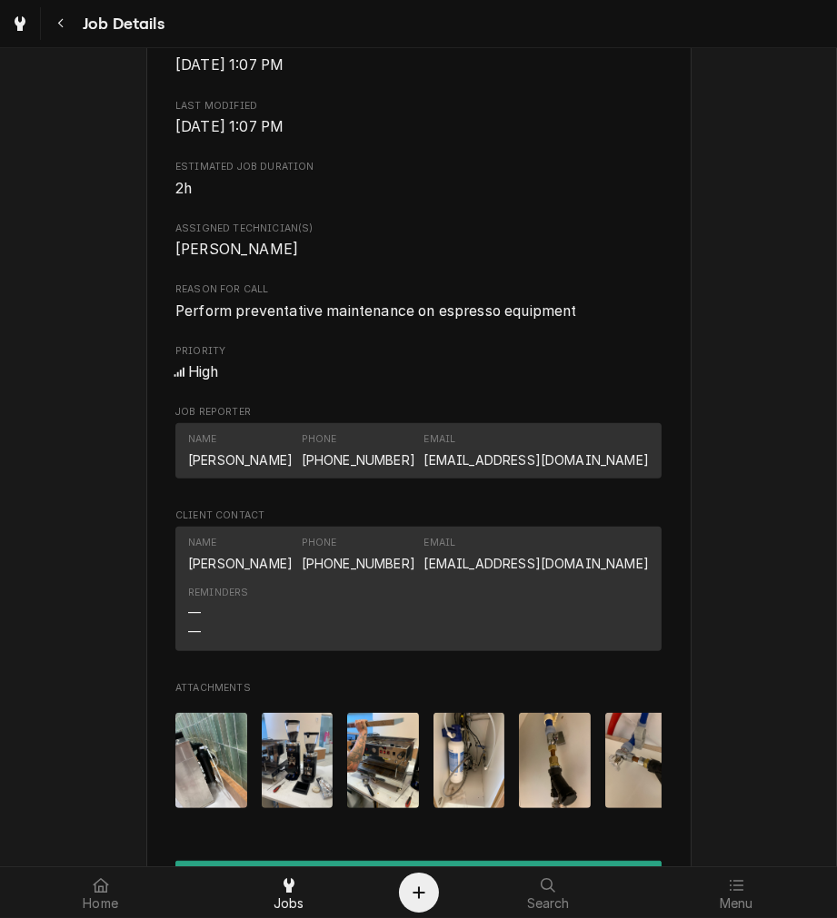
click at [283, 135] on span "Mon, Sep 8th, 2025 - 1:07 PM" at bounding box center [229, 126] width 108 height 17
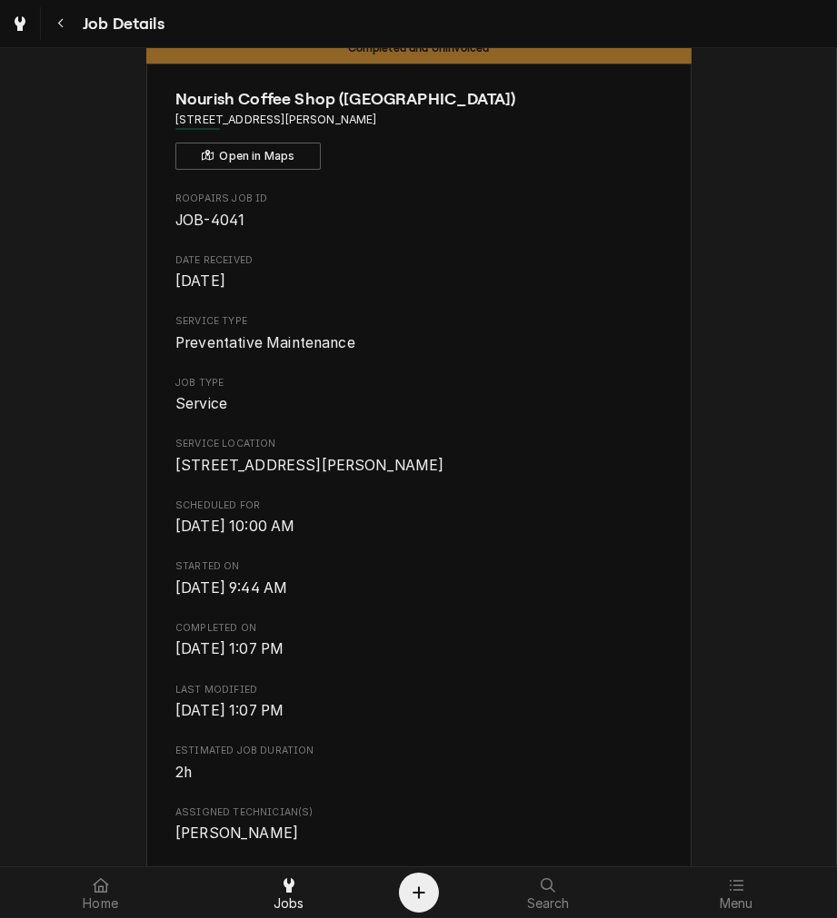
scroll to position [0, 0]
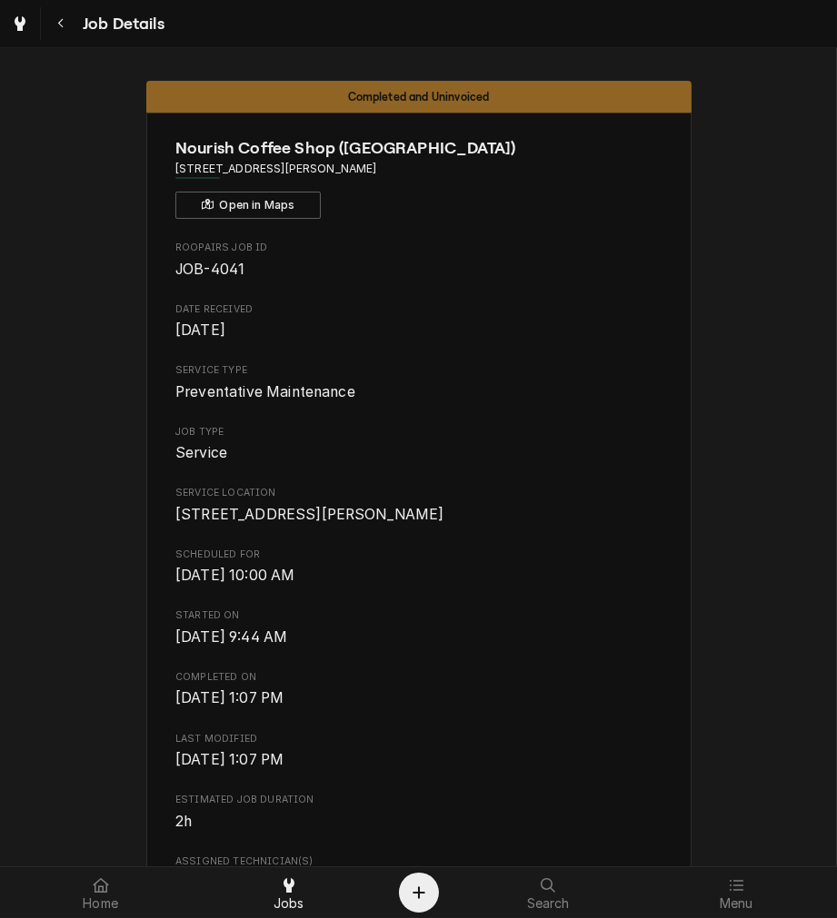
click at [583, 742] on div "Roopairs Job ID JOB-4041 Date Received Sep 8, 2025 Service Type Preventative Ma…" at bounding box center [418, 848] width 486 height 1215
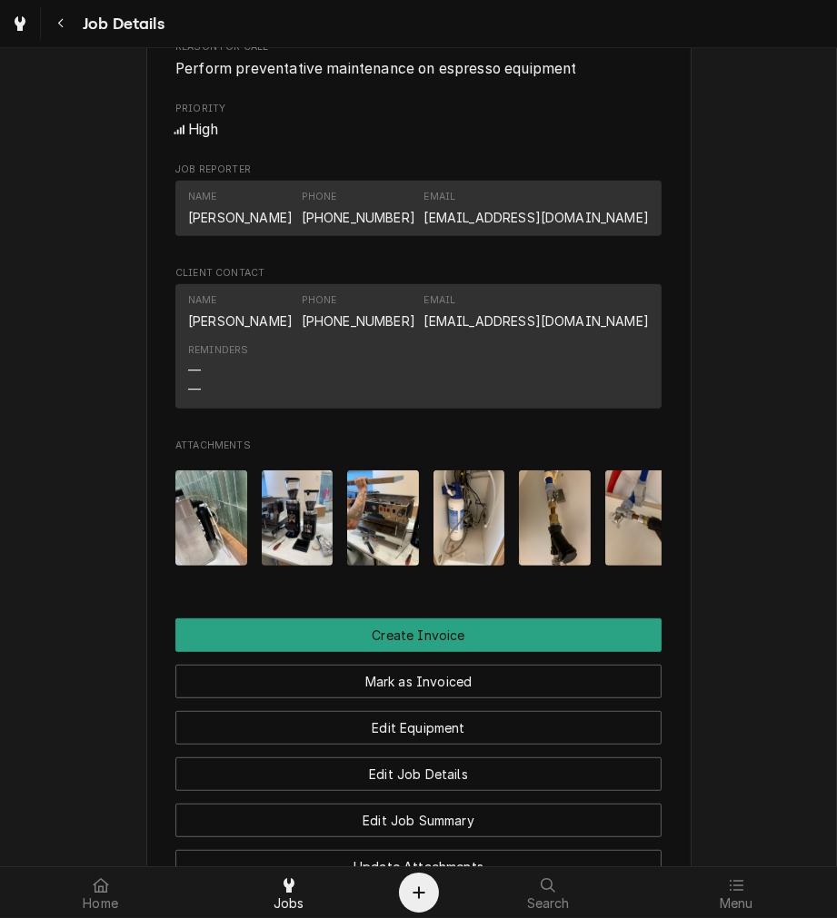
scroll to position [887, 0]
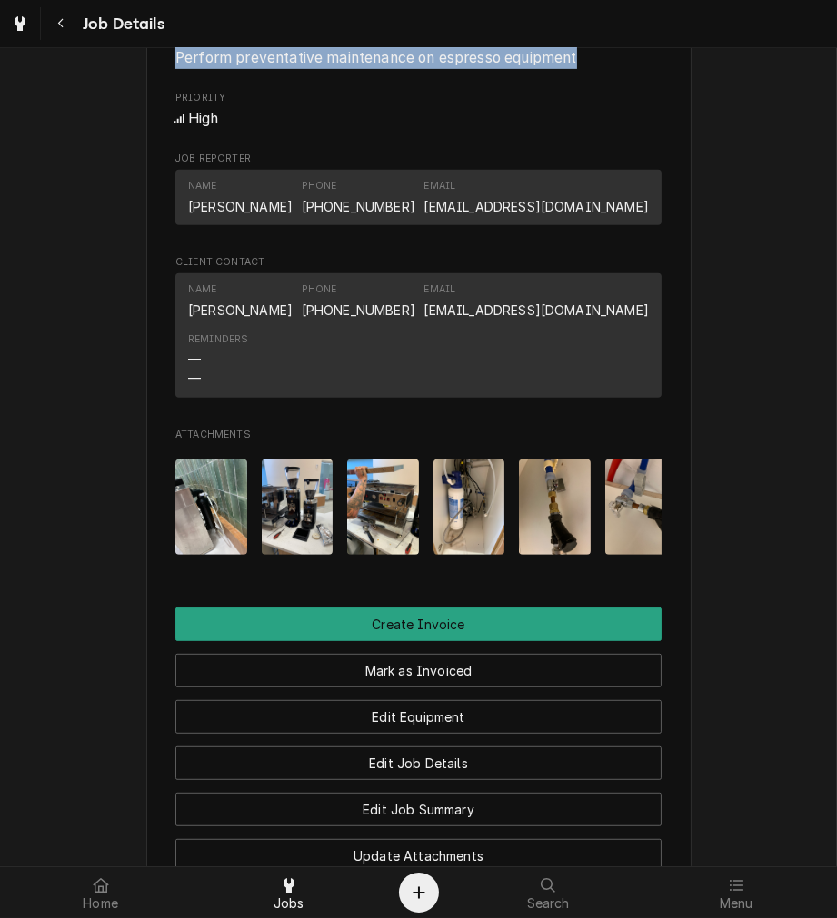
drag, startPoint x: 576, startPoint y: 84, endPoint x: 154, endPoint y: 77, distance: 421.5
click at [154, 77] on div "Nourish Coffee Shop (Bethesda North) 10500 Montgomery Rd, Cincinnati, OH 45242 …" at bounding box center [418, 130] width 545 height 1809
copy span "Perform preventative maintenance on espresso equipment"
click at [667, 647] on div "Nourish Coffee Shop (Bethesda North) 10500 Montgomery Rd, Cincinnati, OH 45242 …" at bounding box center [418, 130] width 545 height 1809
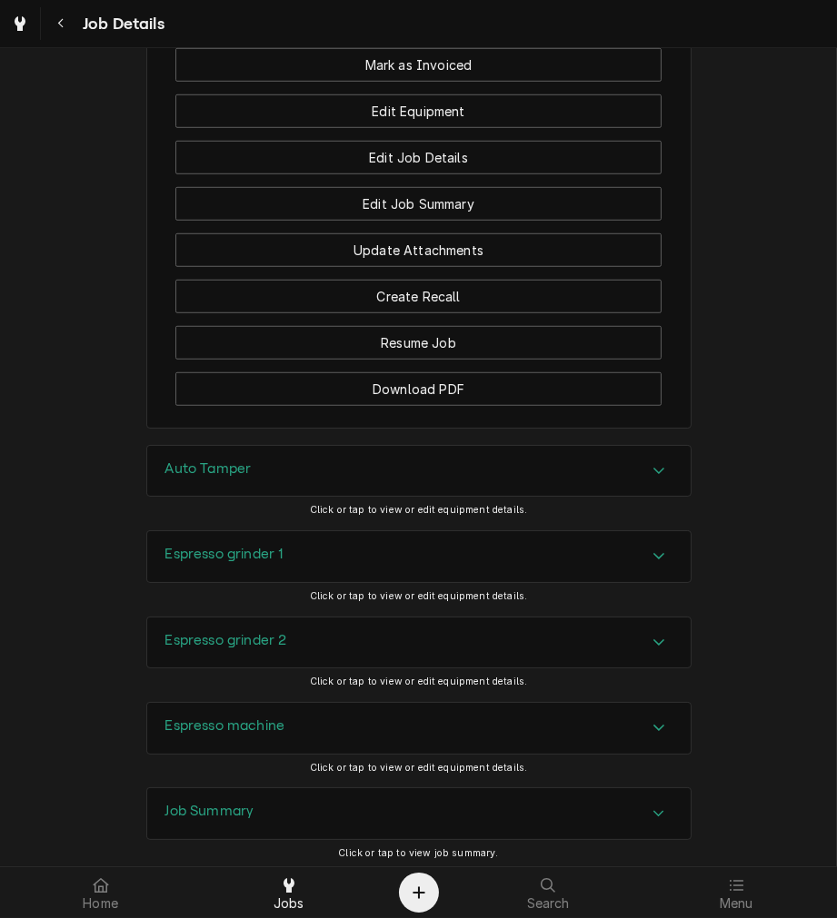
scroll to position [1566, 0]
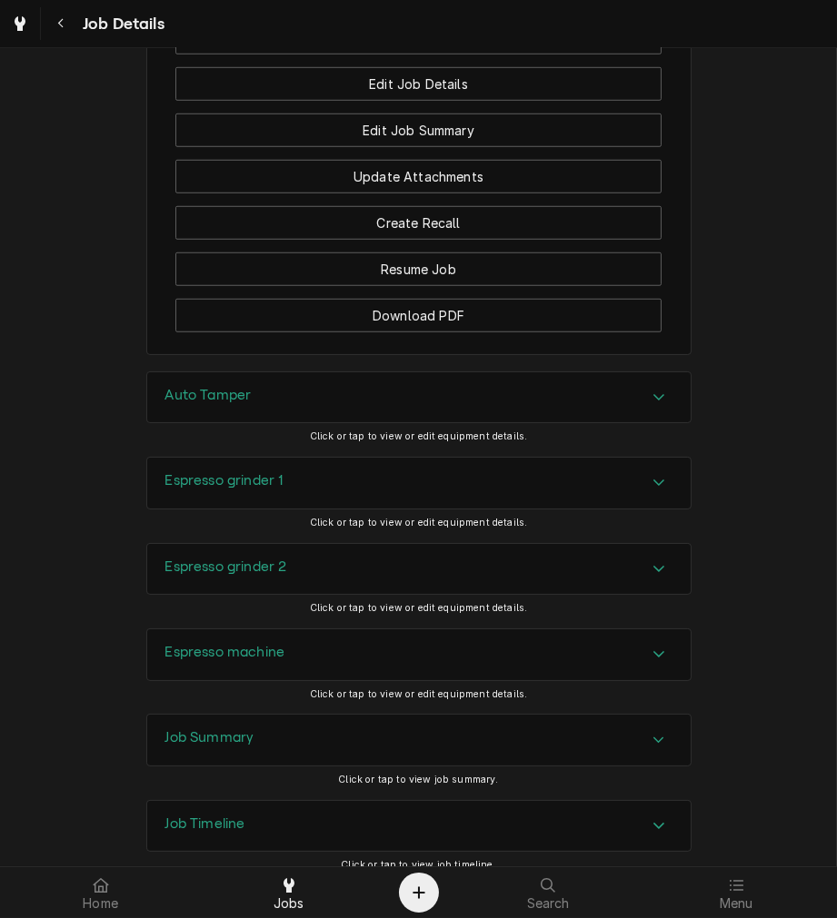
click at [560, 423] on div "Auto Tamper" at bounding box center [418, 397] width 543 height 51
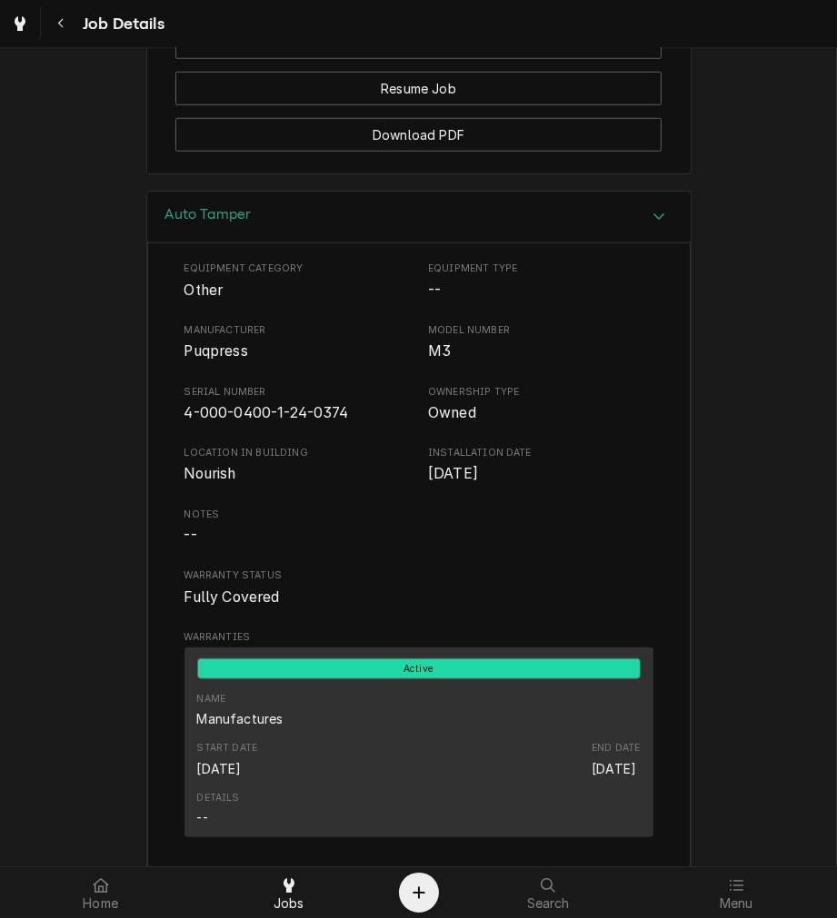
scroll to position [1765, 0]
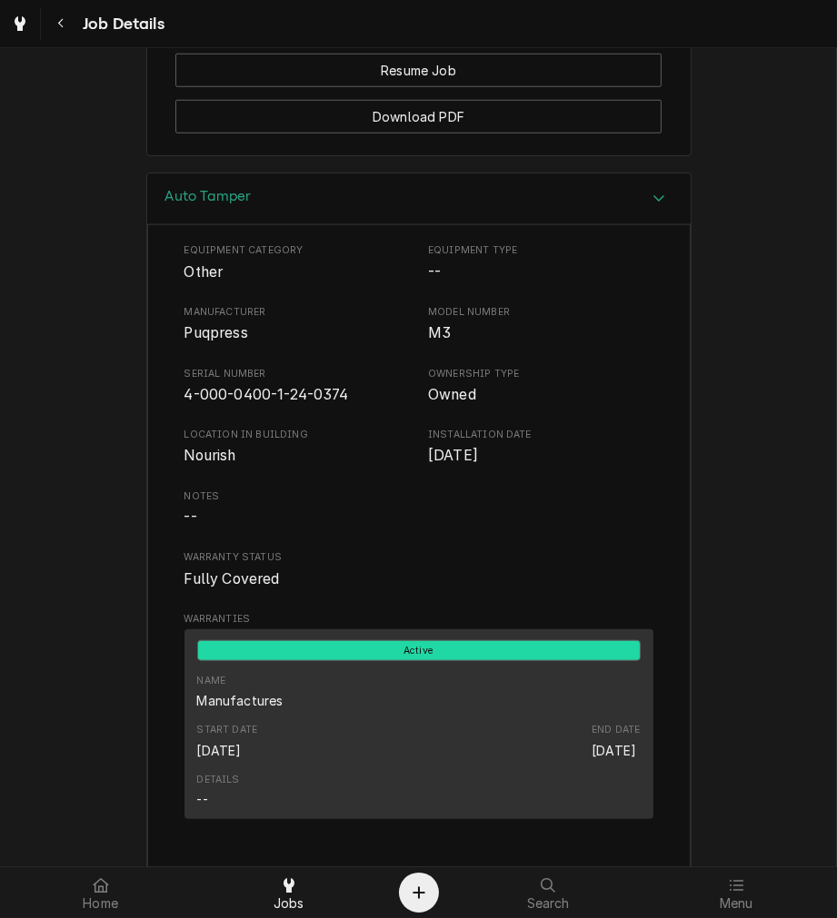
click at [274, 443] on div "Equipment Category Other Equipment Type -- Manufacturer Puqpress Model Number M…" at bounding box center [418, 534] width 469 height 583
click at [250, 403] on span "4-000-0400-1-24-0374" at bounding box center [266, 394] width 164 height 17
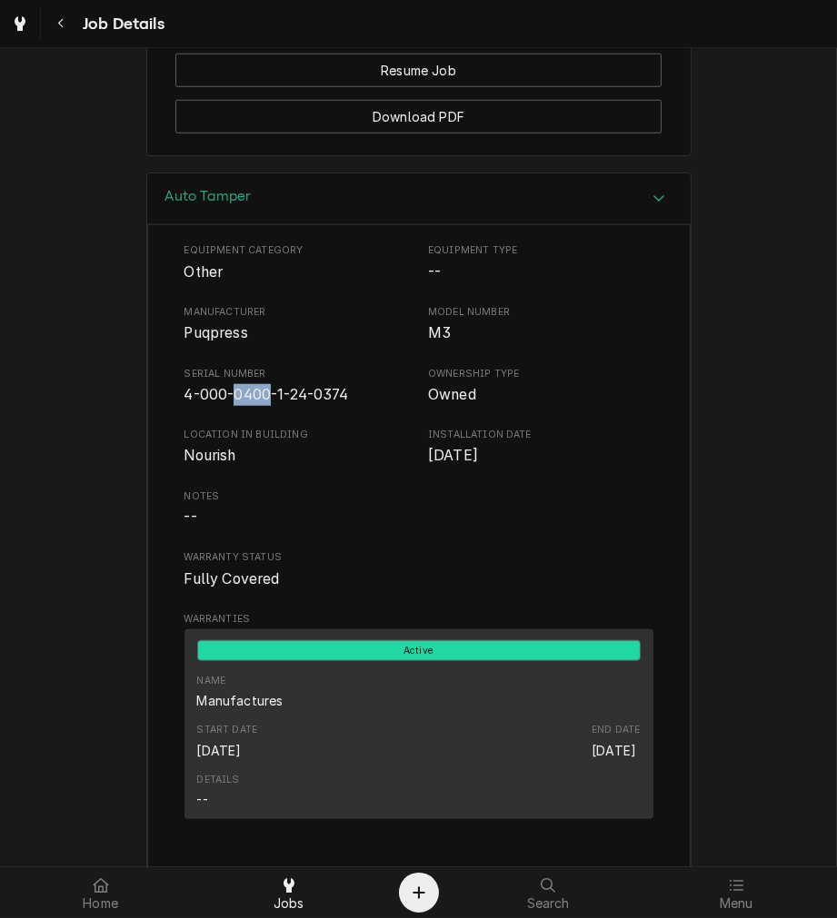
click at [250, 403] on span "4-000-0400-1-24-0374" at bounding box center [266, 394] width 164 height 17
copy span "4-000-0400-1-24-0374"
click at [416, 225] on div "Auto Tamper" at bounding box center [418, 200] width 543 height 52
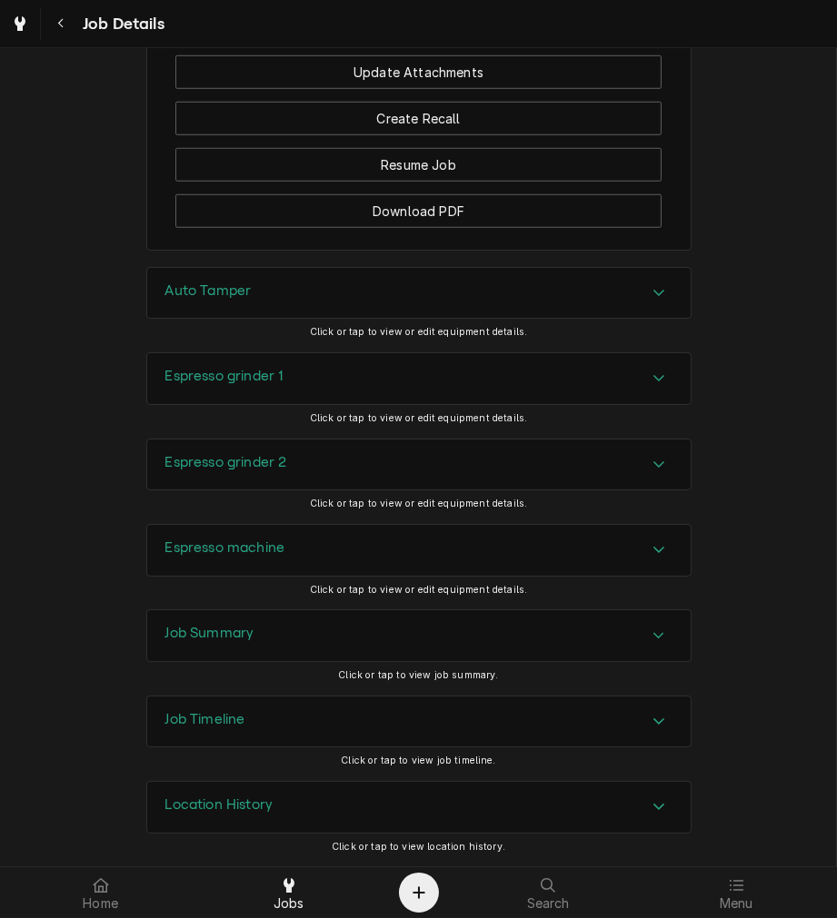
click at [367, 361] on div "Espresso grinder 1" at bounding box center [418, 378] width 543 height 51
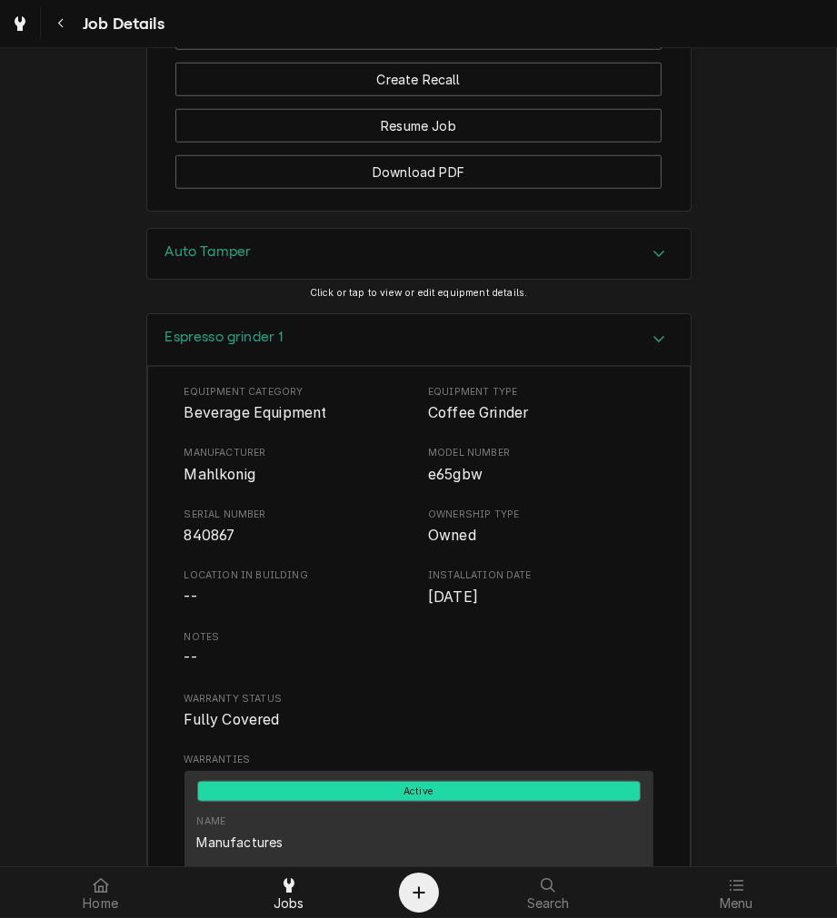
click at [407, 366] on div "Espresso grinder 1" at bounding box center [418, 340] width 543 height 52
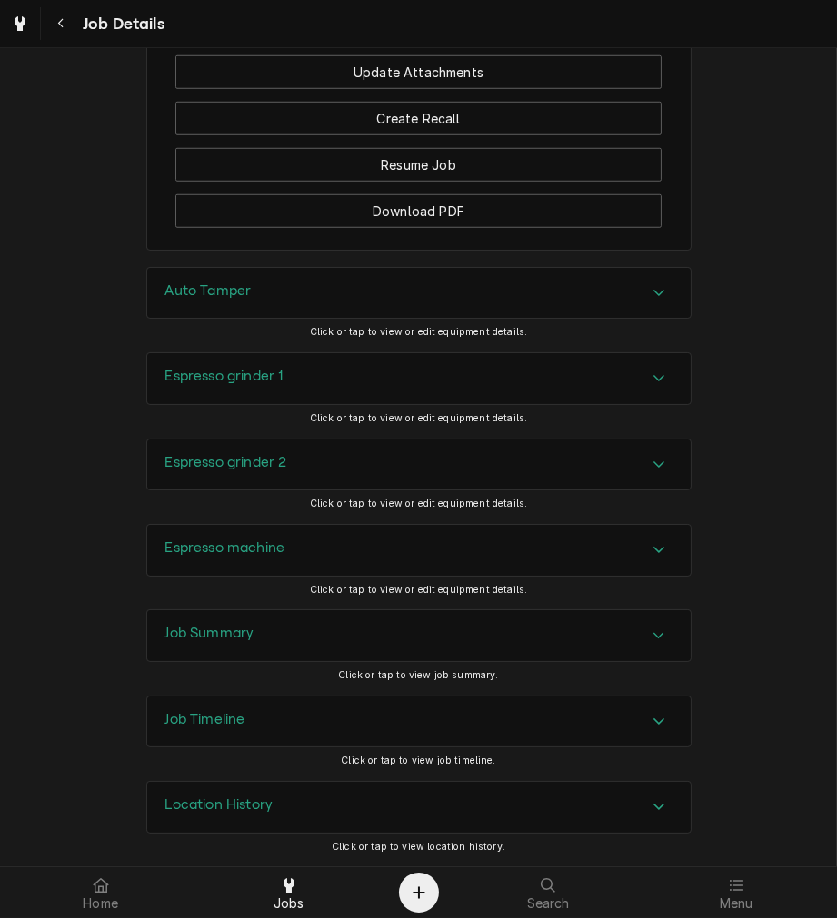
click at [421, 464] on div "Espresso grinder 2" at bounding box center [418, 465] width 543 height 51
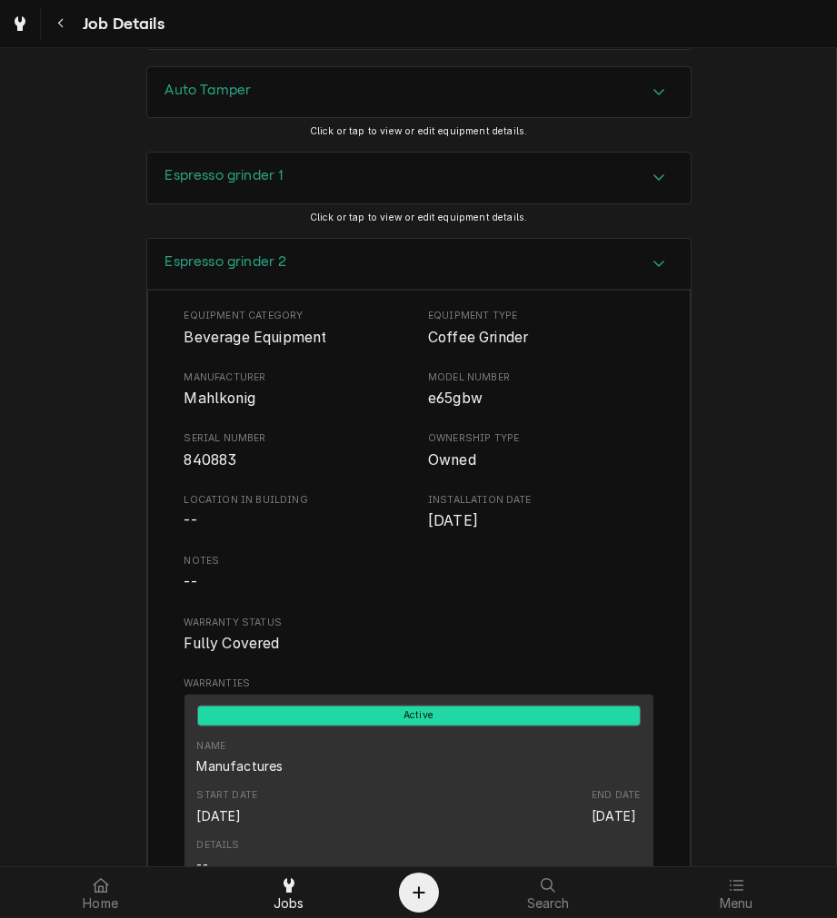
scroll to position [1872, 0]
click at [304, 290] on div "Espresso grinder 2" at bounding box center [418, 264] width 543 height 52
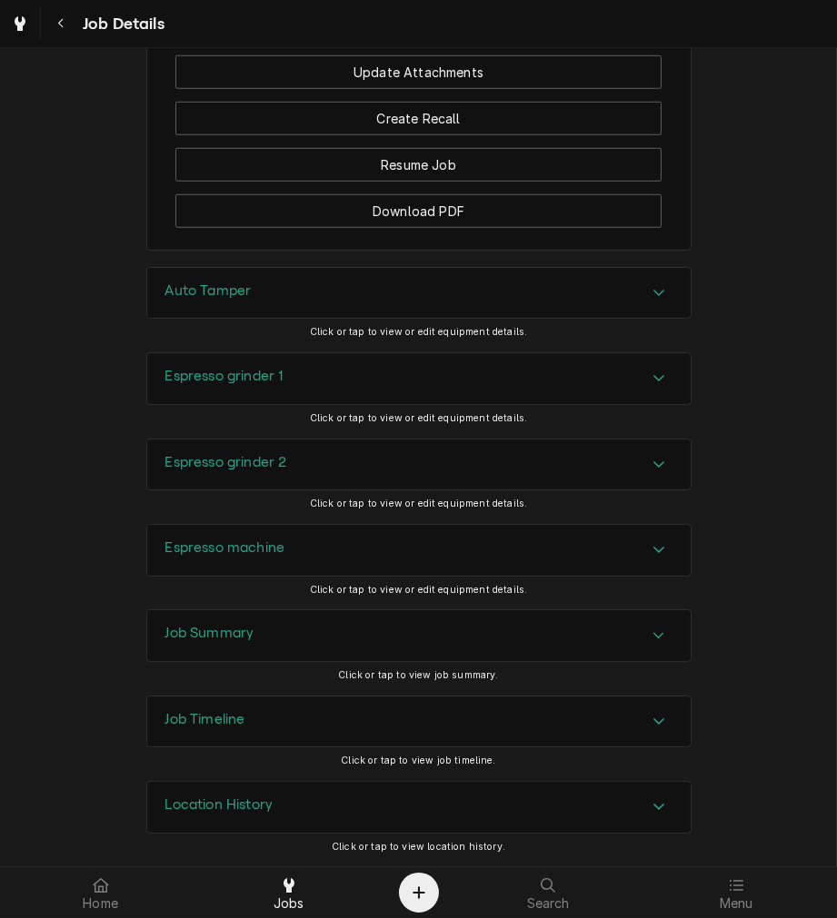
click at [264, 555] on h3 "Espresso machine" at bounding box center [225, 548] width 120 height 17
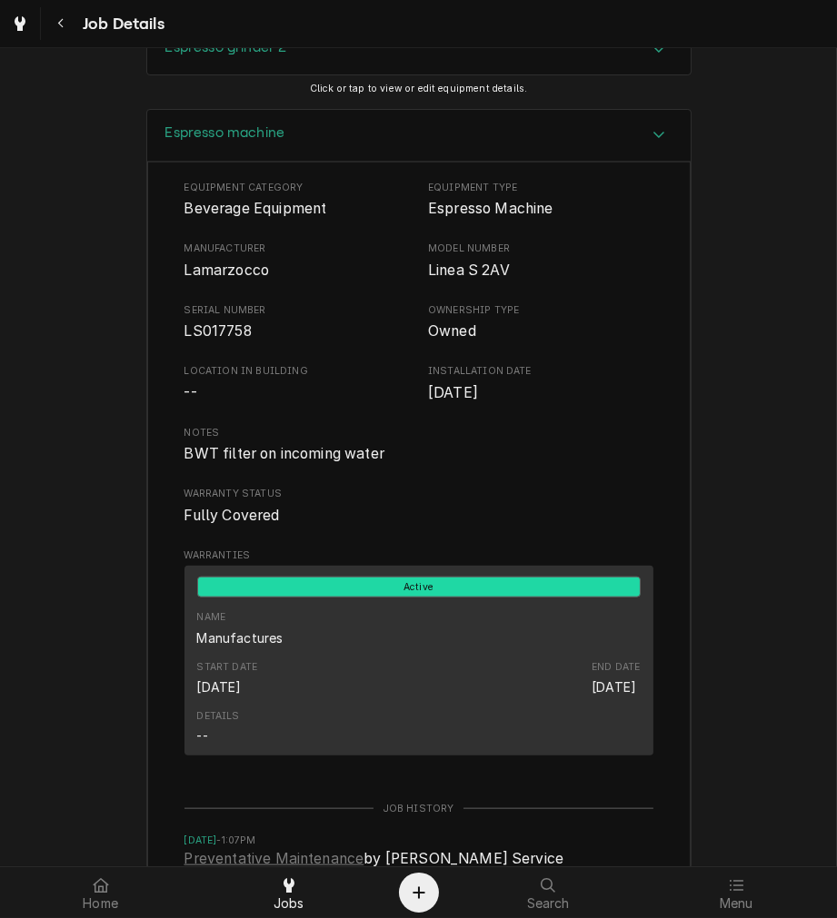
scroll to position [2090, 0]
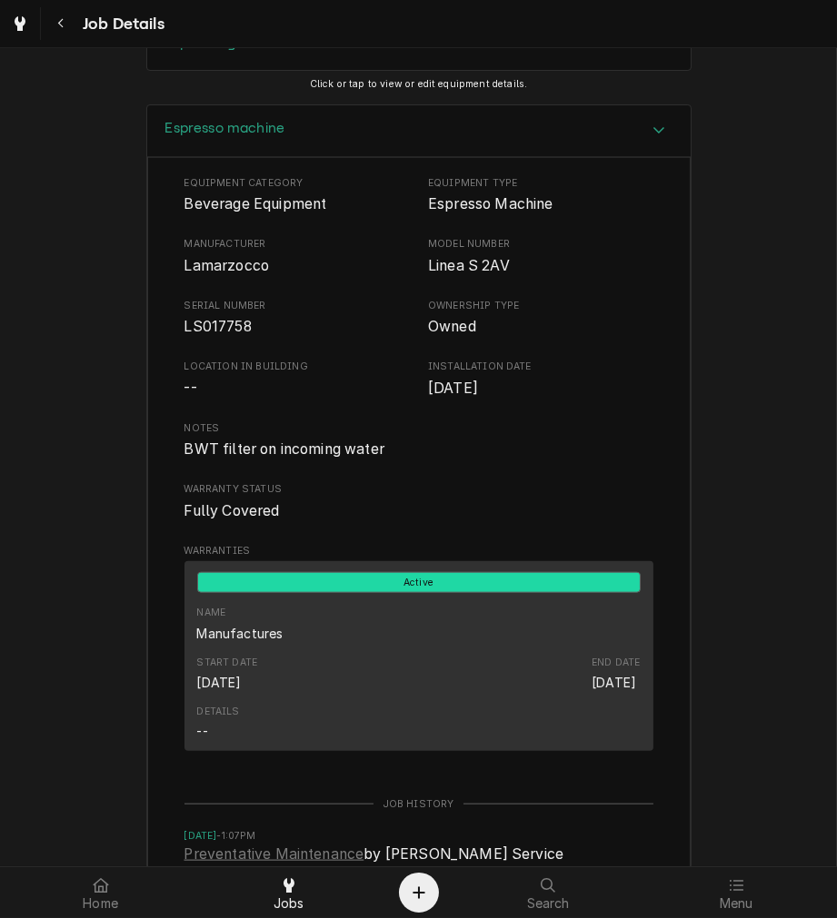
click at [309, 157] on div "Espresso machine" at bounding box center [418, 131] width 543 height 52
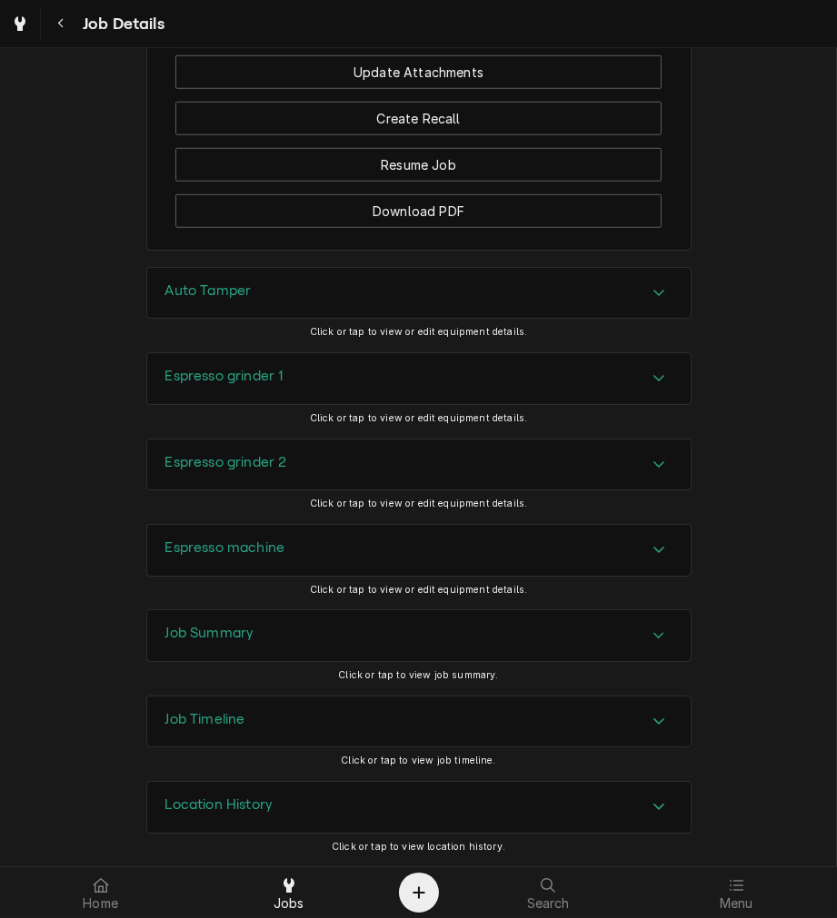
scroll to position [1710, 0]
click at [215, 600] on div "Espresso machine Click or tap to view or edit equipment details." at bounding box center [418, 566] width 545 height 85
click at [219, 642] on div "Job Summary" at bounding box center [209, 636] width 89 height 22
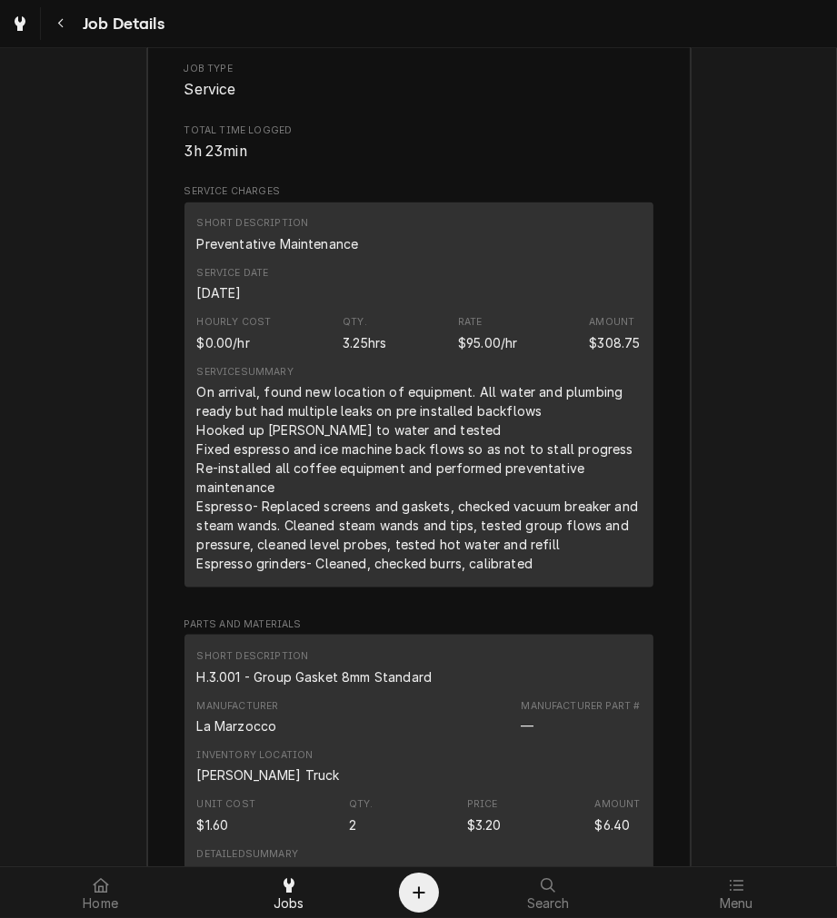
scroll to position [2414, 0]
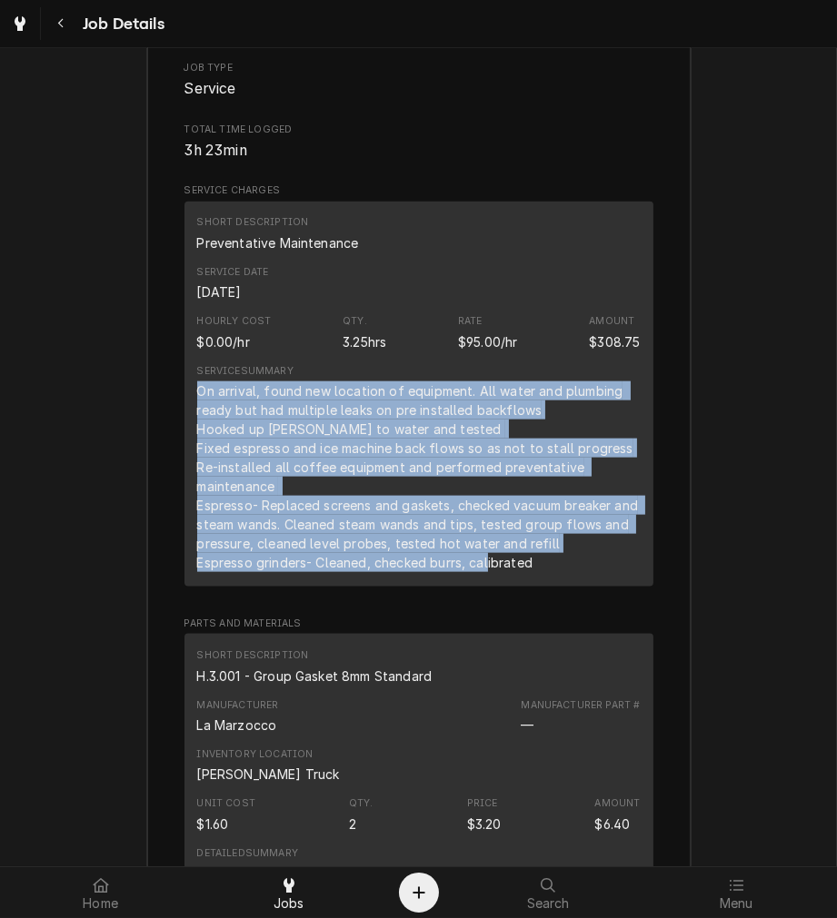
drag, startPoint x: 539, startPoint y: 600, endPoint x: 191, endPoint y: 423, distance: 390.4
click at [197, 423] on div "On arrival, found new location of equipment. All water and plumbing ready but h…" at bounding box center [418, 477] width 443 height 191
copy div "On arrival, found new location of equipment. All water and plumbing ready but h…"
click at [523, 790] on div "Inventory Location Graham's Truck" at bounding box center [418, 765] width 443 height 49
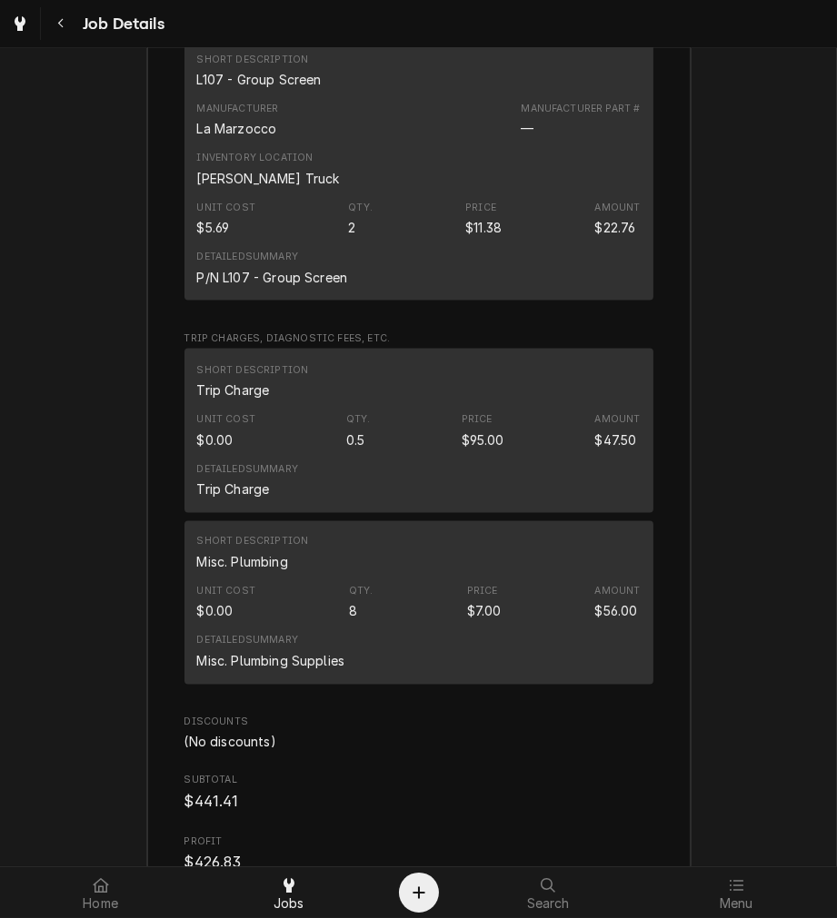
scroll to position [3296, 0]
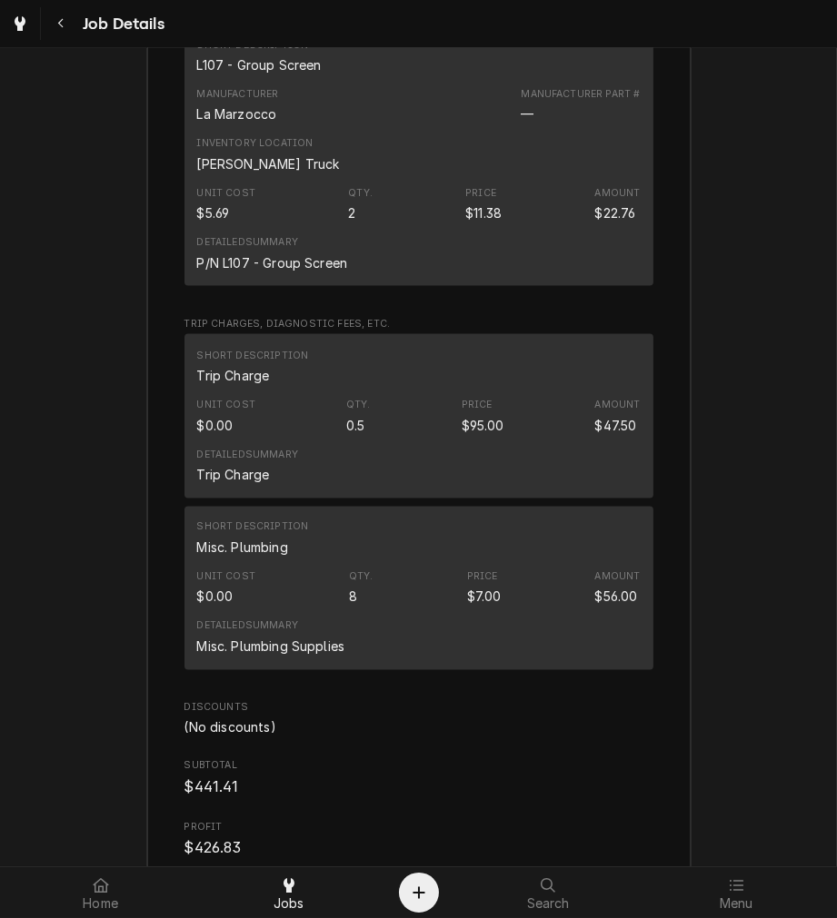
click at [337, 339] on div "Roopairs Job ID JOB-4041 Service Type Preventative Maintenance Job Type Service…" at bounding box center [418, 159] width 469 height 2206
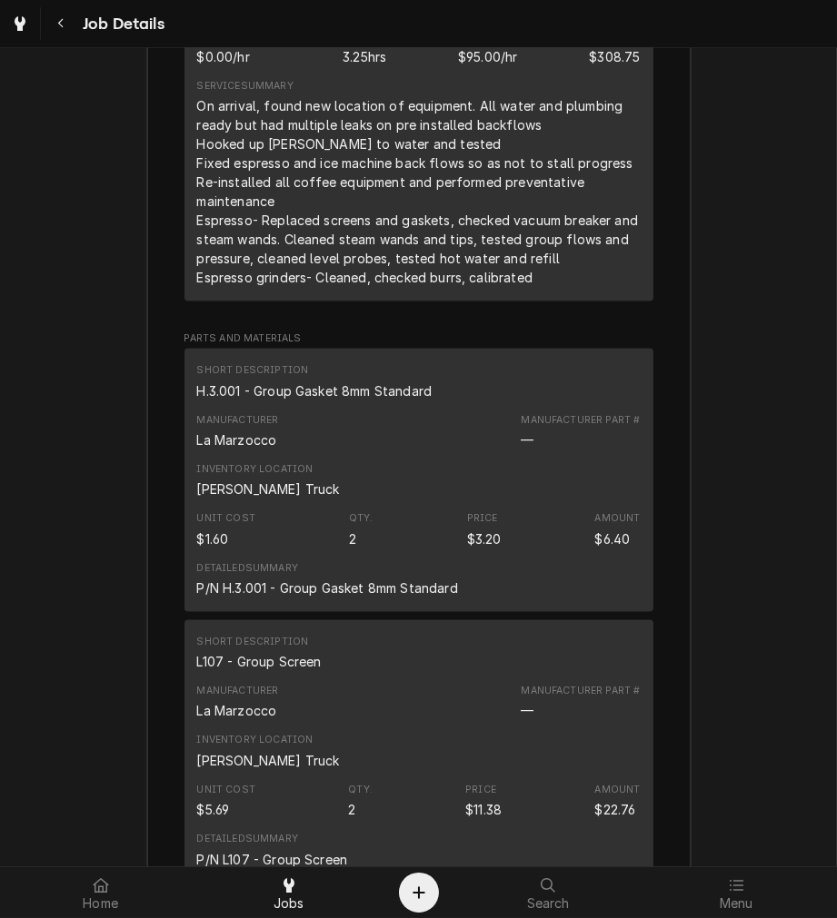
scroll to position [2701, 0]
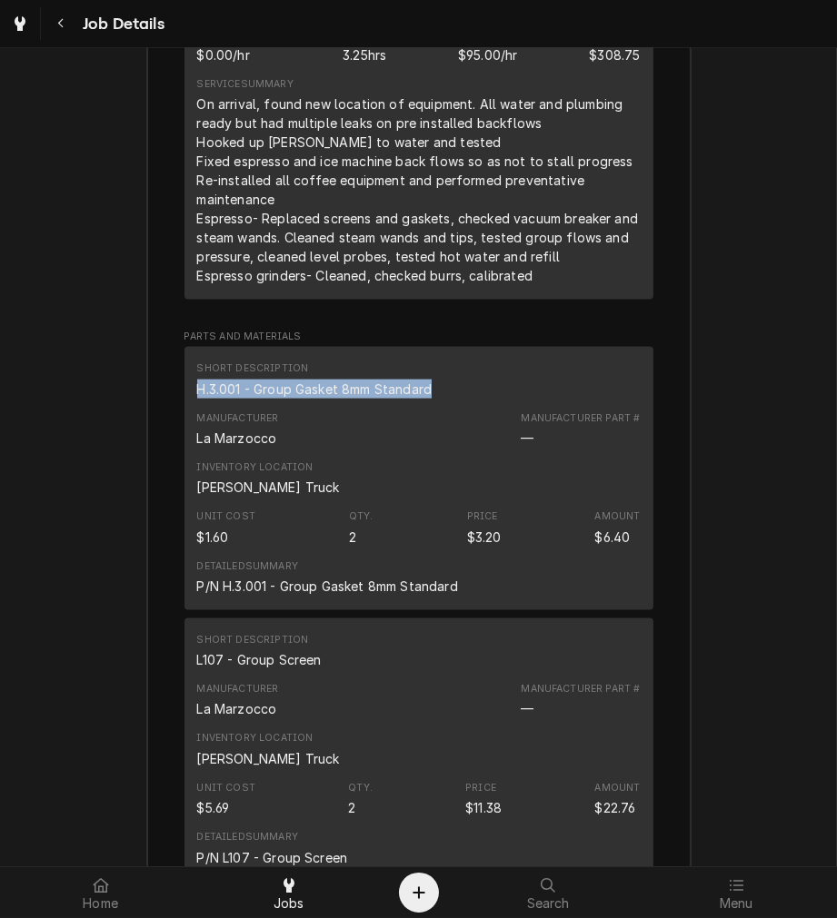
drag, startPoint x: 432, startPoint y: 424, endPoint x: 168, endPoint y: 428, distance: 264.4
click at [168, 428] on div "Roopairs Job ID JOB-4041 Service Type Preventative Maintenance Job Type Service…" at bounding box center [418, 764] width 543 height 2265
copy div "H.3.001 - Group Gasket 8mm Standard"
click at [232, 669] on div "L107 - Group Screen" at bounding box center [259, 659] width 124 height 19
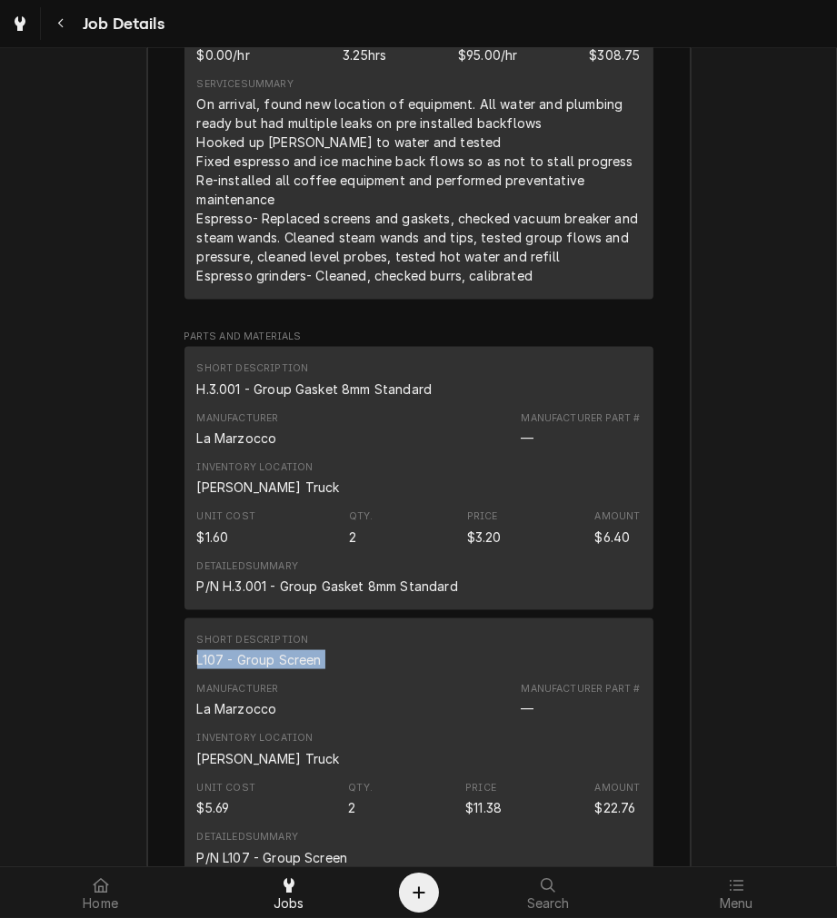
click at [232, 669] on div "L107 - Group Screen" at bounding box center [259, 659] width 124 height 19
copy div "L107 - Group Screen"
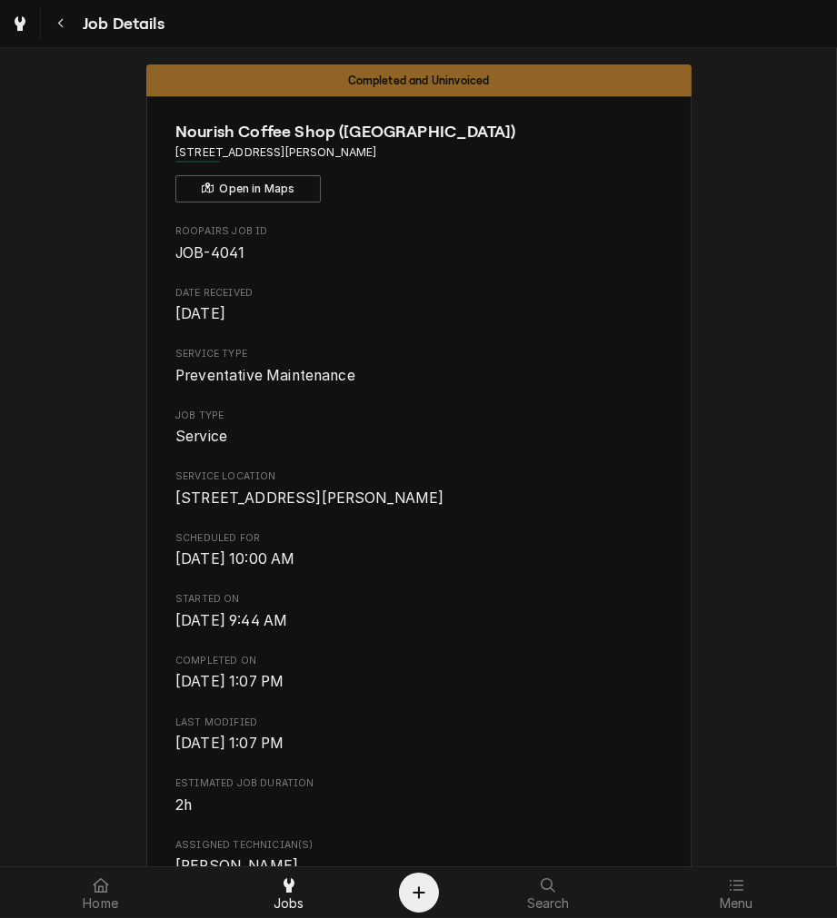
scroll to position [0, 0]
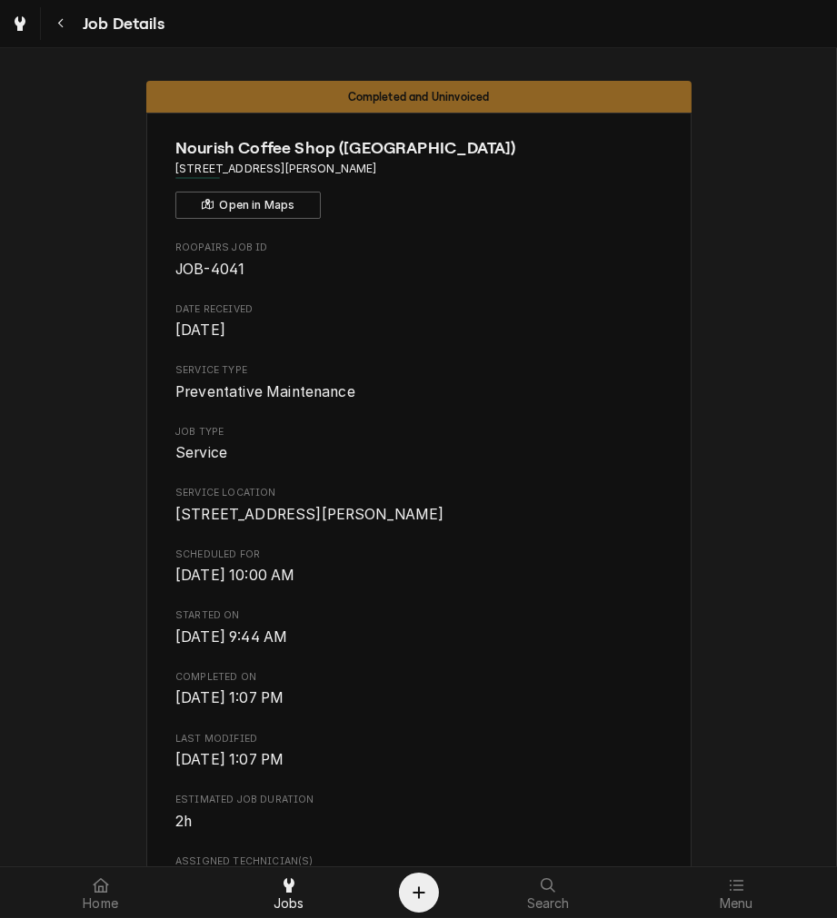
click at [459, 678] on div "Roopairs Job ID JOB-4041 Date Received Sep 8, 2025 Service Type Preventative Ma…" at bounding box center [418, 848] width 486 height 1215
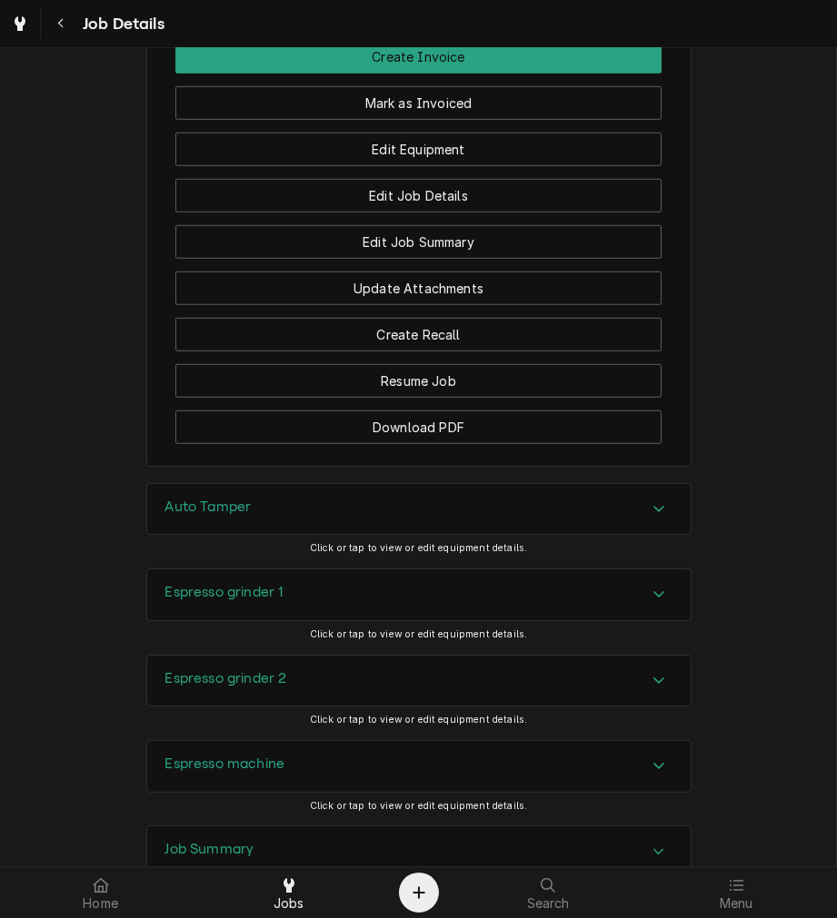
scroll to position [1451, 0]
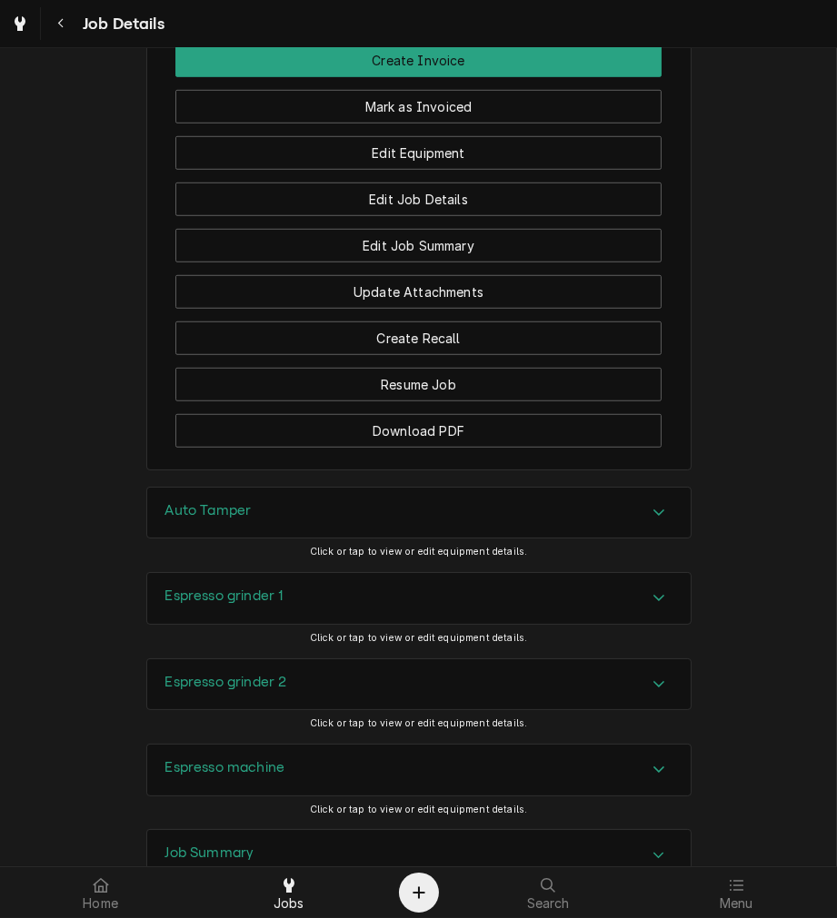
click at [536, 124] on button "Mark as Invoiced" at bounding box center [418, 107] width 486 height 34
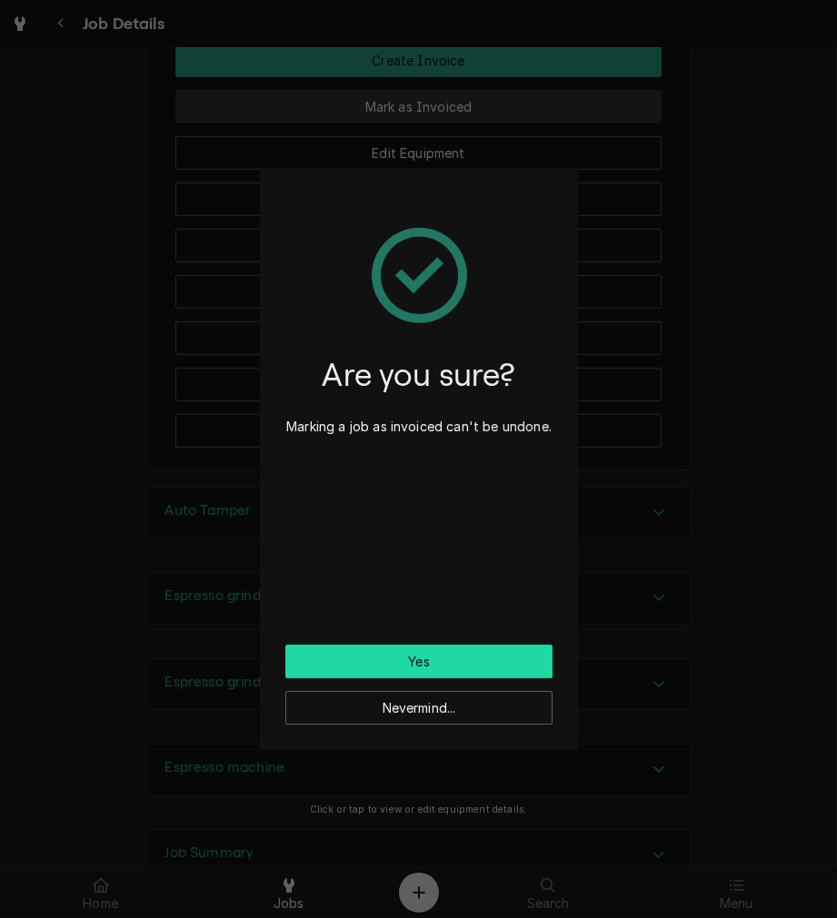
click at [440, 650] on button "Yes" at bounding box center [418, 662] width 267 height 34
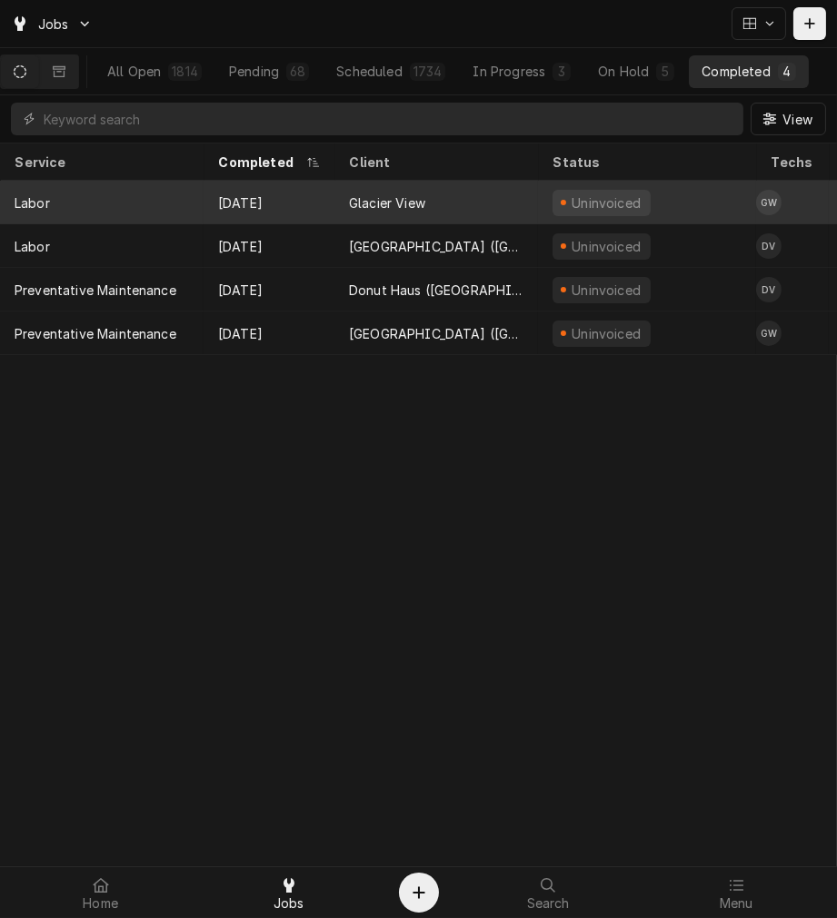
click at [311, 197] on div "[DATE]" at bounding box center [268, 203] width 131 height 44
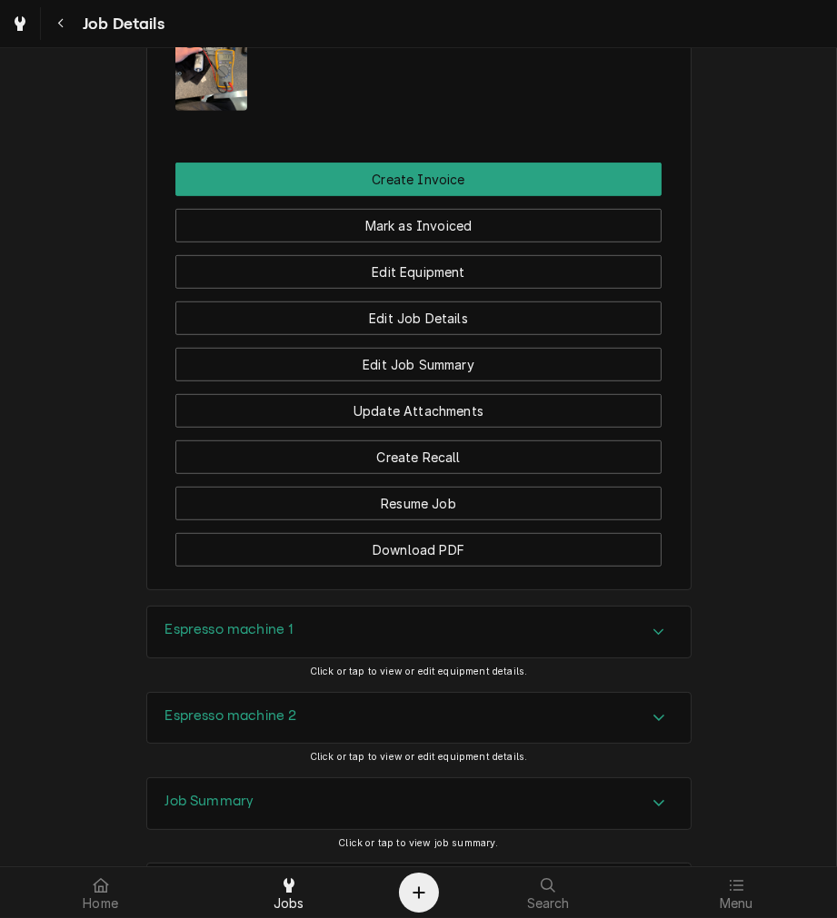
scroll to position [1350, 0]
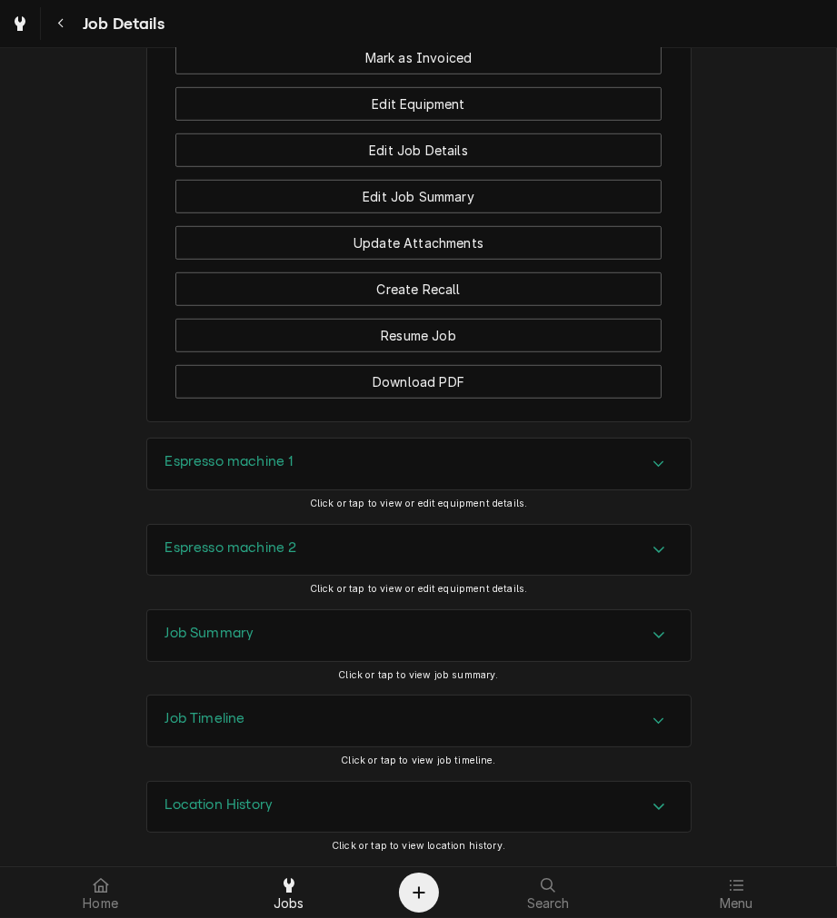
click at [545, 620] on div "Job Summary" at bounding box center [418, 635] width 543 height 51
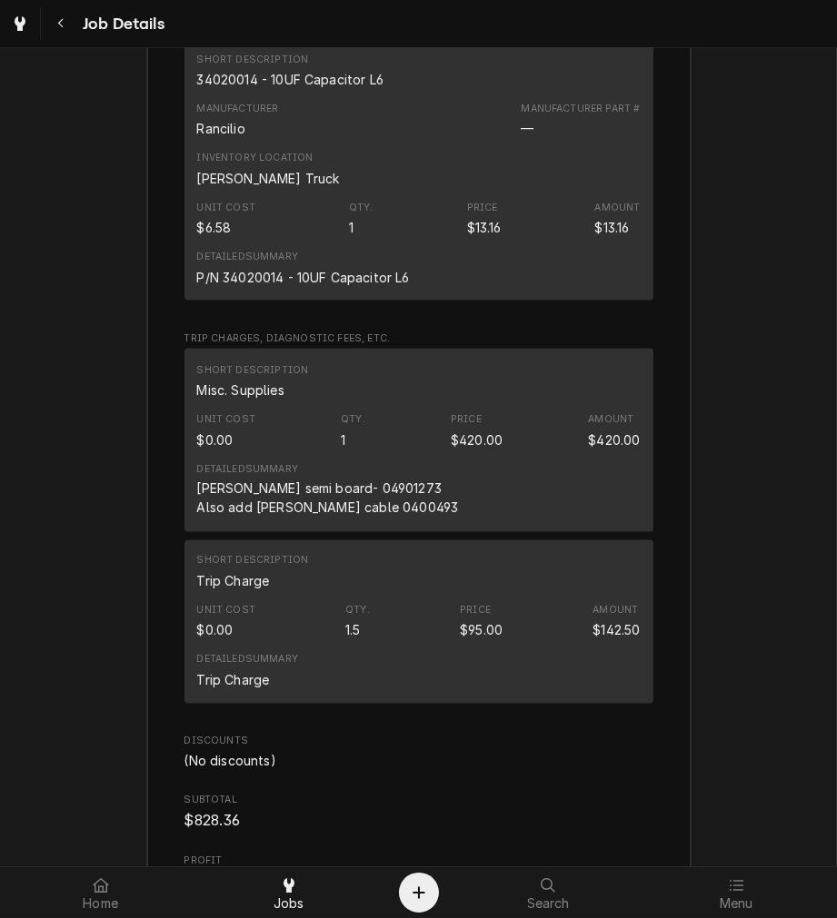
scroll to position [3328, 0]
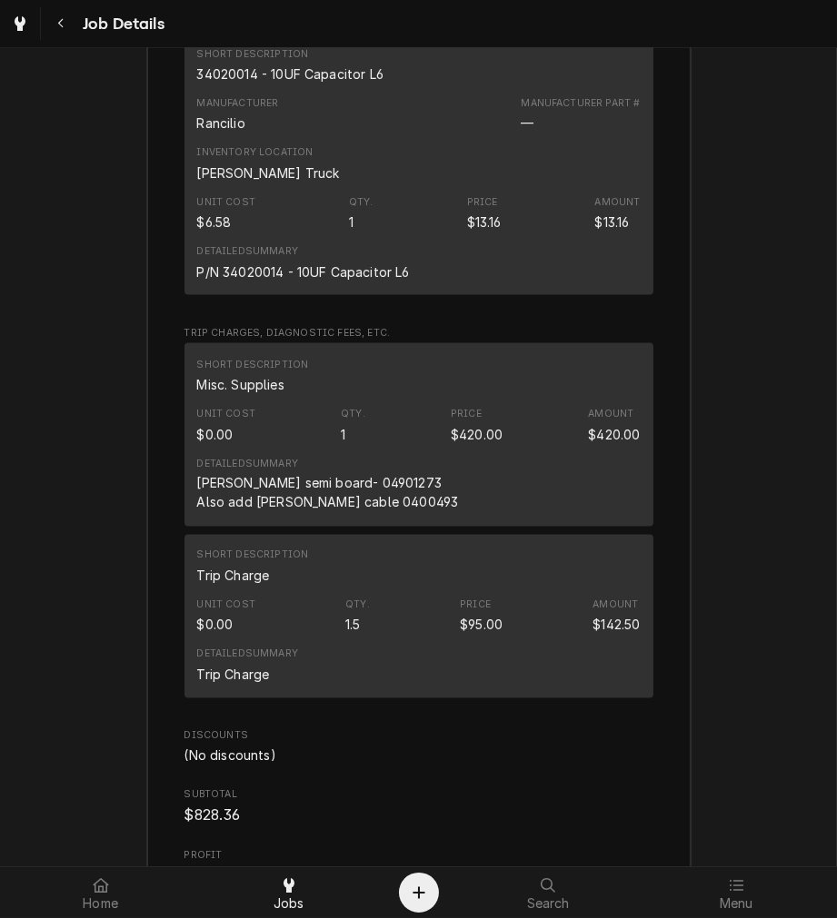
click at [385, 450] on div "Unit Cost $0.00 Qty. 1 Price $420.00 Amount $420.00" at bounding box center [418, 425] width 443 height 49
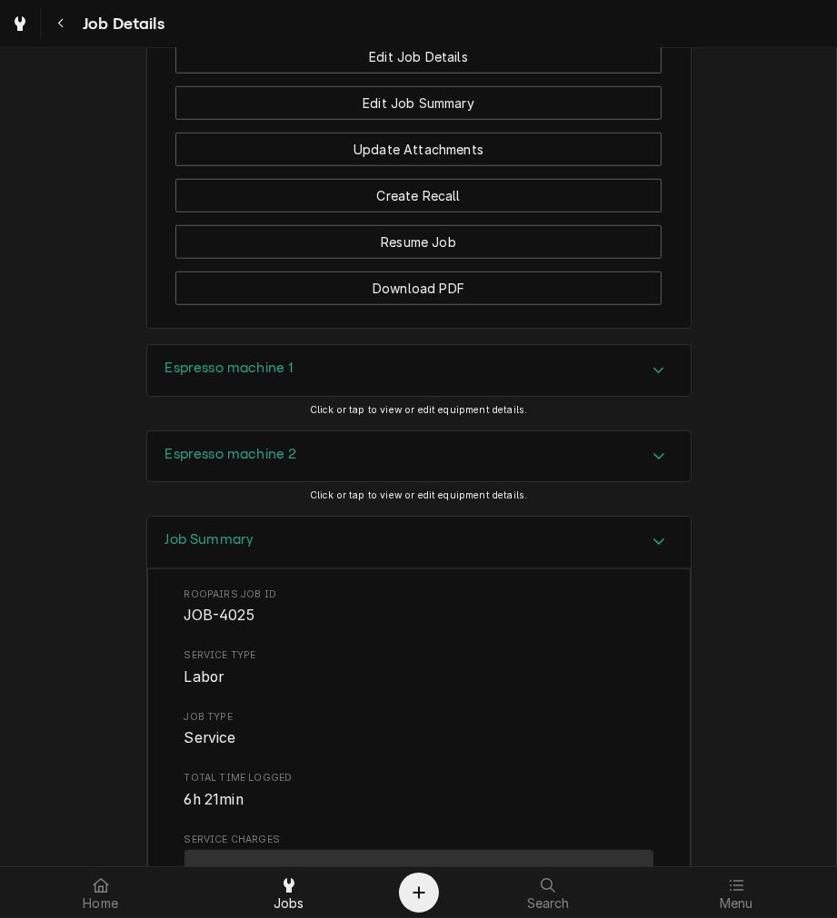
scroll to position [1410, 0]
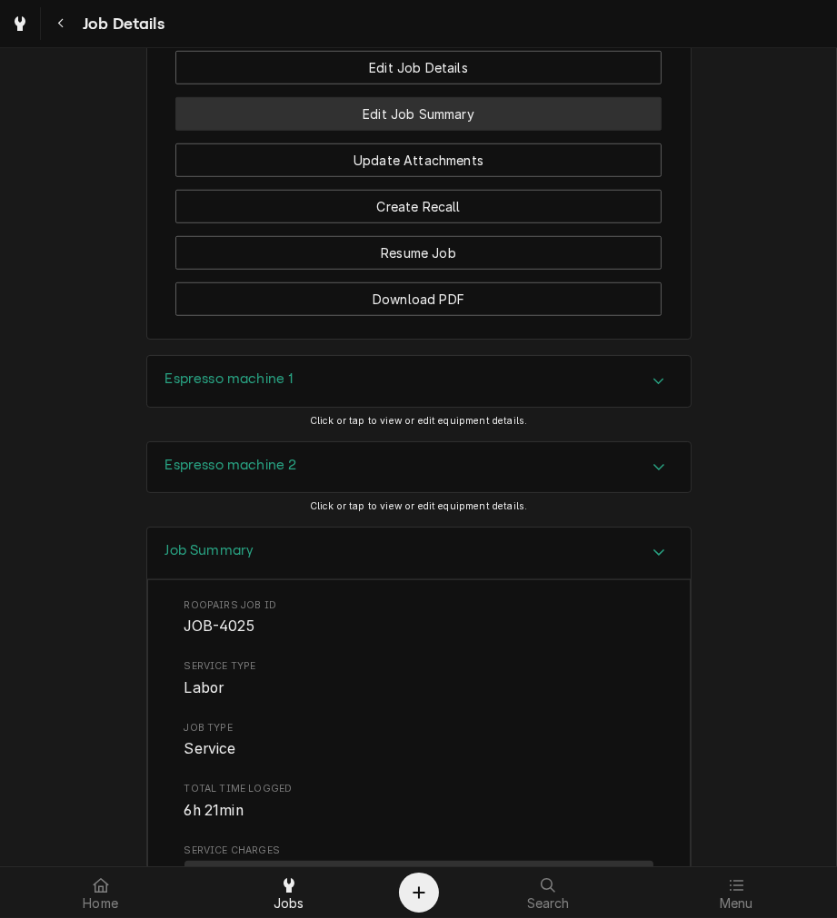
click at [415, 131] on button "Edit Job Summary" at bounding box center [418, 114] width 486 height 34
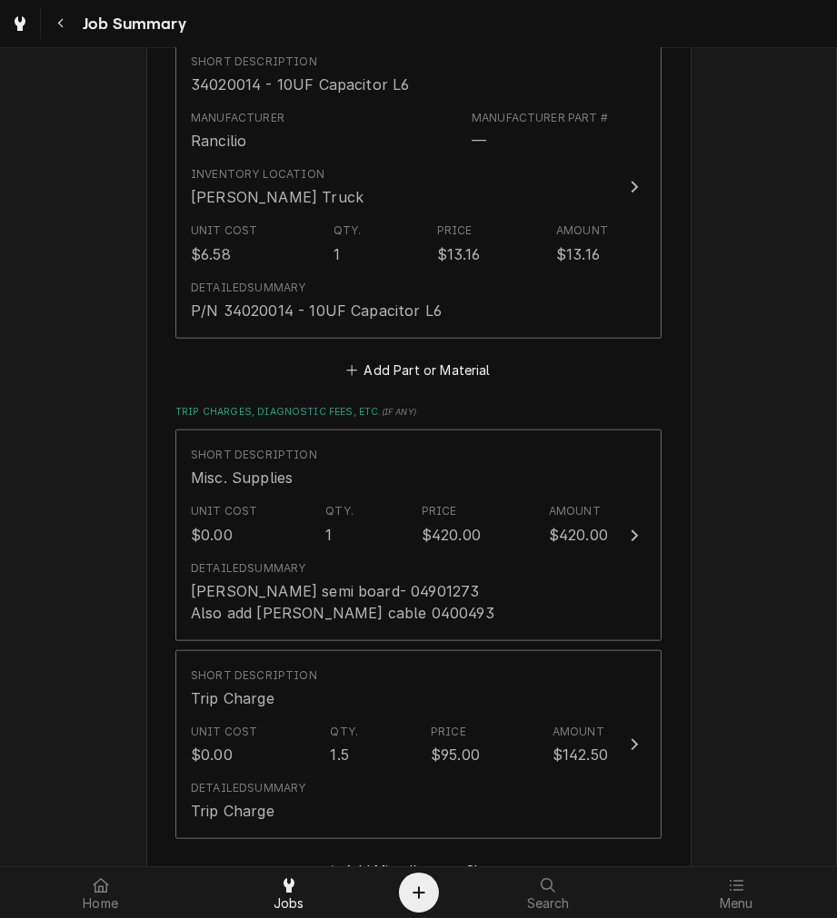
scroll to position [1806, 0]
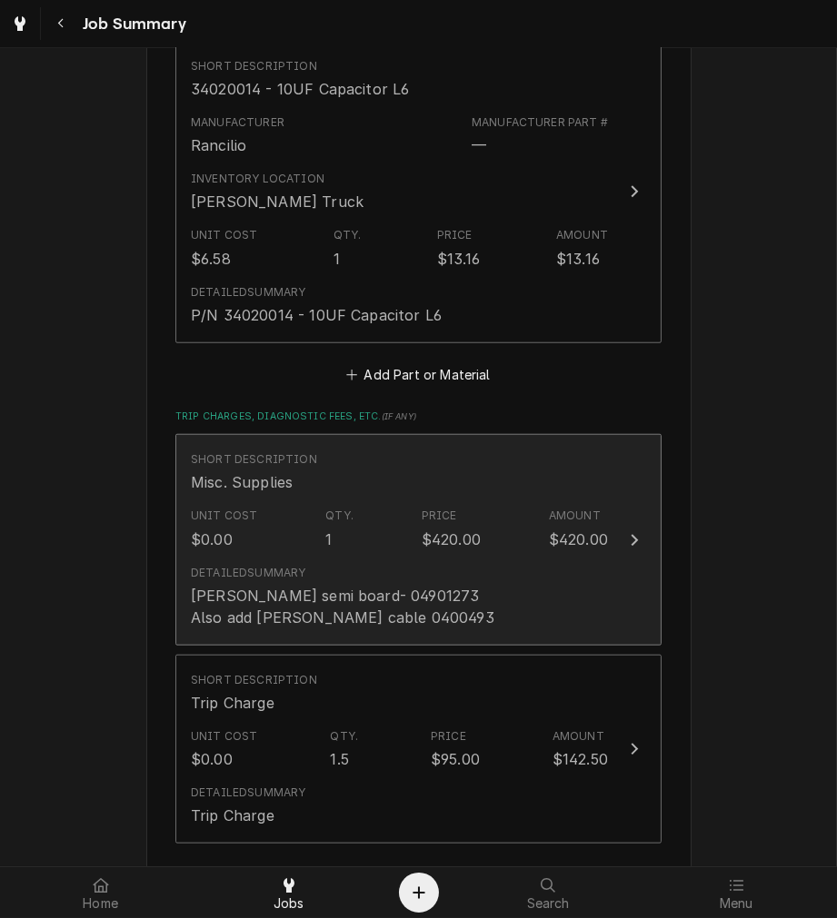
click at [610, 579] on button "Short Description Misc. Supplies Unit Cost $0.00 Qty. 1 Price $420.00 Amount $4…" at bounding box center [418, 540] width 486 height 212
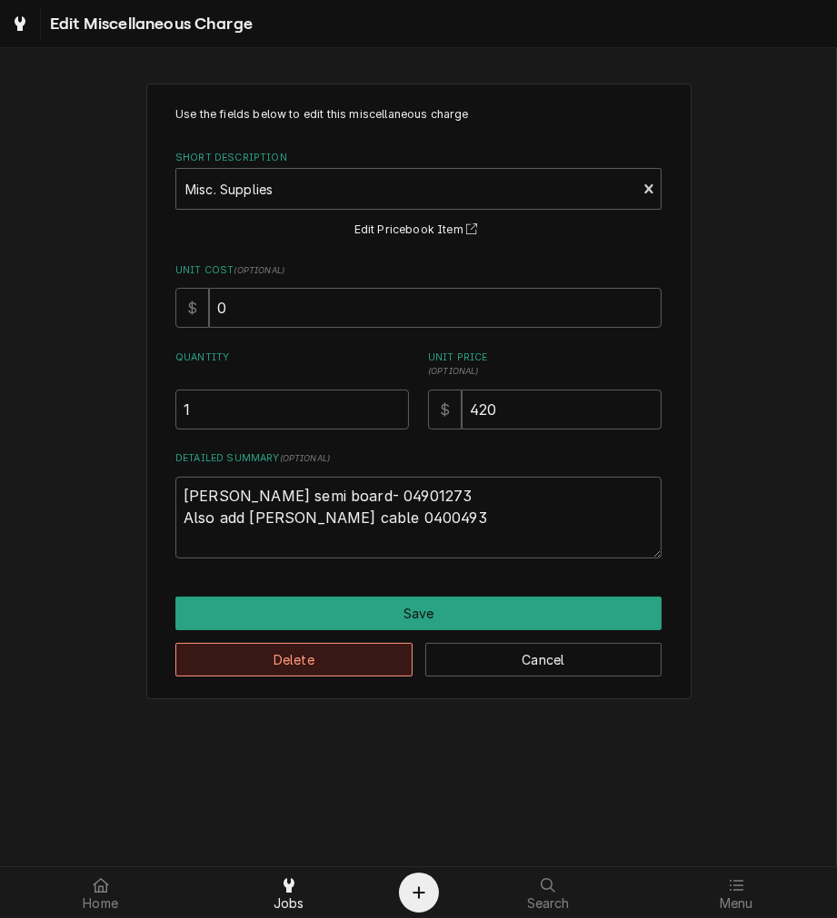
click at [337, 674] on button "Delete" at bounding box center [293, 660] width 237 height 34
type textarea "x"
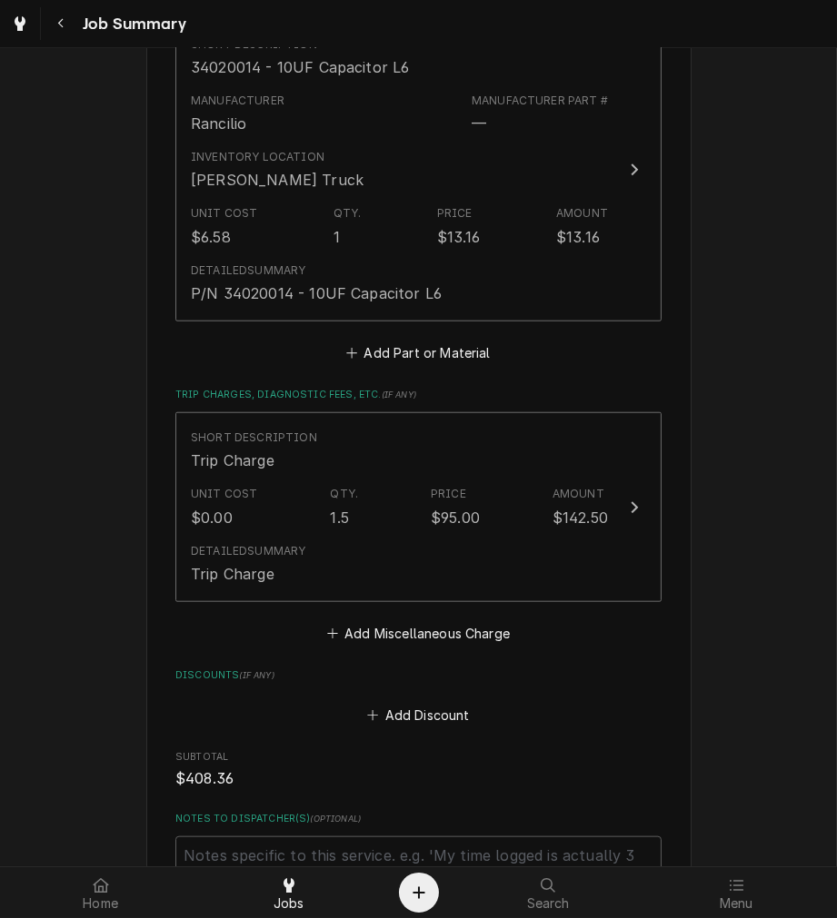
scroll to position [1800, 0]
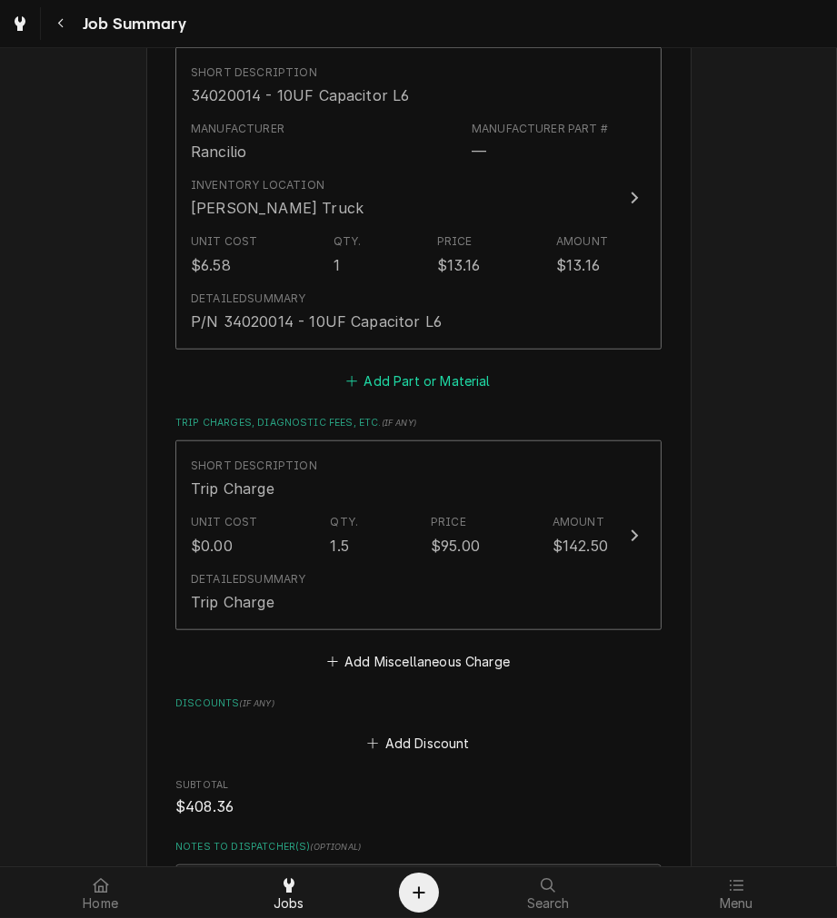
click at [461, 369] on button "Add Part or Material" at bounding box center [418, 380] width 150 height 25
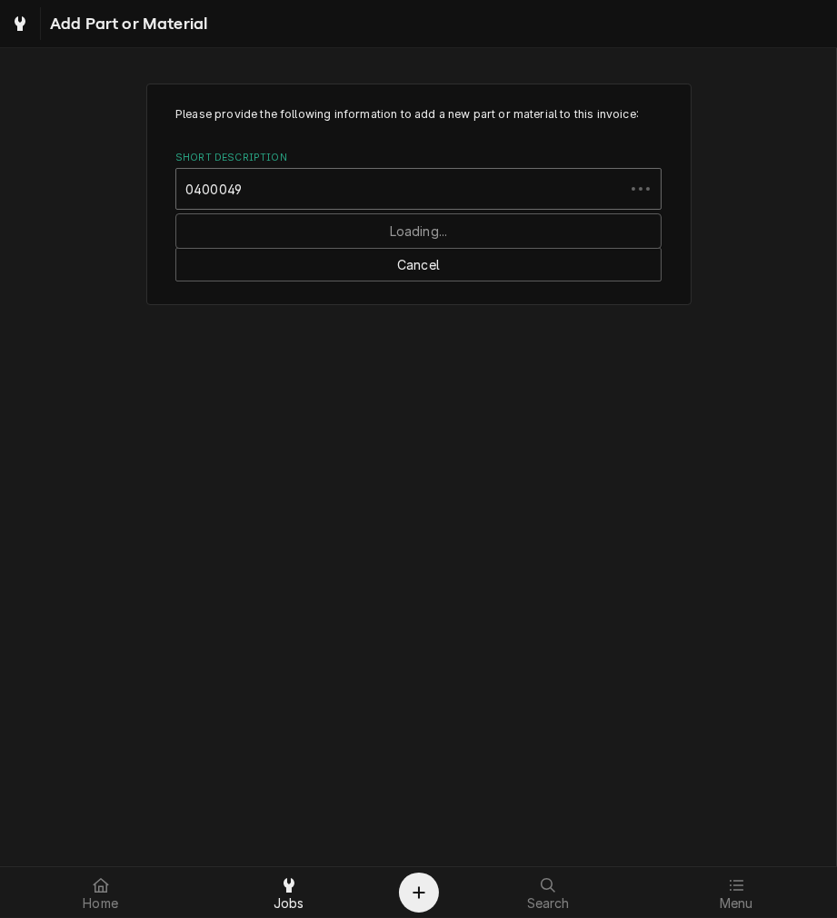
type input "04000493"
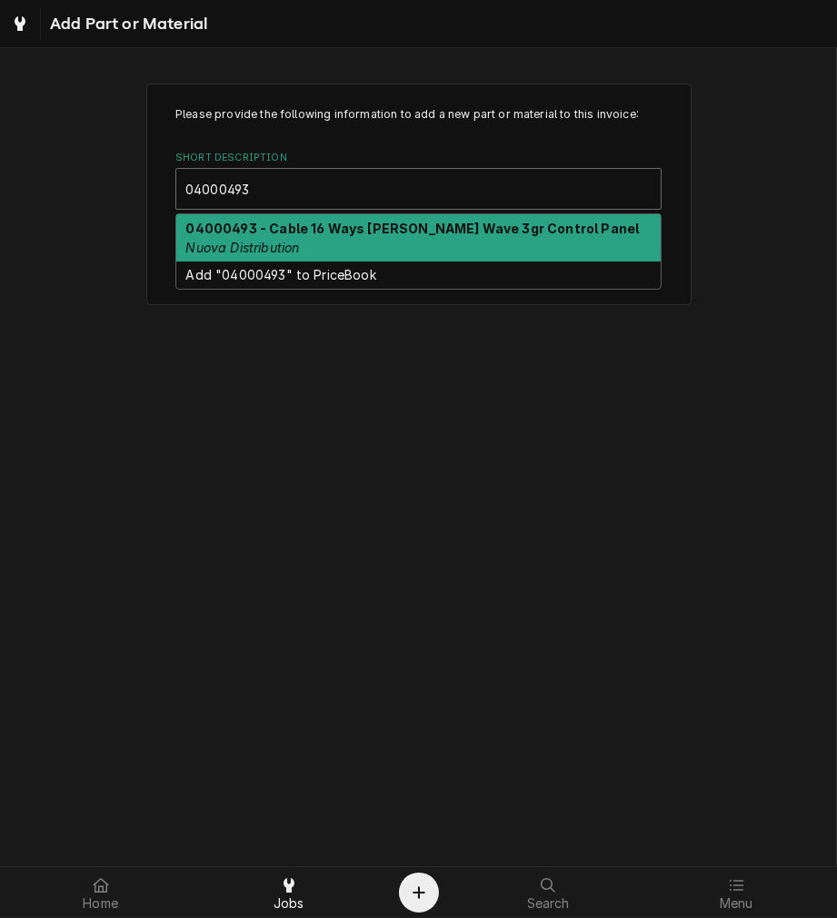
click at [469, 233] on strong "04000493 - Cable 16 Ways [PERSON_NAME] Wave 3gr Control Panel" at bounding box center [412, 228] width 453 height 15
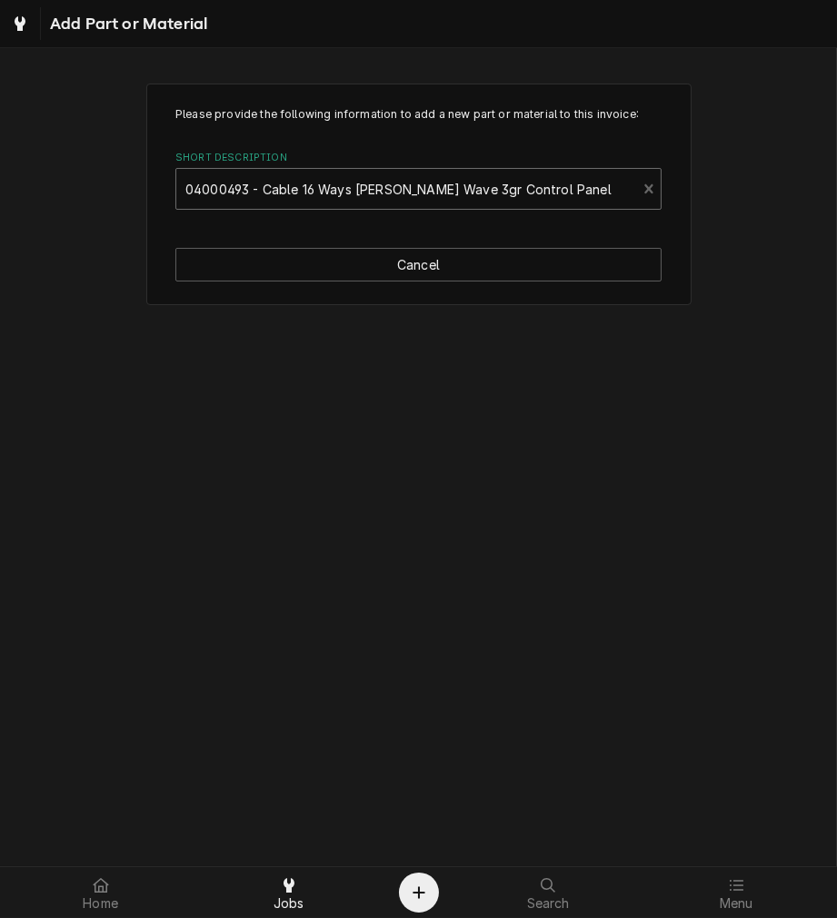
type textarea "x"
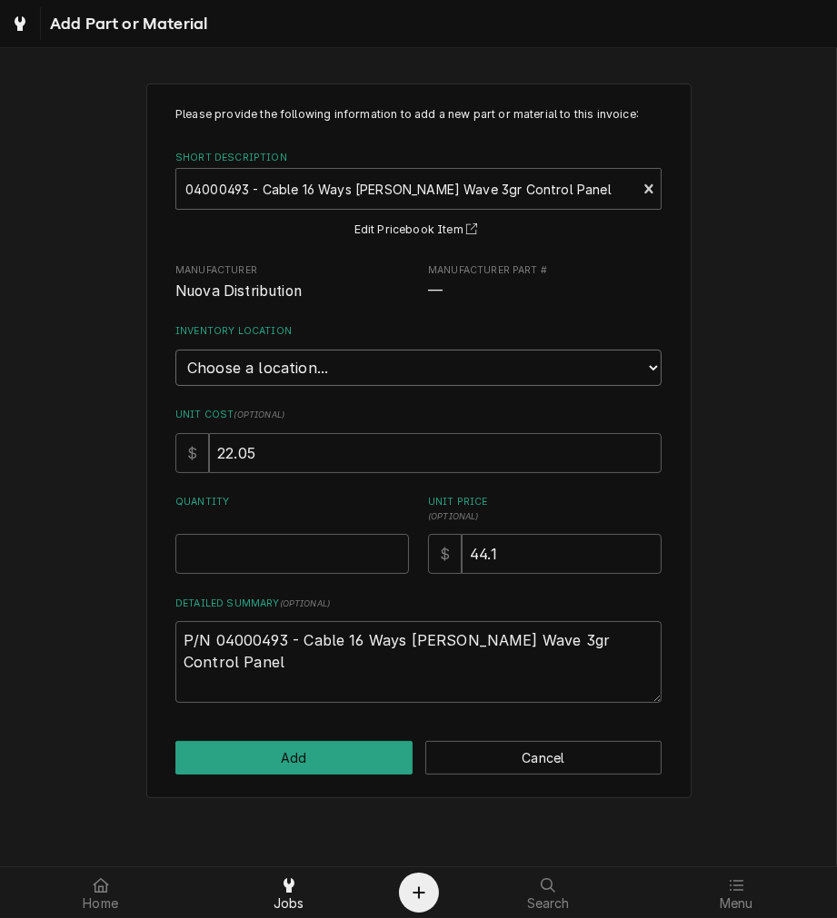
click at [422, 355] on select "Choose a location... [PERSON_NAME]'s Truck [PERSON_NAME]'s Truck [PERSON_NAME] …" at bounding box center [418, 368] width 486 height 36
select select "158"
click at [175, 350] on select "Choose a location... [PERSON_NAME]'s Truck [PERSON_NAME]'s Truck [PERSON_NAME] …" at bounding box center [418, 368] width 486 height 36
click at [342, 552] on input "Quantity" at bounding box center [291, 554] width 233 height 40
type textarea "x"
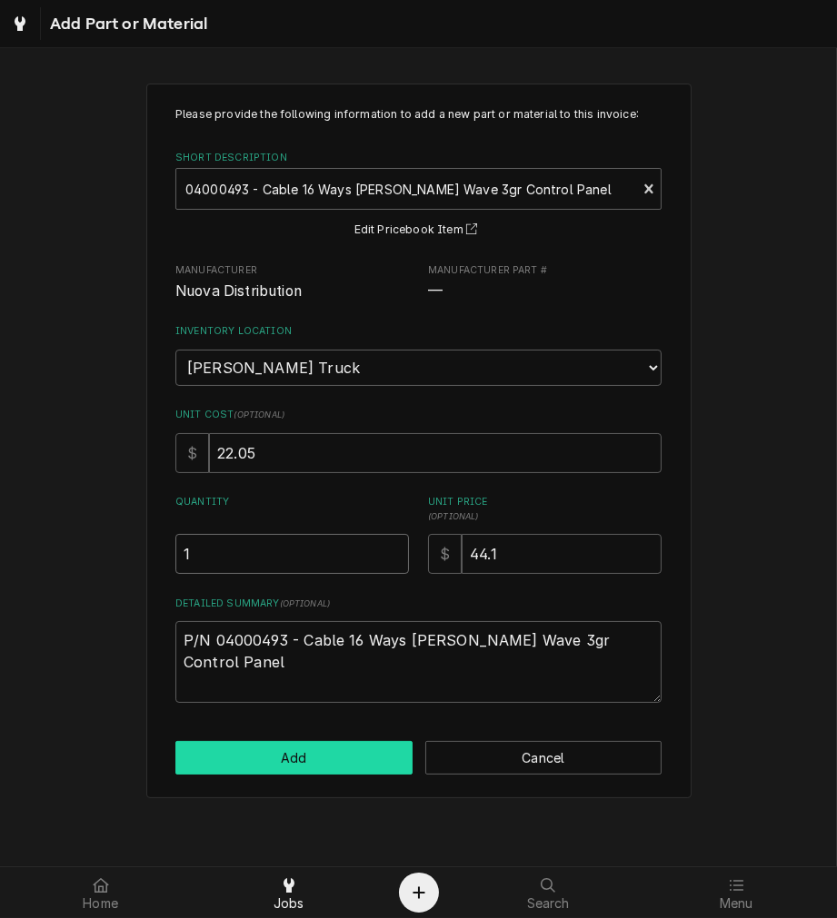
type input "1"
click at [348, 754] on button "Add" at bounding box center [293, 758] width 237 height 34
type textarea "x"
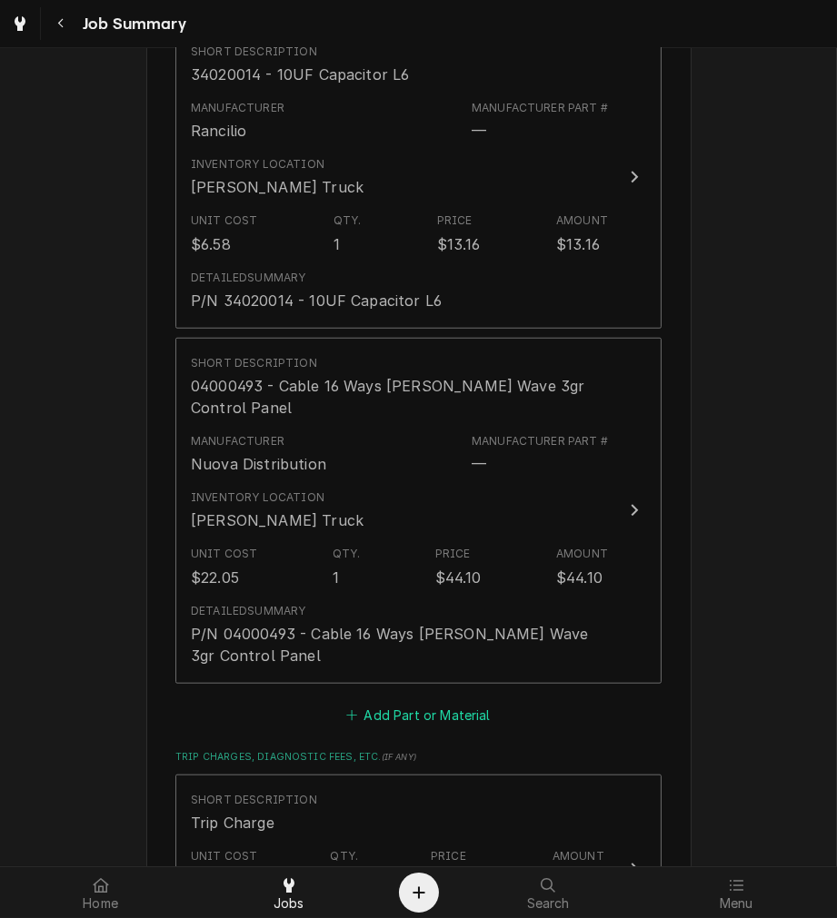
click at [420, 702] on button "Add Part or Material" at bounding box center [418, 714] width 150 height 25
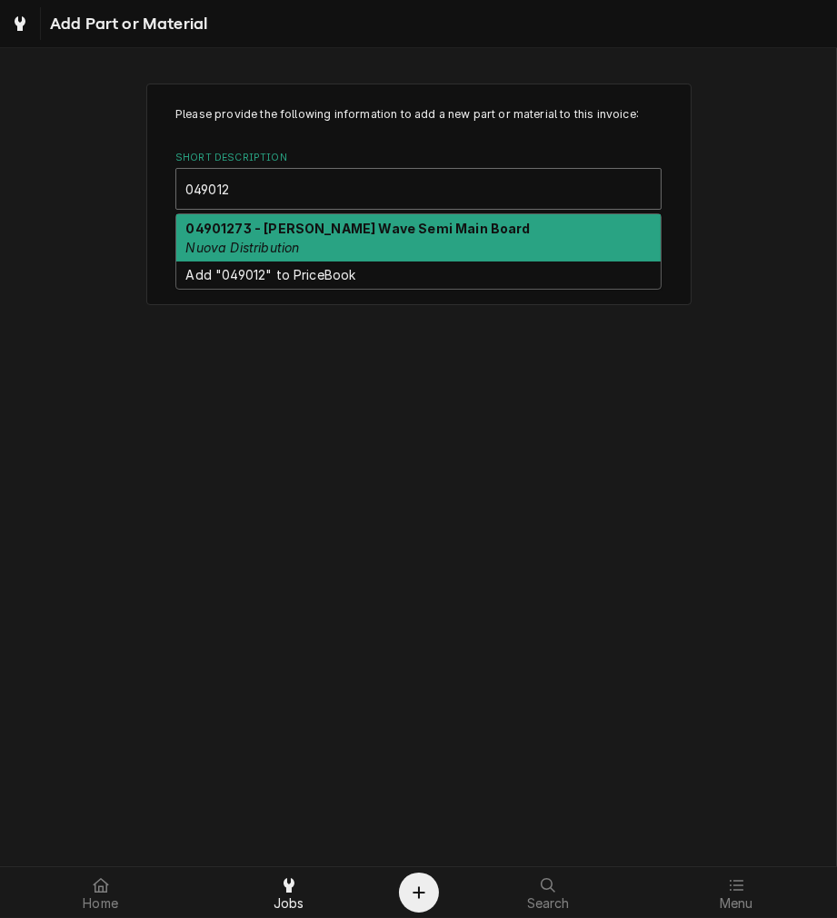
type input "0490127"
click at [359, 230] on strong "04901273 - Aurelia Wave Semi Main Board" at bounding box center [358, 228] width 344 height 15
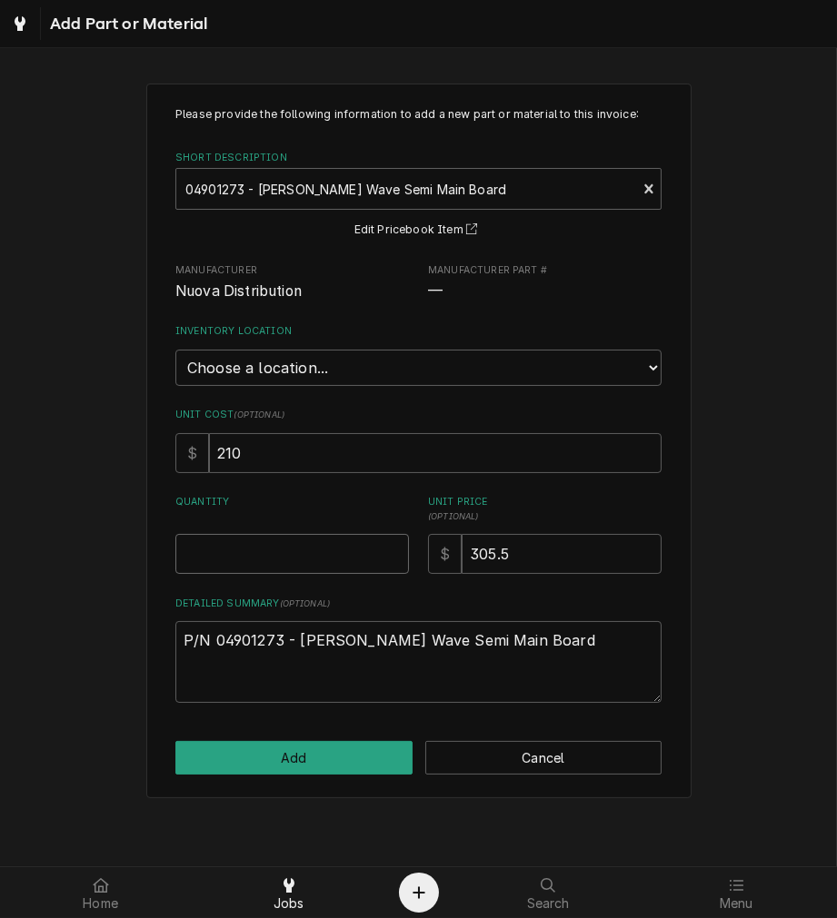
click at [273, 557] on input "Quantity" at bounding box center [291, 554] width 233 height 40
type textarea "x"
type input "1"
click at [331, 760] on button "Add" at bounding box center [293, 758] width 237 height 34
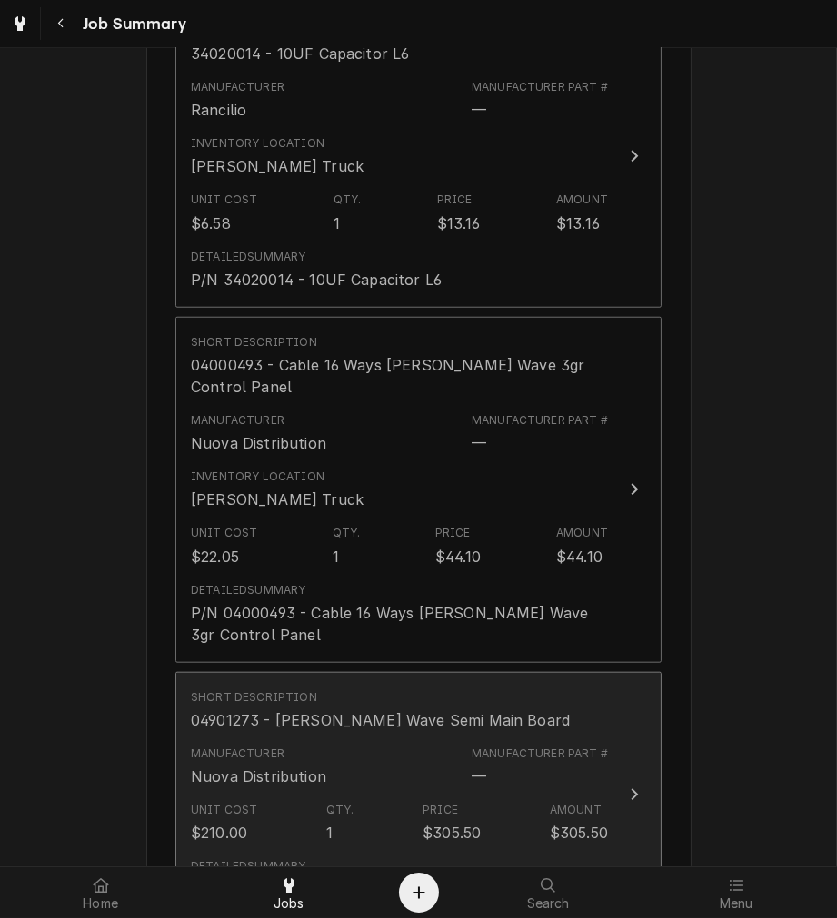
click at [356, 764] on div "Manufacturer Nuova Distribution Manufacturer Part # —" at bounding box center [399, 767] width 417 height 56
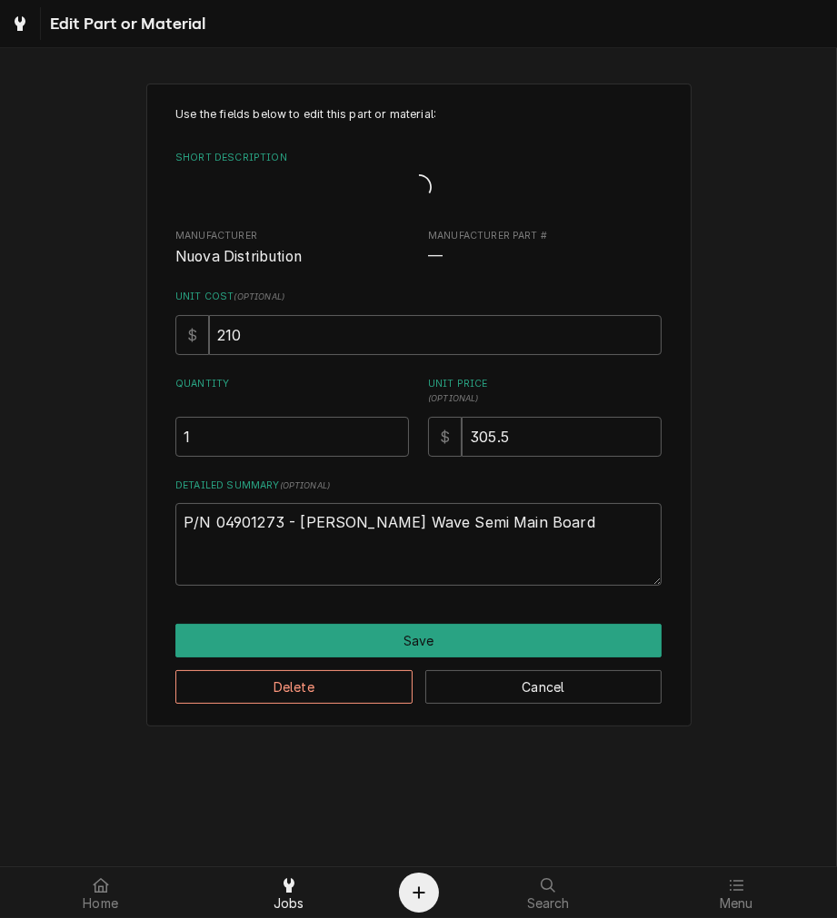
type textarea "x"
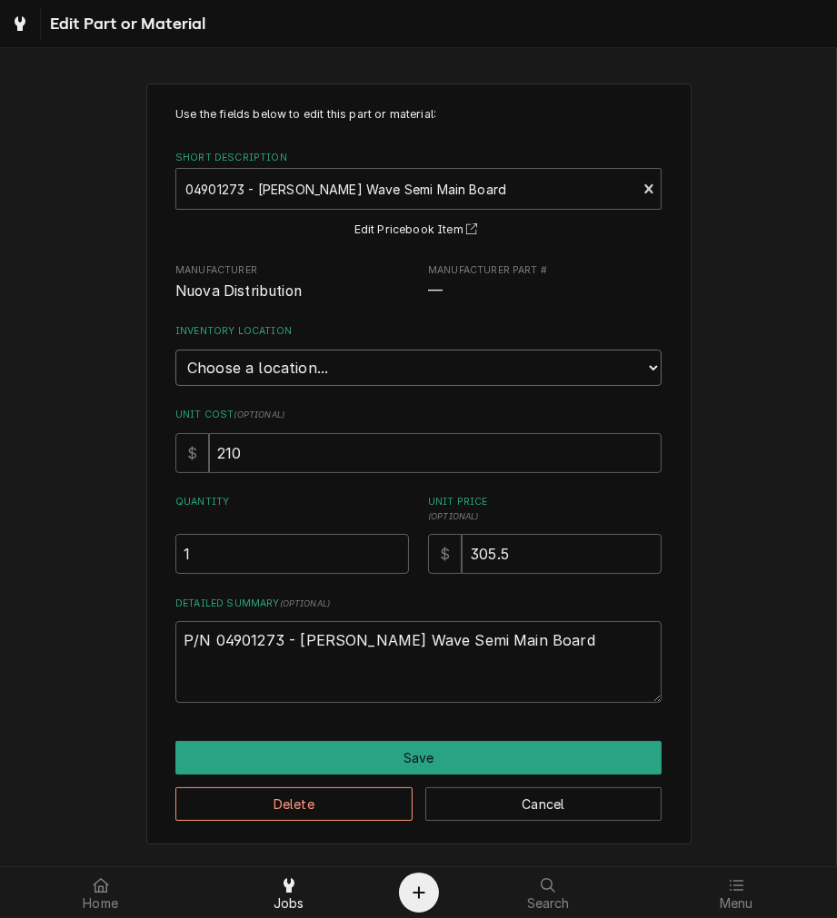
click at [293, 356] on select "Choose a location... Damon's Truck Dane's Truck Graham's Truck Main Warehouse" at bounding box center [418, 368] width 486 height 36
select select "158"
click at [175, 350] on select "Choose a location... Damon's Truck Dane's Truck Graham's Truck Main Warehouse" at bounding box center [418, 368] width 486 height 36
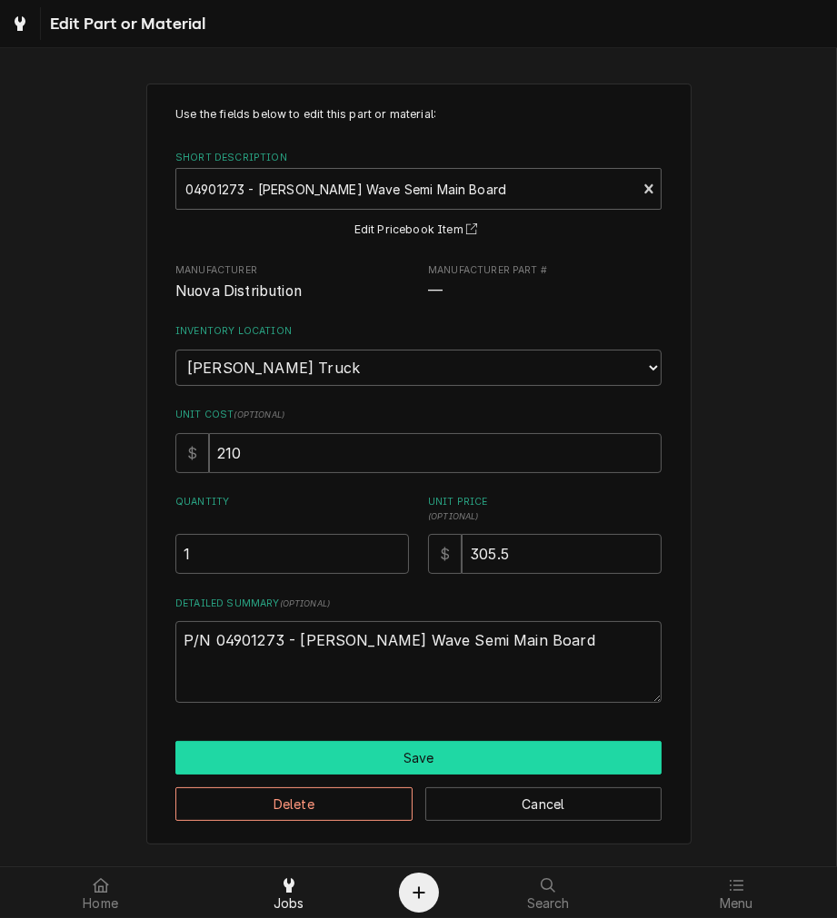
click at [292, 756] on button "Save" at bounding box center [418, 758] width 486 height 34
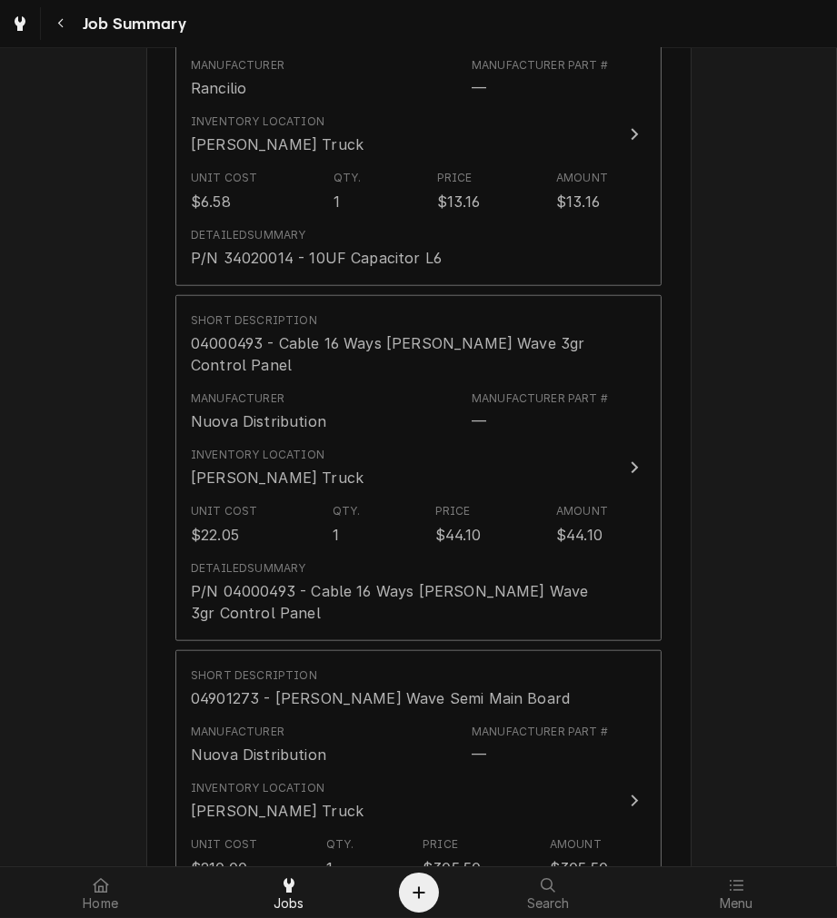
click at [665, 610] on div "Glacier View 20 N High Street, Covington, OH 45318 Please provide a summary of …" at bounding box center [418, 28] width 545 height 3617
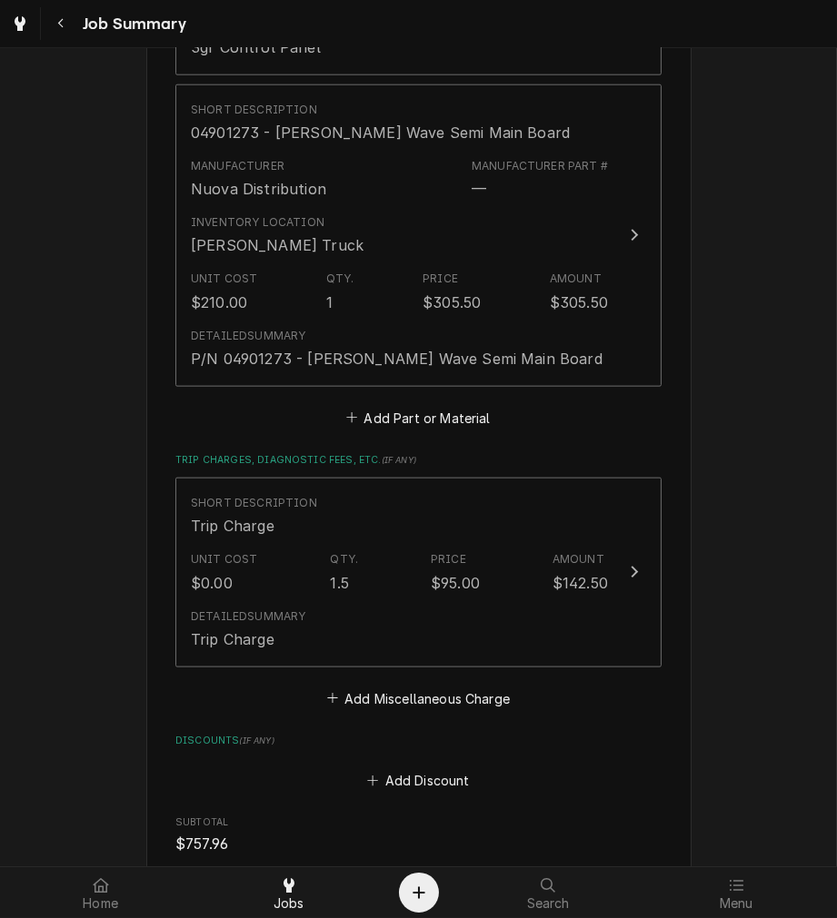
scroll to position [2464, 0]
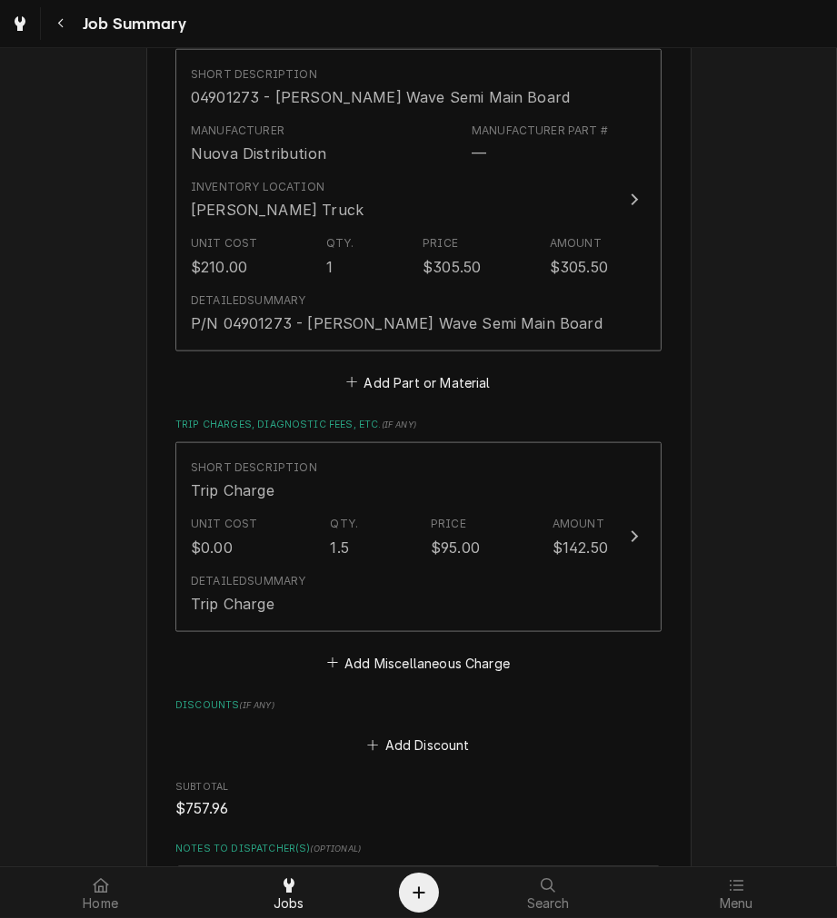
click at [524, 798] on span "$757.96" at bounding box center [418, 809] width 486 height 22
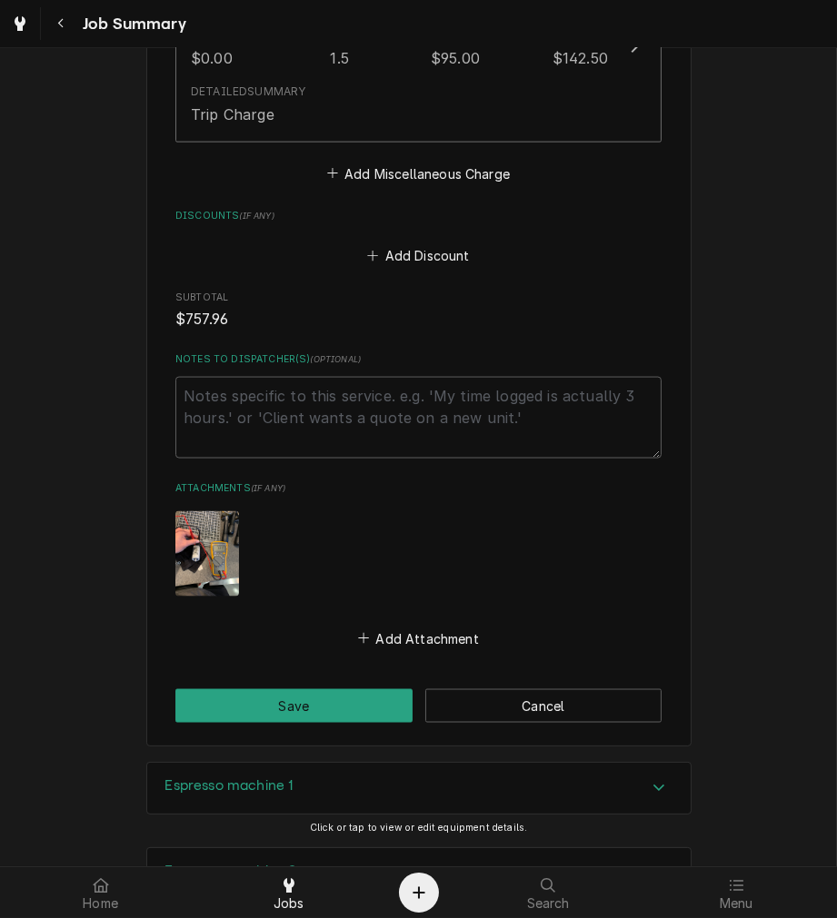
scroll to position [2956, 0]
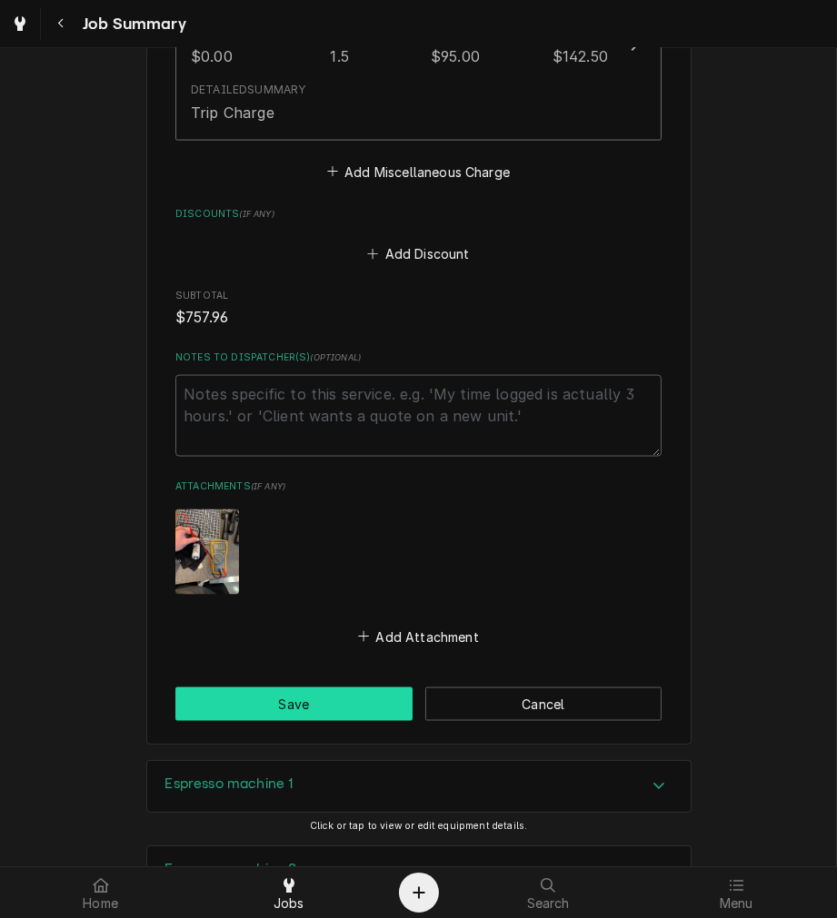
click at [359, 688] on button "Save" at bounding box center [293, 705] width 237 height 34
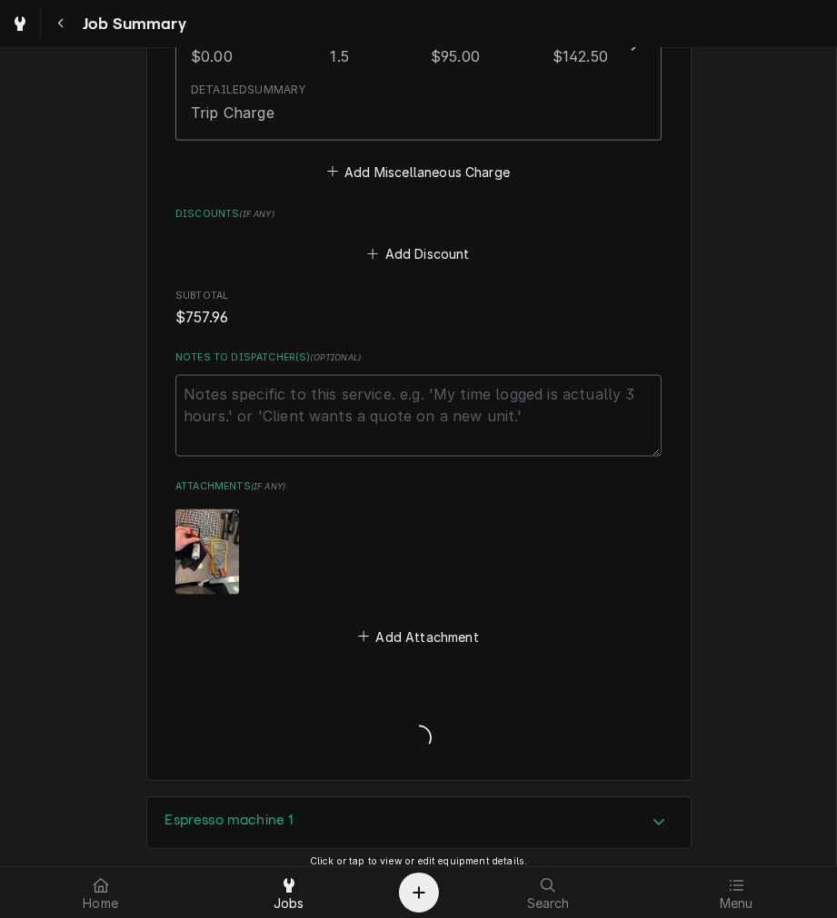
type textarea "x"
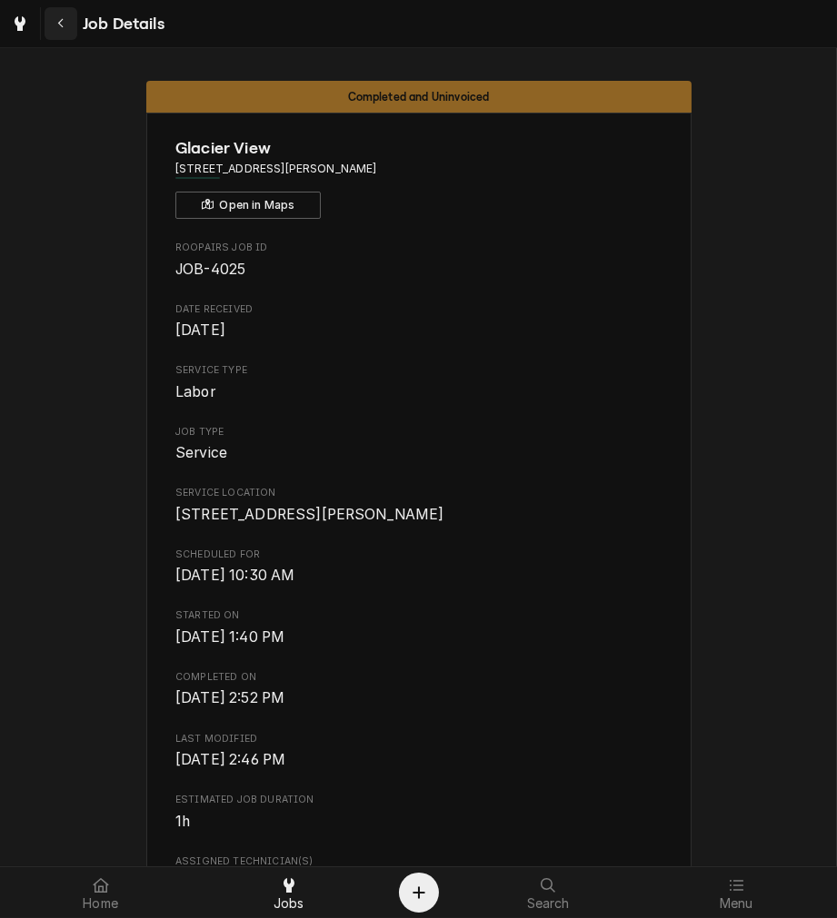
click at [48, 24] on button "Navigate back" at bounding box center [61, 23] width 33 height 33
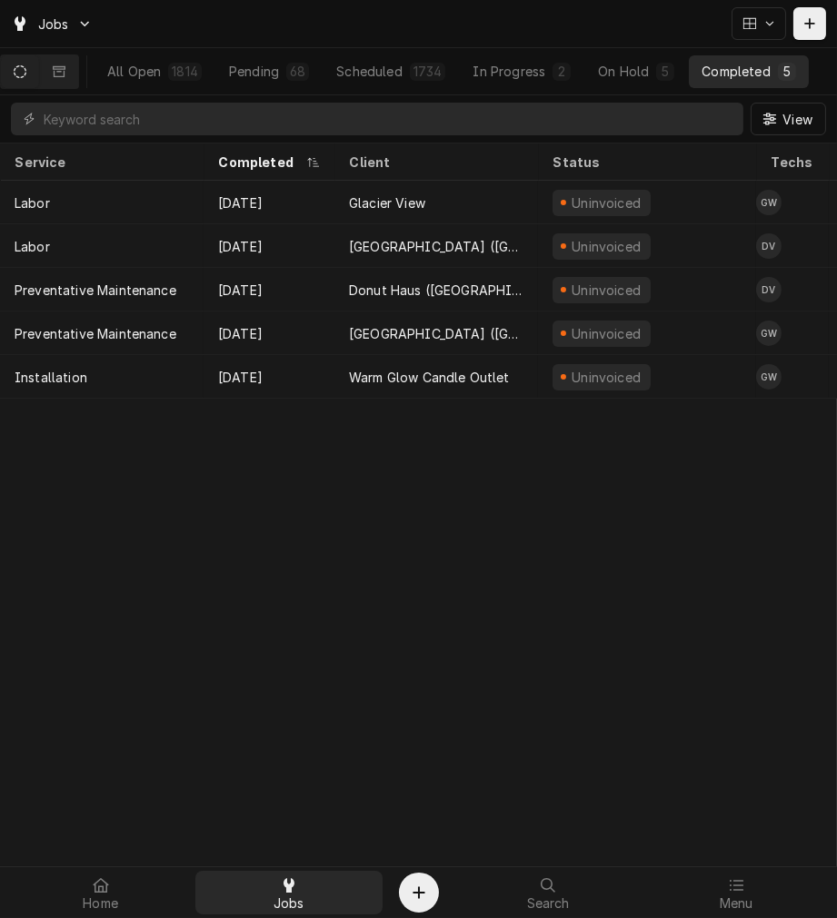
click at [298, 892] on div at bounding box center [289, 886] width 22 height 22
click at [531, 86] on button "In Progress 2" at bounding box center [522, 71] width 124 height 33
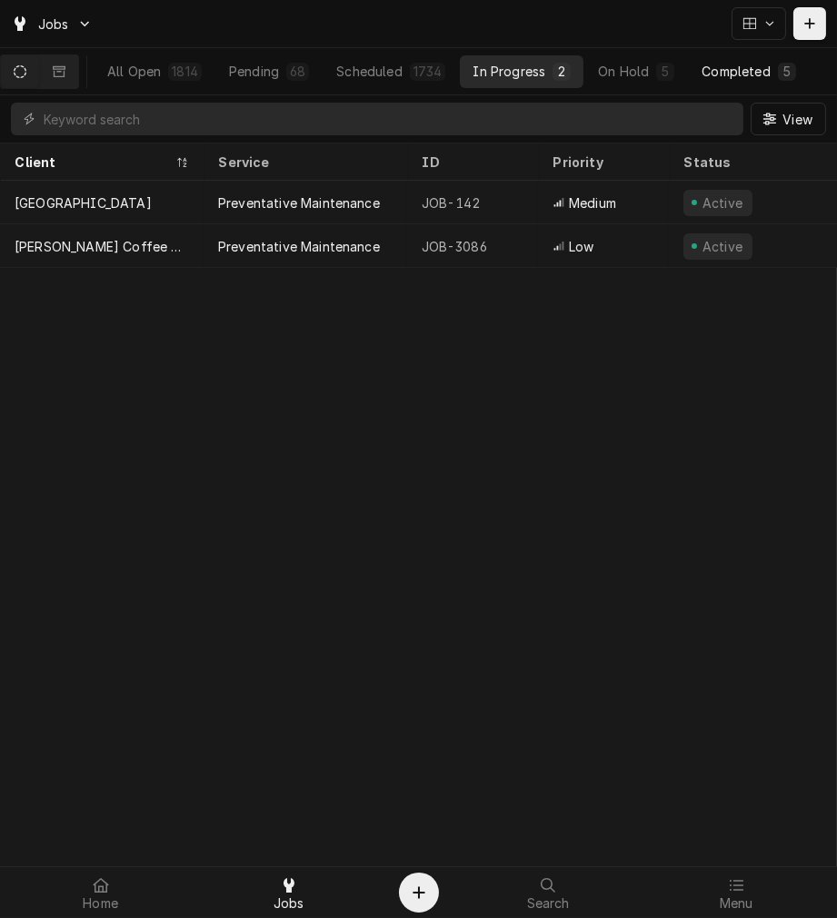
click at [733, 80] on button "Completed 5" at bounding box center [748, 71] width 119 height 33
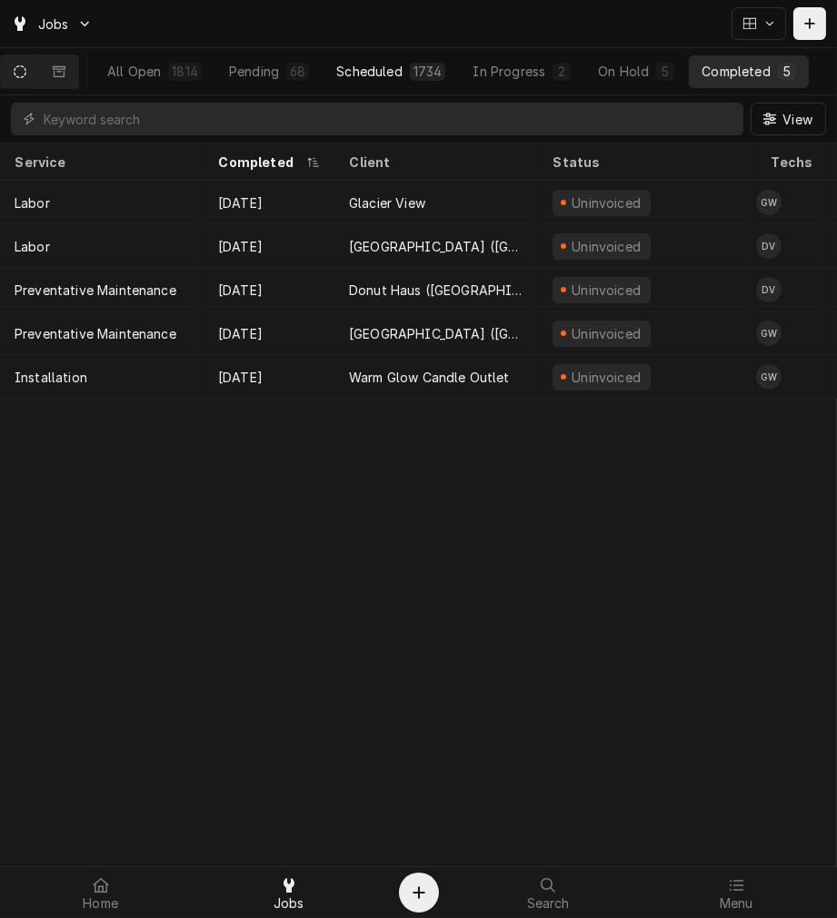
click at [377, 80] on button "Scheduled 1734" at bounding box center [390, 71] width 134 height 33
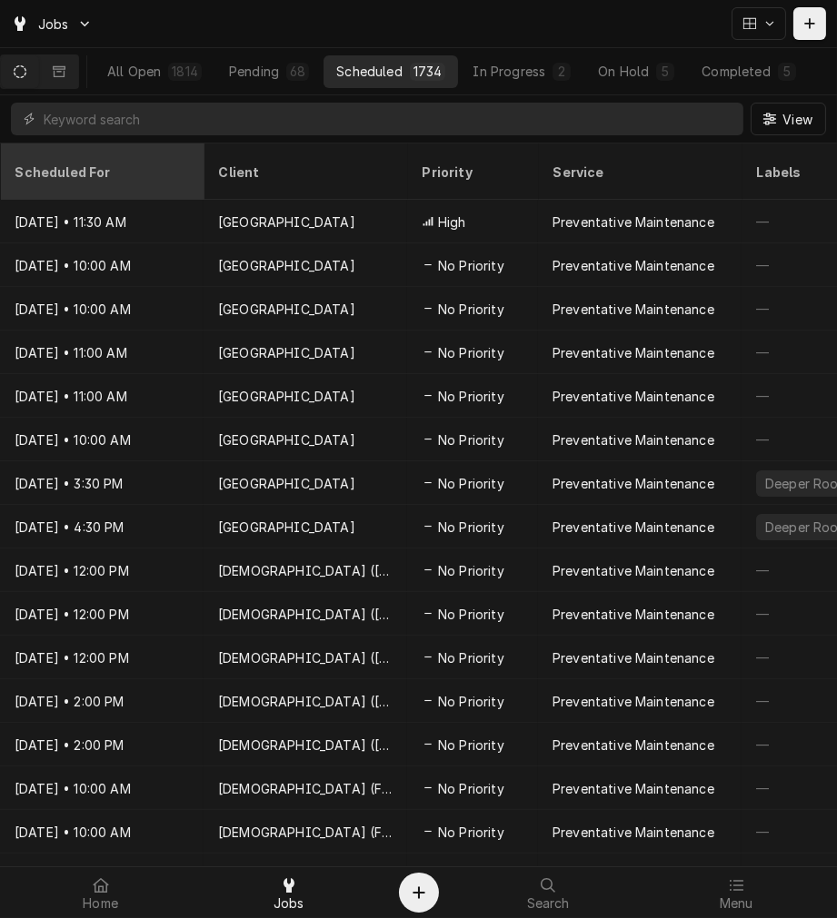
click at [110, 148] on div "Scheduled For" at bounding box center [102, 171] width 196 height 49
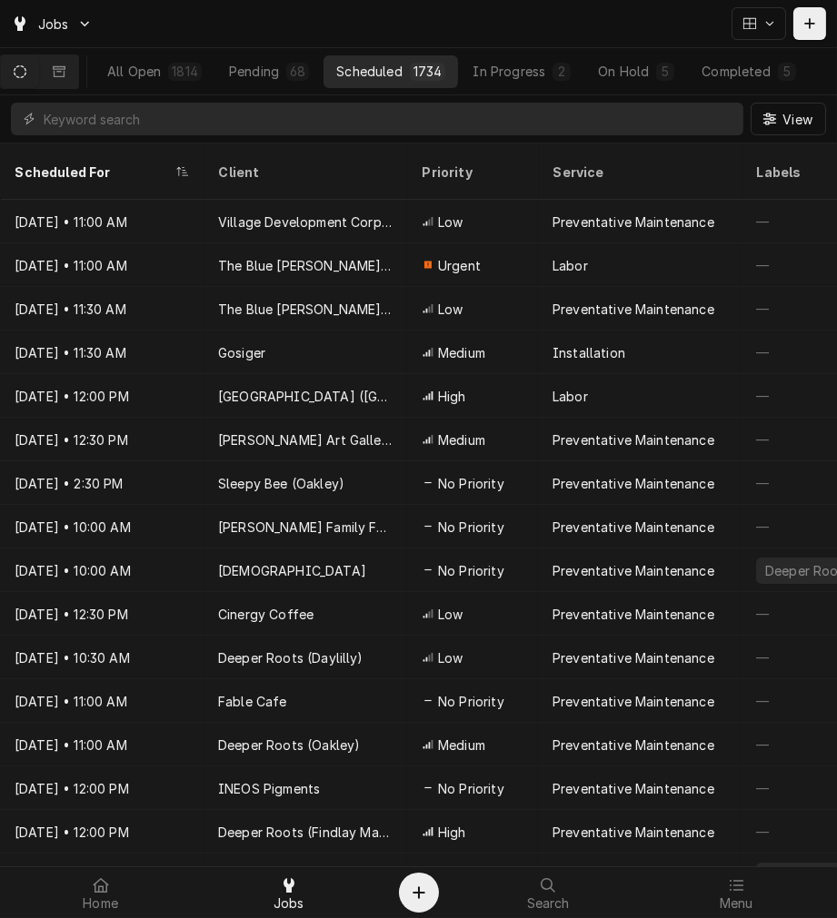
click at [110, 148] on div "Scheduled For" at bounding box center [102, 171] width 196 height 49
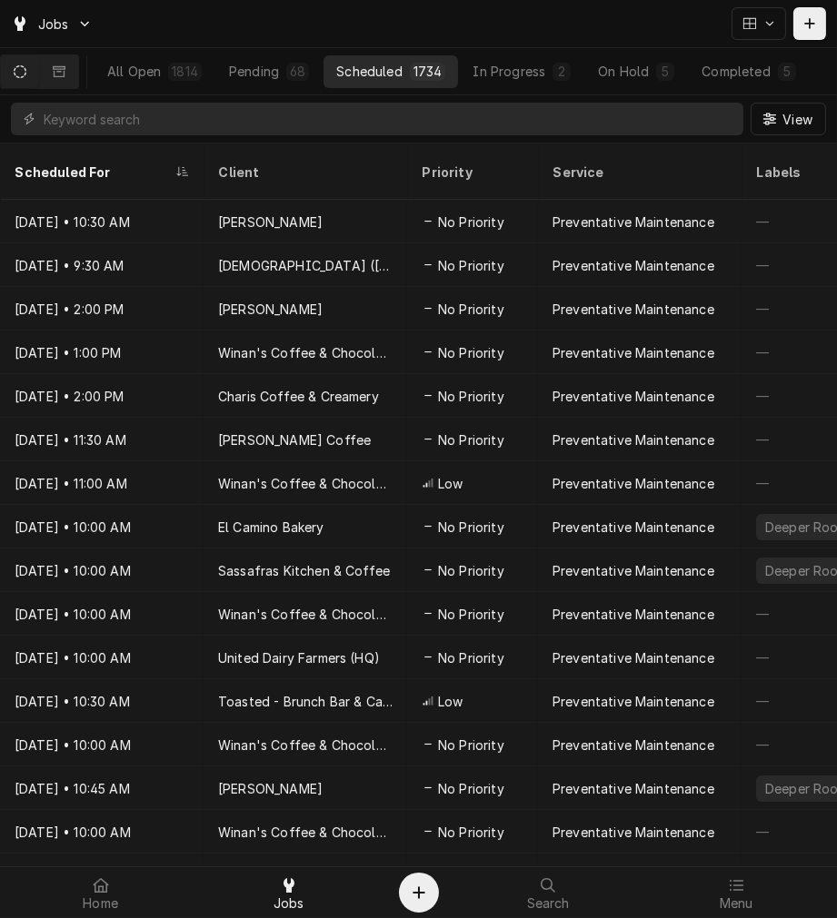
click at [110, 148] on div "Scheduled For" at bounding box center [102, 171] width 196 height 49
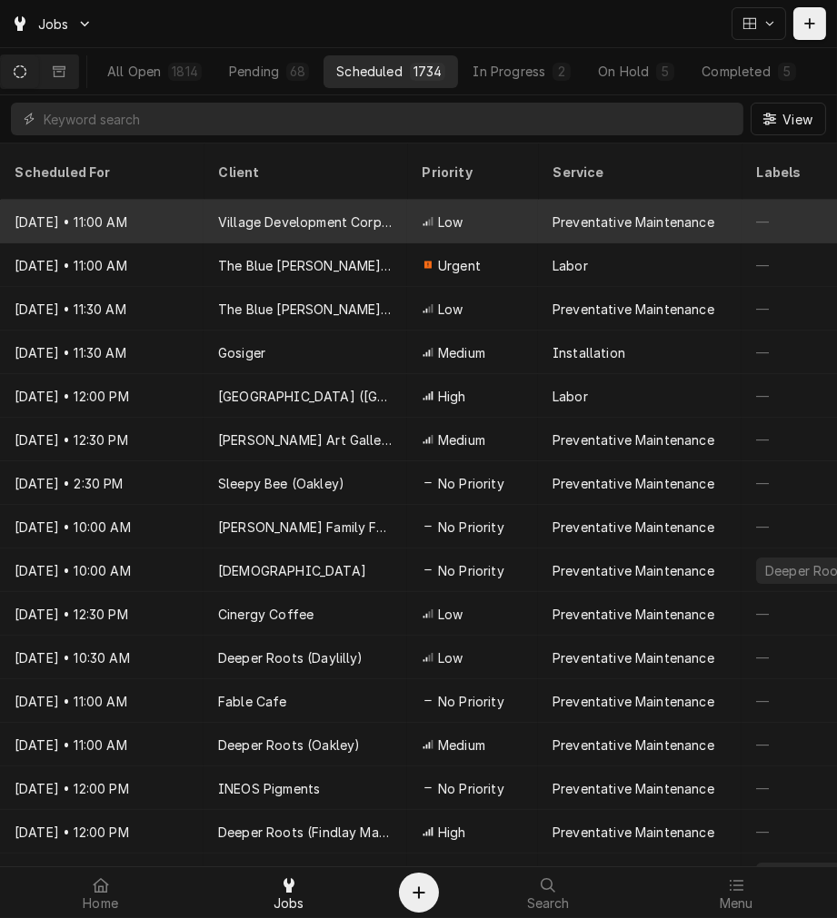
click at [295, 213] on div "Village Development Corporation" at bounding box center [305, 222] width 174 height 19
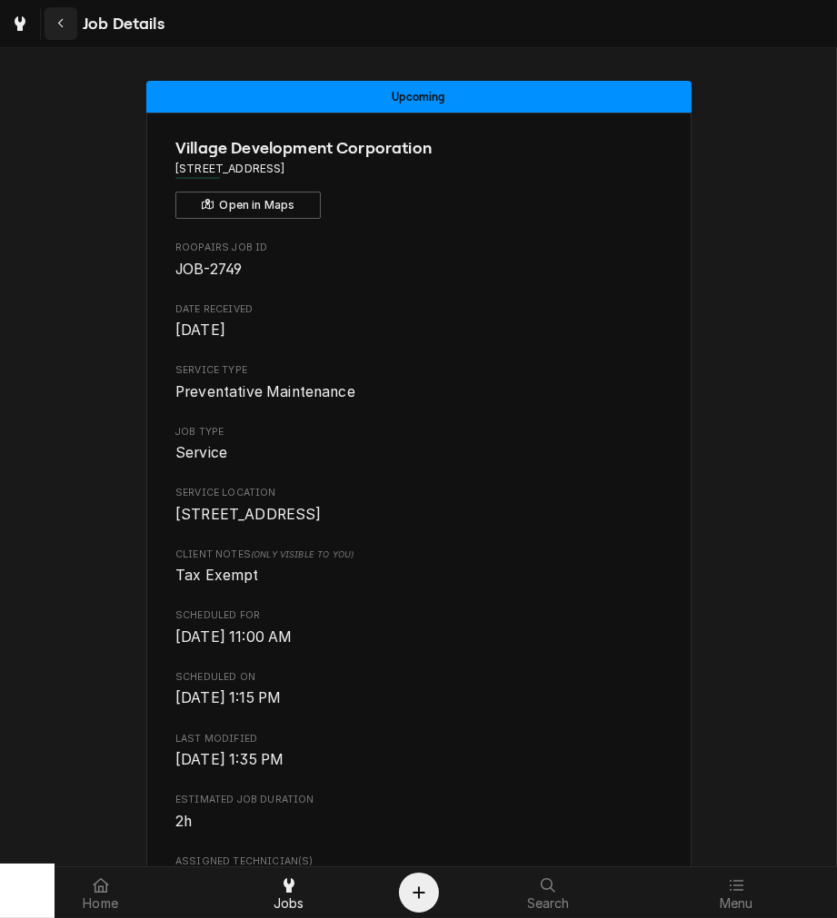
click at [60, 23] on icon "Navigate back" at bounding box center [61, 23] width 8 height 13
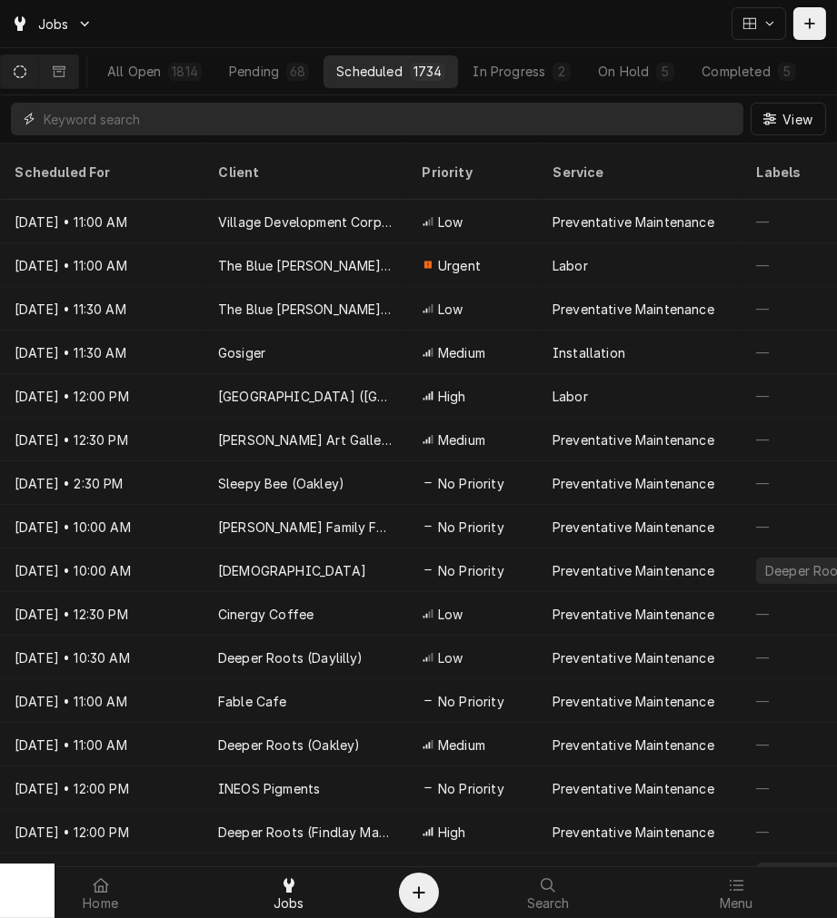
click at [127, 113] on input "Dynamic Content Wrapper" at bounding box center [389, 119] width 690 height 33
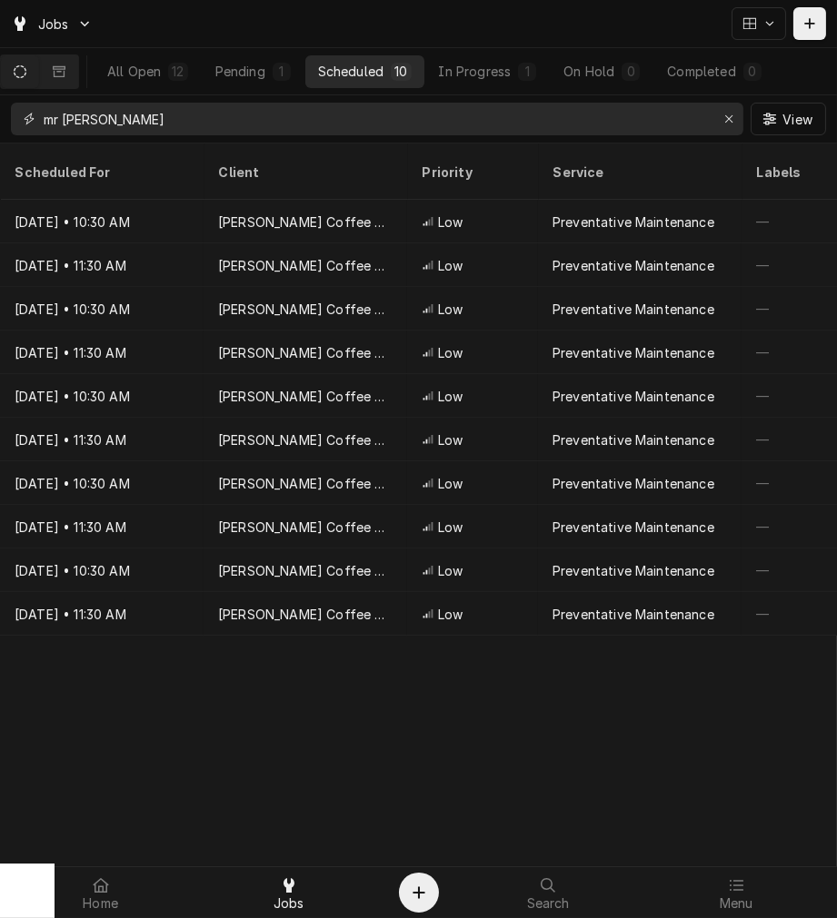
type input "mr be"
click at [715, 68] on div "Completed" at bounding box center [701, 71] width 68 height 19
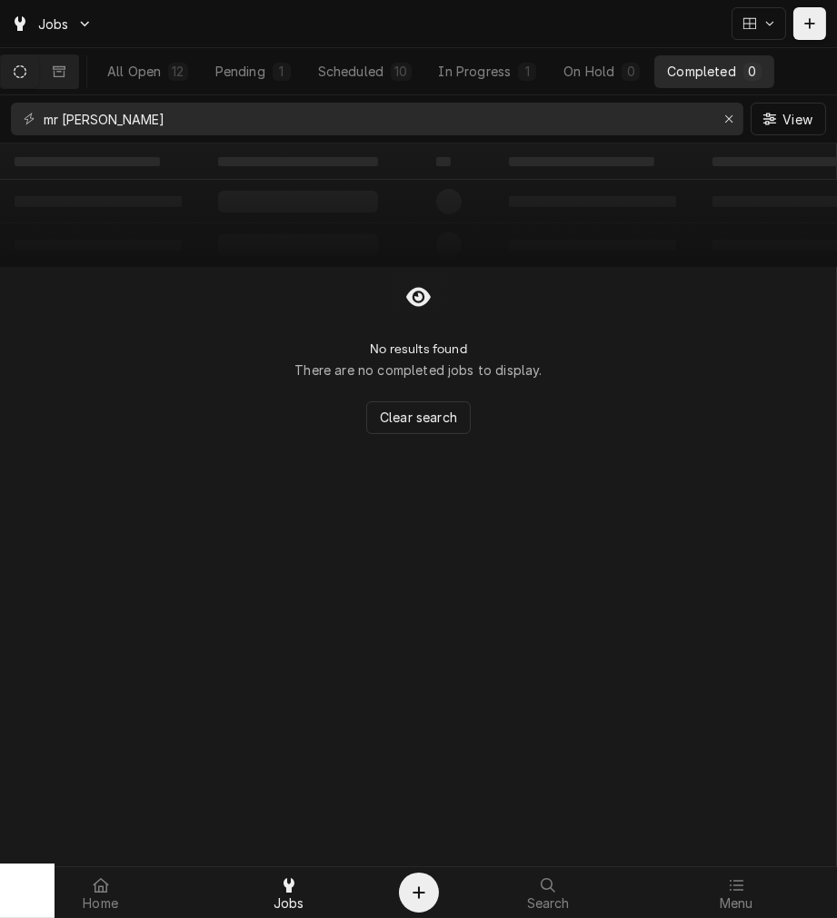
click at [502, 67] on div "In Progress" at bounding box center [475, 71] width 73 height 19
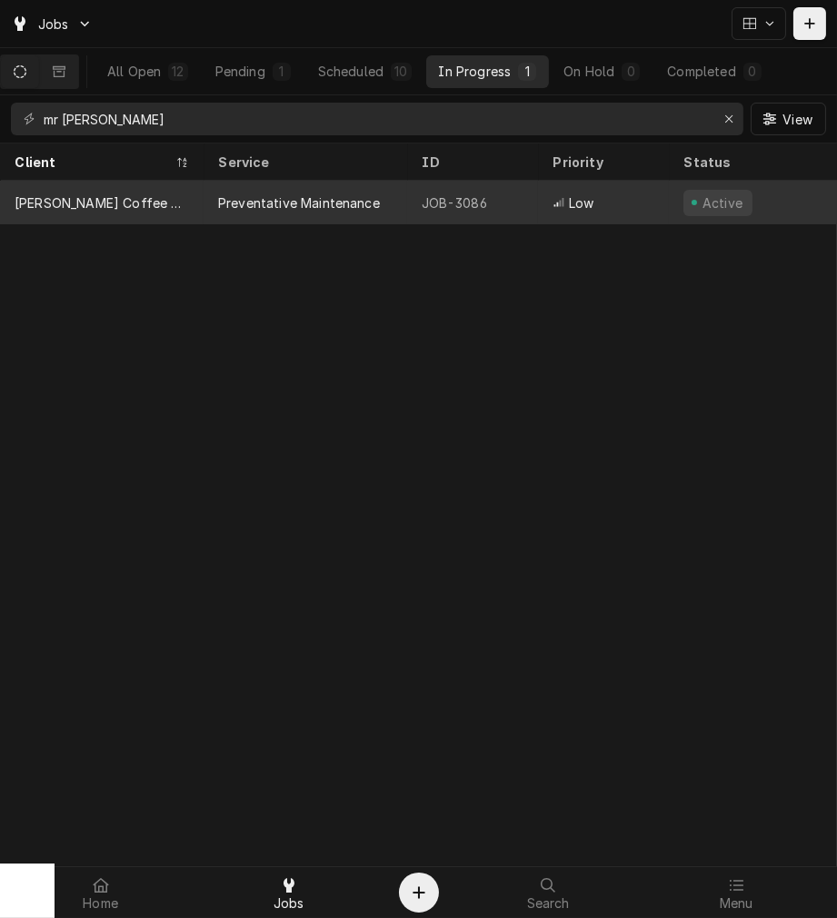
click at [470, 210] on div "JOB-3086" at bounding box center [472, 203] width 131 height 44
